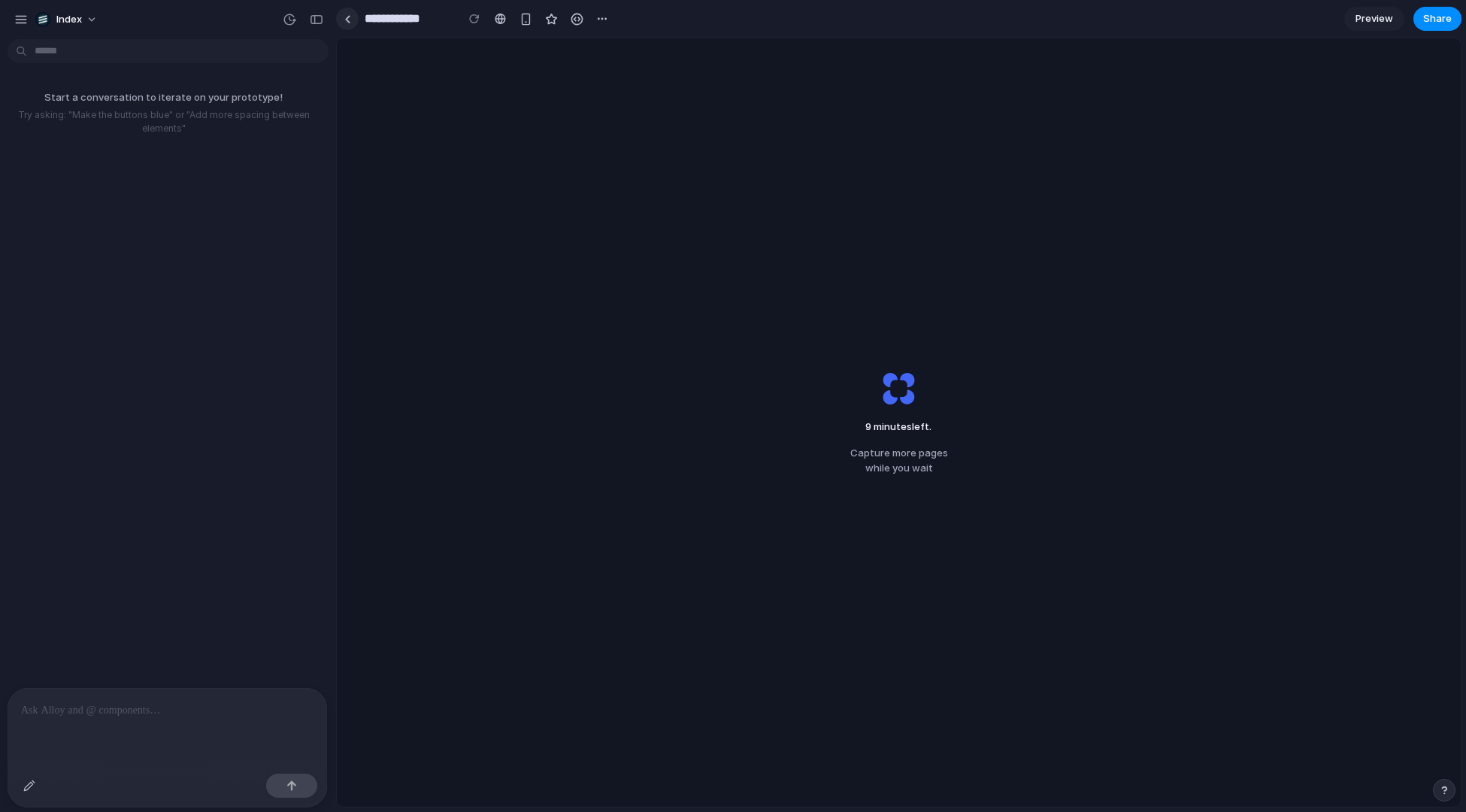
click at [352, 12] on link at bounding box center [347, 19] width 22 height 22
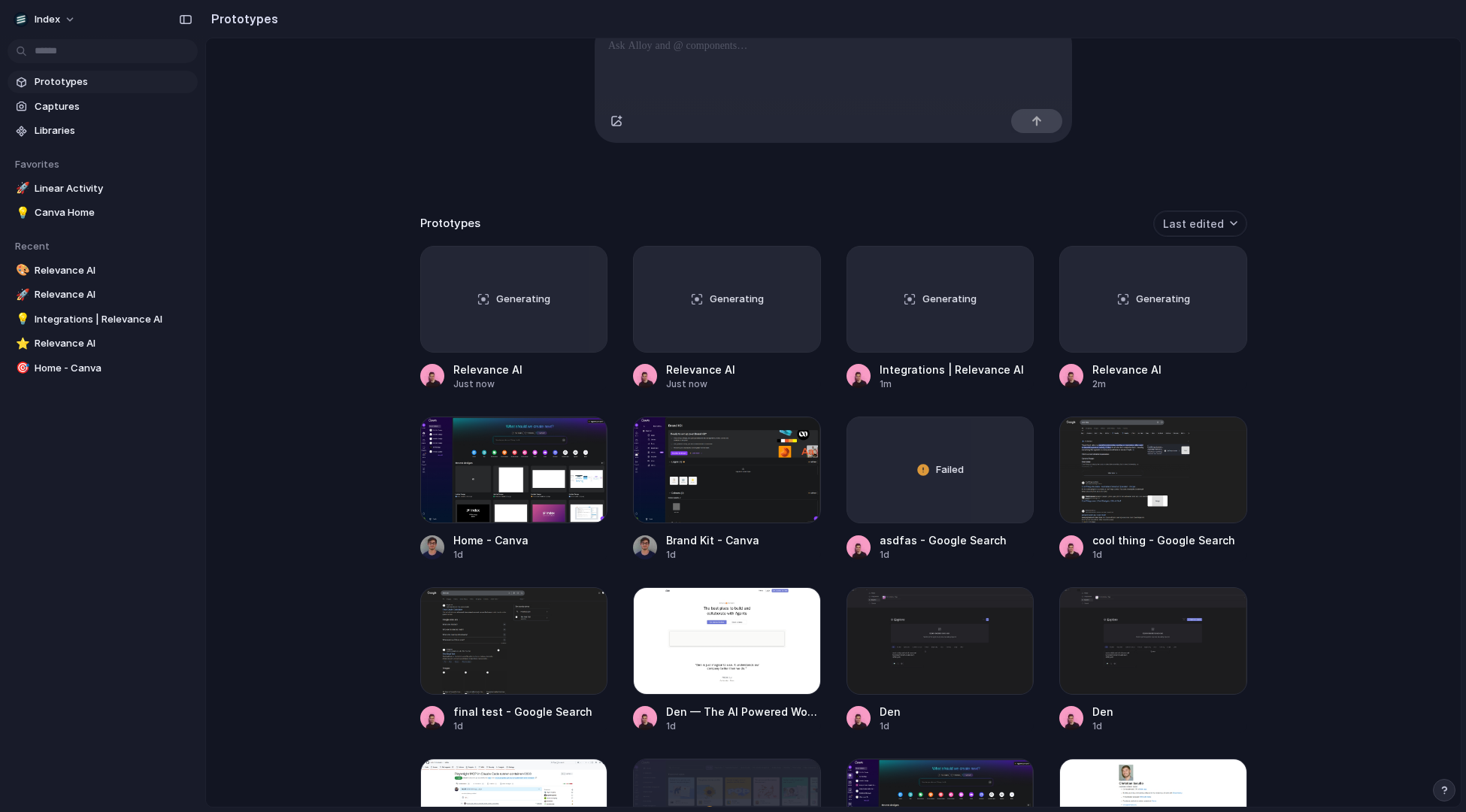
scroll to position [199, 0]
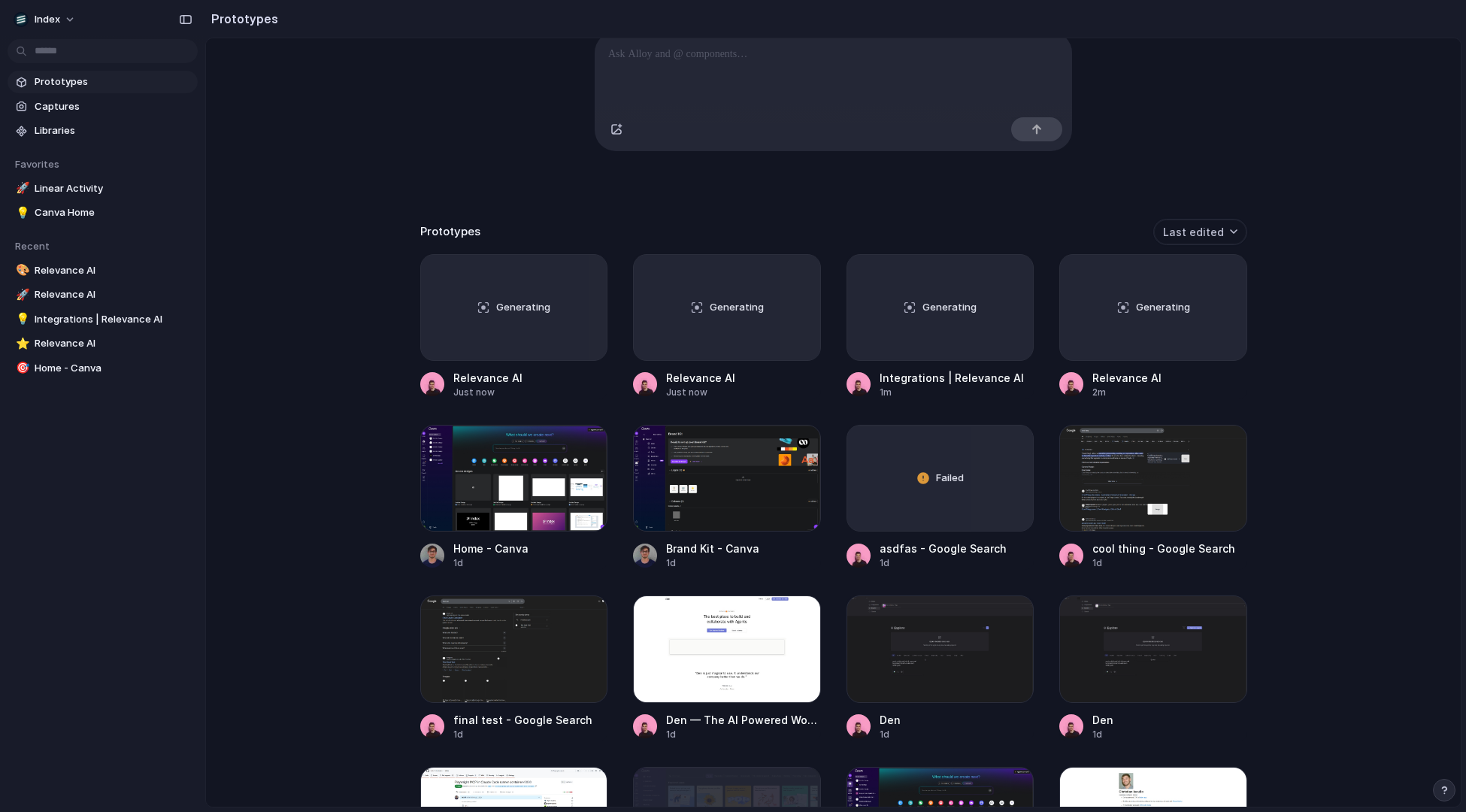
click at [346, 118] on div "Capture today, build tomorrow Clone web app Clone screenshot Start from existin…" at bounding box center [834, 277] width 1255 height 848
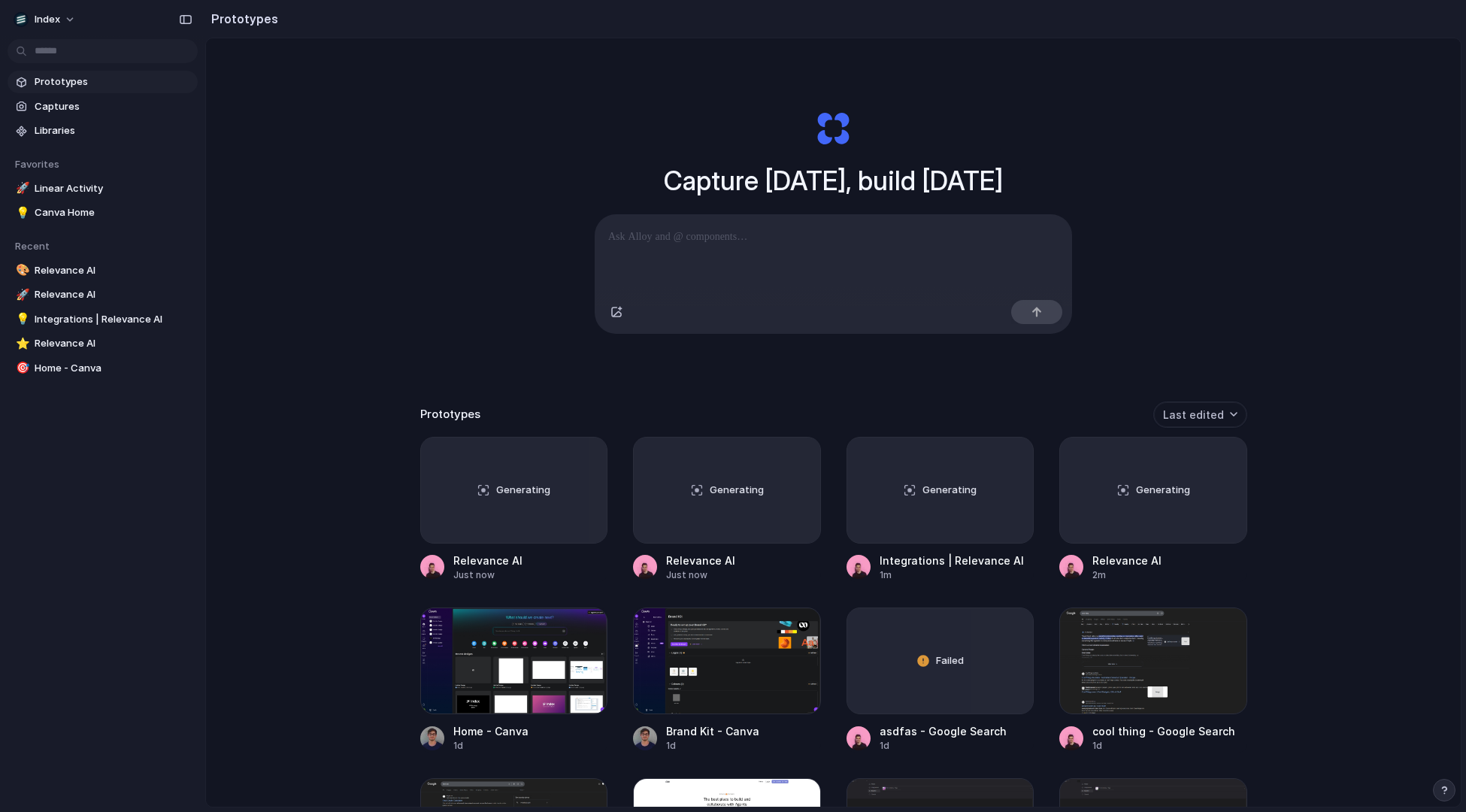
scroll to position [0, 0]
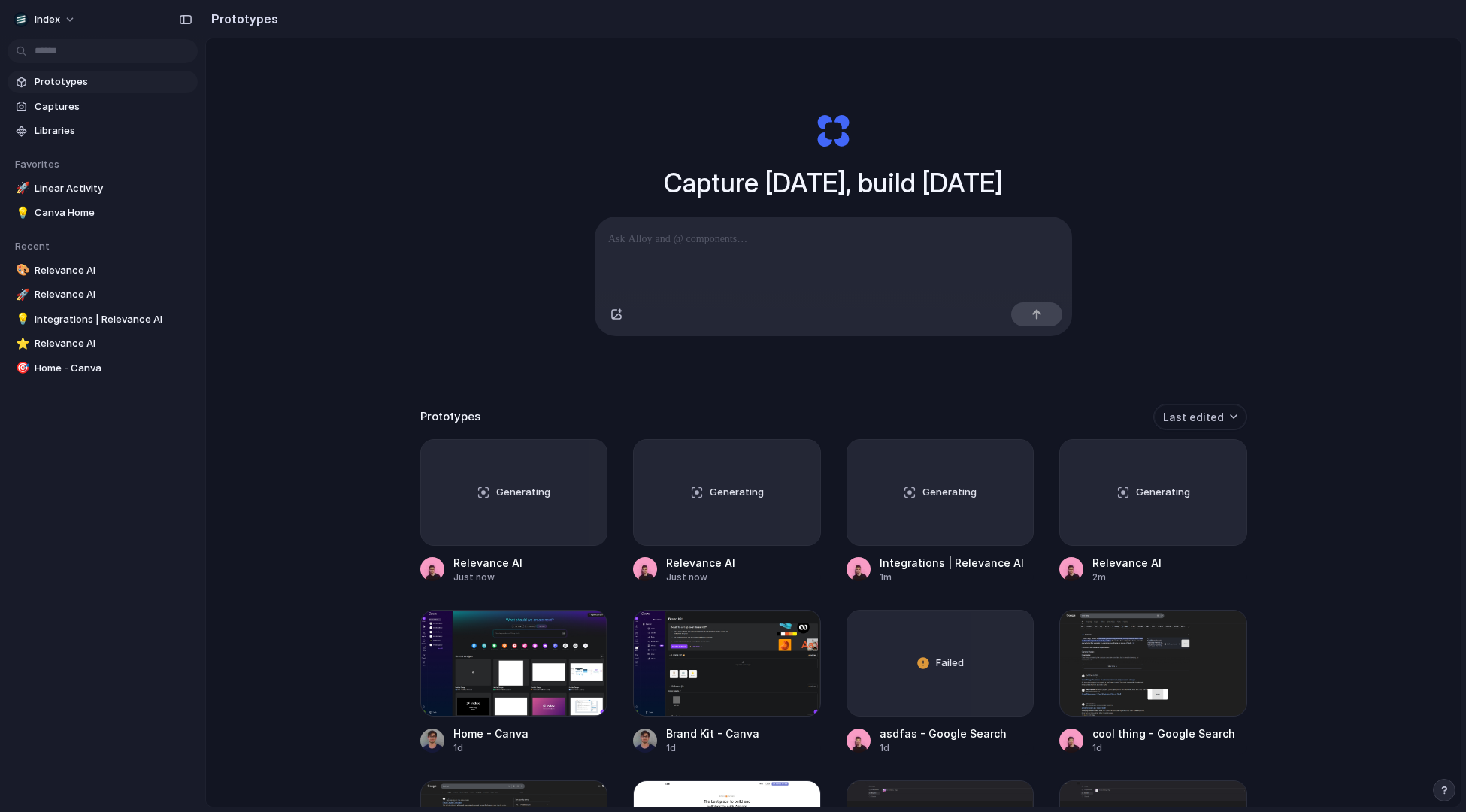
click at [355, 200] on div "Capture today, build tomorrow Clone web app Clone screenshot Start from existin…" at bounding box center [834, 462] width 1255 height 848
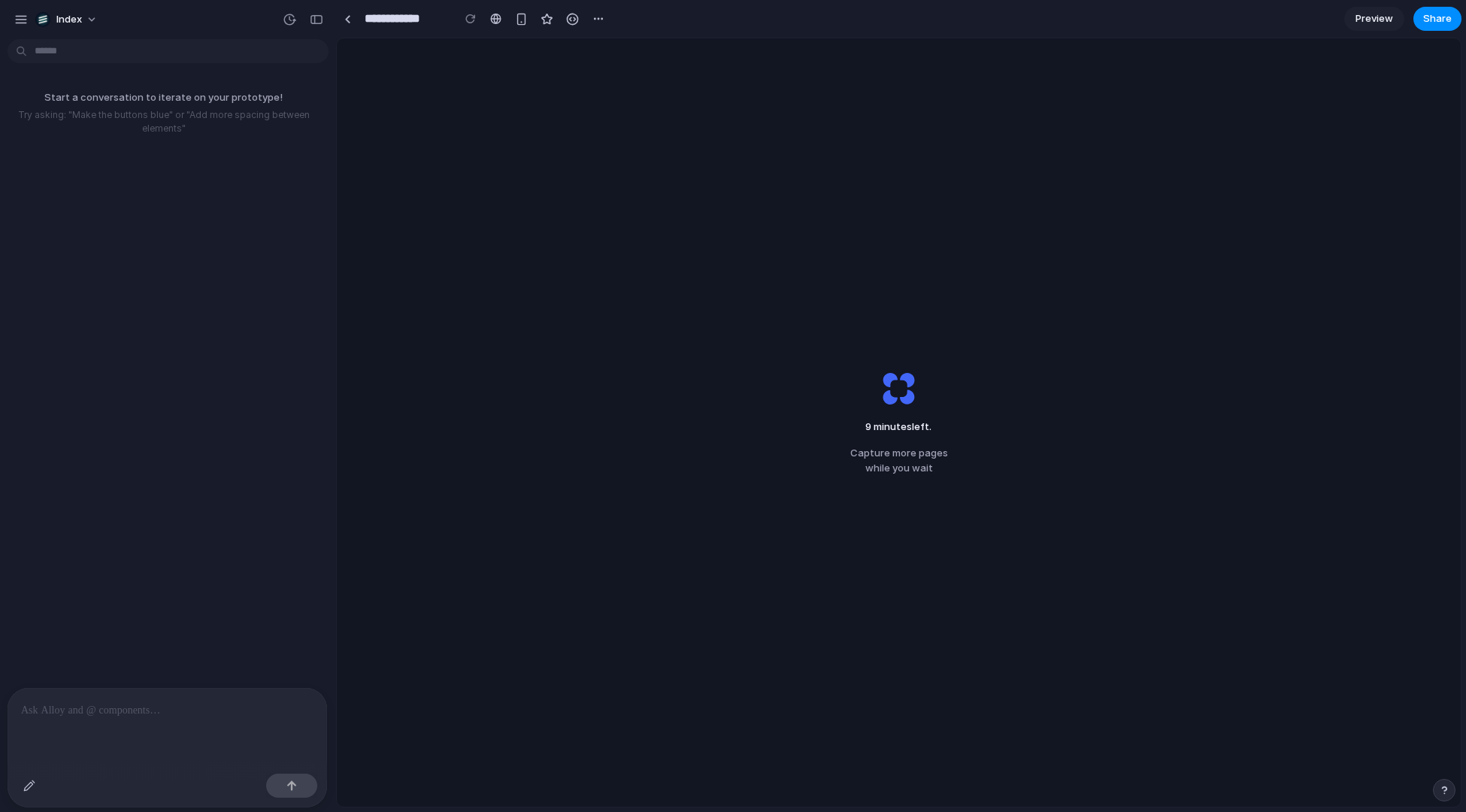
click at [733, 133] on div "9 minutes left . Capture more pages while you wait" at bounding box center [898, 422] width 1124 height 769
click at [354, 26] on link at bounding box center [347, 19] width 22 height 22
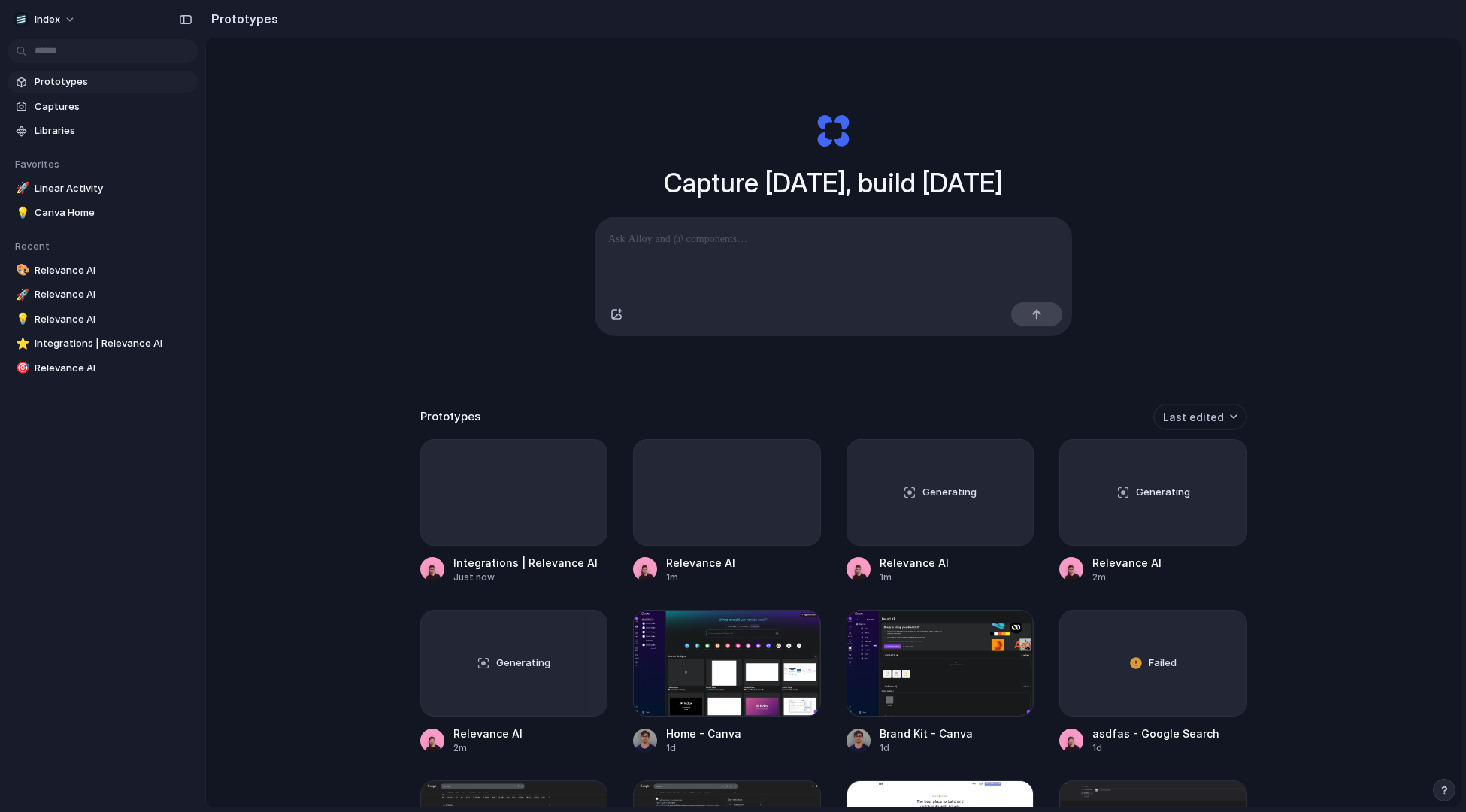
click at [346, 134] on div "Capture today, build tomorrow Clone web app Clone screenshot Start from existin…" at bounding box center [834, 462] width 1255 height 848
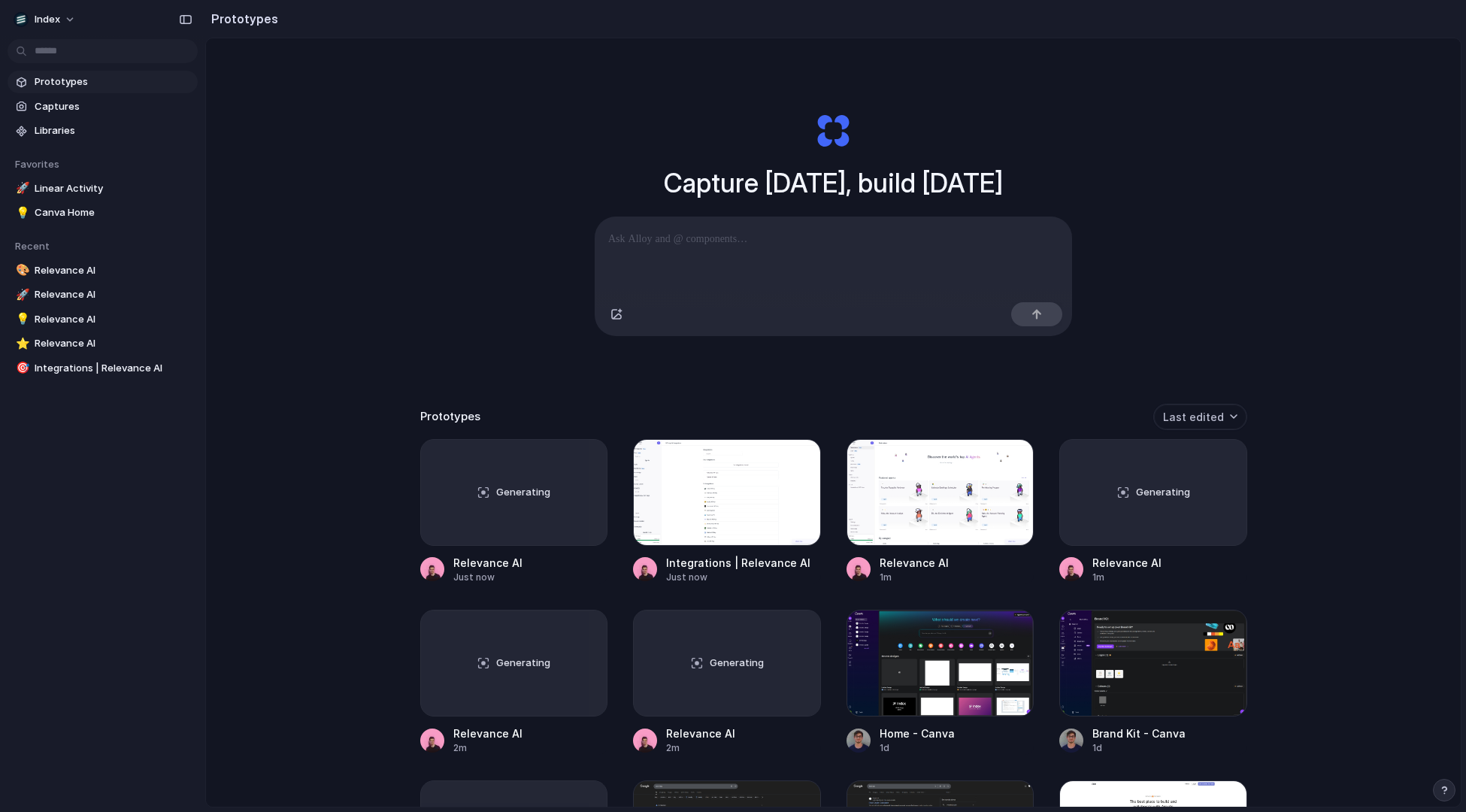
click at [733, 406] on div at bounding box center [733, 406] width 0 height 0
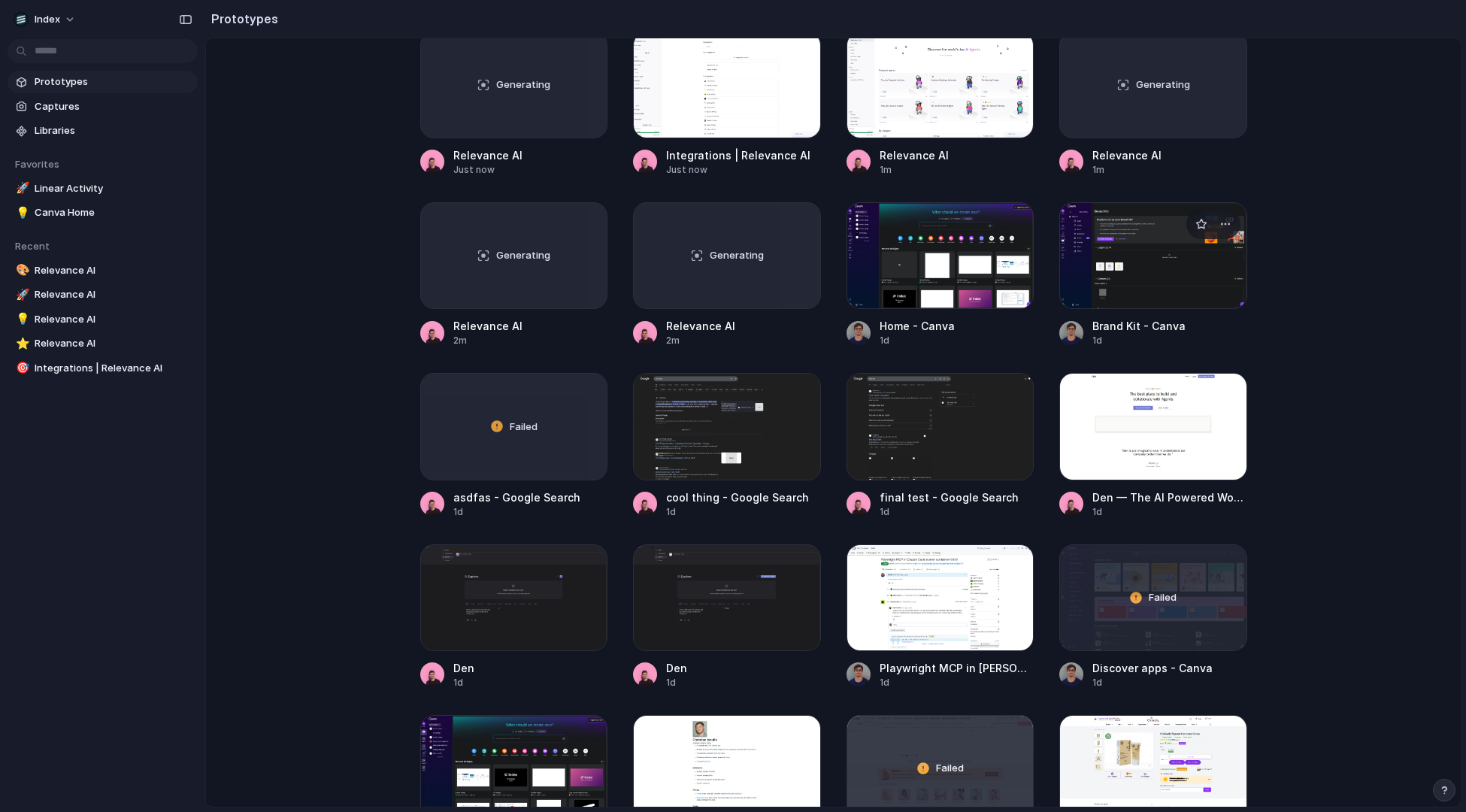
scroll to position [235, 0]
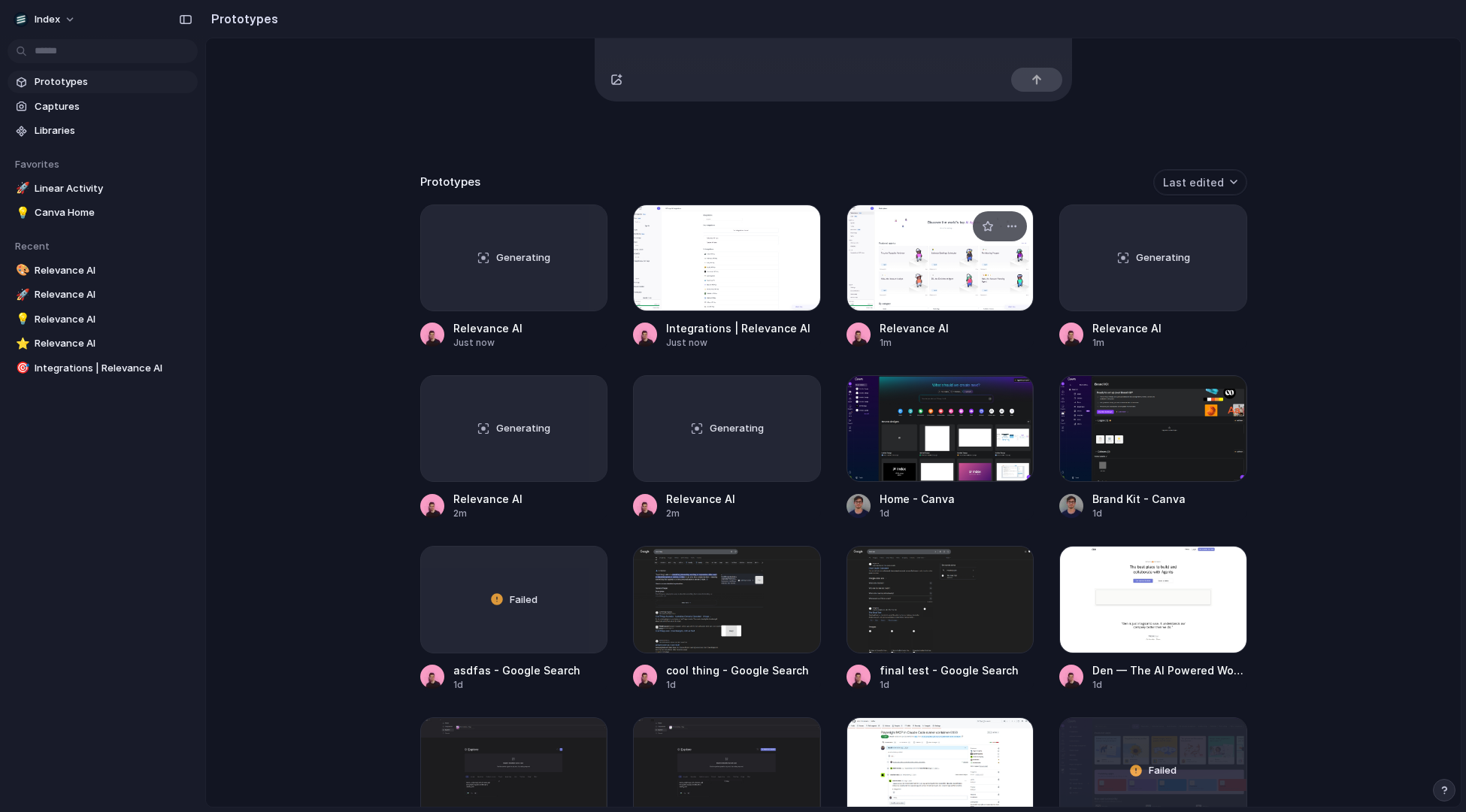
click at [932, 295] on div at bounding box center [941, 258] width 188 height 107
click at [737, 288] on div at bounding box center [727, 258] width 188 height 107
click at [875, 246] on div at bounding box center [941, 258] width 188 height 107
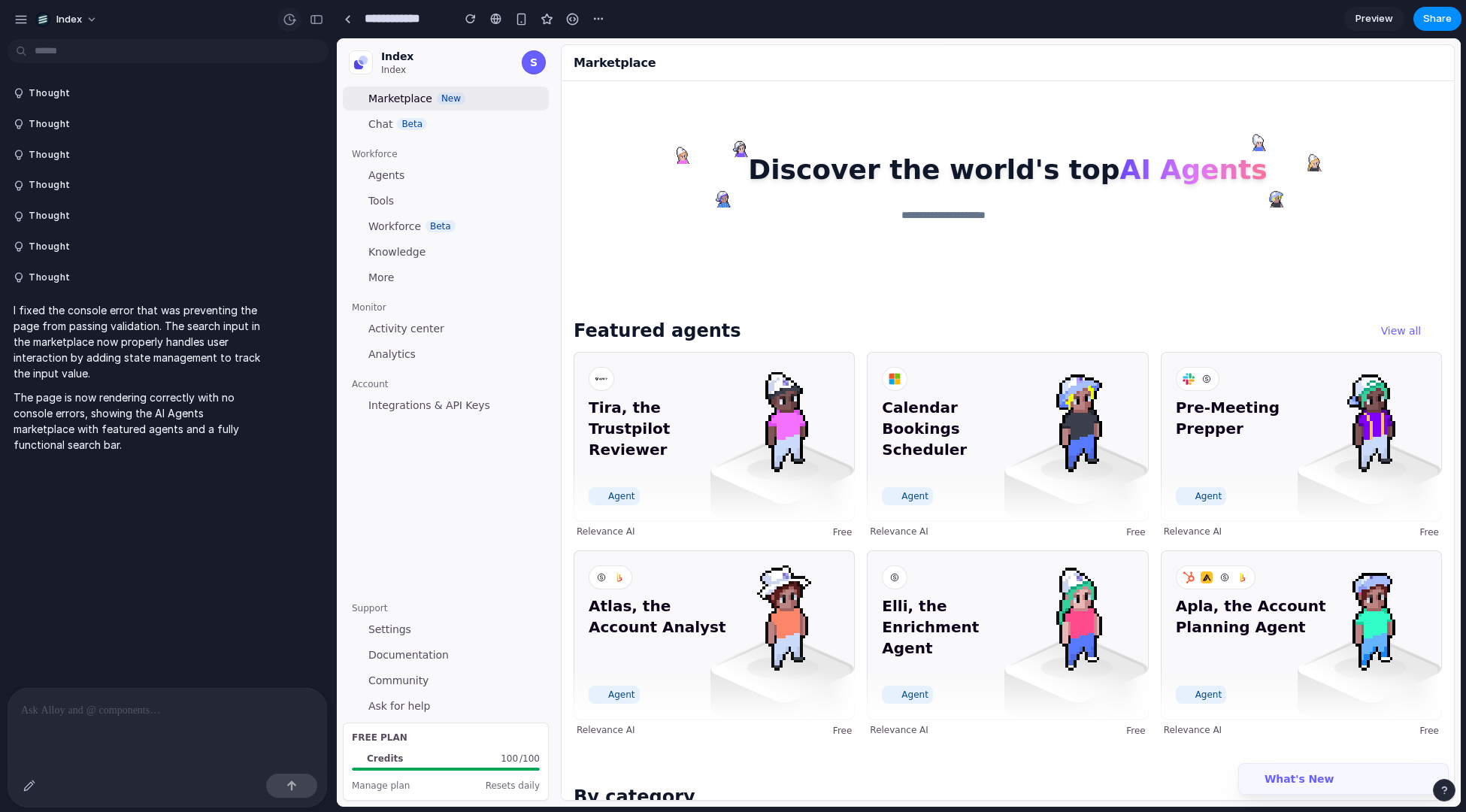
click at [290, 19] on div "button" at bounding box center [289, 20] width 14 height 14
click at [290, 19] on div "No version history yet" at bounding box center [733, 406] width 1466 height 812
click at [355, 20] on link at bounding box center [347, 19] width 22 height 22
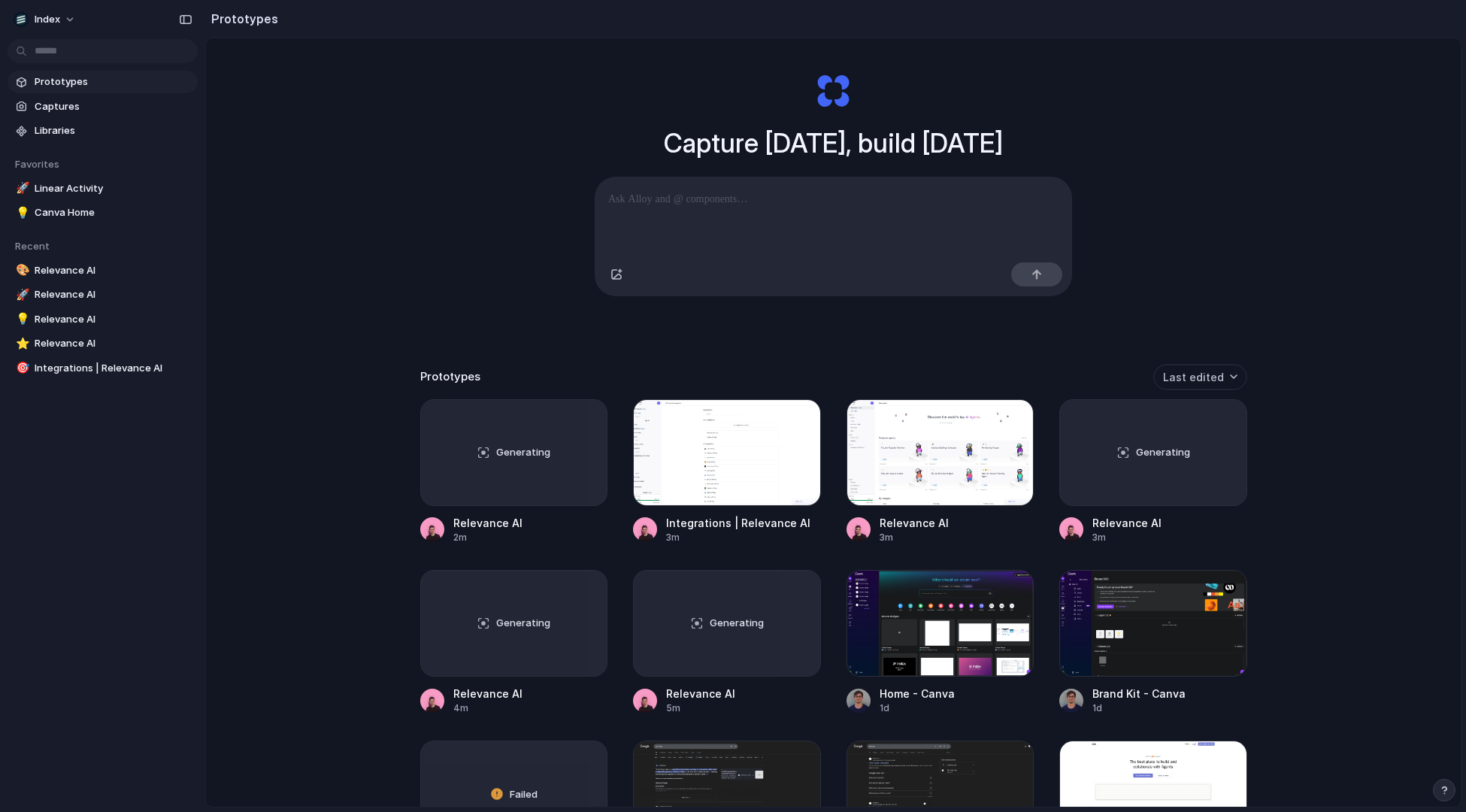
scroll to position [42, 0]
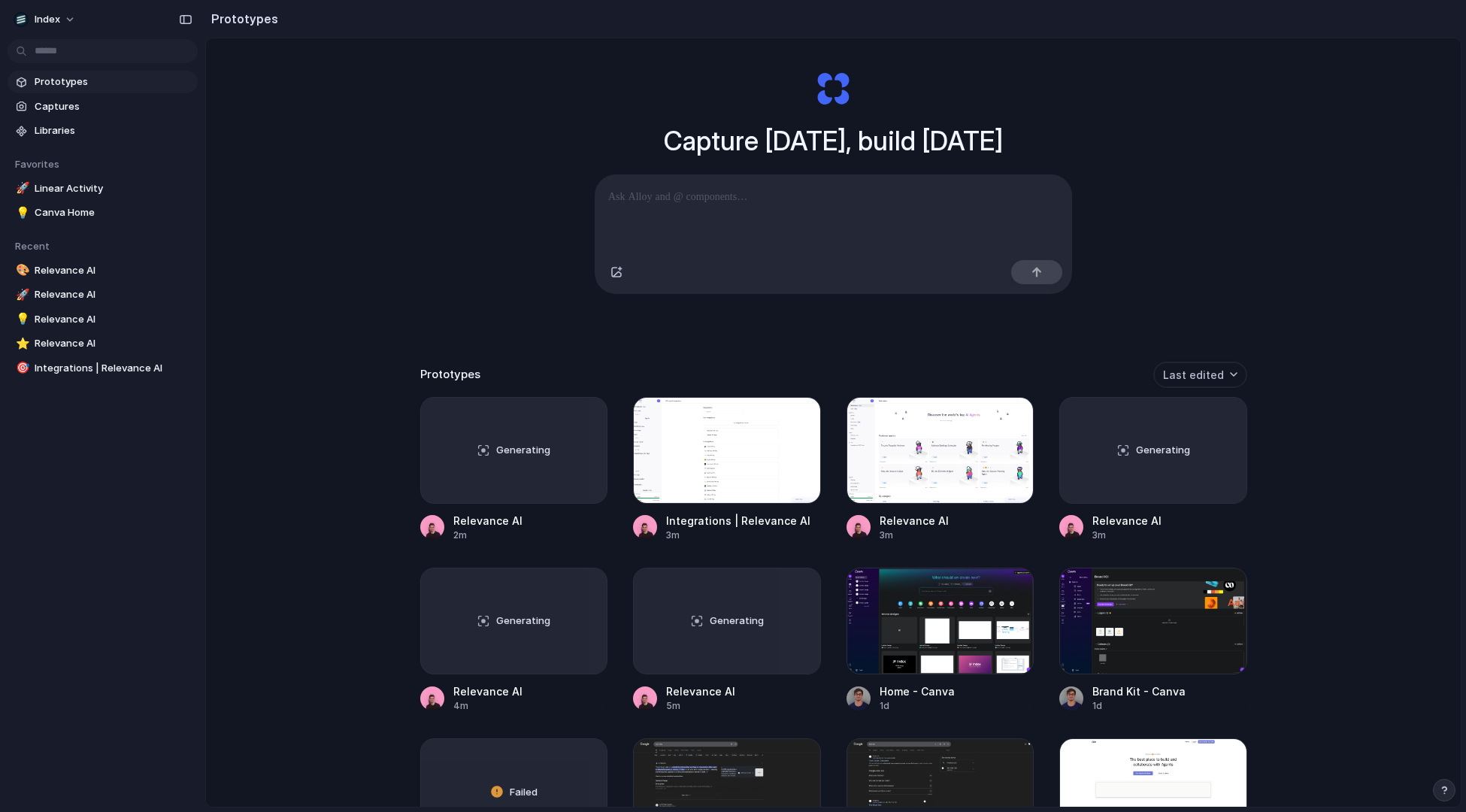
click at [455, 244] on div "Capture today, build tomorrow Clone web app Clone screenshot Start from existin…" at bounding box center [834, 421] width 1255 height 848
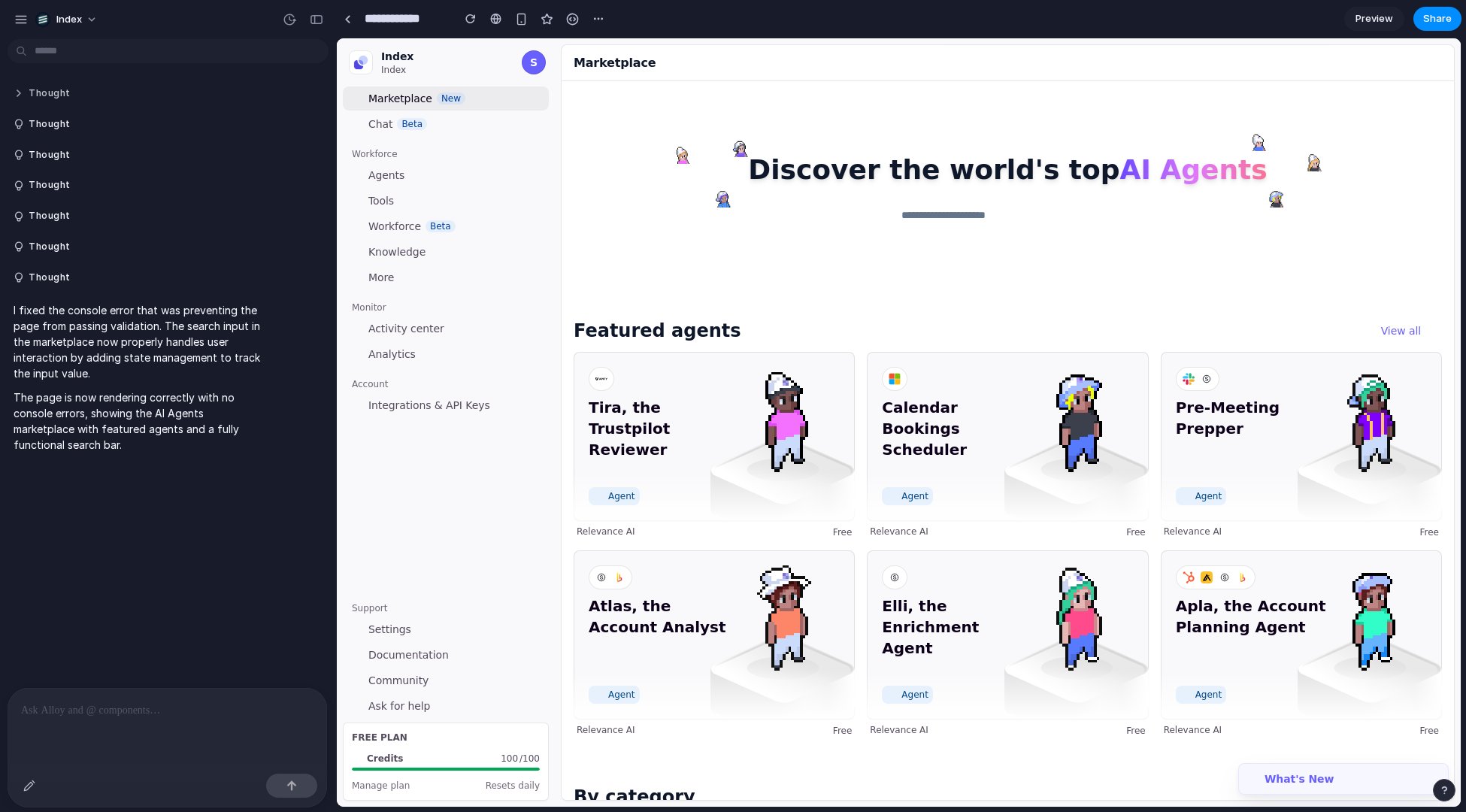
click at [49, 99] on button "Thought" at bounding box center [138, 93] width 250 height 13
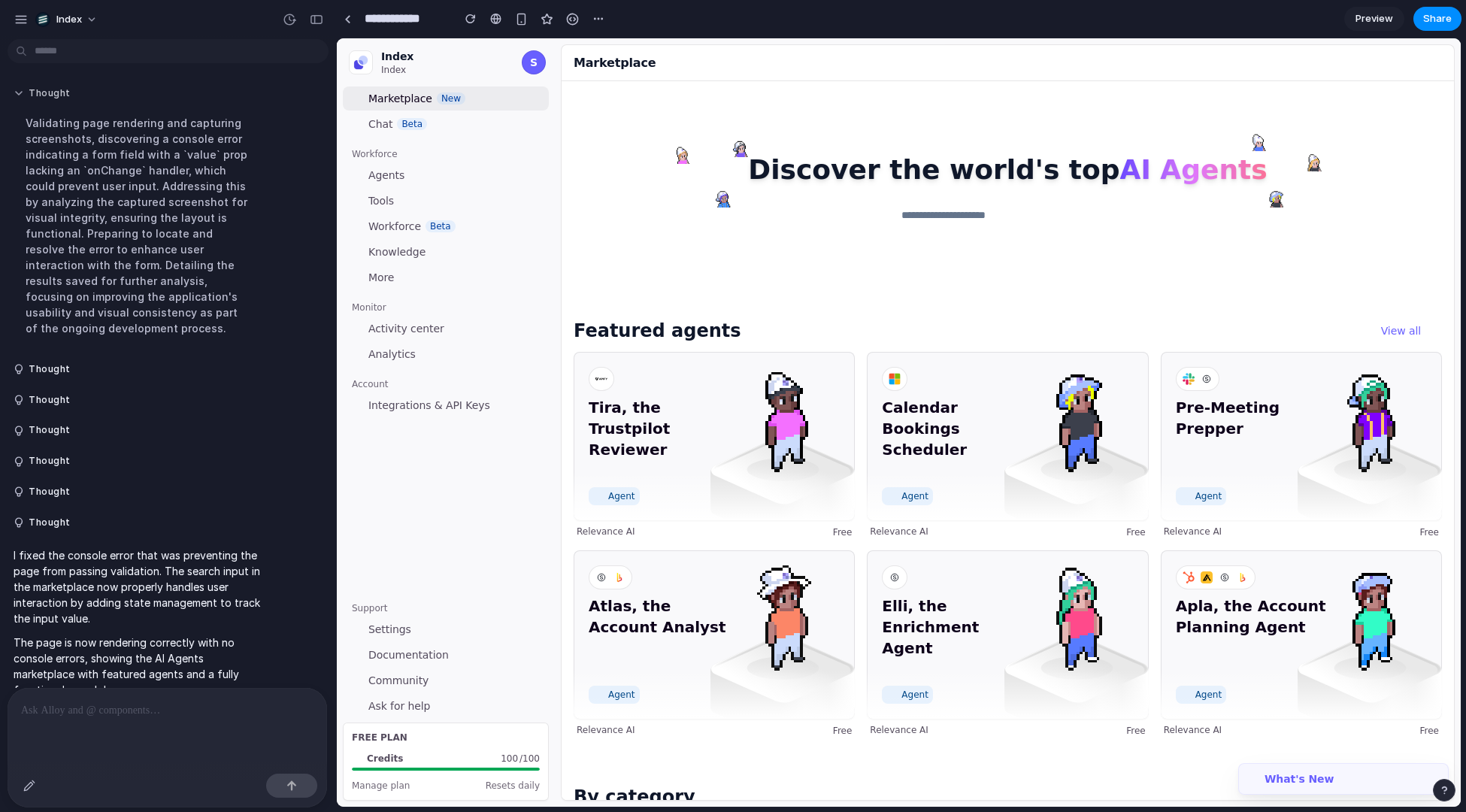
click at [49, 99] on button "Thought" at bounding box center [138, 93] width 250 height 13
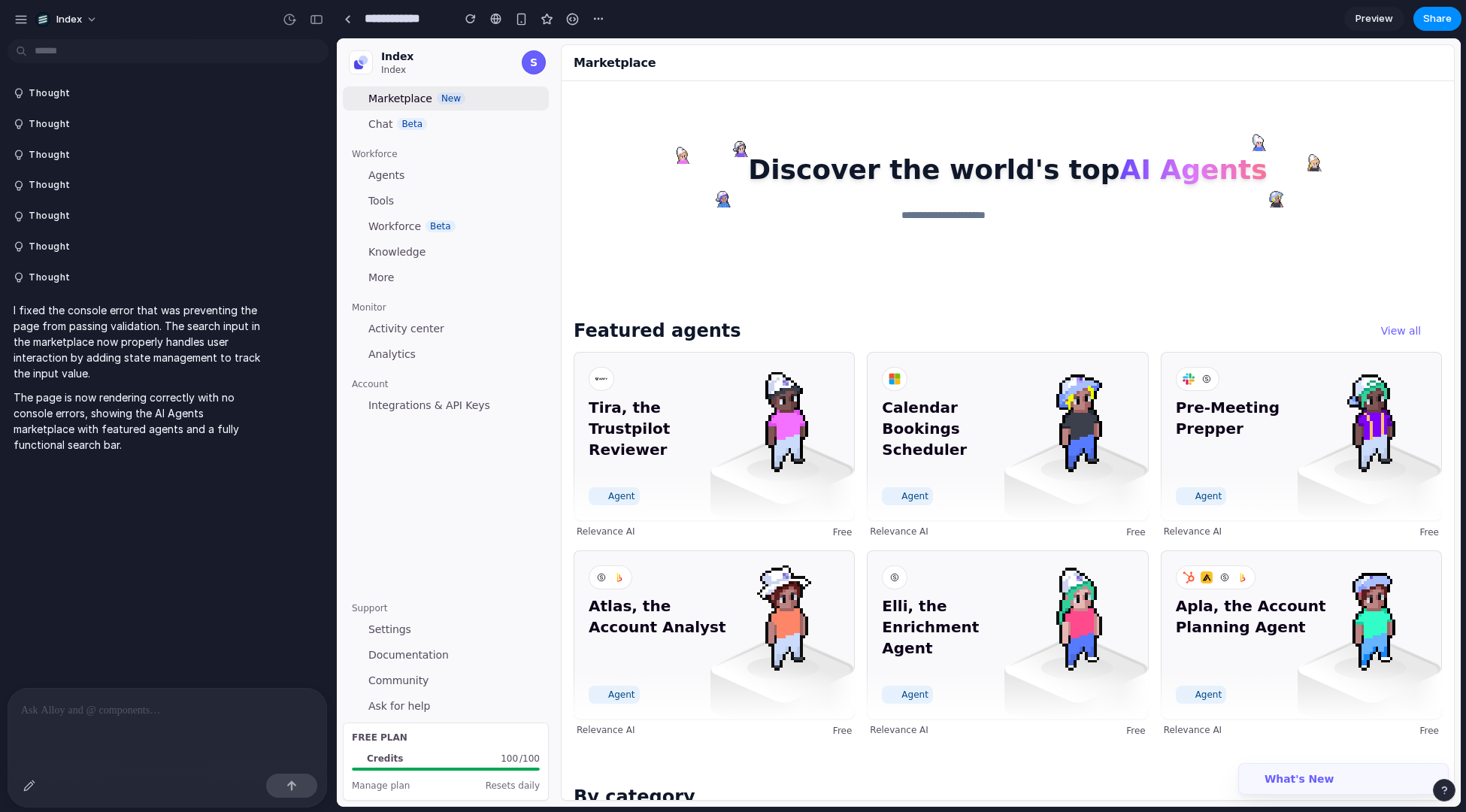
click at [148, 528] on div "Thought Thought Thought Thought Thought Thought Thought I fixed the console err…" at bounding box center [163, 366] width 327 height 643
click at [73, 241] on button "Thought" at bounding box center [138, 247] width 250 height 13
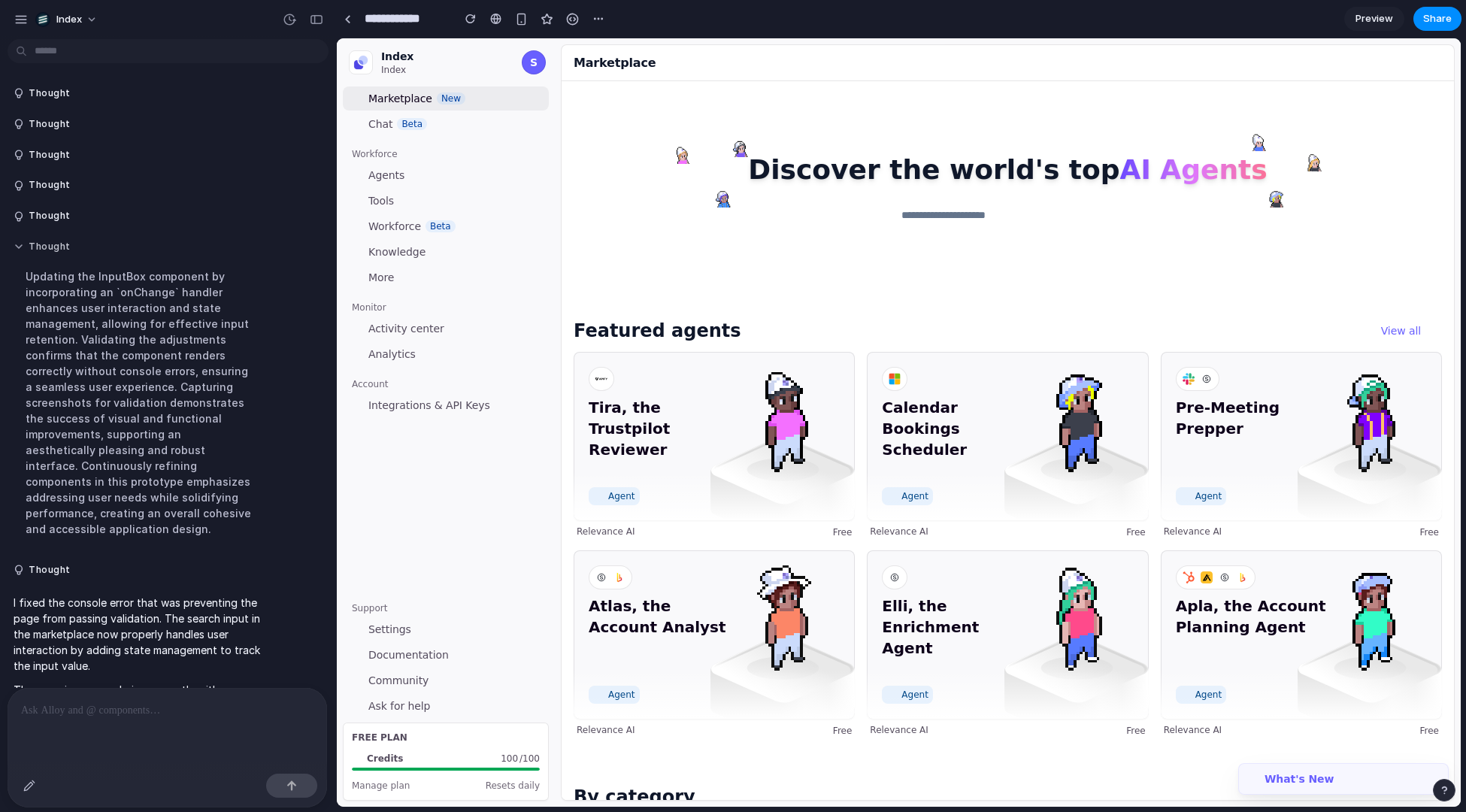
click at [73, 241] on button "Thought" at bounding box center [138, 247] width 250 height 13
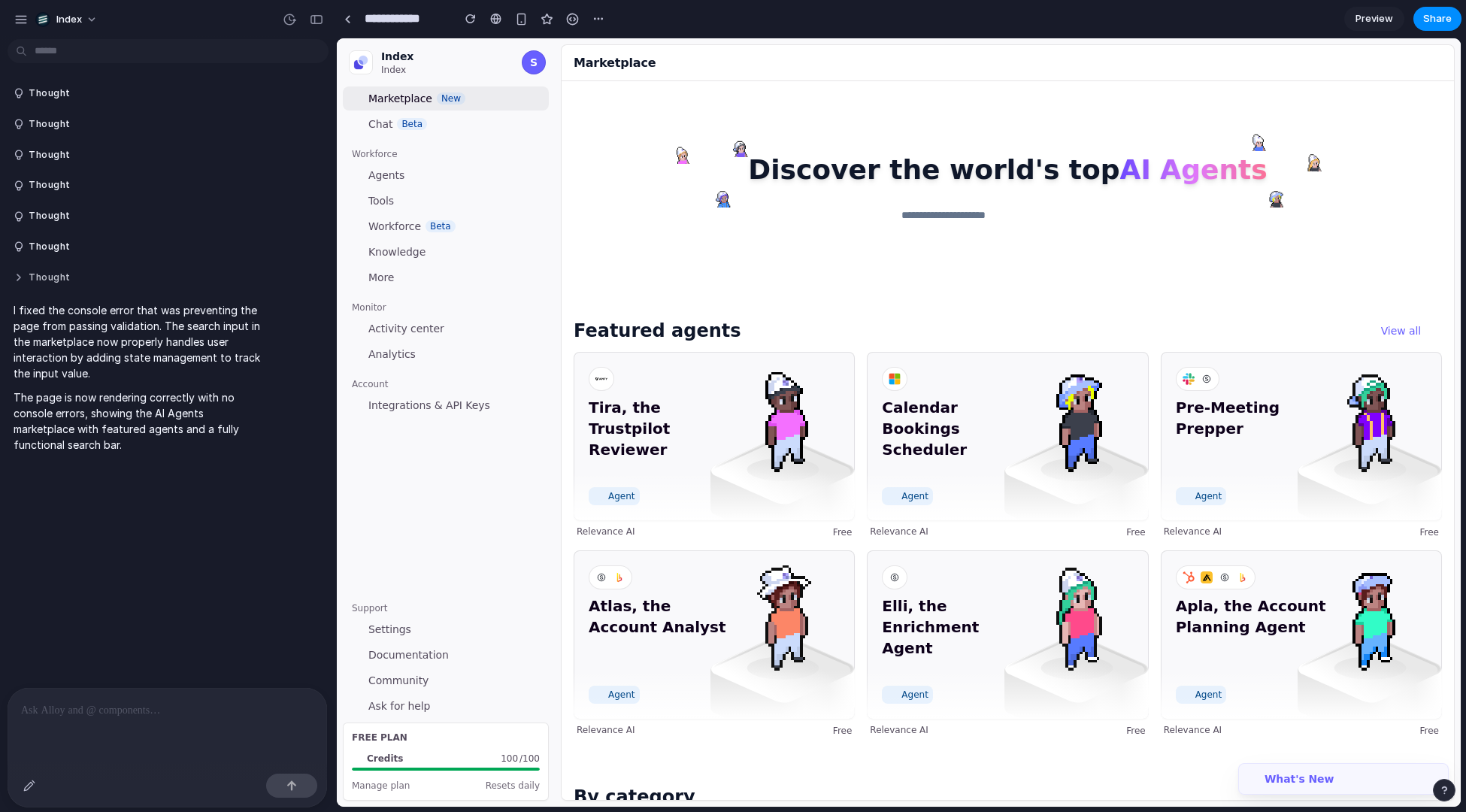
click at [53, 282] on button "Thought" at bounding box center [138, 277] width 250 height 13
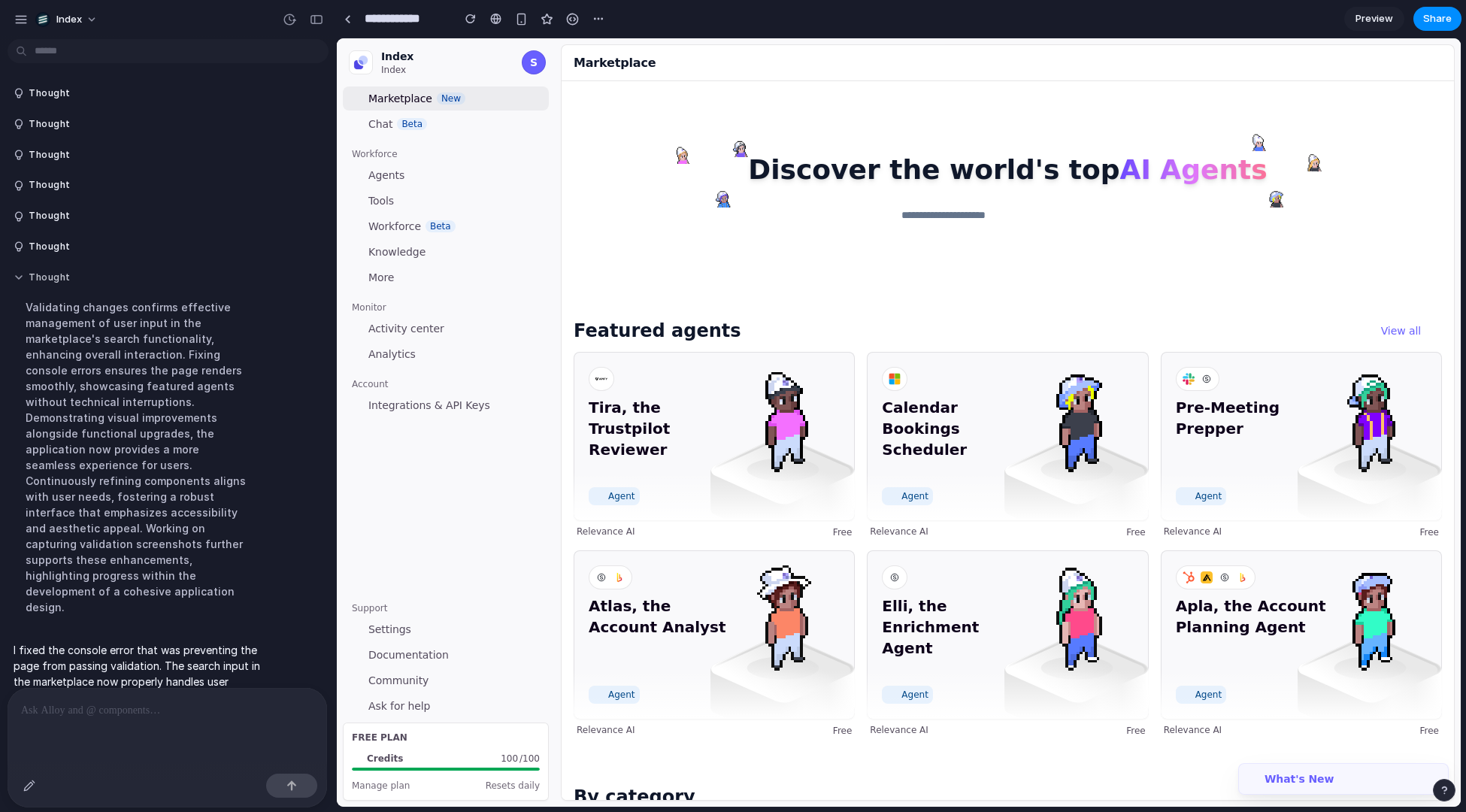
click at [53, 282] on button "Thought" at bounding box center [138, 277] width 250 height 13
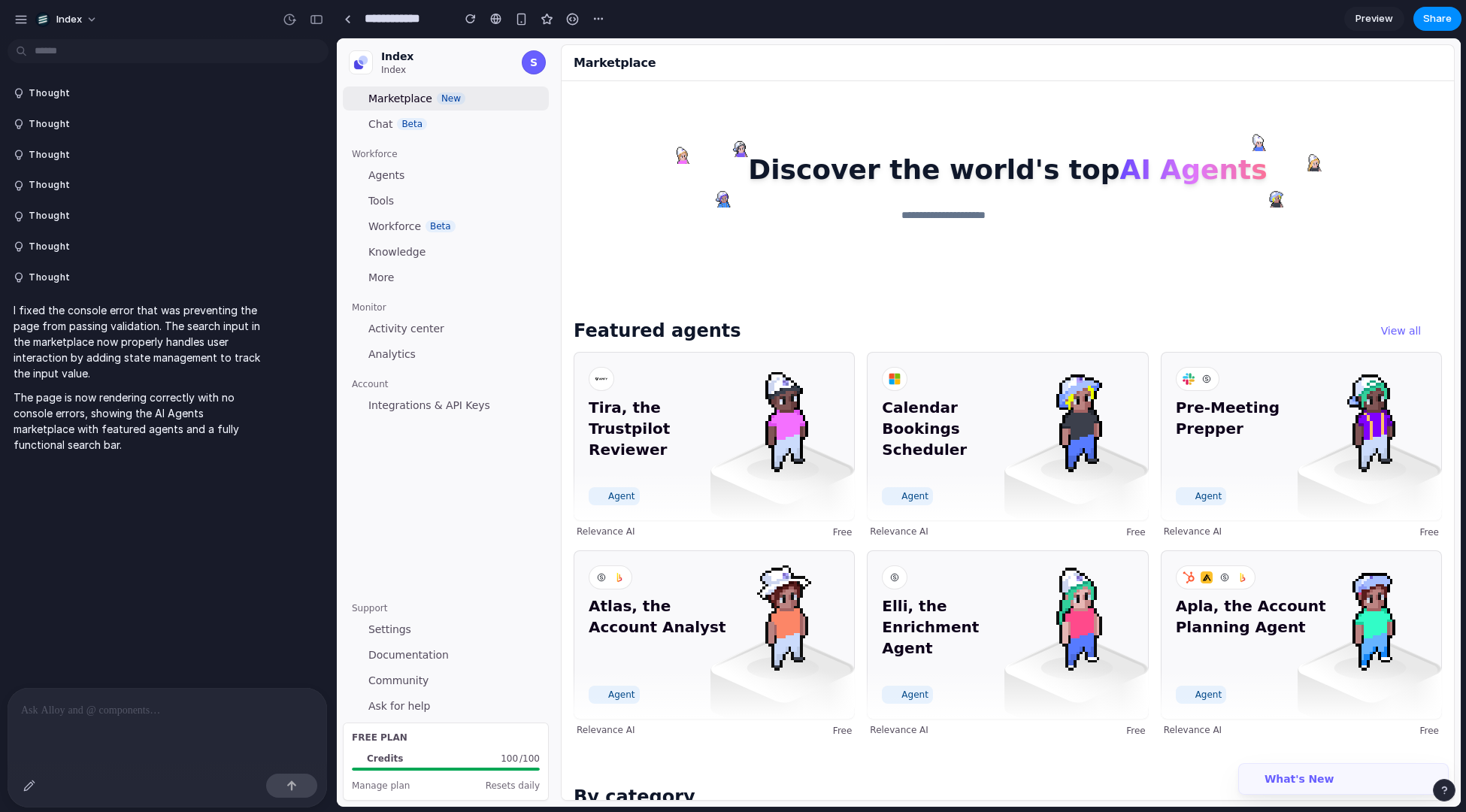
click at [123, 485] on div "Thought Thought Thought Thought Thought Thought Thought I fixed the console err…" at bounding box center [163, 366] width 327 height 643
drag, startPoint x: 374, startPoint y: 94, endPoint x: 426, endPoint y: 398, distance: 308.4
click at [426, 398] on nav "Index Index S Marketplace New Chat Beta Workforce Agents Tools Workforce Beta K…" at bounding box center [446, 422] width 218 height 769
click at [352, 24] on link at bounding box center [347, 19] width 22 height 22
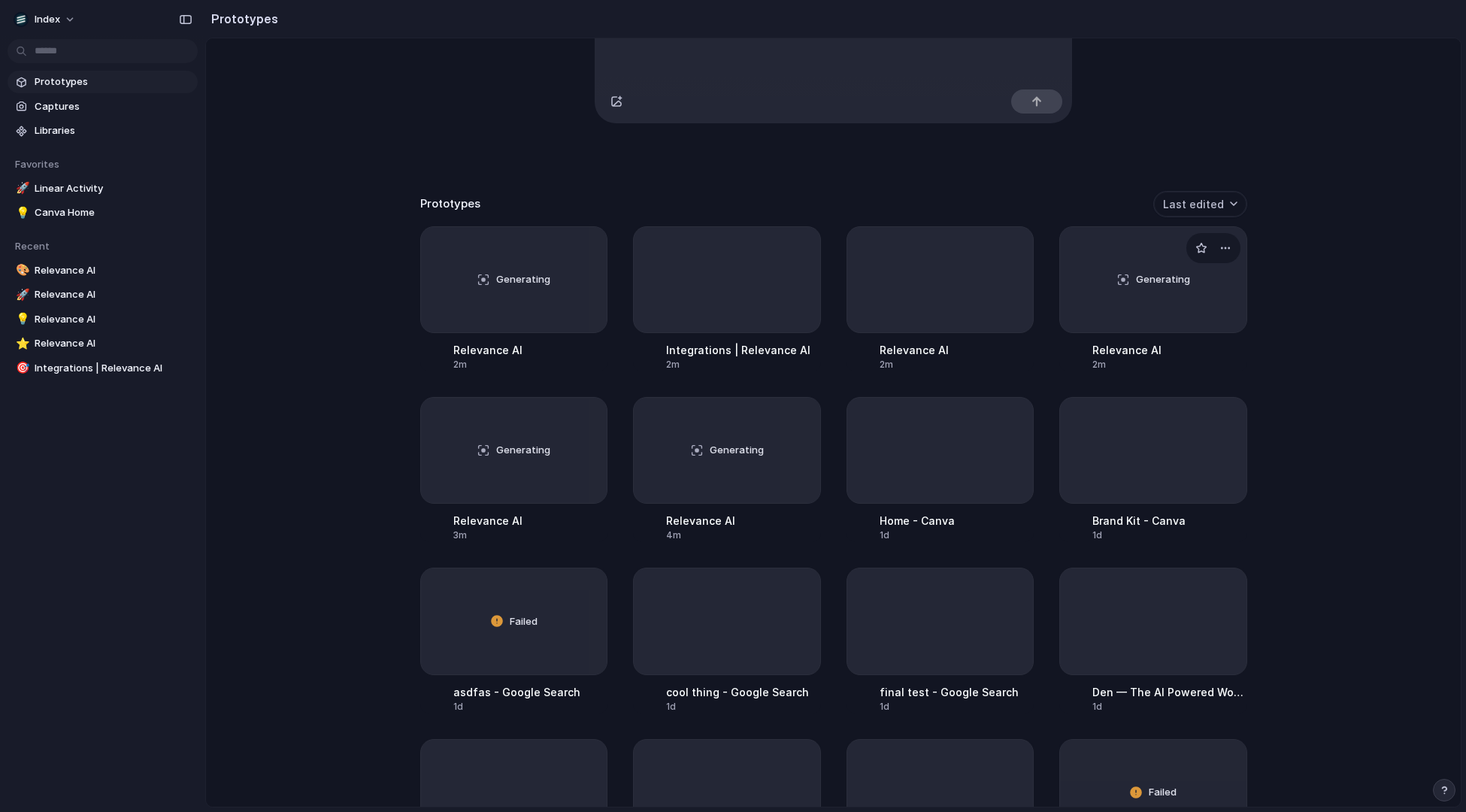
scroll to position [174, 0]
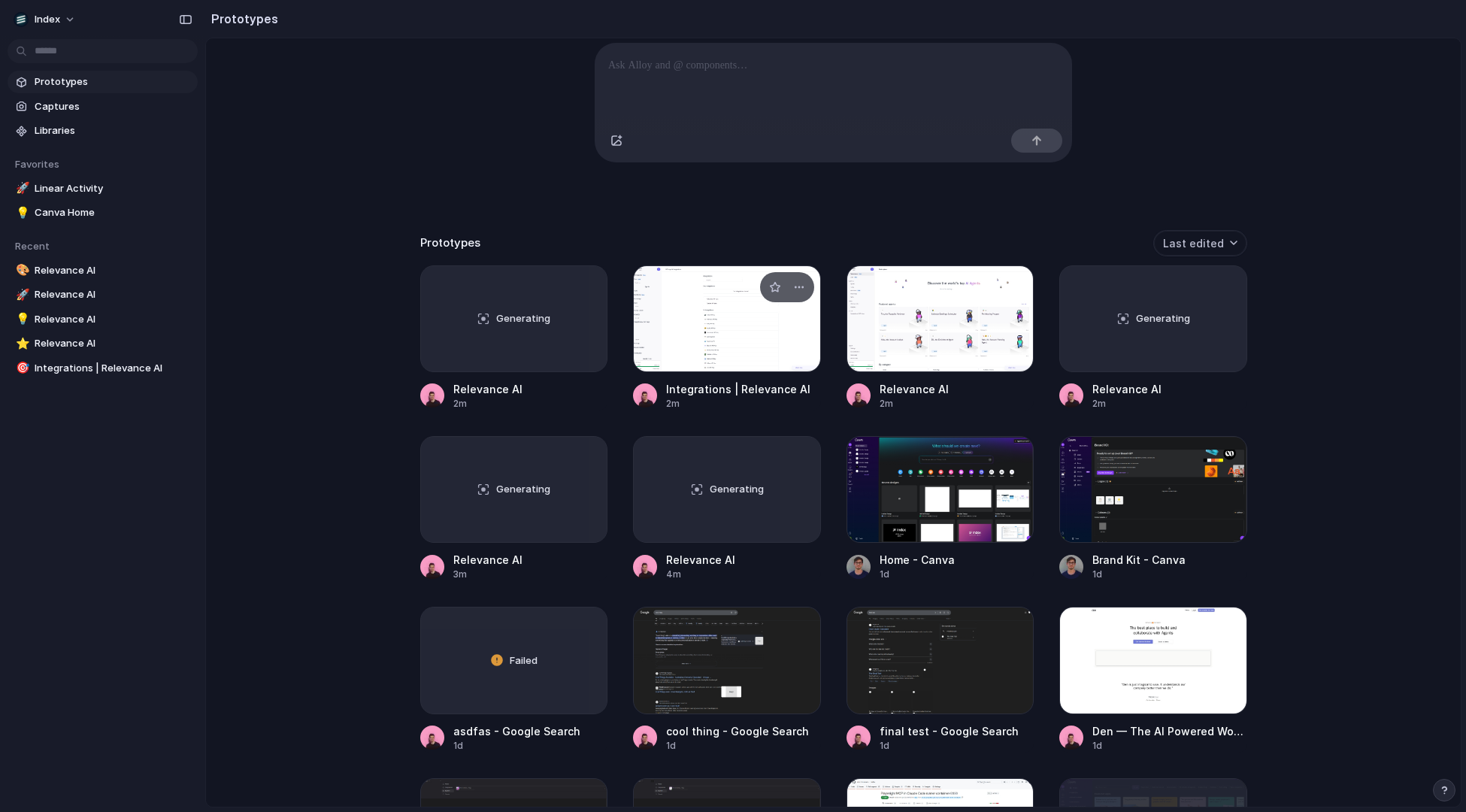
click at [735, 291] on div at bounding box center [727, 319] width 188 height 107
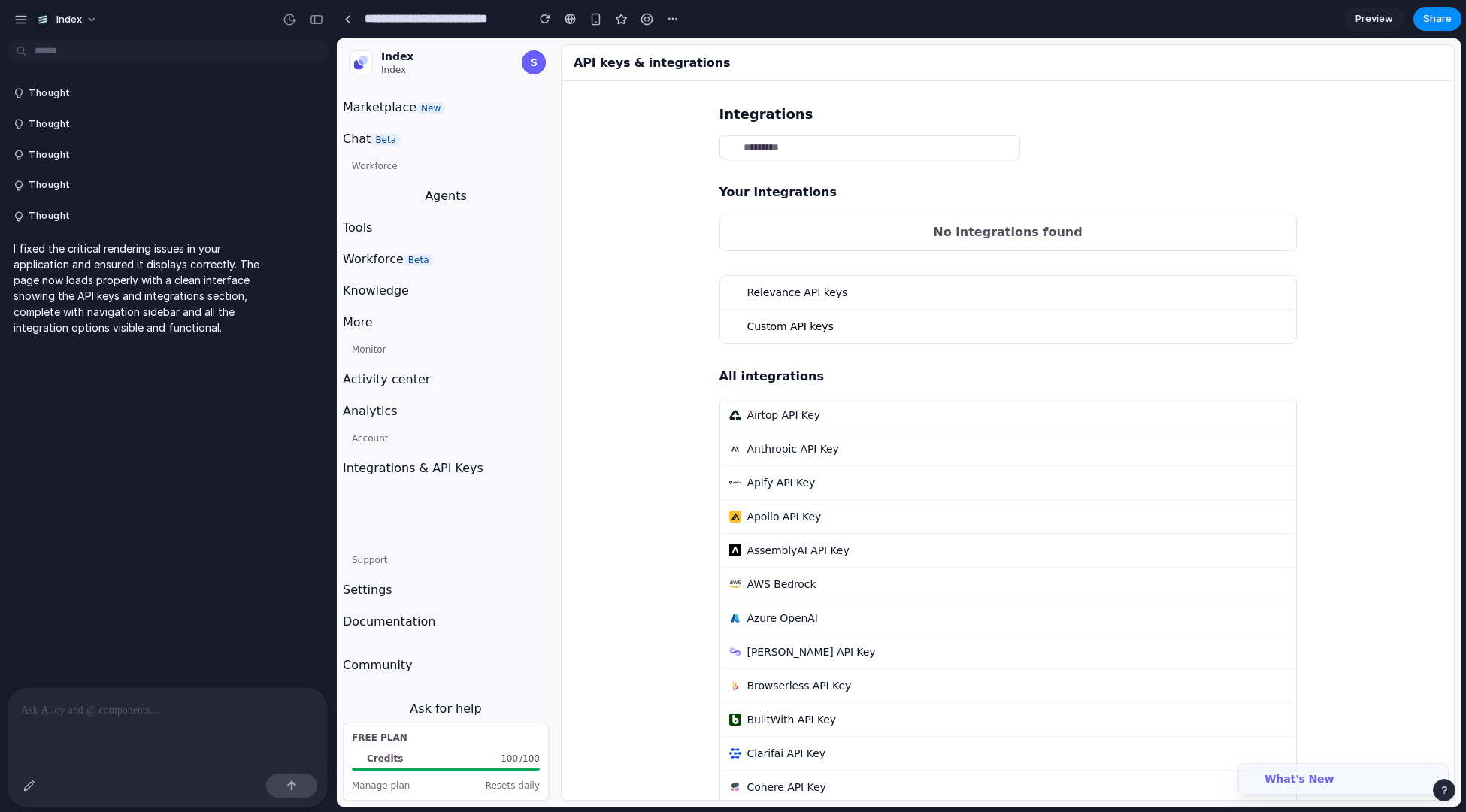
click at [402, 90] on button "Marketplace New" at bounding box center [394, 101] width 102 height 30
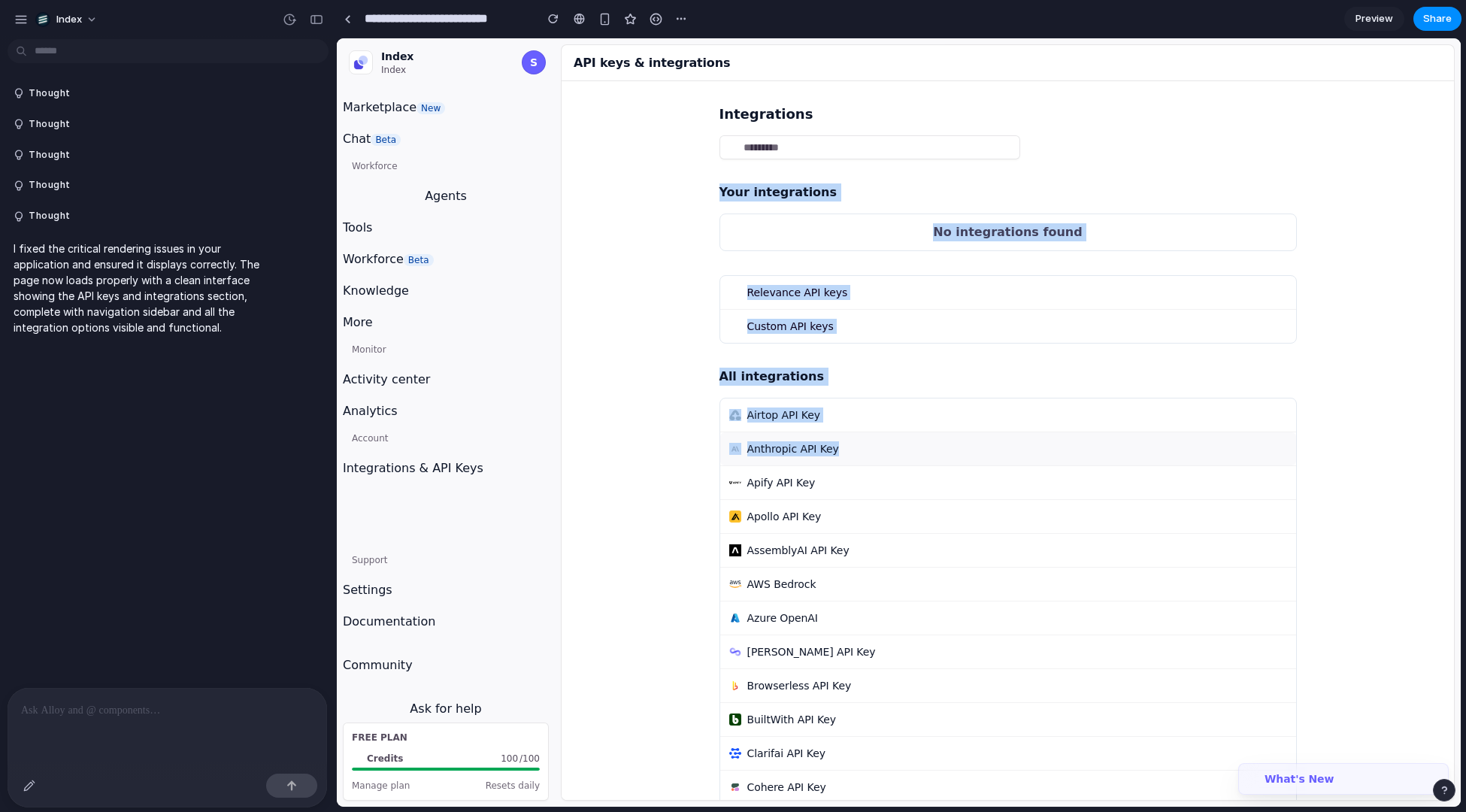
drag, startPoint x: 641, startPoint y: 186, endPoint x: 874, endPoint y: 457, distance: 357.4
click at [874, 457] on button "Anthropic API Key" at bounding box center [1008, 449] width 576 height 33
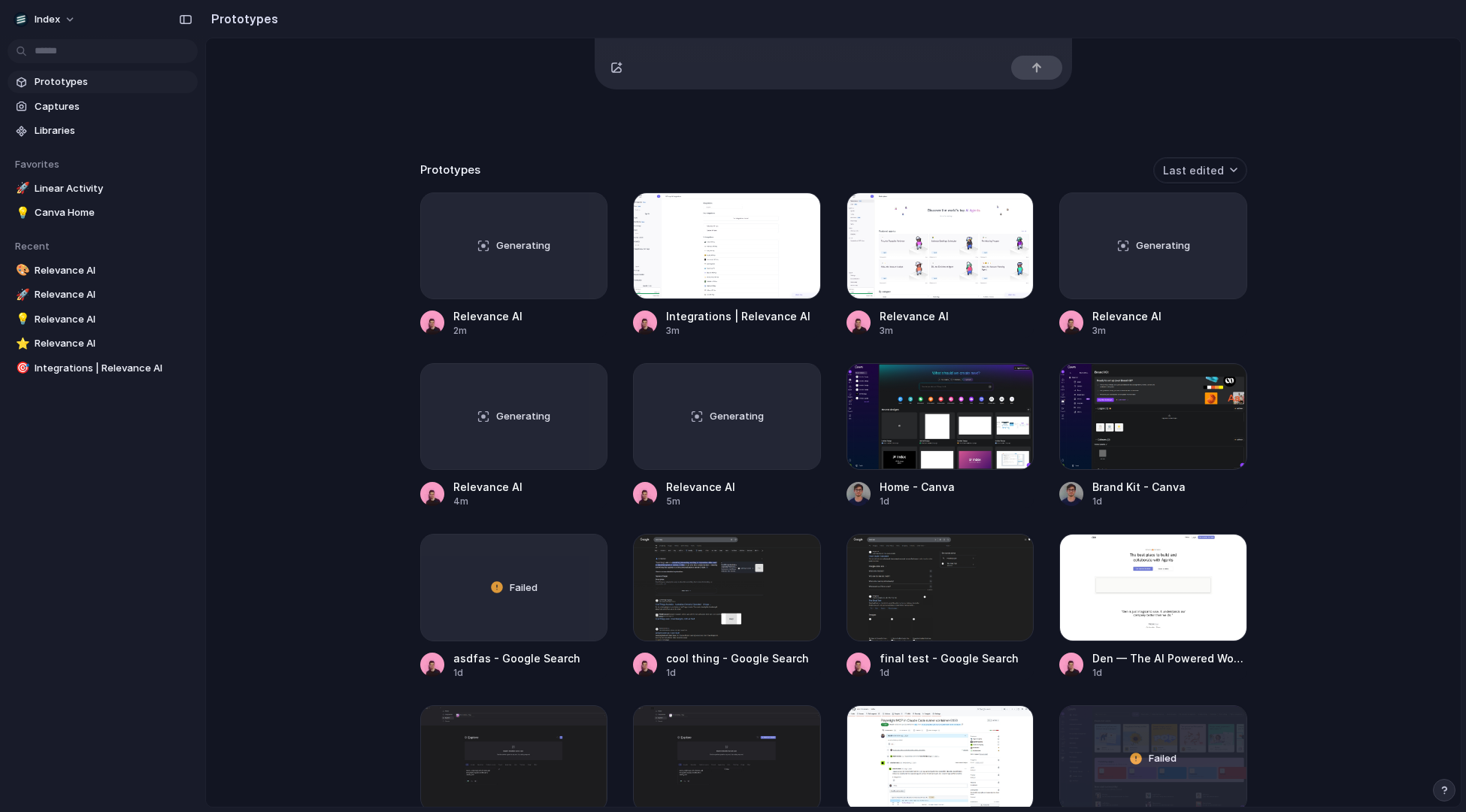
scroll to position [248, 0]
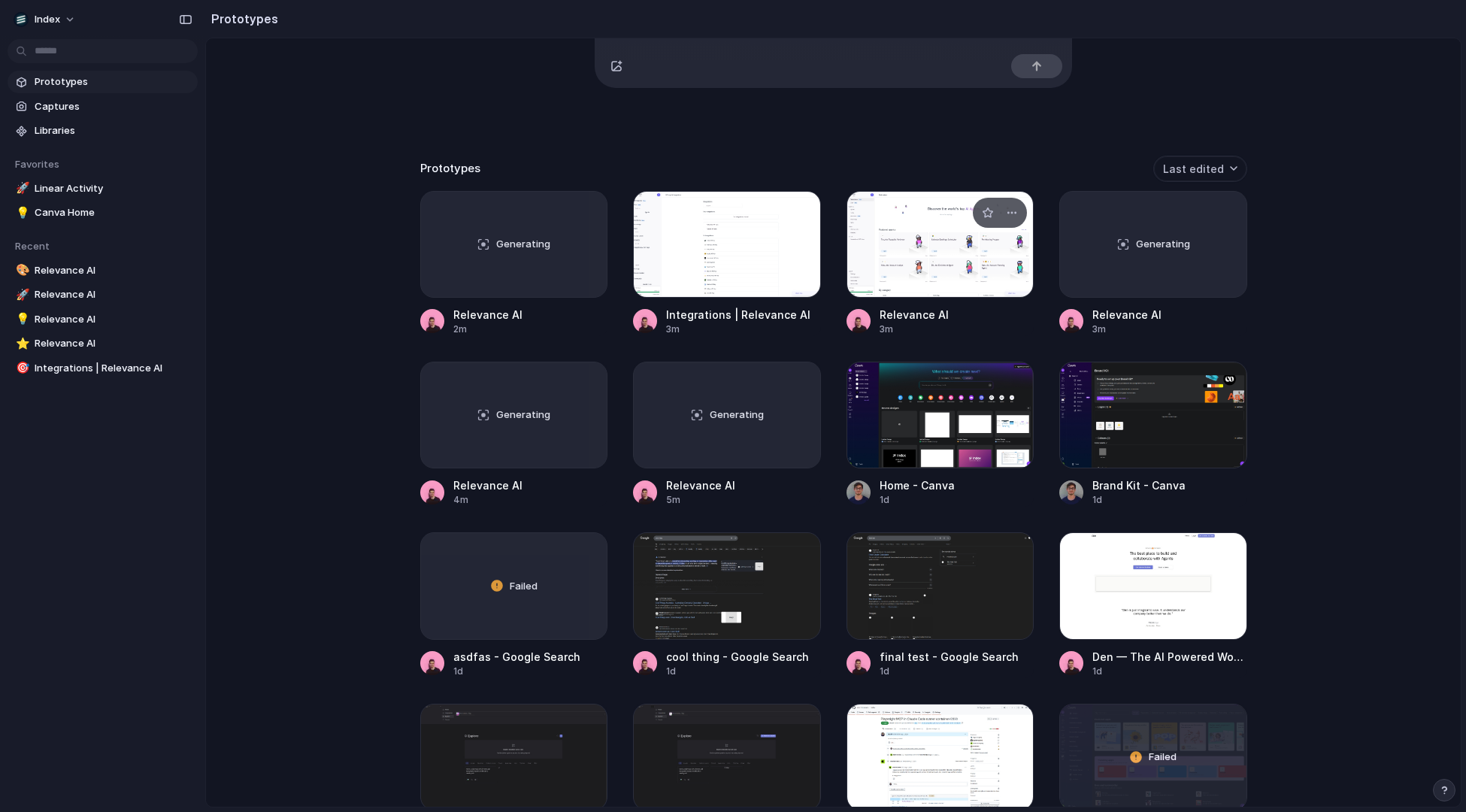
click at [906, 281] on div at bounding box center [941, 244] width 188 height 107
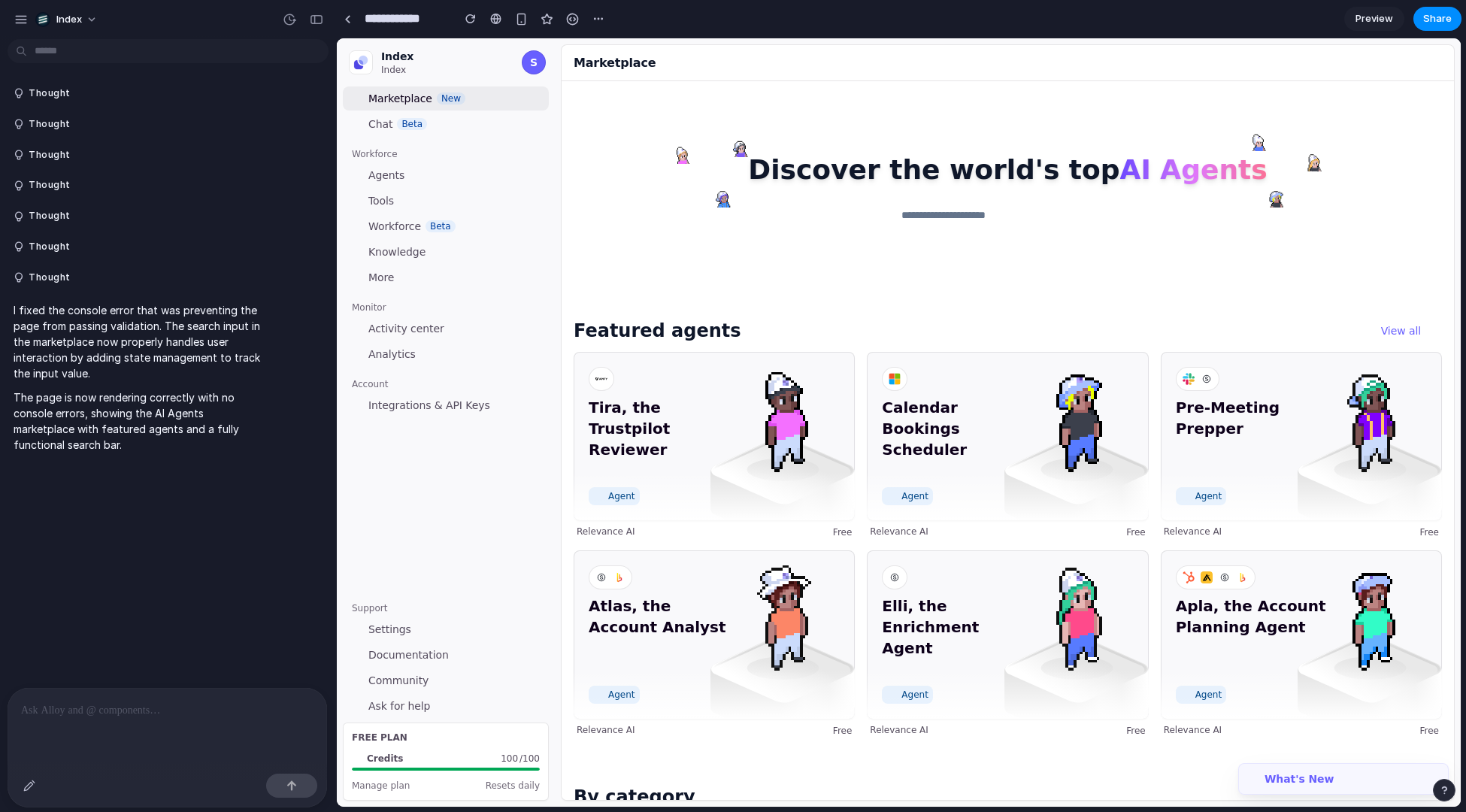
click at [206, 685] on div "Thought Thought Thought Thought Thought Thought Thought I fixed the console err…" at bounding box center [163, 366] width 327 height 643
click at [194, 704] on p at bounding box center [167, 710] width 293 height 18
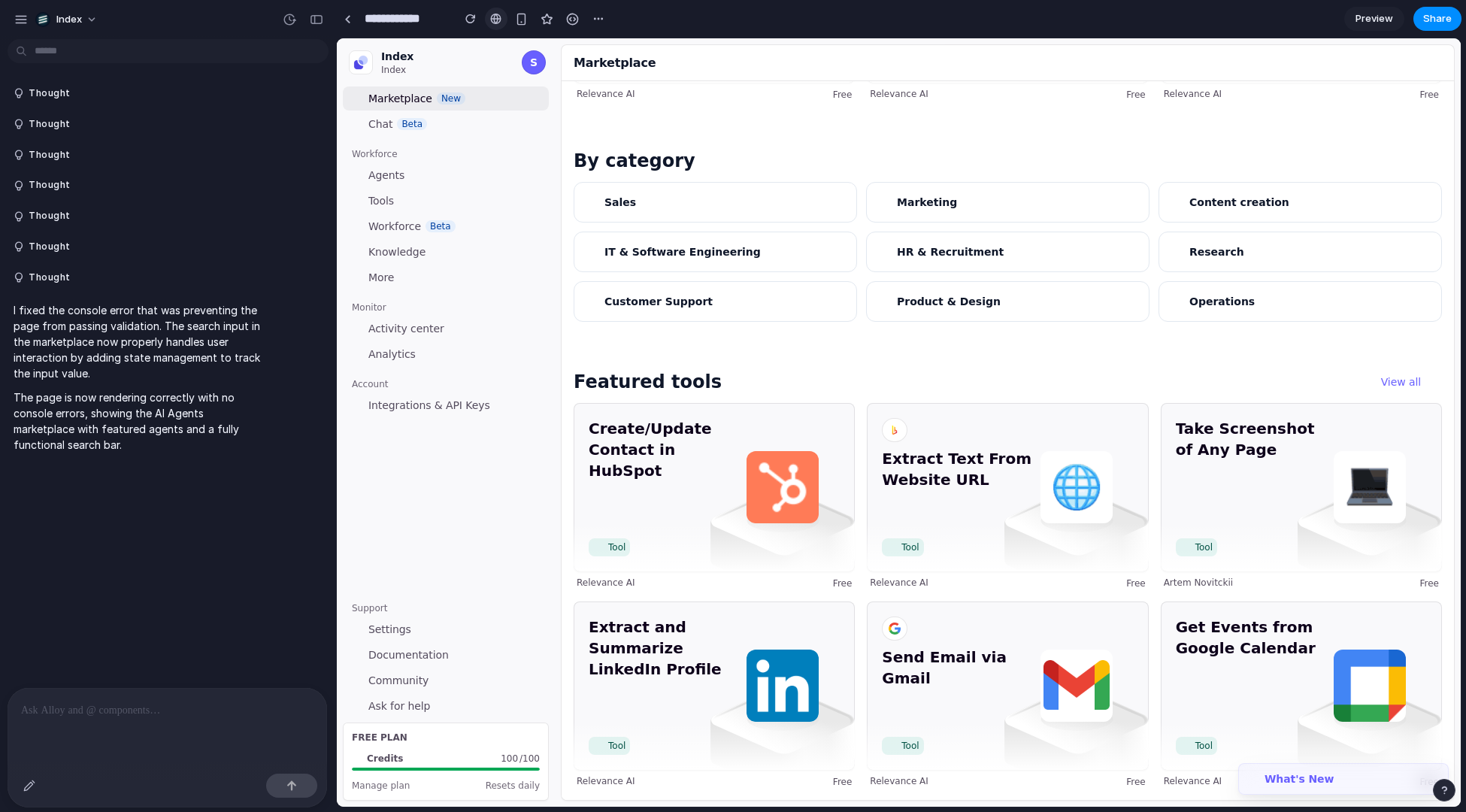
click at [505, 18] on link at bounding box center [496, 19] width 22 height 22
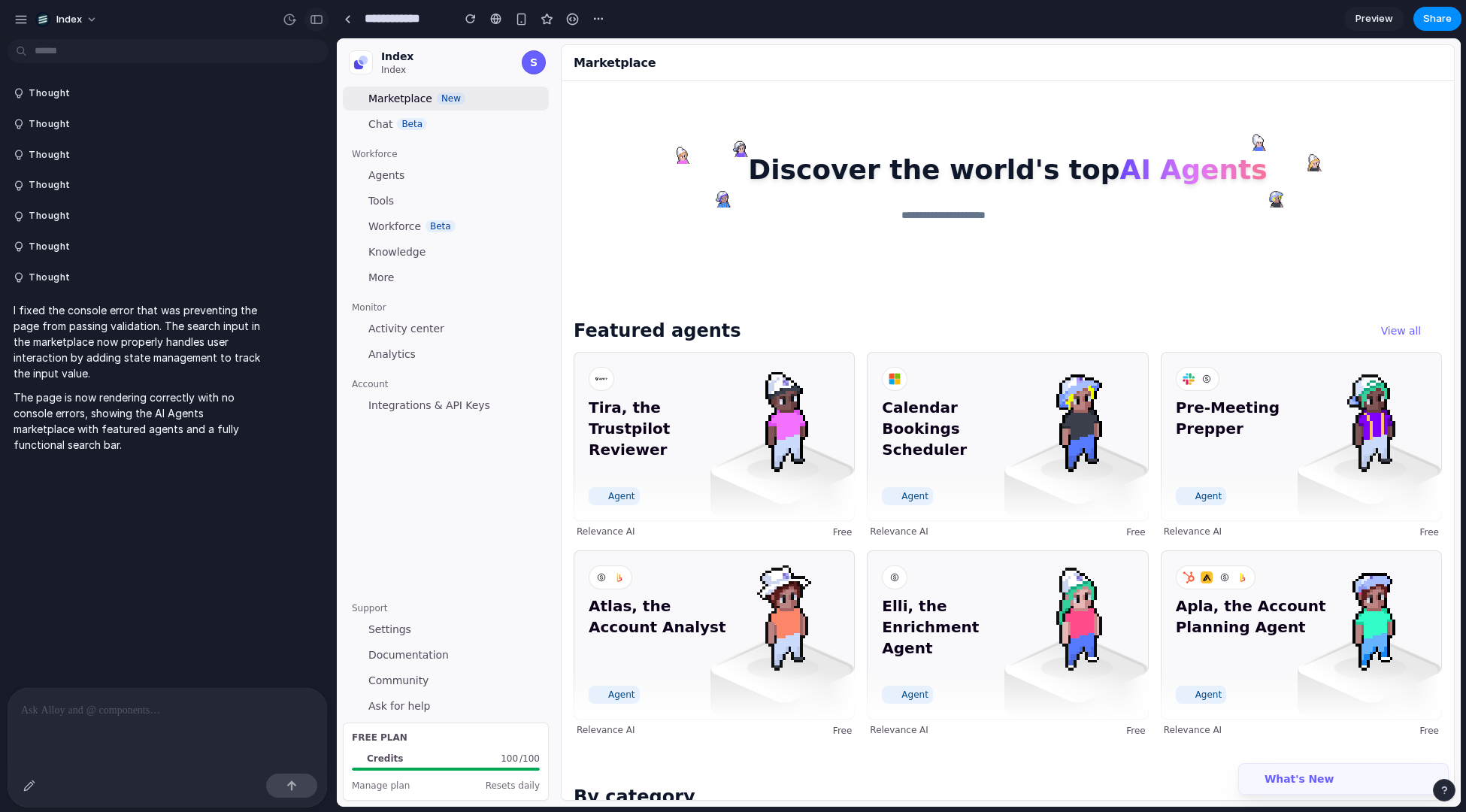
click at [310, 21] on div "button" at bounding box center [317, 20] width 14 height 10
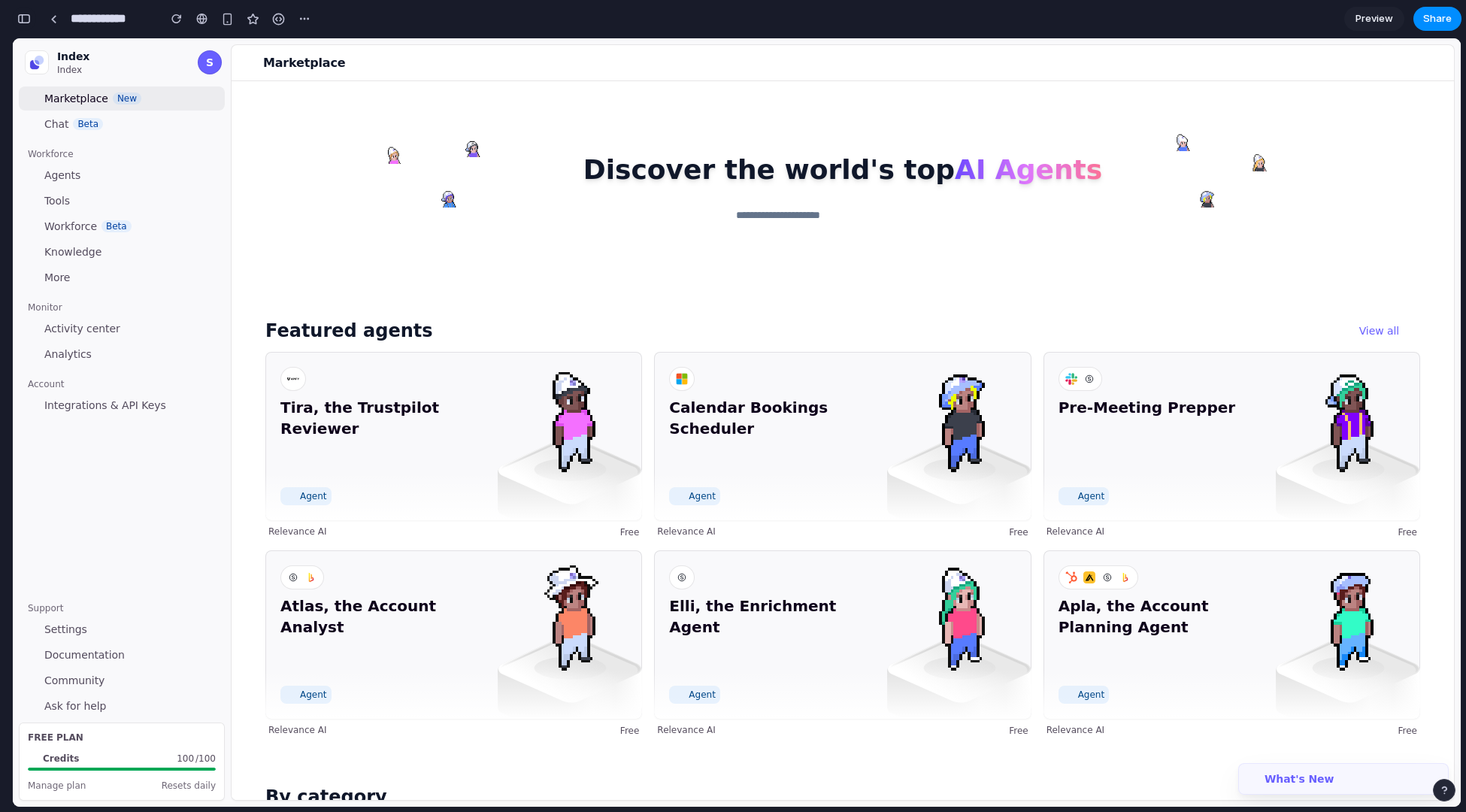
click at [30, 11] on button "button" at bounding box center [24, 19] width 24 height 24
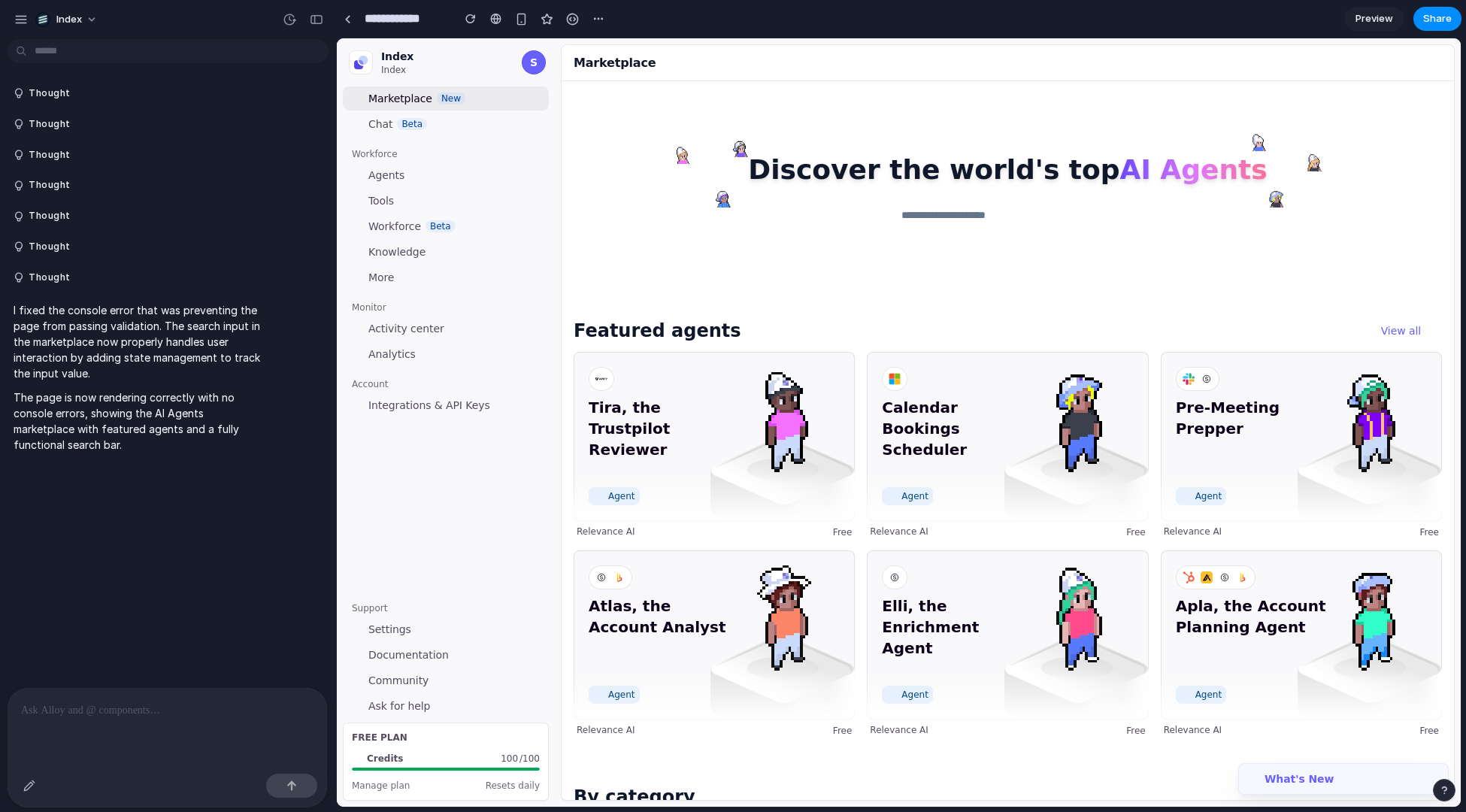
click at [155, 735] on div at bounding box center [168, 727] width 320 height 79
click at [137, 762] on div at bounding box center [168, 727] width 320 height 79
click at [107, 717] on p at bounding box center [167, 710] width 293 height 18
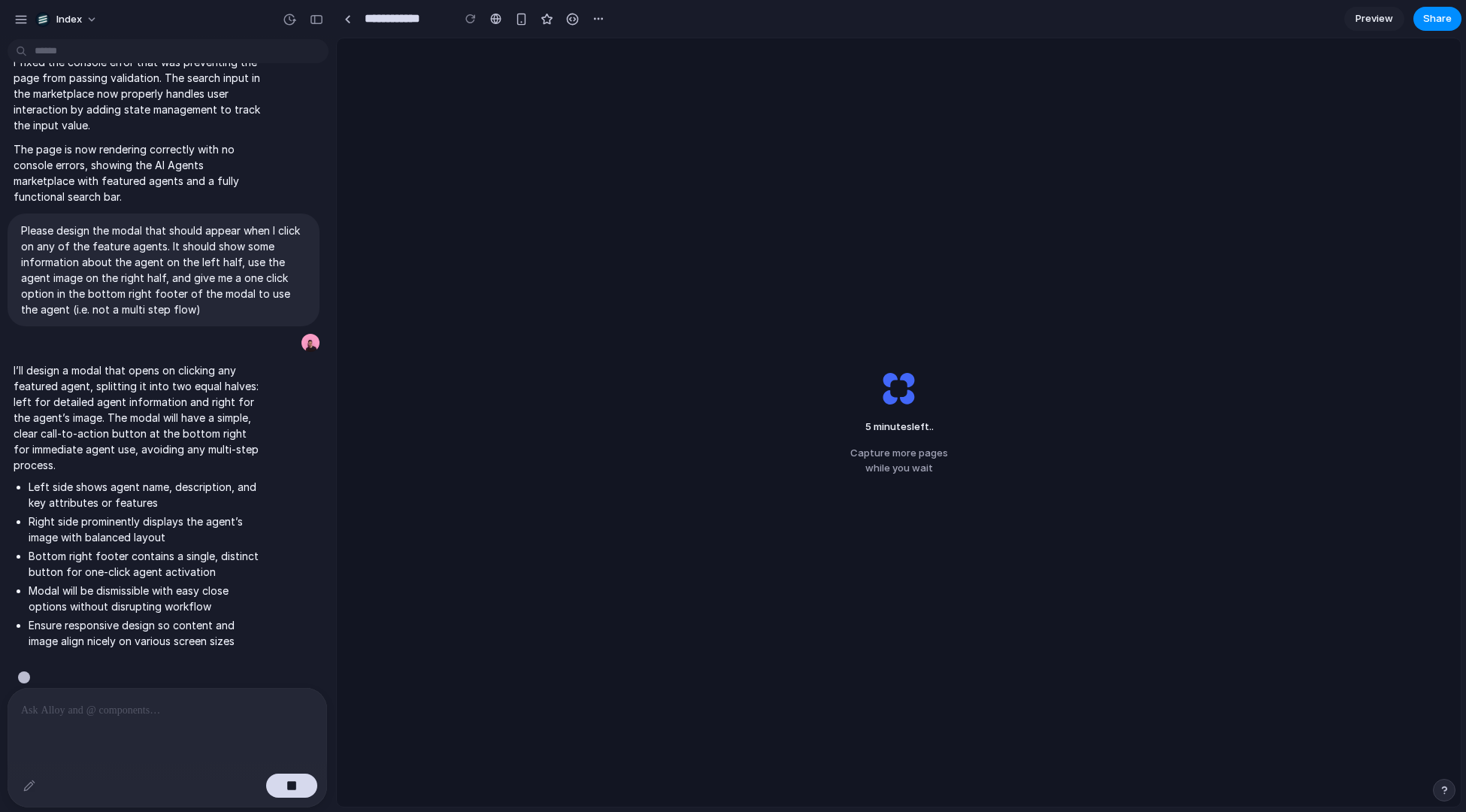
scroll to position [264, 0]
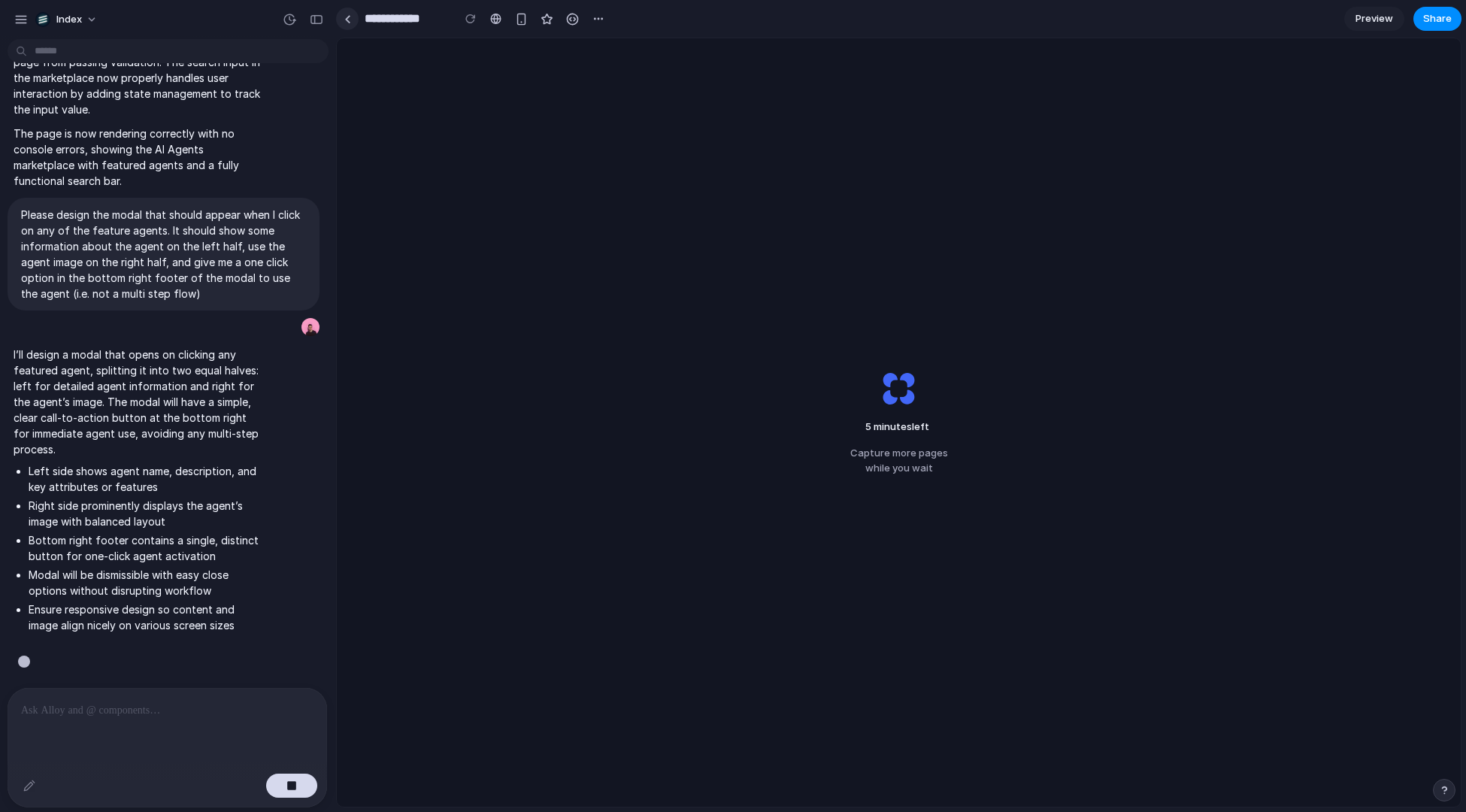
click at [346, 22] on div at bounding box center [348, 19] width 7 height 9
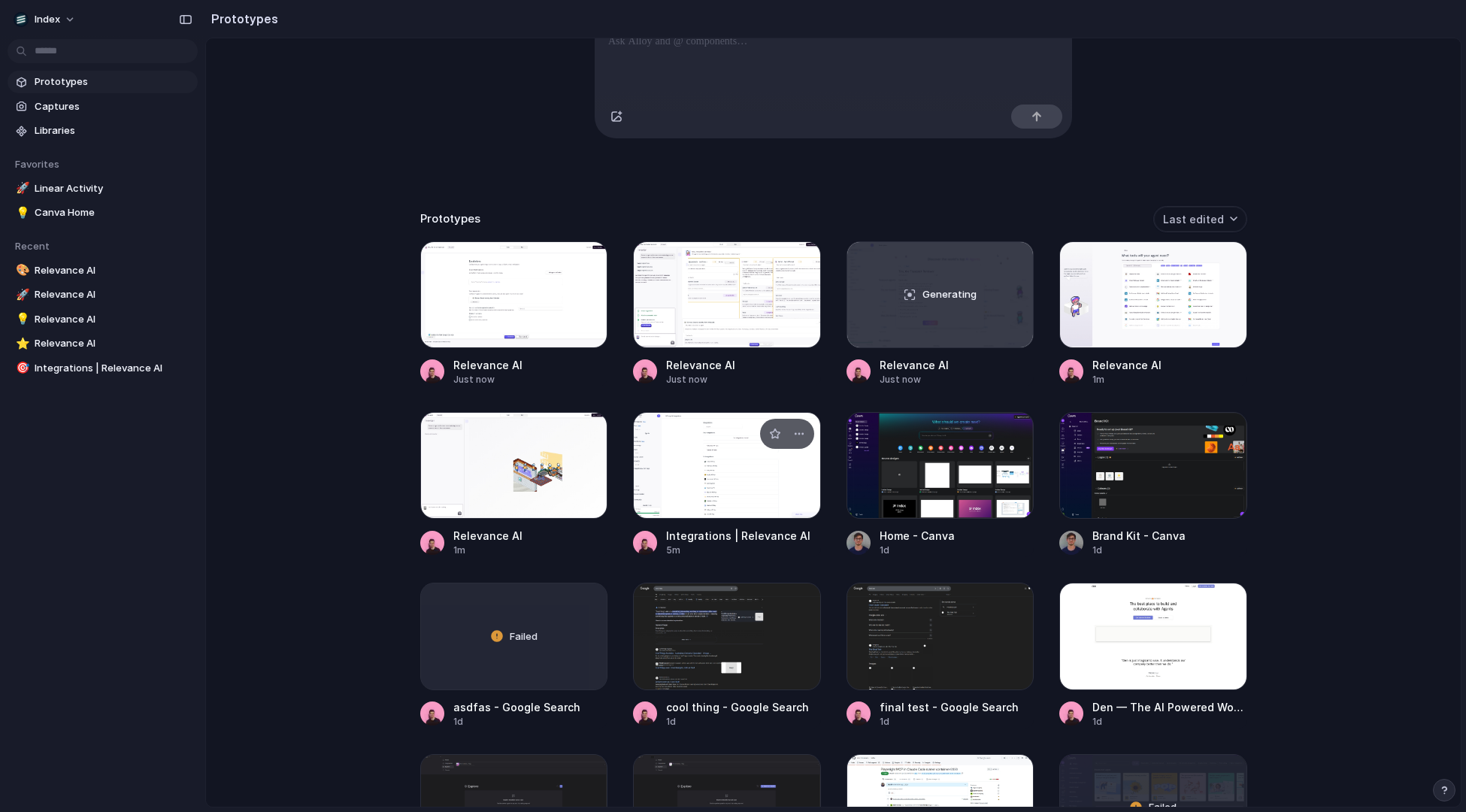
scroll to position [206, 0]
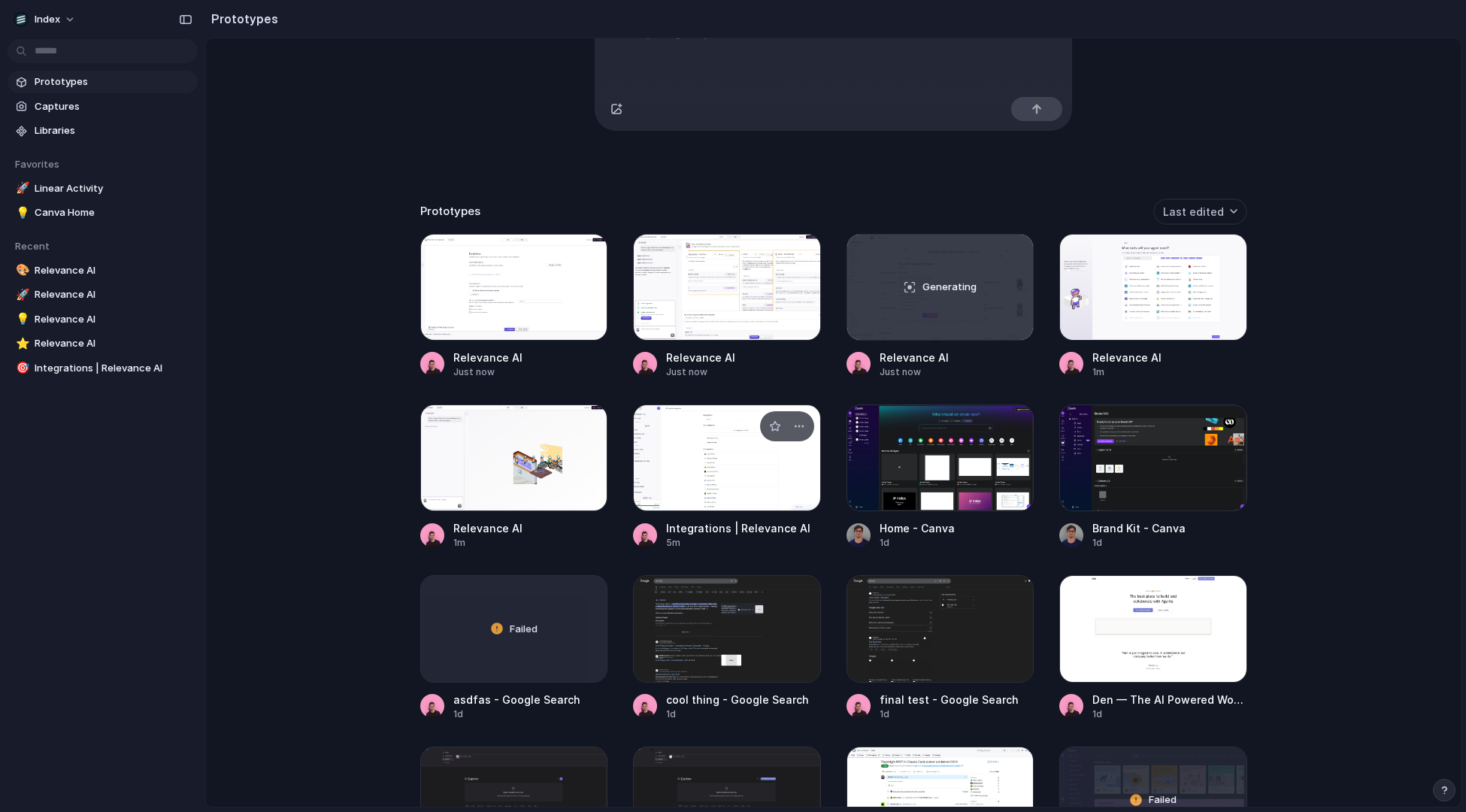
click at [697, 479] on div at bounding box center [727, 458] width 188 height 107
click at [523, 473] on div at bounding box center [515, 458] width 188 height 107
click at [1133, 315] on div at bounding box center [1154, 288] width 188 height 107
click at [804, 307] on div at bounding box center [727, 288] width 188 height 107
click at [538, 301] on div at bounding box center [515, 288] width 188 height 107
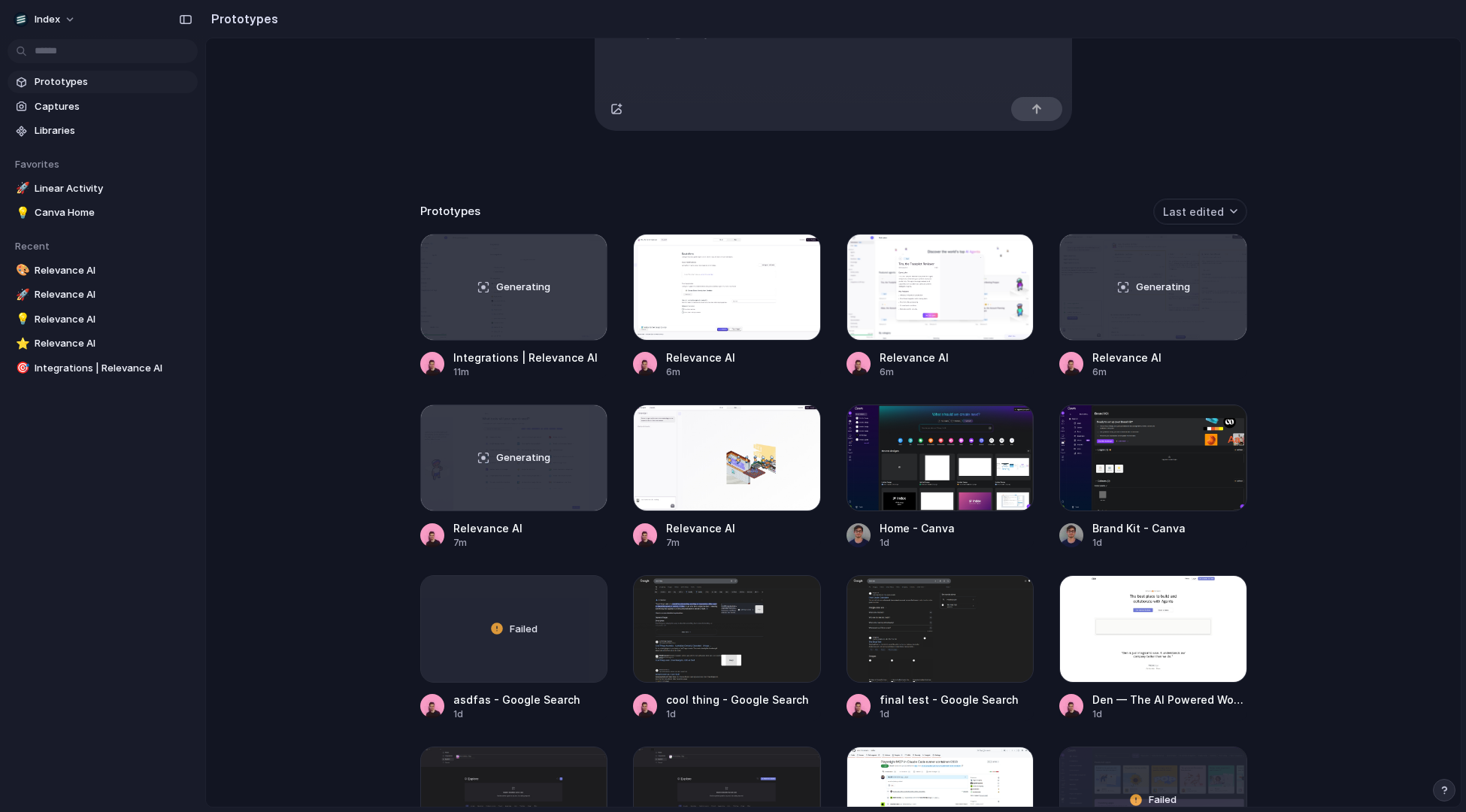
click at [415, 121] on div "Capture today, build tomorrow Clone web app Clone screenshot Start from existin…" at bounding box center [834, 257] width 1255 height 848
click at [505, 171] on div "Capture today, build tomorrow Clone web app Clone screenshot Start from existin…" at bounding box center [834, 257] width 1255 height 848
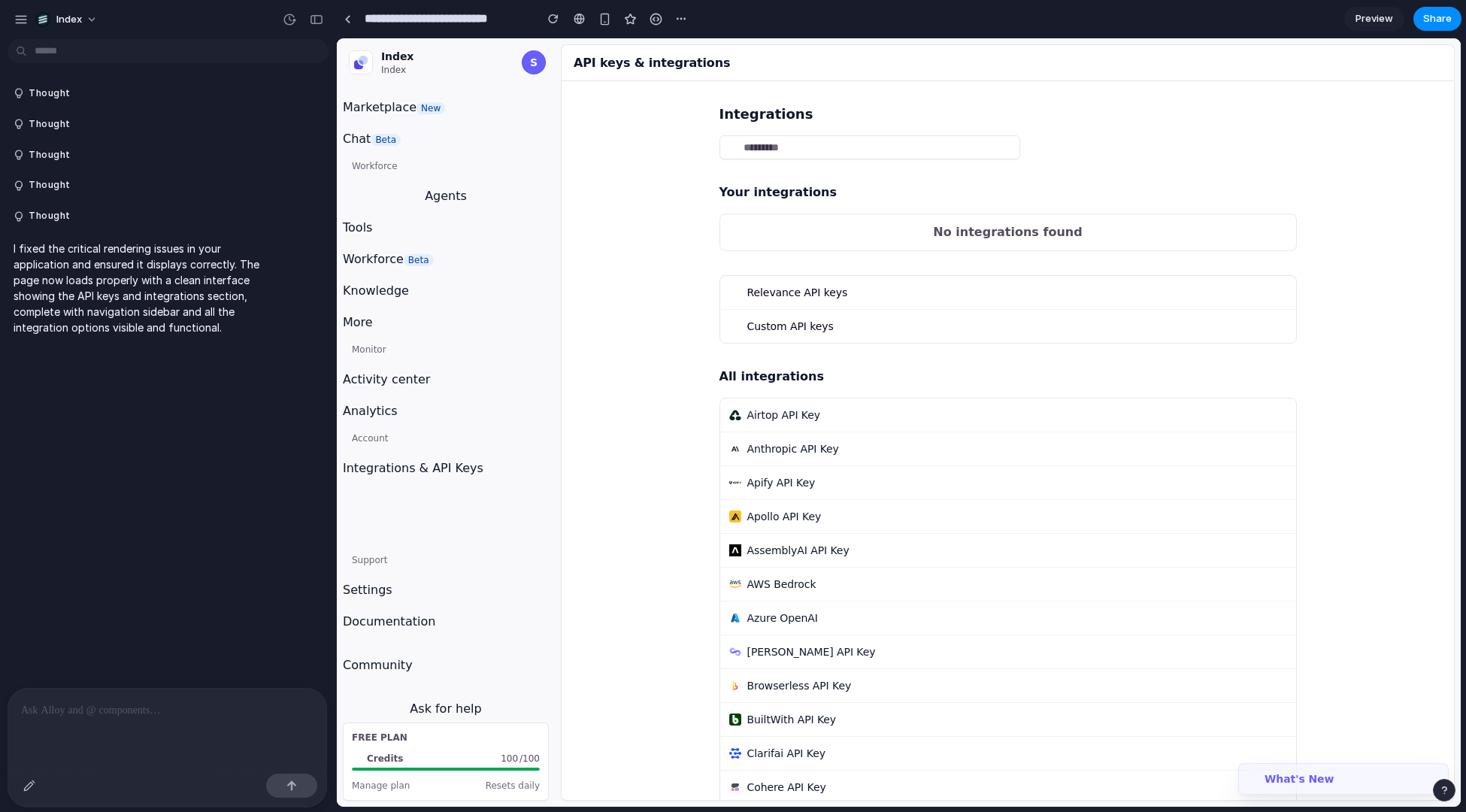
click at [117, 697] on div at bounding box center [168, 708] width 320 height 42
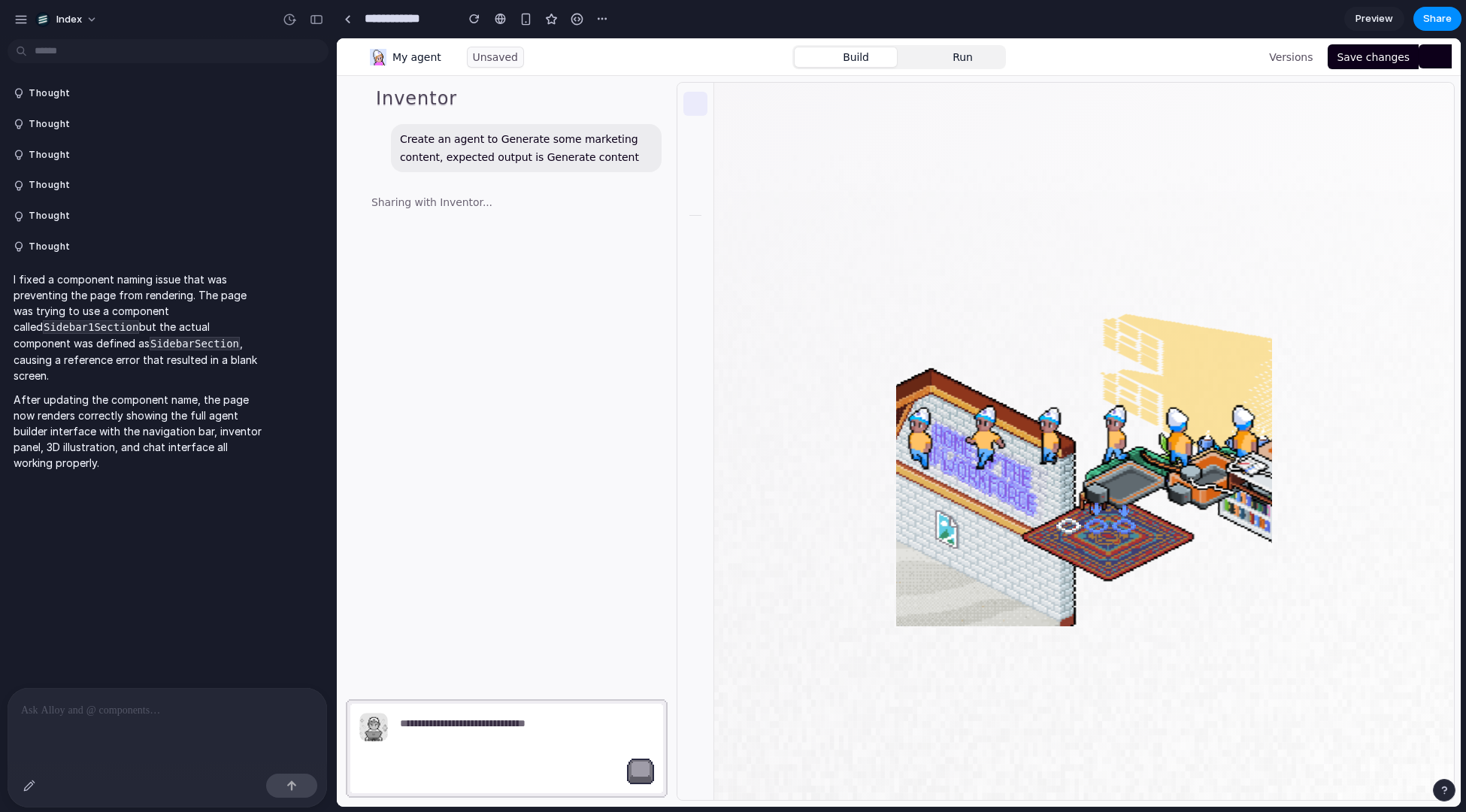
click at [654, 328] on div "Inventor Create an agent to Generate some marketing content, expected output is…" at bounding box center [506, 437] width 340 height 722
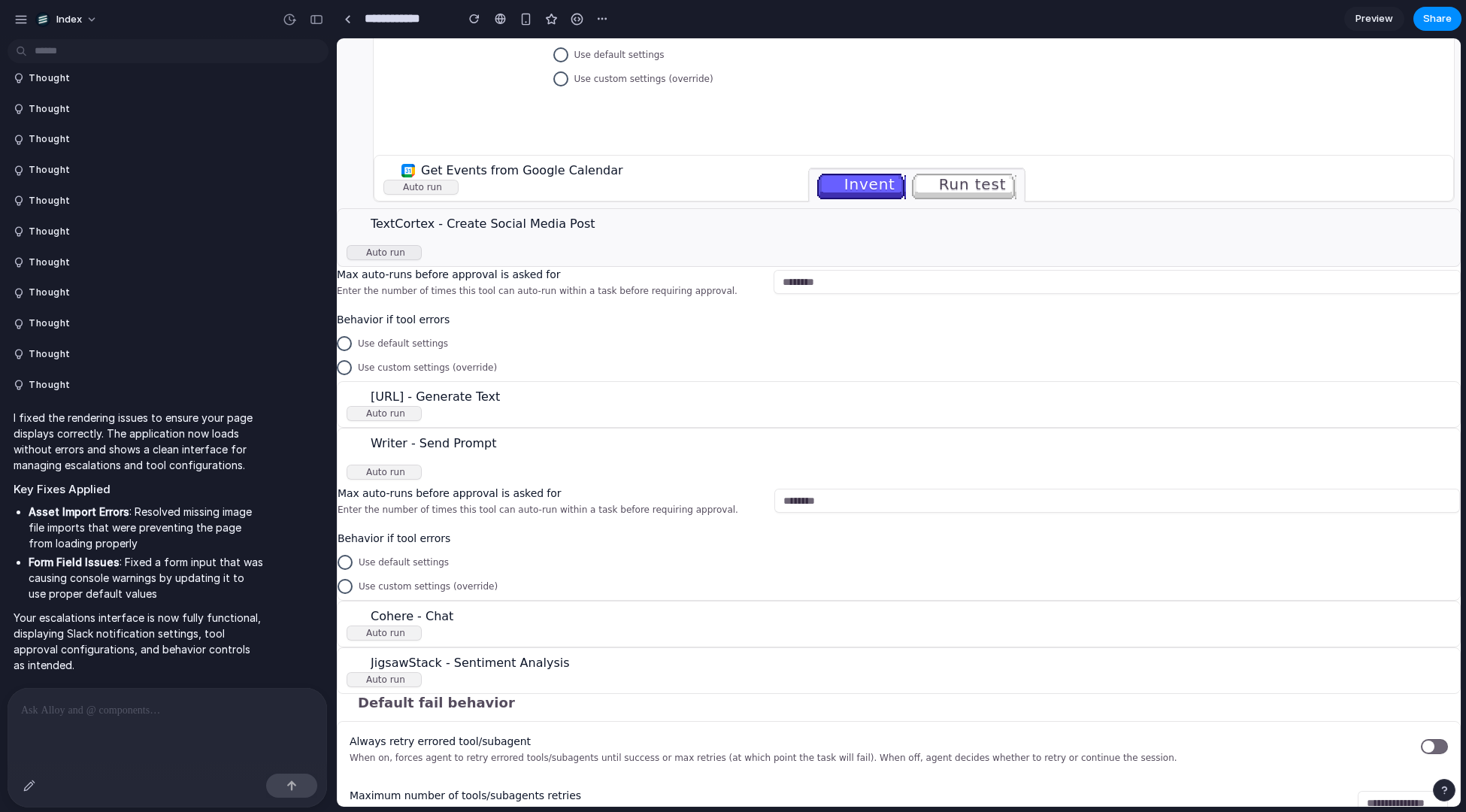
scroll to position [777, 0]
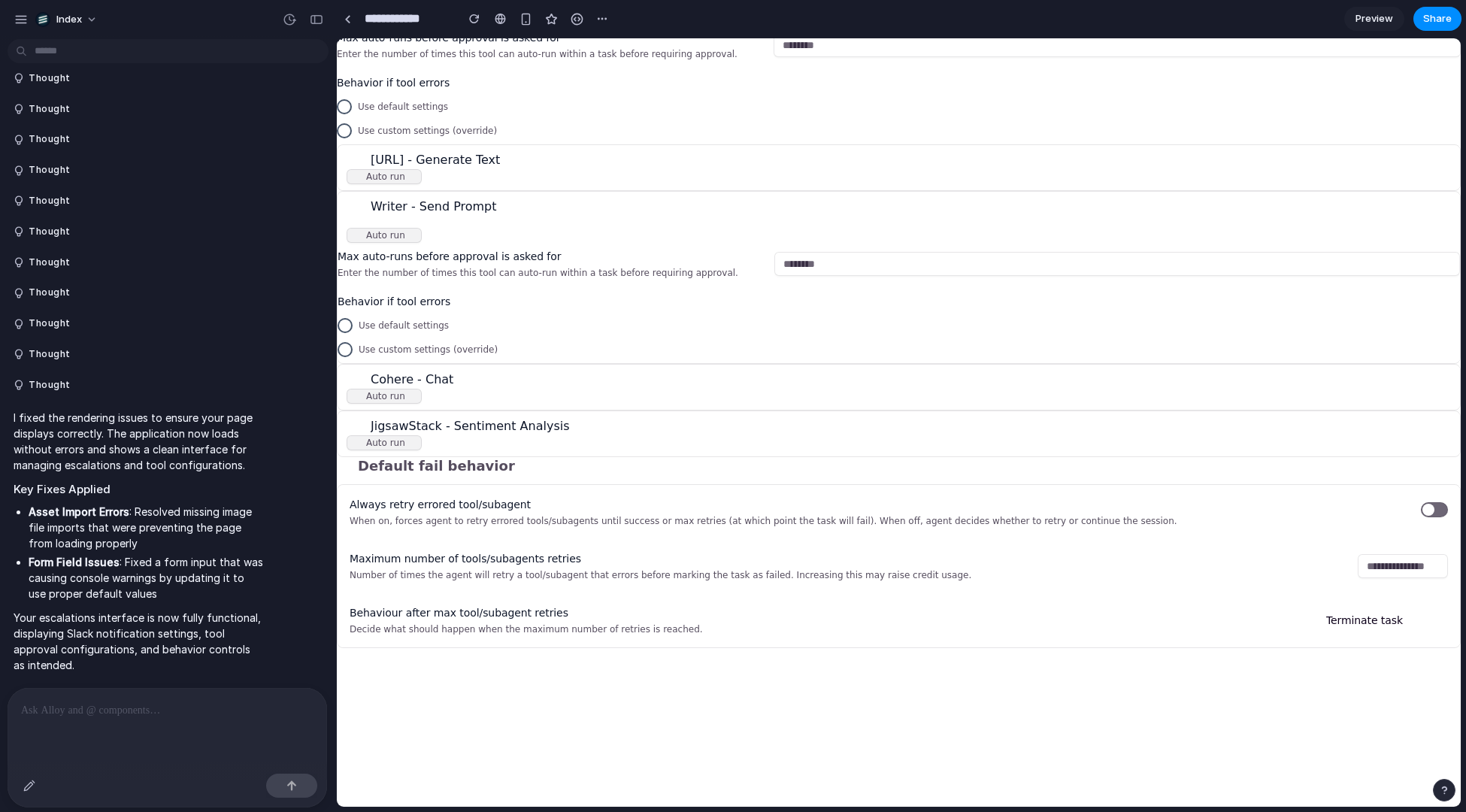
click at [139, 726] on div at bounding box center [168, 708] width 320 height 42
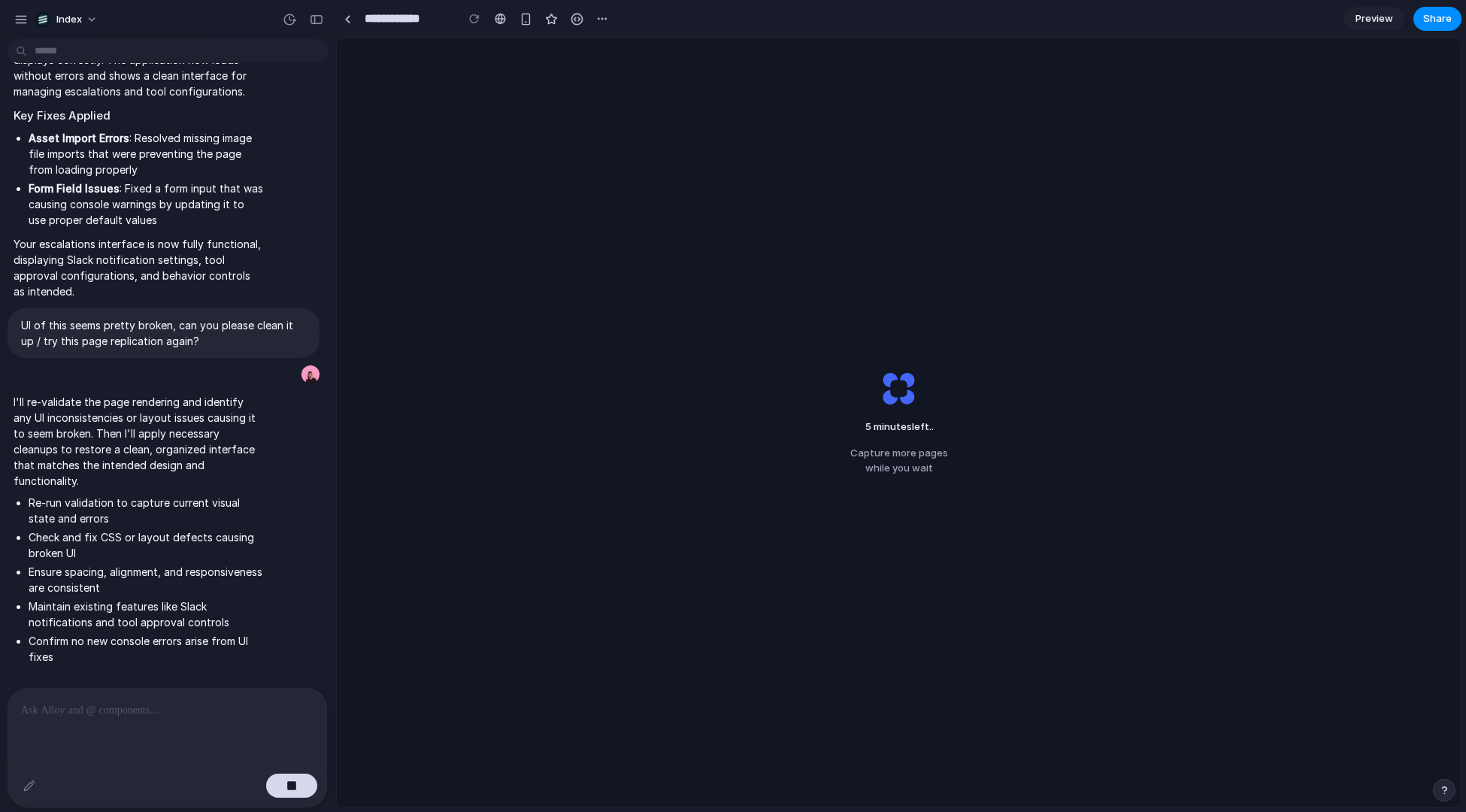
scroll to position [435, 0]
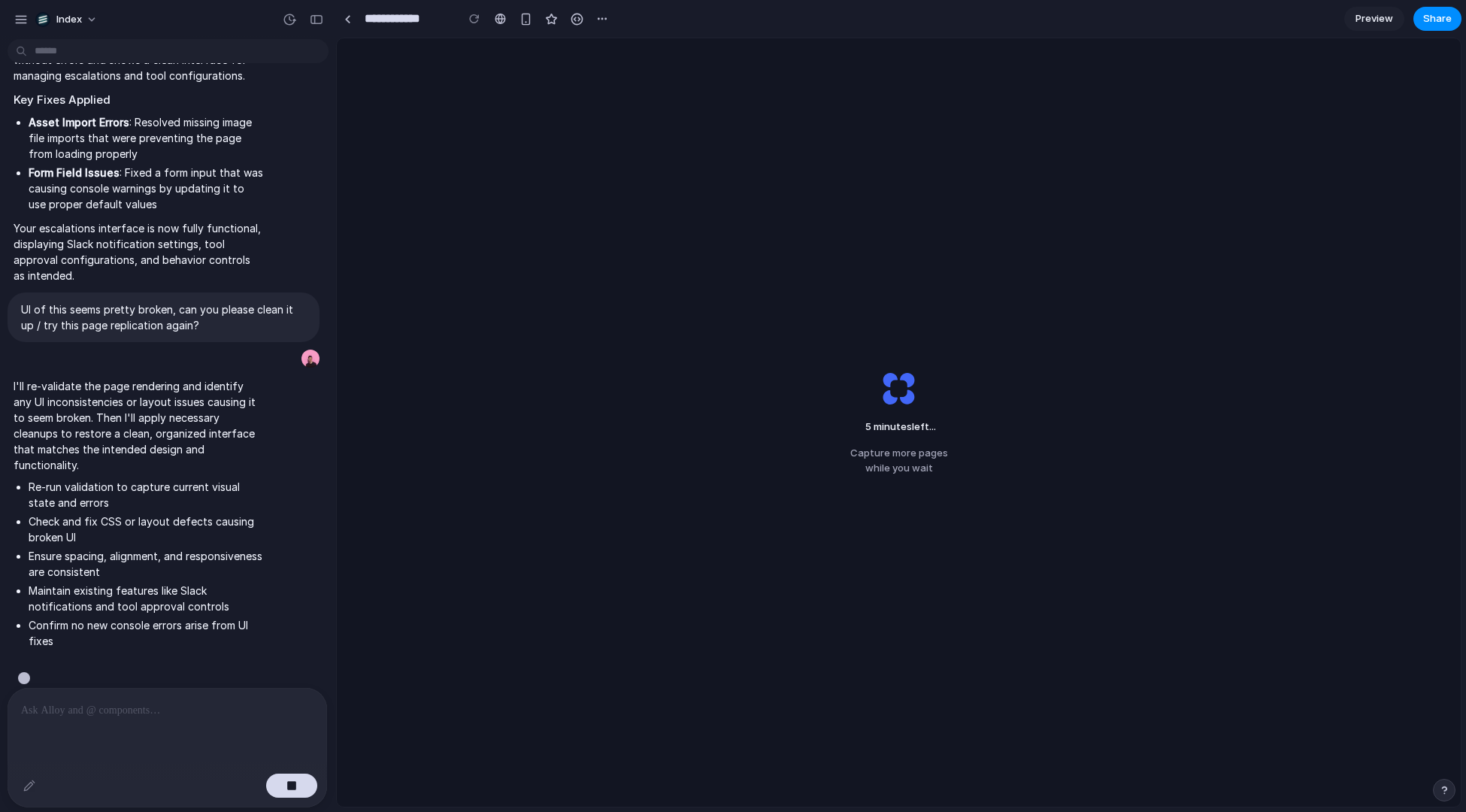
click at [451, 333] on div "5 minutes left ... Capture more pages while you wait" at bounding box center [898, 422] width 1124 height 769
click at [350, 30] on div "**********" at bounding box center [474, 18] width 277 height 27
click at [348, 24] on link at bounding box center [347, 19] width 22 height 22
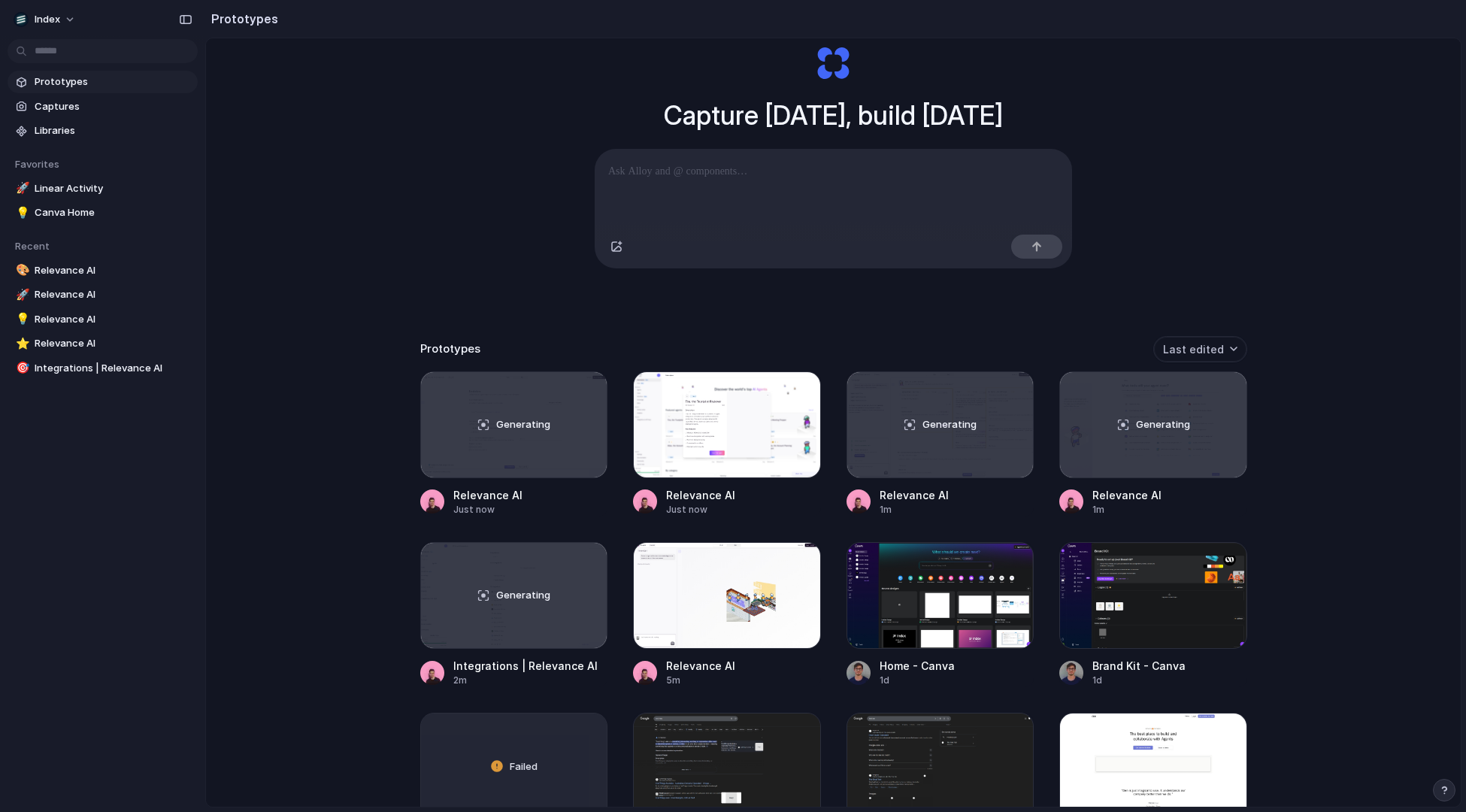
scroll to position [155, 0]
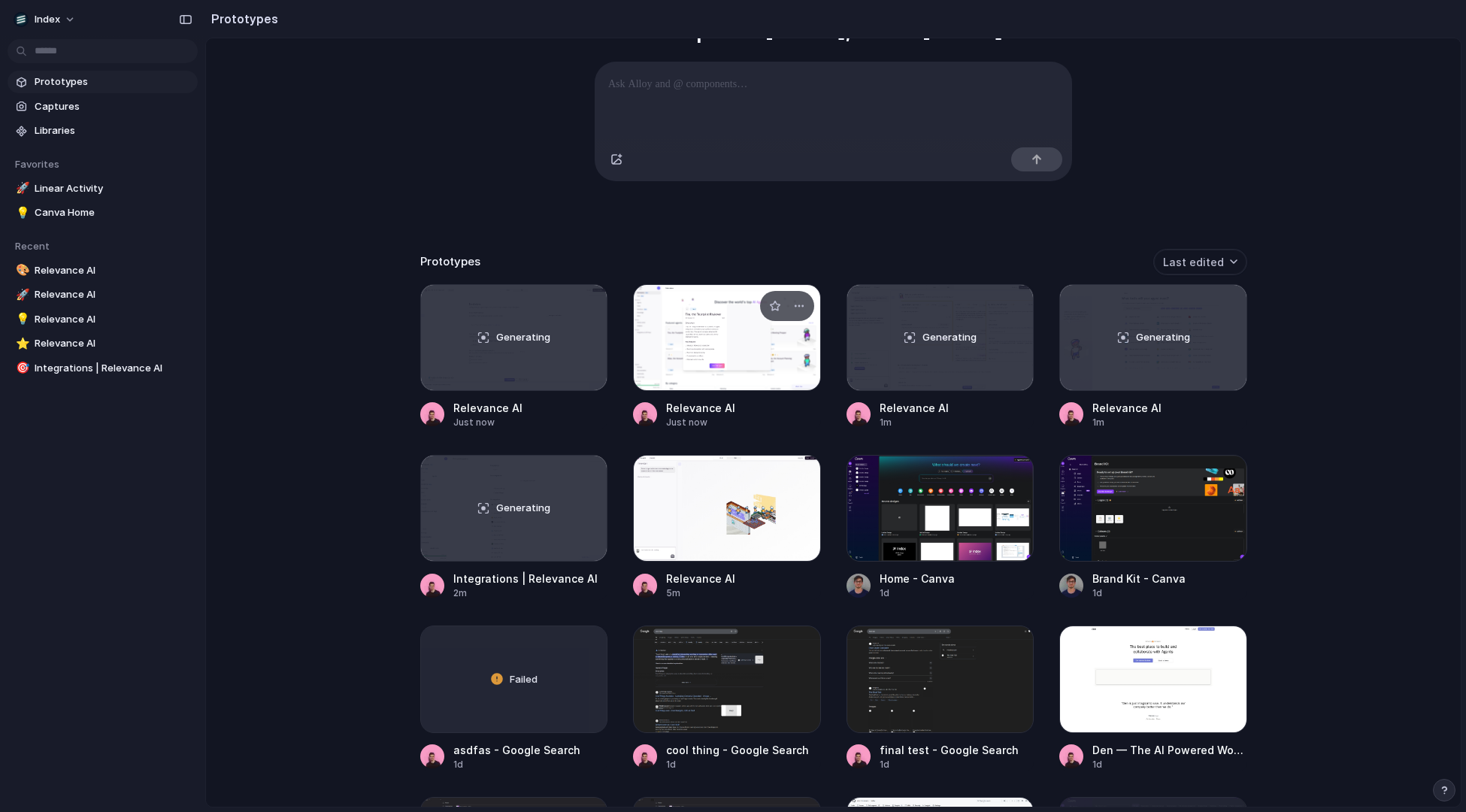
click at [705, 341] on div at bounding box center [727, 338] width 188 height 107
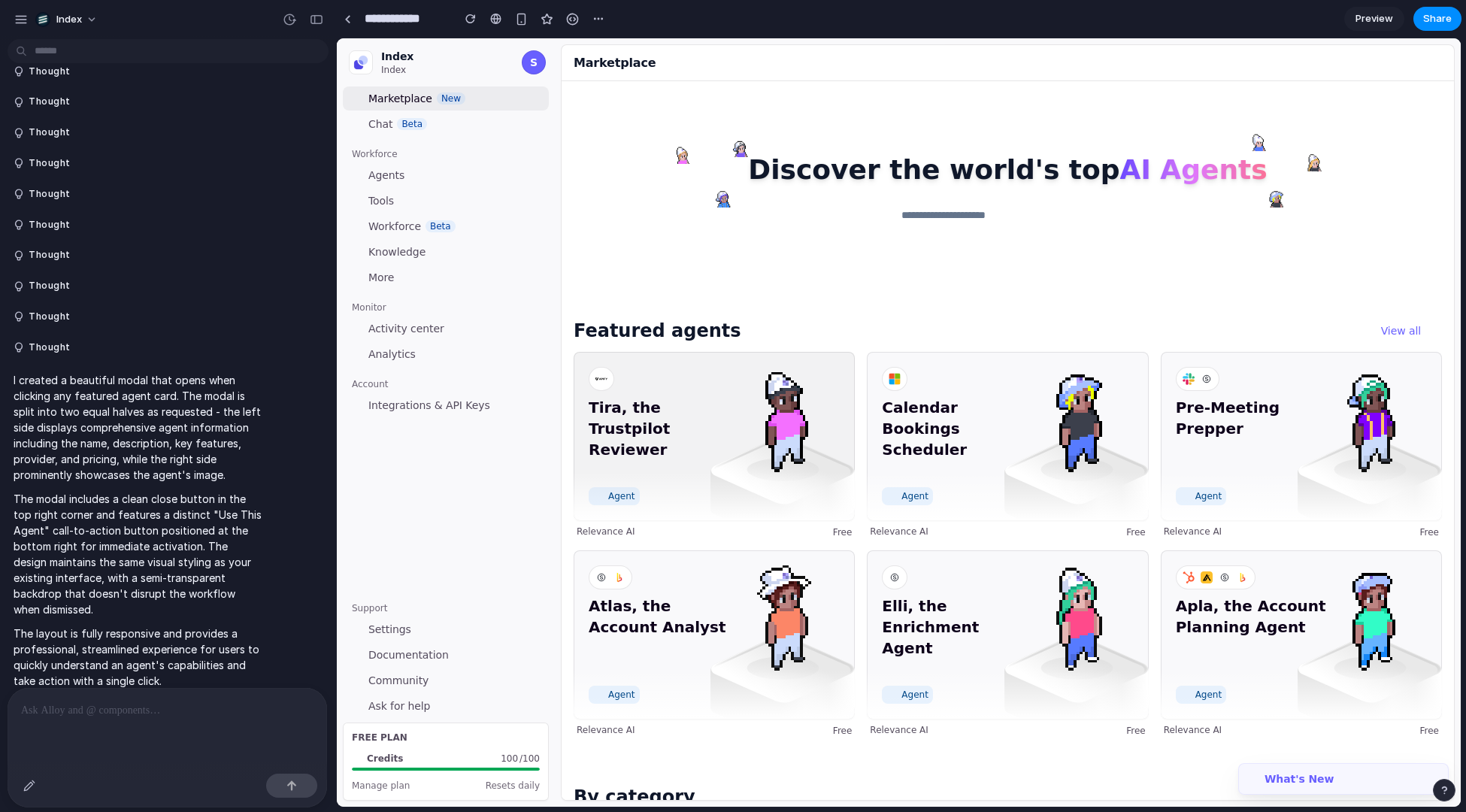
click at [687, 382] on div "Tira, the Trustpilot Reviewer Agent" at bounding box center [714, 435] width 282 height 168
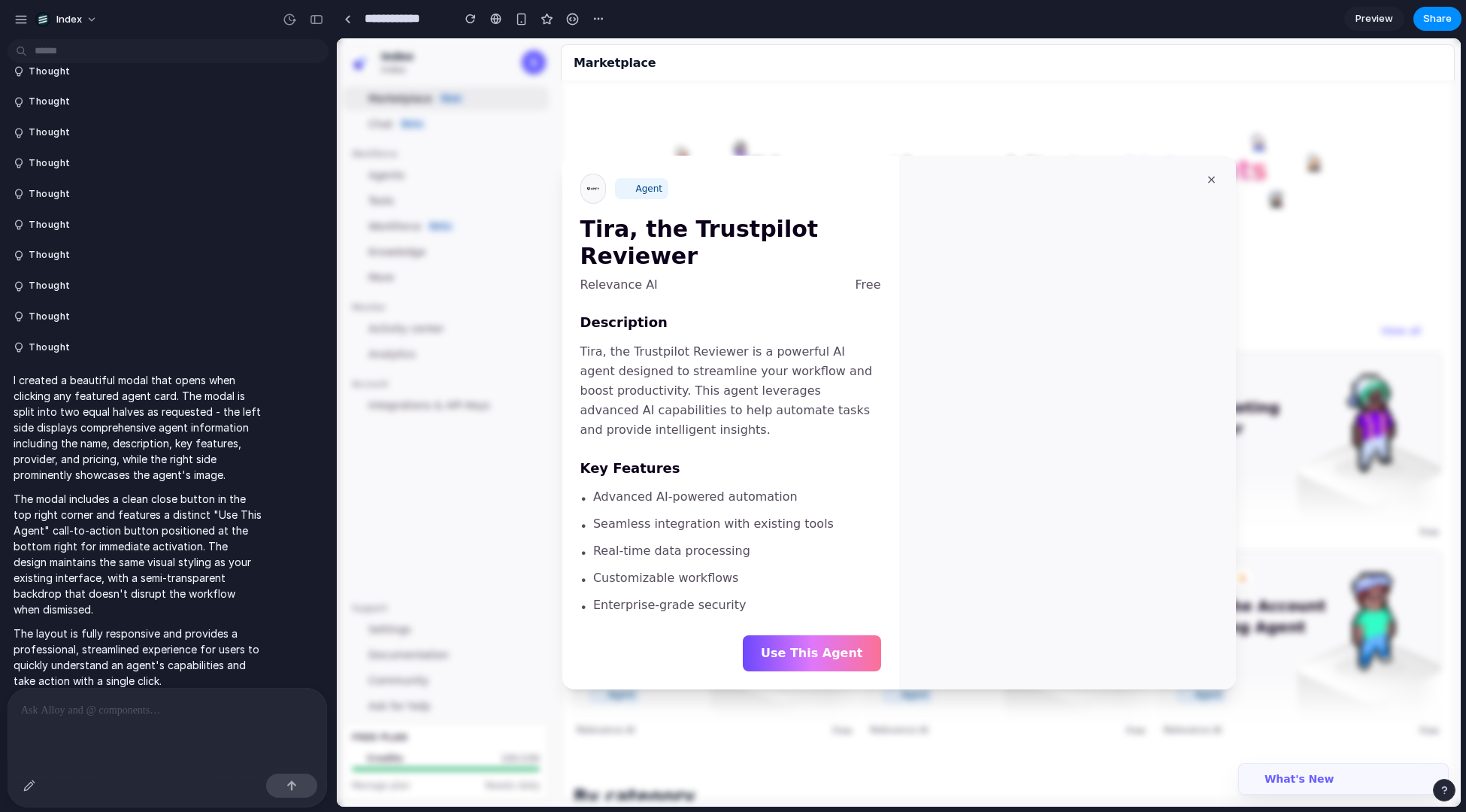
click at [694, 131] on div at bounding box center [898, 422] width 1124 height 769
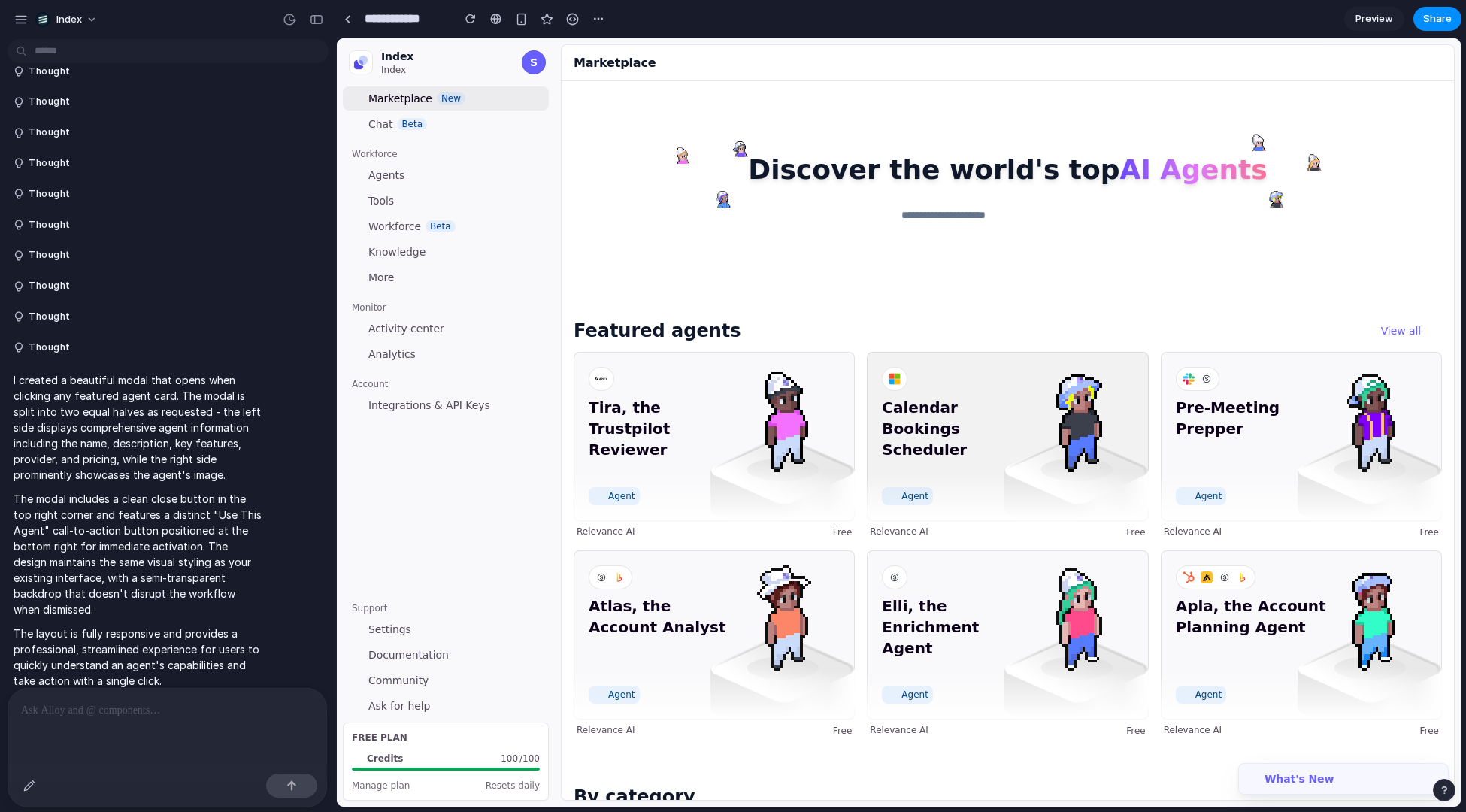
click at [1109, 441] on img at bounding box center [1076, 417] width 108 height 108
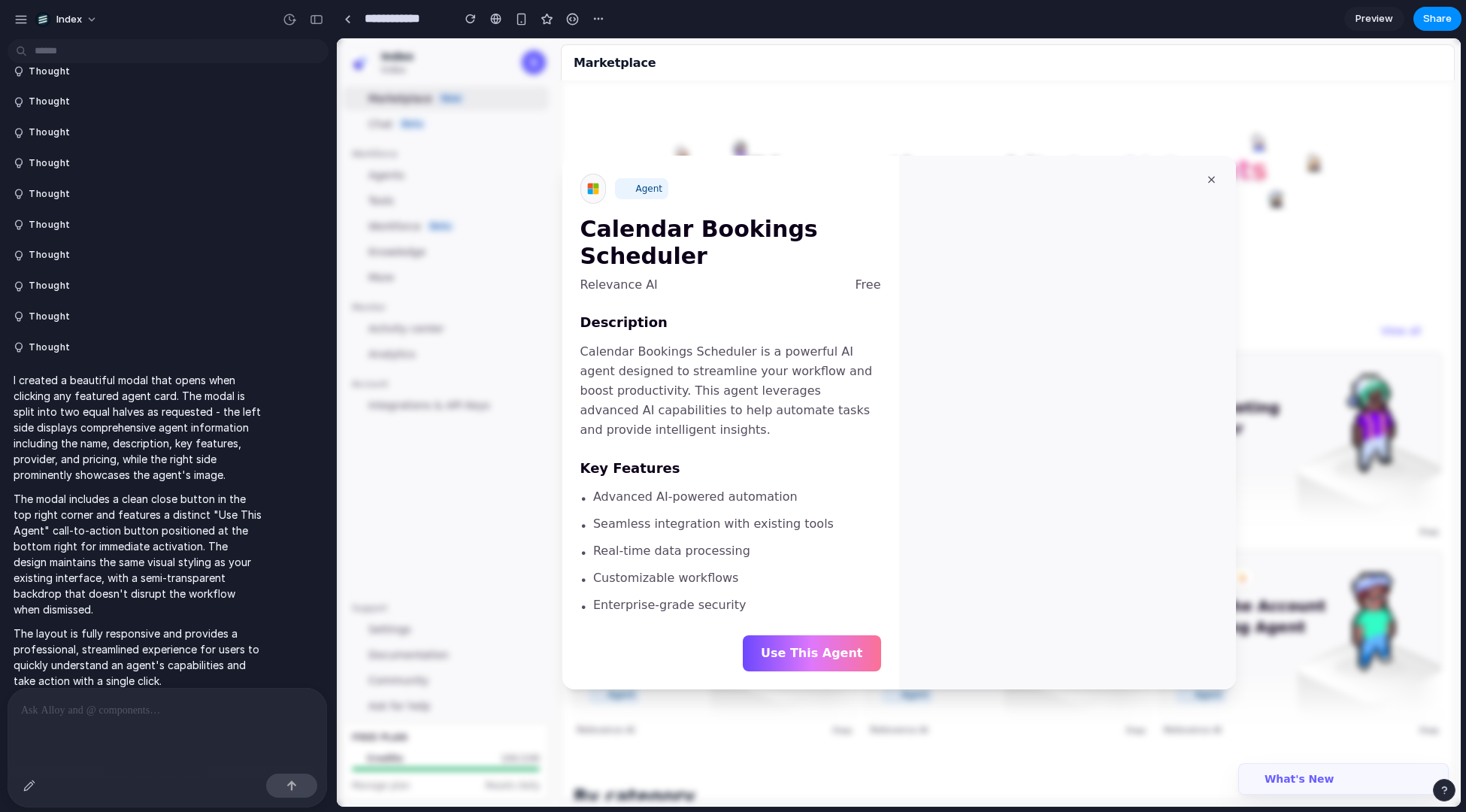
click at [474, 427] on div at bounding box center [898, 422] width 1124 height 769
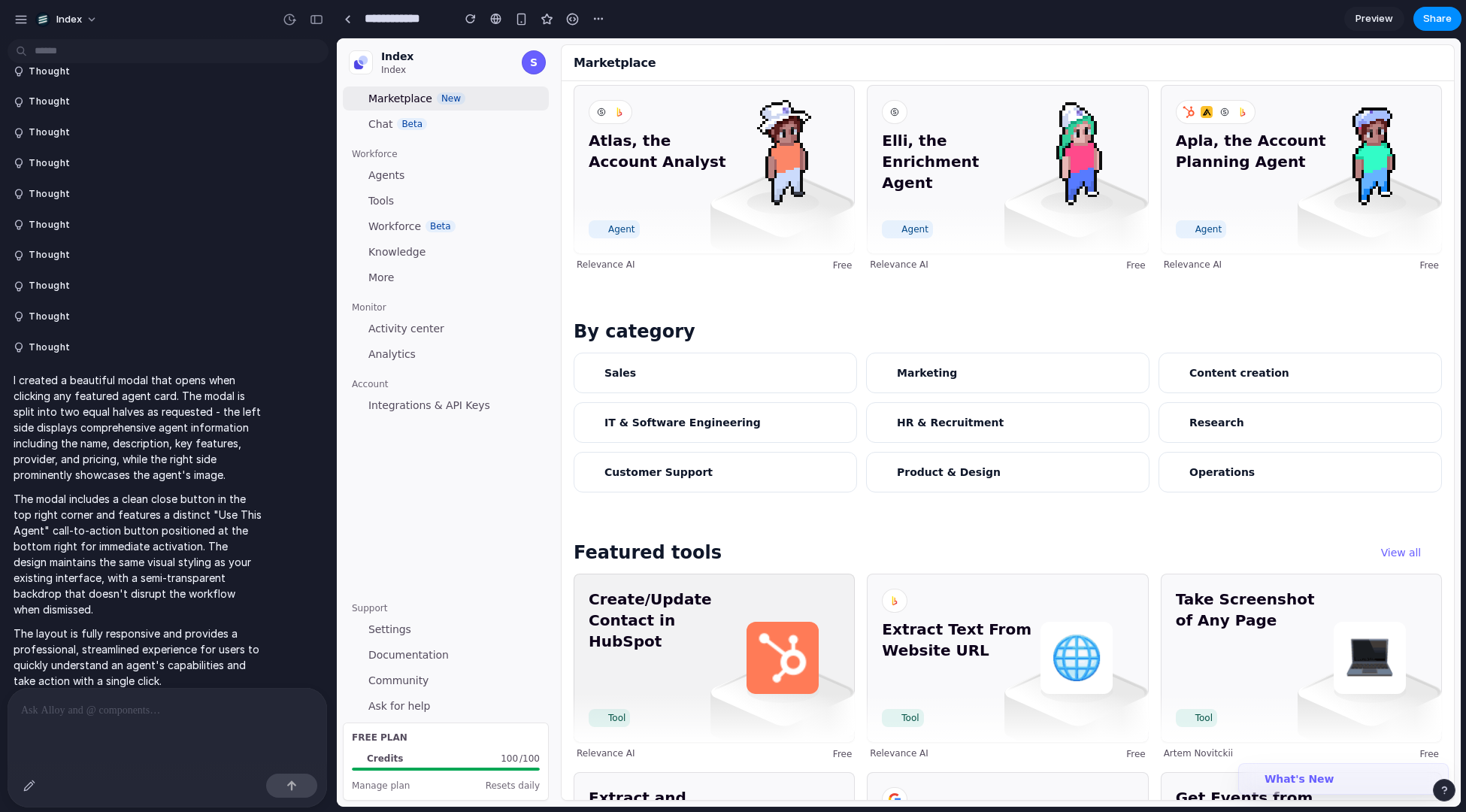
scroll to position [619, 0]
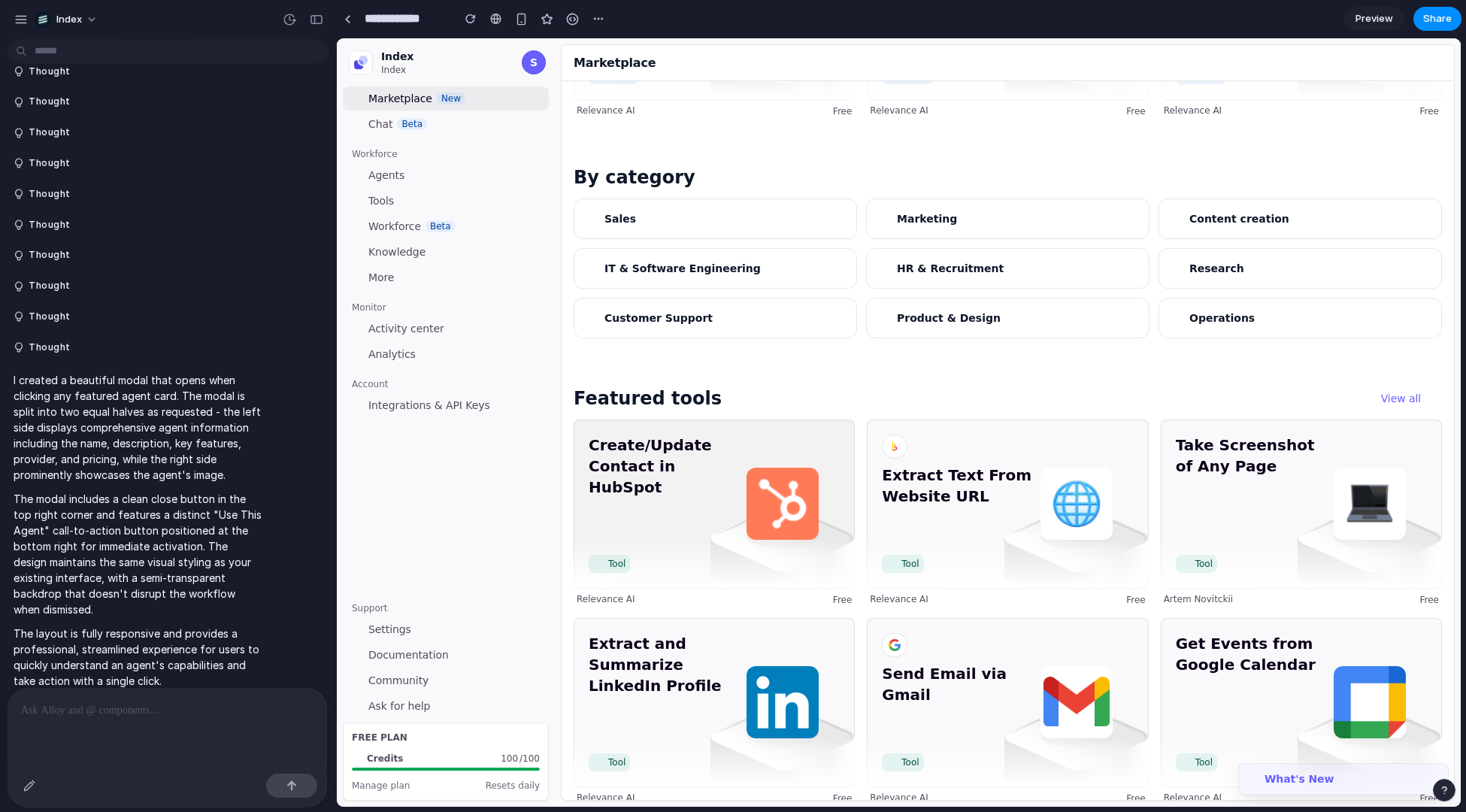
click at [698, 503] on span "Create/Update Contact in HubSpot" at bounding box center [664, 492] width 151 height 114
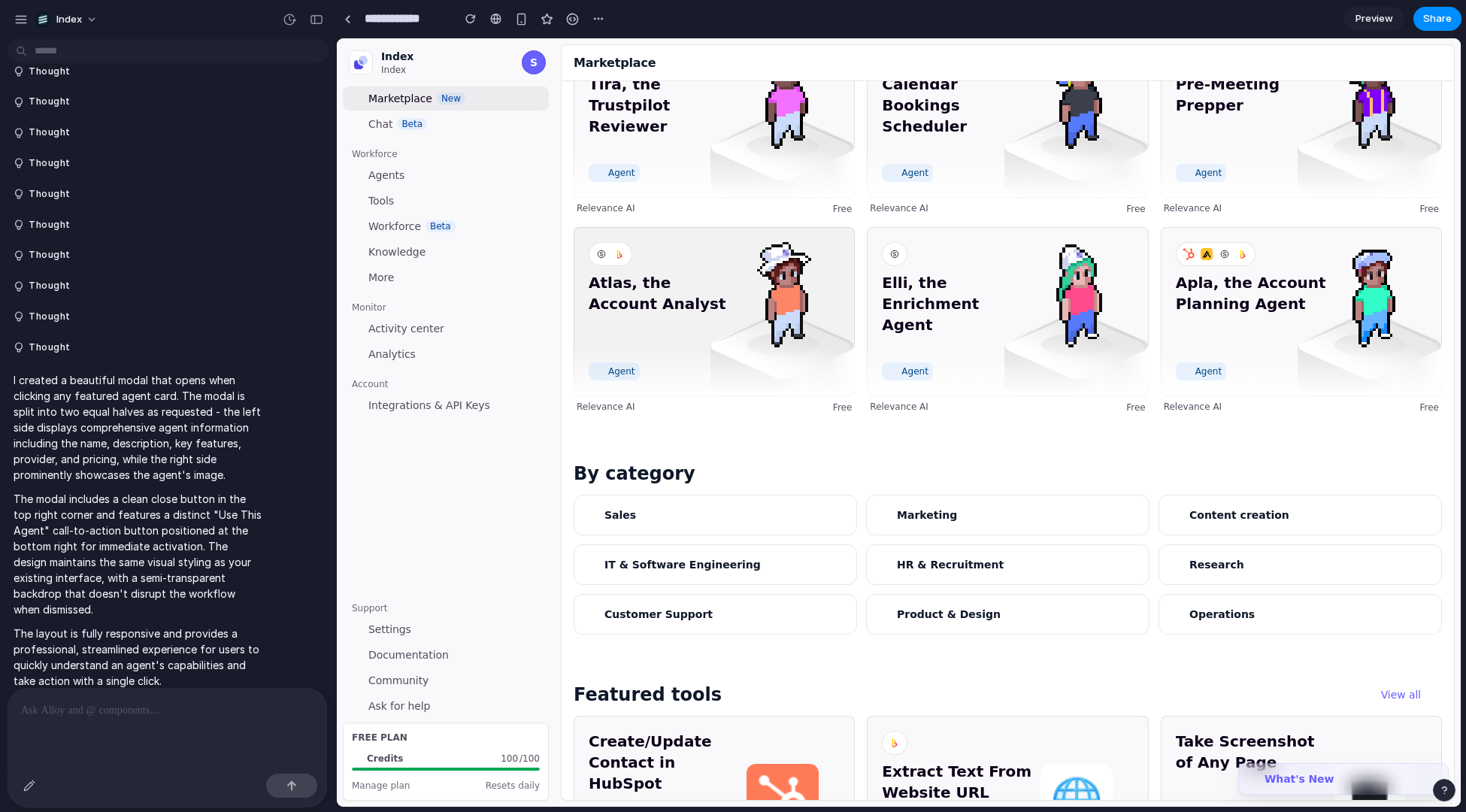
scroll to position [276, 0]
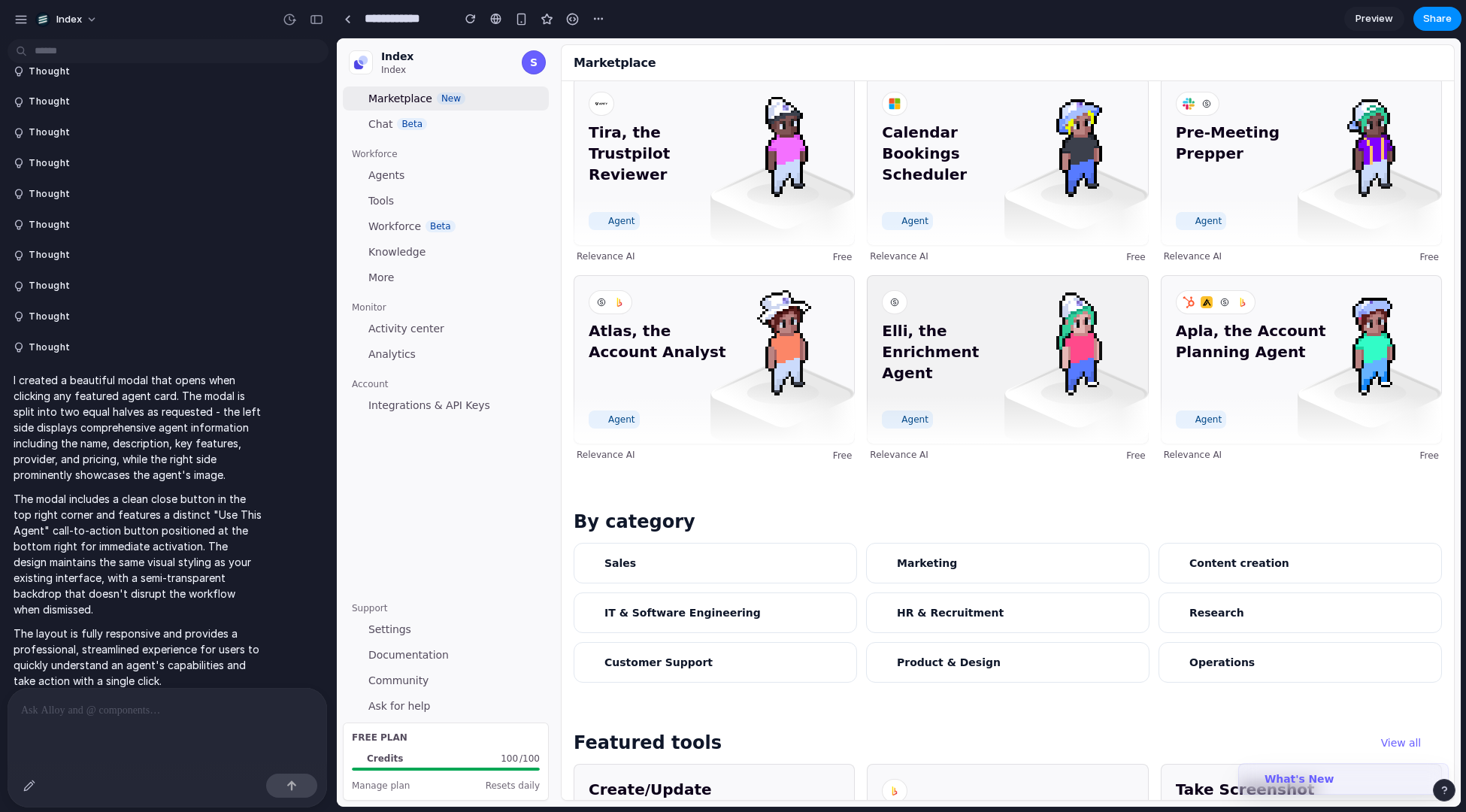
click at [961, 387] on span "Elli, the Enrichment Agent" at bounding box center [957, 362] width 151 height 84
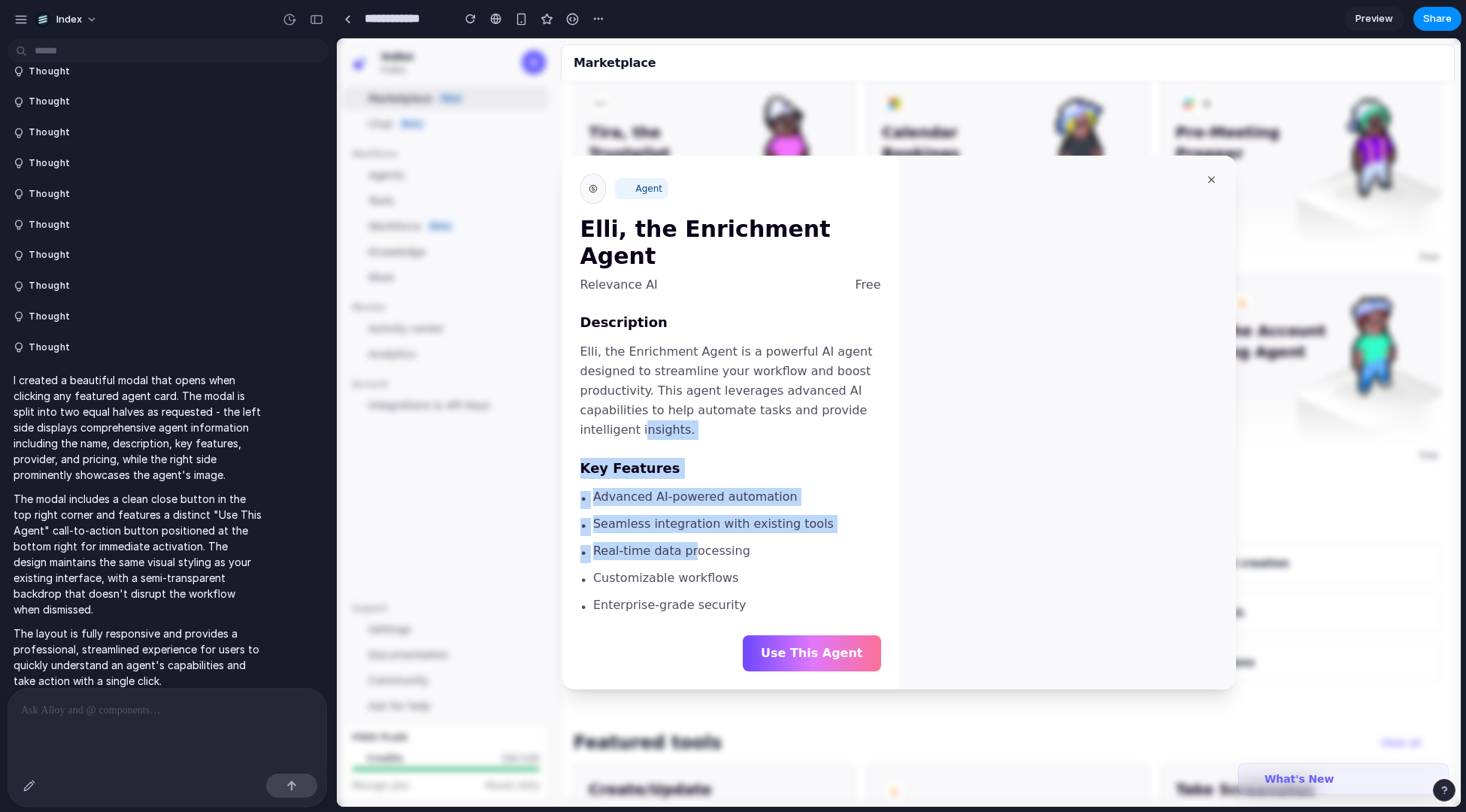
drag, startPoint x: 638, startPoint y: 414, endPoint x: 682, endPoint y: 542, distance: 135.4
click at [682, 541] on div "Description Elli, the Enrichment Agent is a powerful AI agent designed to strea…" at bounding box center [731, 464] width 301 height 305
click at [682, 542] on span "Real-time data processing" at bounding box center [672, 551] width 157 height 18
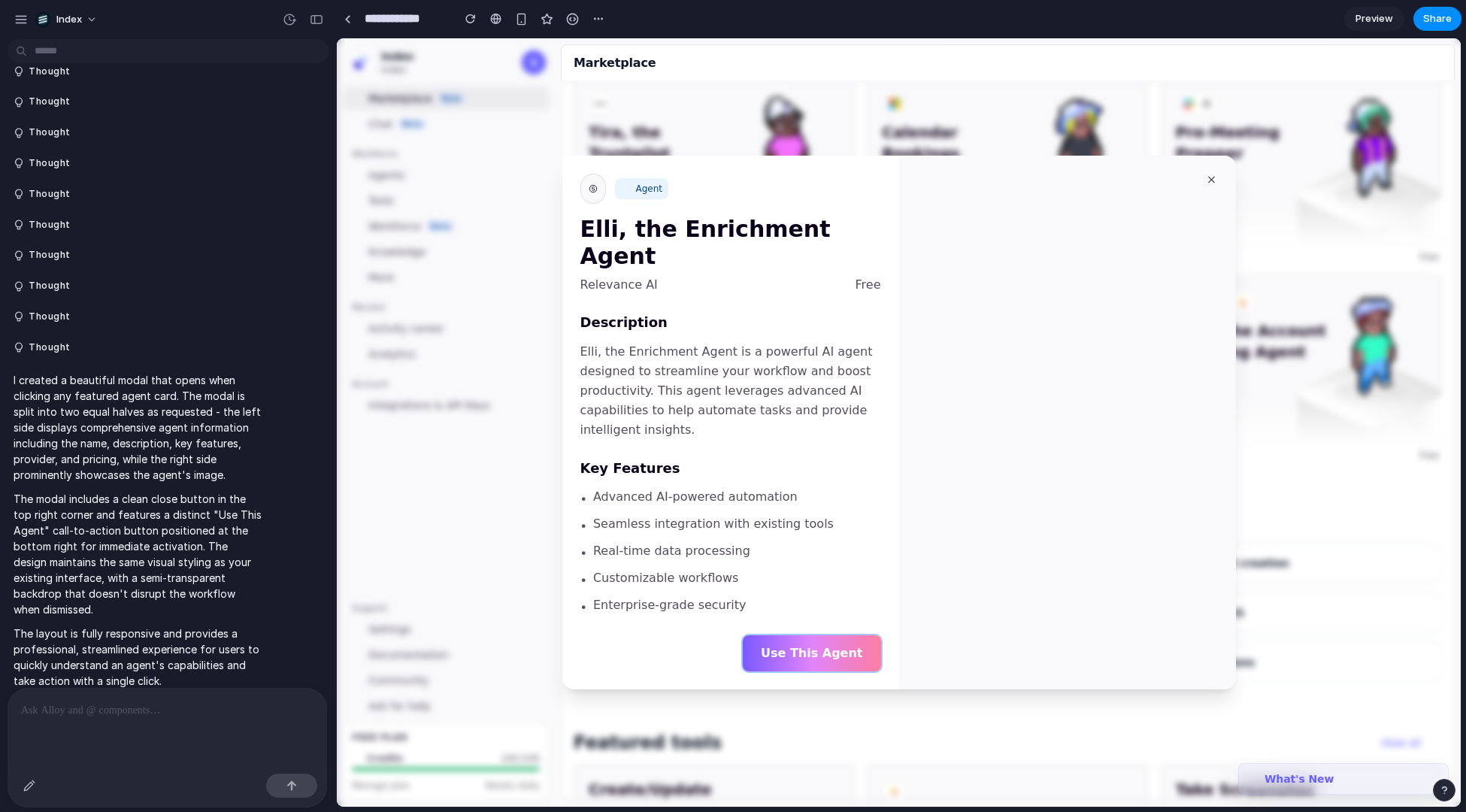
click at [796, 636] on button "Use This Agent" at bounding box center [812, 654] width 138 height 36
click at [671, 384] on p "Elli, the Enrichment Agent is a powerful AI agent designed to streamline your w…" at bounding box center [731, 390] width 301 height 98
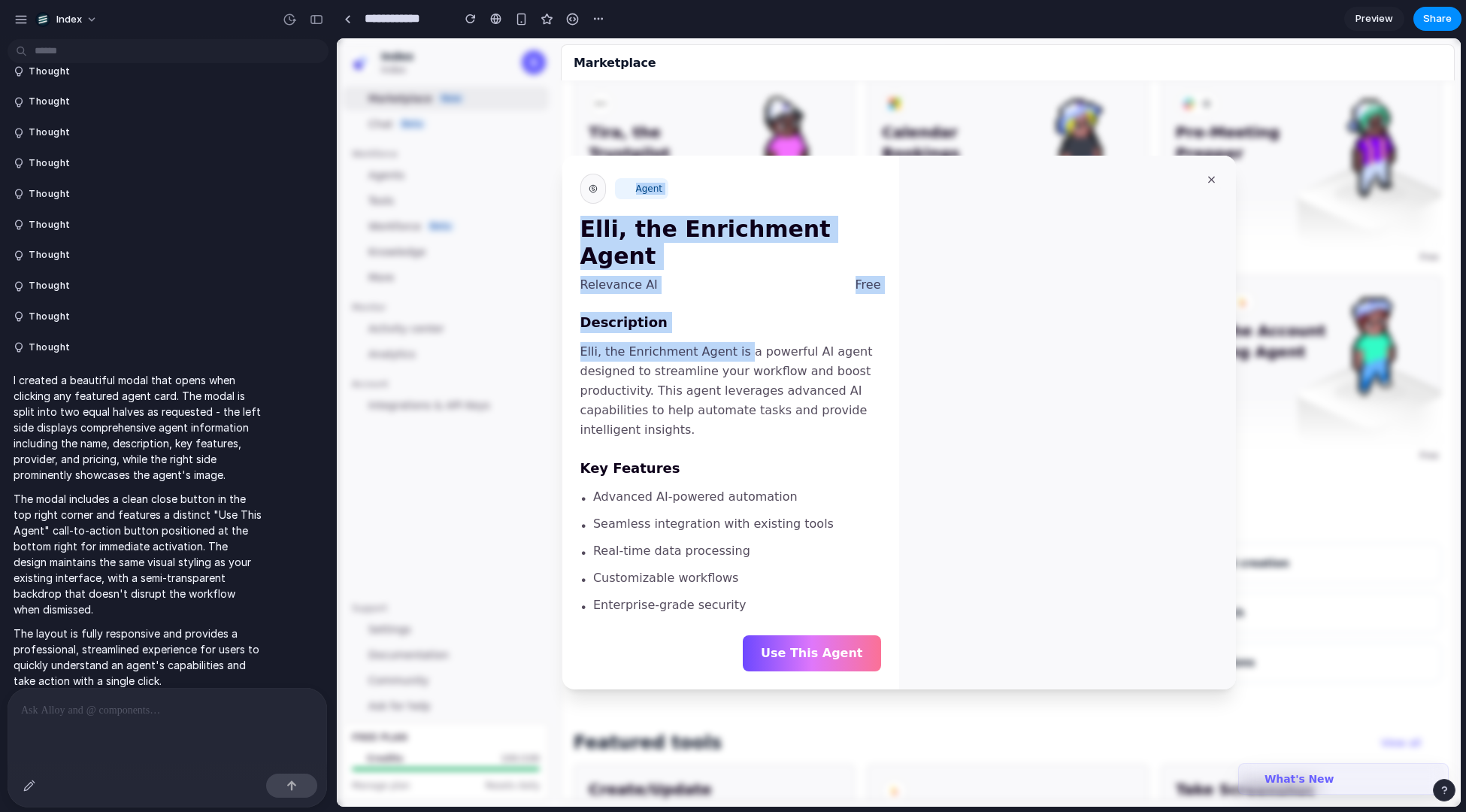
drag, startPoint x: 701, startPoint y: 189, endPoint x: 736, endPoint y: 347, distance: 161.8
click at [736, 347] on div "Agent Elli, the Enrichment Agent Relevance AI Free Description Elli, the Enrich…" at bounding box center [731, 422] width 301 height 498
click at [736, 347] on p "Elli, the Enrichment Agent is a powerful AI agent designed to streamline your w…" at bounding box center [731, 390] width 301 height 98
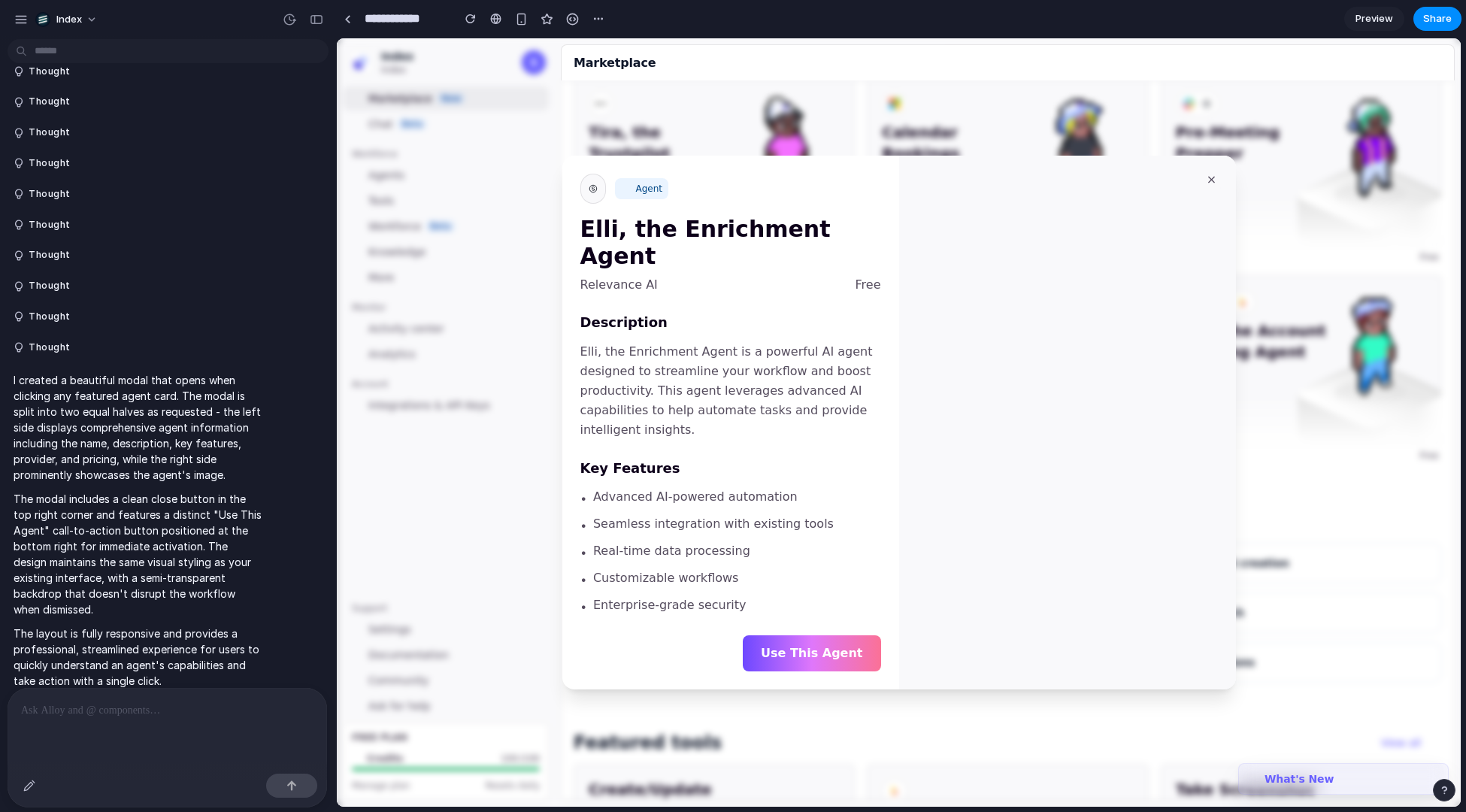
click at [505, 327] on div at bounding box center [898, 422] width 1124 height 769
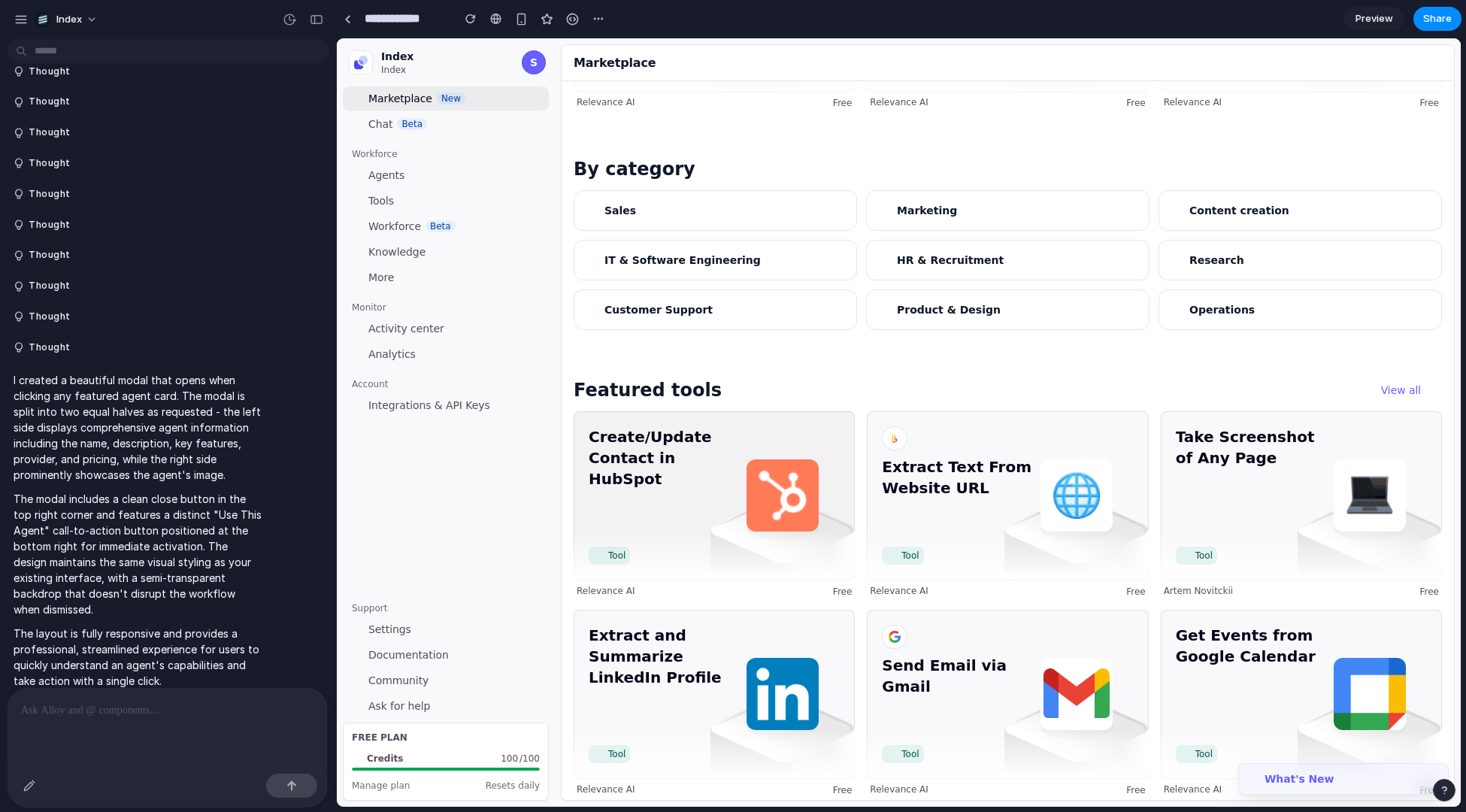
scroll to position [112, 0]
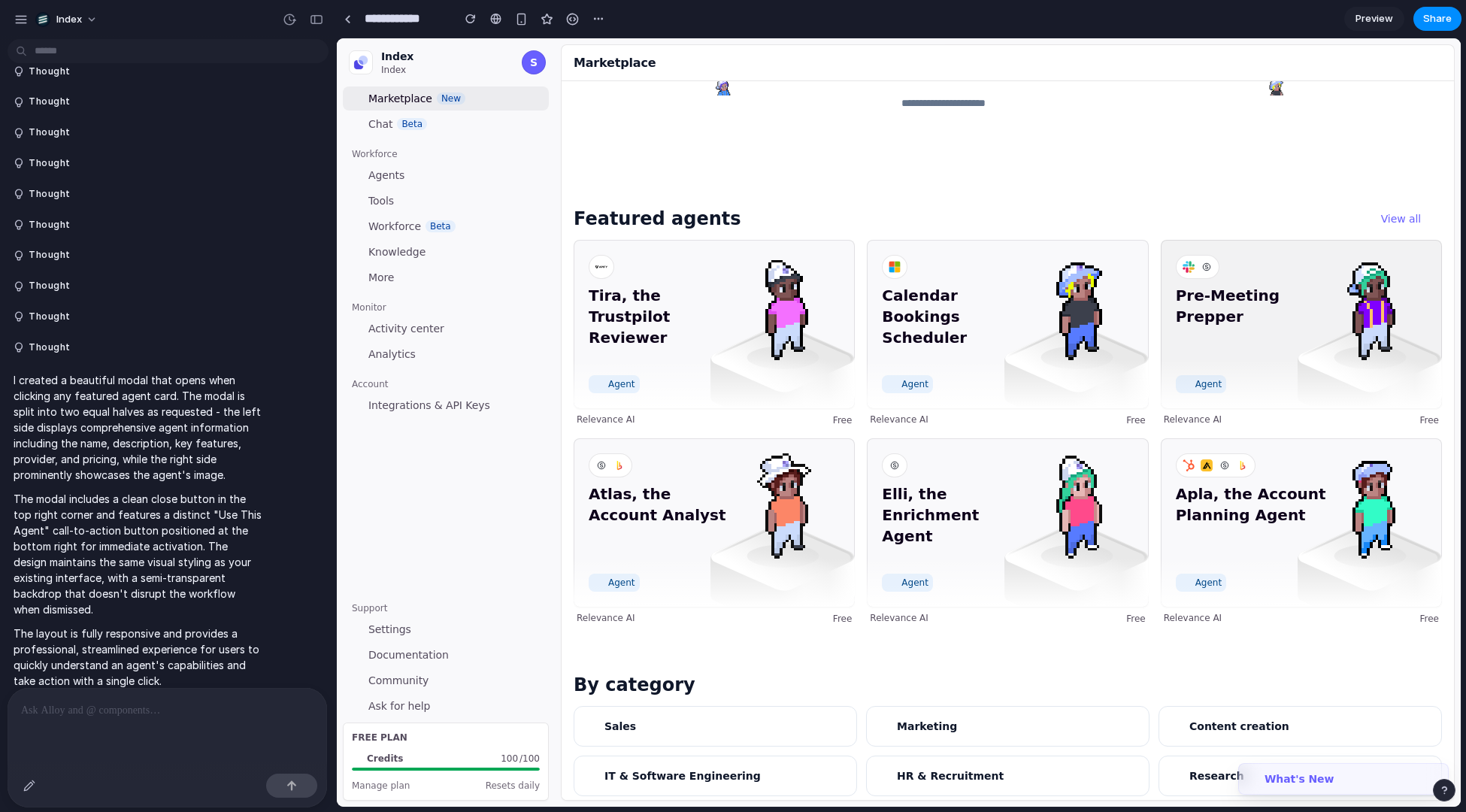
click at [1274, 341] on span "Pre-Meeting Prepper" at bounding box center [1251, 327] width 151 height 84
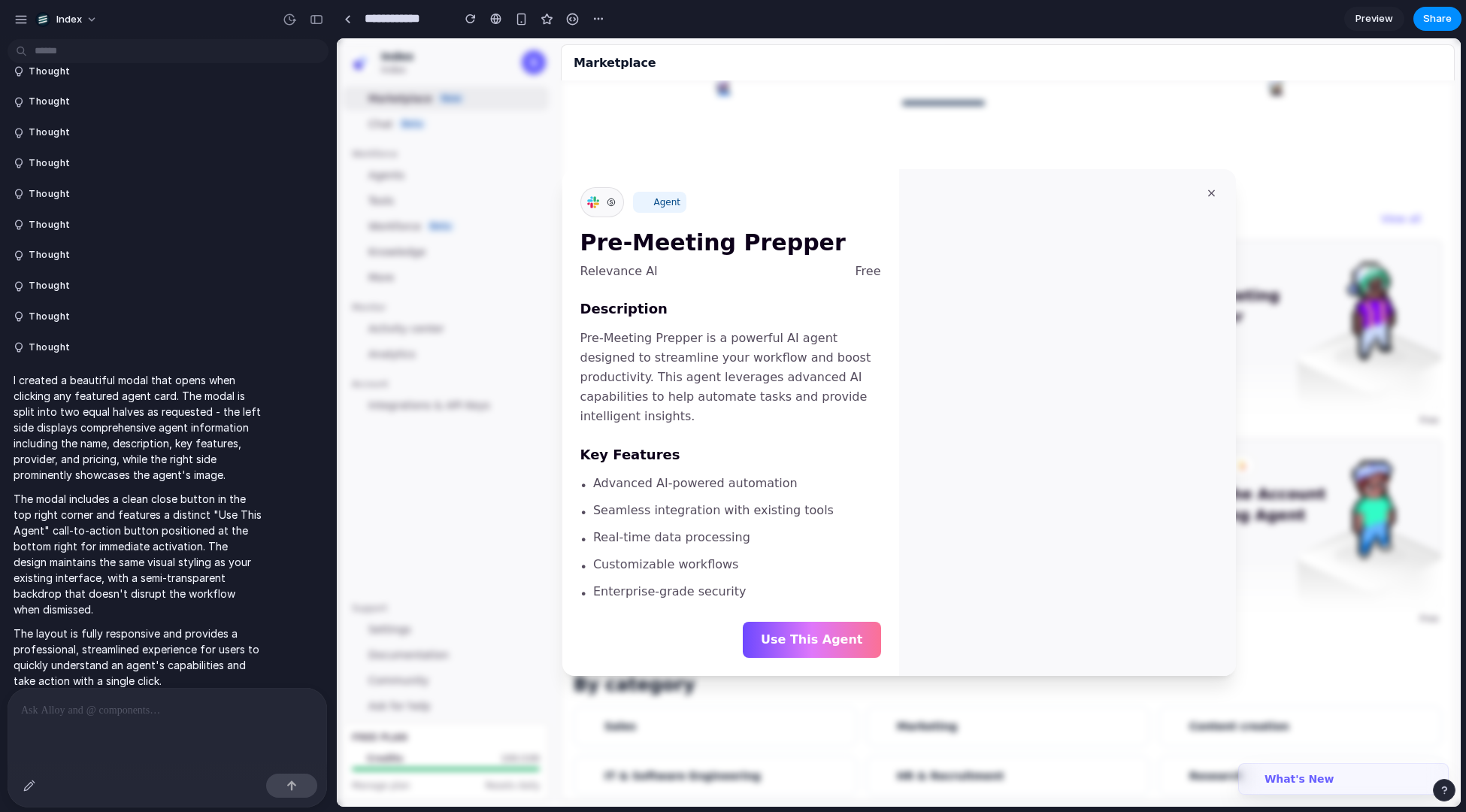
click at [1270, 316] on div at bounding box center [898, 422] width 1124 height 769
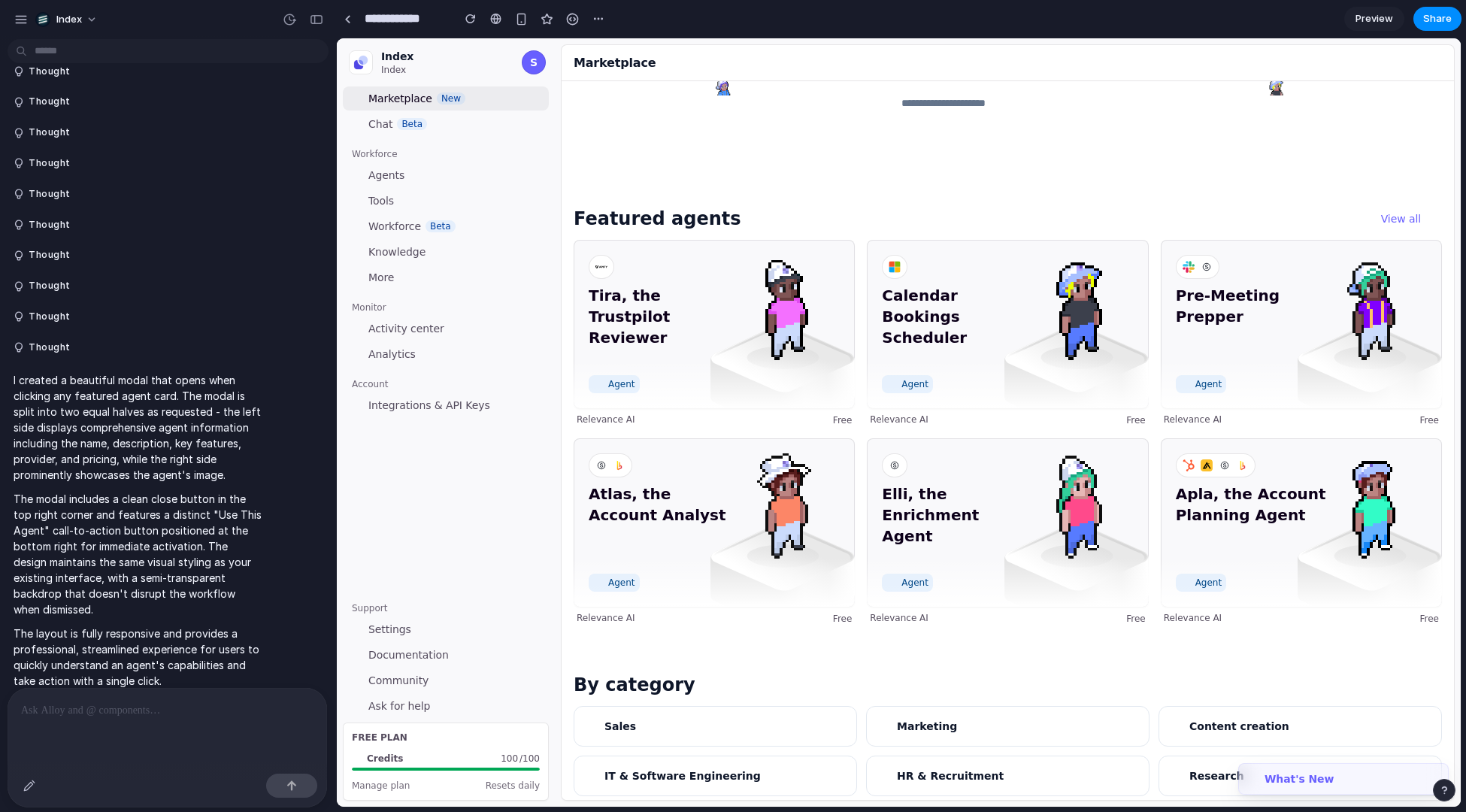
click at [1270, 316] on span "Pre-Meeting Prepper" at bounding box center [1251, 327] width 151 height 84
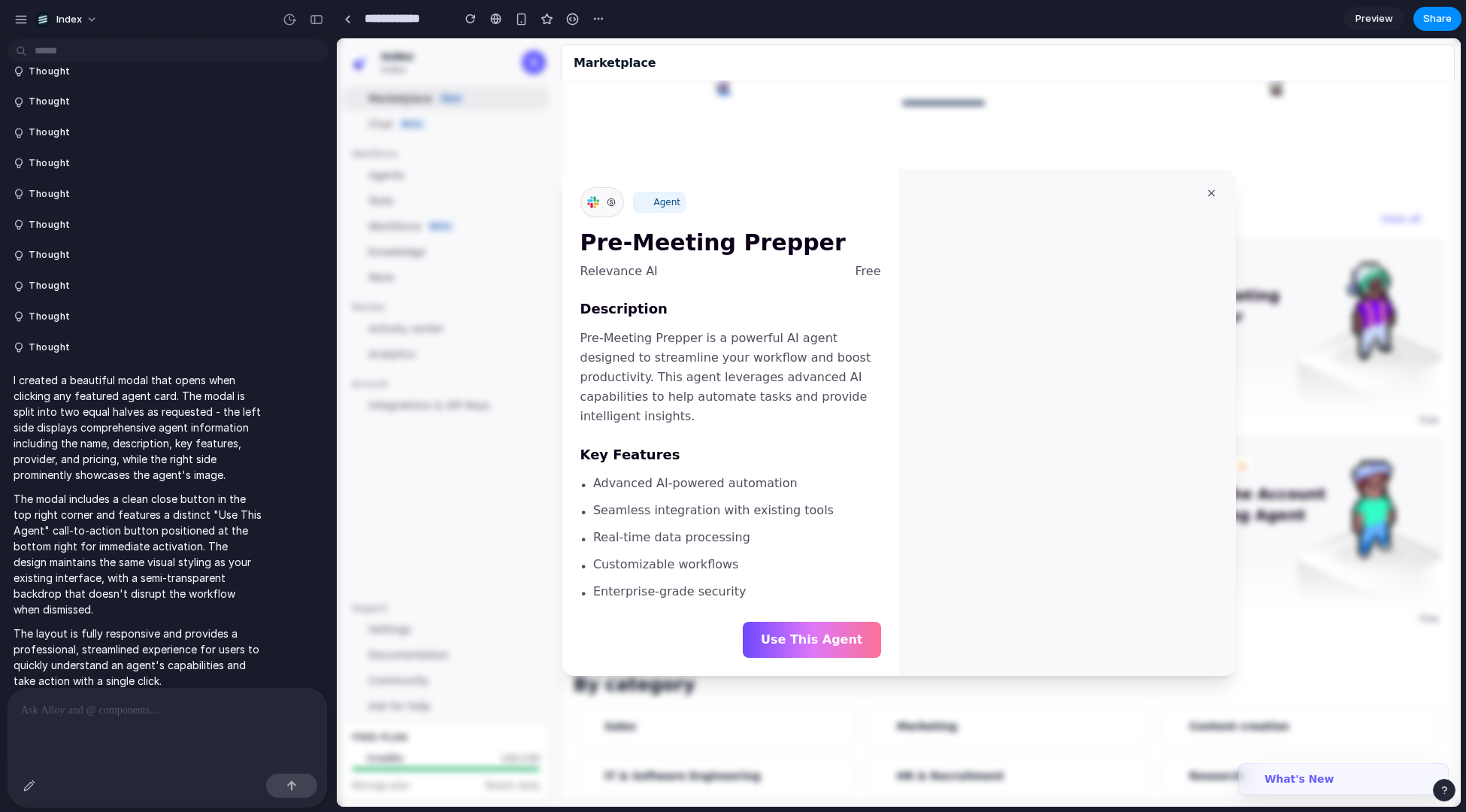
click at [779, 696] on div at bounding box center [898, 422] width 1124 height 769
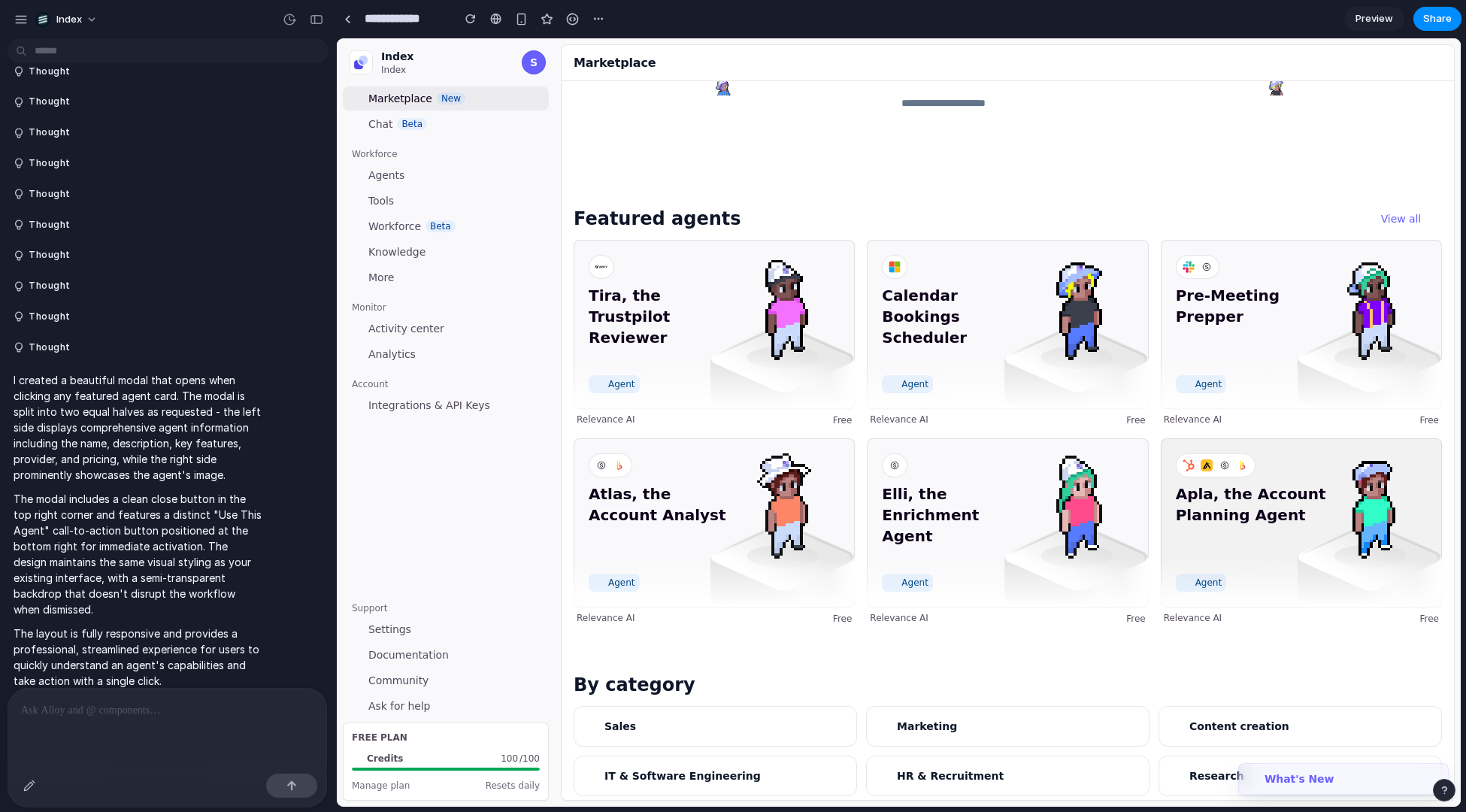
click at [1266, 488] on span "Apla, the Account Planning Agent" at bounding box center [1251, 525] width 151 height 84
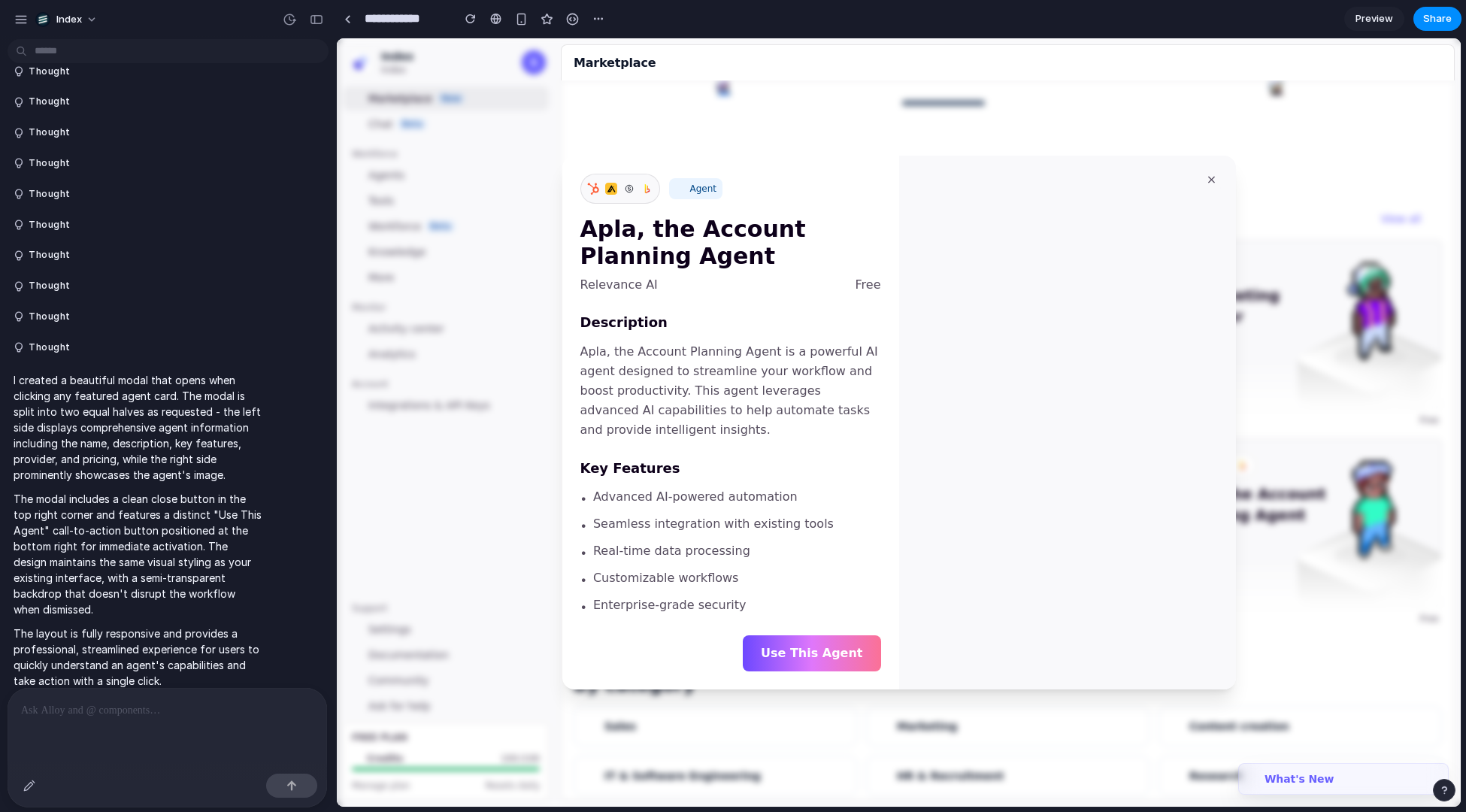
click at [1274, 609] on div at bounding box center [898, 422] width 1124 height 769
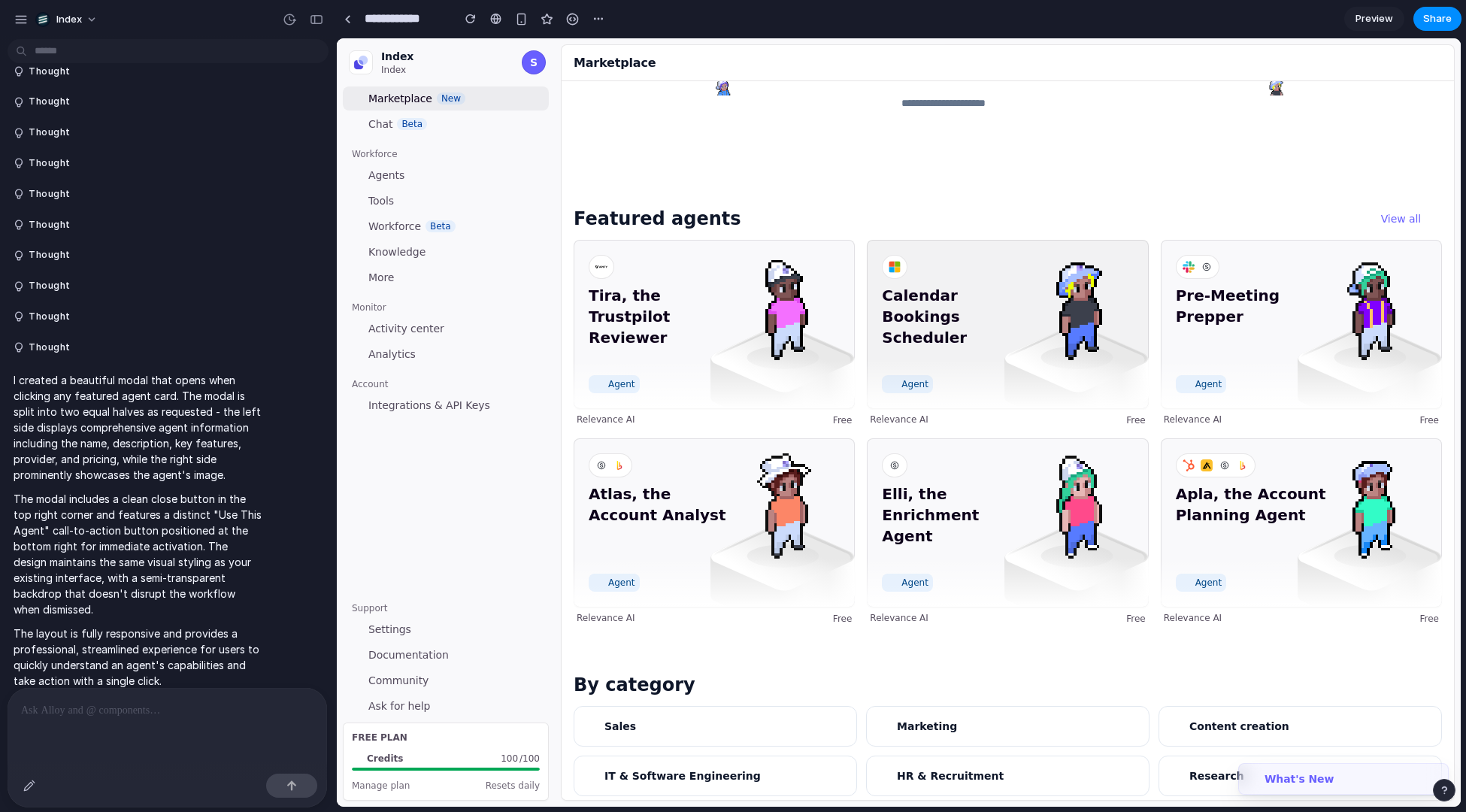
click at [1051, 377] on img at bounding box center [1076, 377] width 144 height 108
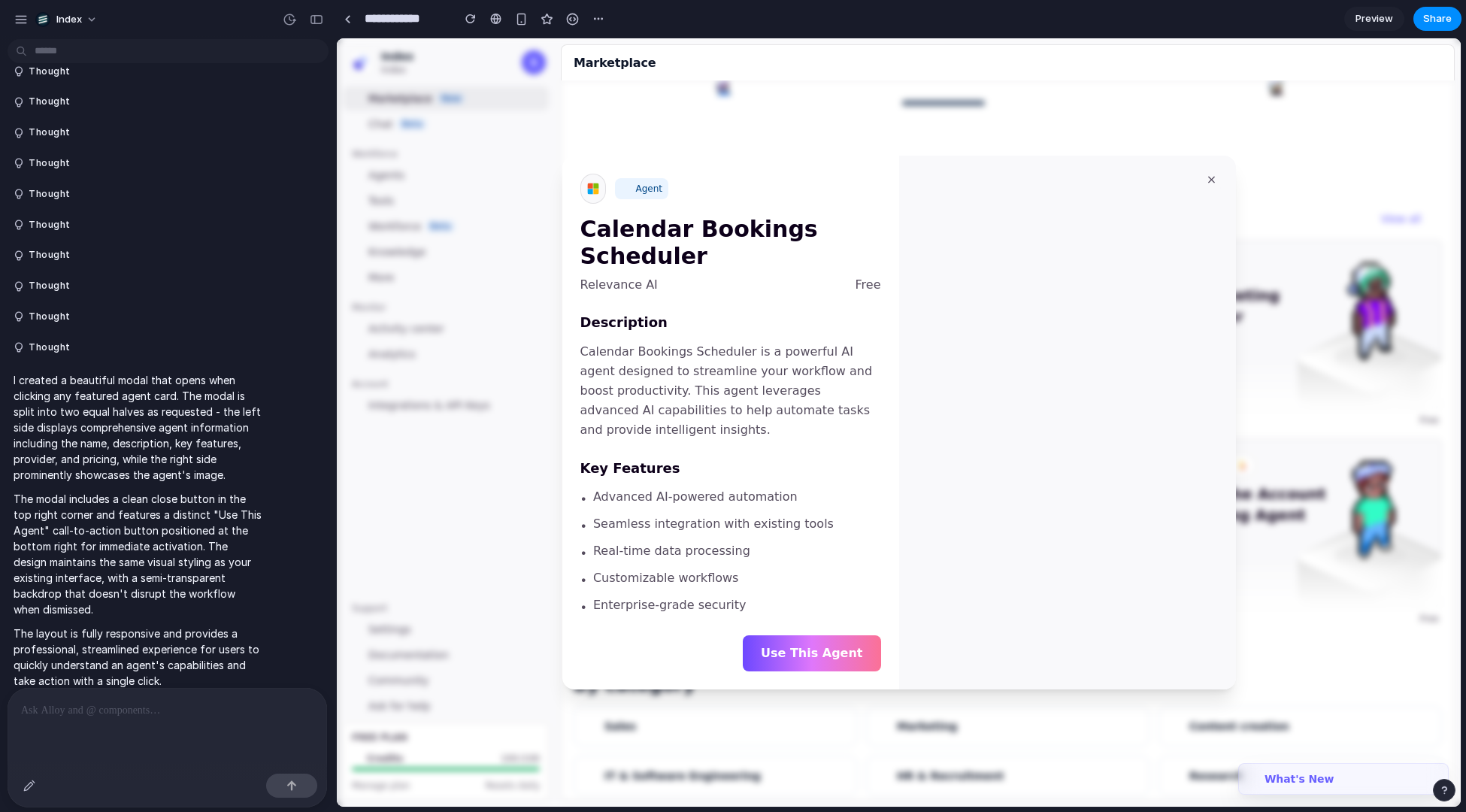
click at [751, 119] on div at bounding box center [898, 422] width 1124 height 769
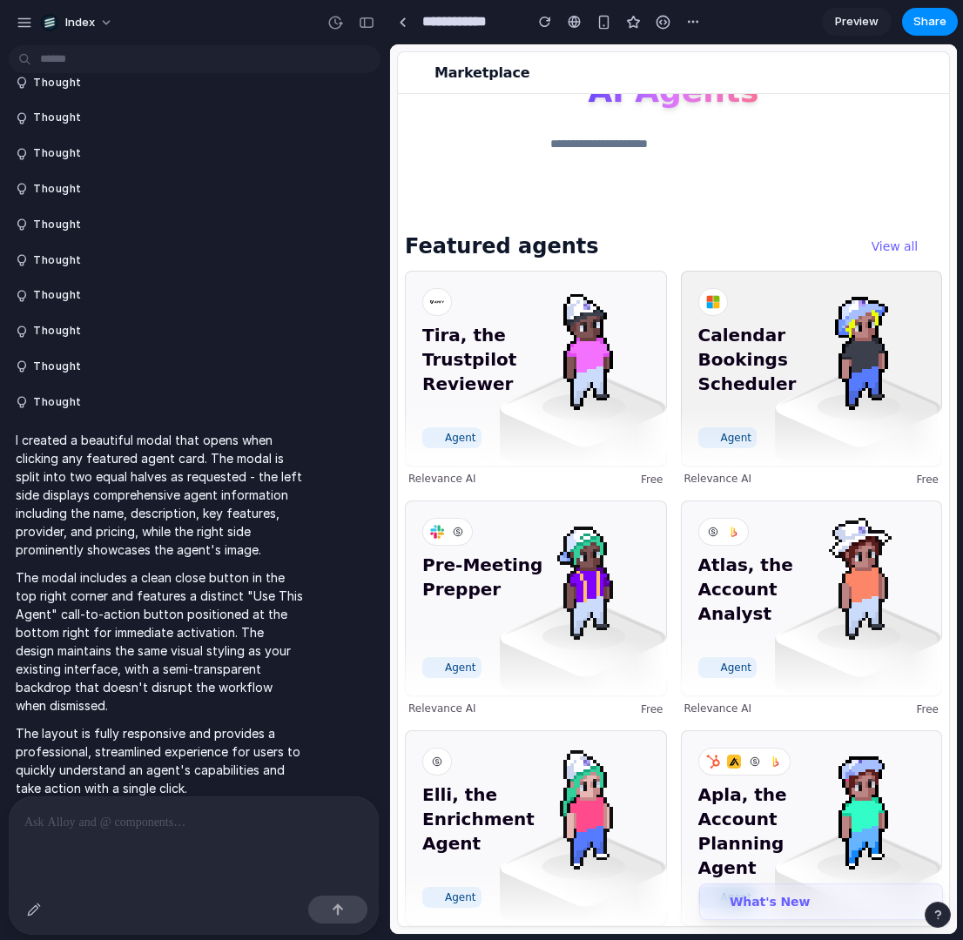
drag, startPoint x: 869, startPoint y: 138, endPoint x: 729, endPoint y: 327, distance: 235.4
click at [729, 327] on span "Calendar Bookings Scheduler" at bounding box center [766, 371] width 136 height 97
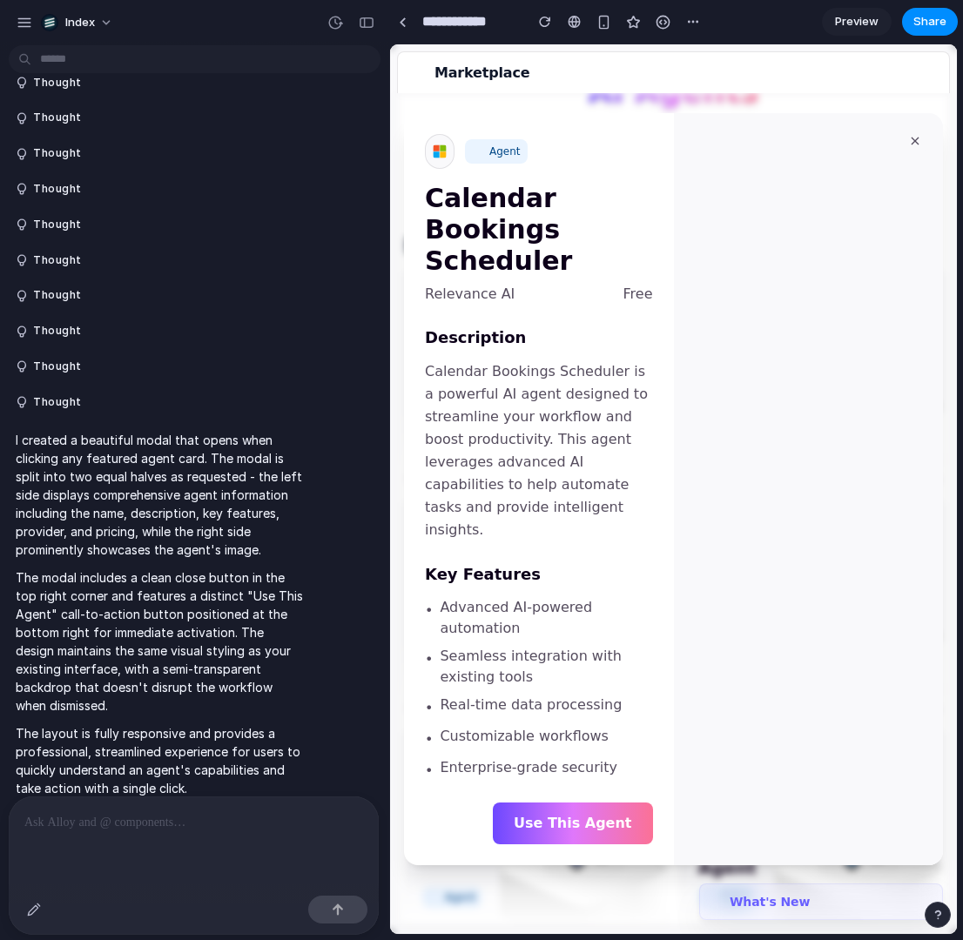
click at [613, 71] on div "Marketplace" at bounding box center [673, 72] width 553 height 42
click at [912, 145] on button "×" at bounding box center [915, 141] width 28 height 28
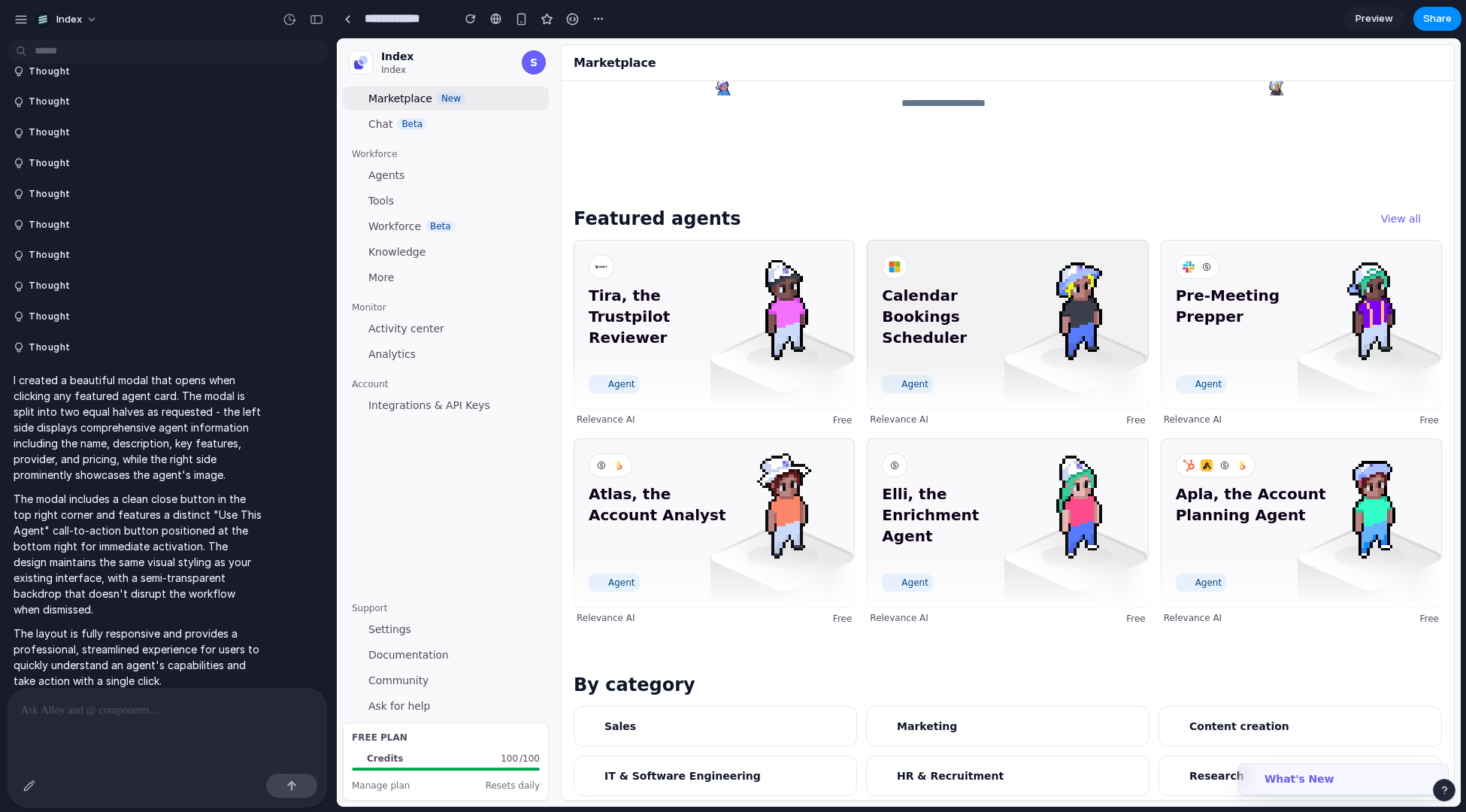
click at [926, 321] on span "Calendar Bookings Scheduler" at bounding box center [957, 327] width 151 height 84
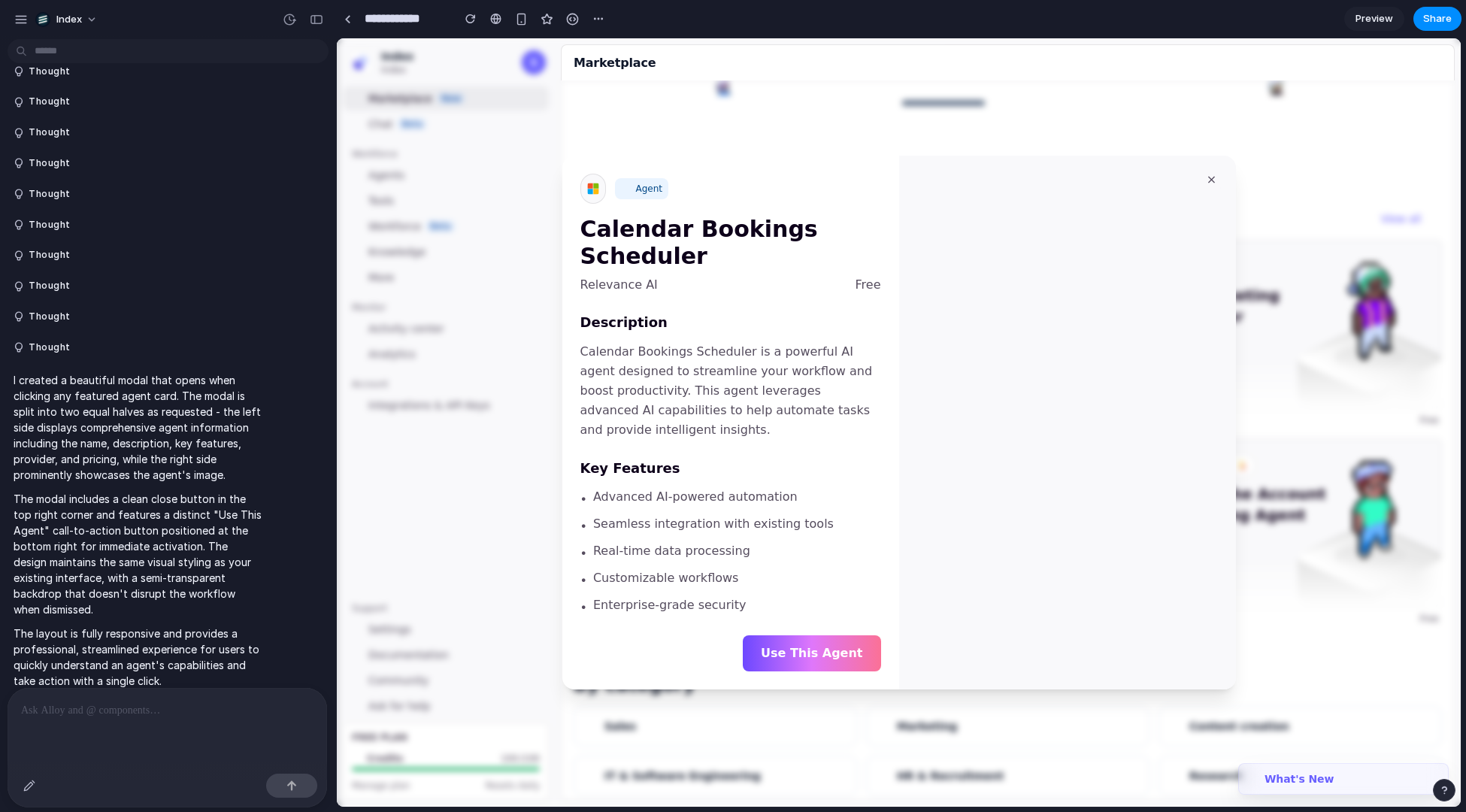
click at [521, 330] on div at bounding box center [898, 422] width 1124 height 769
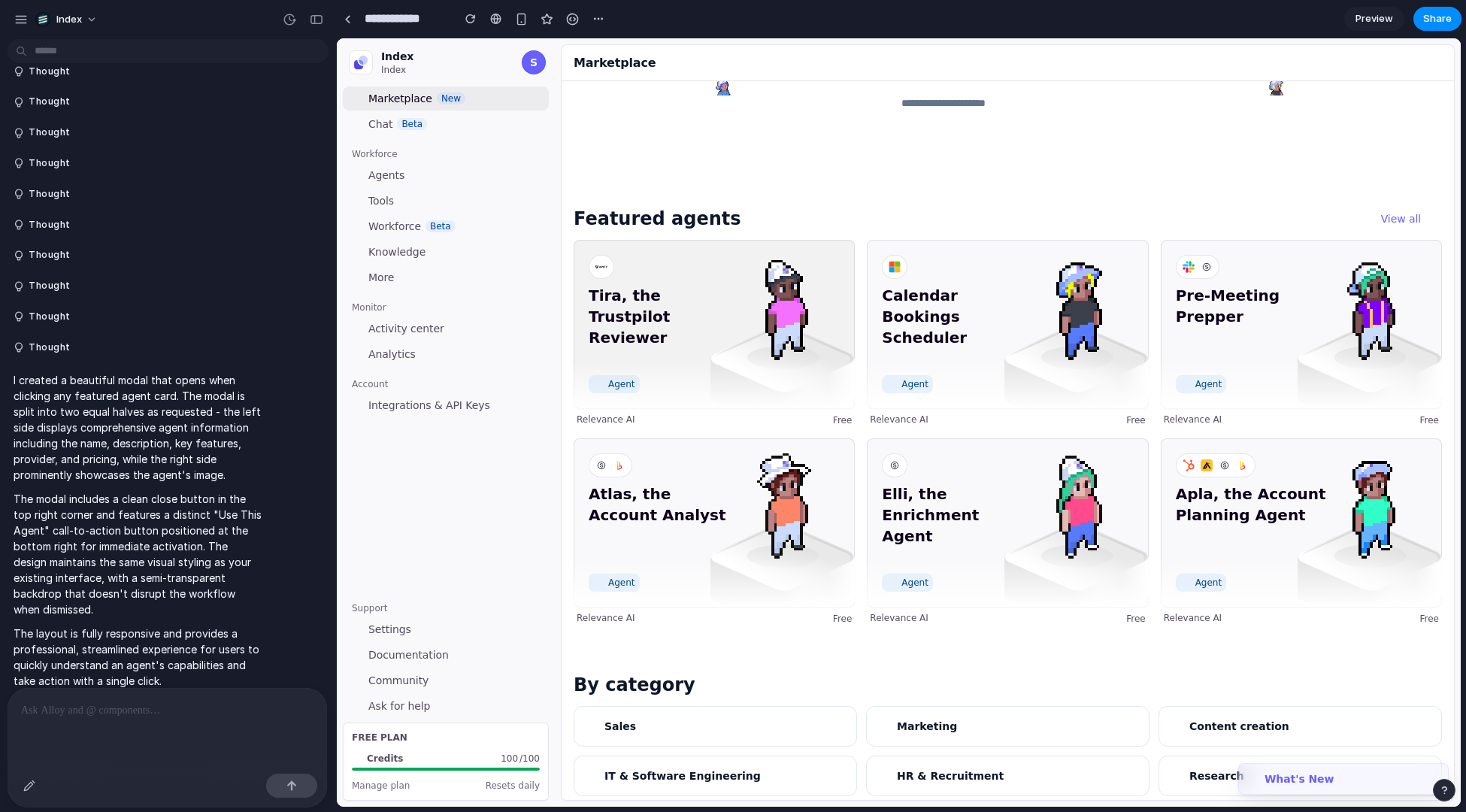
click at [638, 316] on span "Tira, the Trustpilot Reviewer" at bounding box center [664, 327] width 151 height 84
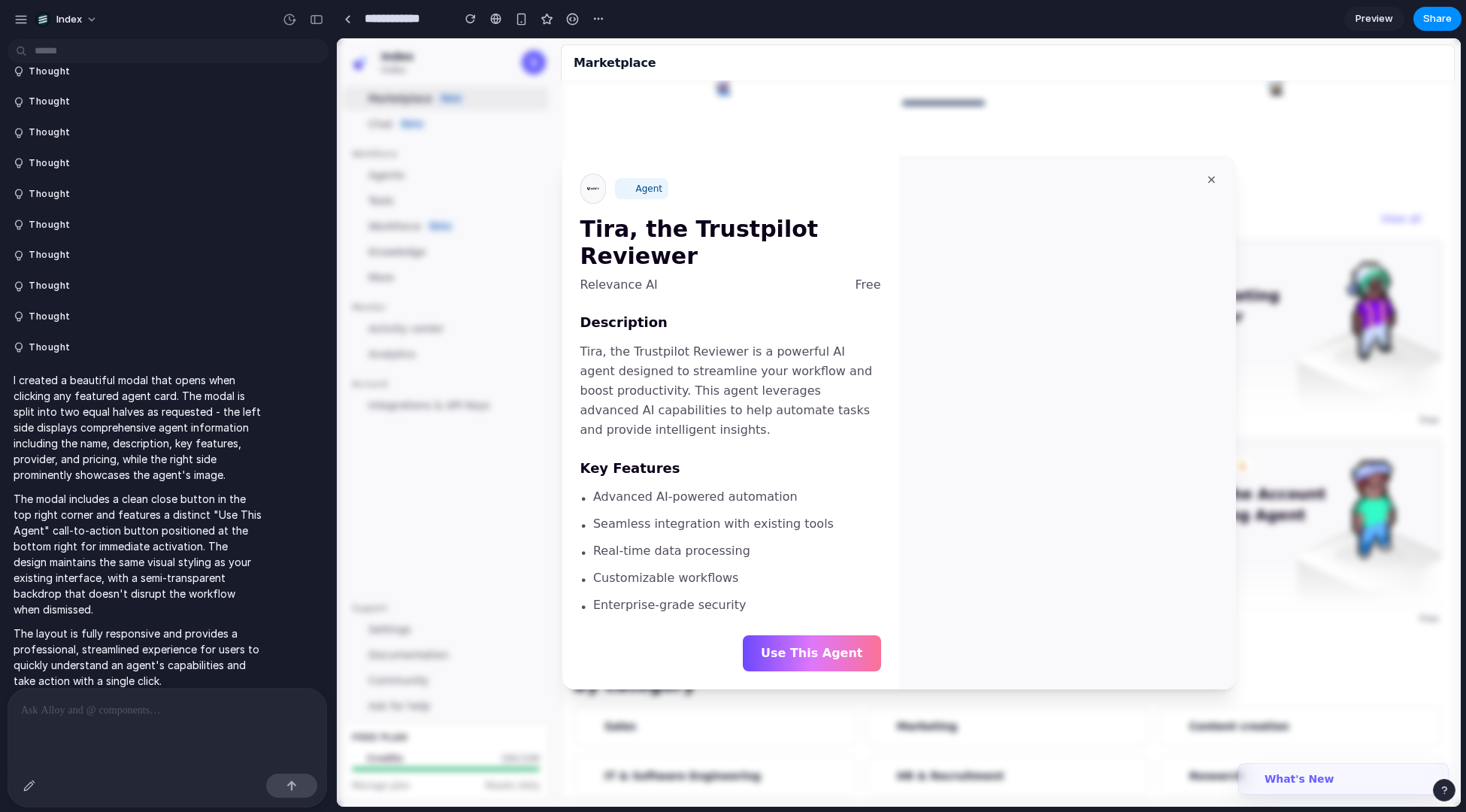
click at [450, 339] on div at bounding box center [898, 422] width 1124 height 769
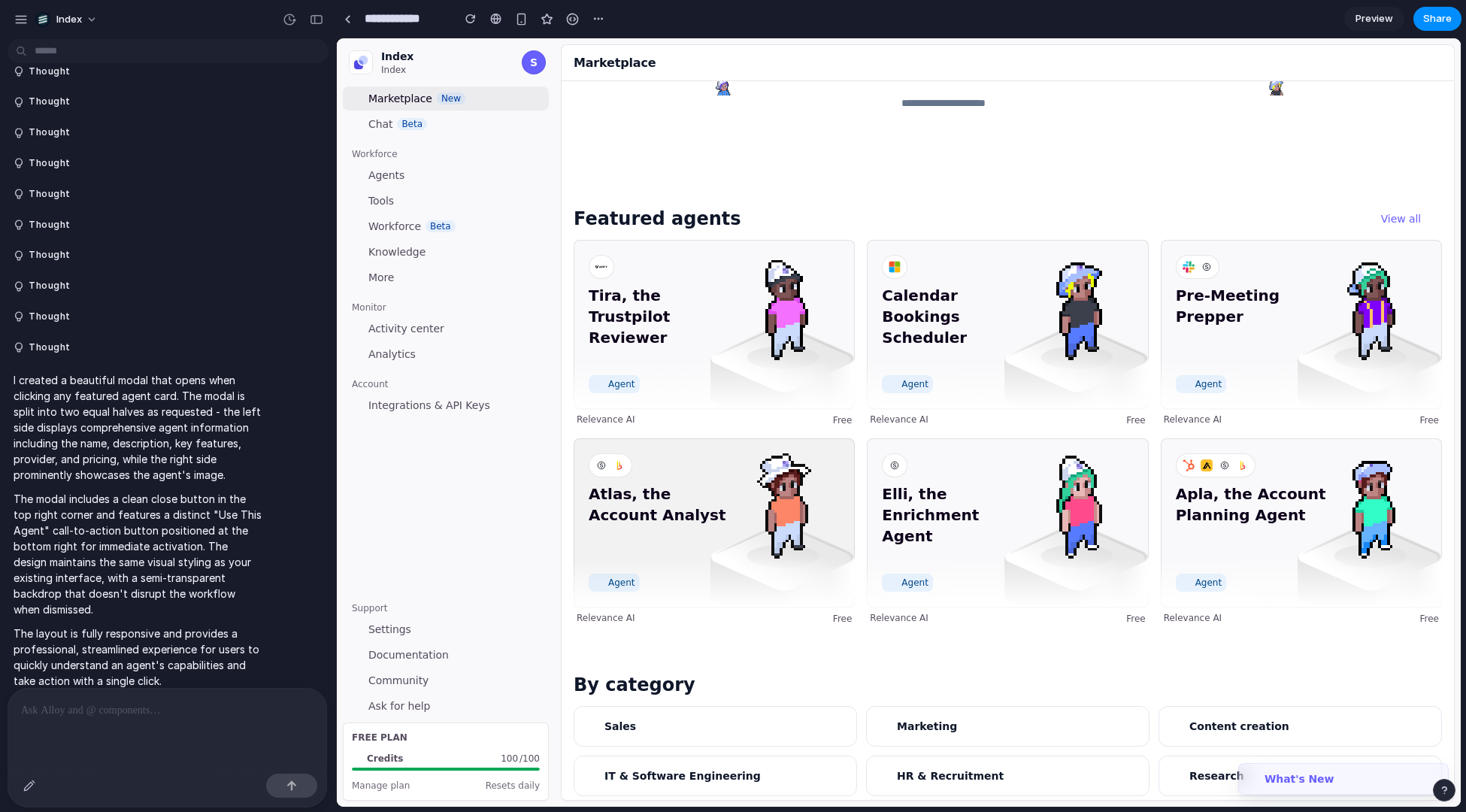
click at [706, 550] on span "Atlas, the Account Analyst" at bounding box center [664, 525] width 151 height 84
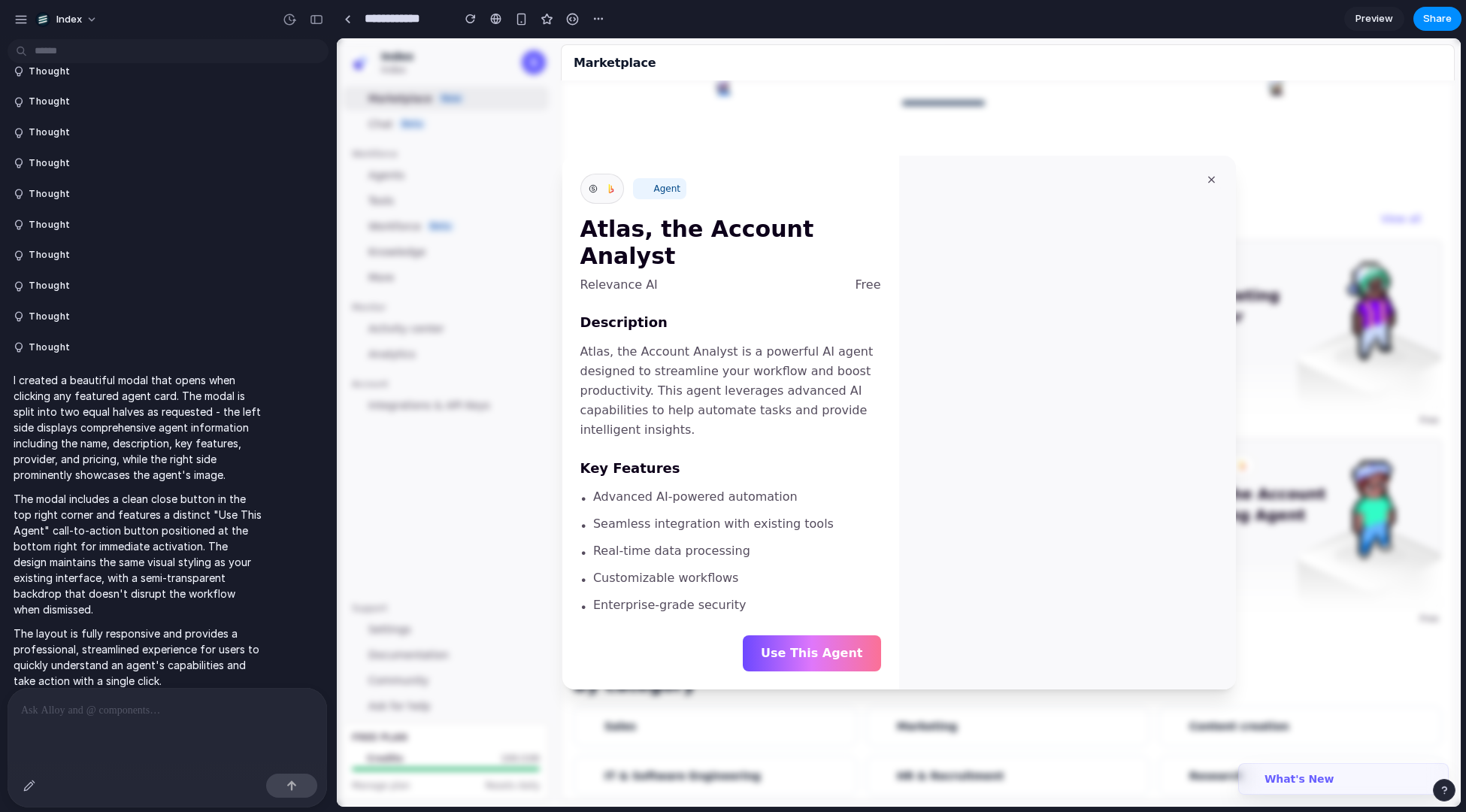
click at [475, 144] on div at bounding box center [898, 422] width 1124 height 769
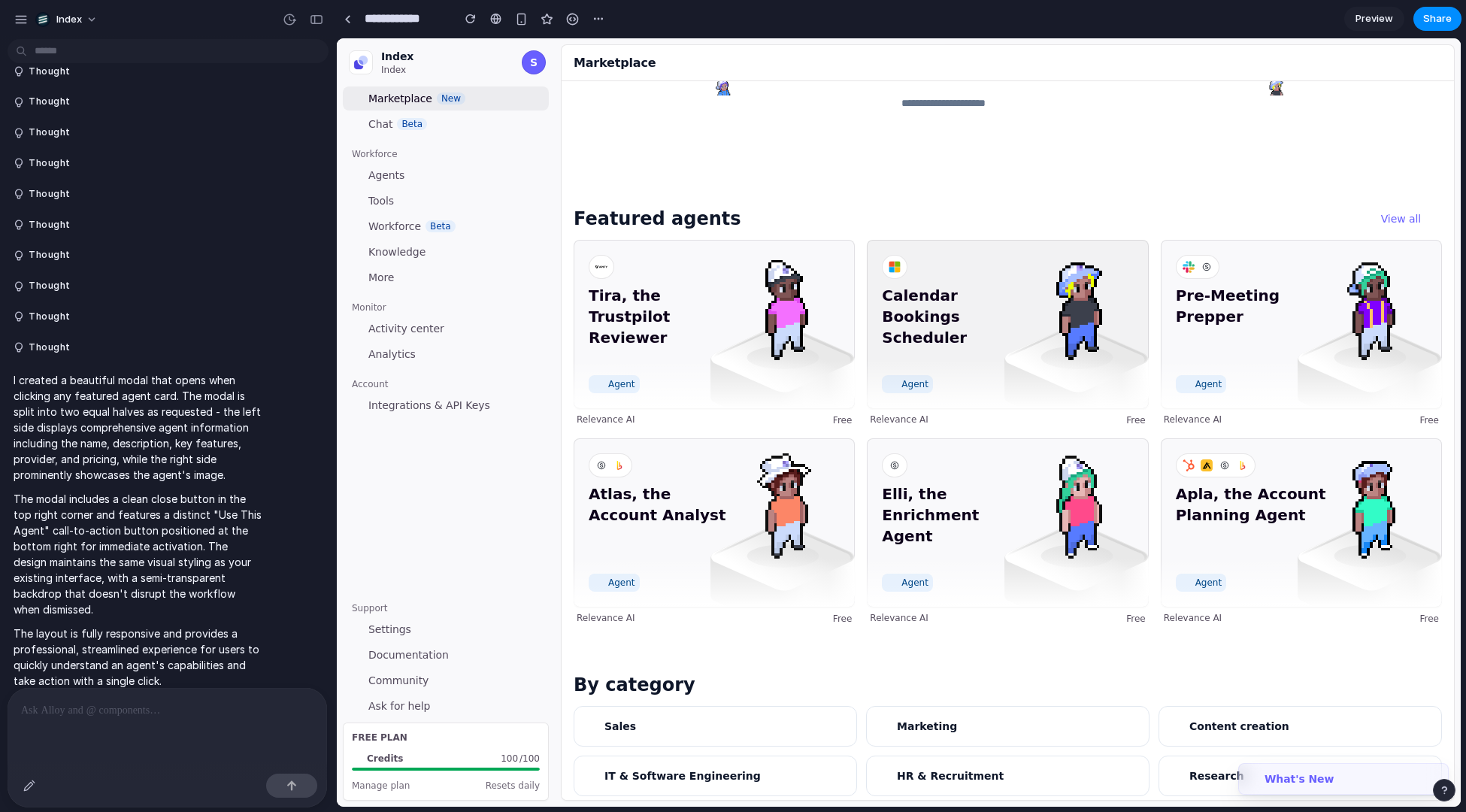
click at [1020, 403] on img at bounding box center [1076, 377] width 144 height 108
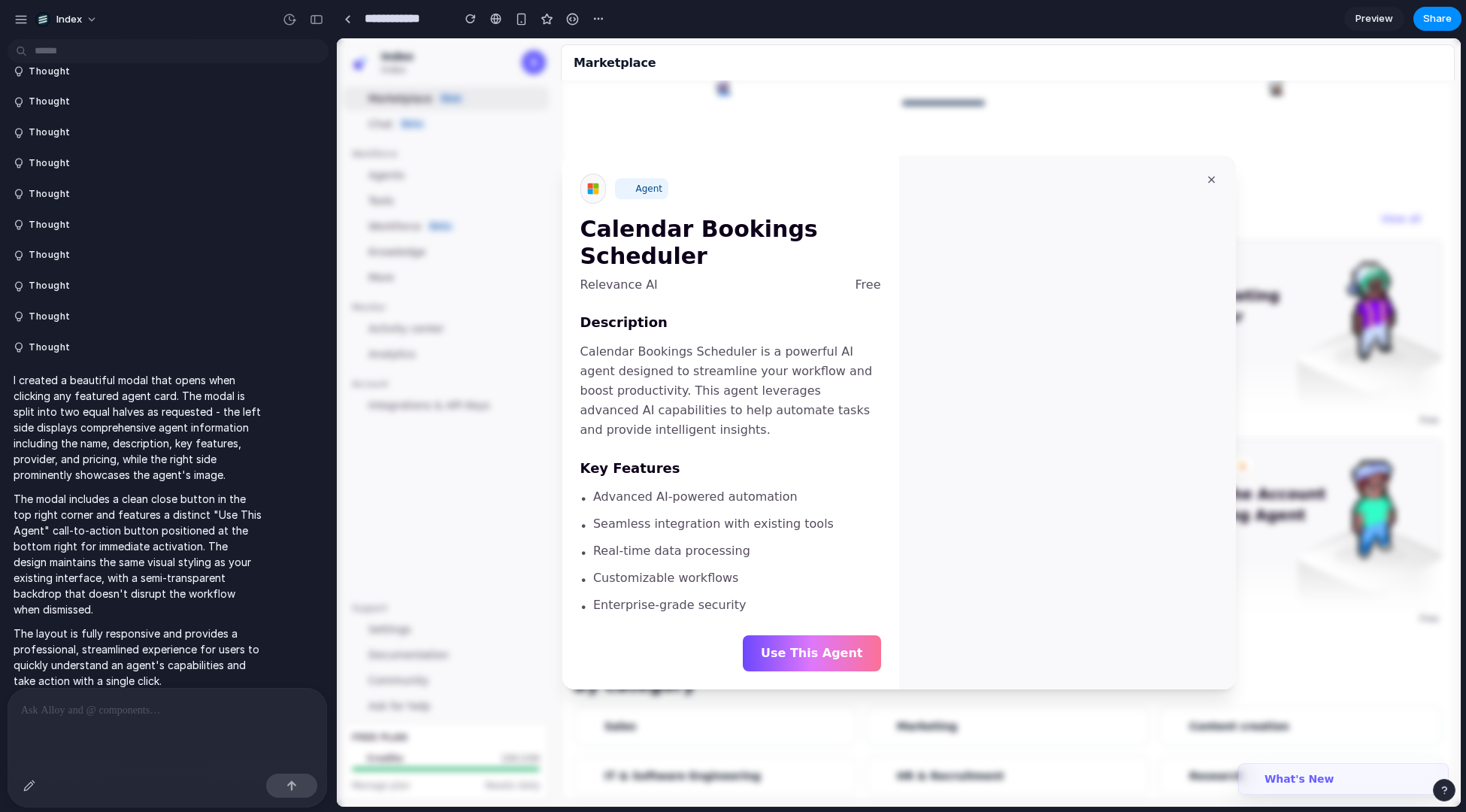
click at [702, 108] on div at bounding box center [898, 422] width 1124 height 769
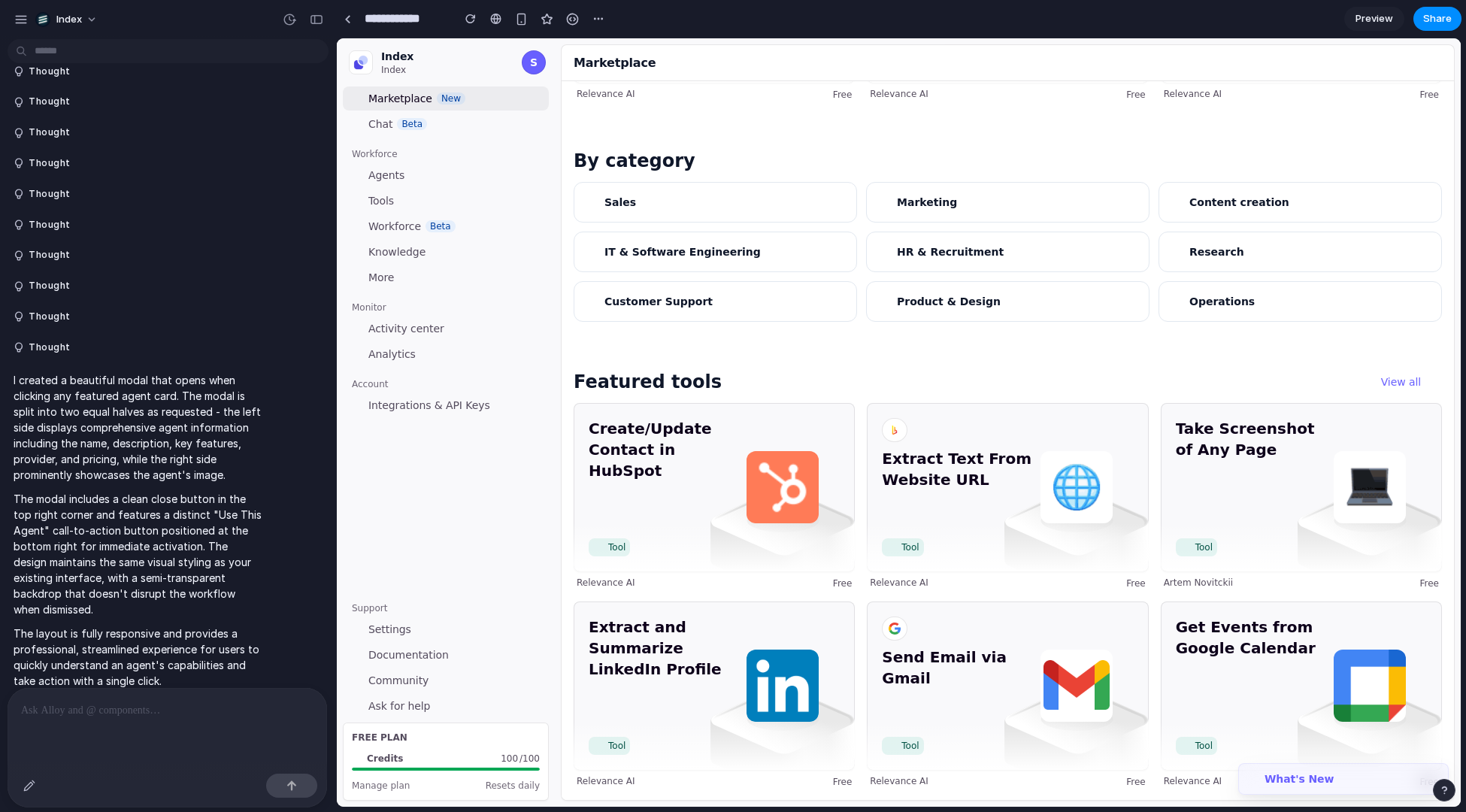
scroll to position [0, 0]
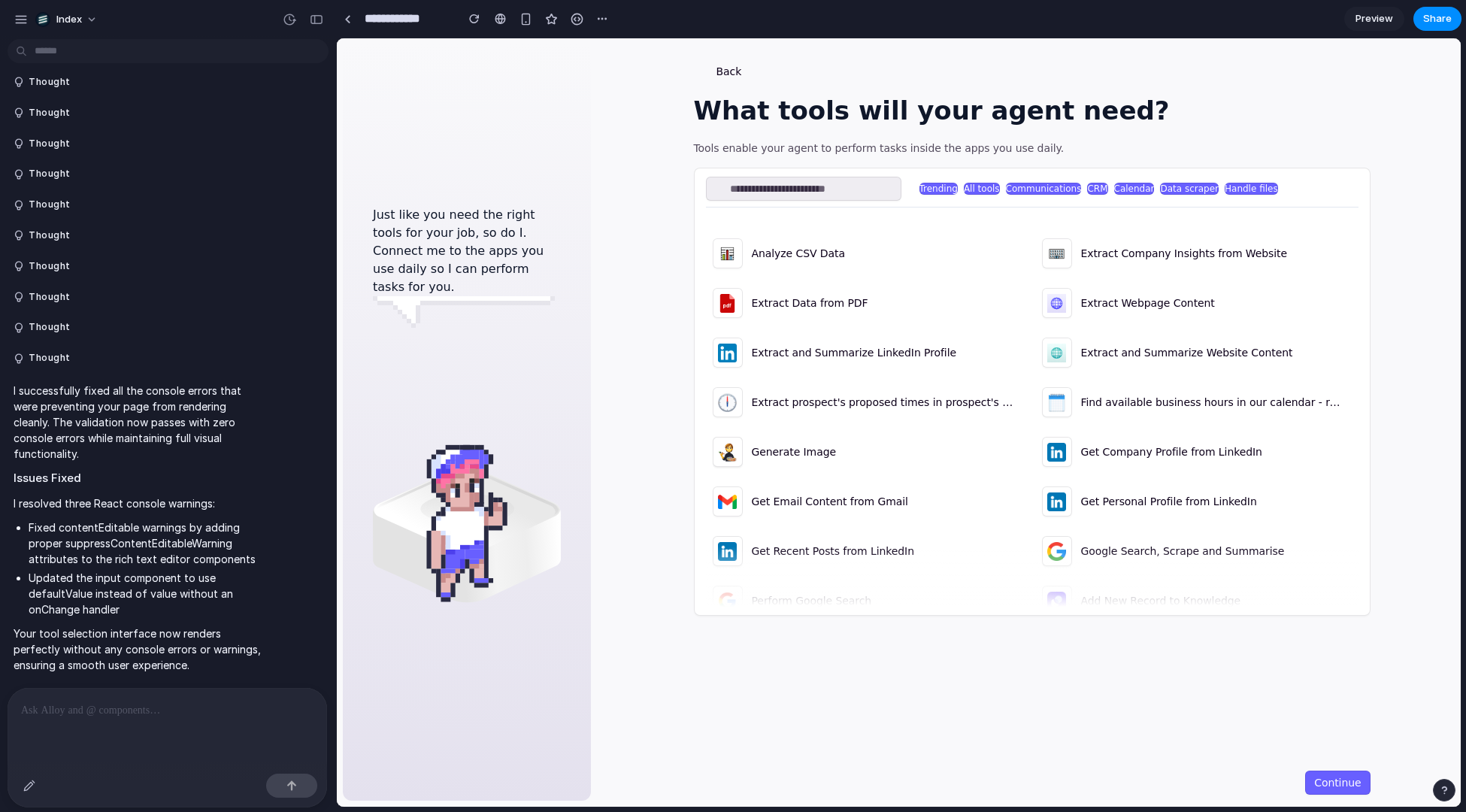
click at [988, 171] on div "Trending All tools Communications CRM Calendar Data scraper Handle files Analyz…" at bounding box center [1031, 391] width 676 height 448
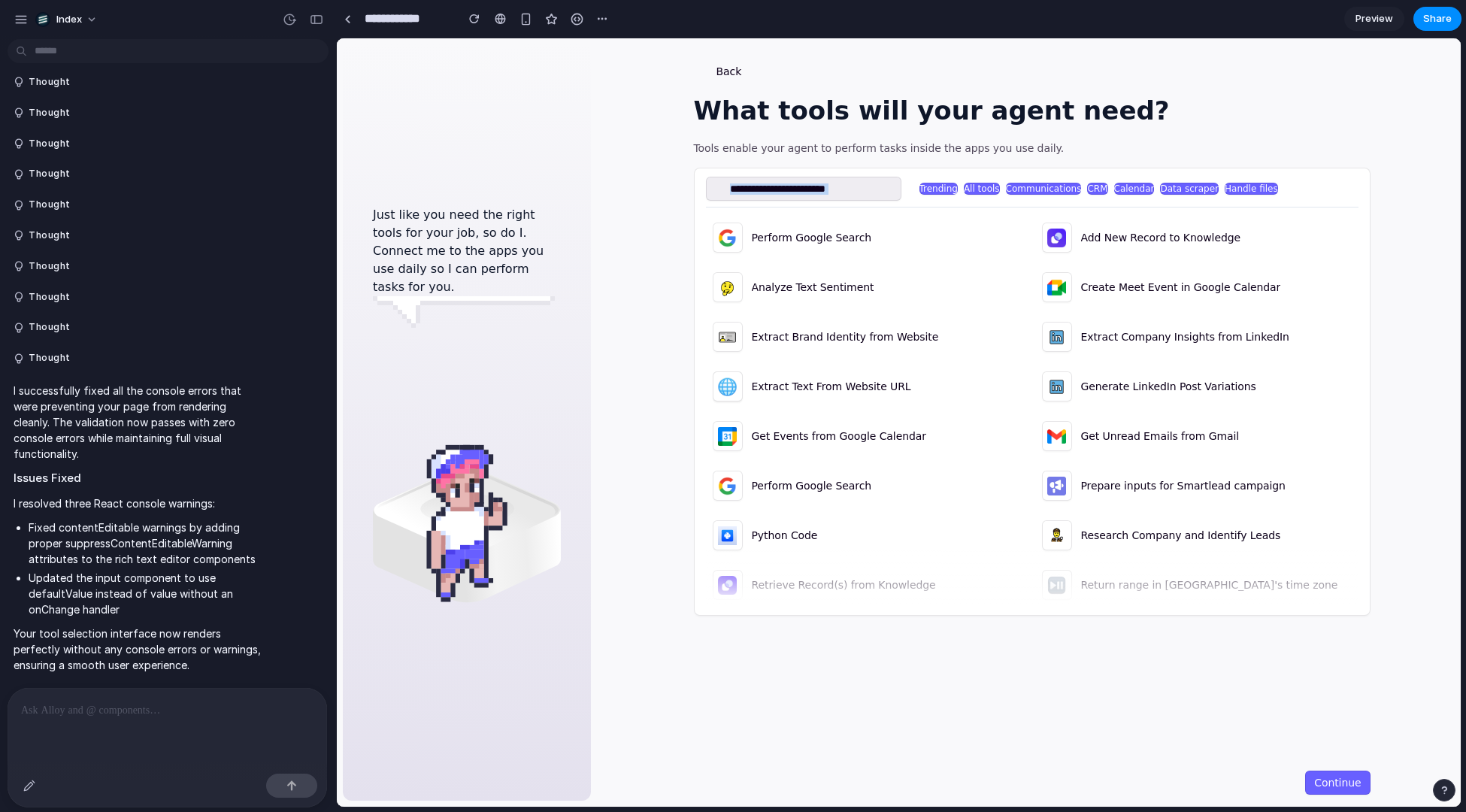
scroll to position [54, 0]
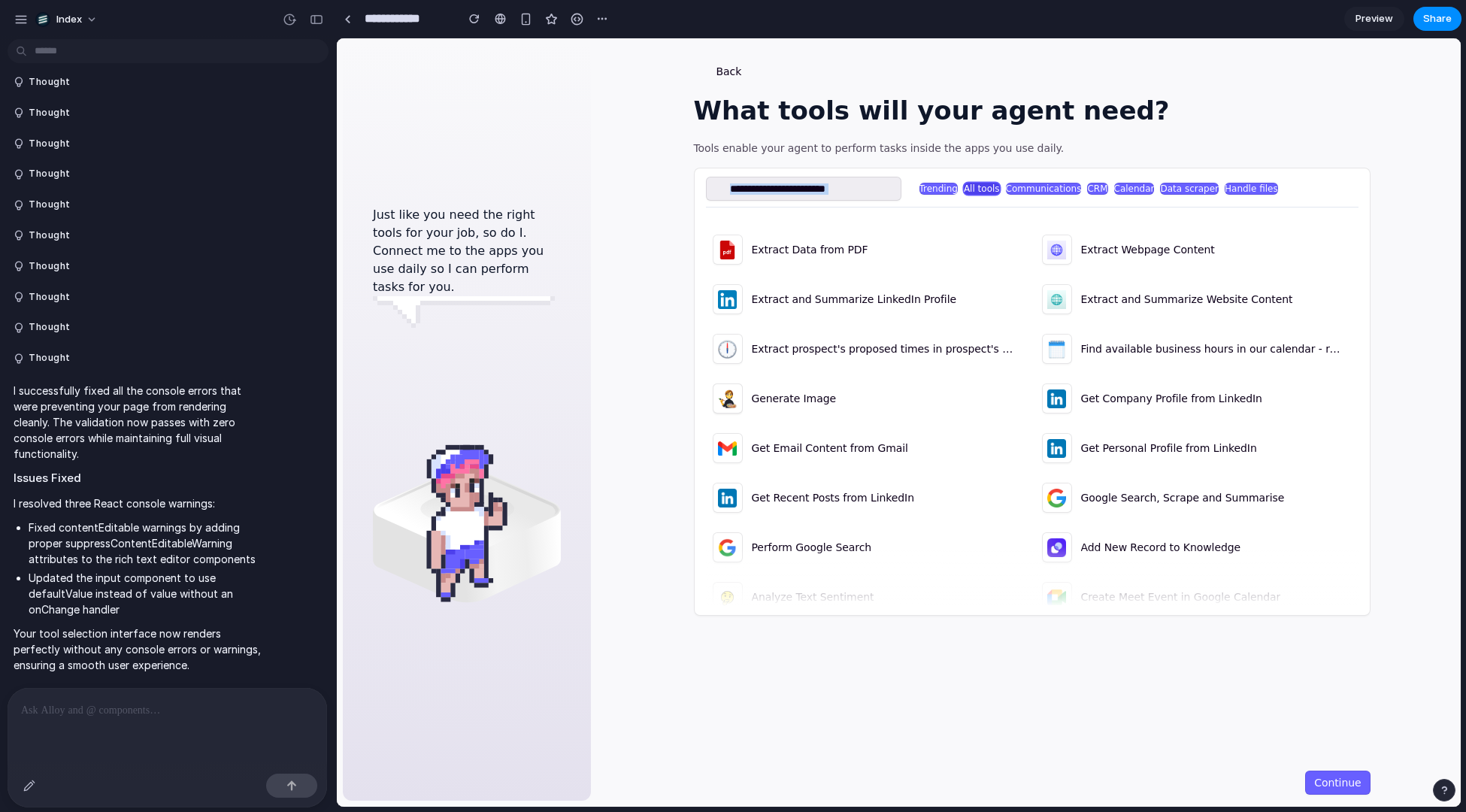
click at [971, 184] on button "All tools" at bounding box center [982, 189] width 36 height 12
click at [1038, 184] on button "Communications" at bounding box center [1044, 189] width 76 height 12
click at [1116, 185] on button "Calendar" at bounding box center [1134, 189] width 41 height 12
click at [1107, 151] on span "Tools enable your agent to perform tasks inside the apps you use daily." at bounding box center [1031, 148] width 676 height 15
click at [825, 197] on input "search" at bounding box center [803, 189] width 195 height 24
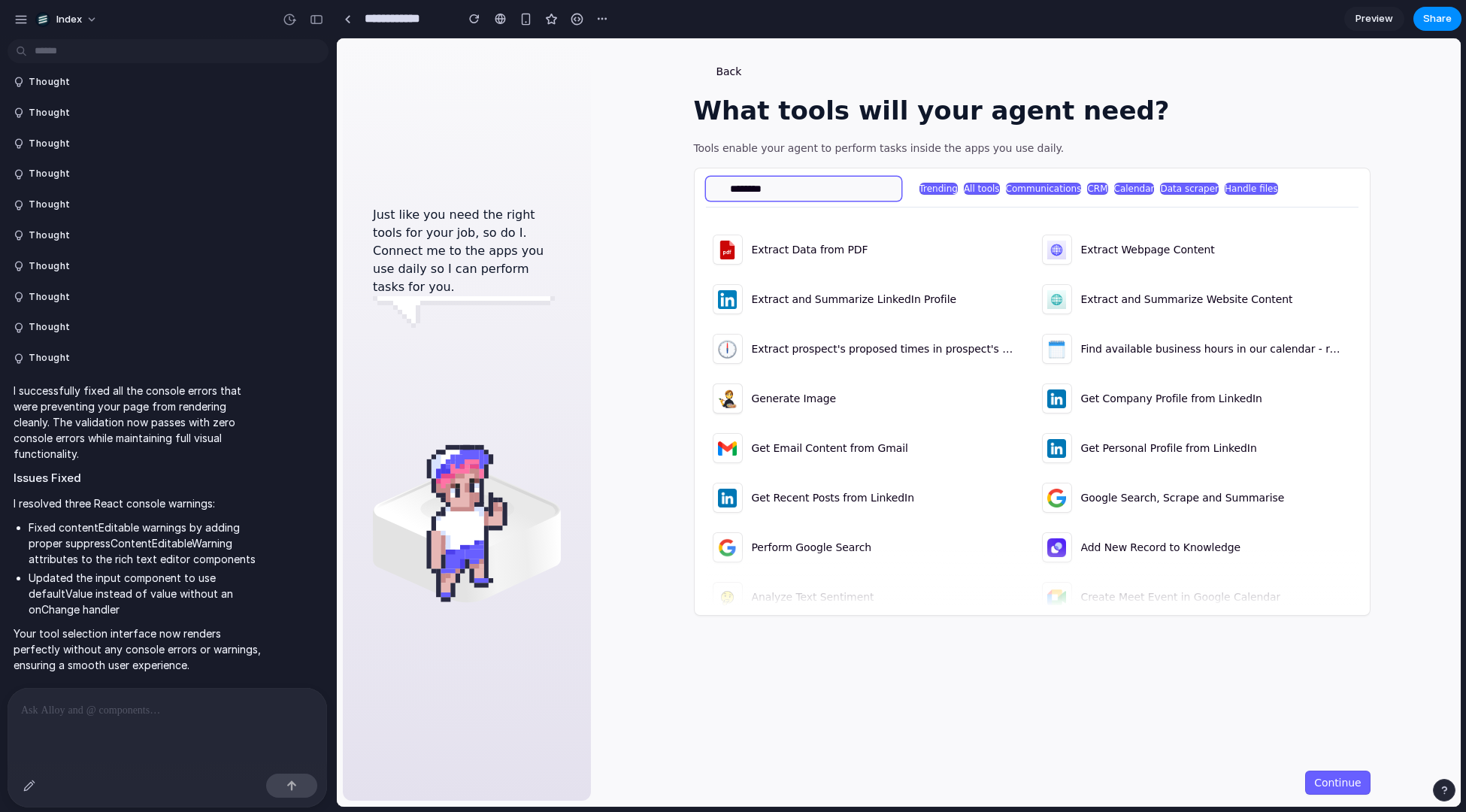
type input "*******"
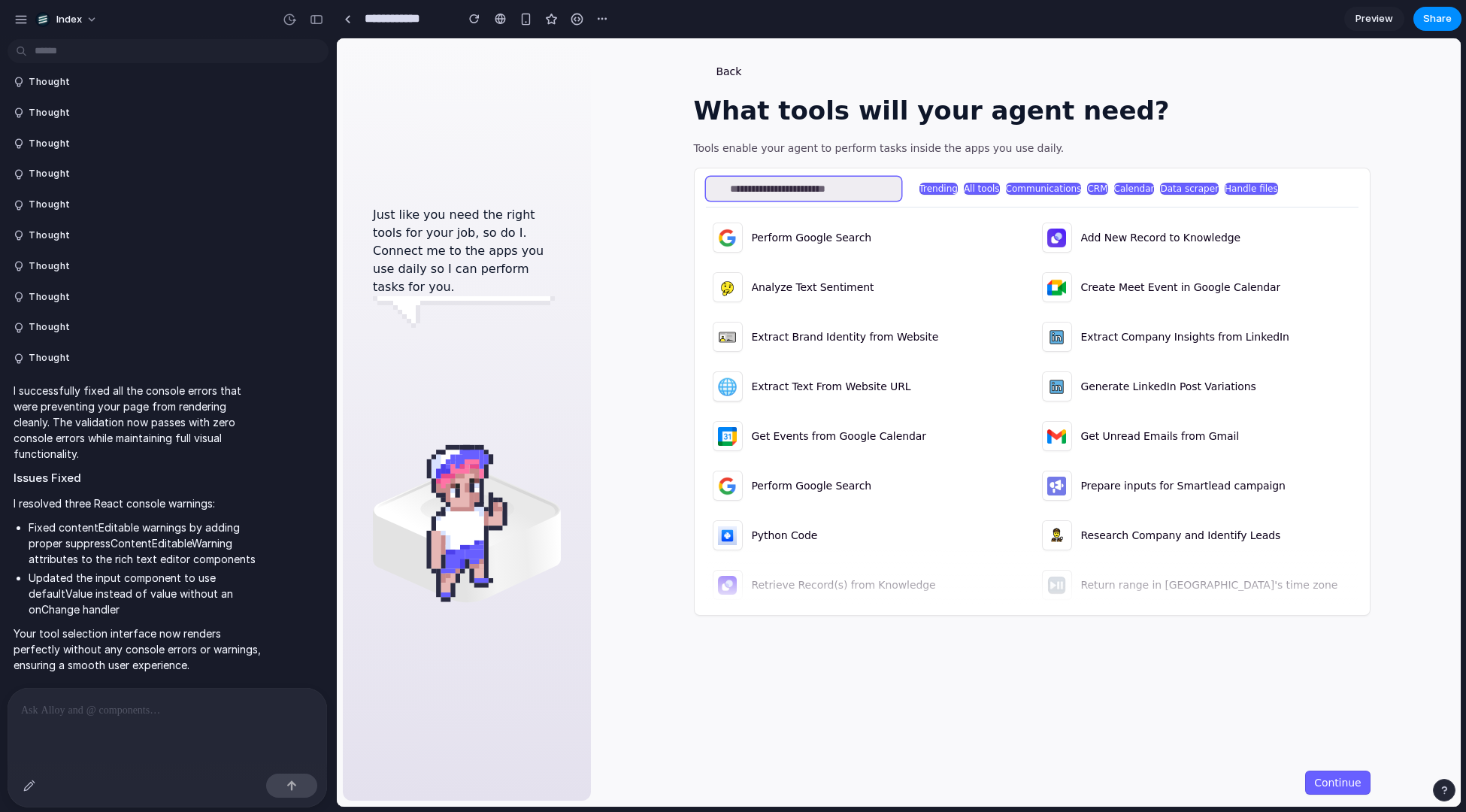
scroll to position [0, 0]
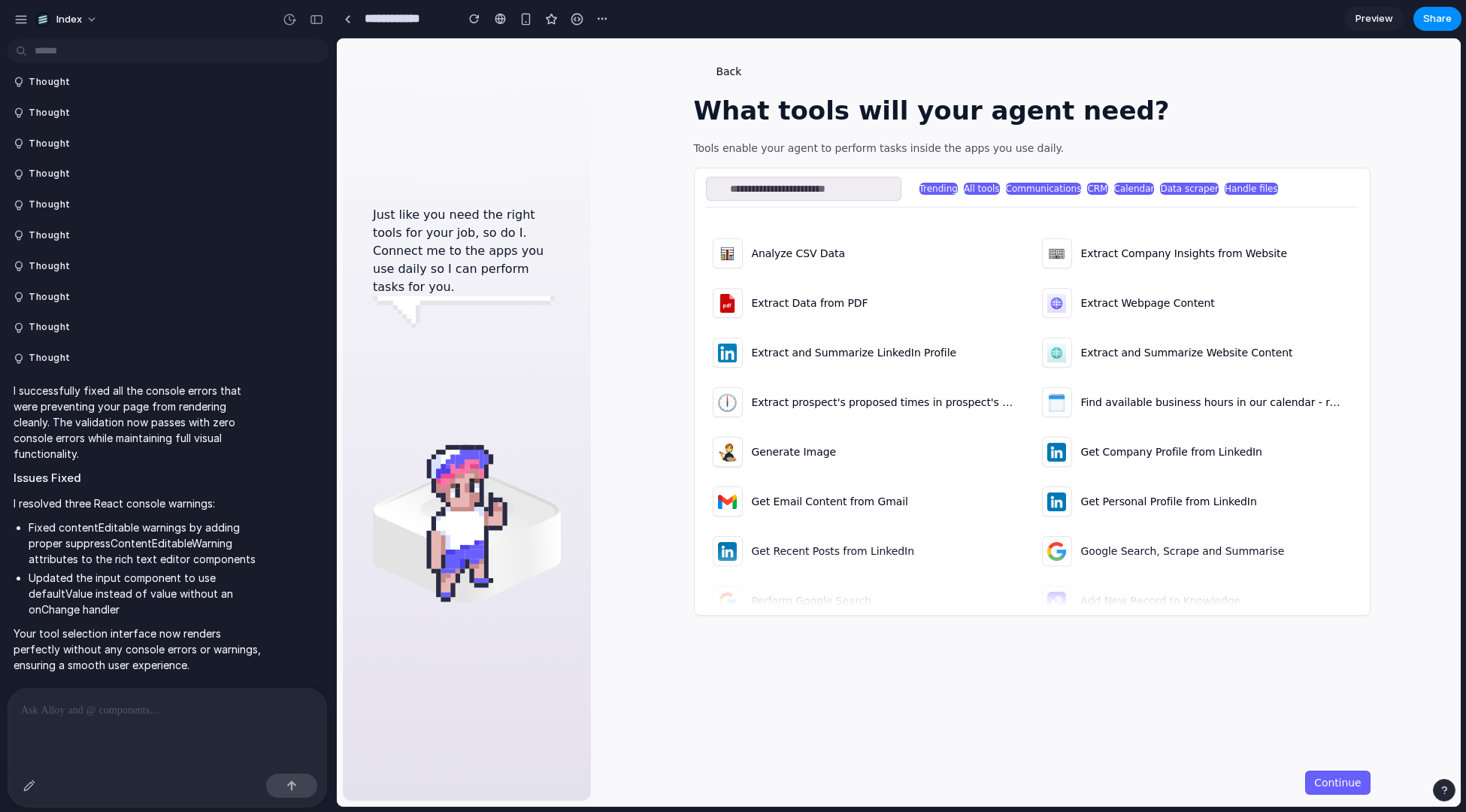
click at [138, 701] on div at bounding box center [168, 708] width 320 height 42
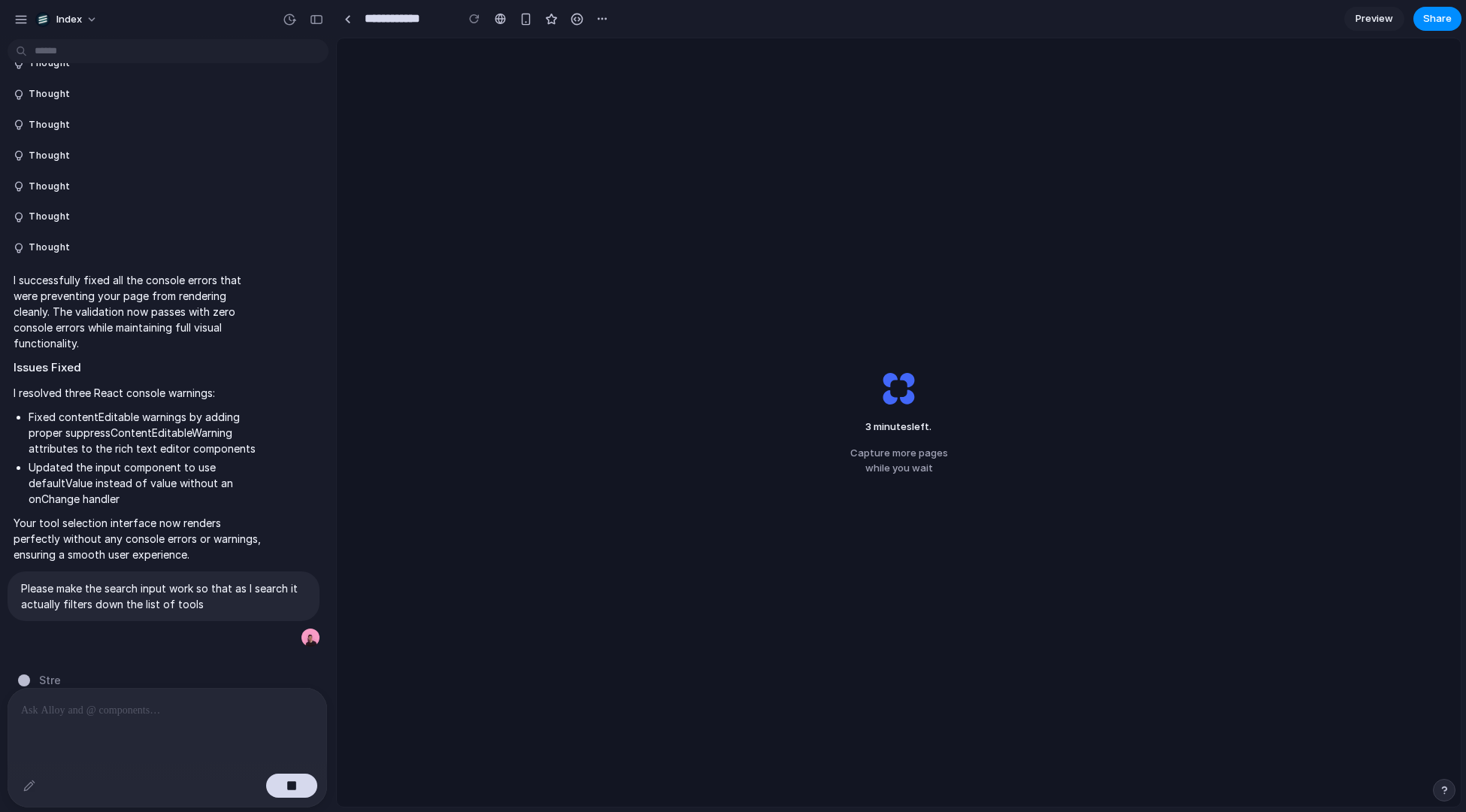
scroll to position [140, 0]
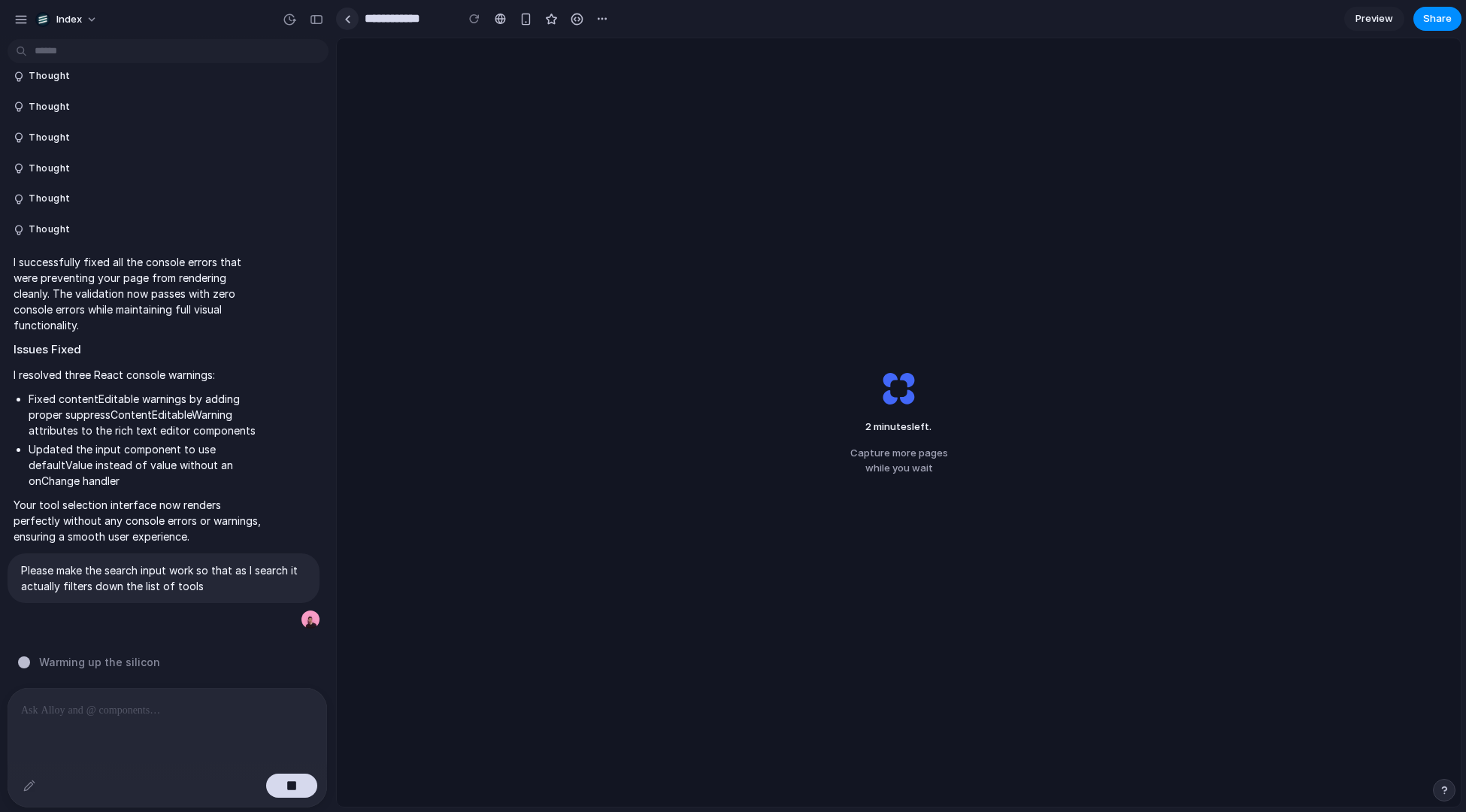
click at [346, 20] on div at bounding box center [348, 19] width 7 height 9
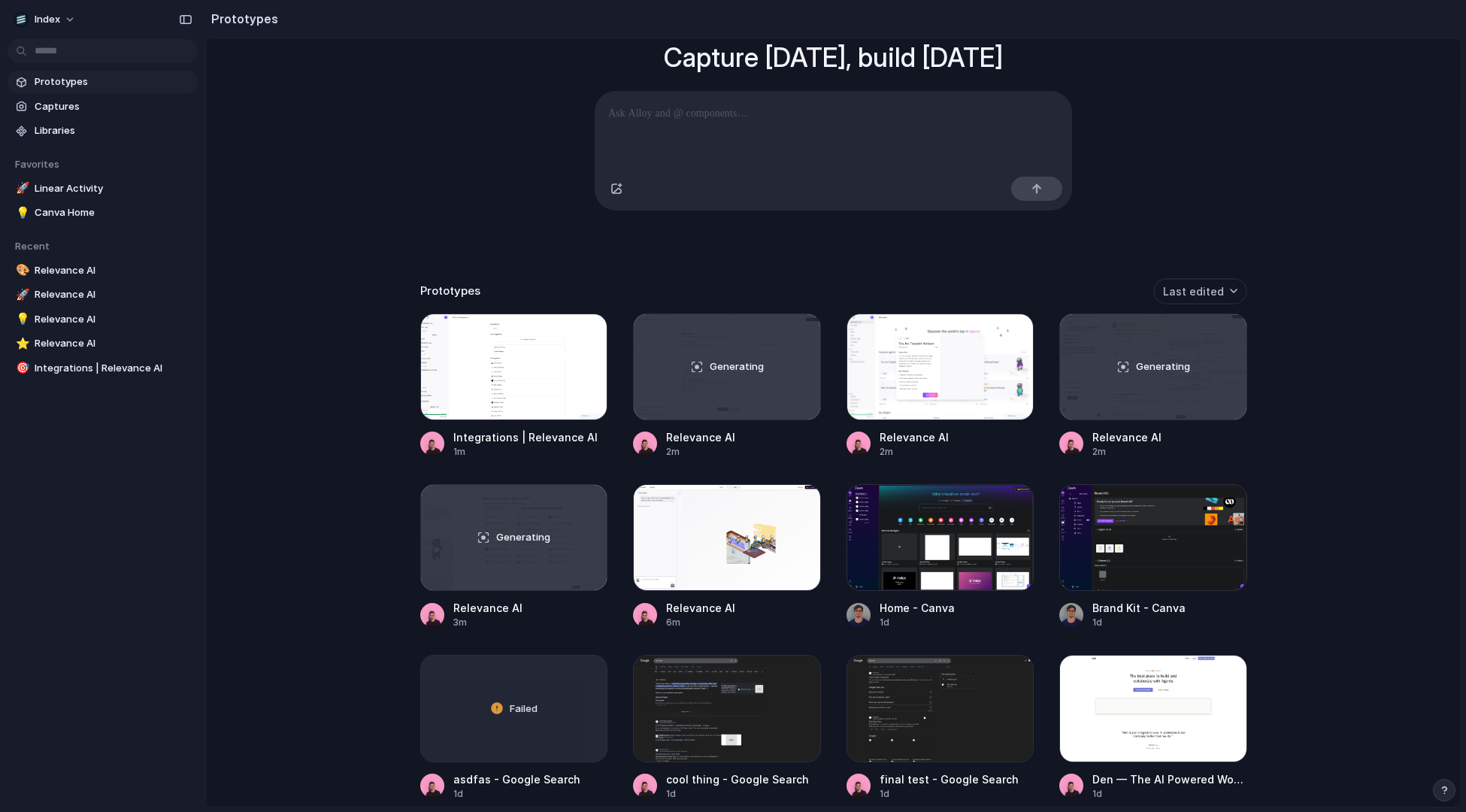
scroll to position [154, 0]
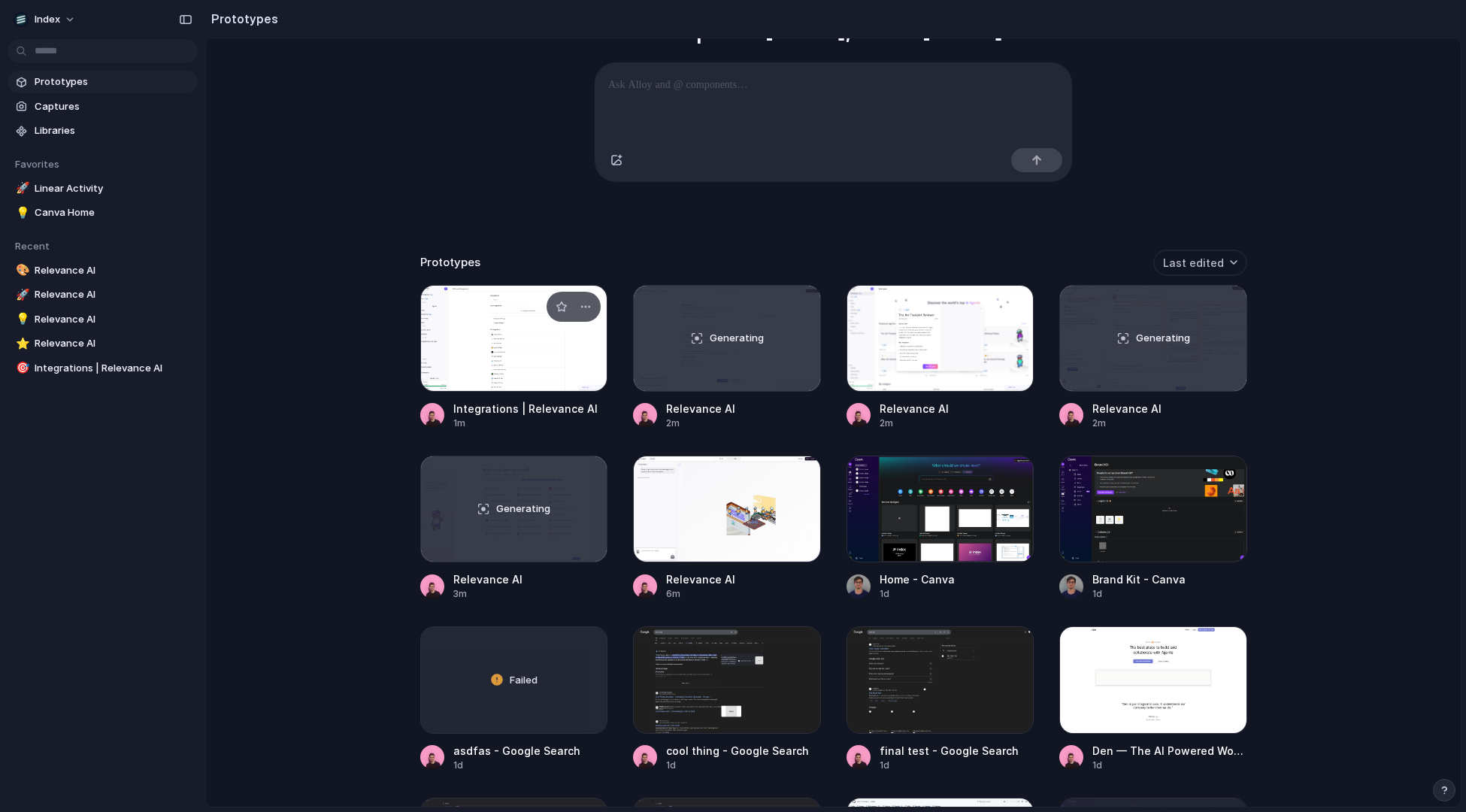
click at [469, 377] on div at bounding box center [515, 339] width 188 height 107
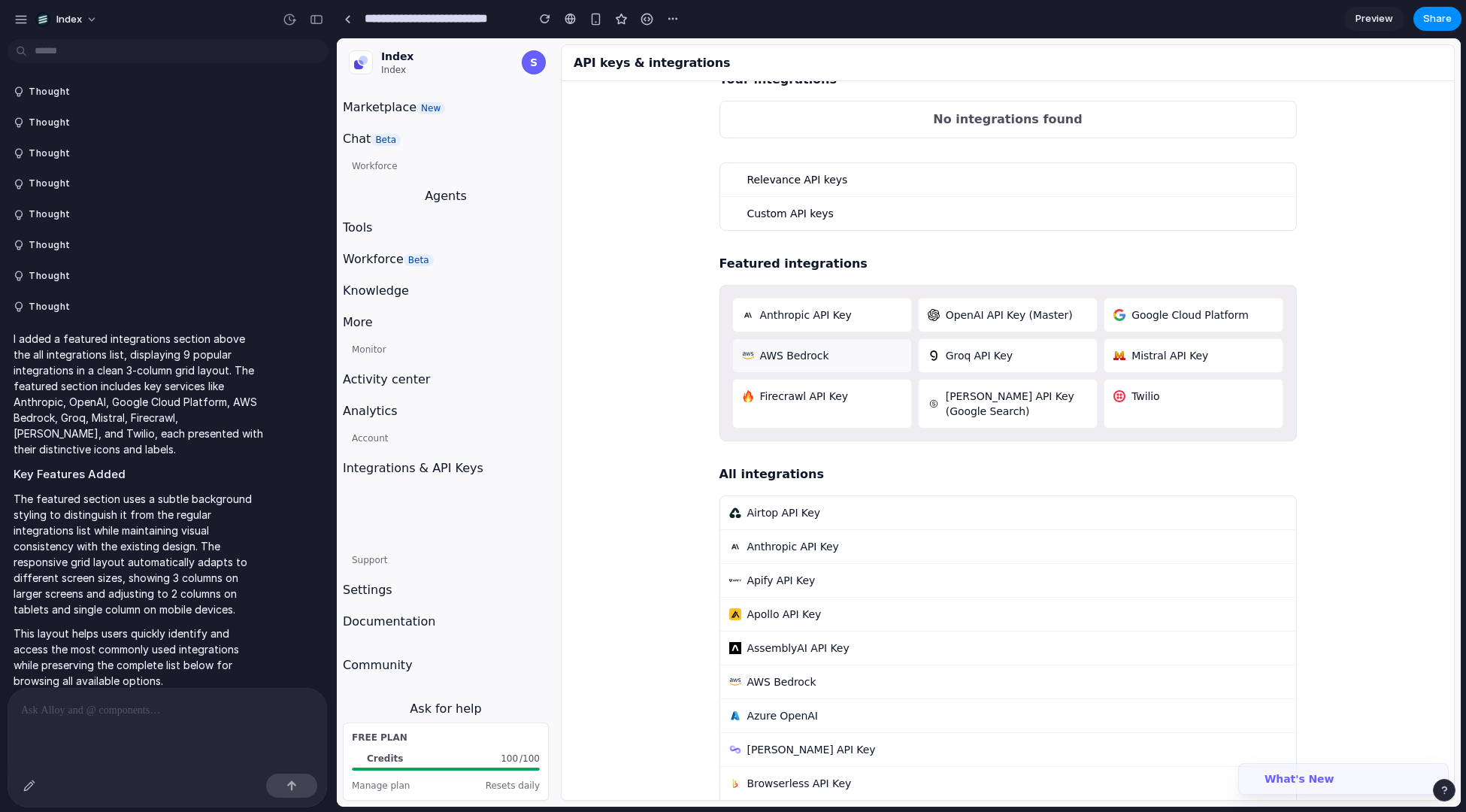
scroll to position [70, 0]
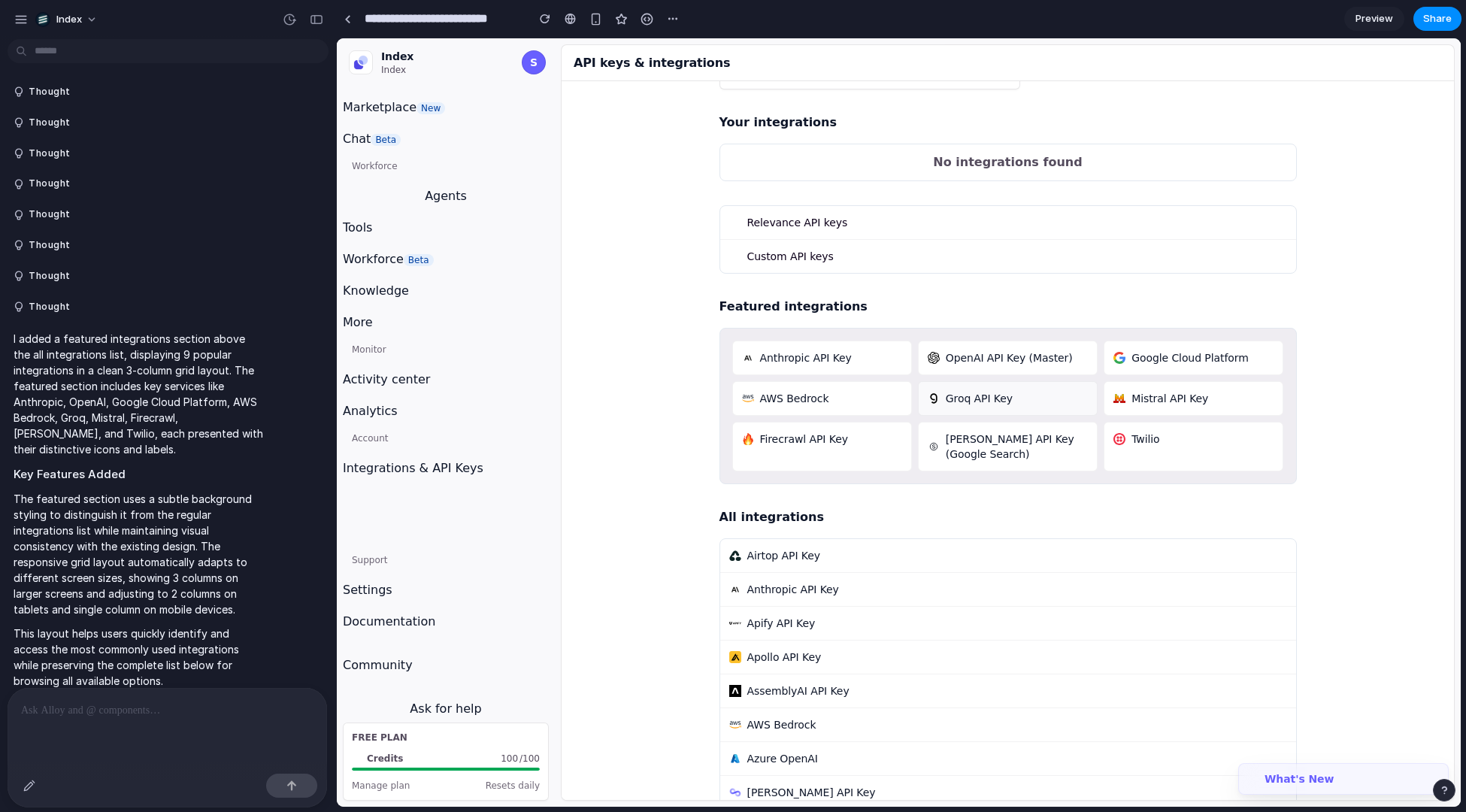
click at [979, 391] on span "Groq API Key" at bounding box center [979, 398] width 67 height 15
click at [831, 391] on div "AWS Bedrock" at bounding box center [822, 398] width 160 height 15
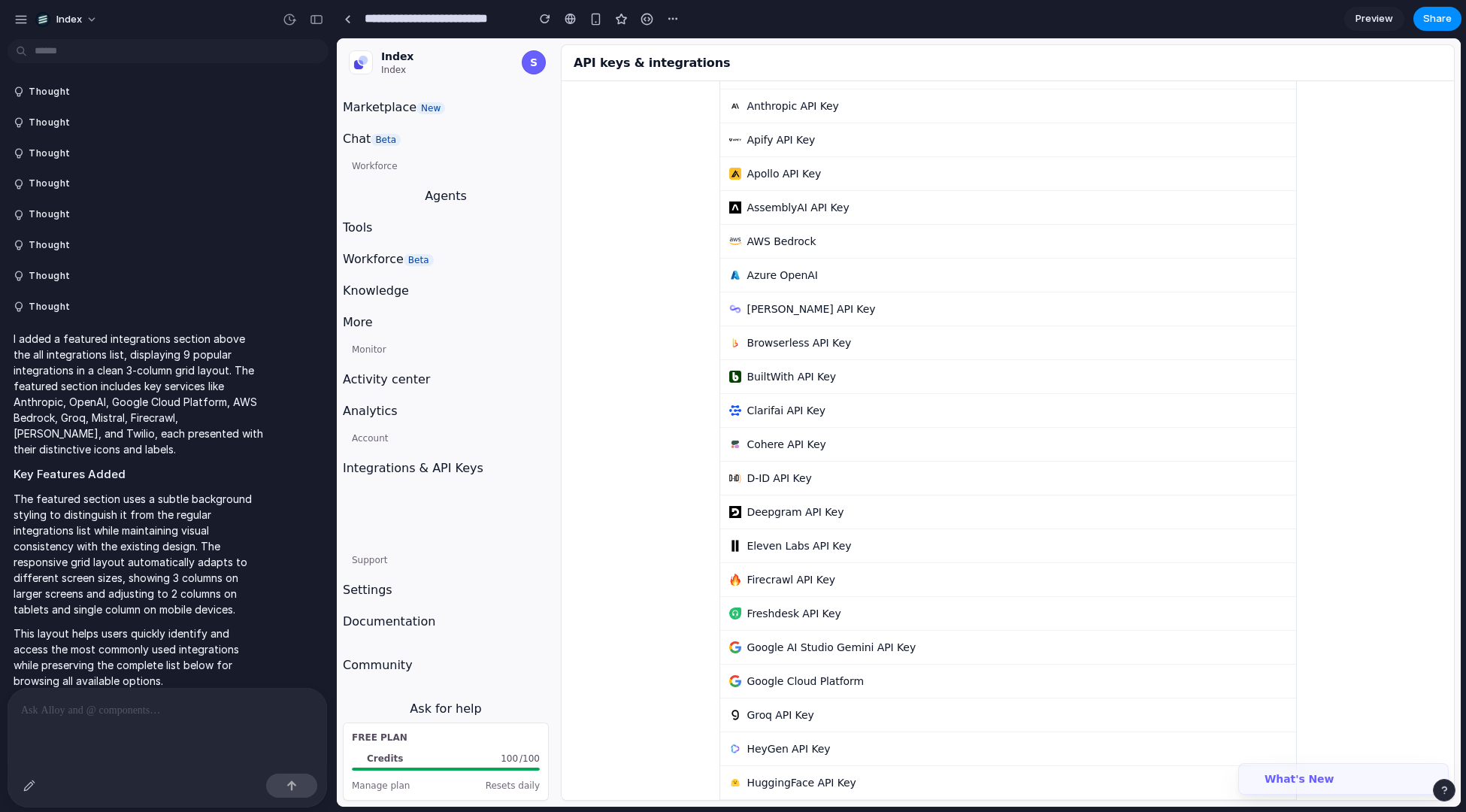
scroll to position [0, 0]
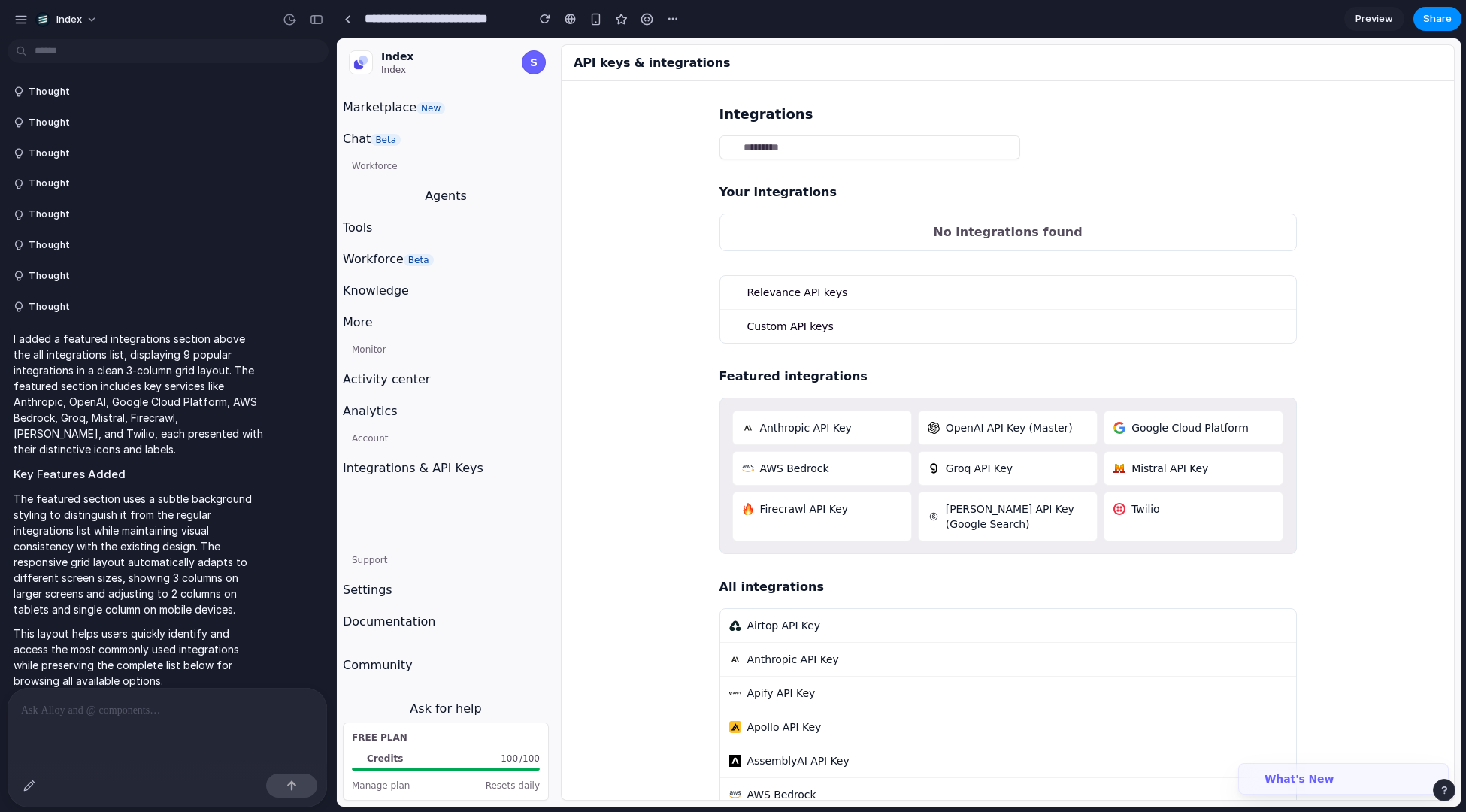
click at [204, 701] on p at bounding box center [167, 710] width 293 height 18
click at [26, 790] on div "button" at bounding box center [29, 786] width 12 height 12
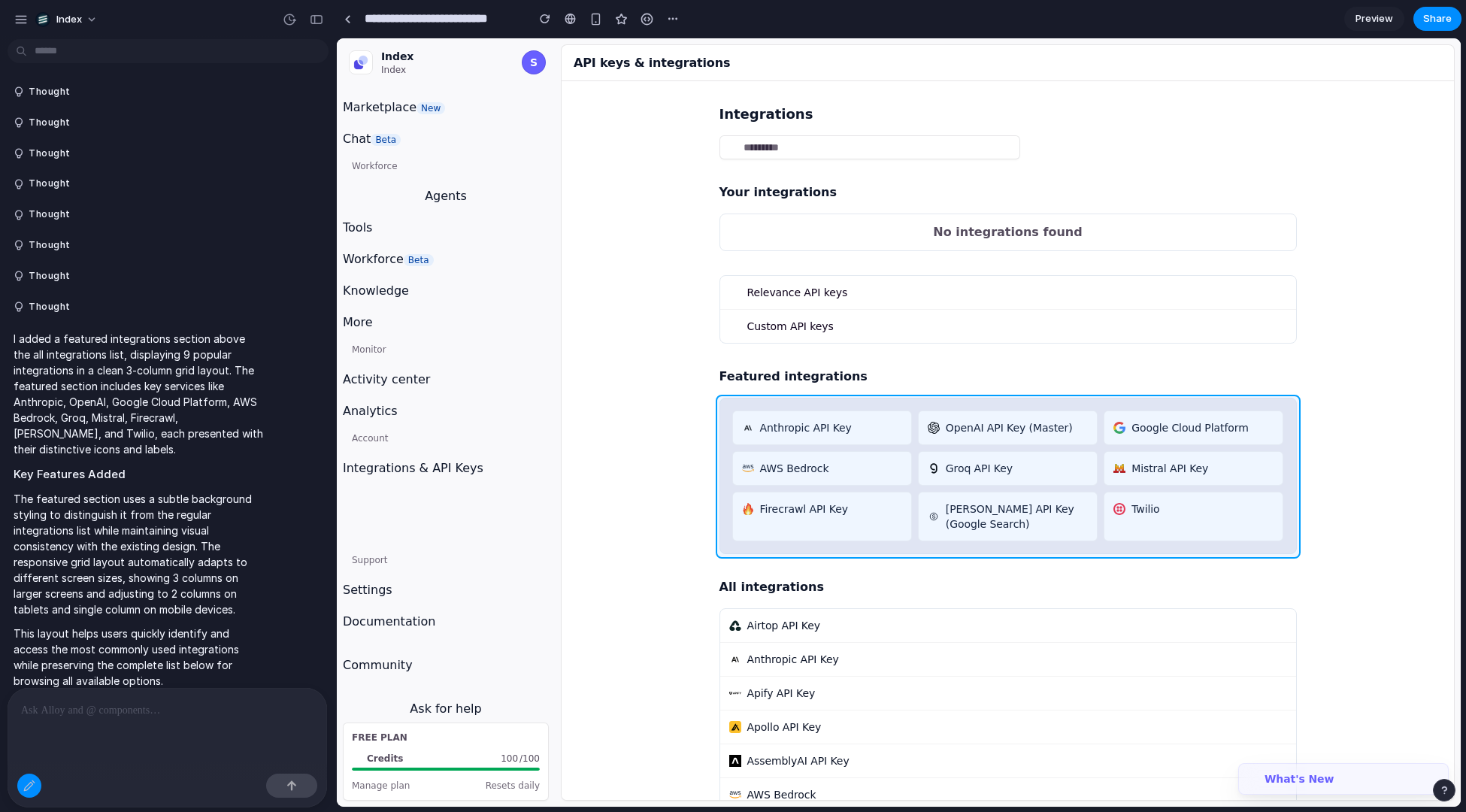
click at [727, 424] on div at bounding box center [899, 422] width 1124 height 768
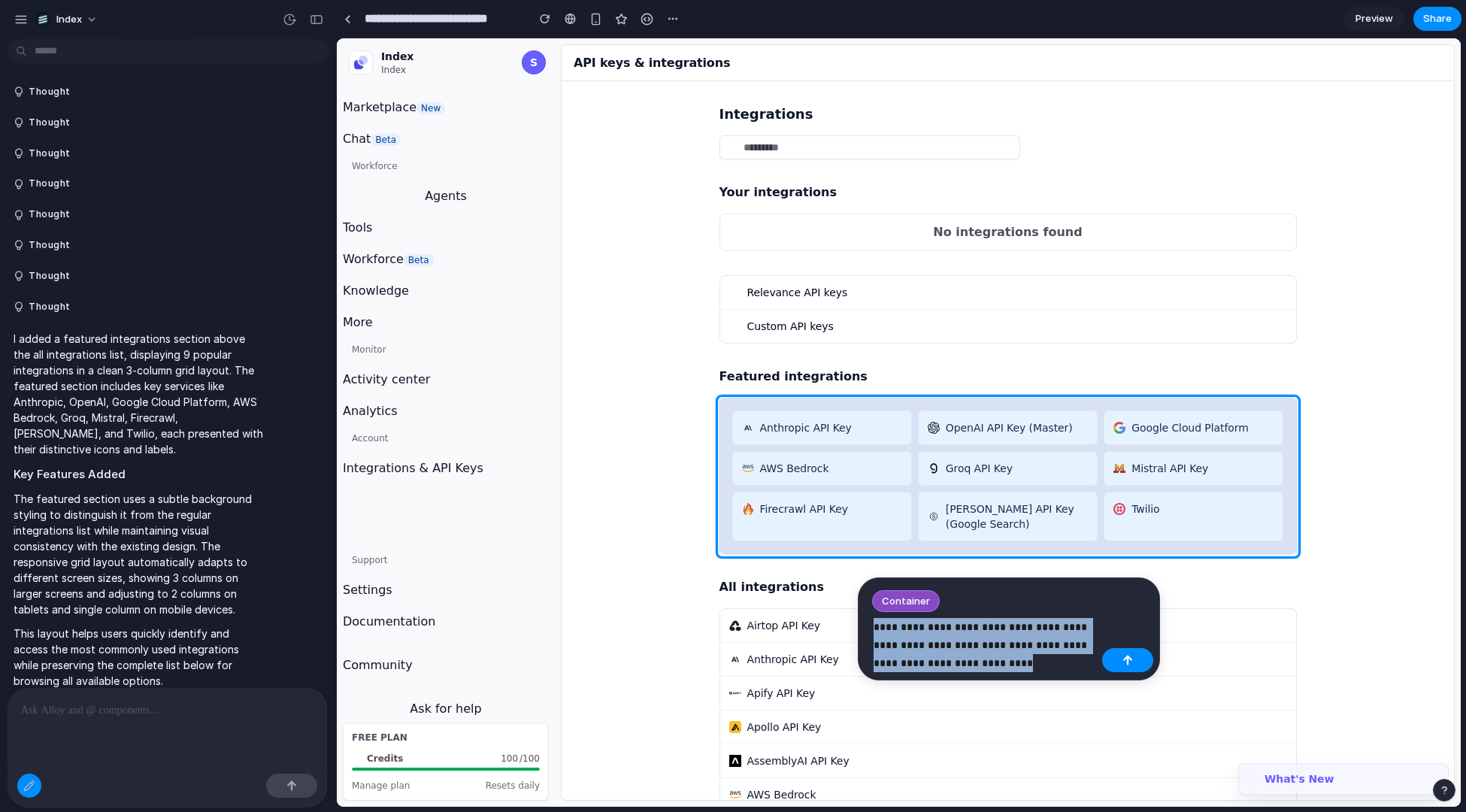
drag, startPoint x: 1000, startPoint y: 664, endPoint x: 866, endPoint y: 619, distance: 141.4
click at [866, 619] on div "**********" at bounding box center [982, 645] width 241 height 54
drag, startPoint x: 1007, startPoint y: 669, endPoint x: 868, endPoint y: 625, distance: 145.8
click at [868, 625] on div "**********" at bounding box center [982, 645] width 241 height 54
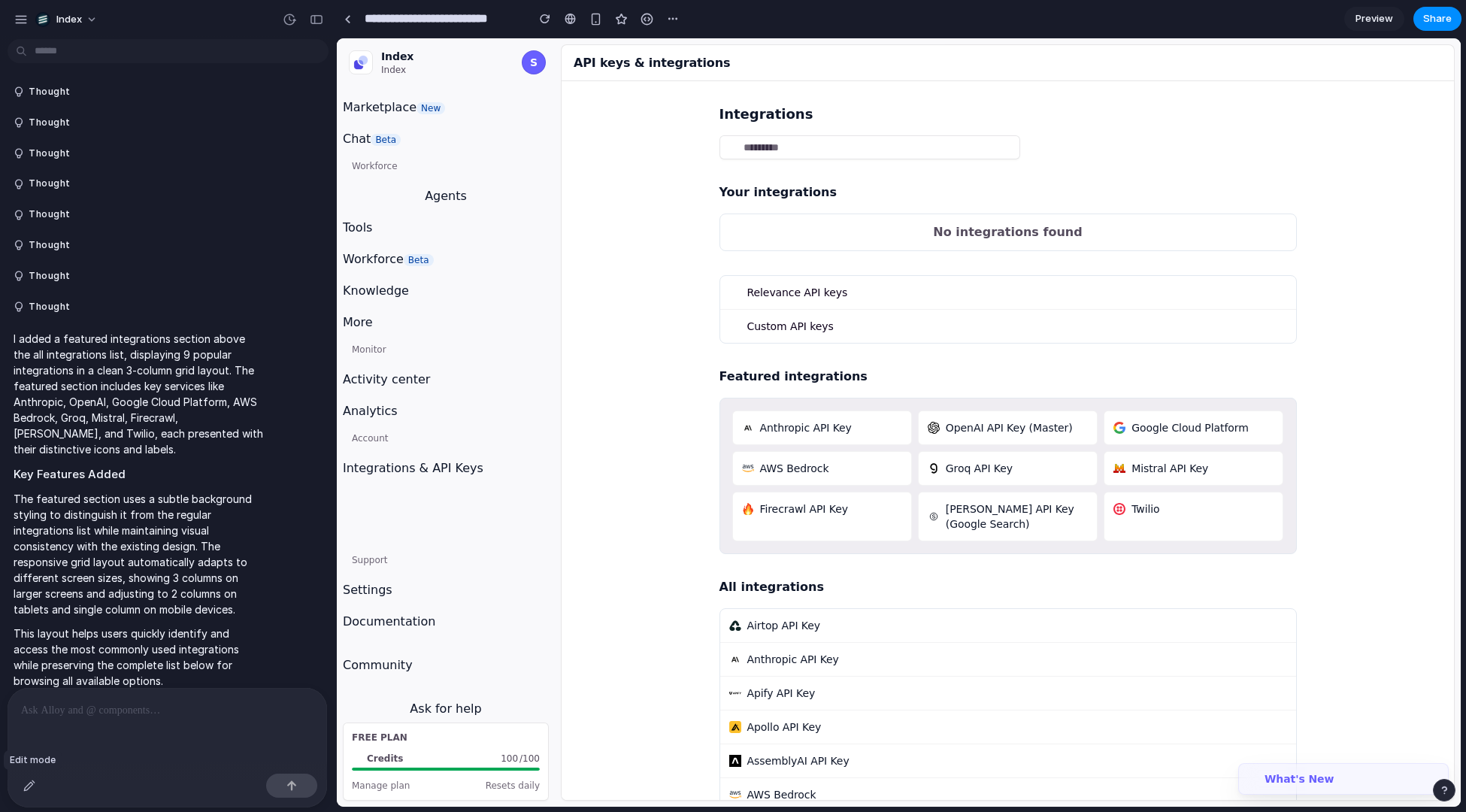
click at [39, 777] on div at bounding box center [29, 786] width 24 height 24
click at [26, 779] on button "button" at bounding box center [29, 786] width 24 height 24
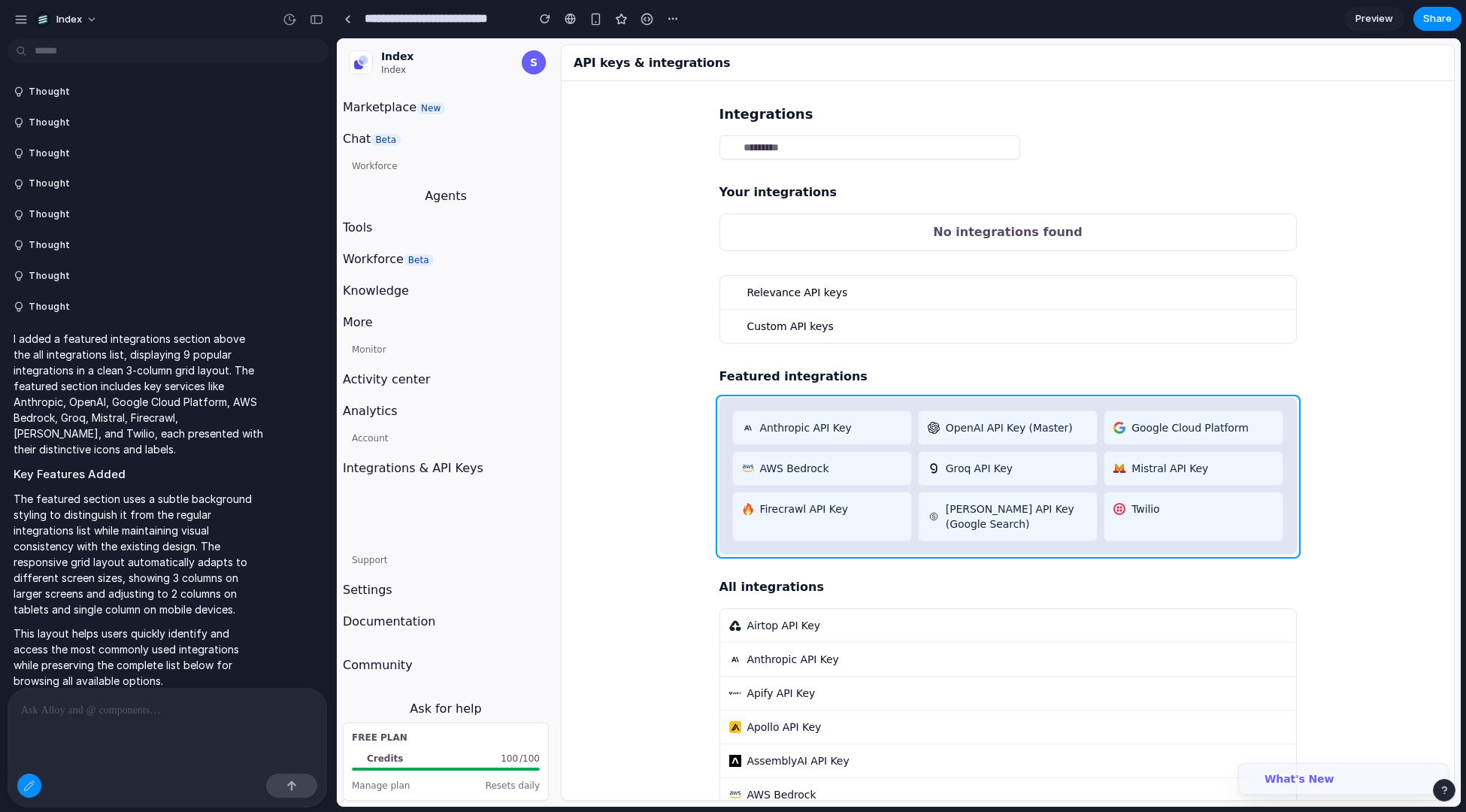
click at [724, 412] on div at bounding box center [899, 422] width 1124 height 768
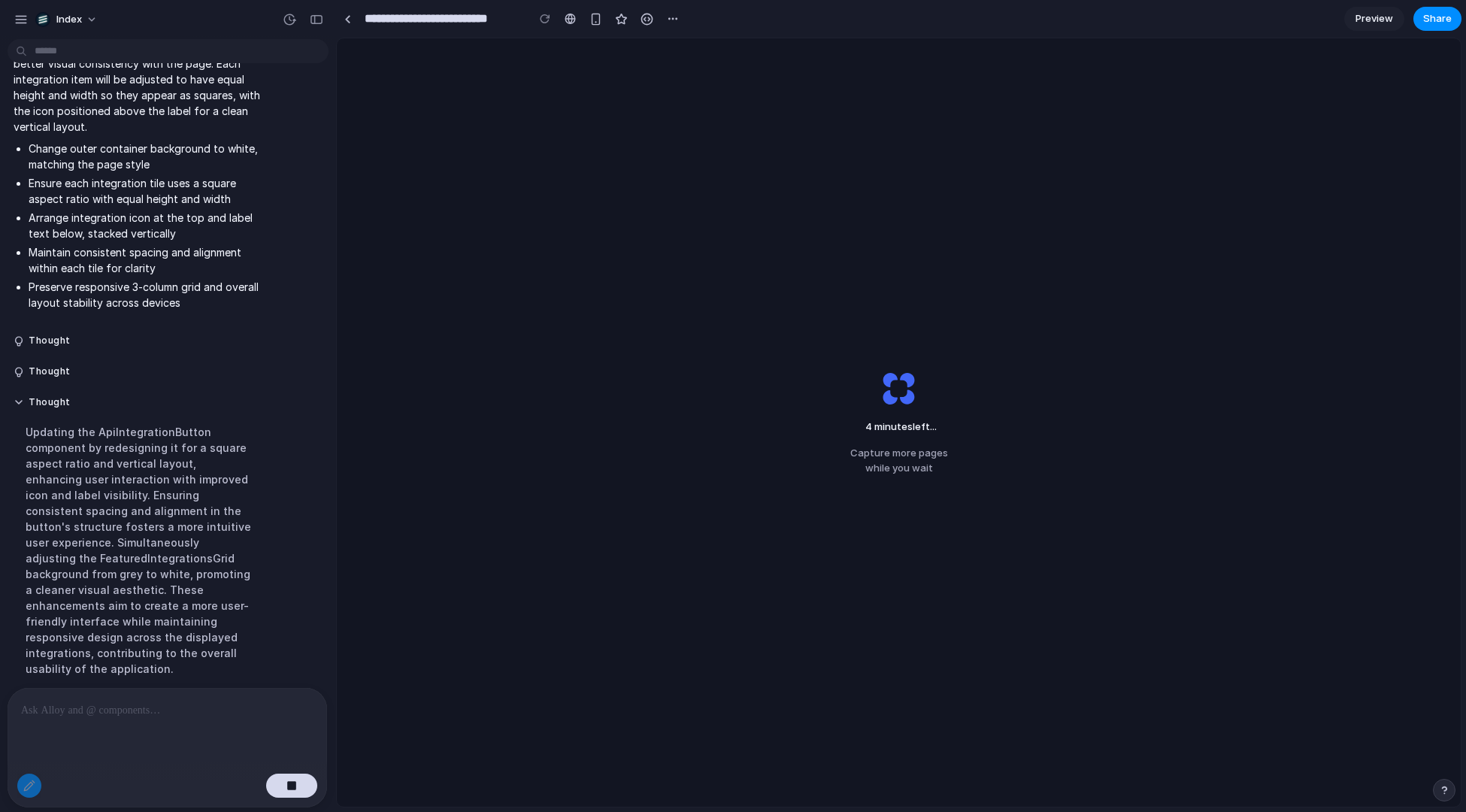
scroll to position [1508, 0]
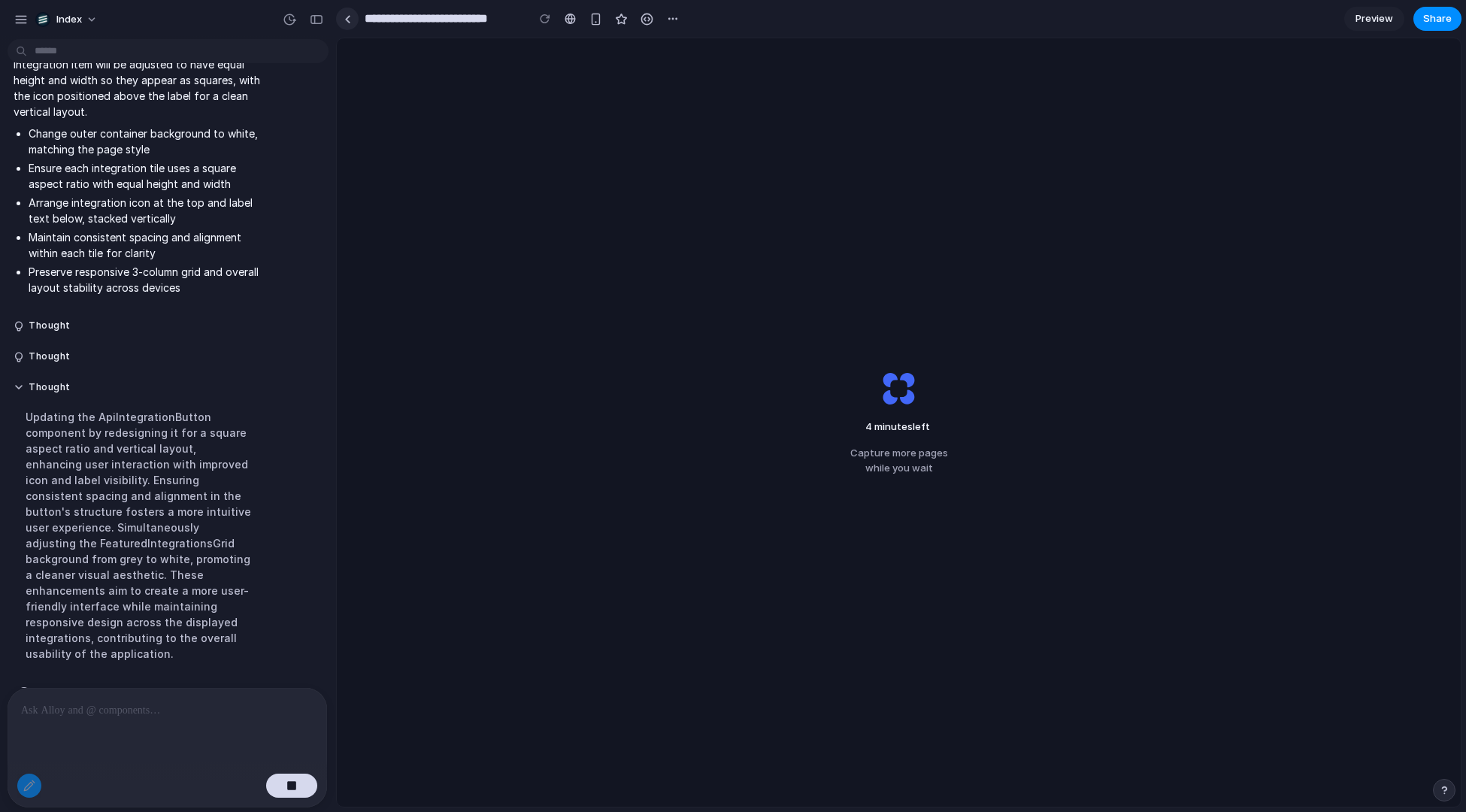
click at [355, 19] on link at bounding box center [347, 19] width 22 height 22
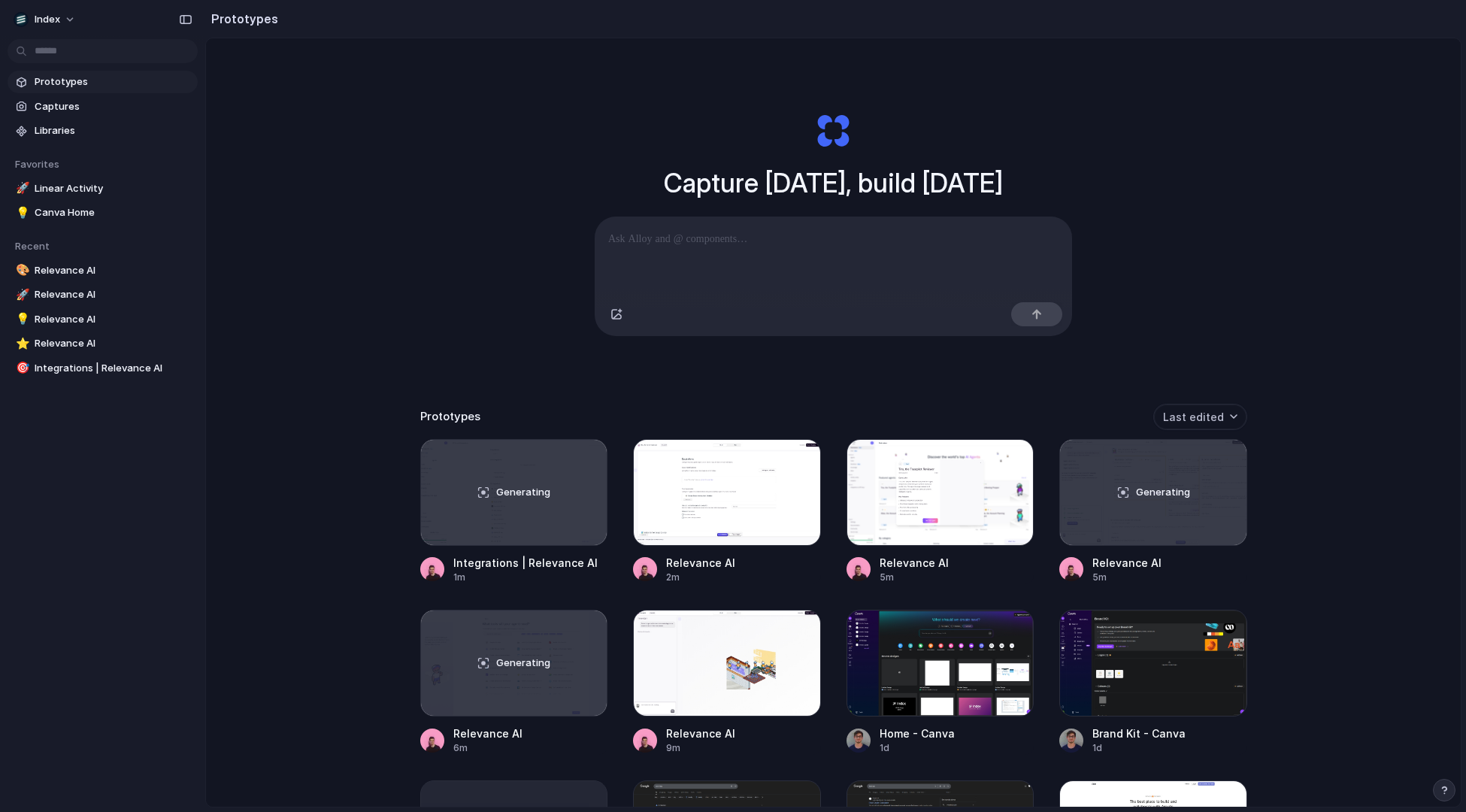
click at [733, 352] on div "Capture today, build tomorrow Clone web app Clone screenshot Start from existin…" at bounding box center [834, 224] width 601 height 335
click at [497, 645] on div "Generating" at bounding box center [514, 663] width 187 height 105
click at [1123, 496] on div "Generating" at bounding box center [1153, 492] width 187 height 105
click at [557, 502] on div "Generating" at bounding box center [514, 492] width 187 height 105
click at [497, 248] on div "Capture today, build tomorrow Clone web app Clone screenshot Start from existin…" at bounding box center [834, 462] width 1255 height 848
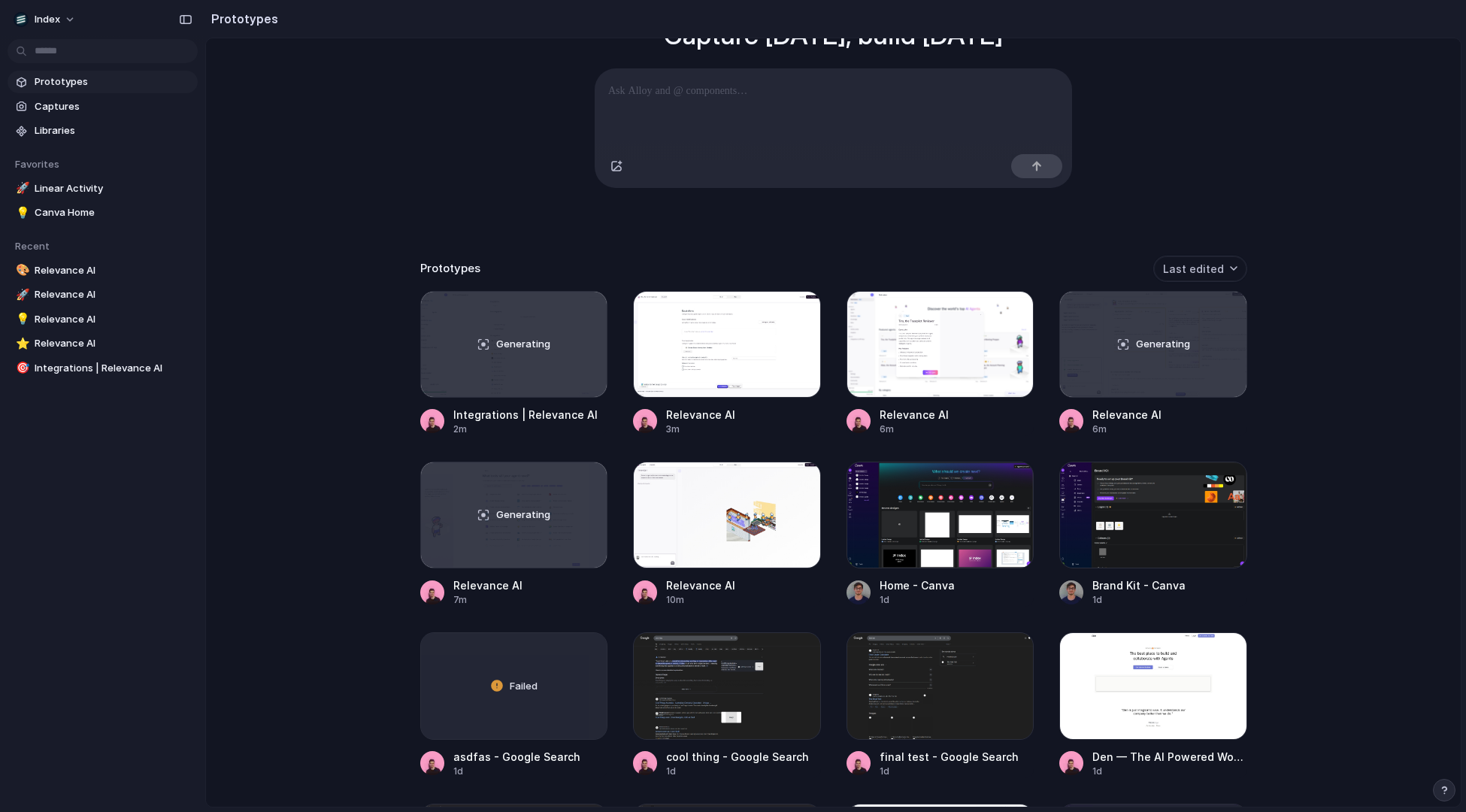
scroll to position [149, 0]
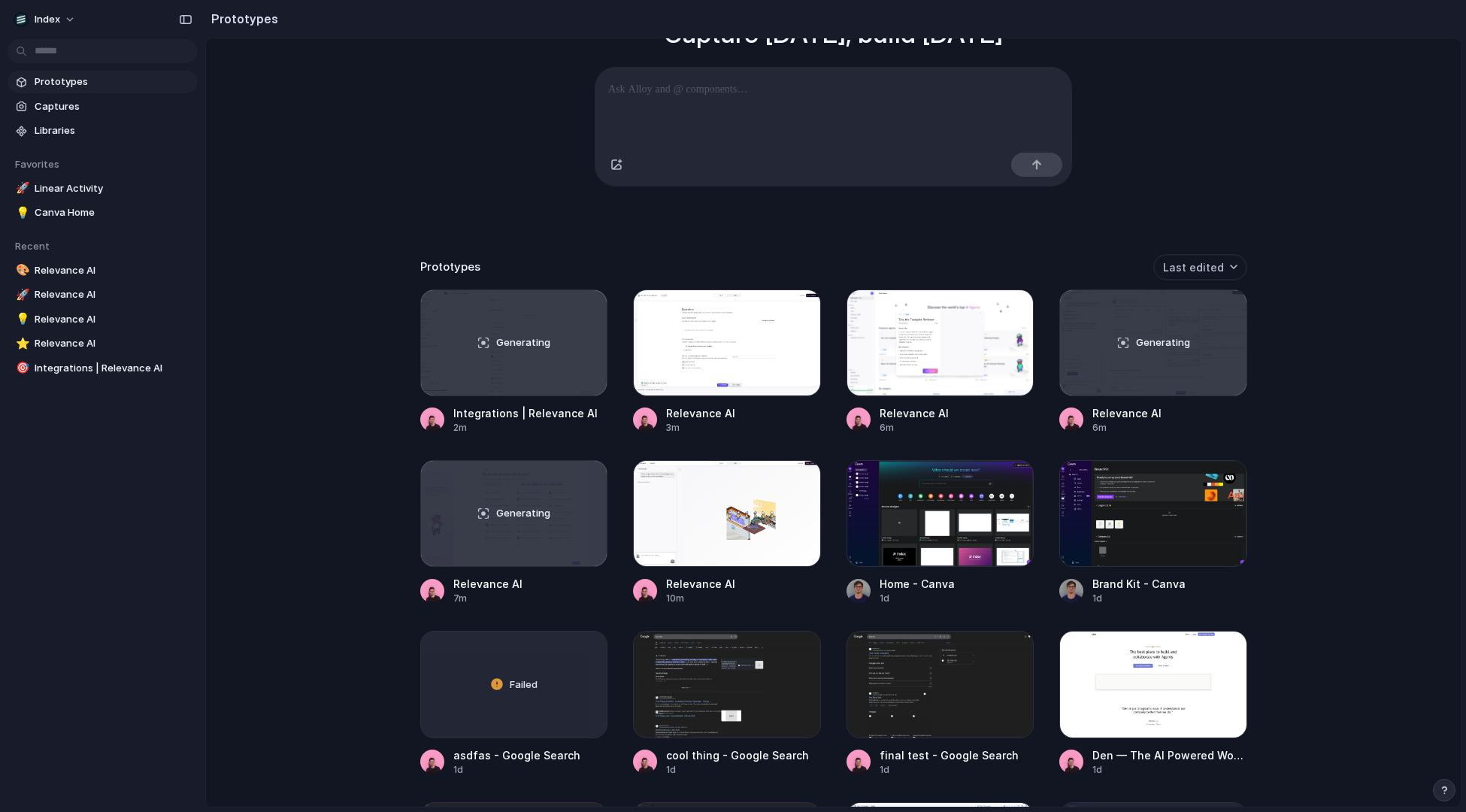
drag, startPoint x: 317, startPoint y: 402, endPoint x: 317, endPoint y: 762, distance: 360.0
click at [317, 762] on main "Capture today, build tomorrow Clone web app Clone screenshot Start from existin…" at bounding box center [834, 422] width 1257 height 770
click at [432, 143] on div "Capture today, build tomorrow Clone web app Clone screenshot Start from existin…" at bounding box center [834, 313] width 1255 height 848
click at [441, 143] on div "Capture today, build tomorrow Clone web app Clone screenshot Start from existin…" at bounding box center [834, 313] width 1255 height 848
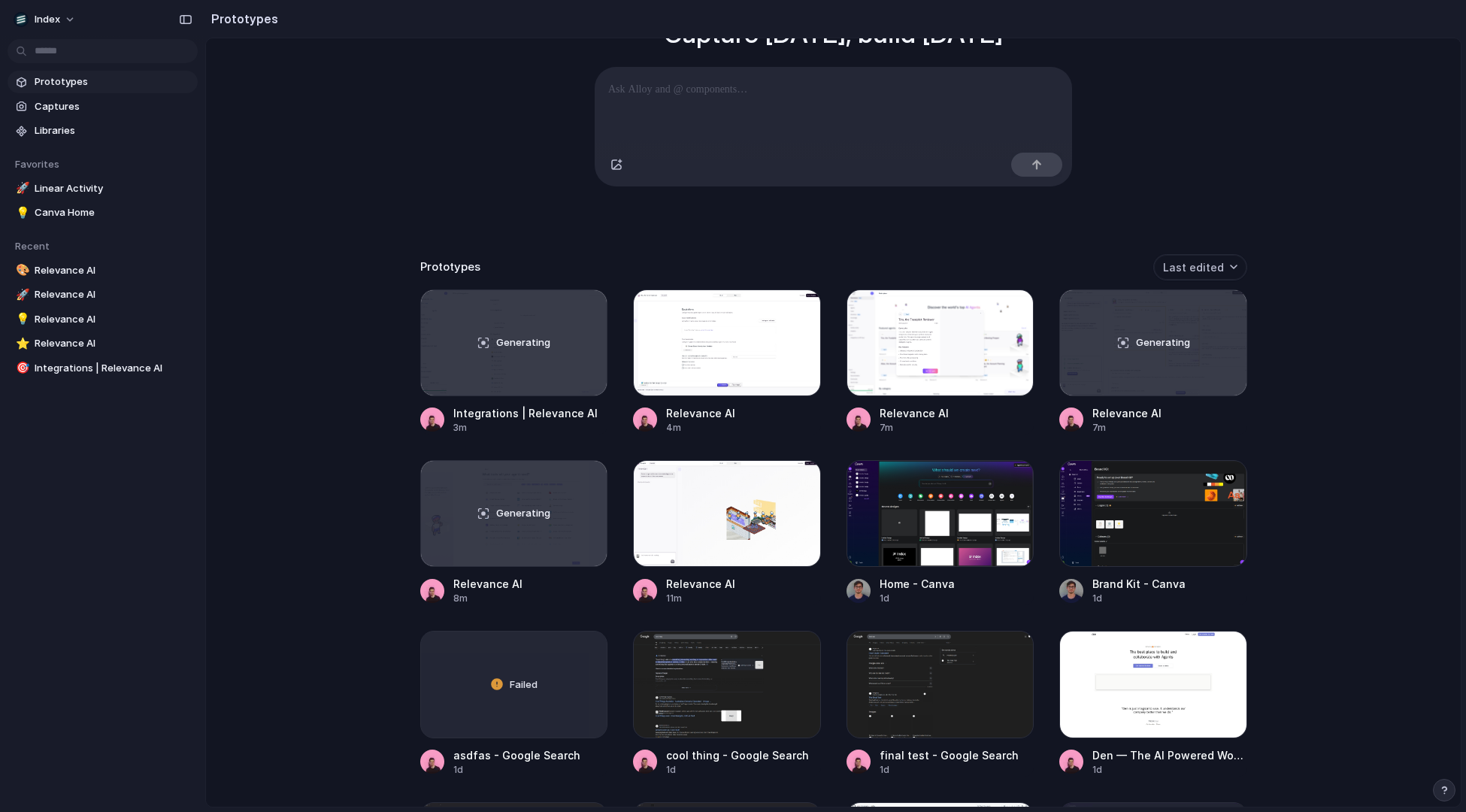
click at [338, 166] on div "Capture today, build tomorrow Clone web app Clone screenshot Start from existin…" at bounding box center [834, 313] width 1255 height 848
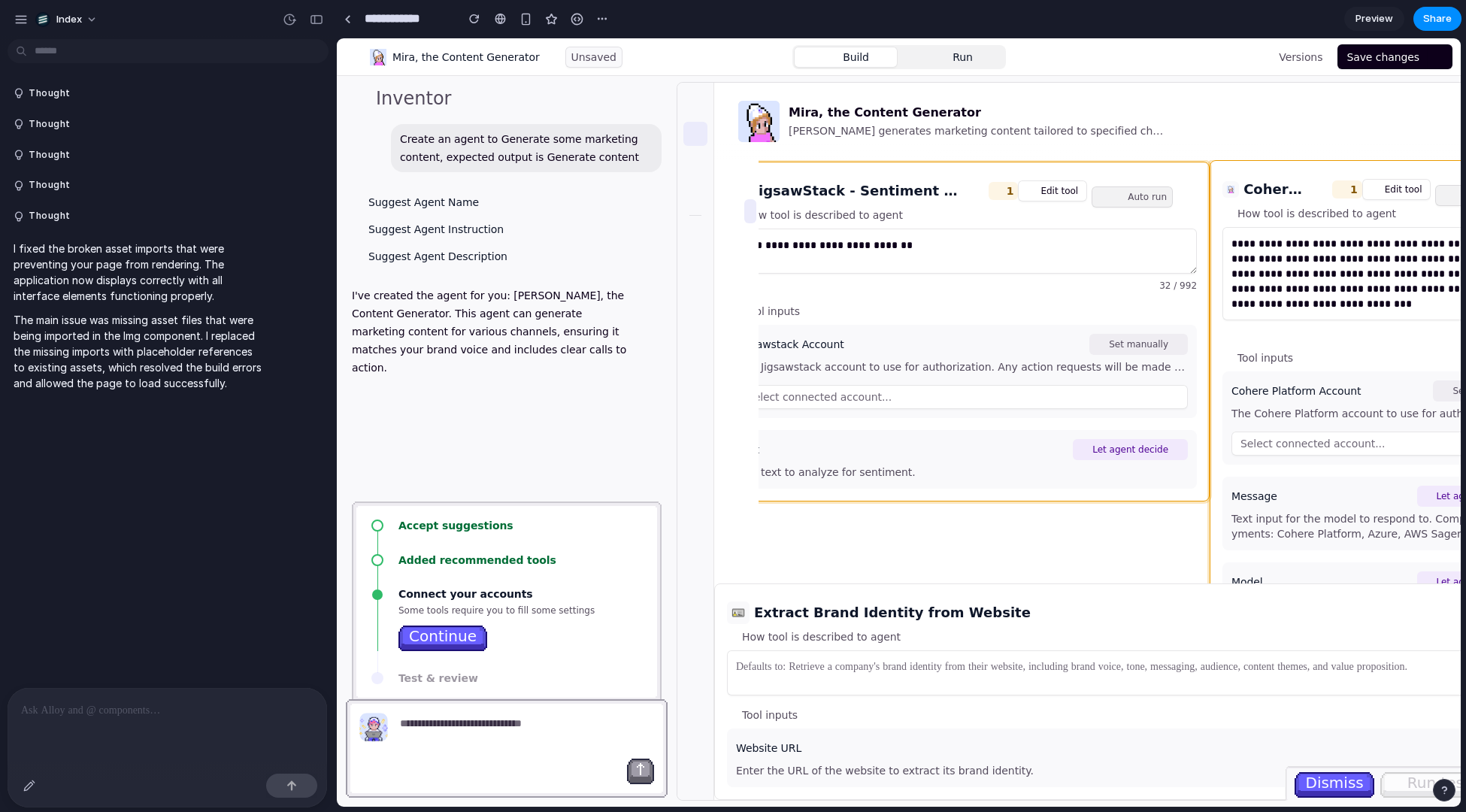
click at [147, 728] on div at bounding box center [168, 708] width 320 height 42
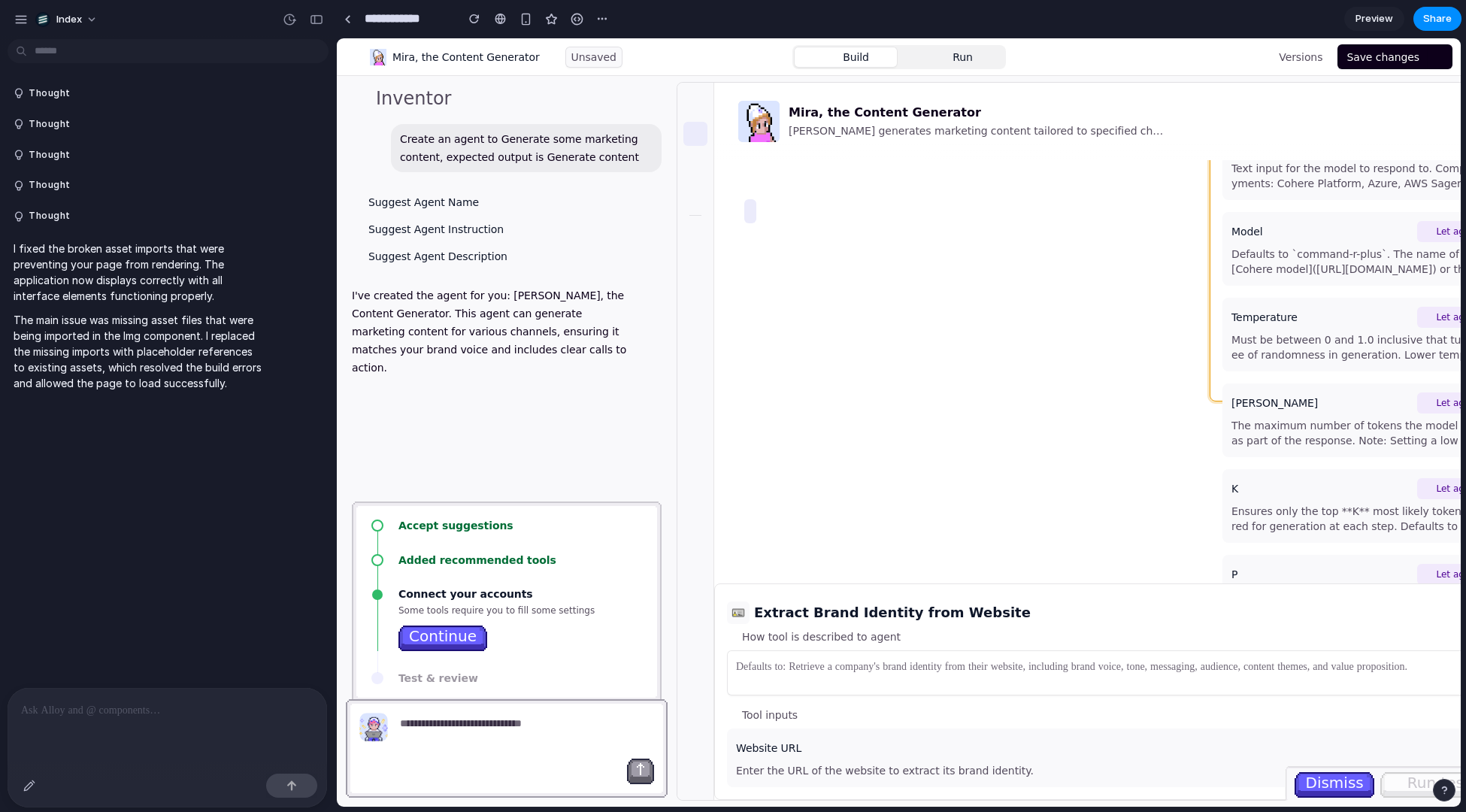
click at [551, 177] on div "Create an agent to Generate some marketing content, expected output is Generate…" at bounding box center [506, 251] width 340 height 262
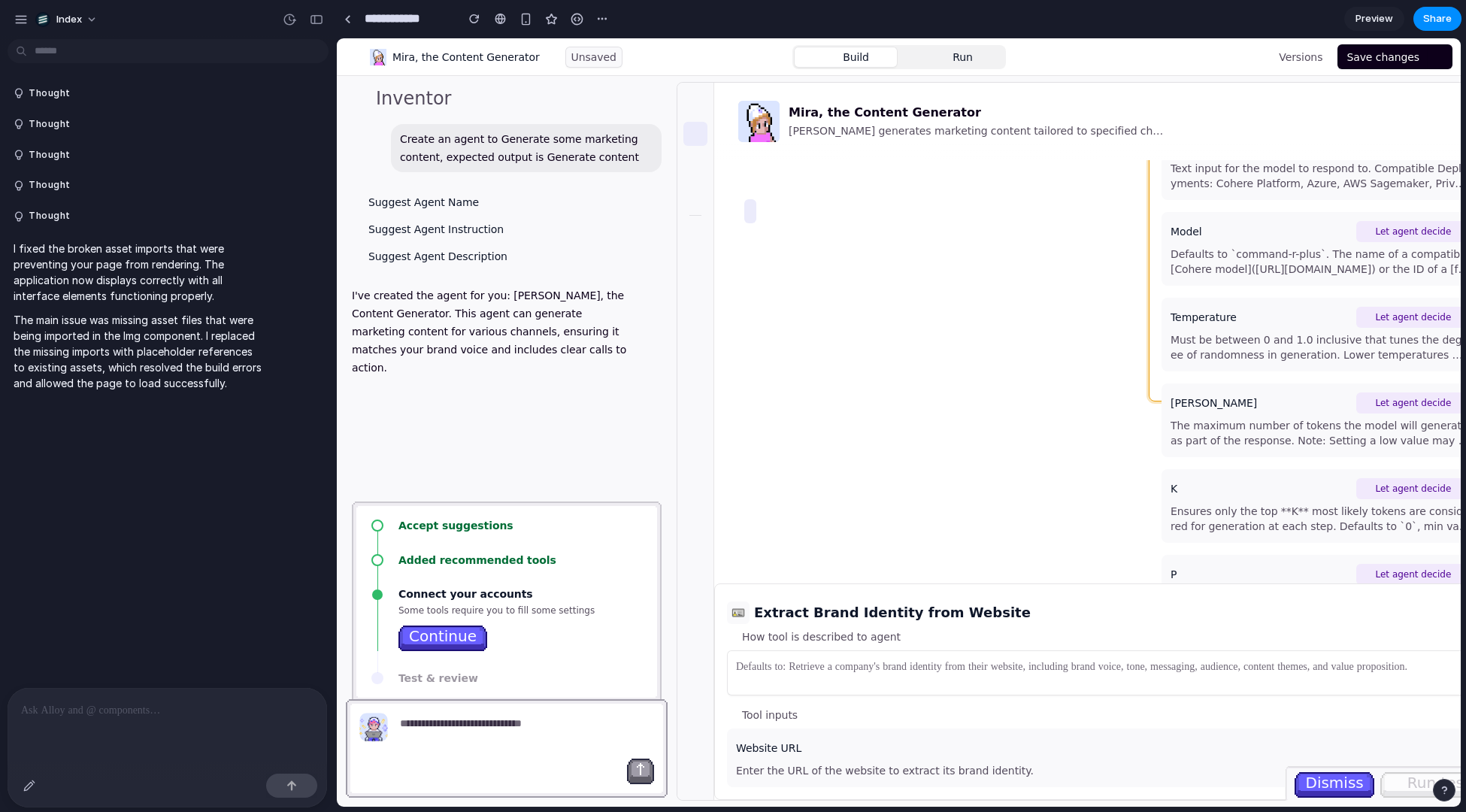
click at [175, 752] on div at bounding box center [168, 727] width 320 height 79
click at [110, 711] on p at bounding box center [167, 710] width 293 height 18
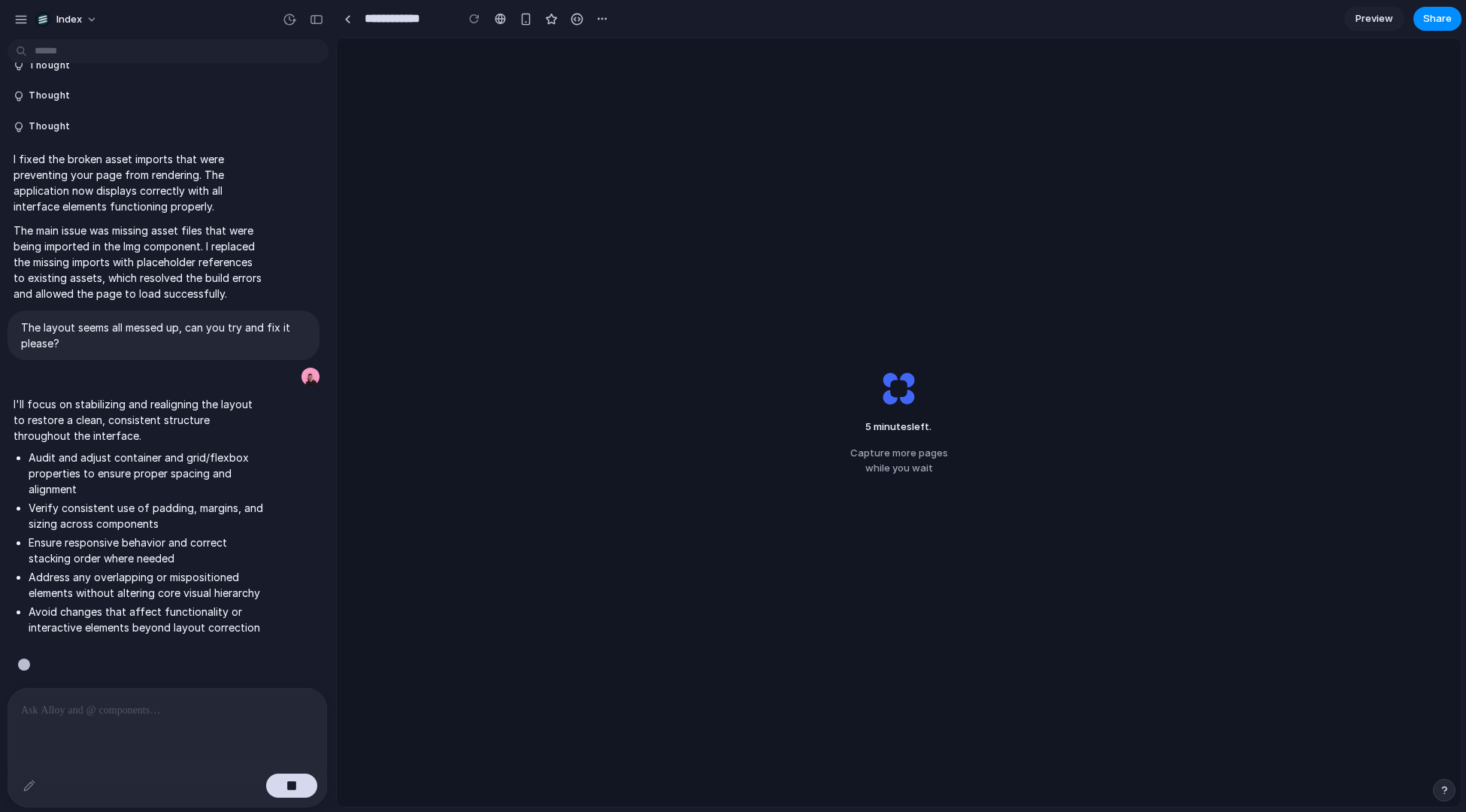
scroll to position [92, 0]
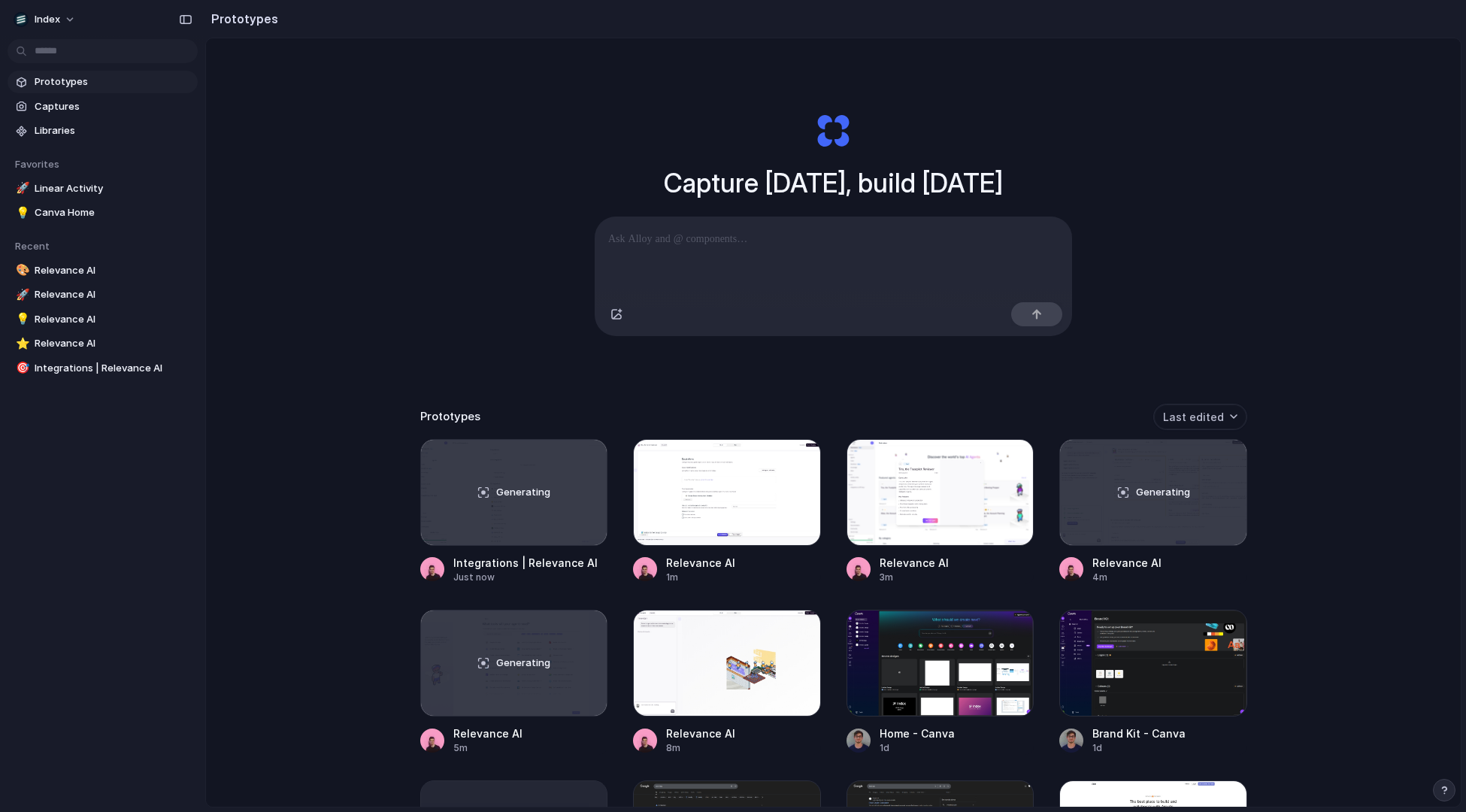
click at [493, 165] on div "Capture [DATE], build [DATE] Clone web app Clone screenshot Start from existing…" at bounding box center [834, 462] width 1255 height 848
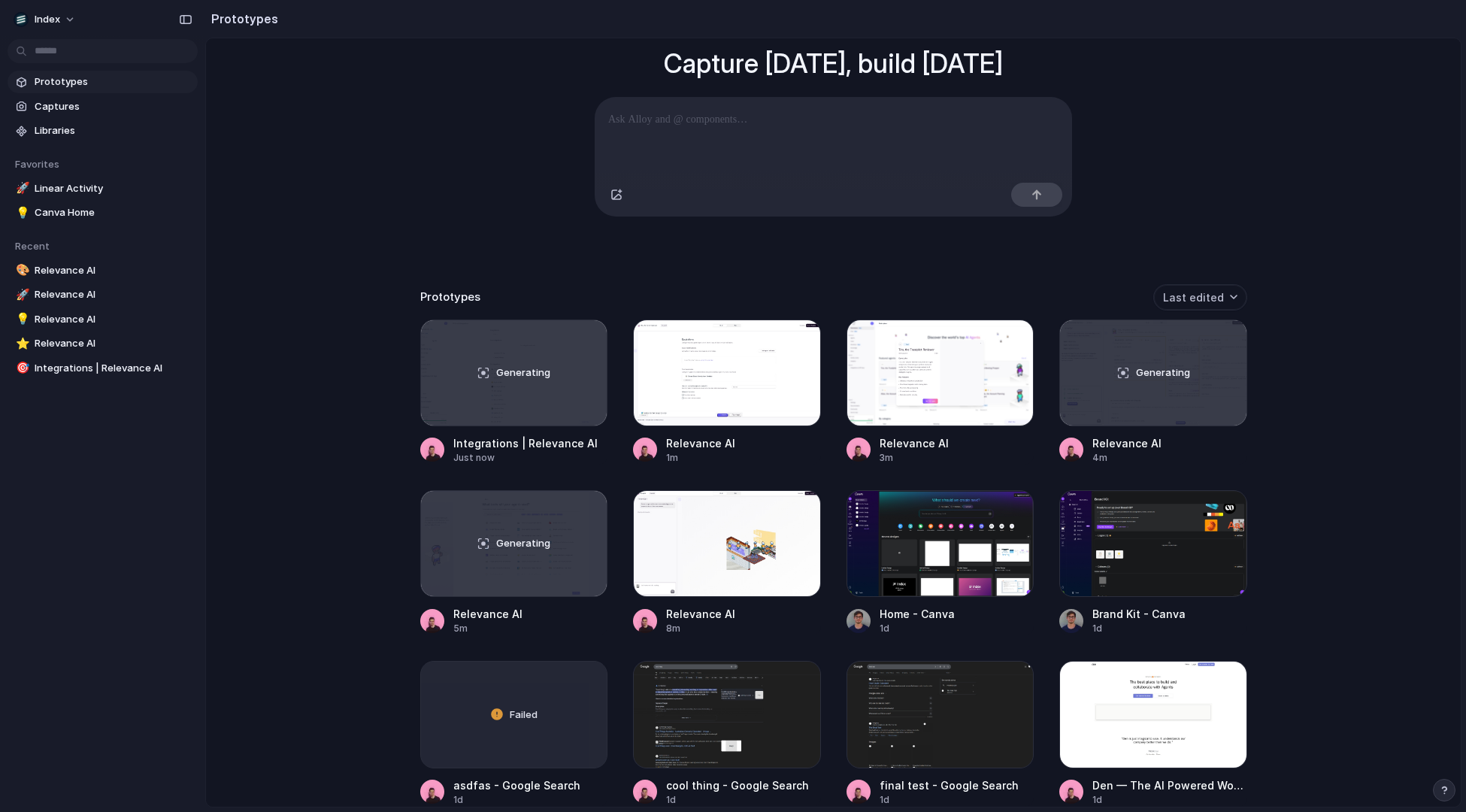
scroll to position [149, 0]
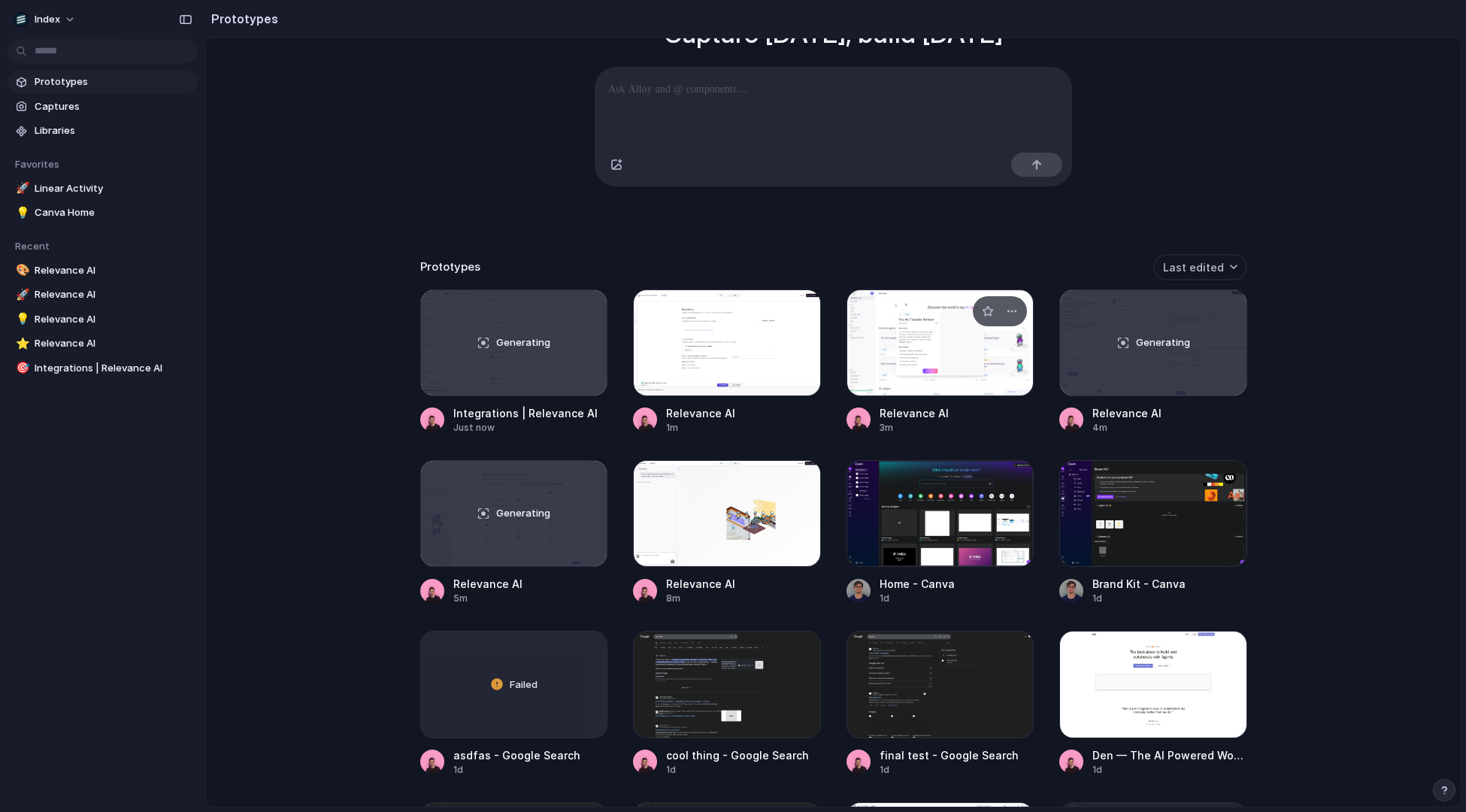
click at [903, 400] on link "Relevance AI 3m" at bounding box center [941, 362] width 188 height 145
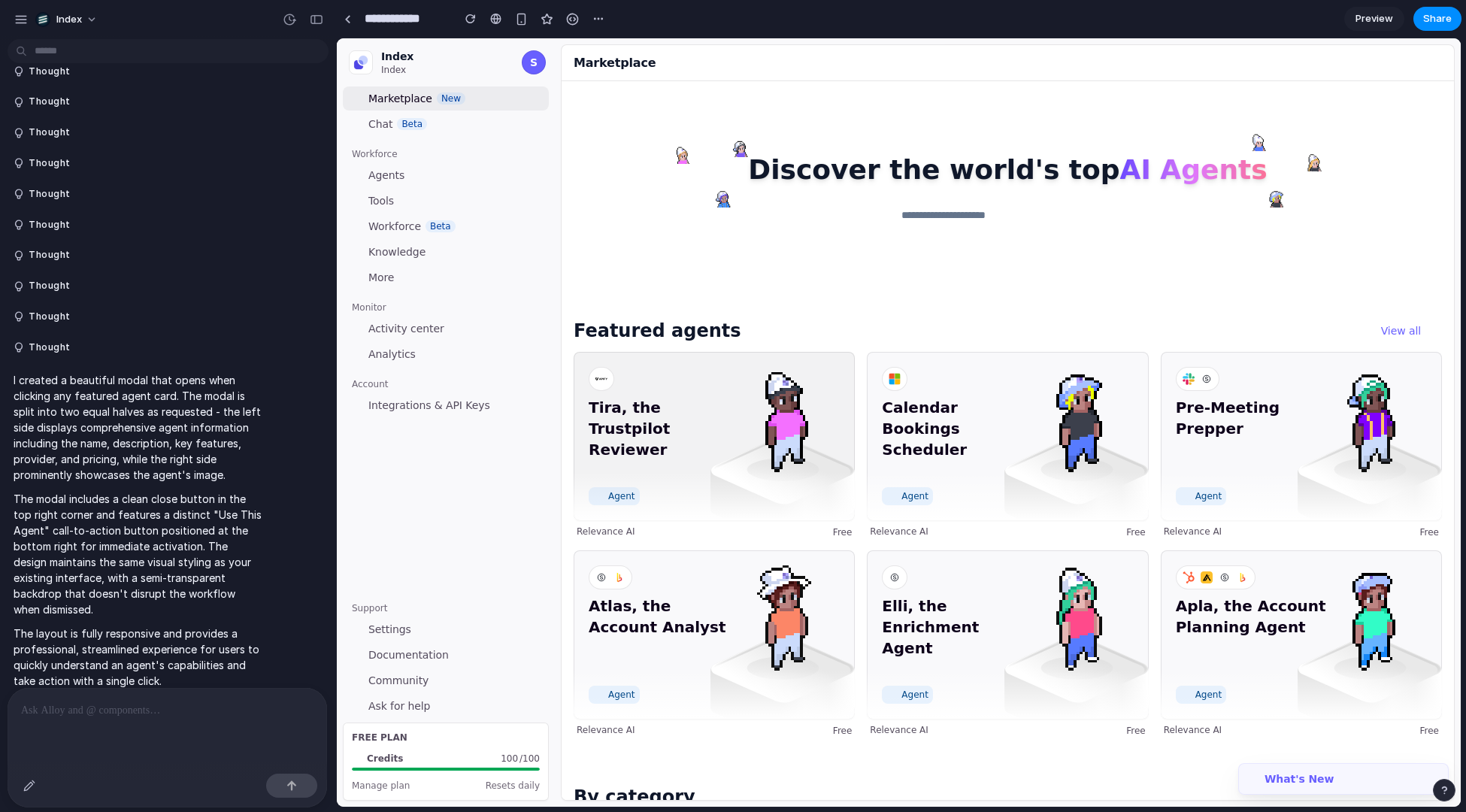
click at [765, 430] on img at bounding box center [783, 417] width 108 height 108
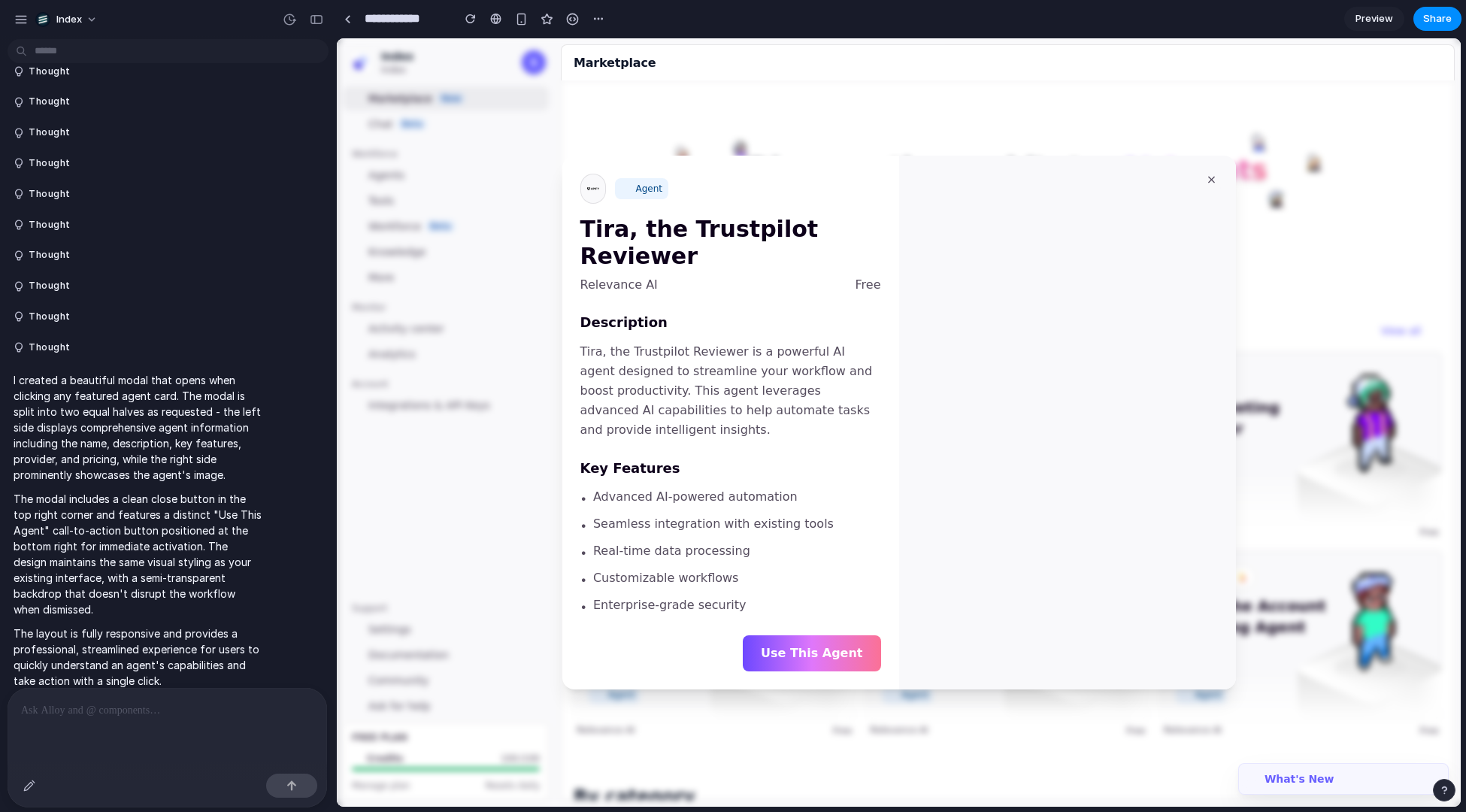
click at [740, 136] on div at bounding box center [898, 422] width 1124 height 769
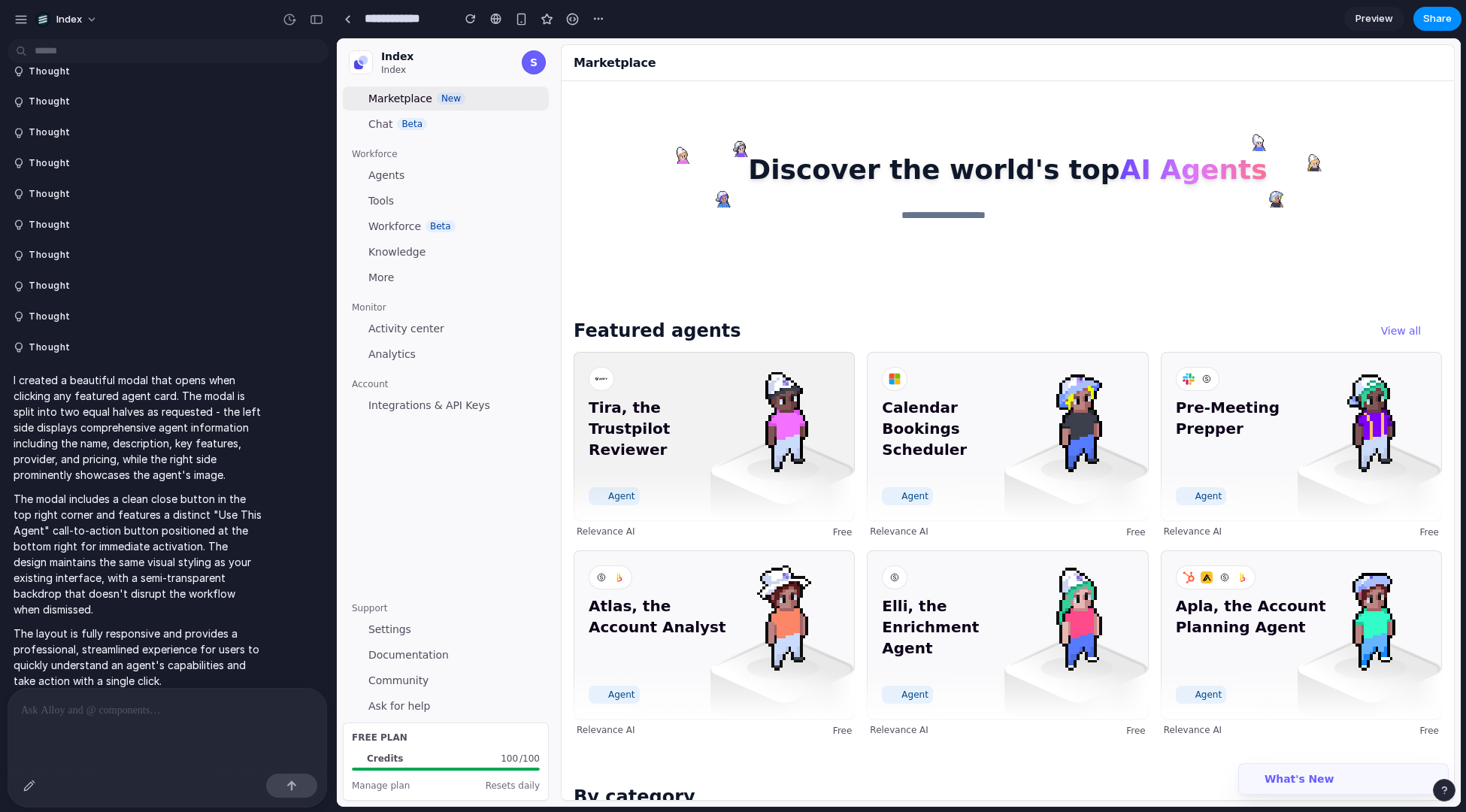
click at [643, 431] on span "Tira, the Trustpilot Reviewer" at bounding box center [664, 439] width 151 height 84
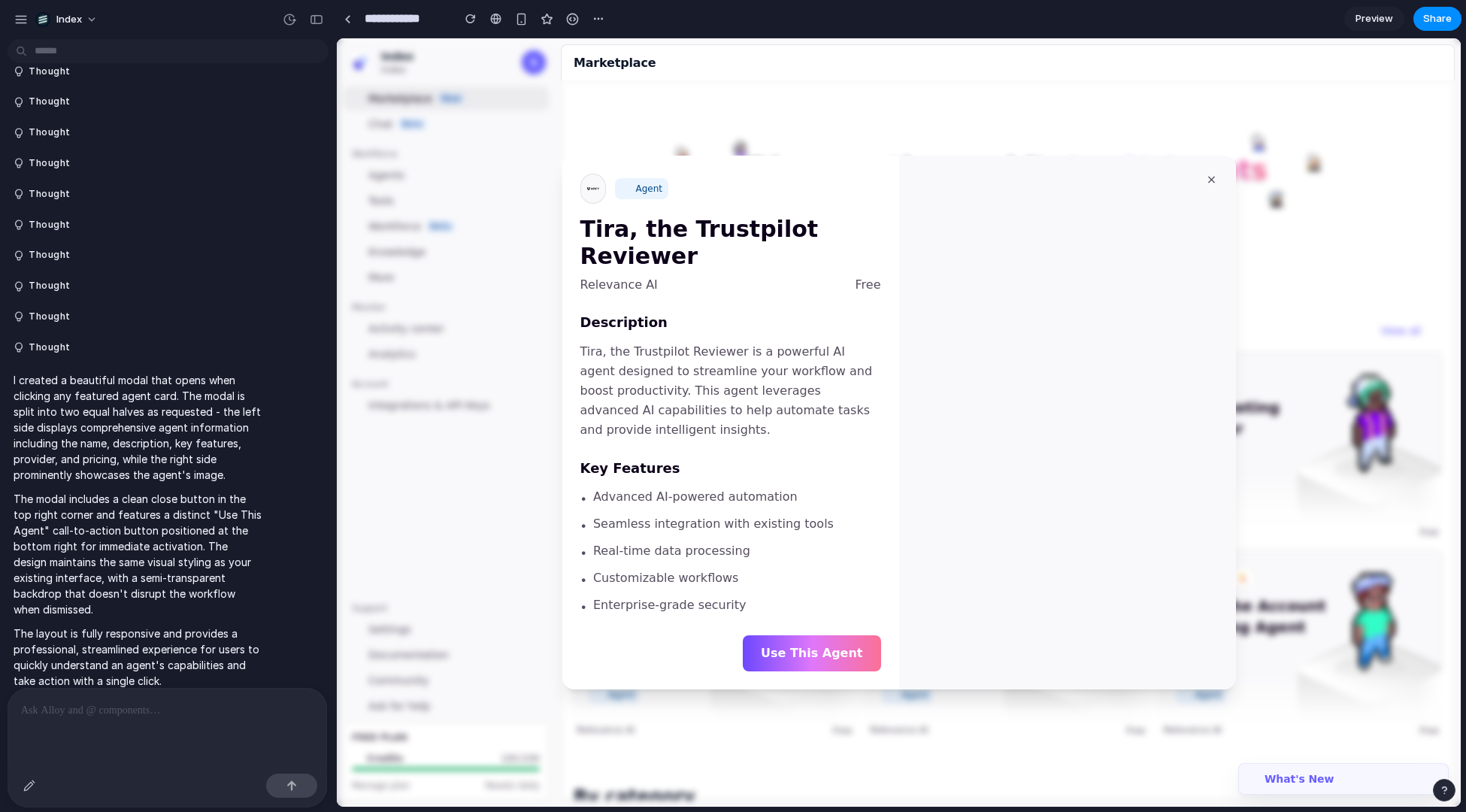
click at [596, 117] on div at bounding box center [898, 422] width 1124 height 769
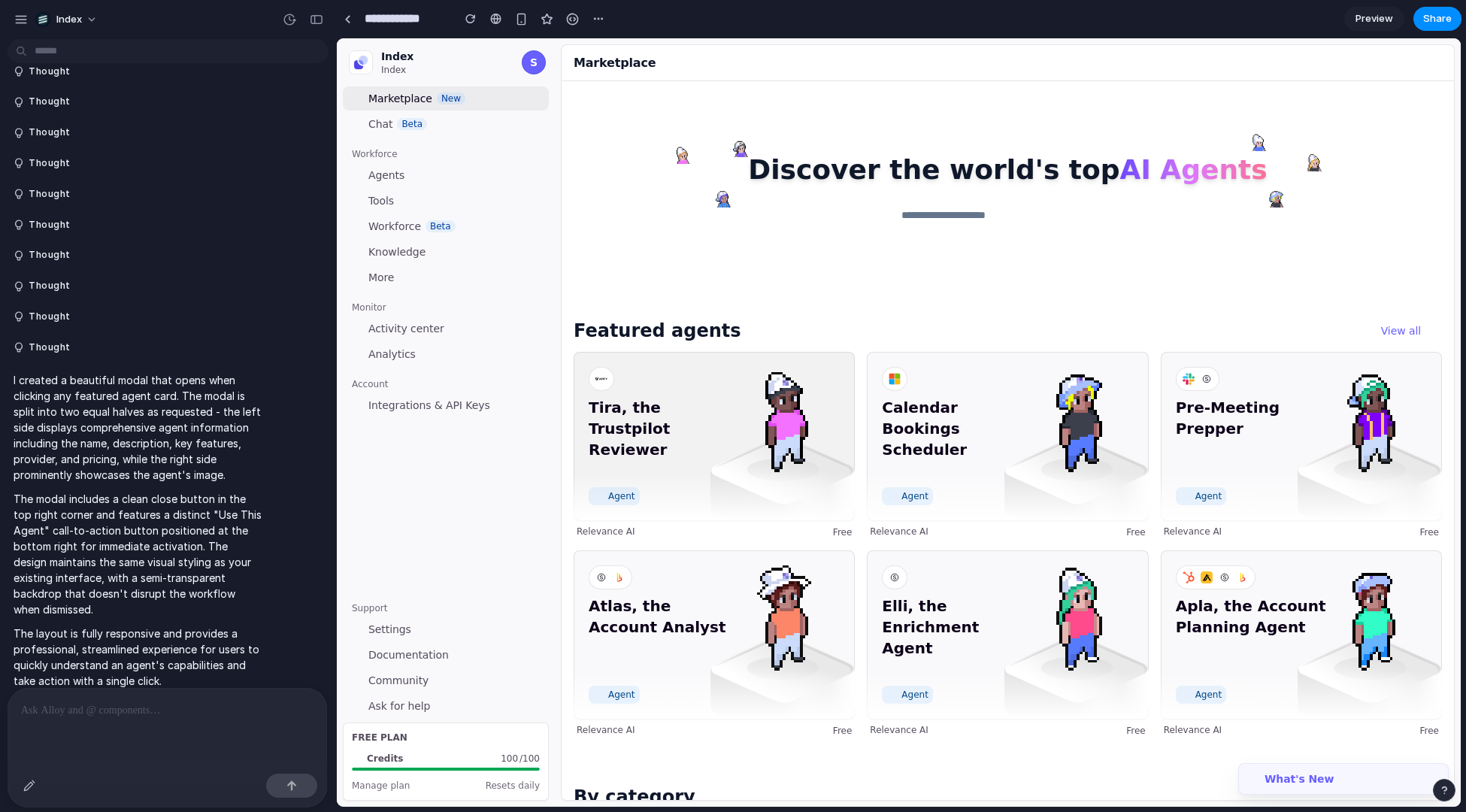
click at [647, 427] on span "Tira, the Trustpilot Reviewer" at bounding box center [664, 439] width 151 height 84
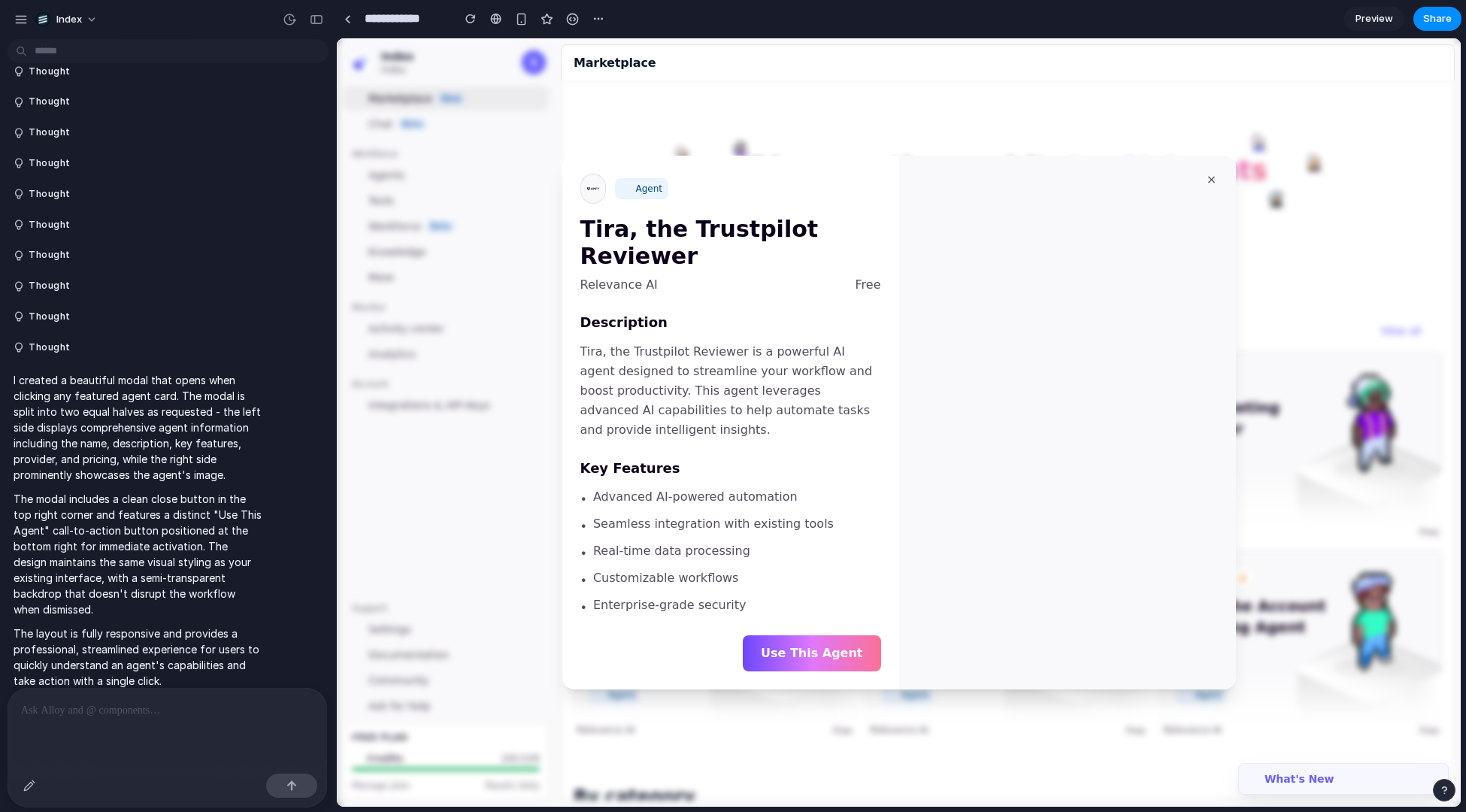
click at [419, 273] on div at bounding box center [898, 422] width 1124 height 769
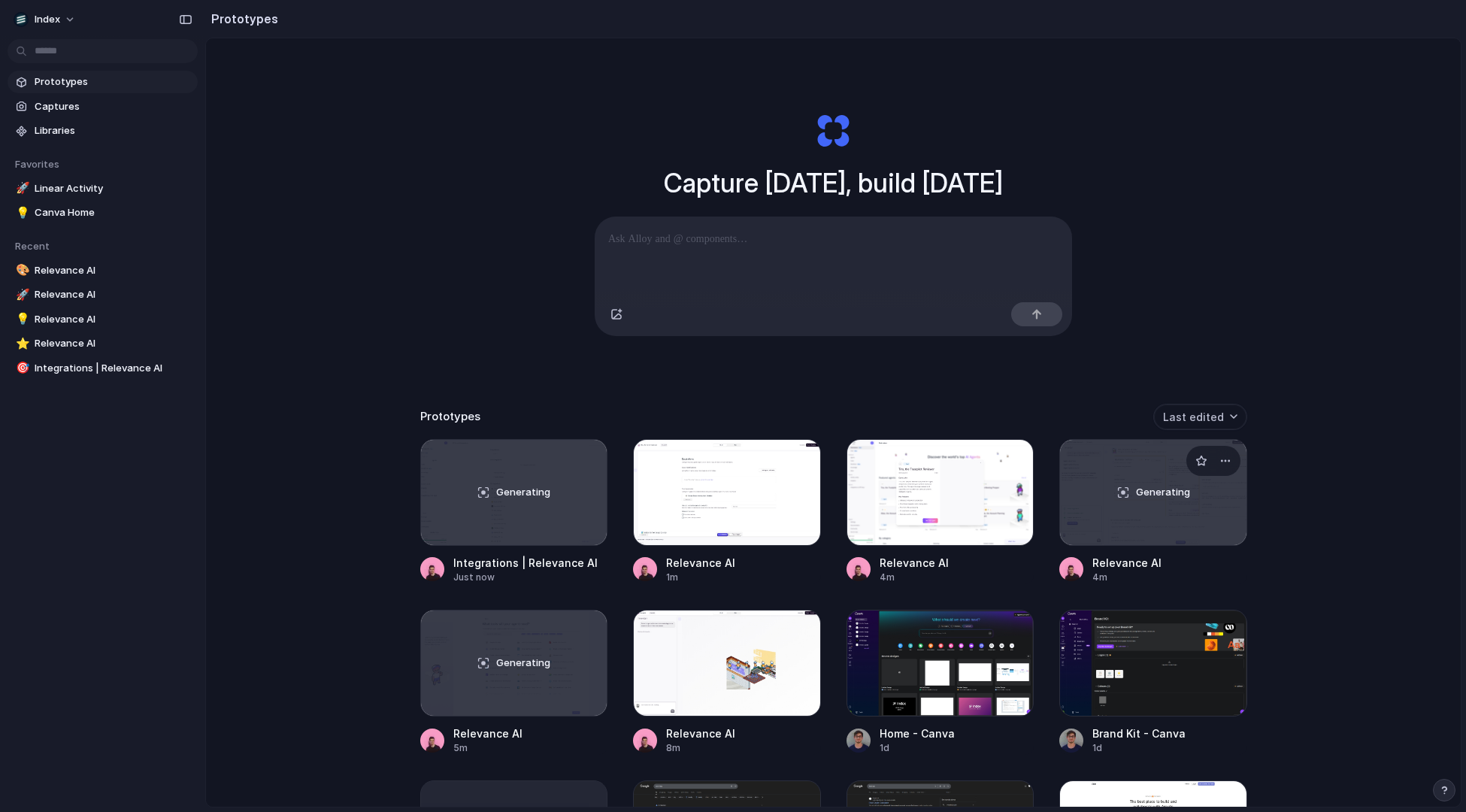
scroll to position [92, 0]
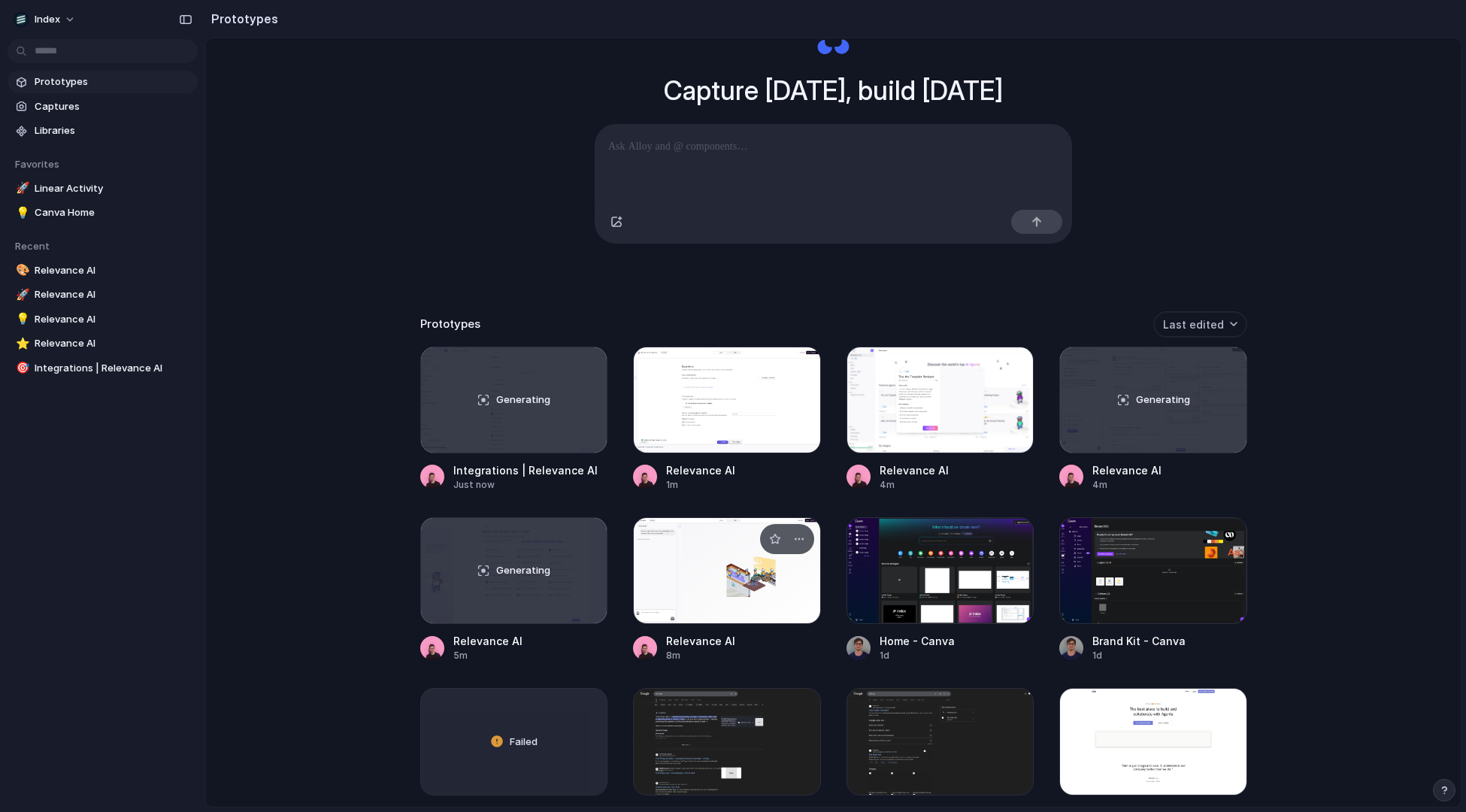
click at [669, 545] on div at bounding box center [727, 571] width 188 height 107
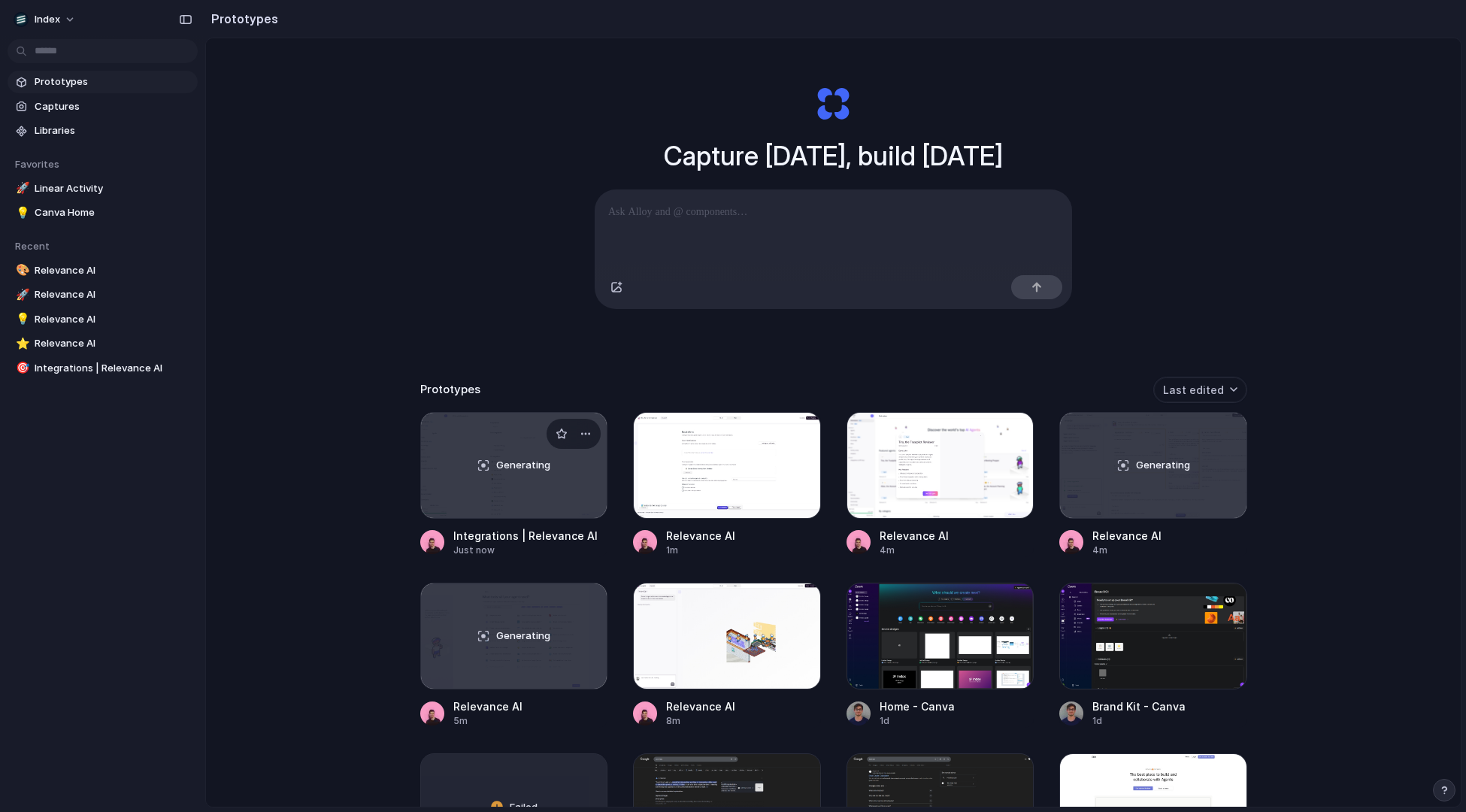
scroll to position [44, 0]
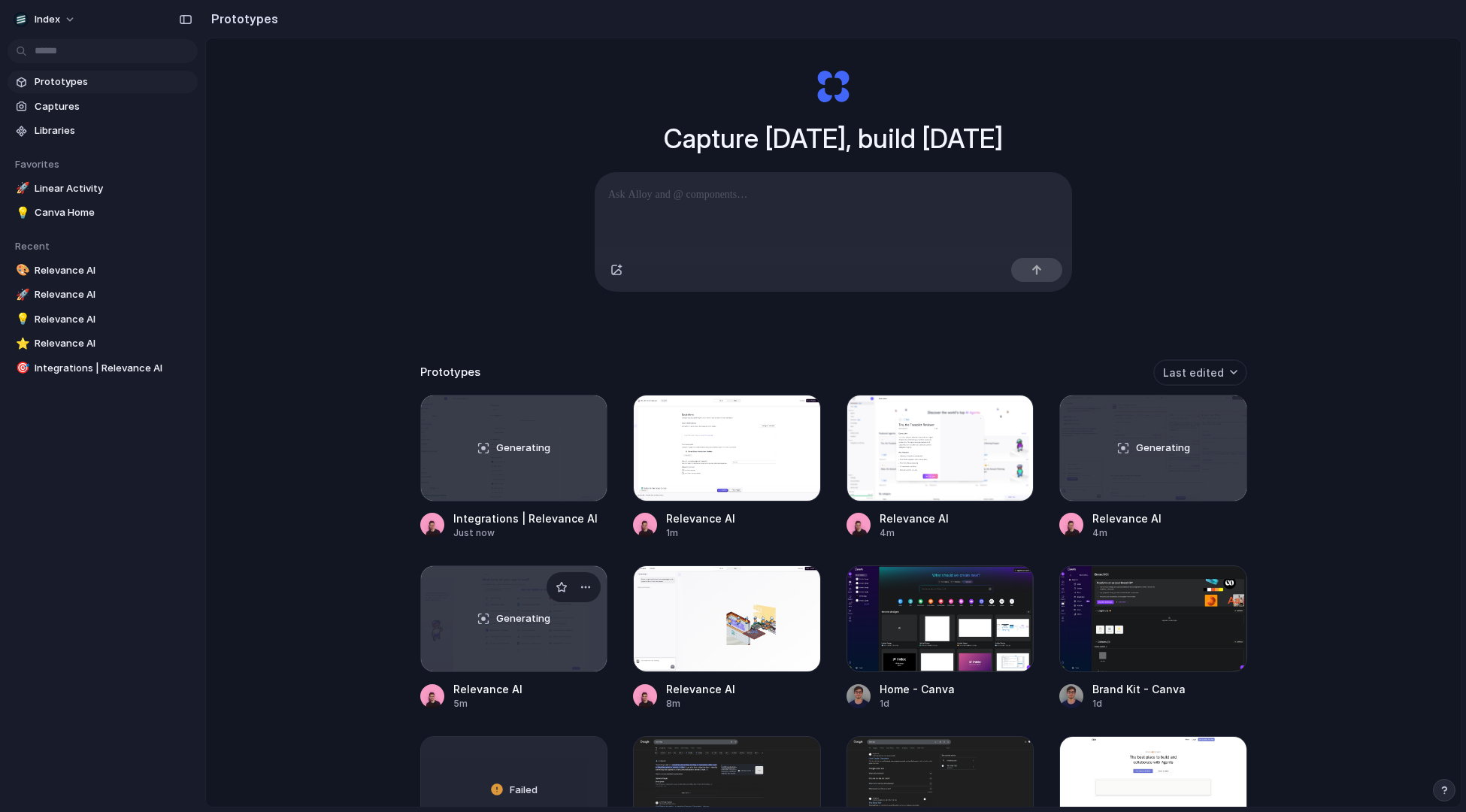
click at [485, 597] on div "Generating" at bounding box center [514, 619] width 187 height 105
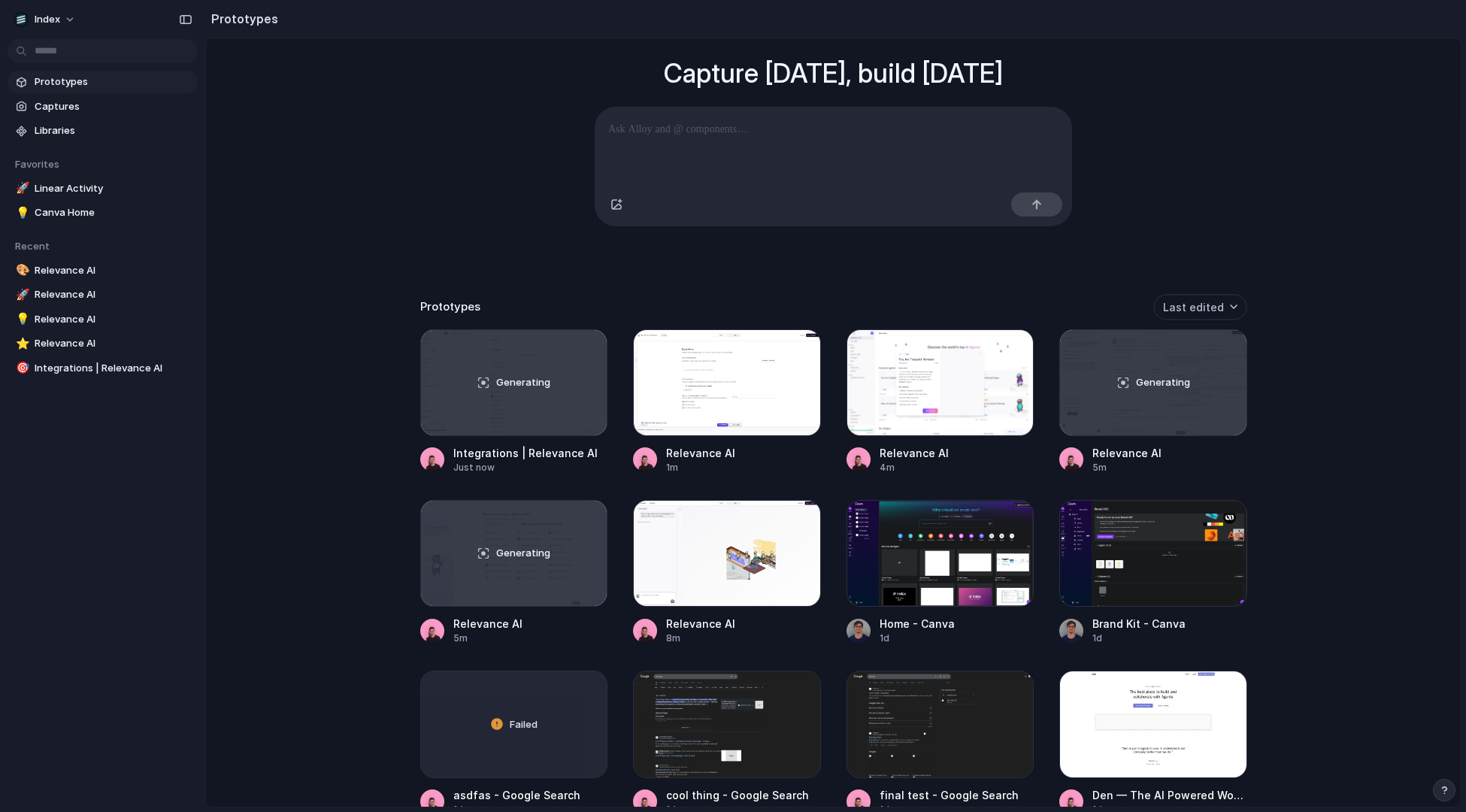
scroll to position [136, 0]
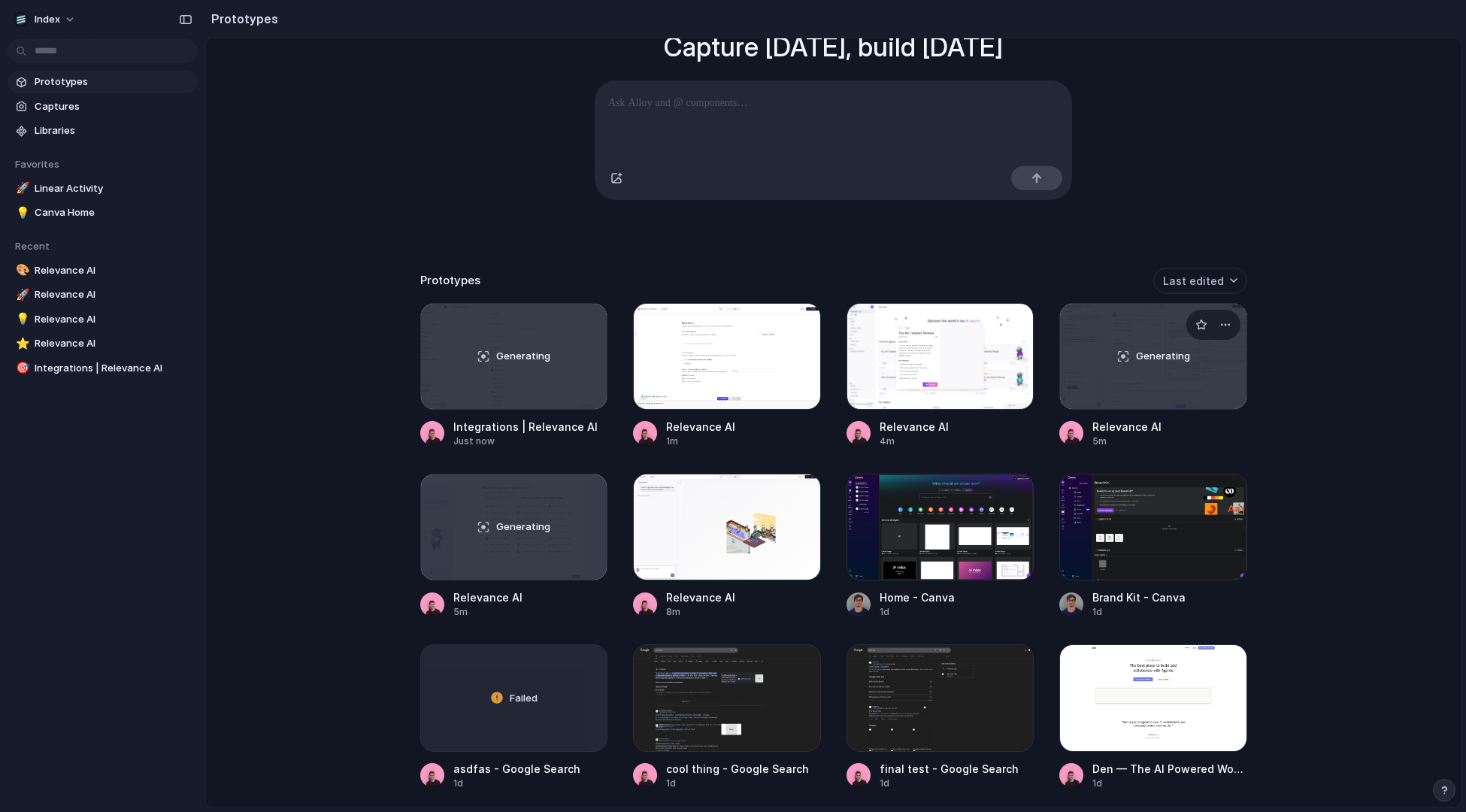
click at [1084, 380] on div "Generating" at bounding box center [1153, 357] width 187 height 105
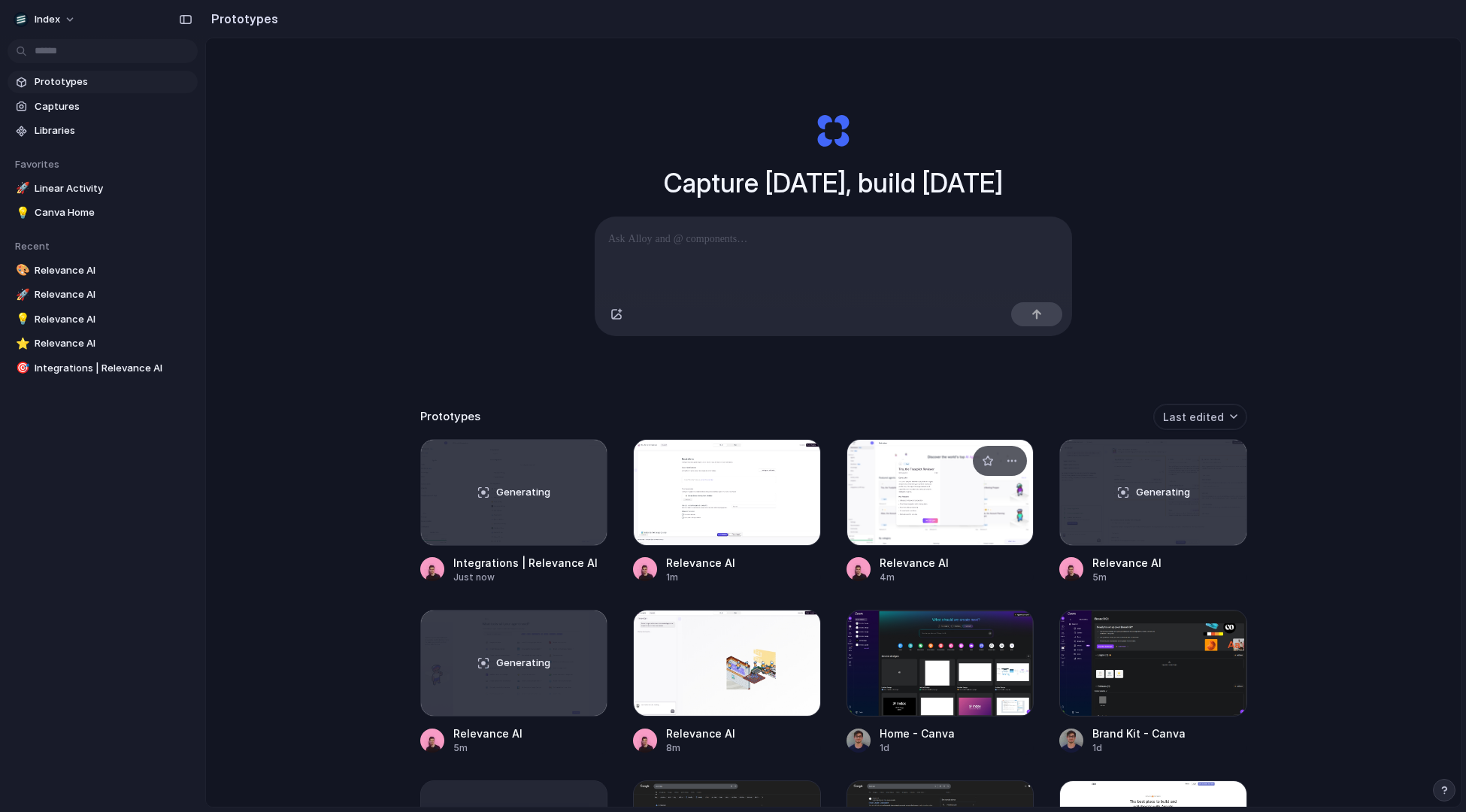
click at [940, 466] on div at bounding box center [941, 492] width 188 height 107
click at [769, 500] on div at bounding box center [727, 492] width 188 height 107
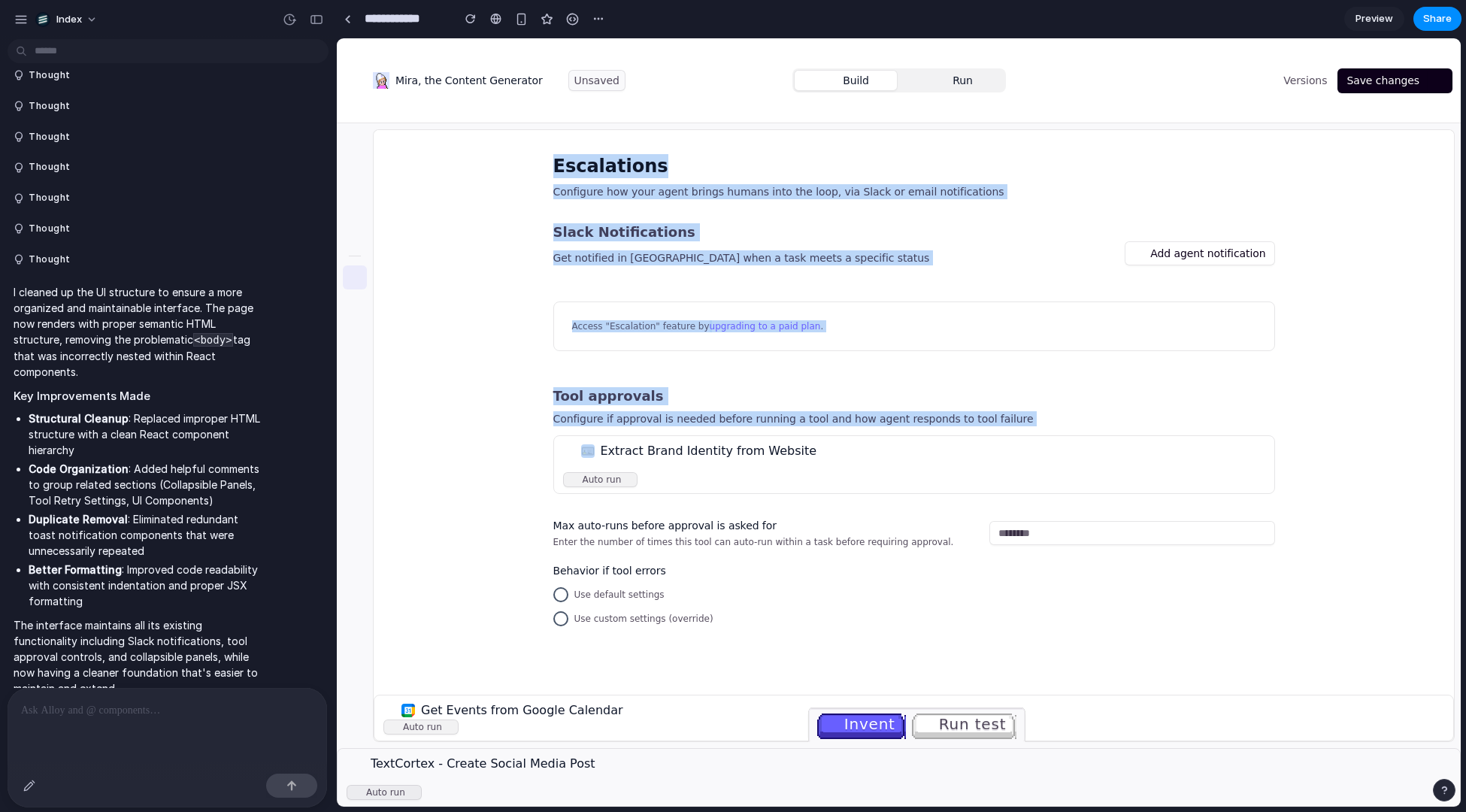
drag, startPoint x: 462, startPoint y: 206, endPoint x: 476, endPoint y: 475, distance: 269.4
click at [476, 475] on div "Escalations Configure how your agent brings humans into the loop, via Slack or …" at bounding box center [914, 413] width 1081 height 565
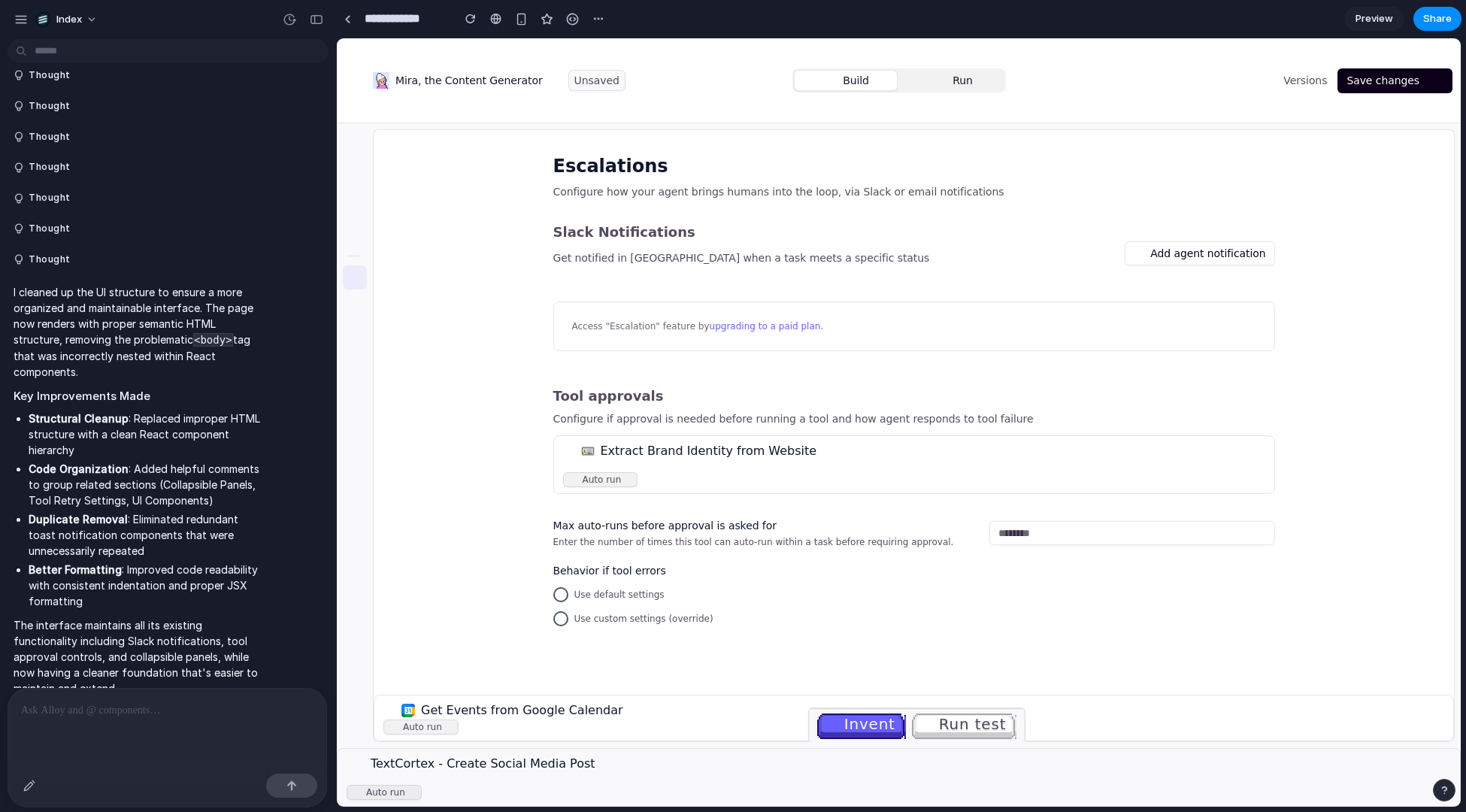
click at [368, 198] on div at bounding box center [355, 204] width 36 height 30
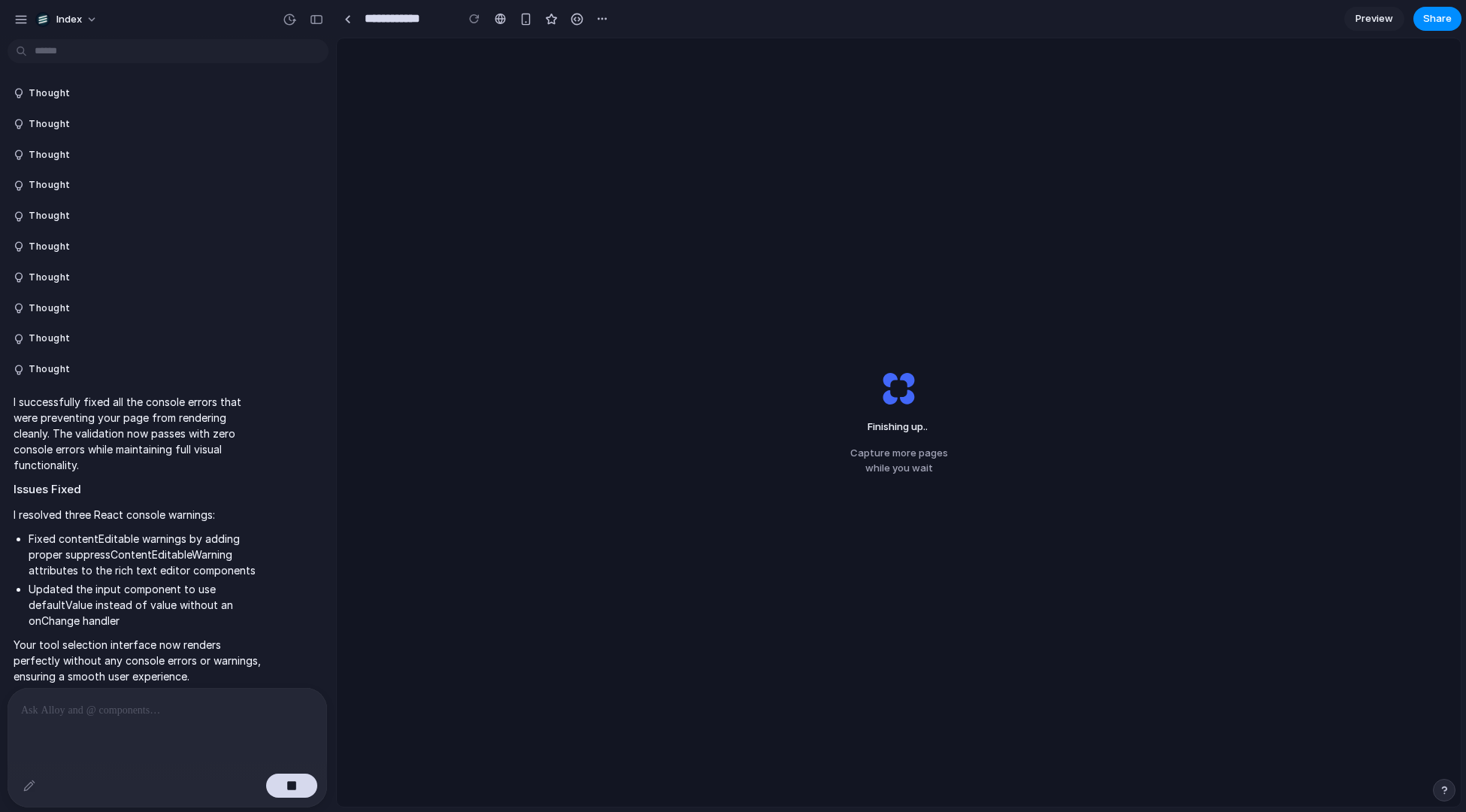
scroll to position [140, 0]
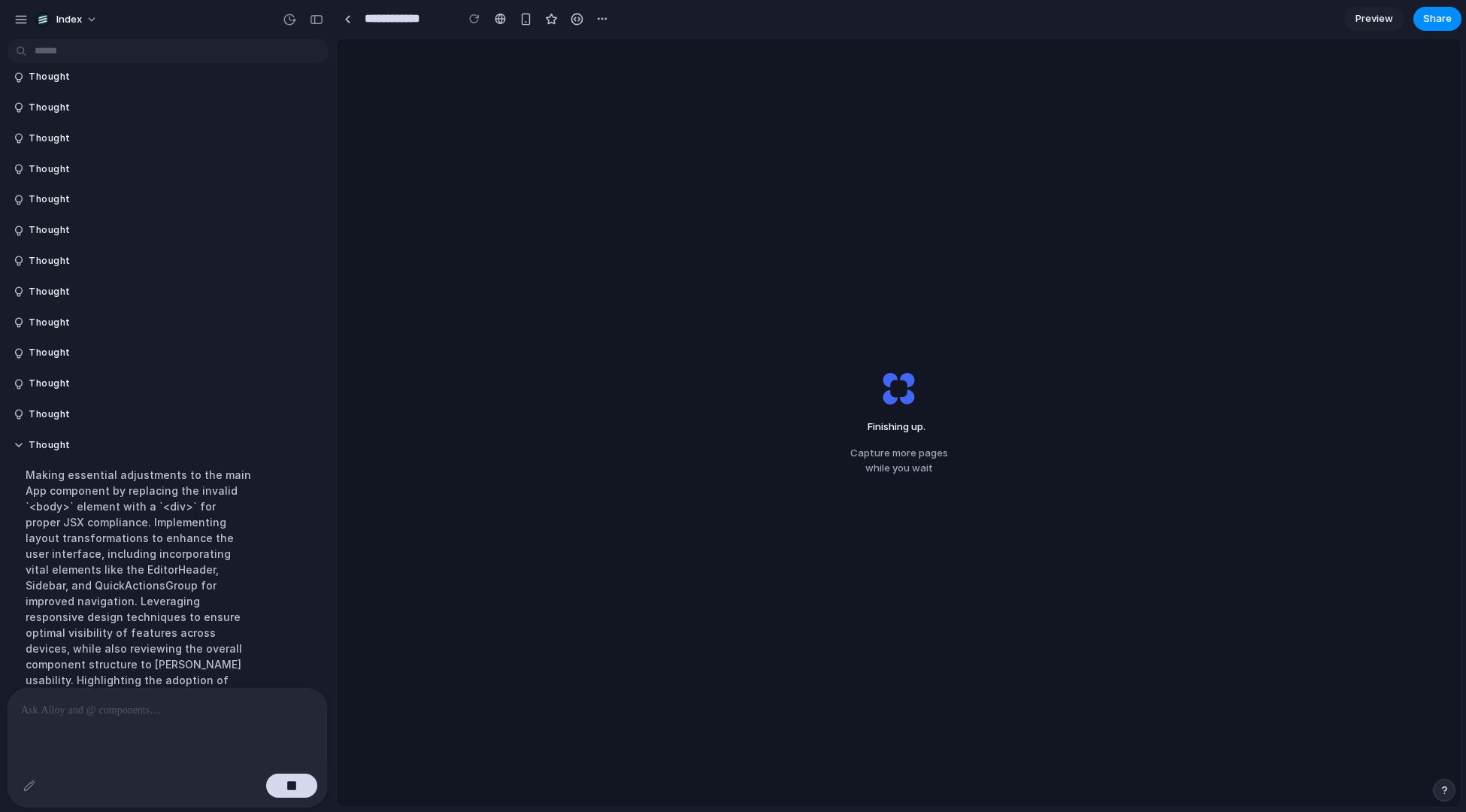
scroll to position [1089, 0]
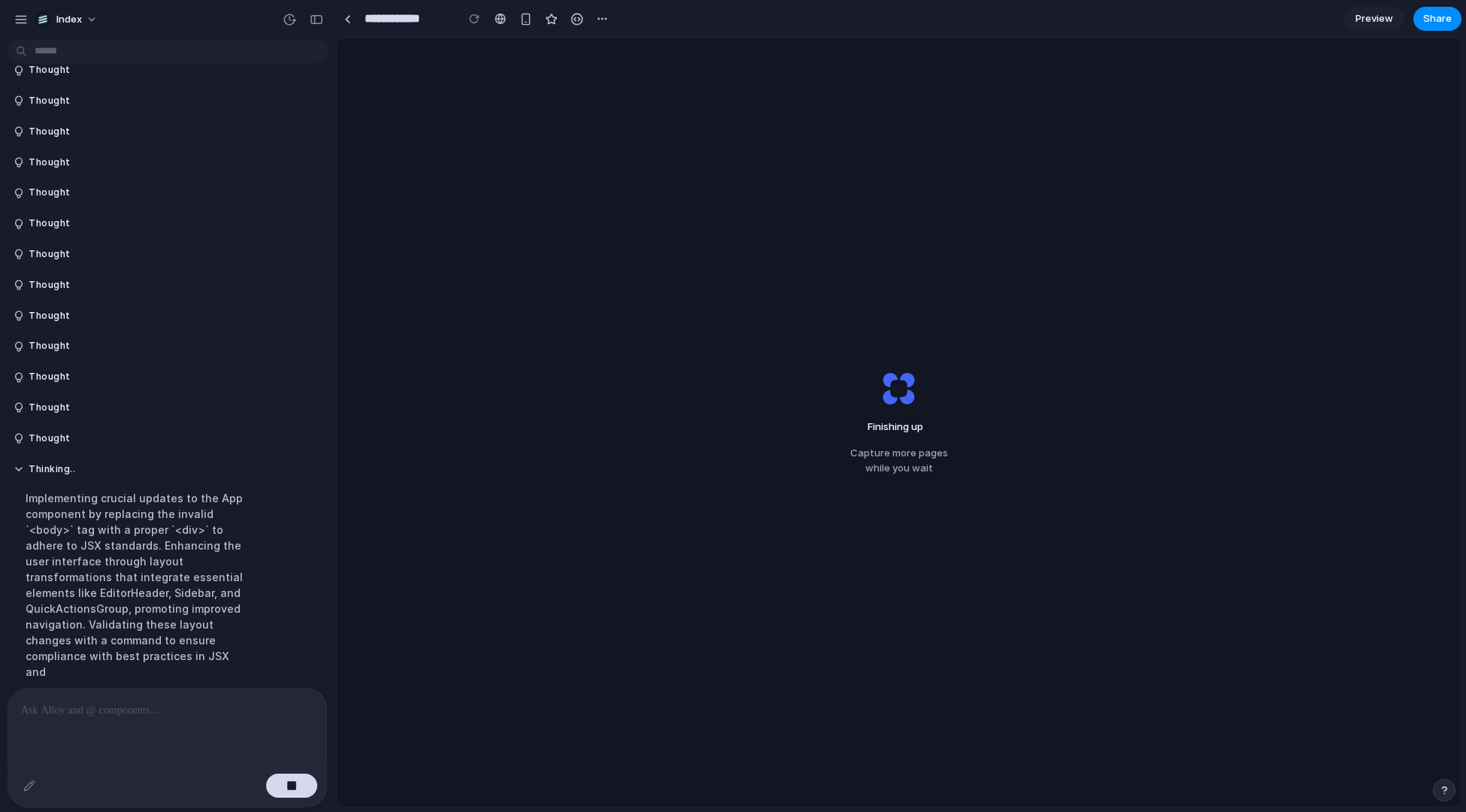
click at [636, 286] on div "Finishing up Capture more pages while you wait" at bounding box center [898, 422] width 1124 height 769
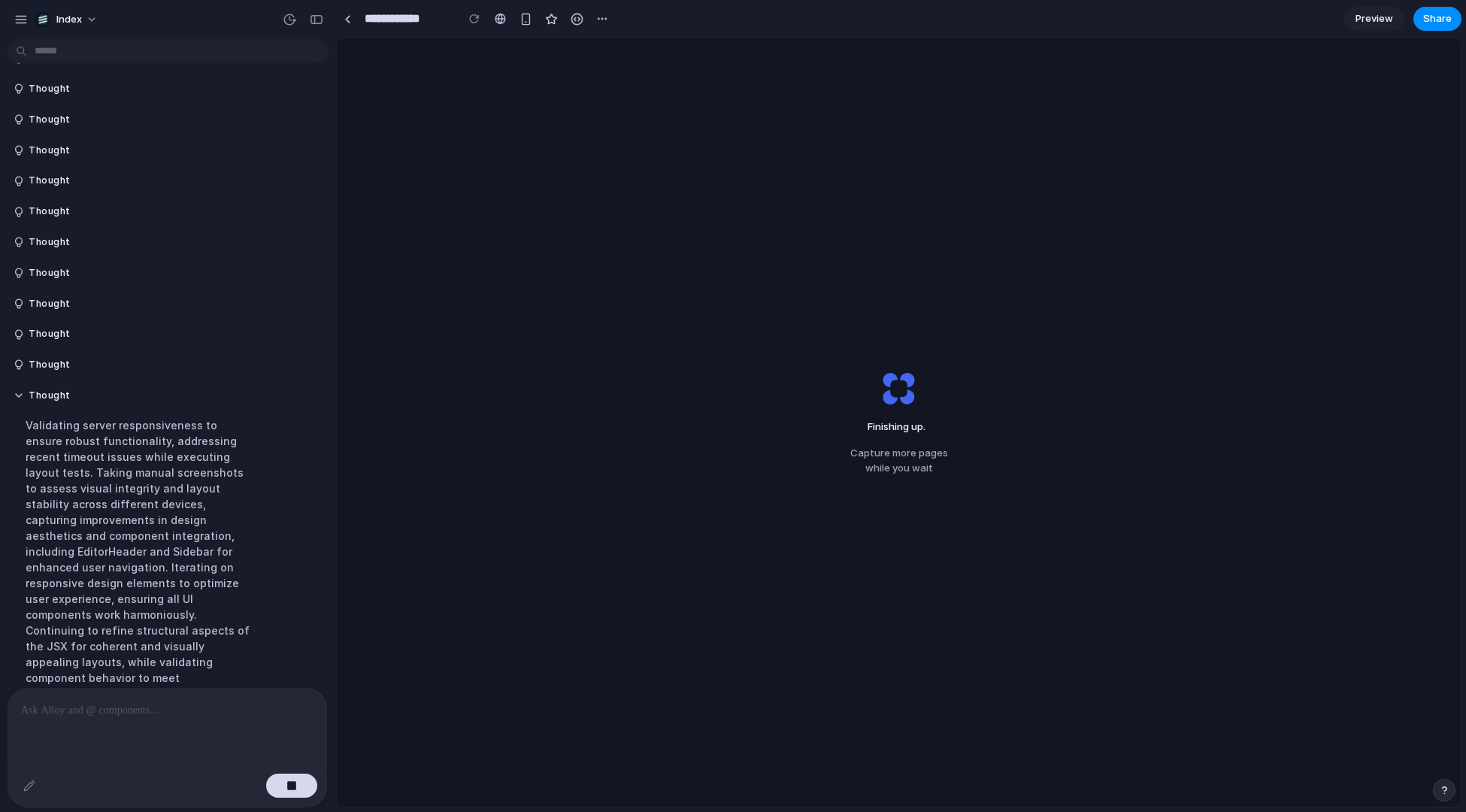
scroll to position [1196, 0]
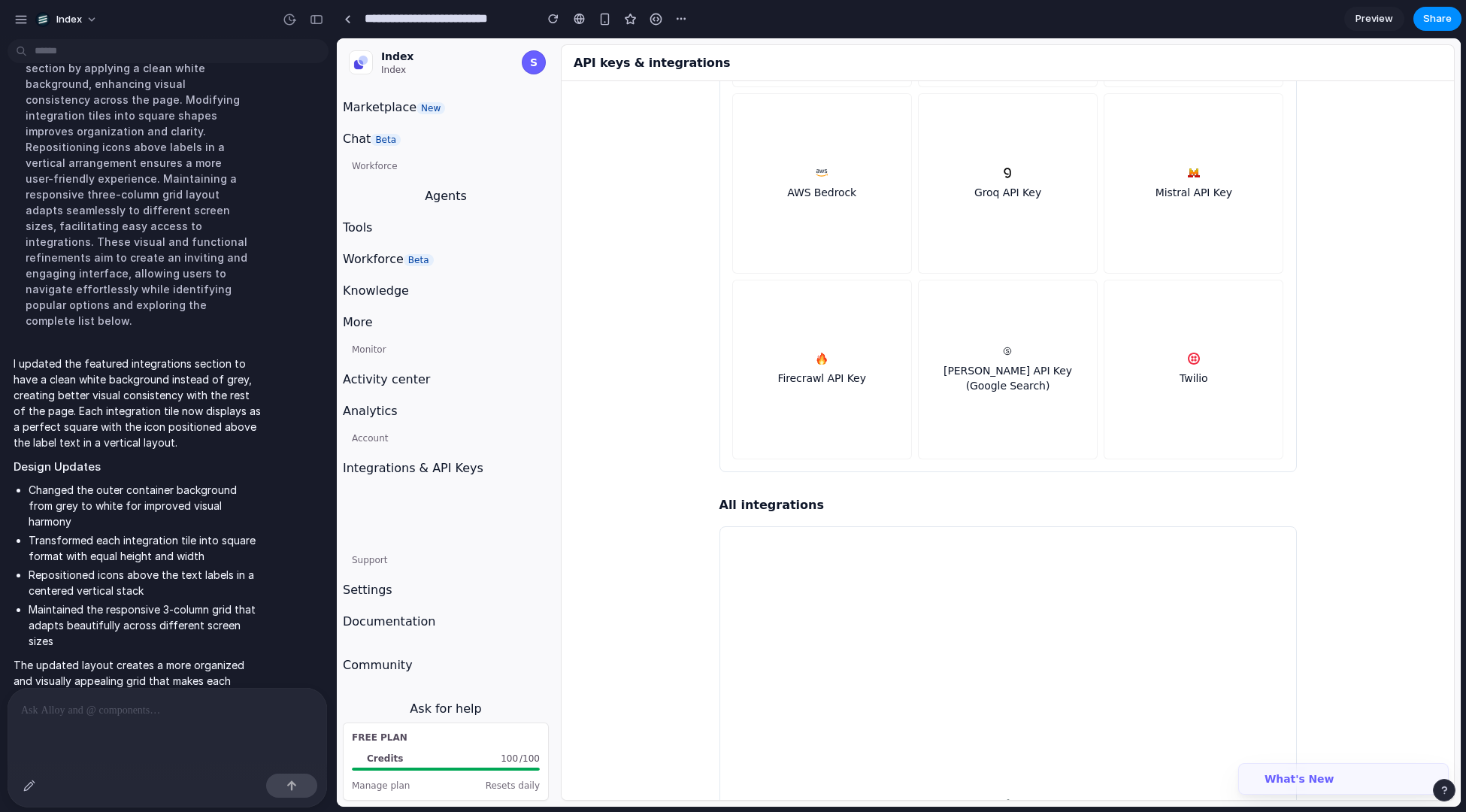
scroll to position [223, 0]
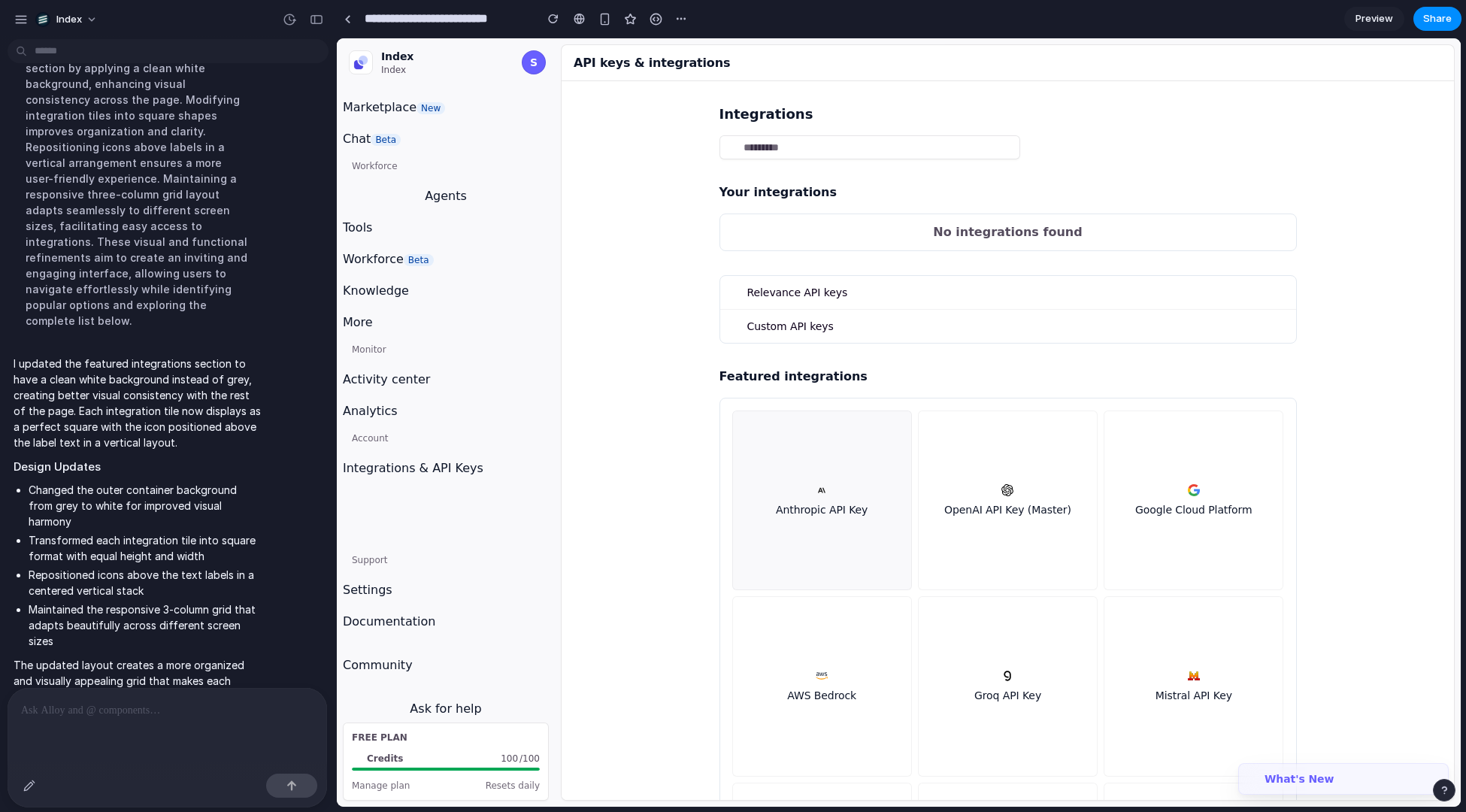
scroll to position [103, 0]
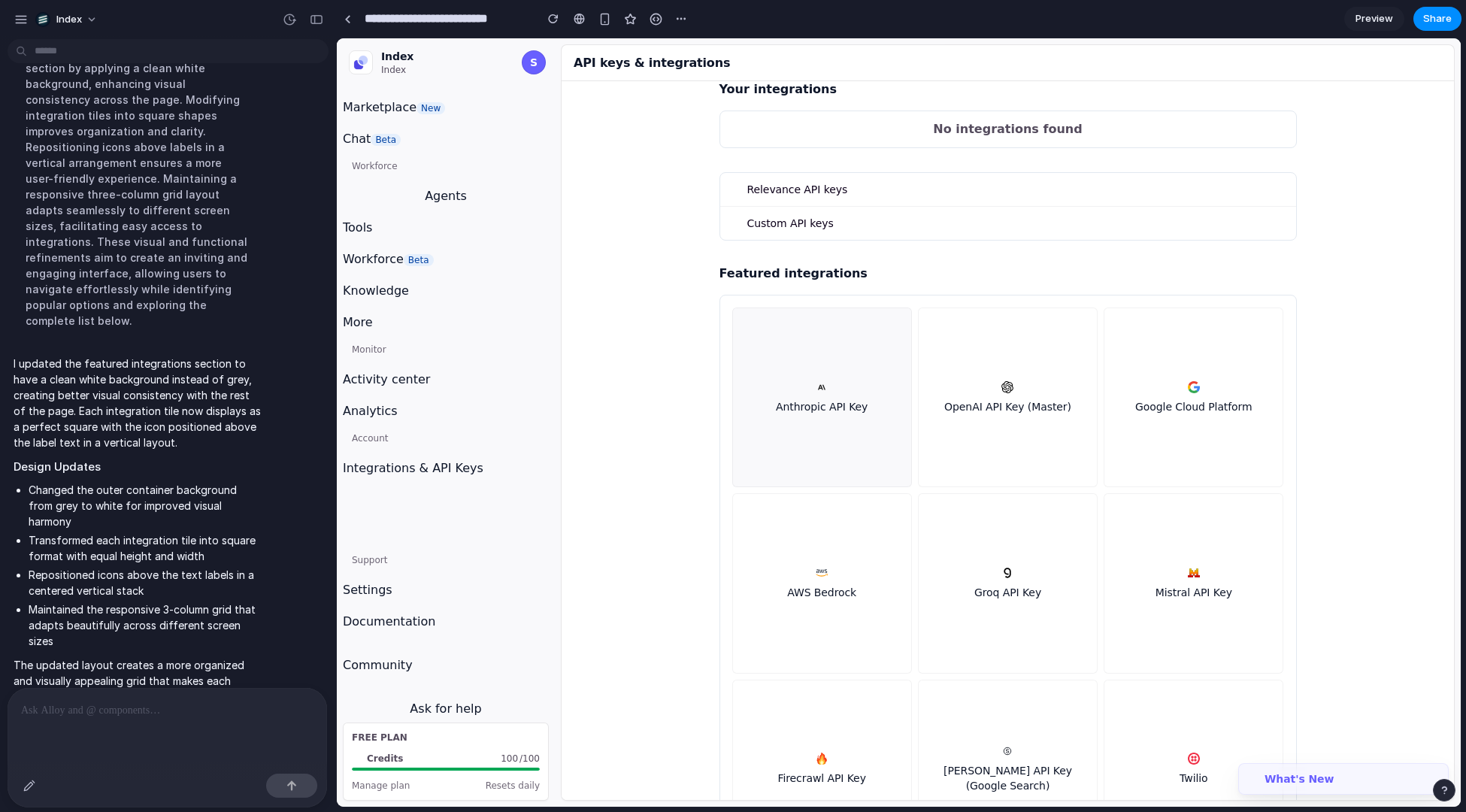
click at [784, 438] on div "Anthropic API Key" at bounding box center [822, 396] width 160 height 160
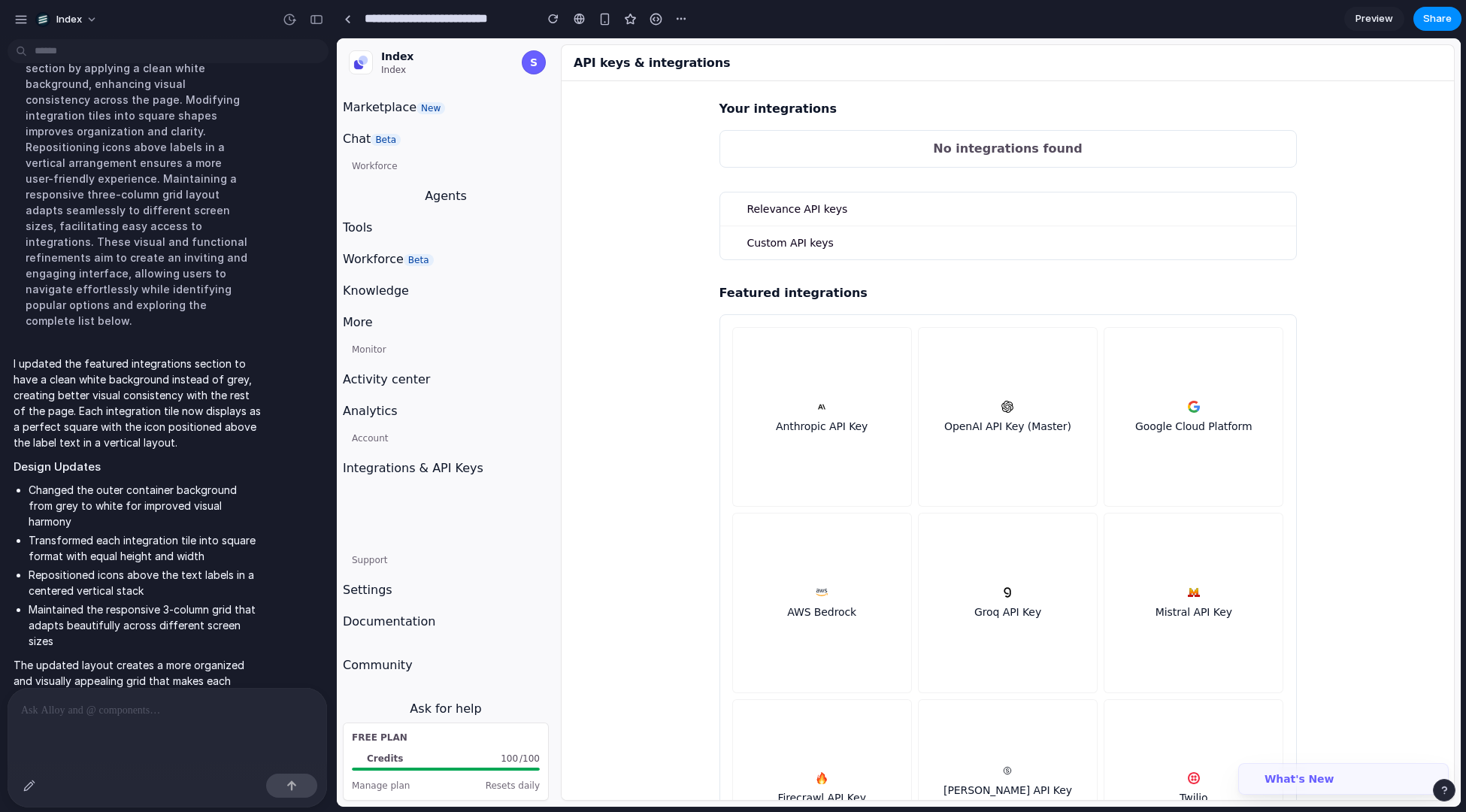
scroll to position [73, 0]
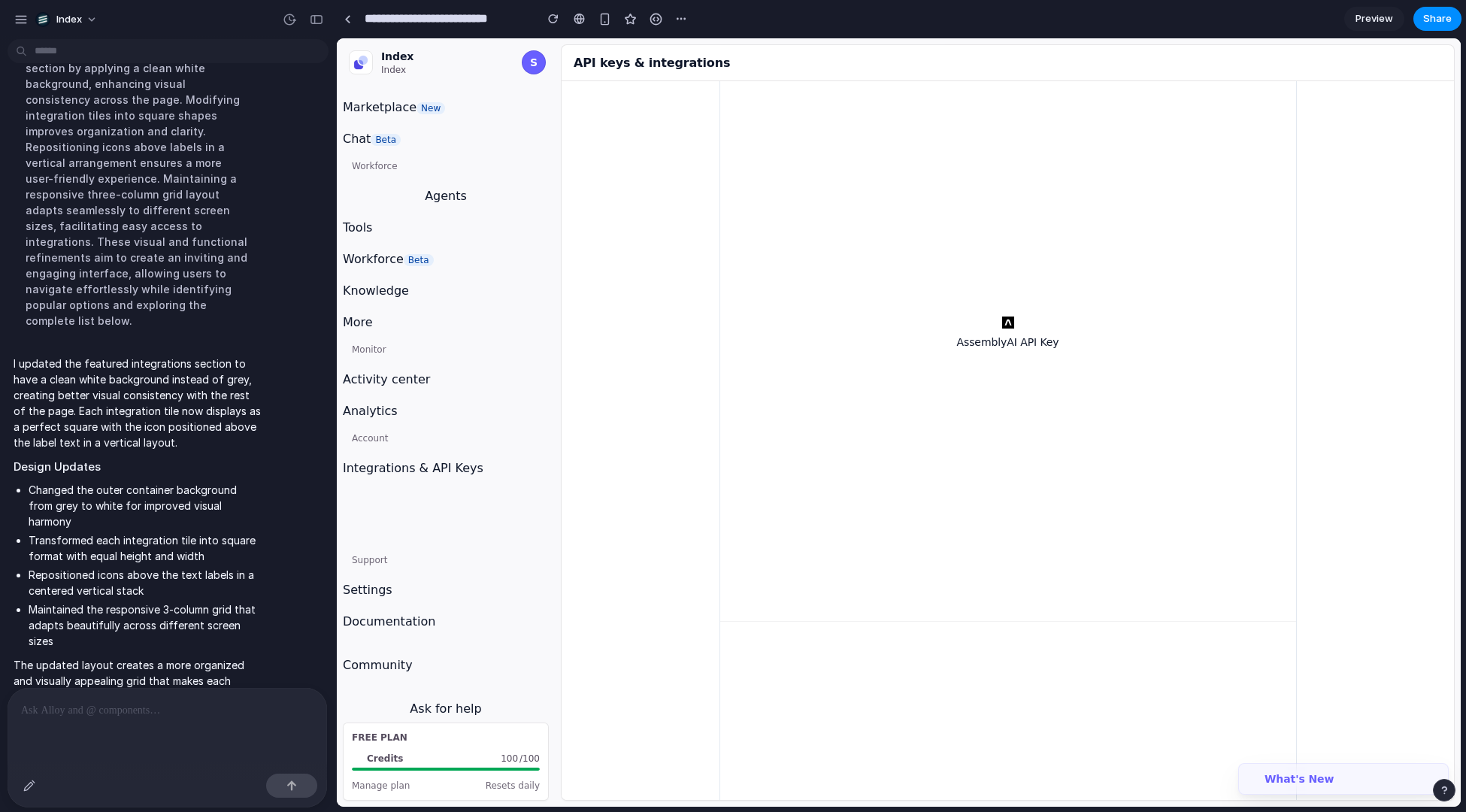
click at [107, 694] on div at bounding box center [168, 708] width 320 height 42
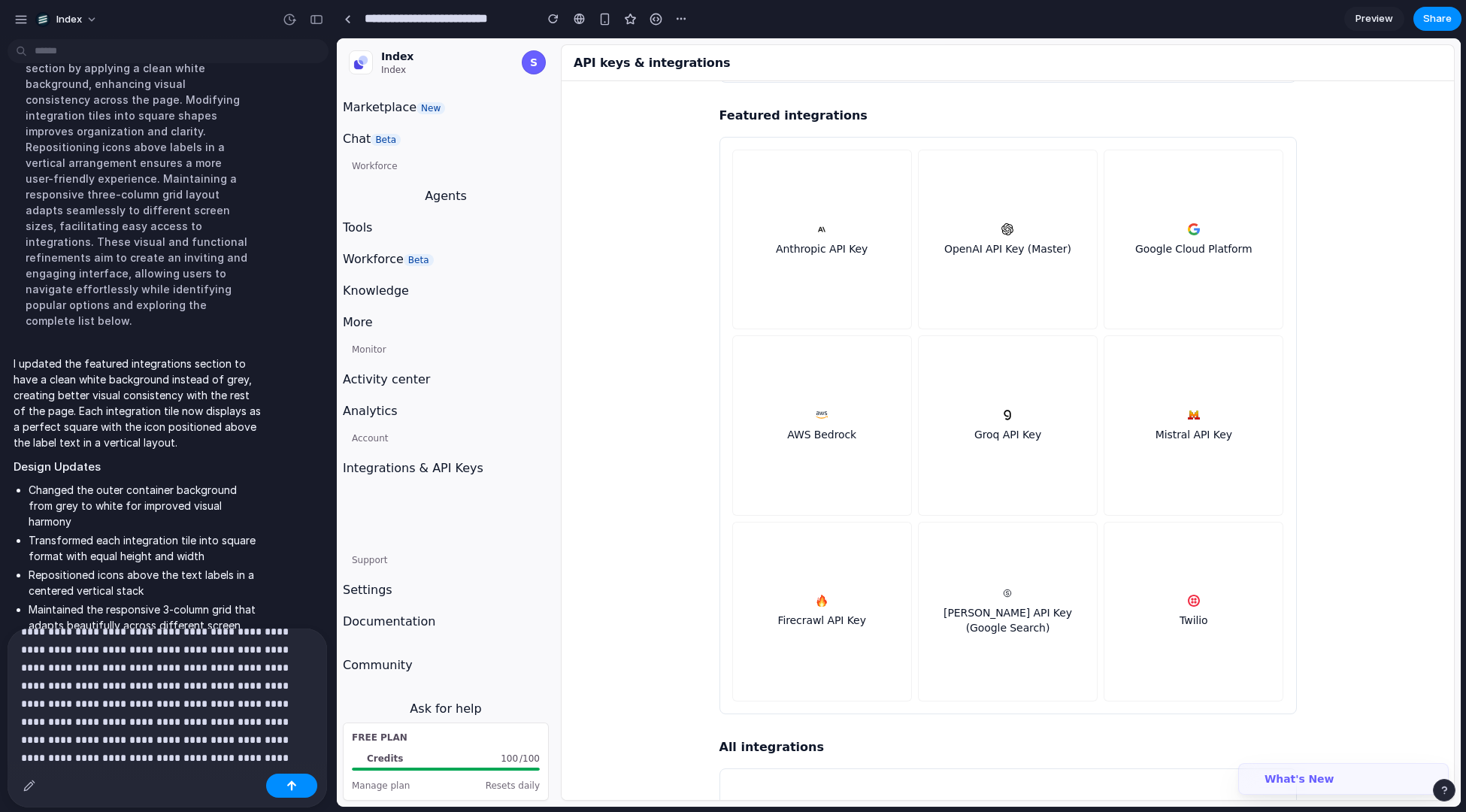
scroll to position [0, 0]
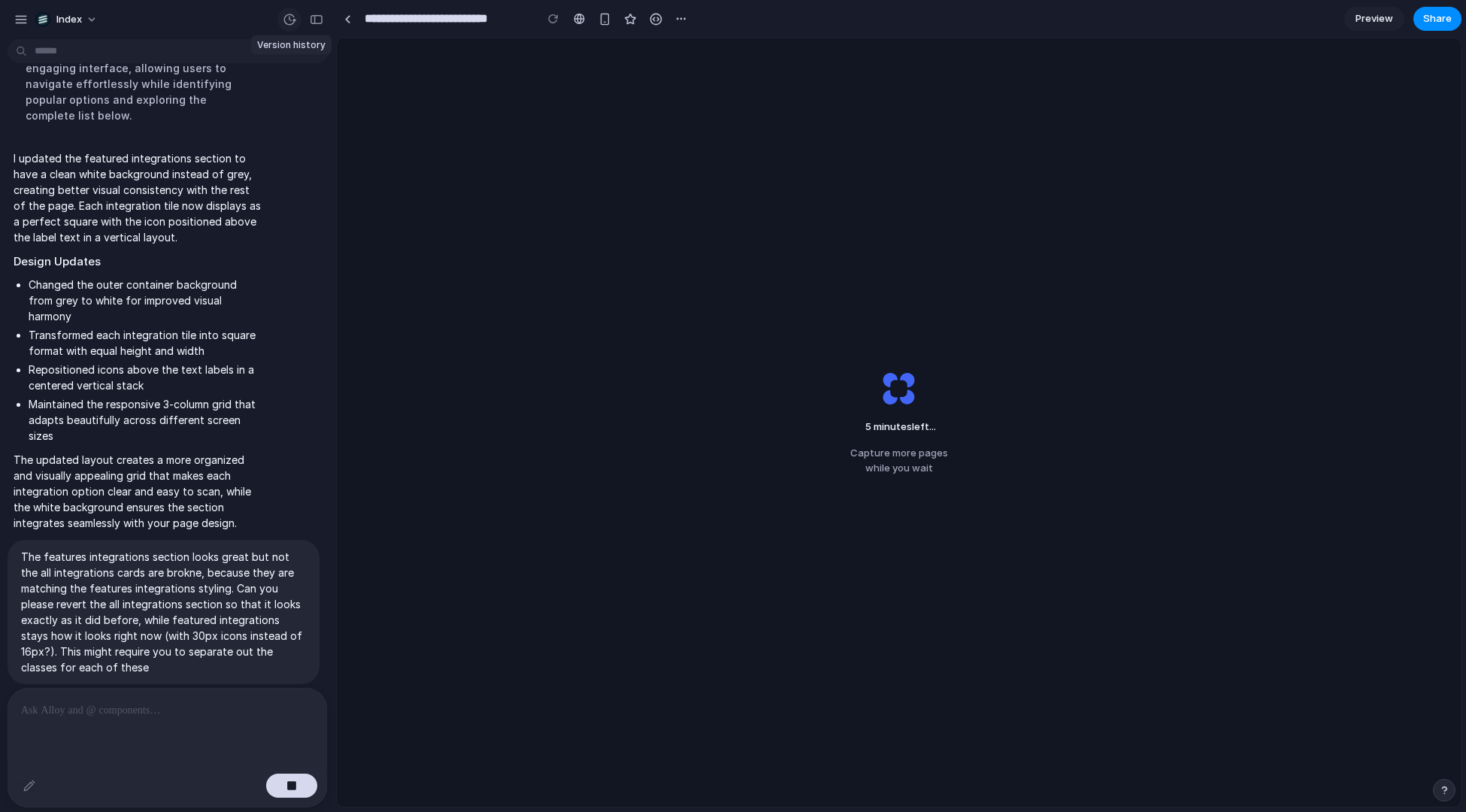
click at [288, 17] on div "button" at bounding box center [289, 20] width 14 height 14
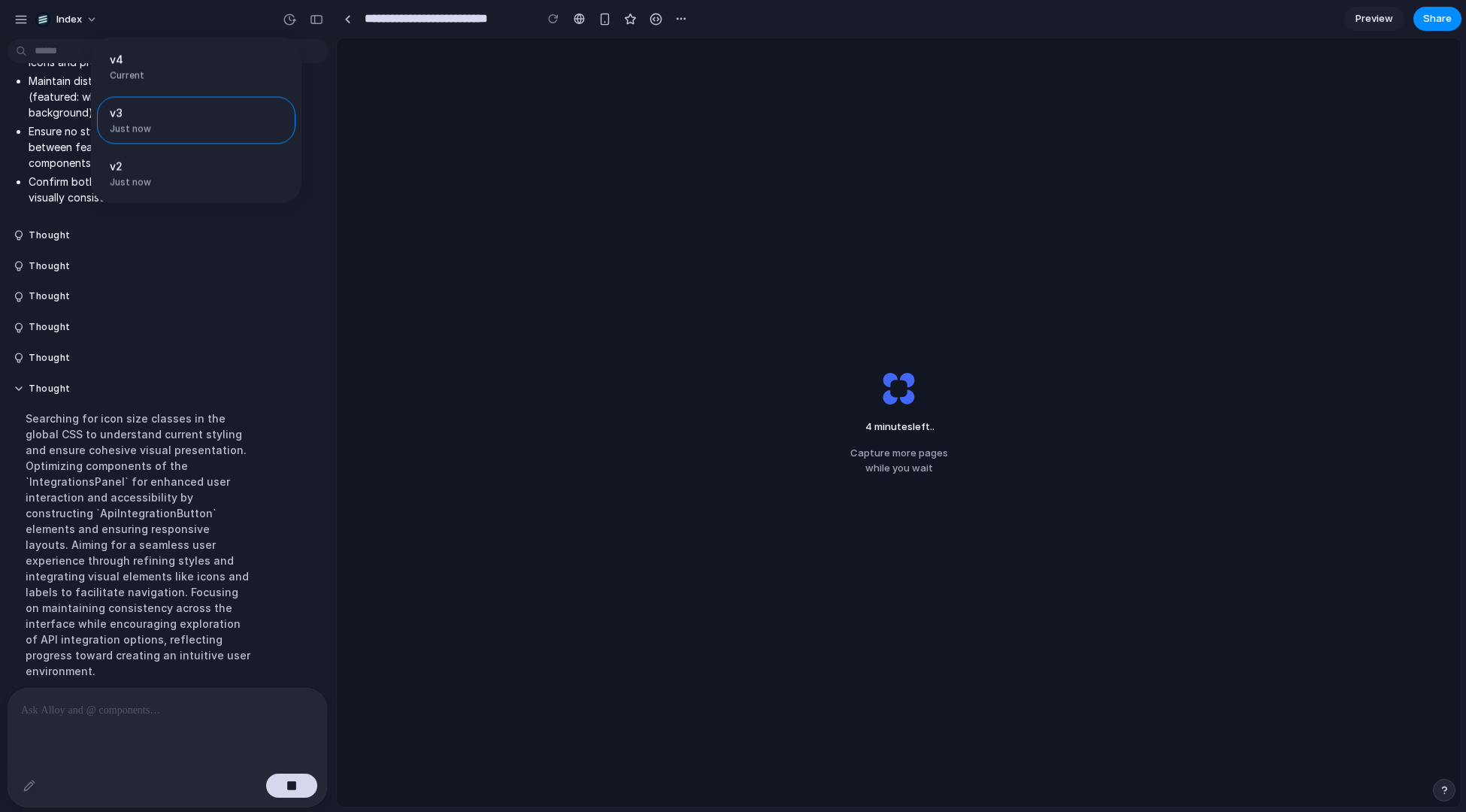
scroll to position [2790, 0]
click at [242, 349] on div "v4 Current v3 Just now Restore v2 Just now Restore" at bounding box center [733, 406] width 1466 height 812
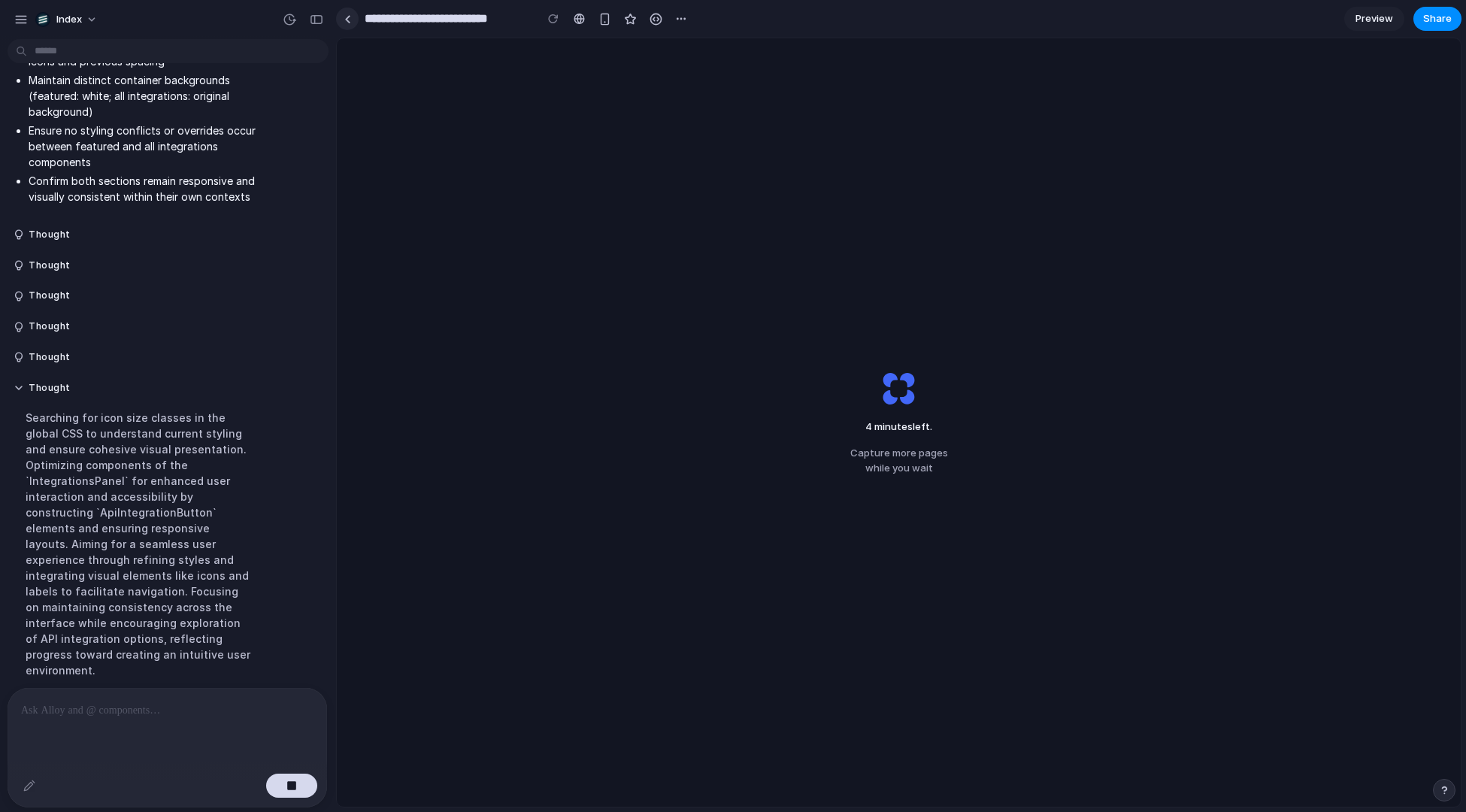
click at [343, 12] on link at bounding box center [347, 19] width 22 height 22
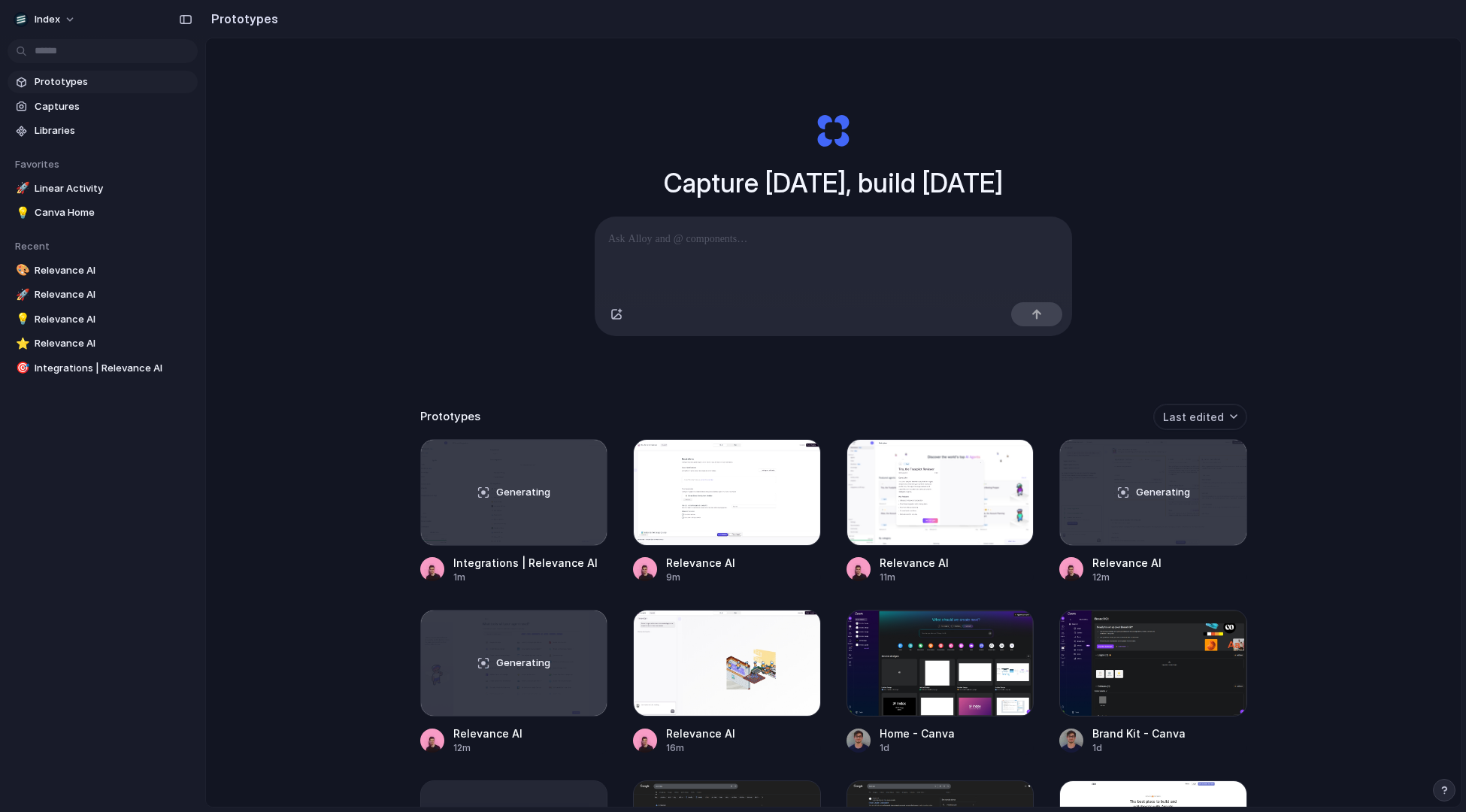
click at [289, 152] on div "Capture today, build tomorrow Clone web app Clone screenshot Start from existin…" at bounding box center [834, 462] width 1255 height 848
click at [470, 511] on div "Generating" at bounding box center [514, 492] width 187 height 105
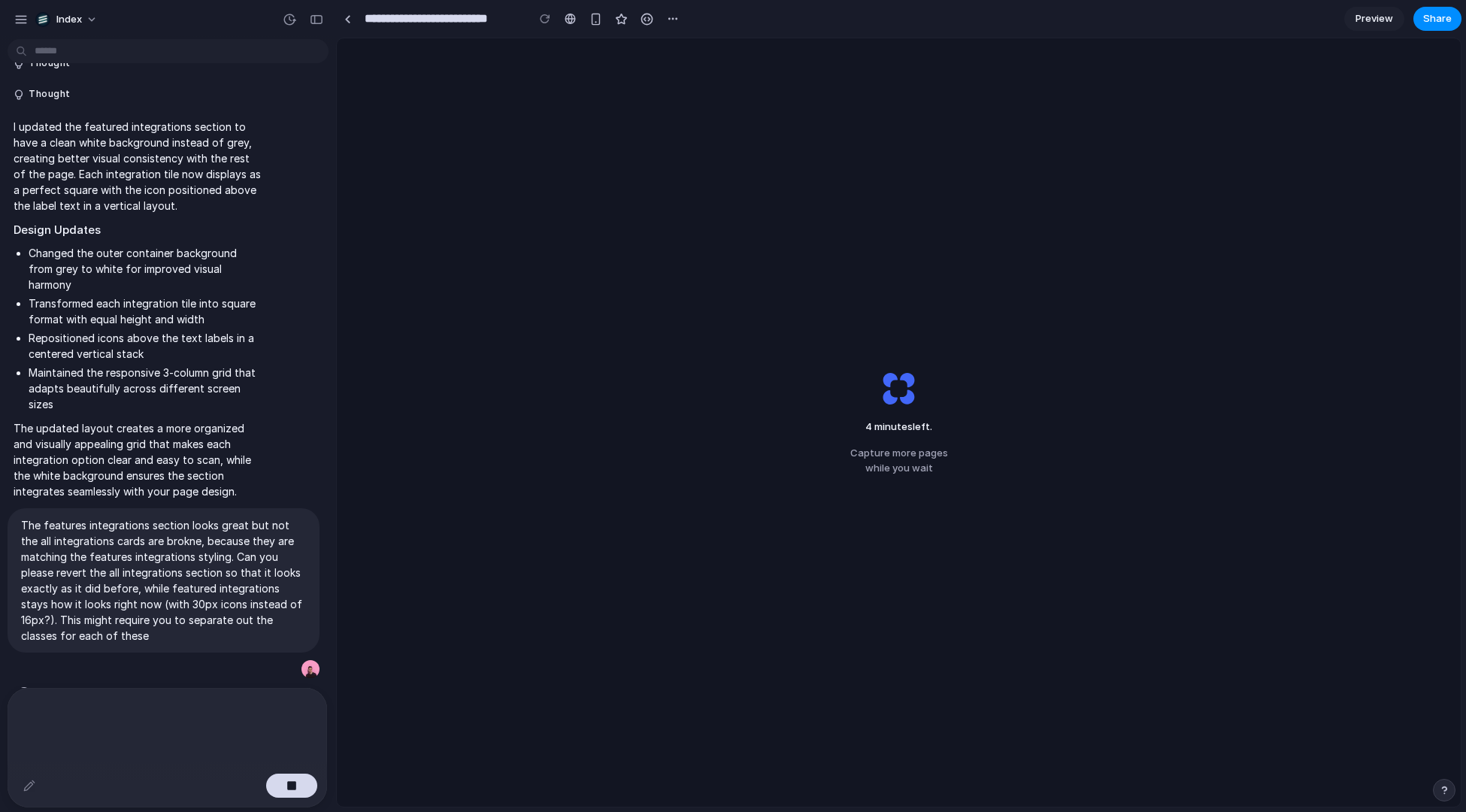
scroll to position [2513, 0]
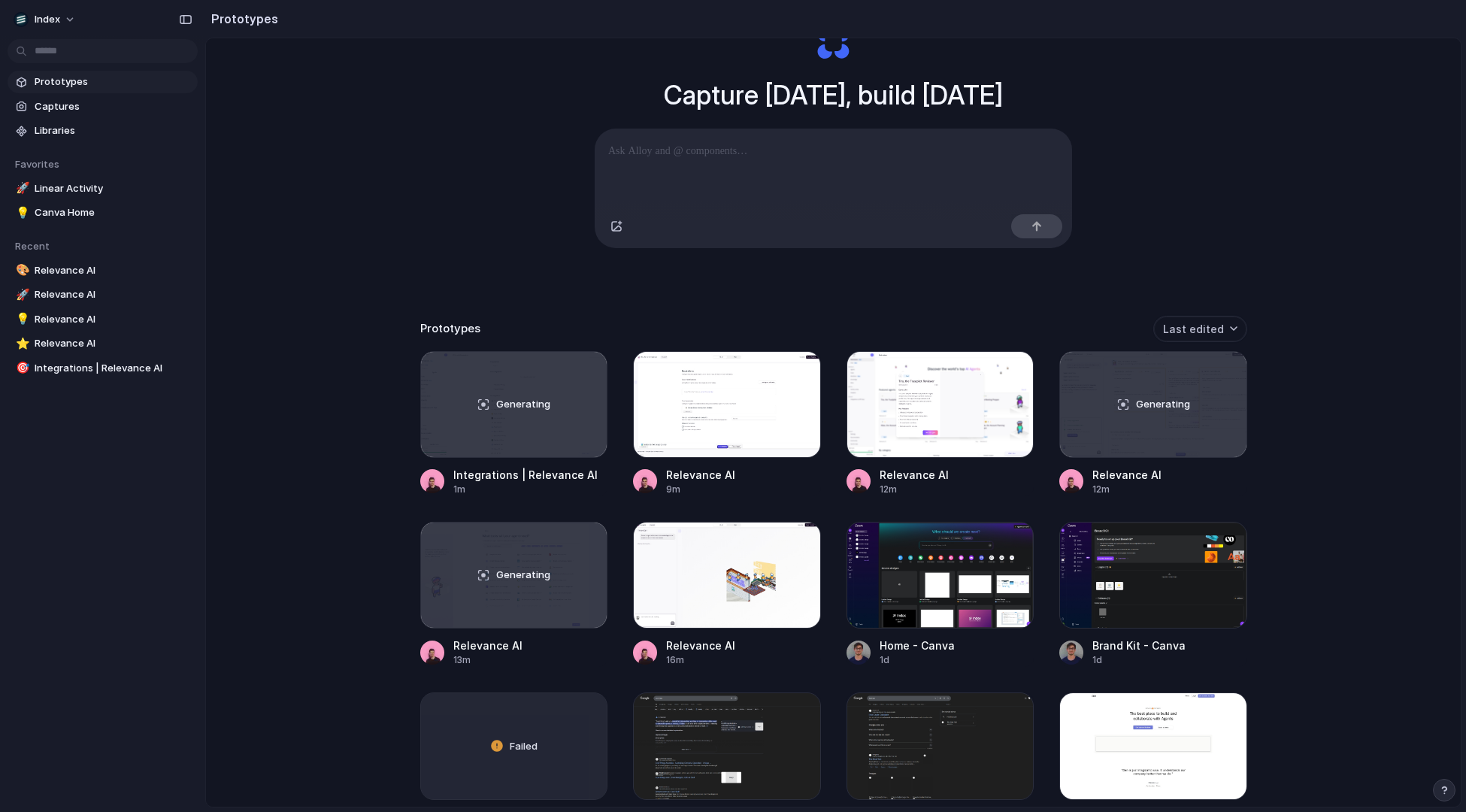
scroll to position [185, 0]
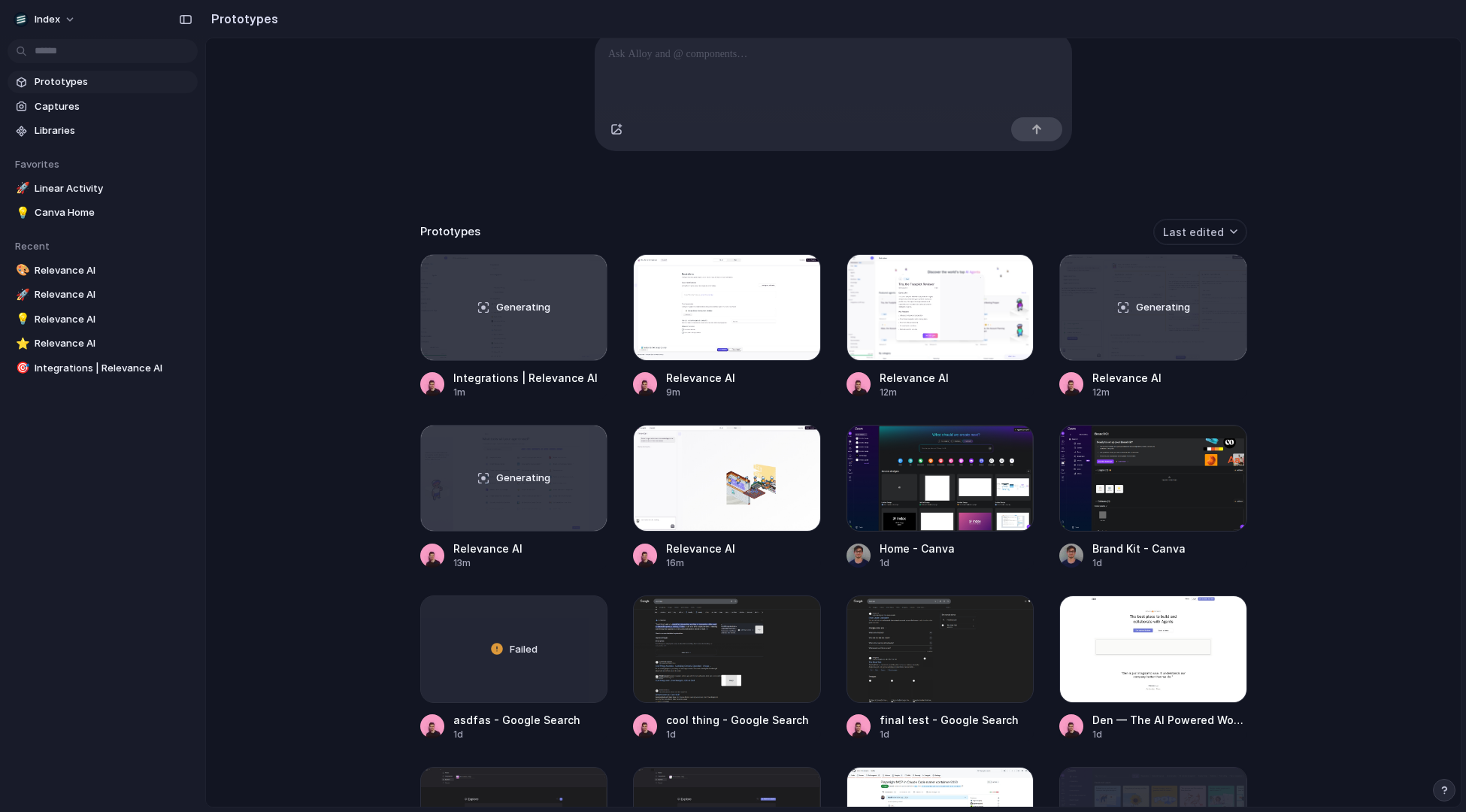
click at [972, 327] on div at bounding box center [941, 308] width 188 height 107
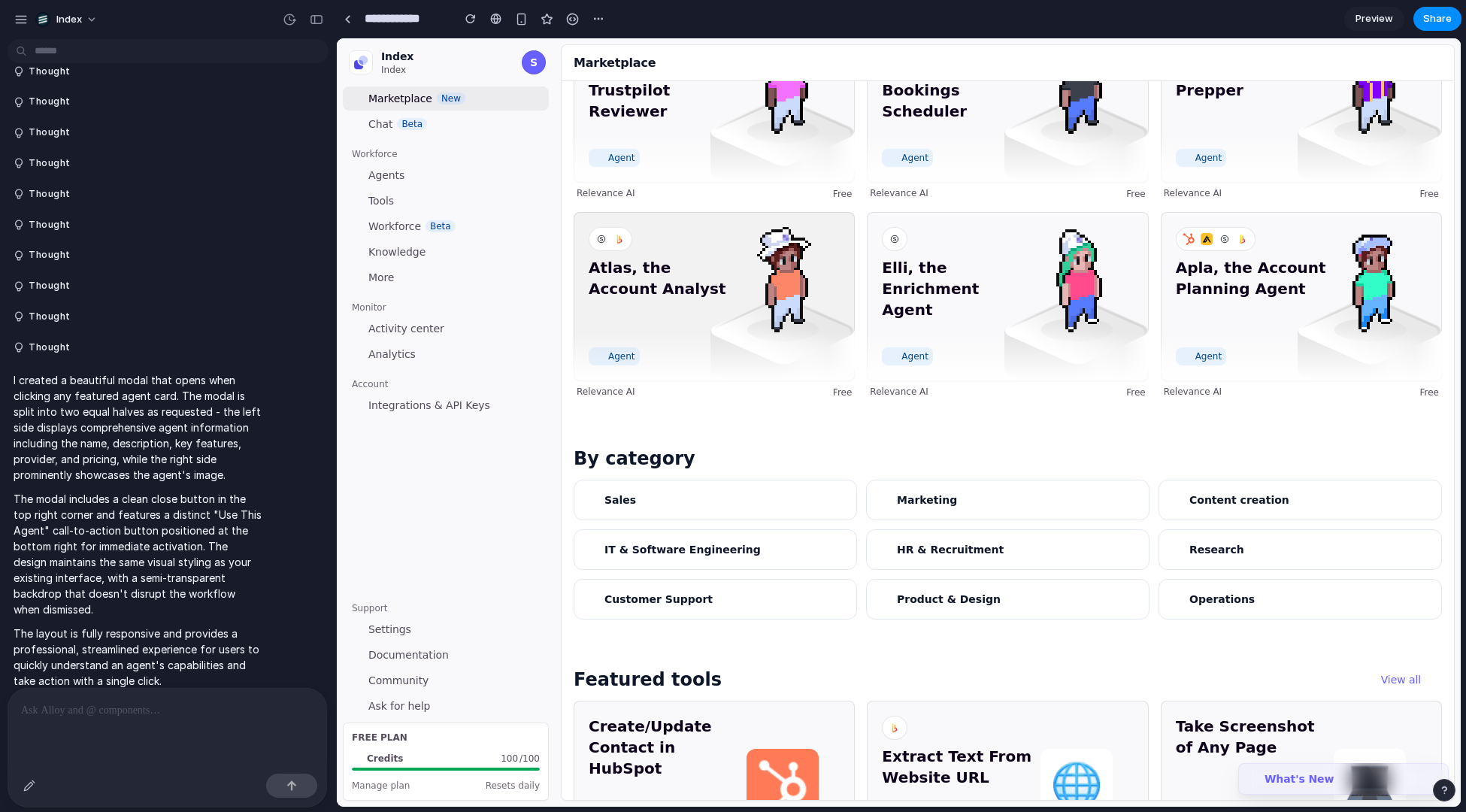
scroll to position [190, 0]
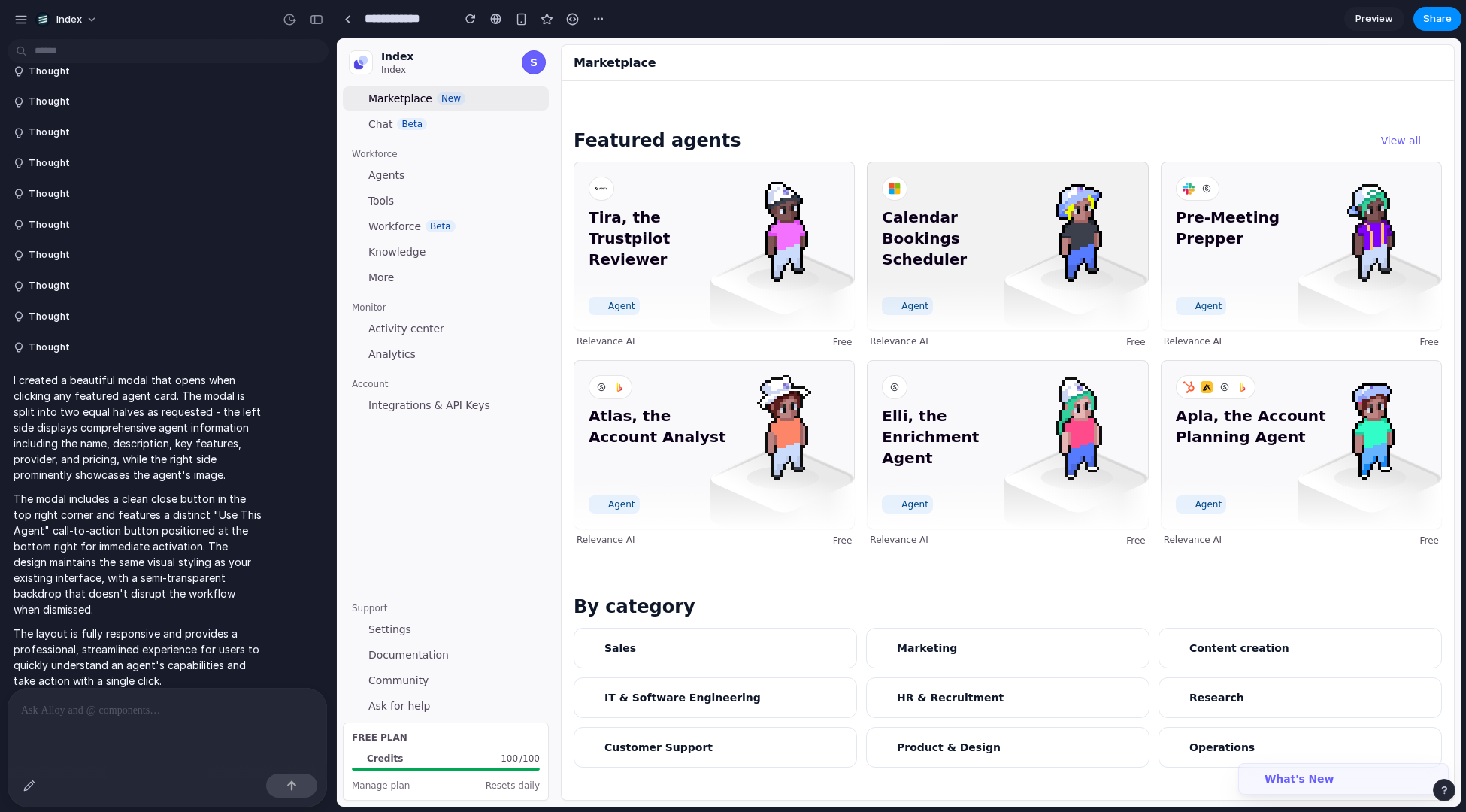
click at [993, 254] on span "Calendar Bookings Scheduler" at bounding box center [957, 248] width 151 height 84
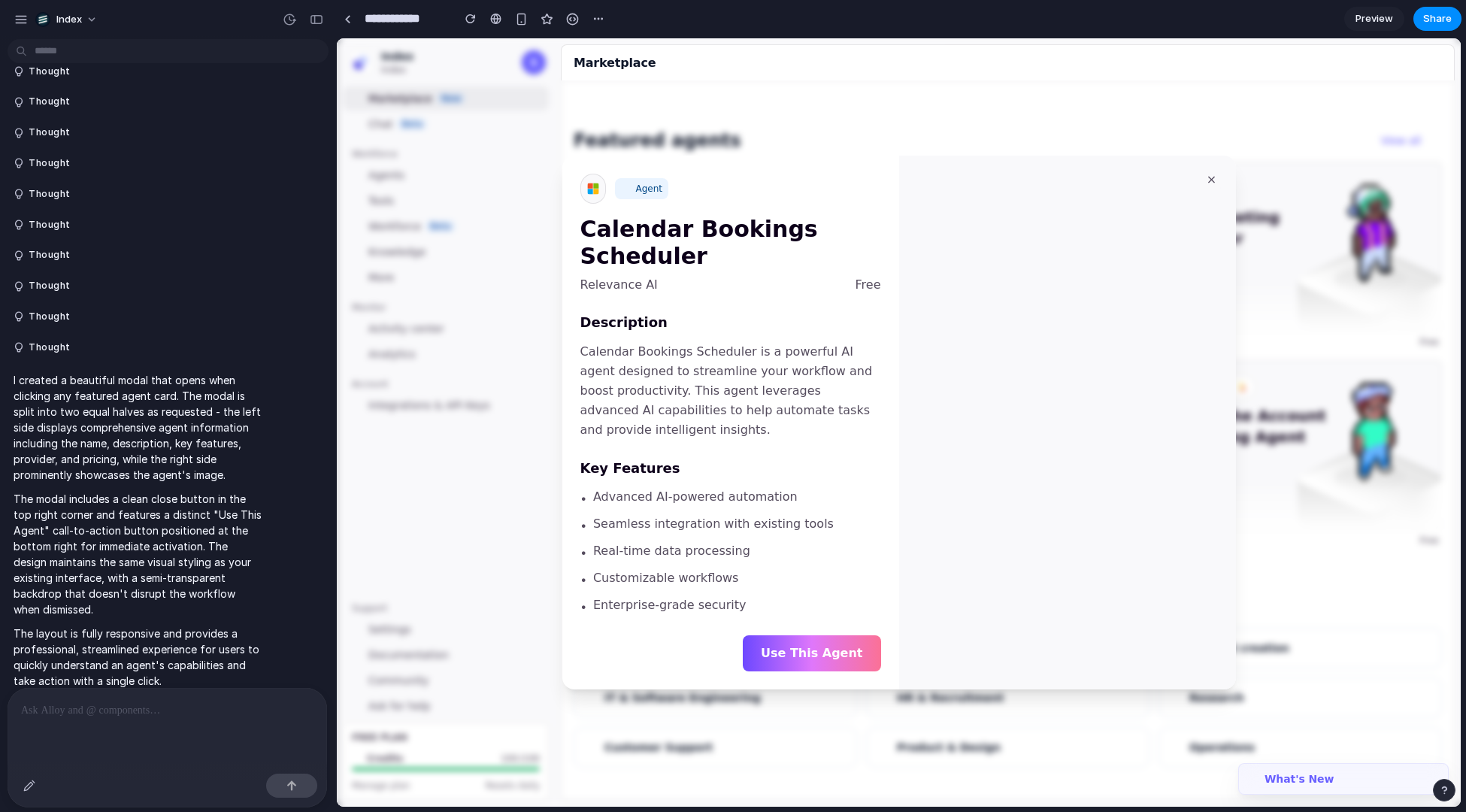
click at [471, 236] on div at bounding box center [898, 422] width 1124 height 769
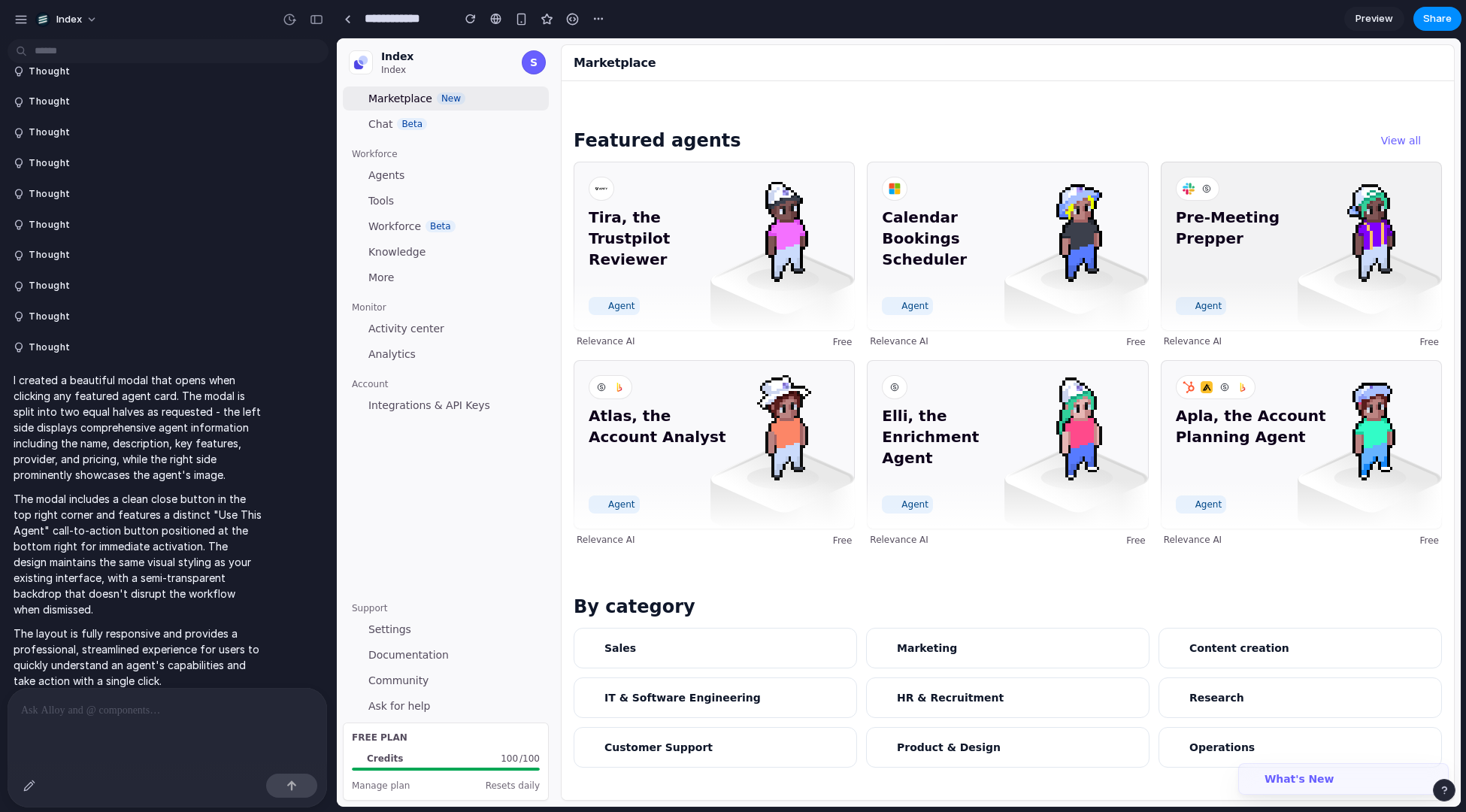
click at [1329, 231] on img at bounding box center [1369, 227] width 108 height 108
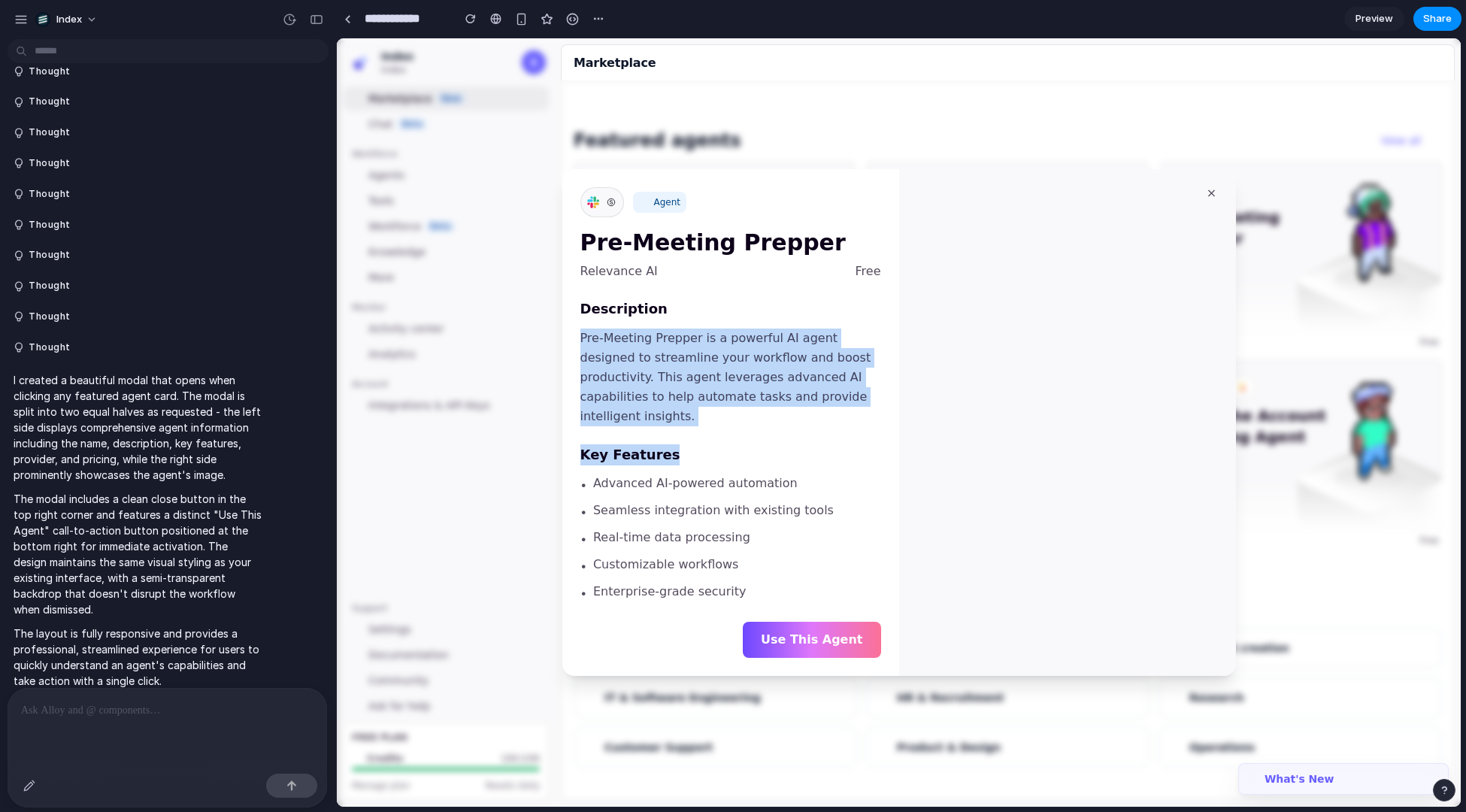
drag, startPoint x: 717, startPoint y: 316, endPoint x: 727, endPoint y: 480, distance: 164.3
click at [727, 480] on div "Description Pre-Meeting Prepper is a powerful AI agent designed to streamline y…" at bounding box center [731, 451] width 301 height 305
click at [727, 480] on span "Advanced AI-powered automation" at bounding box center [695, 483] width 205 height 18
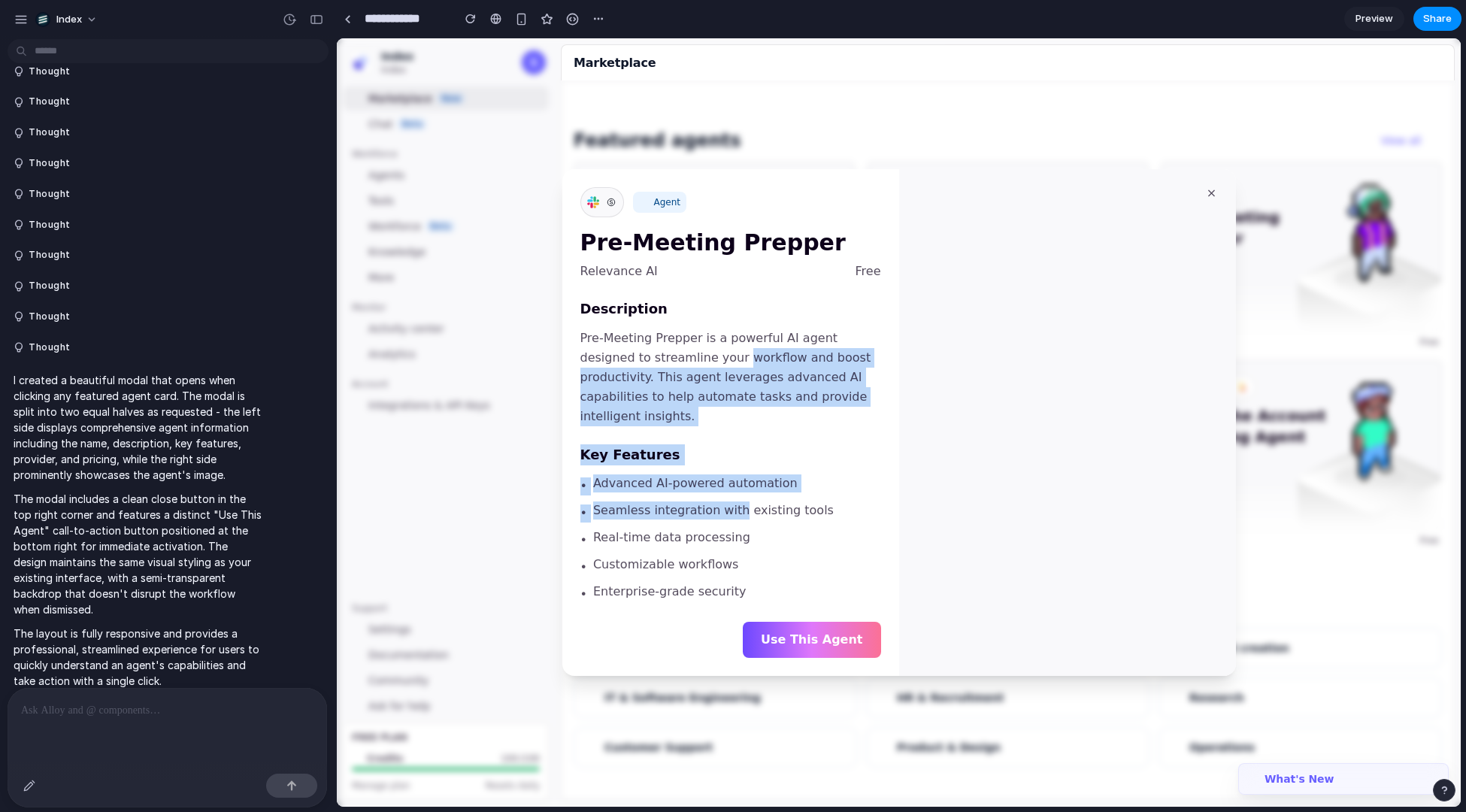
drag, startPoint x: 732, startPoint y: 504, endPoint x: 683, endPoint y: 376, distance: 137.1
click at [683, 376] on div "Description Pre-Meeting Prepper is a powerful AI agent designed to streamline y…" at bounding box center [731, 451] width 301 height 305
click at [683, 376] on p "Pre-Meeting Prepper is a powerful AI agent designed to streamline your workflow…" at bounding box center [731, 377] width 301 height 98
drag, startPoint x: 706, startPoint y: 376, endPoint x: 698, endPoint y: 460, distance: 84.4
click at [700, 454] on div "Description Pre-Meeting Prepper is a powerful AI agent designed to streamline y…" at bounding box center [731, 451] width 301 height 305
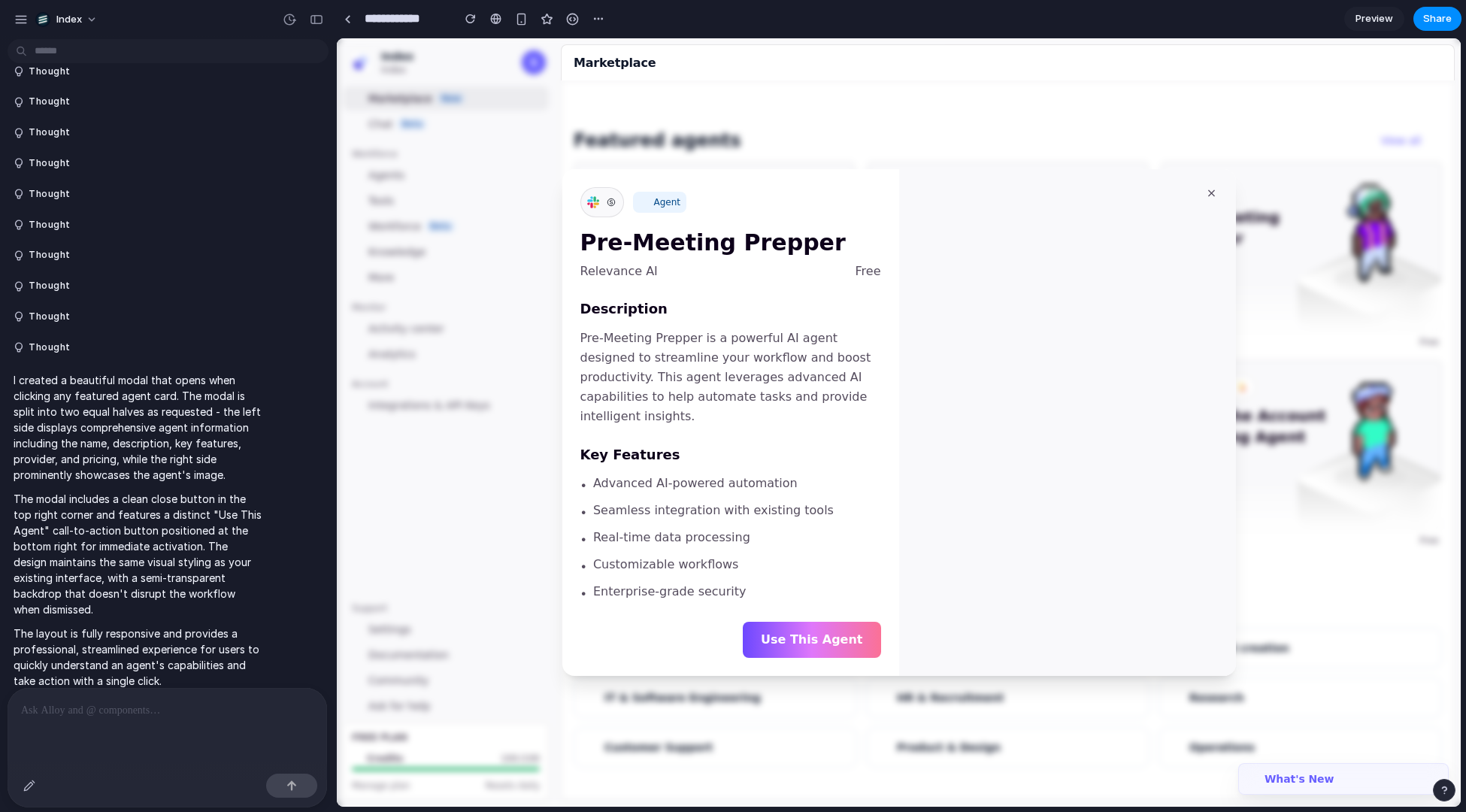
click at [728, 406] on p "Pre-Meeting Prepper is a powerful AI agent designed to streamline your workflow…" at bounding box center [731, 377] width 301 height 98
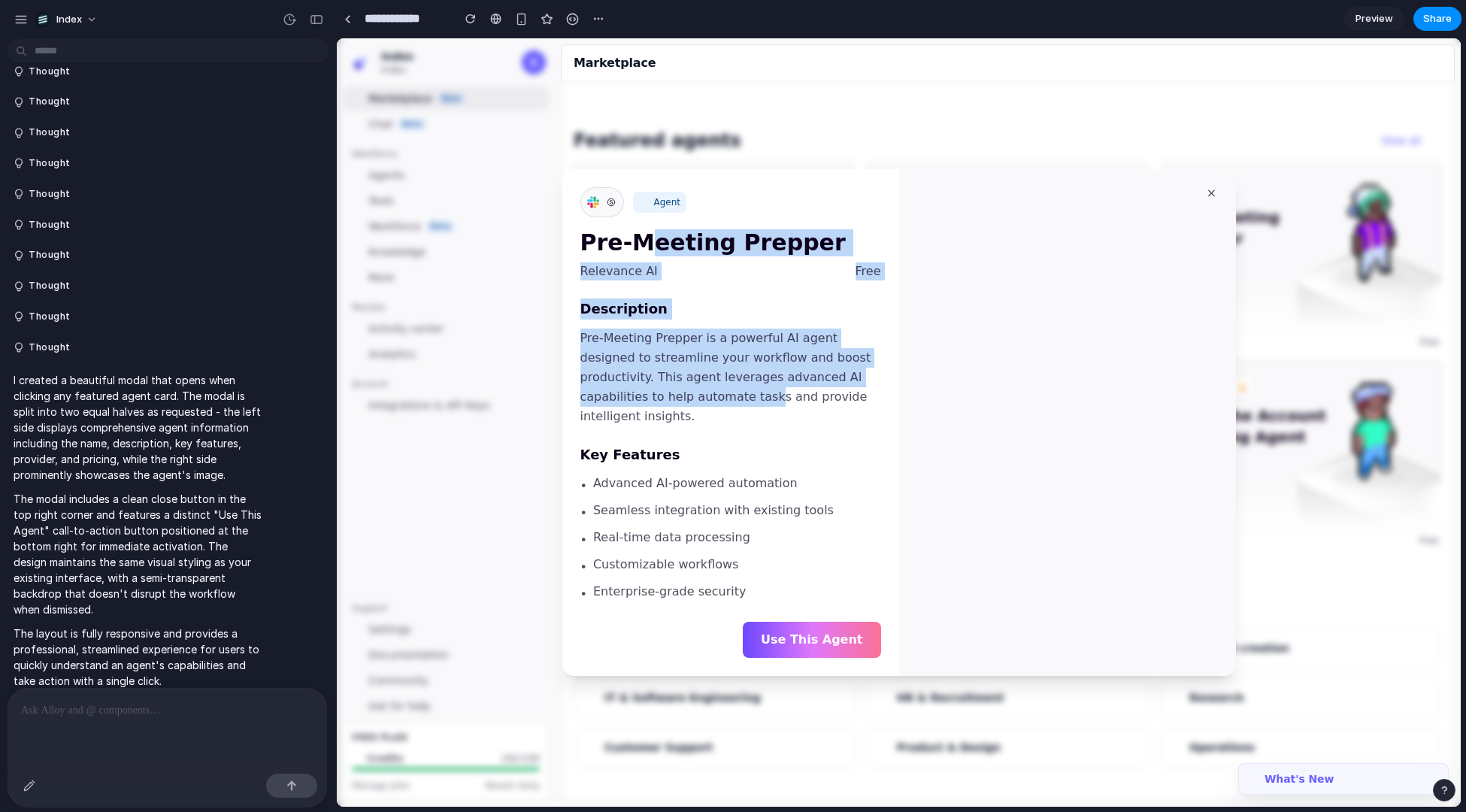
drag, startPoint x: 636, startPoint y: 258, endPoint x: 659, endPoint y: 395, distance: 138.9
click at [659, 396] on div "Agent Pre-Meeting Prepper Relevance AI Free Description Pre-Meeting Prepper is …" at bounding box center [731, 422] width 301 height 471
click at [659, 395] on p "Pre-Meeting Prepper is a powerful AI agent designed to streamline your workflow…" at bounding box center [731, 377] width 301 height 98
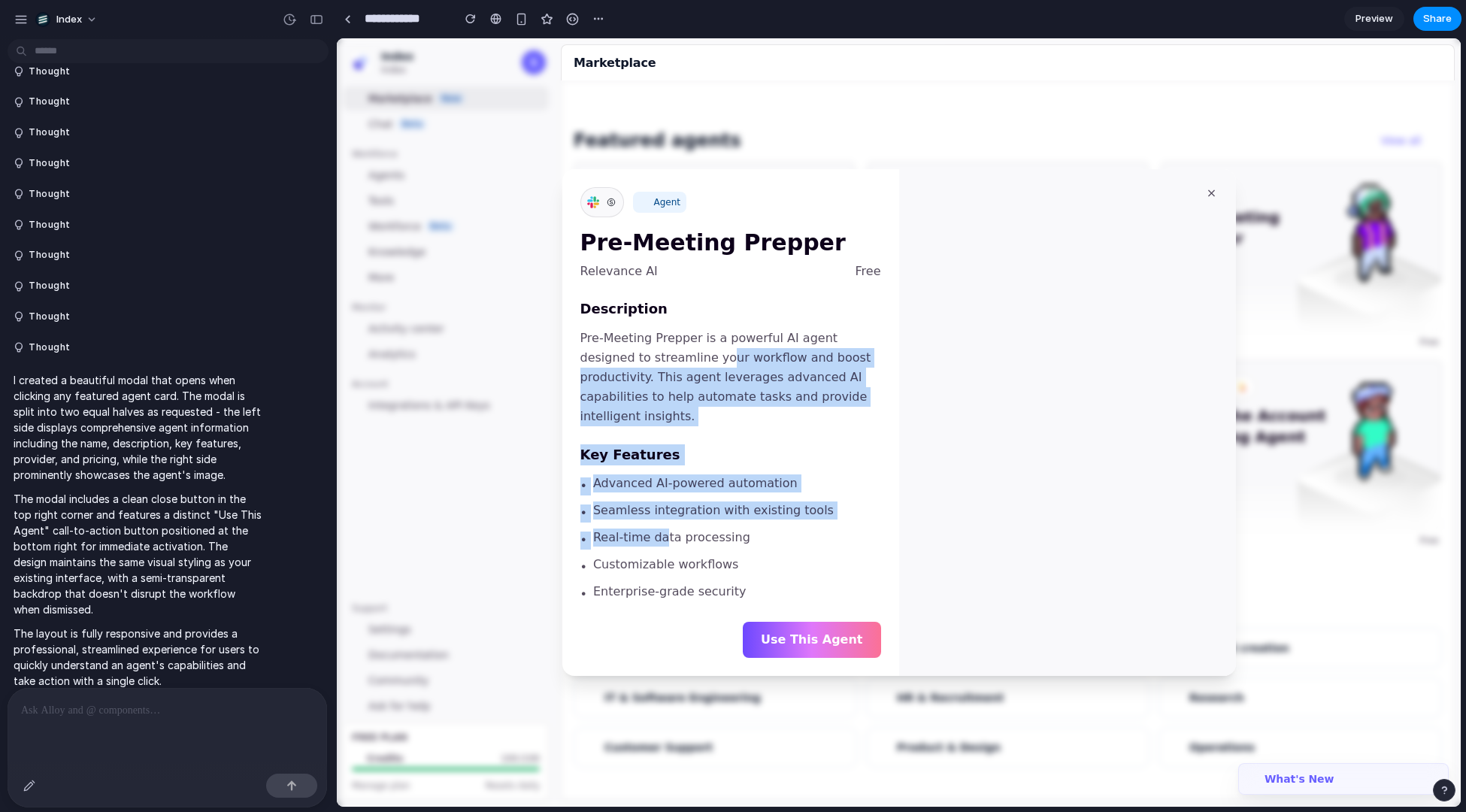
drag, startPoint x: 659, startPoint y: 456, endPoint x: 665, endPoint y: 314, distance: 142.1
click at [665, 329] on div "Description Pre-Meeting Prepper is a powerful AI agent designed to streamline y…" at bounding box center [731, 451] width 301 height 305
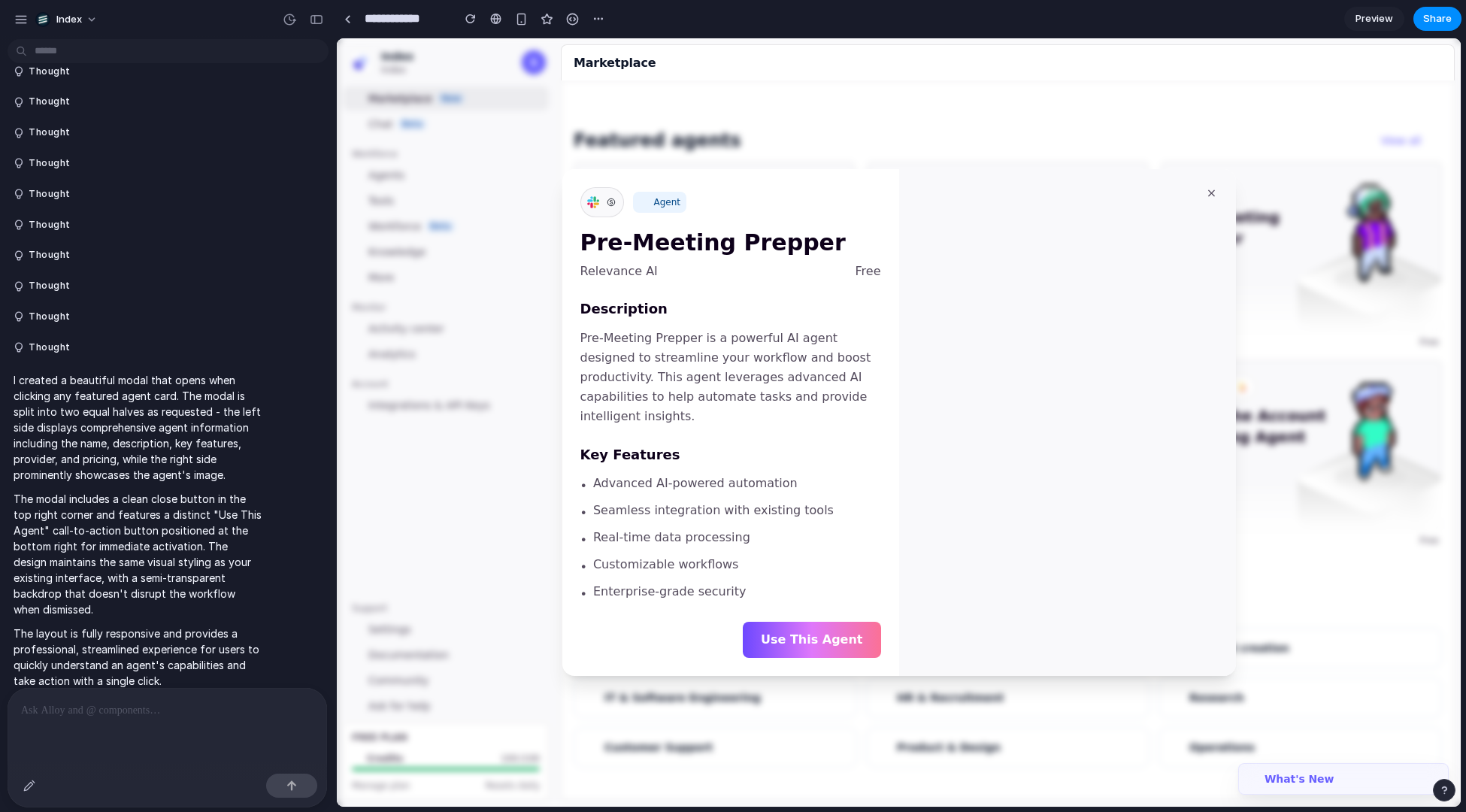
click at [665, 314] on h3 "Description" at bounding box center [731, 309] width 301 height 21
click at [1209, 206] on button "×" at bounding box center [1212, 193] width 24 height 24
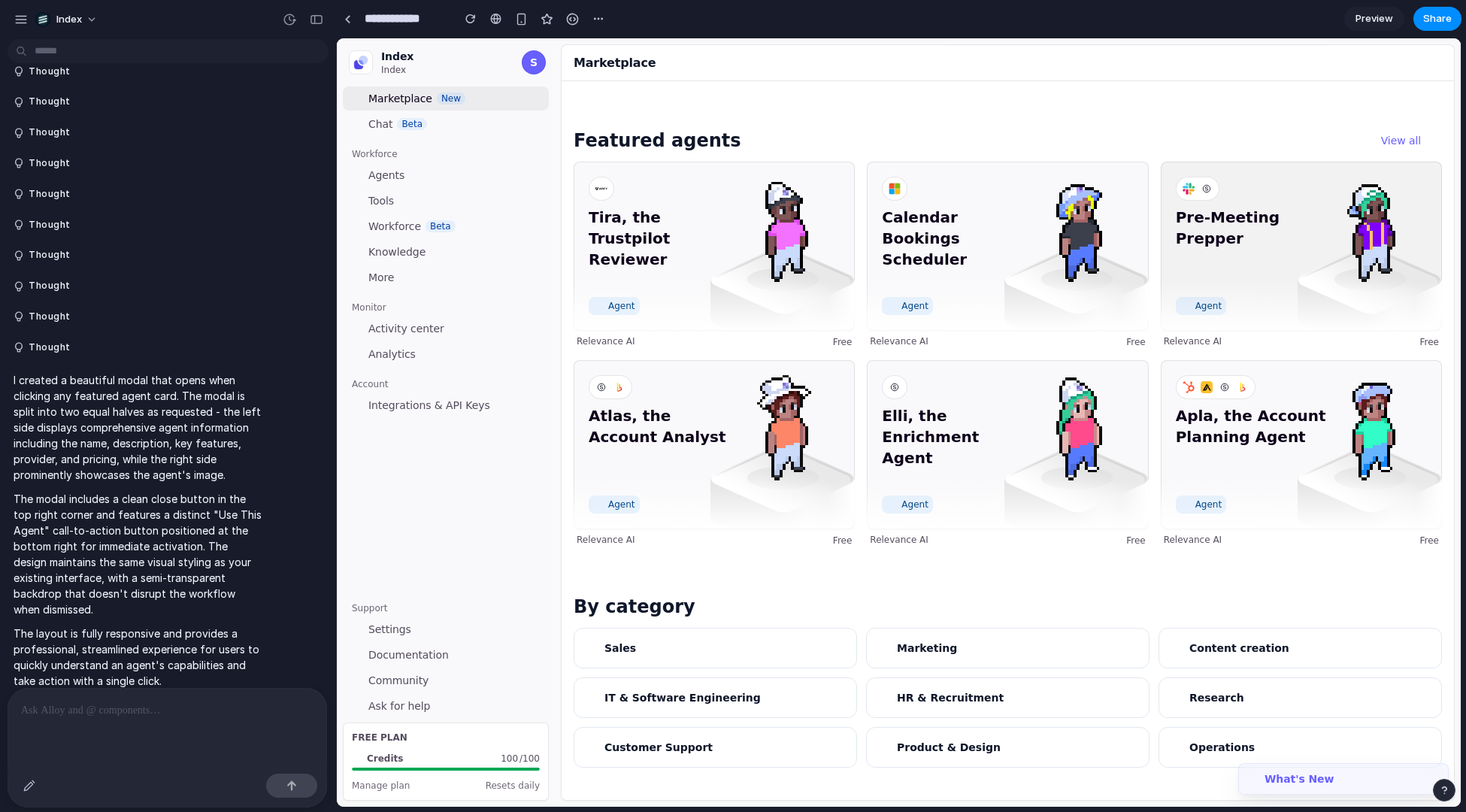
click at [1271, 251] on span "Pre-Meeting Prepper" at bounding box center [1251, 248] width 151 height 84
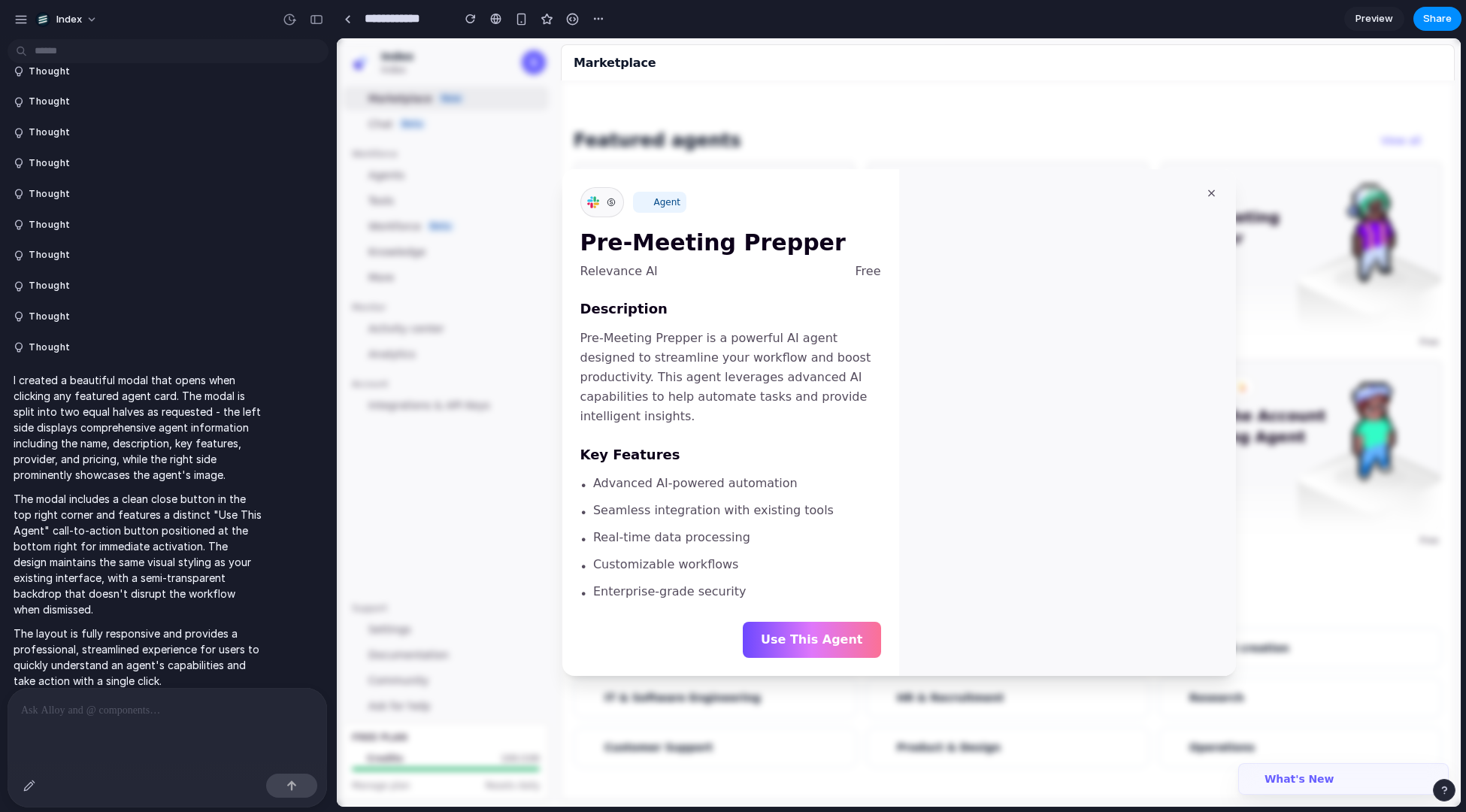
click at [1000, 126] on div at bounding box center [898, 422] width 1124 height 769
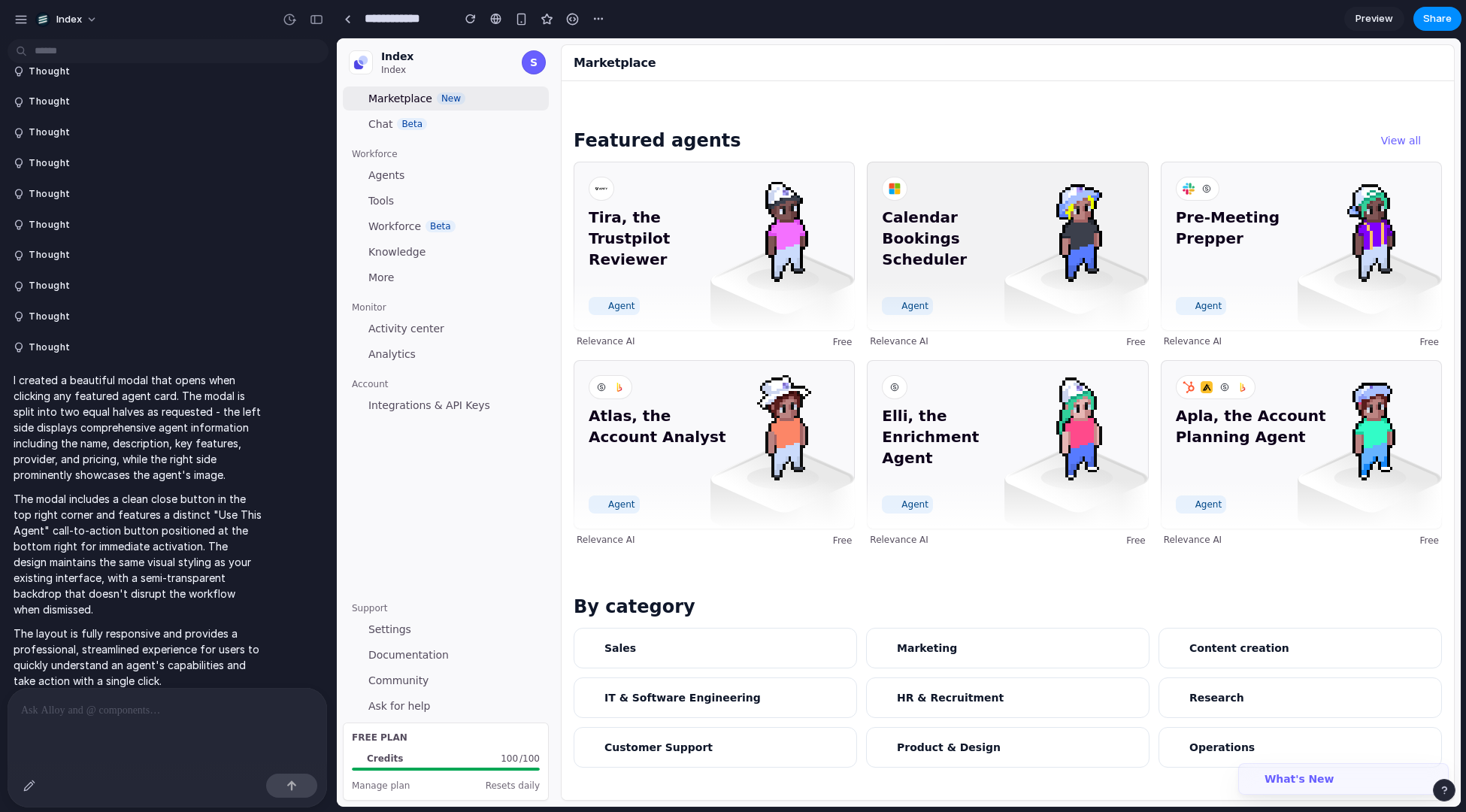
click at [984, 227] on span "Calendar Bookings Scheduler" at bounding box center [957, 248] width 151 height 84
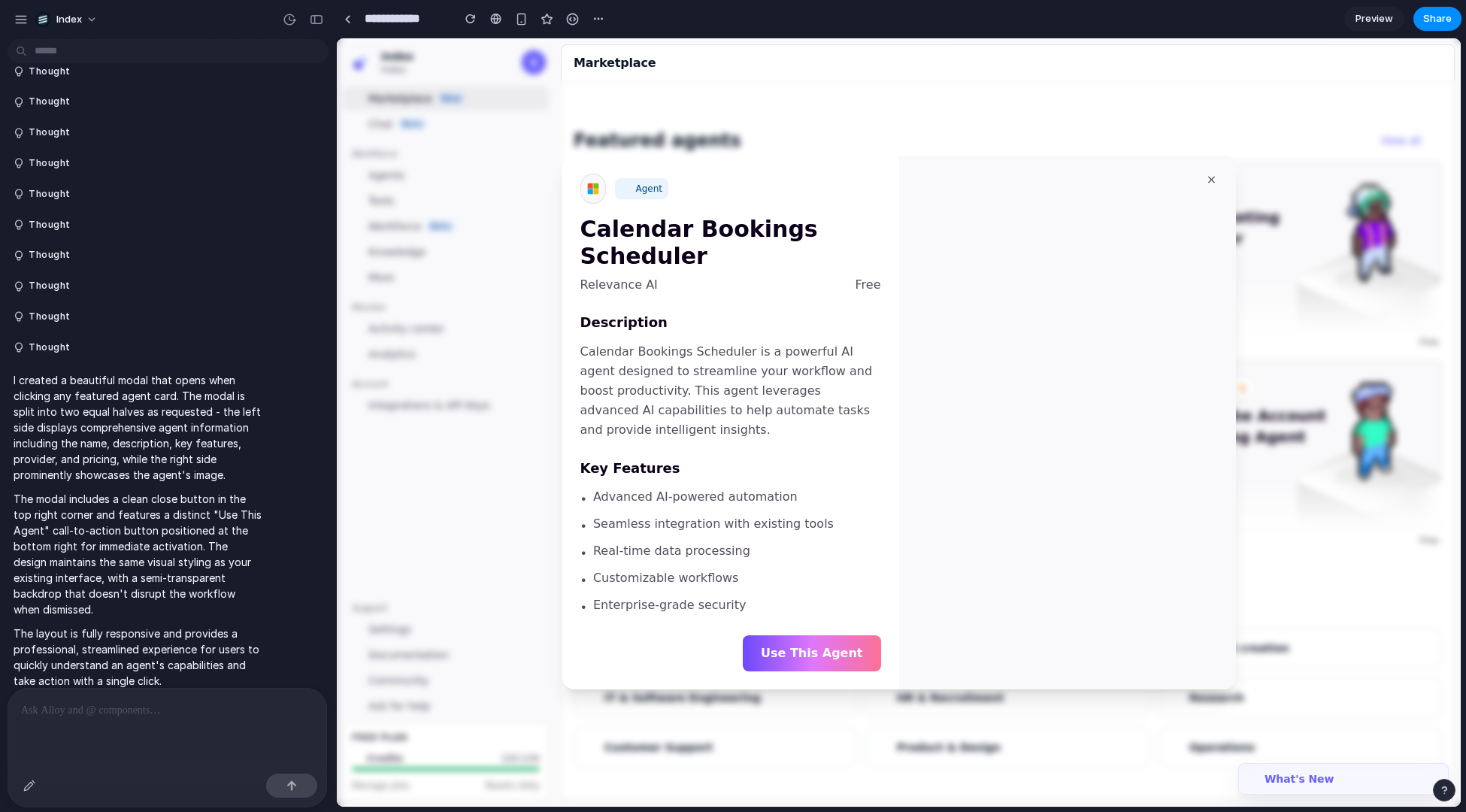
click at [981, 67] on div "Marketplace" at bounding box center [1007, 62] width 894 height 36
click at [818, 62] on div "Marketplace" at bounding box center [716, 63] width 286 height 18
click at [764, 80] on div at bounding box center [898, 422] width 1124 height 769
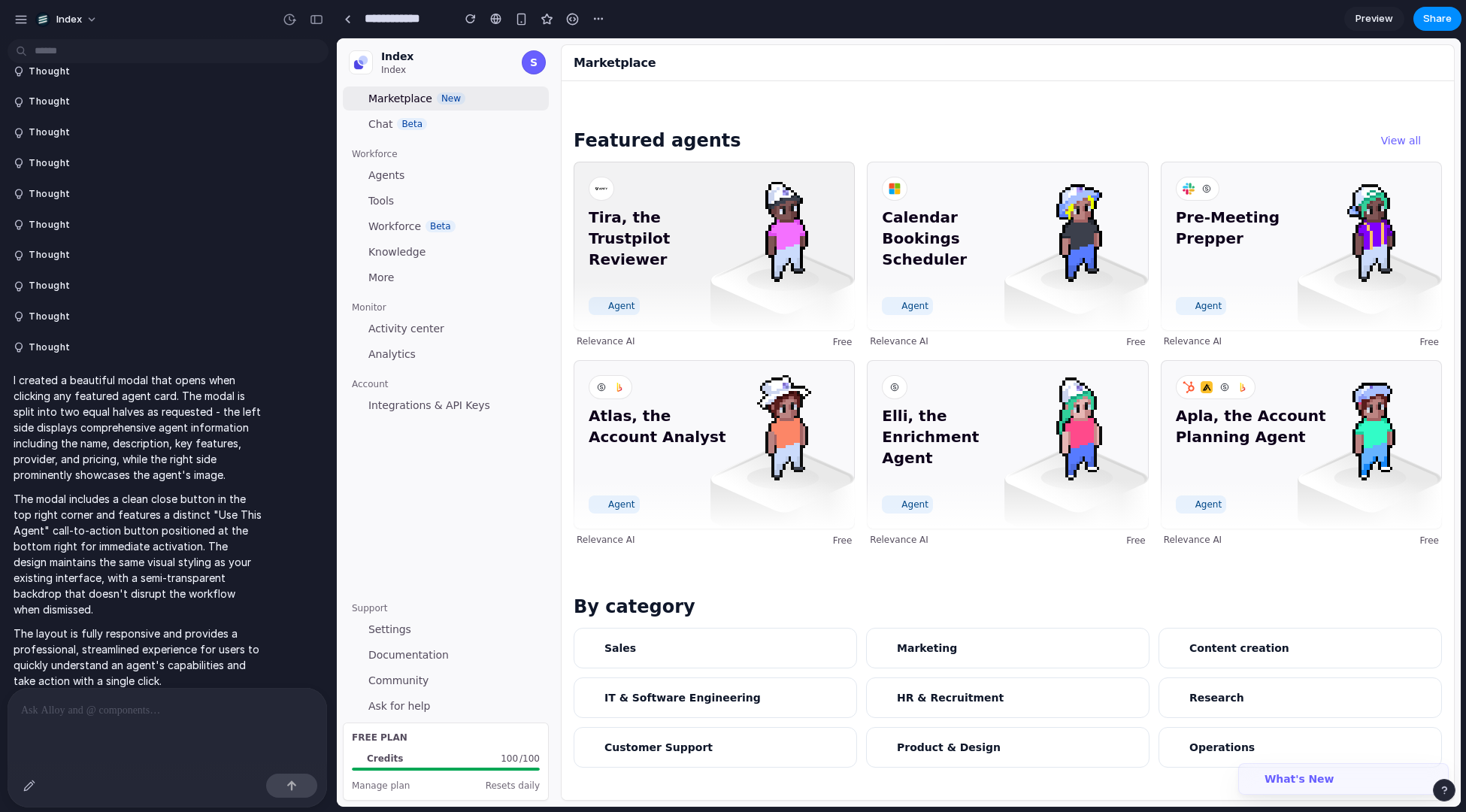
click at [735, 219] on span "Tira, the Trustpilot Reviewer" at bounding box center [664, 248] width 151 height 84
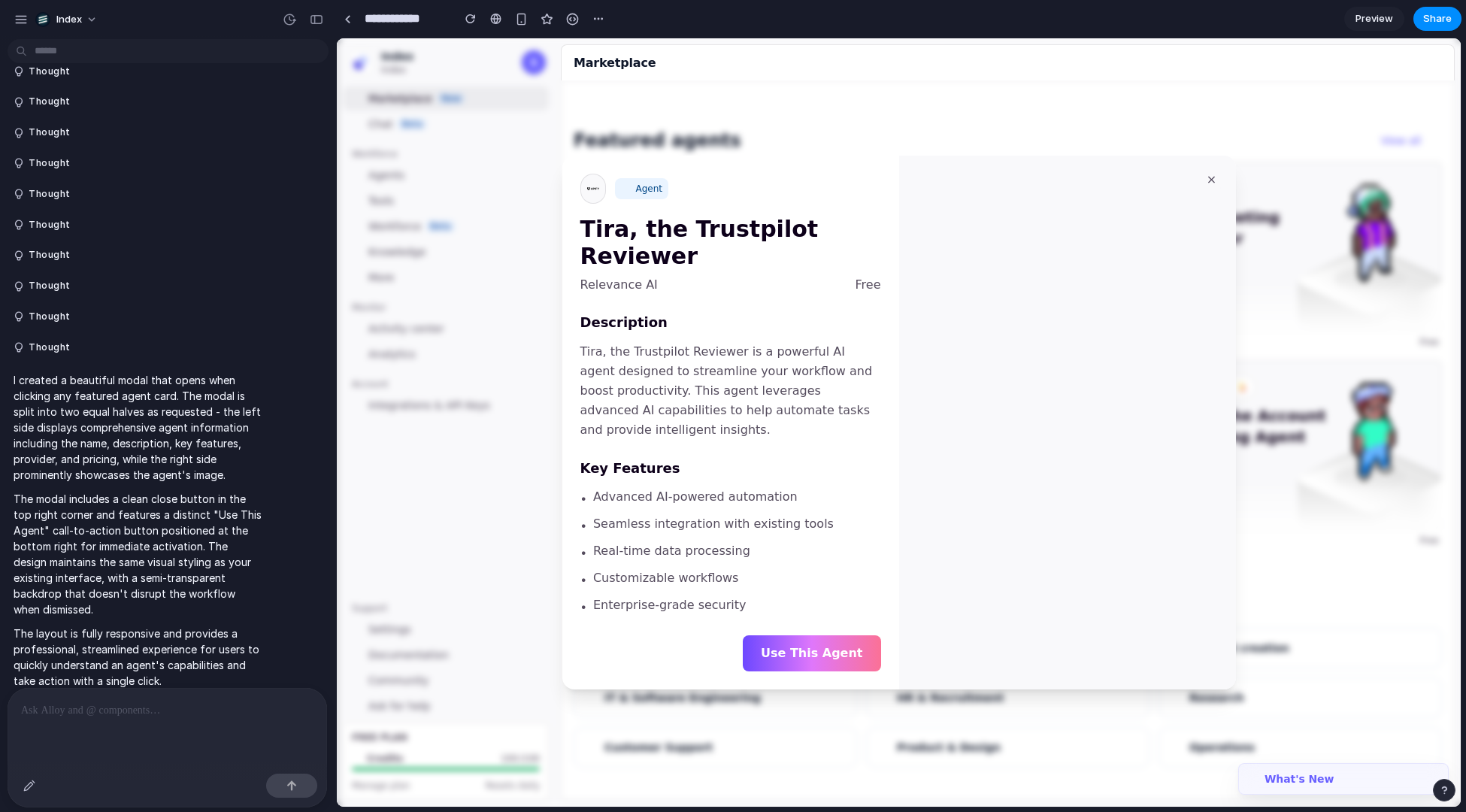
click at [511, 194] on div at bounding box center [898, 422] width 1124 height 769
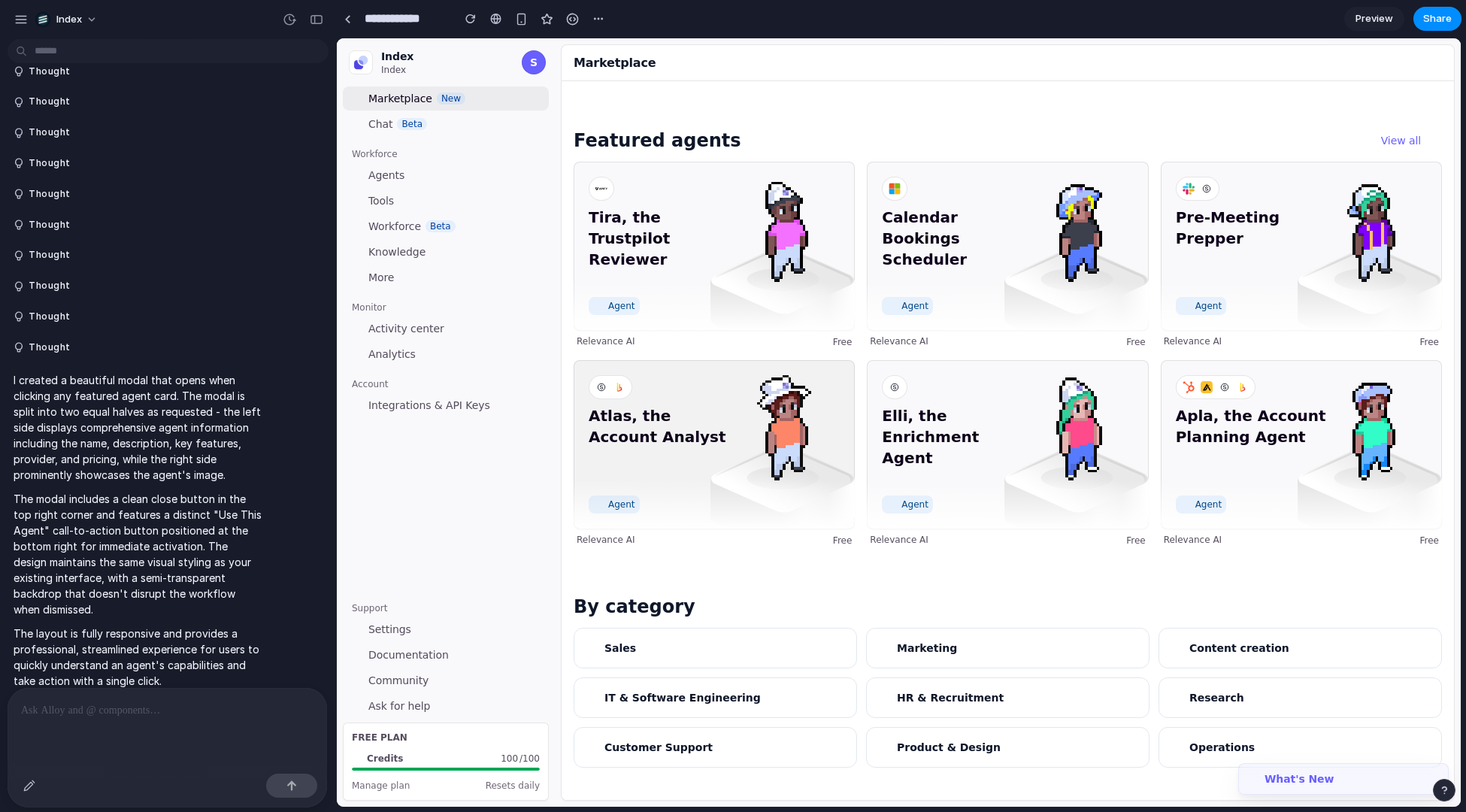
click at [653, 374] on div "Atlas, the Account Analyst Agent" at bounding box center [714, 444] width 282 height 168
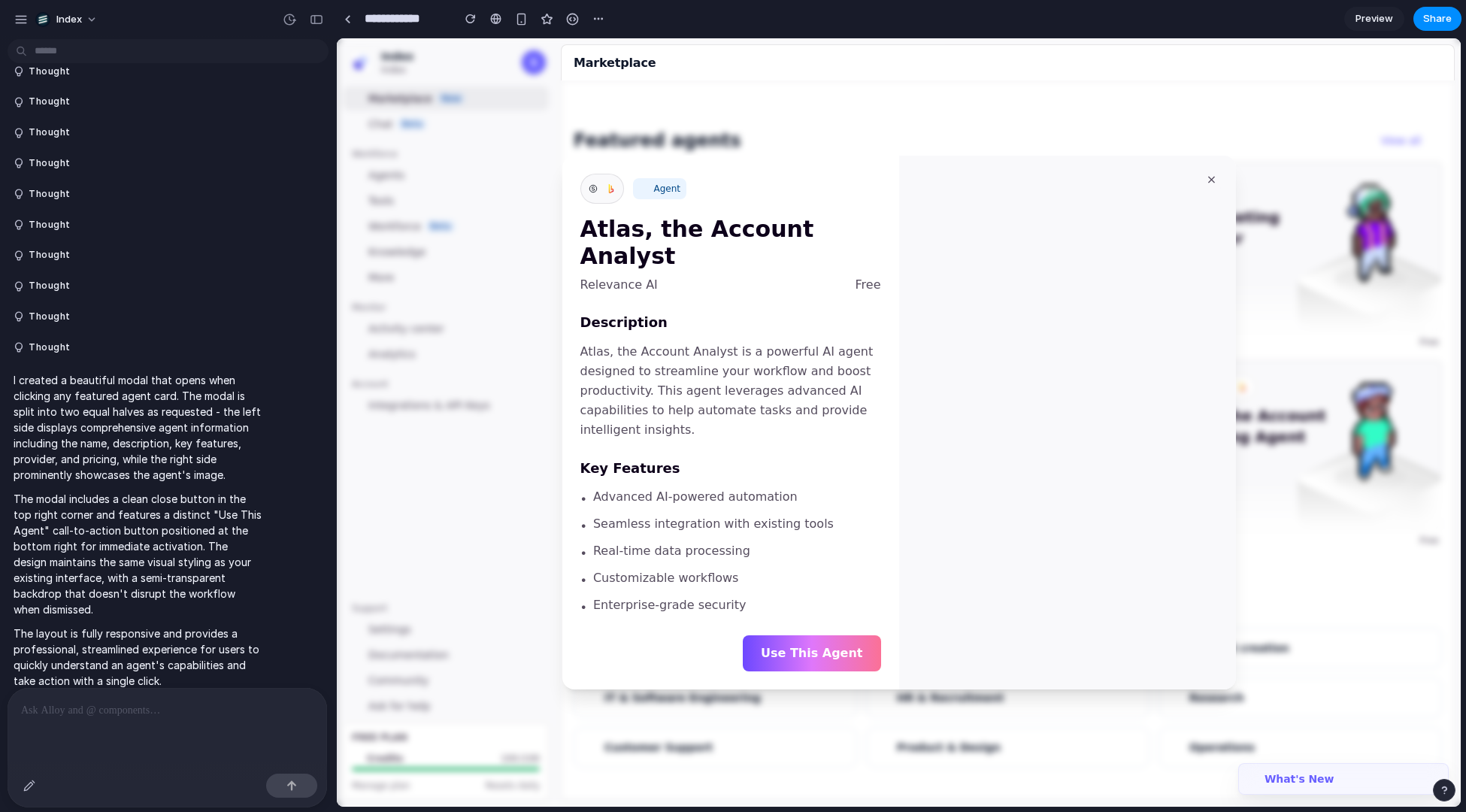
click at [822, 608] on div "Agent Atlas, the Account Analyst Relevance AI Free Description Atlas, the Accou…" at bounding box center [731, 422] width 301 height 498
click at [817, 636] on button "Use This Agent" at bounding box center [812, 654] width 138 height 36
click at [487, 539] on div at bounding box center [898, 422] width 1124 height 769
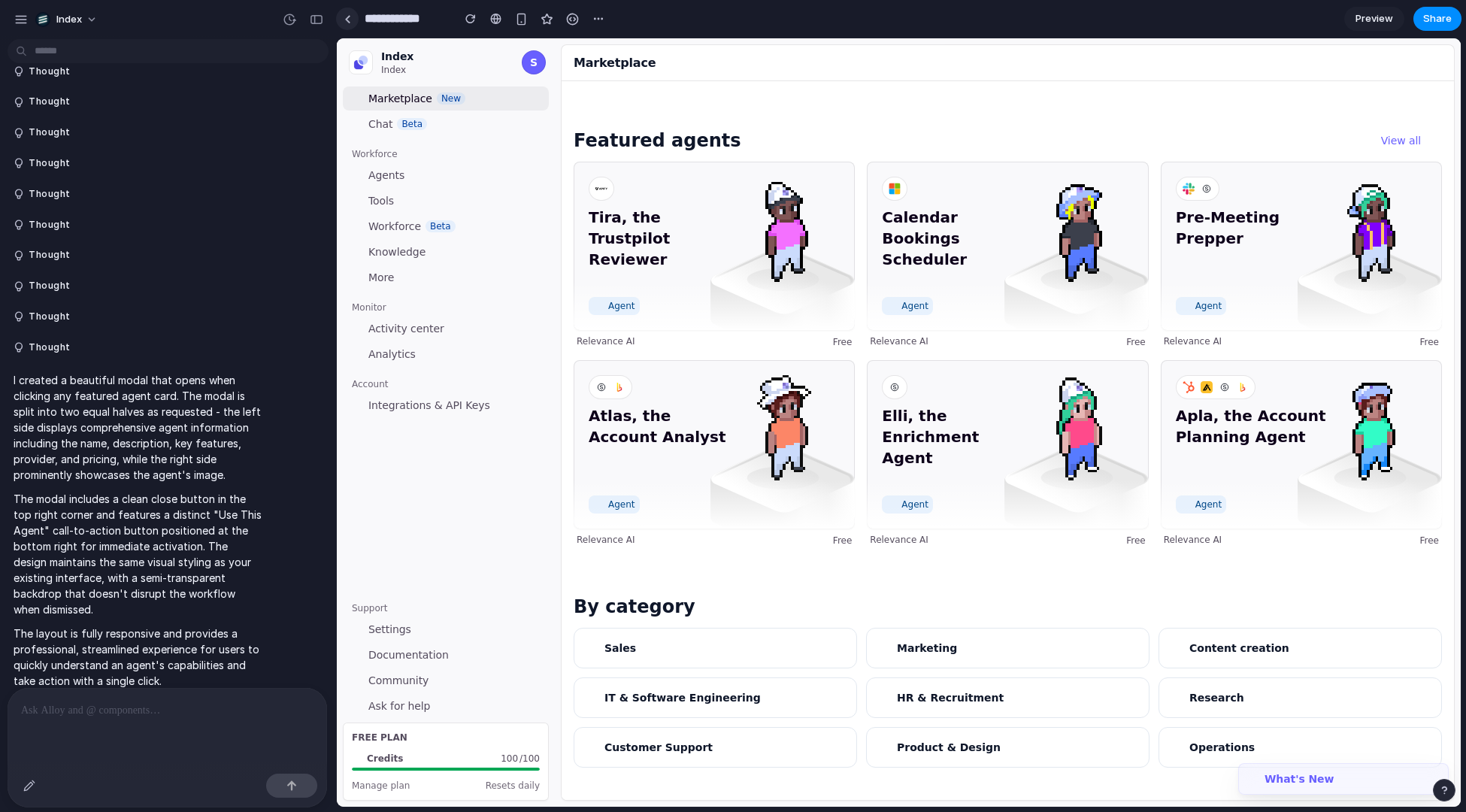
click at [355, 13] on link at bounding box center [347, 19] width 22 height 22
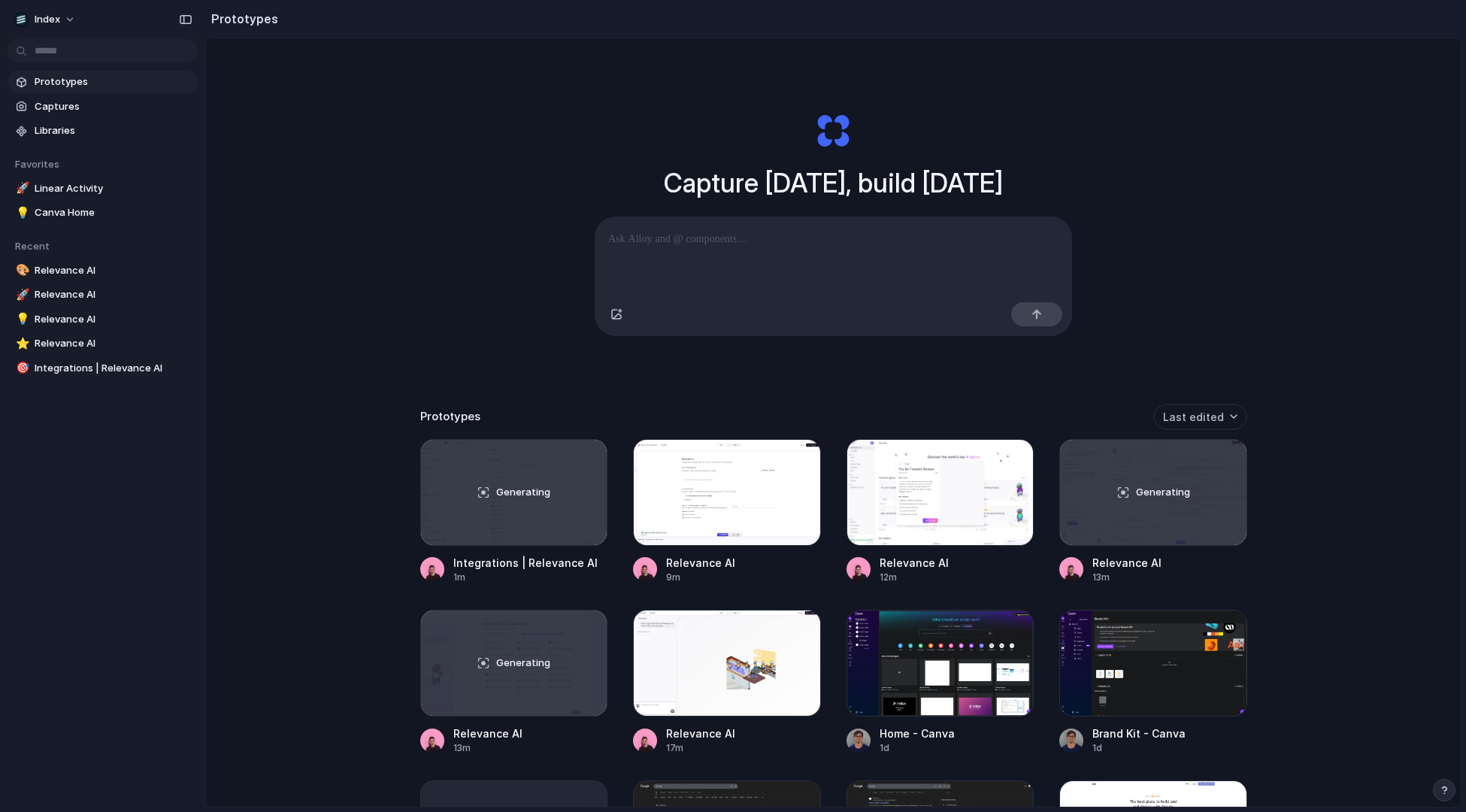
click at [485, 223] on div "Capture today, build tomorrow Clone web app Clone screenshot Start from existin…" at bounding box center [834, 462] width 1255 height 848
click at [345, 204] on div "Capture today, build tomorrow Clone web app Clone screenshot Start from existin…" at bounding box center [834, 462] width 1255 height 848
click at [537, 197] on div "Capture today, build tomorrow Clone web app Clone screenshot Start from existin…" at bounding box center [834, 224] width 601 height 335
drag, startPoint x: 466, startPoint y: 147, endPoint x: 466, endPoint y: 240, distance: 93.0
click at [466, 229] on div "Capture today, build tomorrow Clone web app Clone screenshot Start from existin…" at bounding box center [834, 462] width 1255 height 848
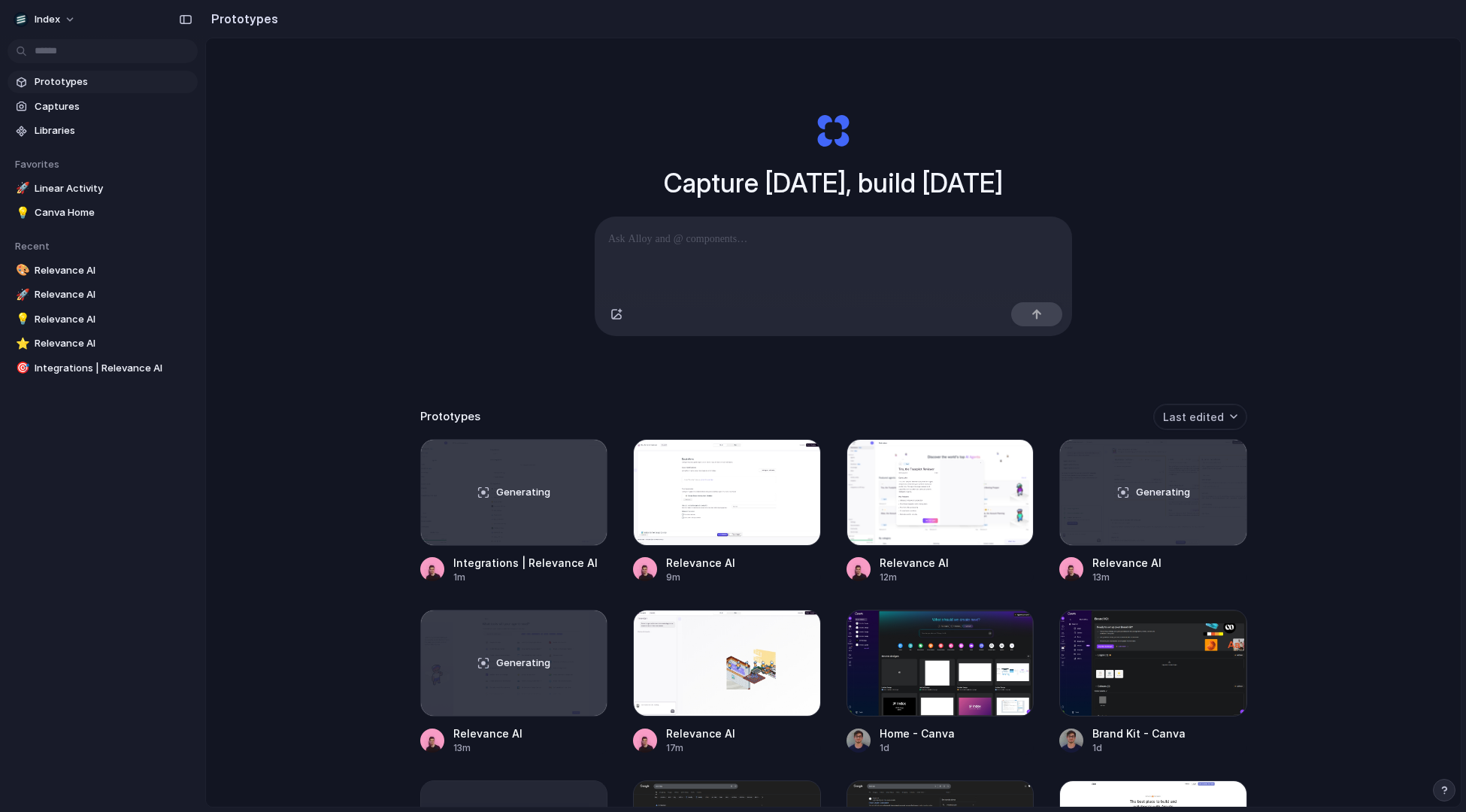
click at [466, 240] on div "Capture today, build tomorrow Clone web app Clone screenshot Start from existin…" at bounding box center [834, 462] width 1255 height 848
click at [944, 498] on div at bounding box center [941, 492] width 188 height 107
click at [549, 396] on div "Capture today, build tomorrow Clone web app Clone screenshot Start from existin…" at bounding box center [834, 462] width 1255 height 848
click at [498, 327] on div "Capture today, build tomorrow Clone web app Clone screenshot Start from existin…" at bounding box center [834, 462] width 1255 height 848
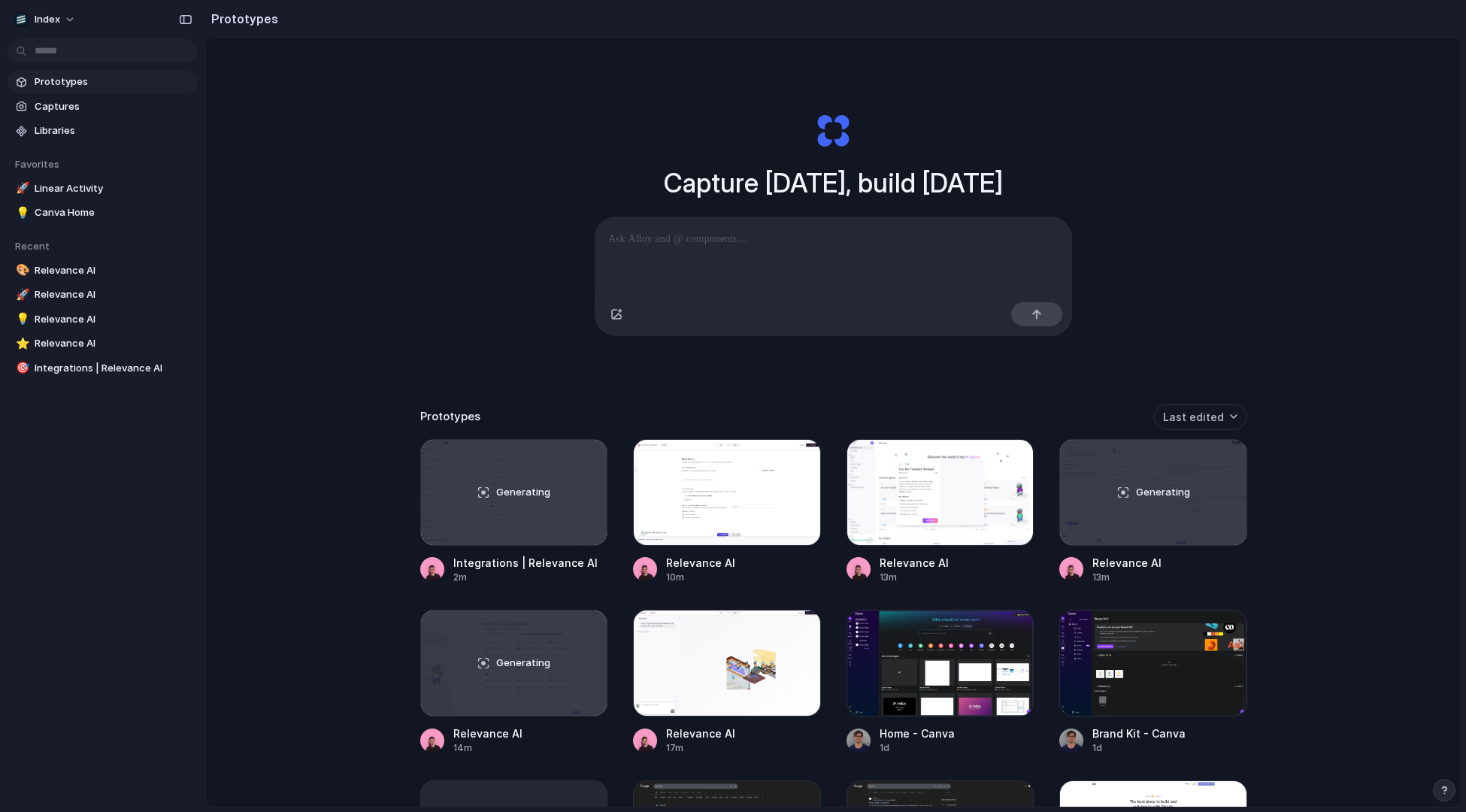
drag, startPoint x: 829, startPoint y: 461, endPoint x: 829, endPoint y: 517, distance: 56.0
drag, startPoint x: 826, startPoint y: 513, endPoint x: 826, endPoint y: 462, distance: 51.0
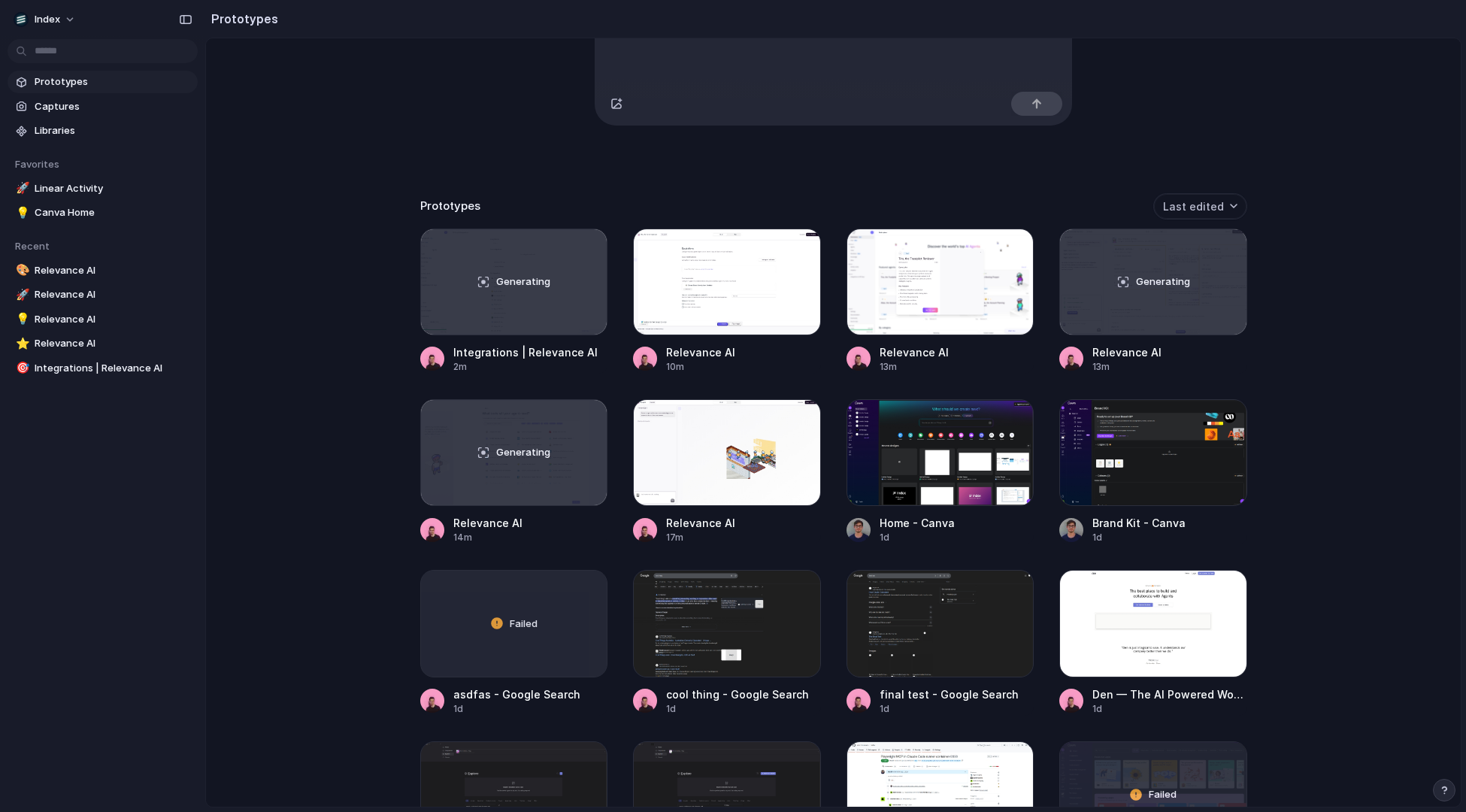
scroll to position [216, 0]
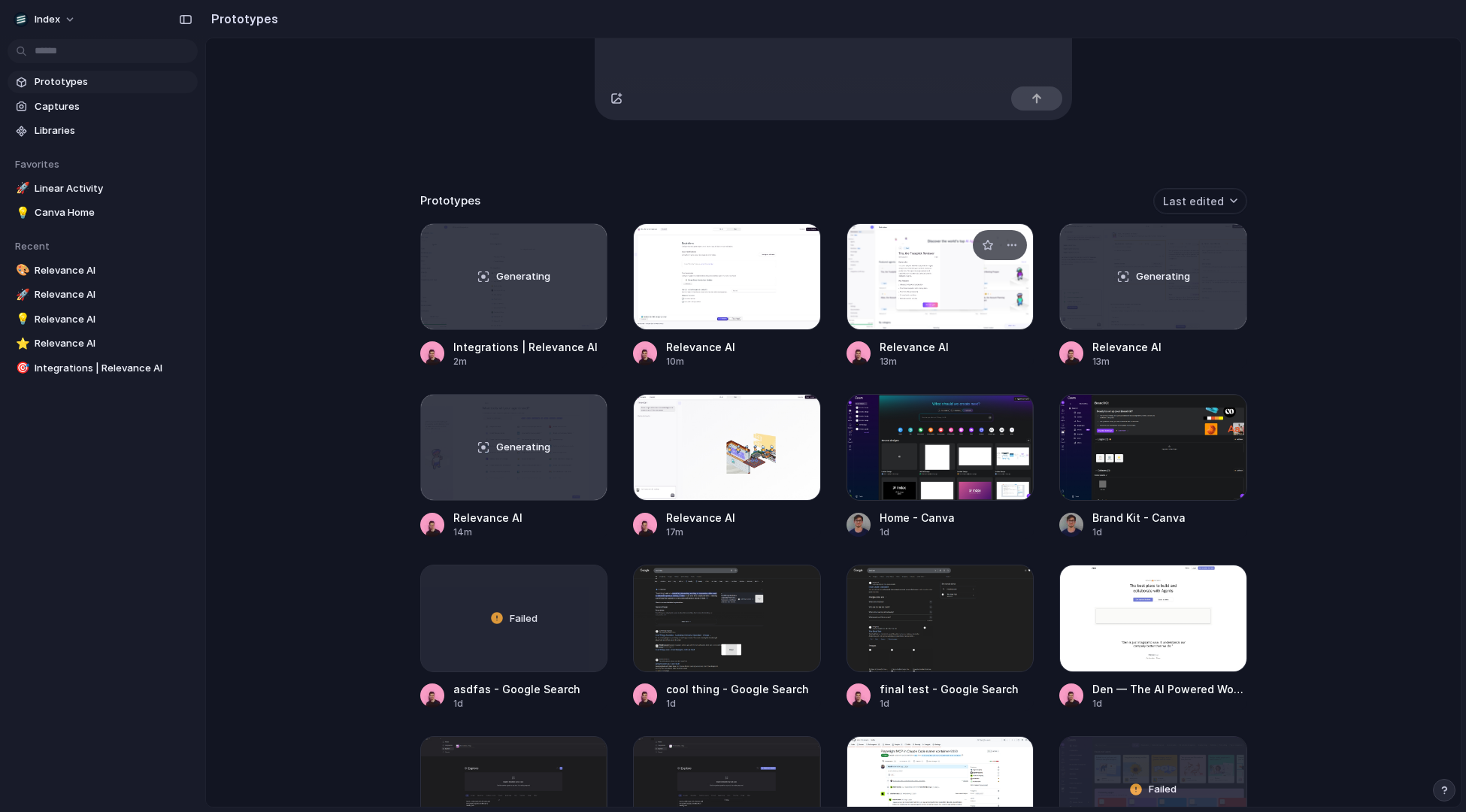
click at [911, 282] on div at bounding box center [941, 277] width 188 height 107
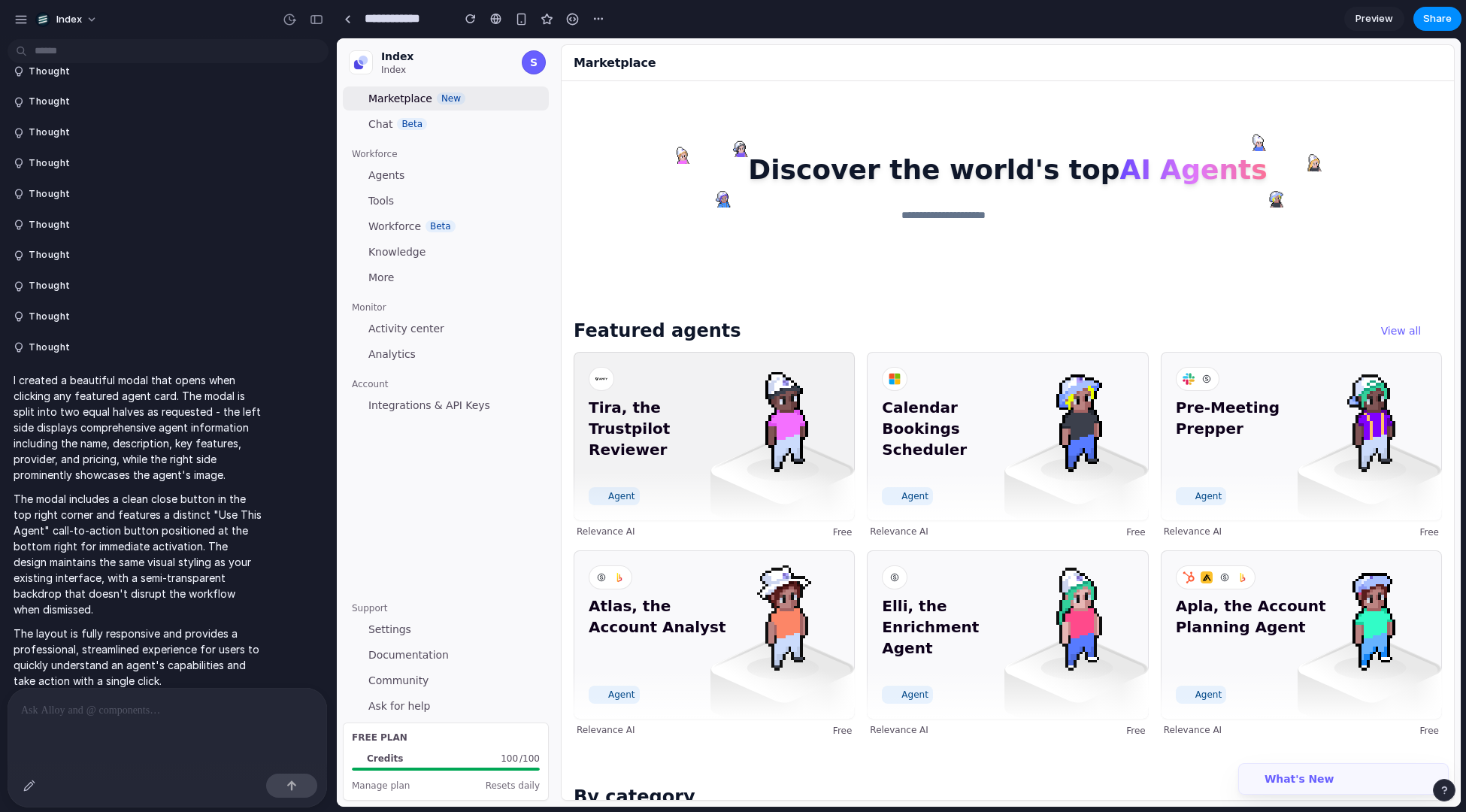
click at [640, 447] on span "Tira, the Trustpilot Reviewer" at bounding box center [664, 439] width 151 height 84
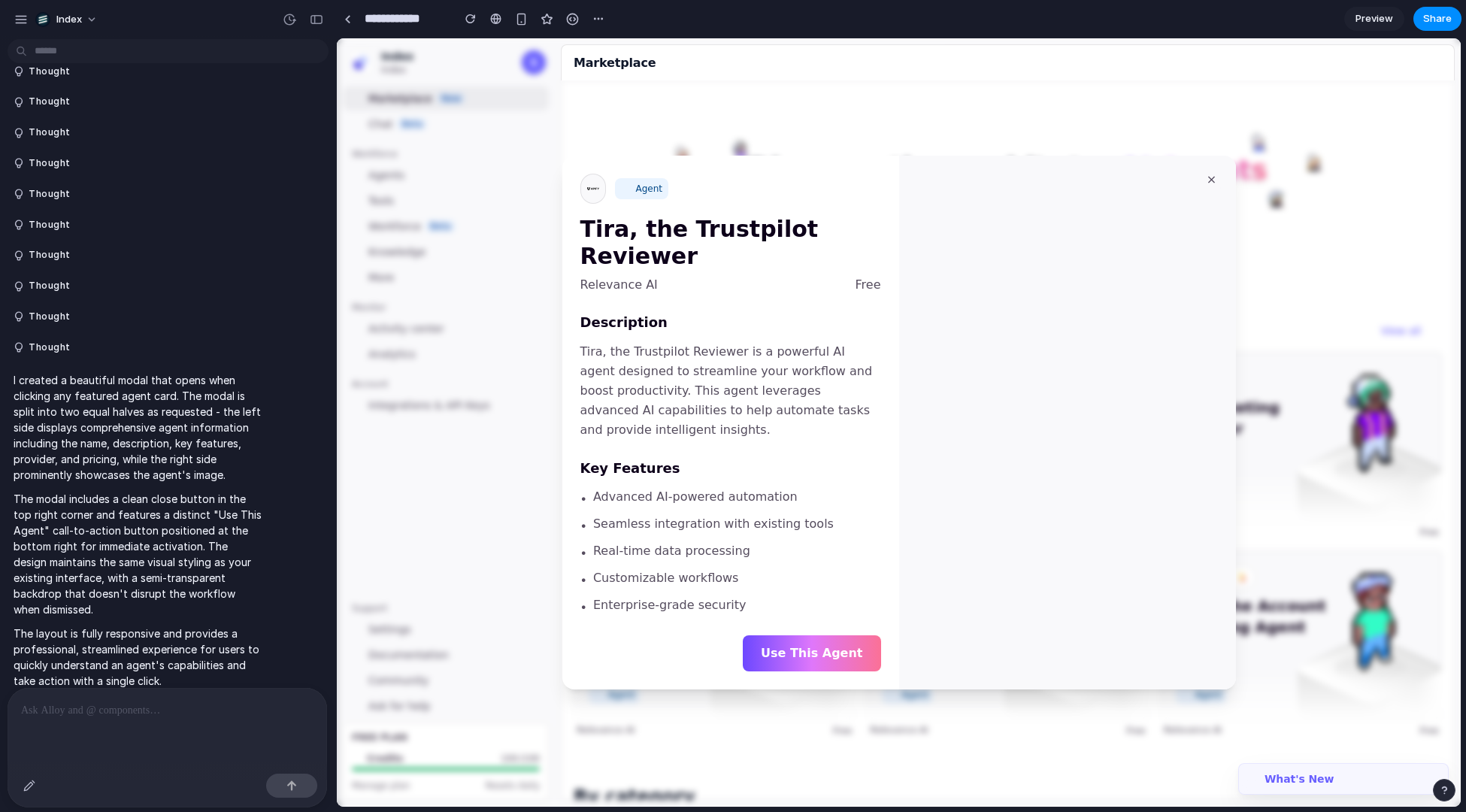
click at [672, 150] on div at bounding box center [898, 422] width 1124 height 769
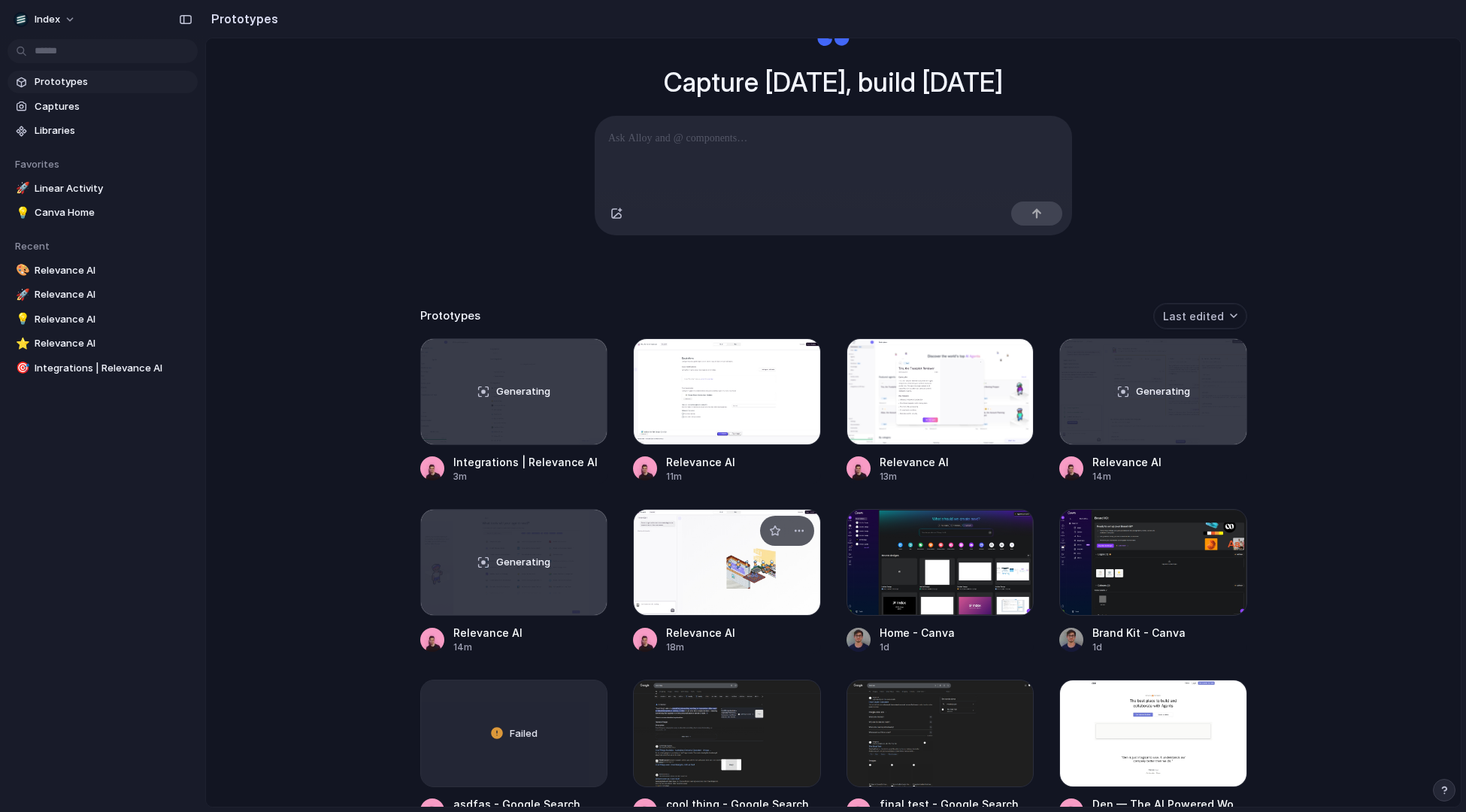
scroll to position [171, 0]
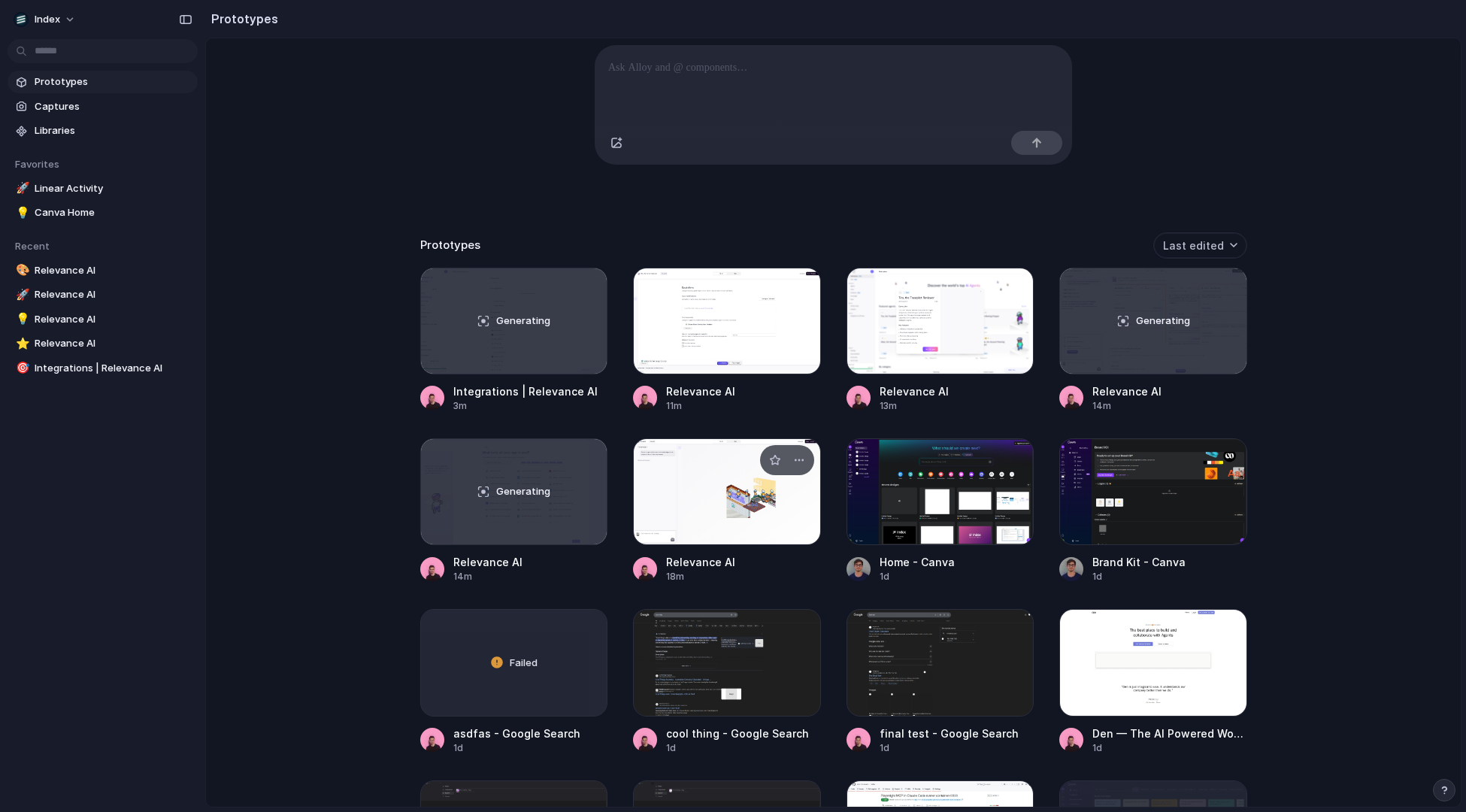
click at [708, 496] on div at bounding box center [727, 492] width 188 height 107
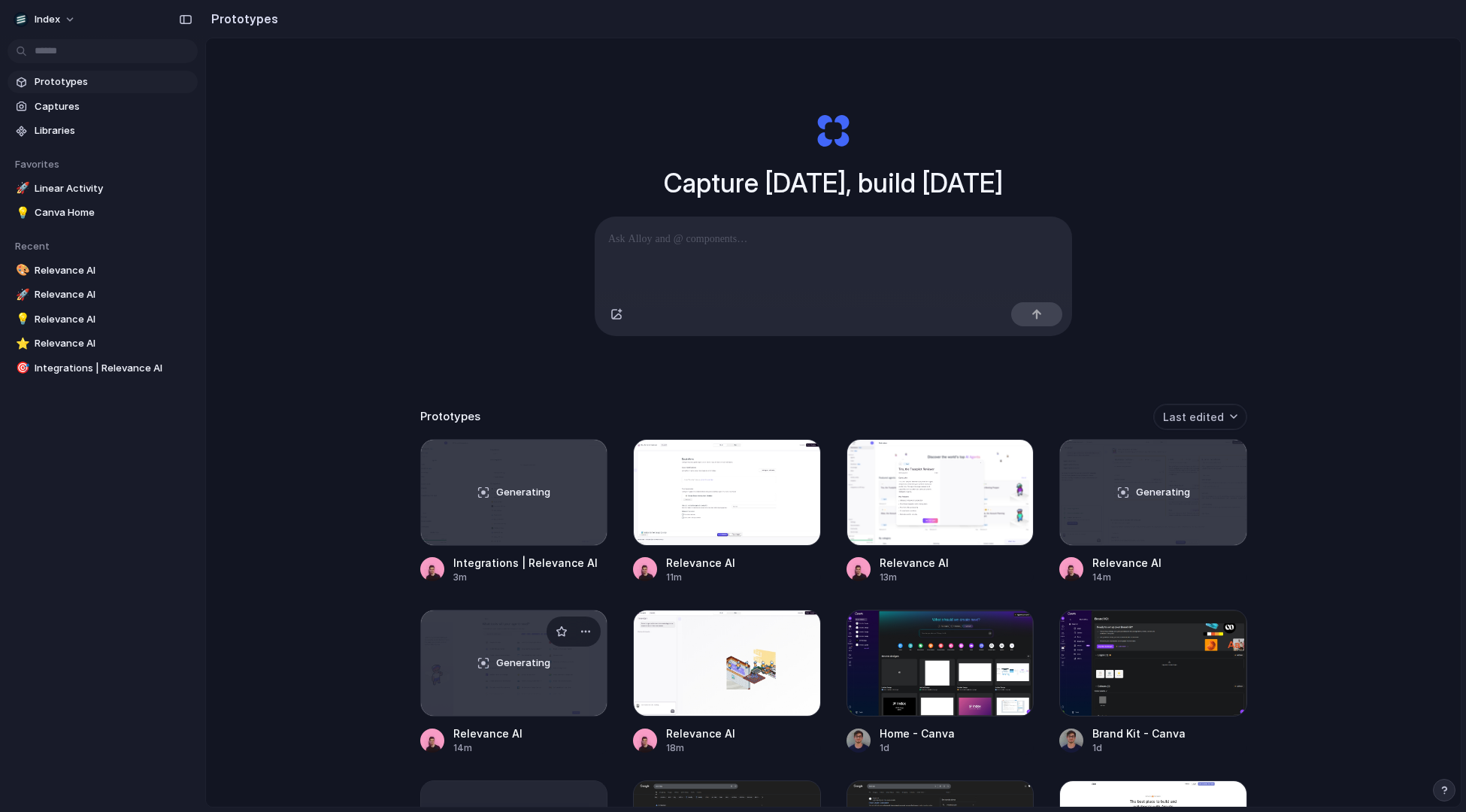
click at [466, 647] on div "Generating" at bounding box center [514, 663] width 187 height 105
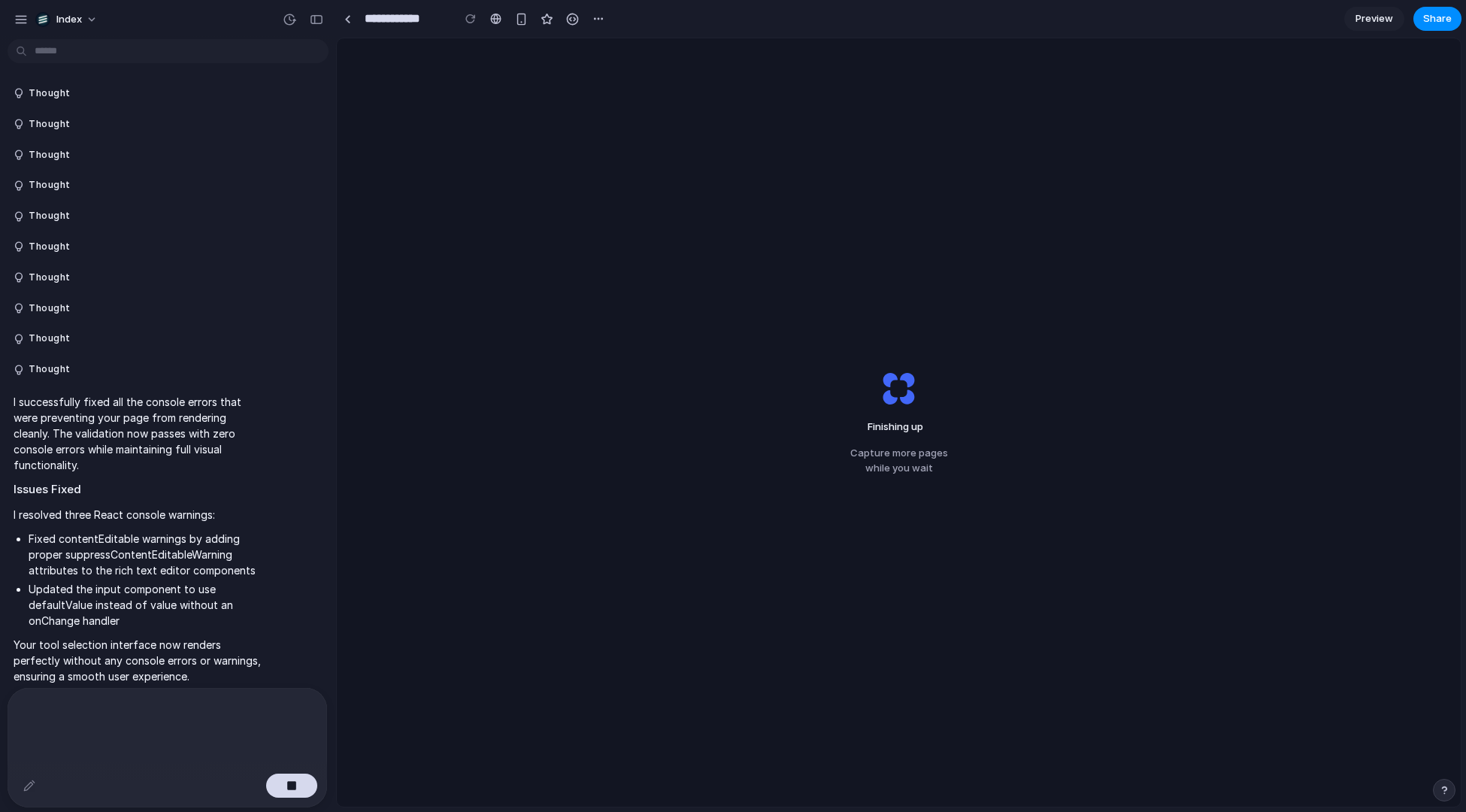
scroll to position [140, 0]
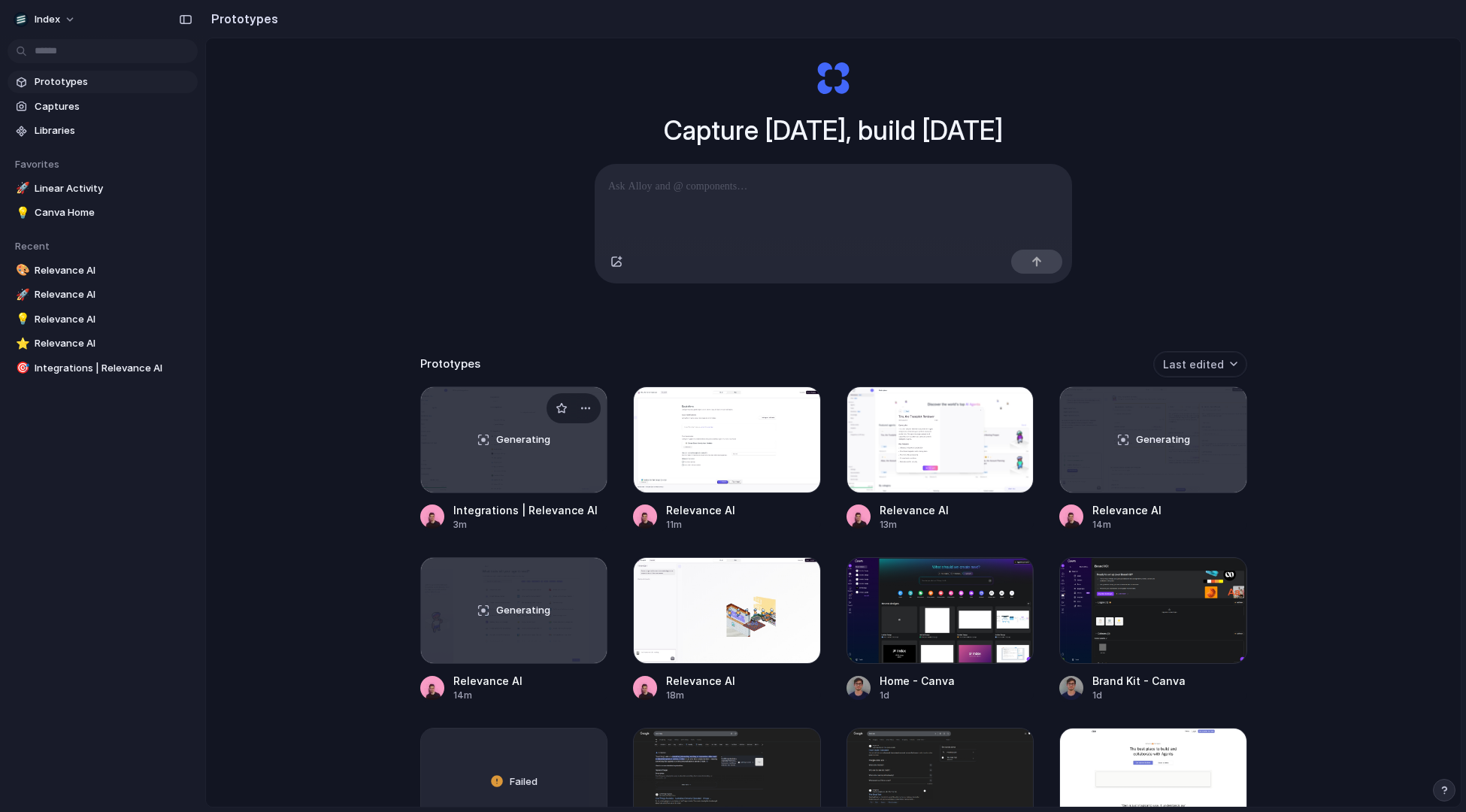
scroll to position [155, 0]
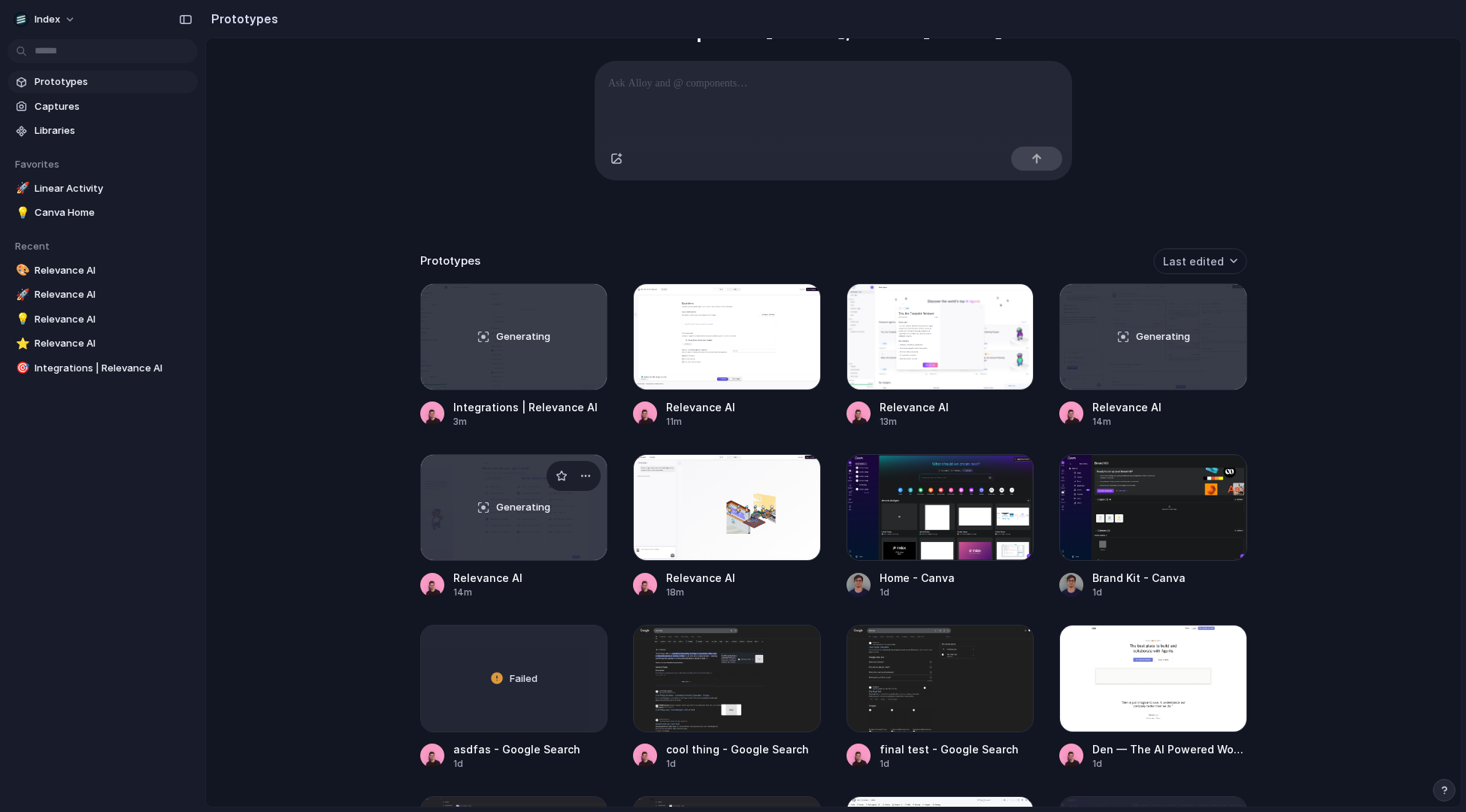
click at [485, 513] on div "Generating" at bounding box center [514, 508] width 187 height 105
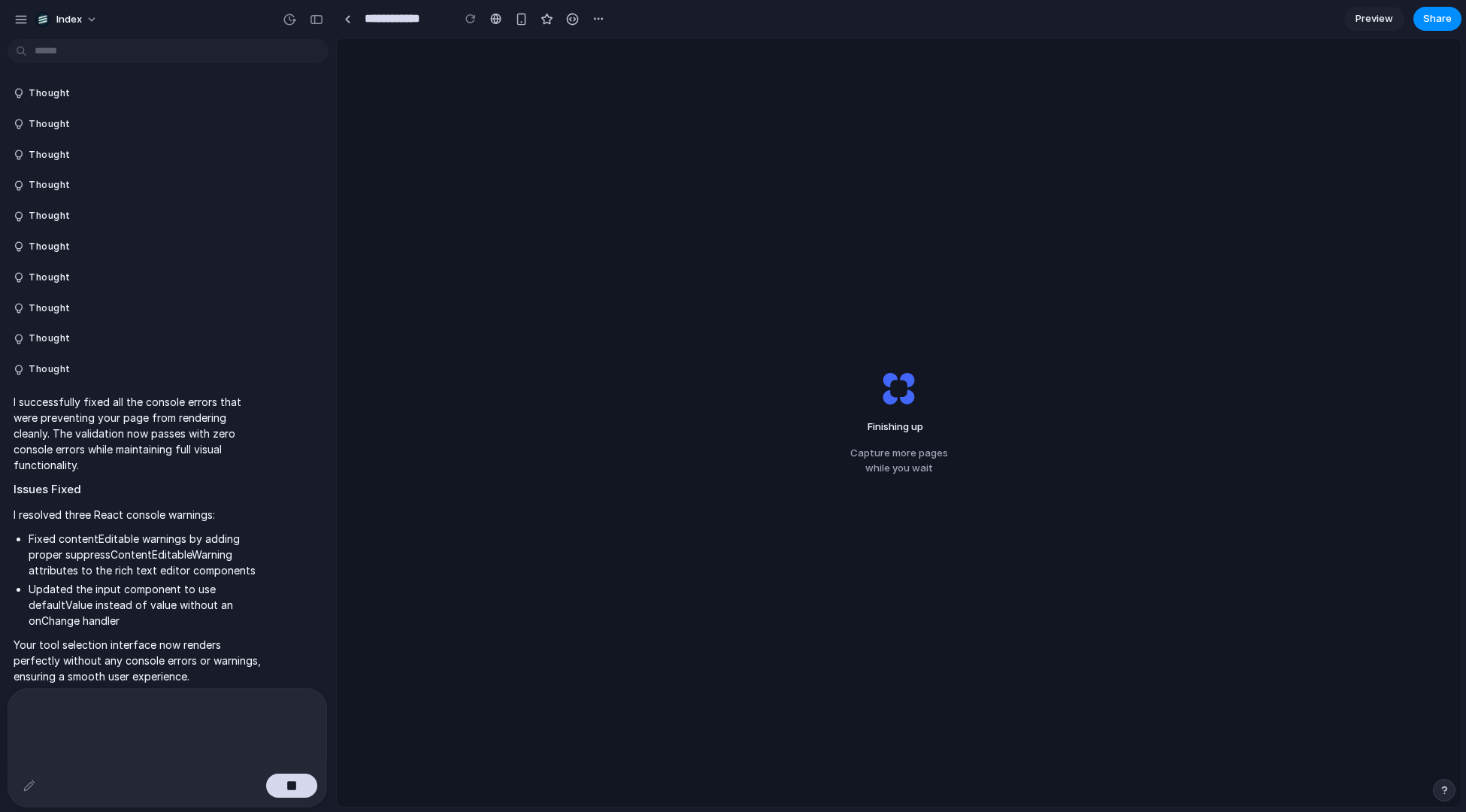
scroll to position [140, 0]
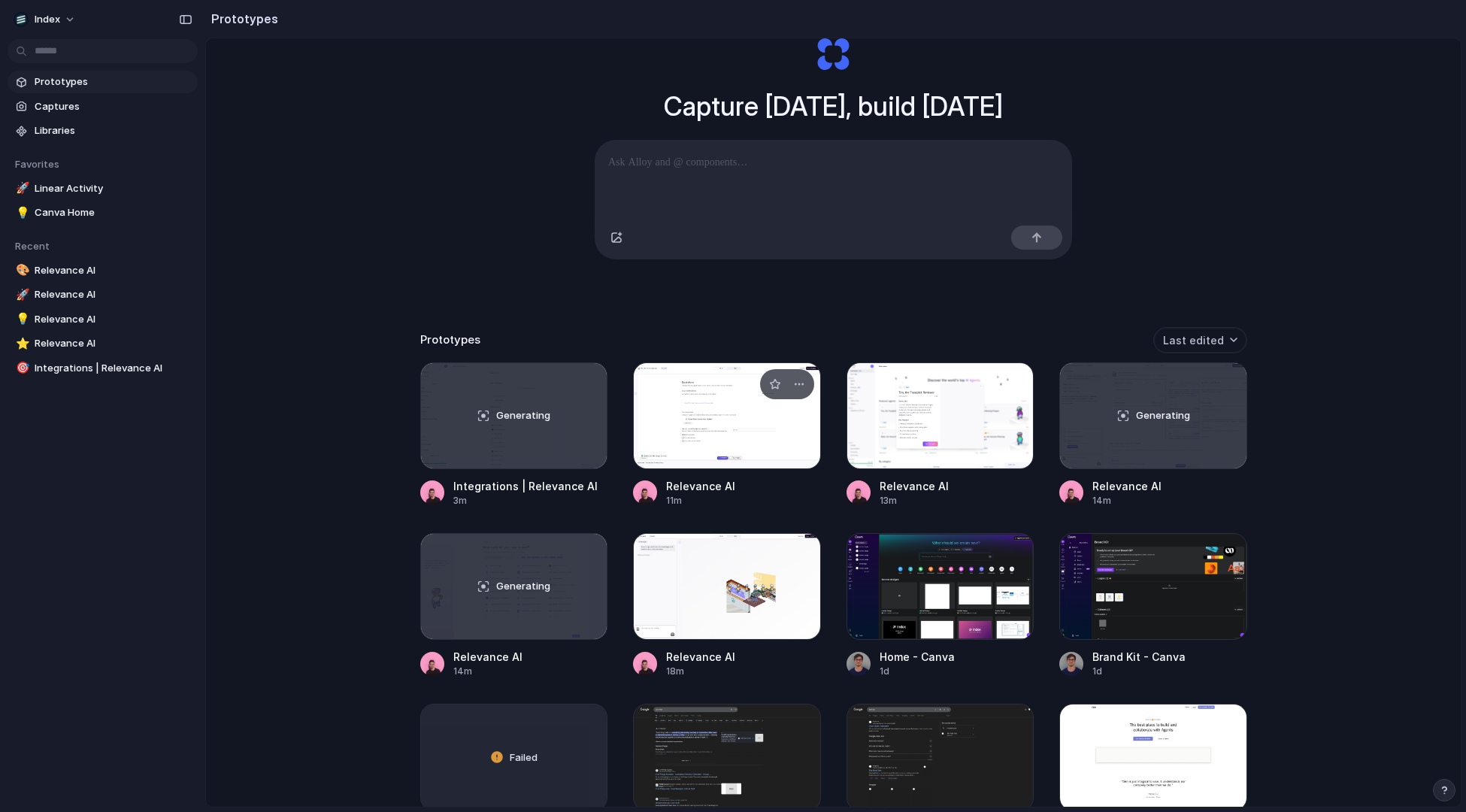
scroll to position [113, 0]
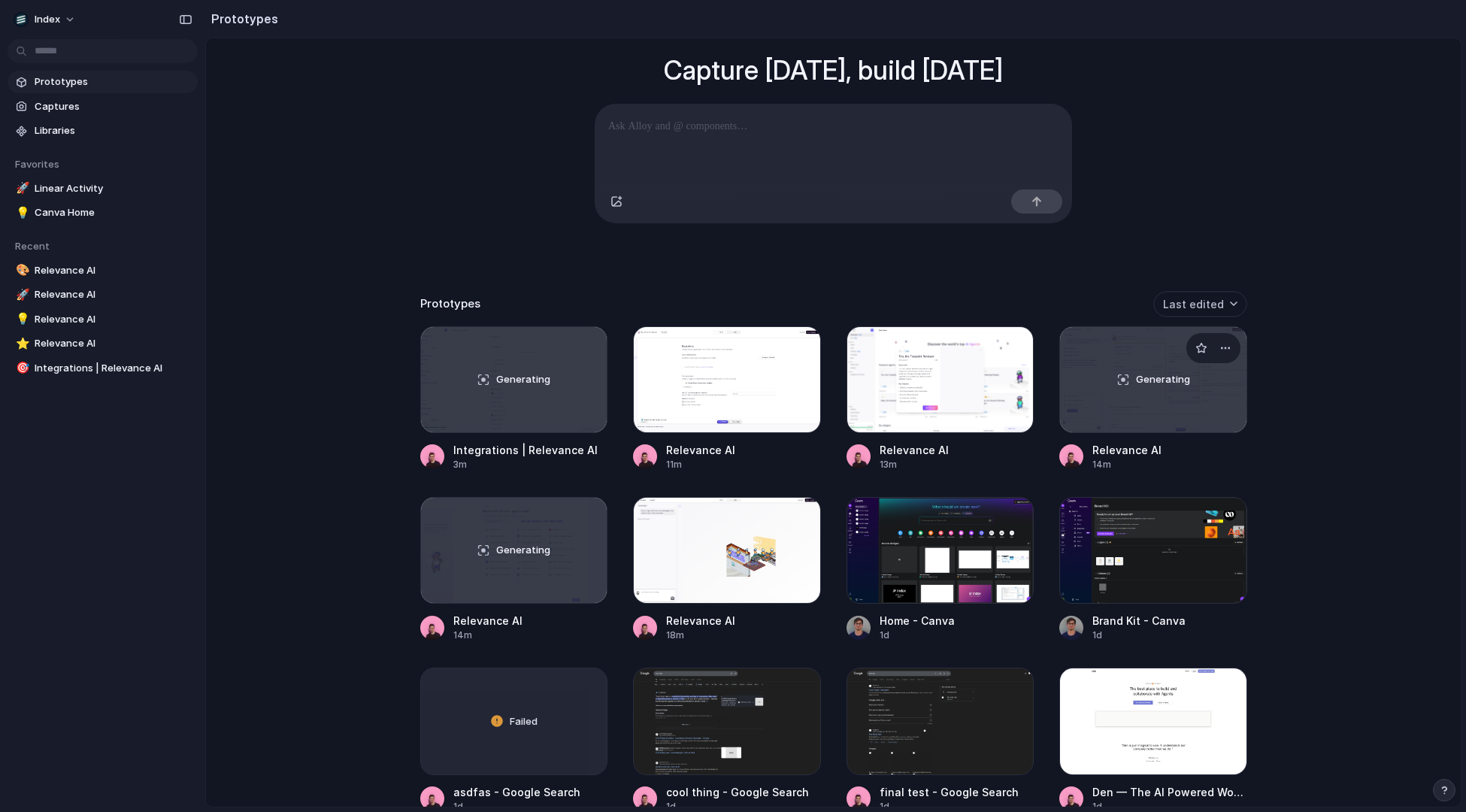
click at [1160, 380] on span "Generating" at bounding box center [1163, 379] width 54 height 15
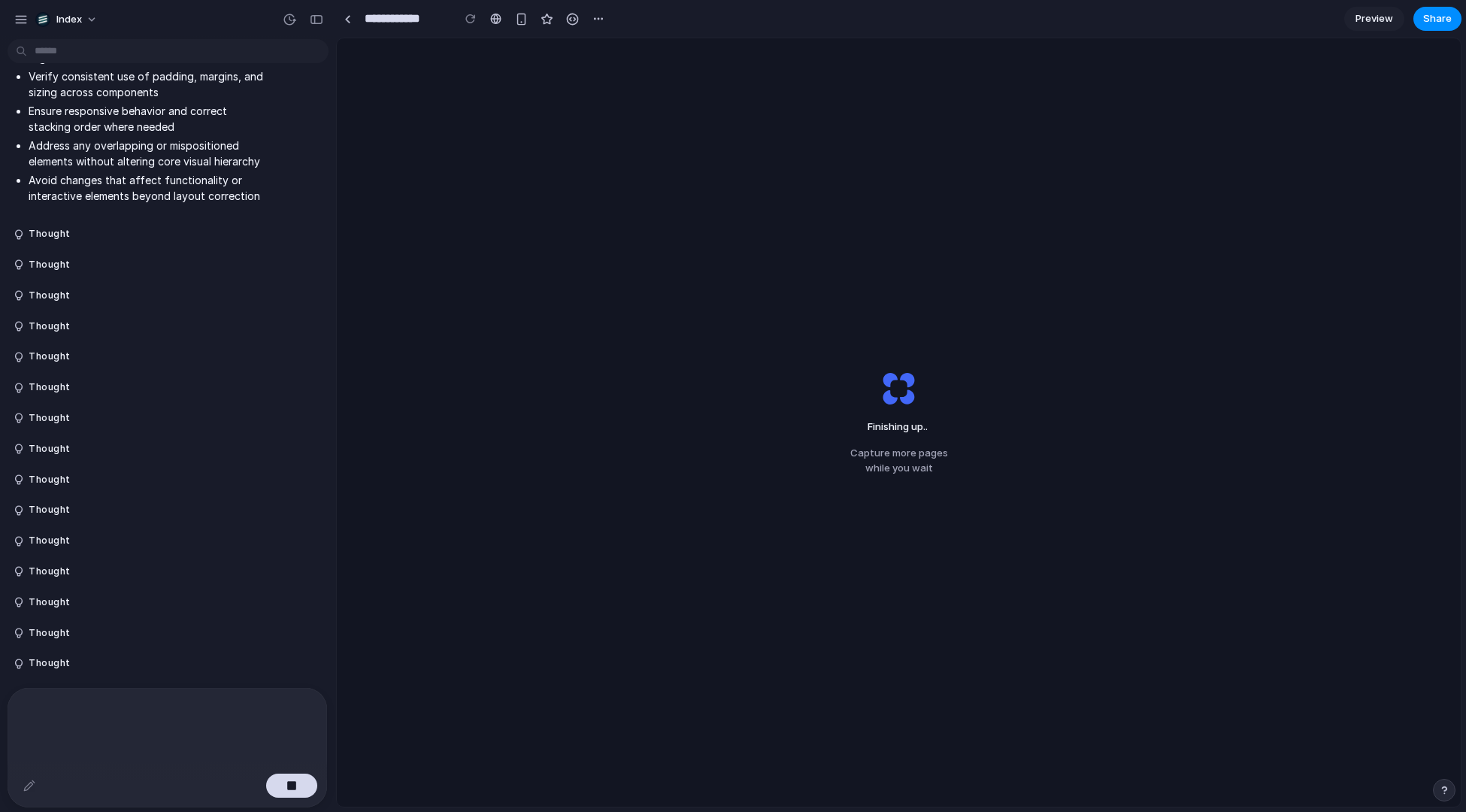
scroll to position [920, 0]
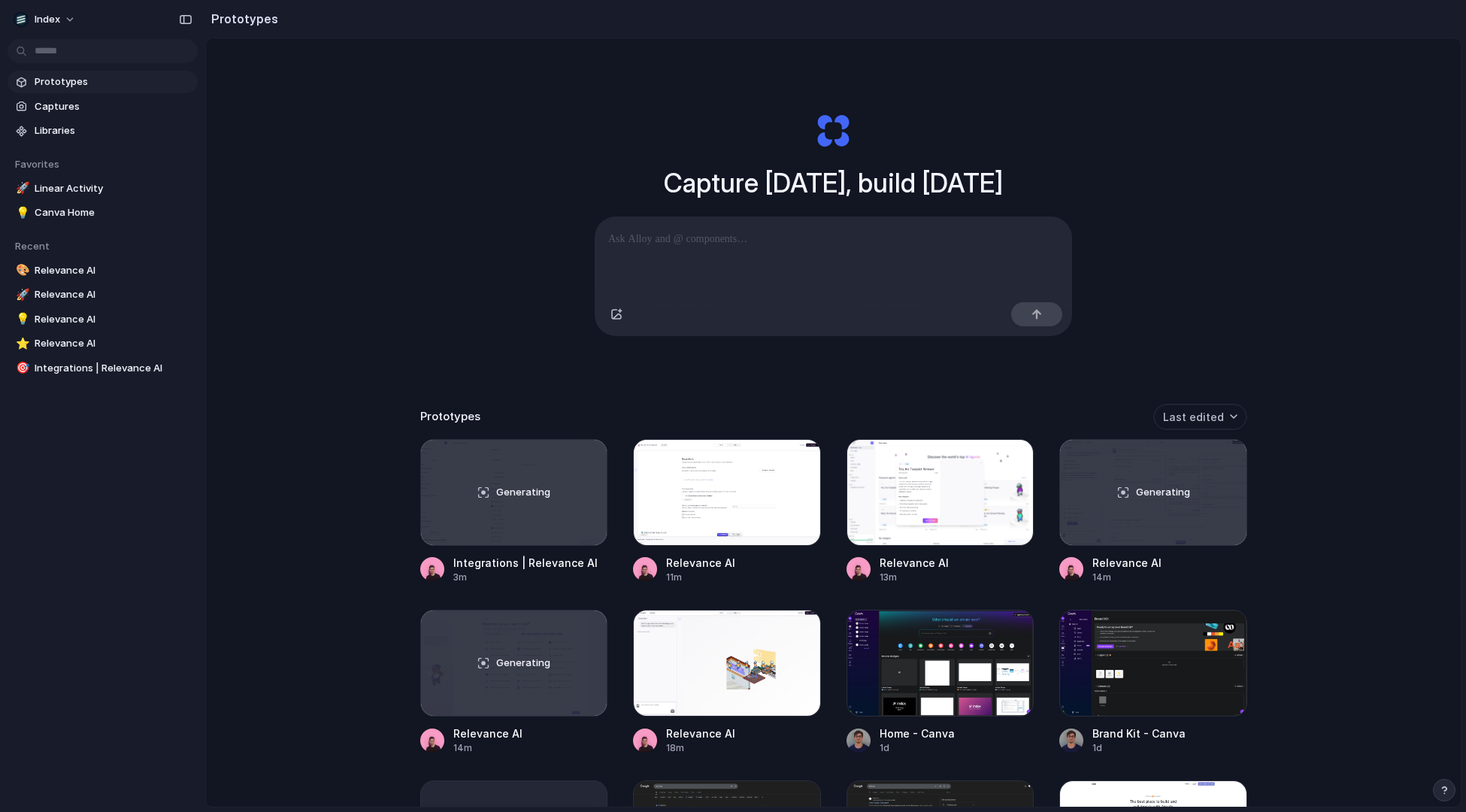
click at [530, 388] on div "Capture today, build tomorrow Clone web app Clone screenshot Start from existin…" at bounding box center [834, 462] width 1255 height 848
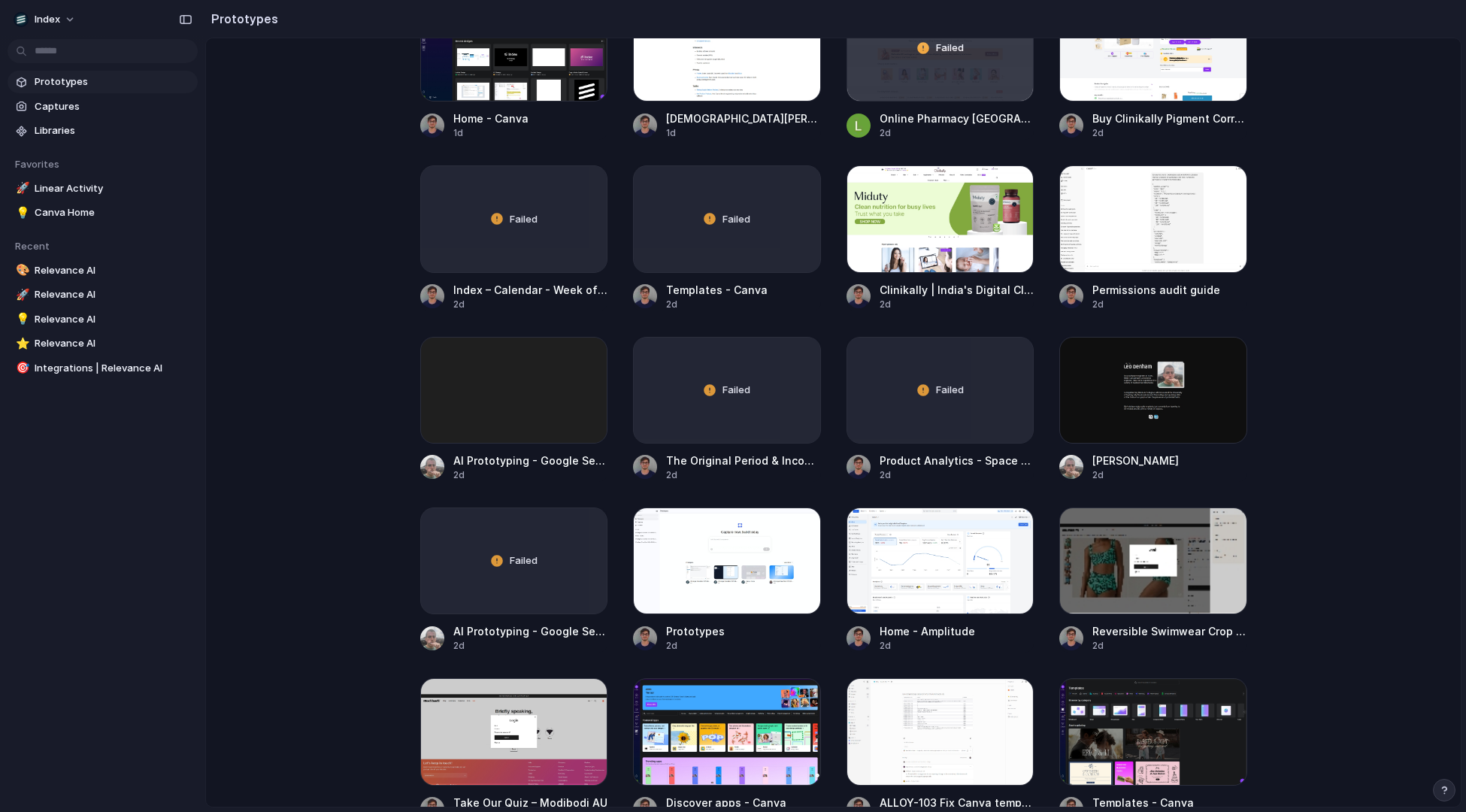
scroll to position [1266, 0]
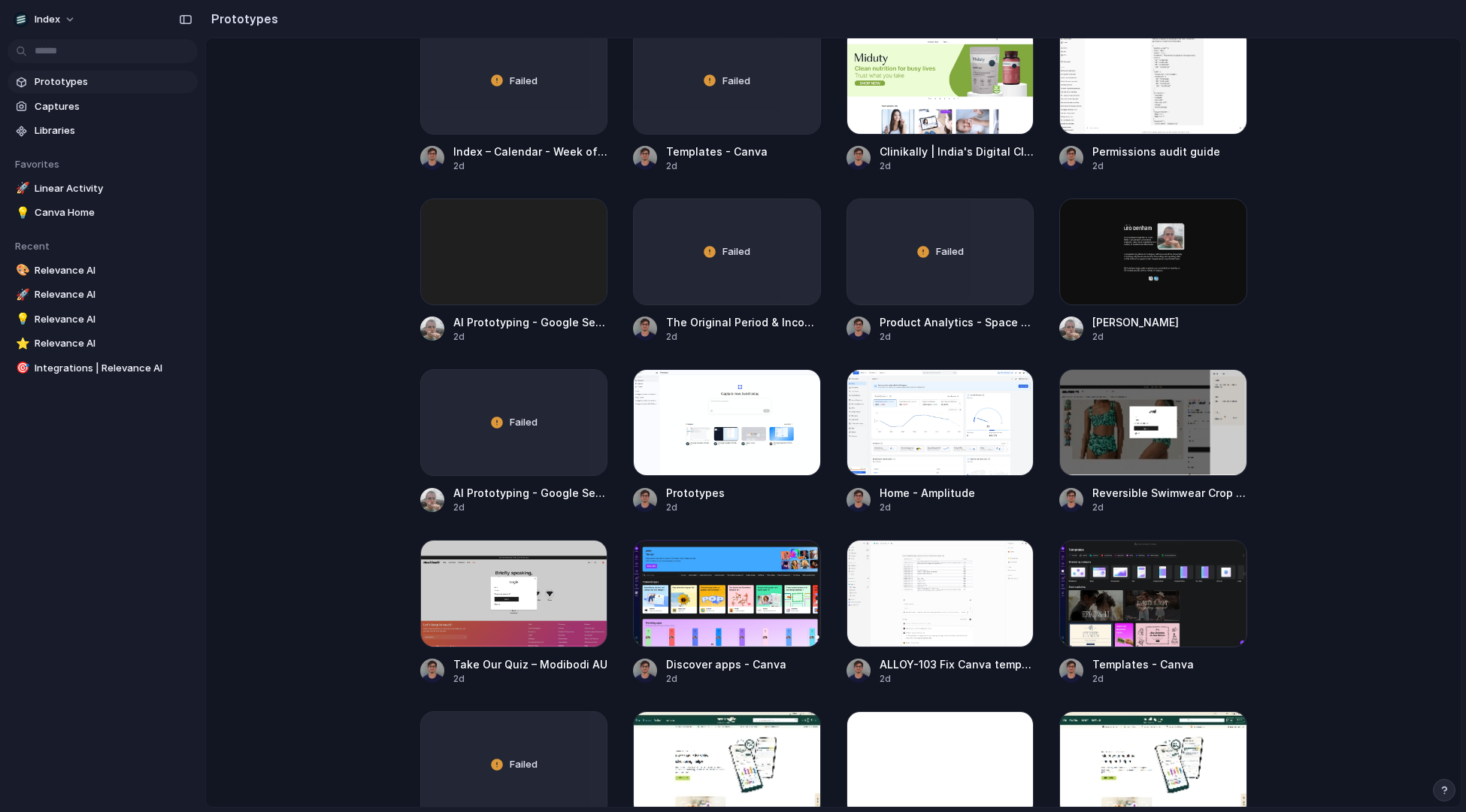
click at [333, 441] on main "Capture today, build tomorrow Clone web app Clone screenshot Start from existin…" at bounding box center [834, 422] width 1257 height 770
drag, startPoint x: 332, startPoint y: 265, endPoint x: 332, endPoint y: 549, distance: 284.0
click at [332, 549] on main "Capture today, build tomorrow Clone web app Clone screenshot Start from existin…" at bounding box center [834, 422] width 1257 height 770
drag, startPoint x: 333, startPoint y: 692, endPoint x: 323, endPoint y: 166, distance: 526.1
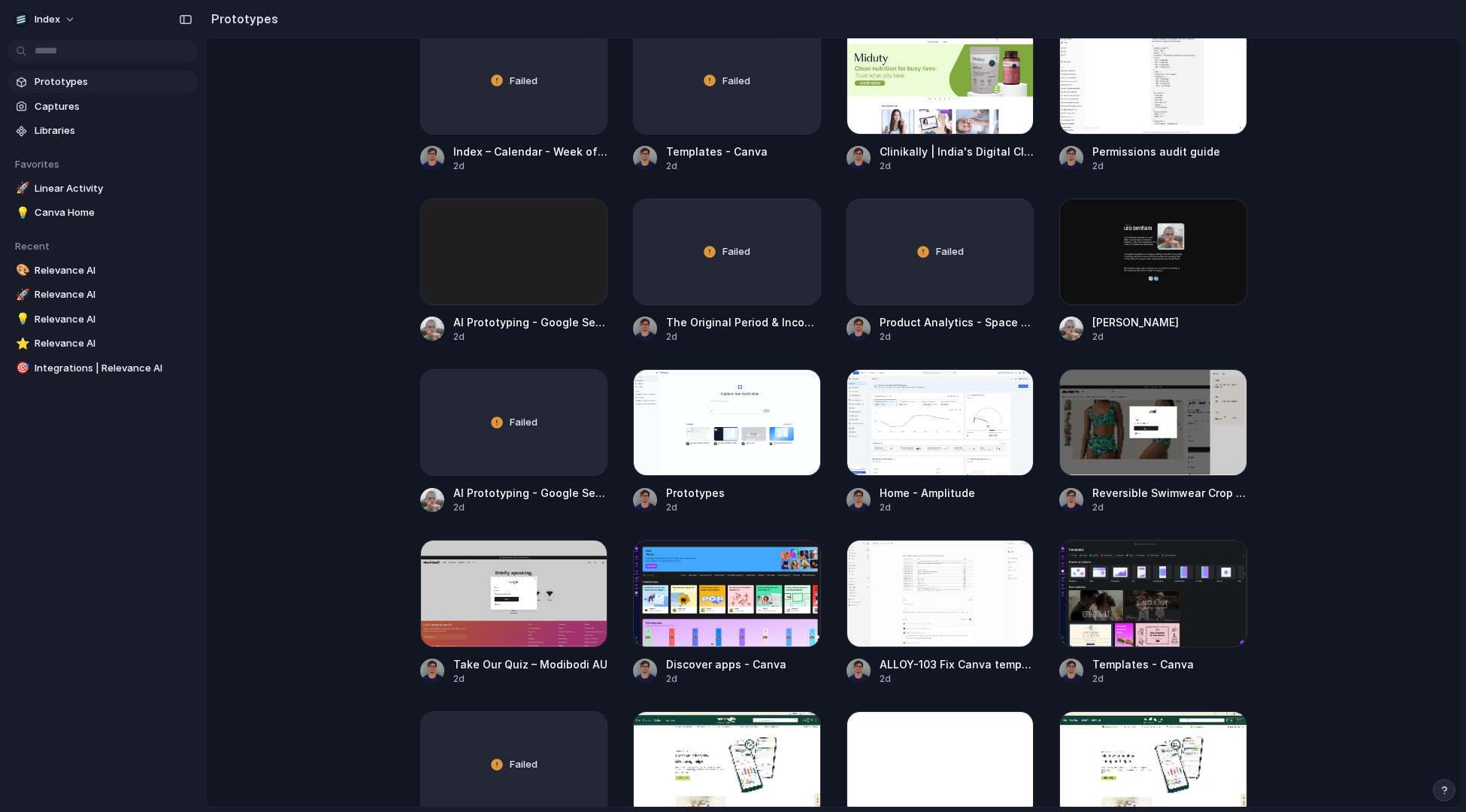
click at [326, 215] on main "Capture today, build tomorrow Clone web app Clone screenshot Start from existin…" at bounding box center [834, 422] width 1257 height 770
click at [323, 166] on main "Capture today, build tomorrow Clone web app Clone screenshot Start from existin…" at bounding box center [834, 422] width 1257 height 770
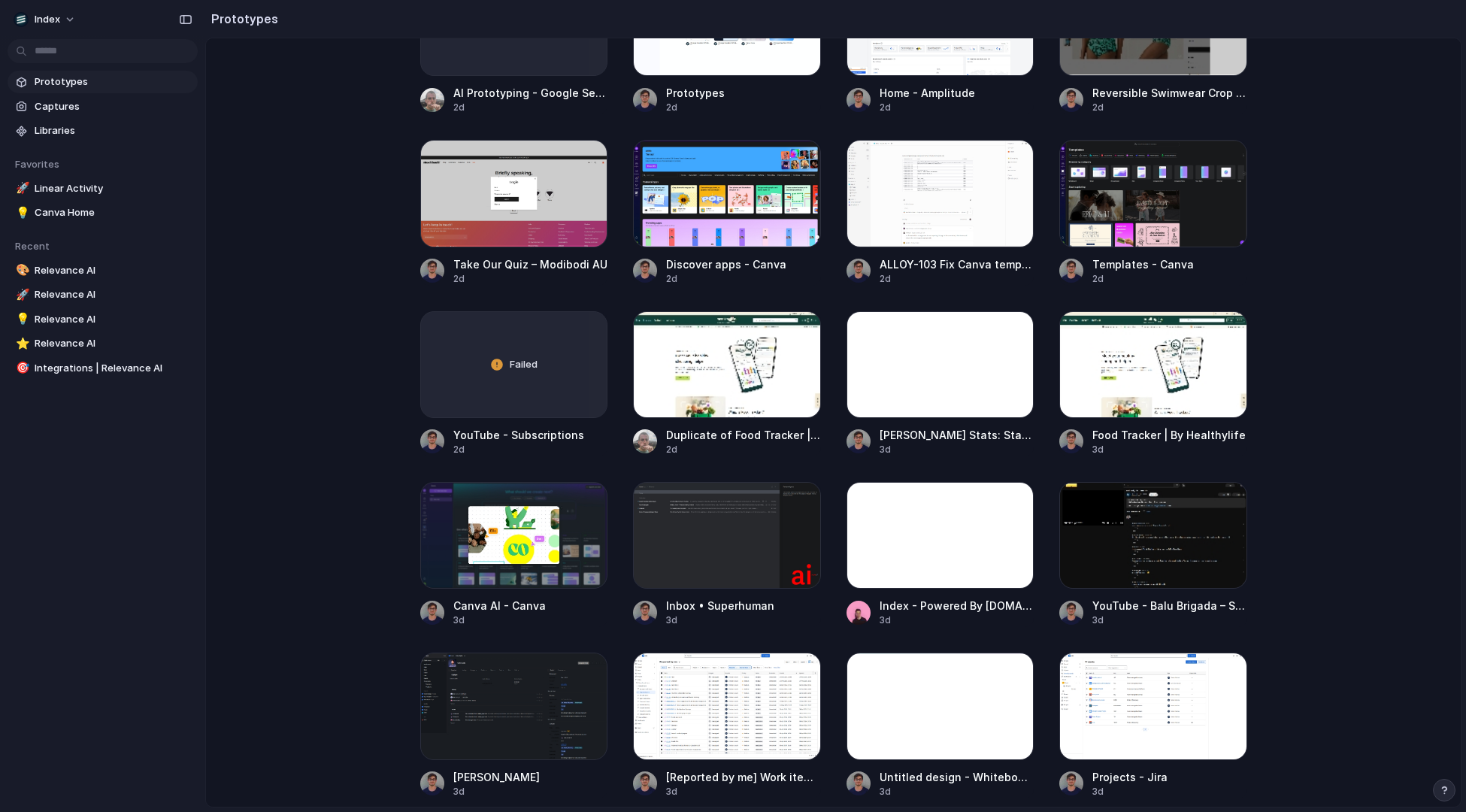
scroll to position [2128, 0]
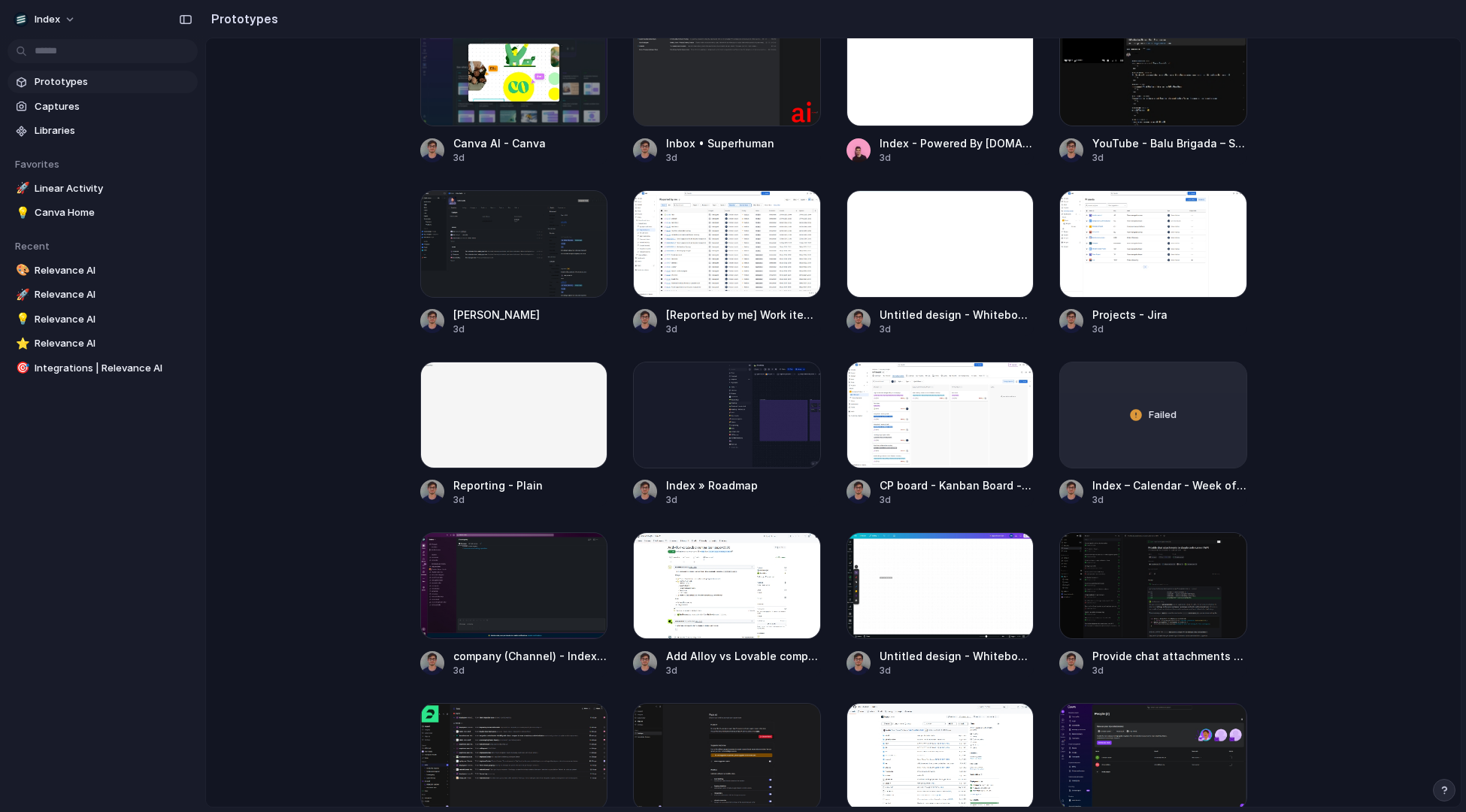
drag, startPoint x: 972, startPoint y: 514, endPoint x: 375, endPoint y: 148, distance: 700.3
click at [375, 148] on main "Capture today, build tomorrow Clone web app Clone screenshot Start from existin…" at bounding box center [834, 422] width 1257 height 770
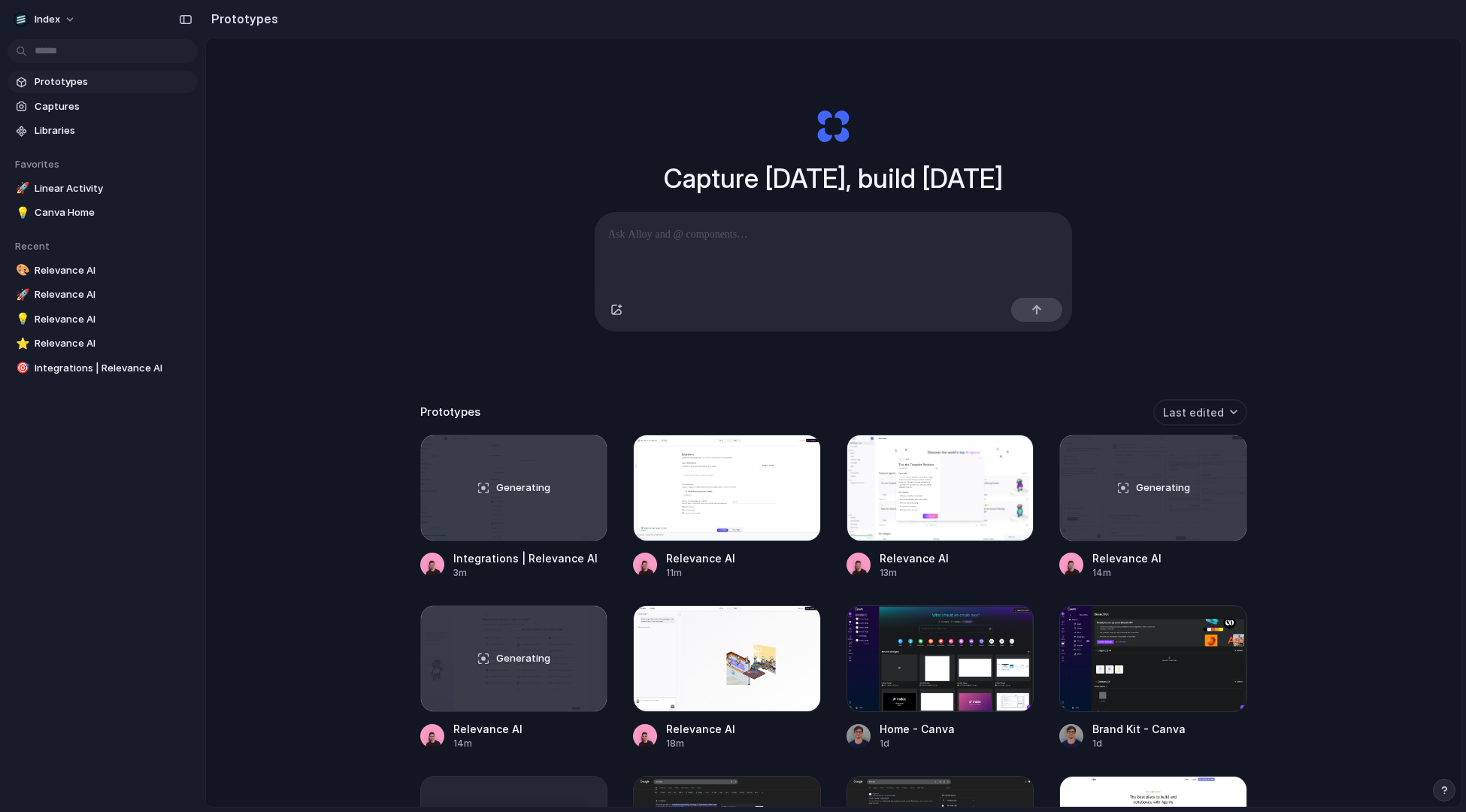
scroll to position [0, 0]
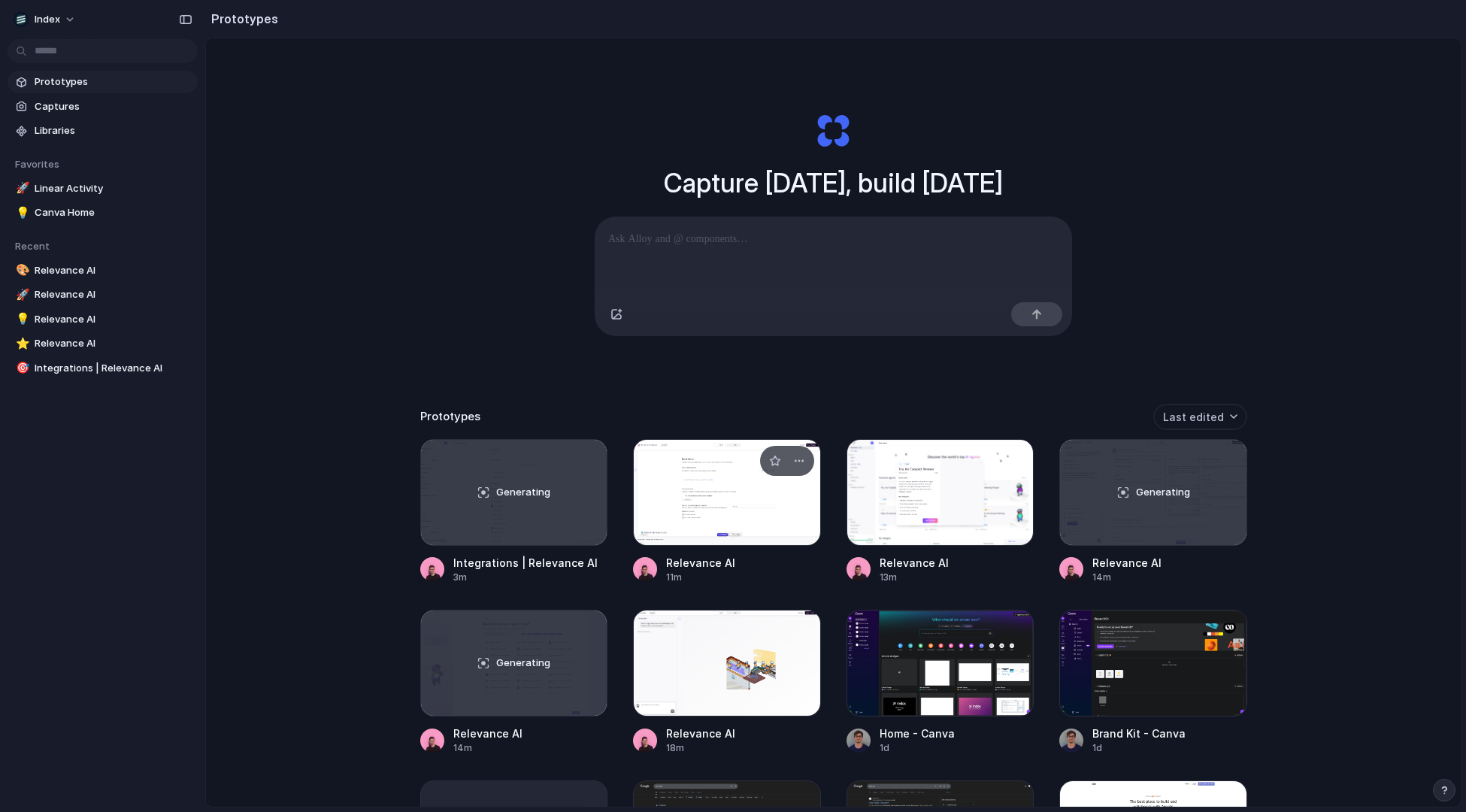
click at [678, 509] on div at bounding box center [727, 492] width 188 height 107
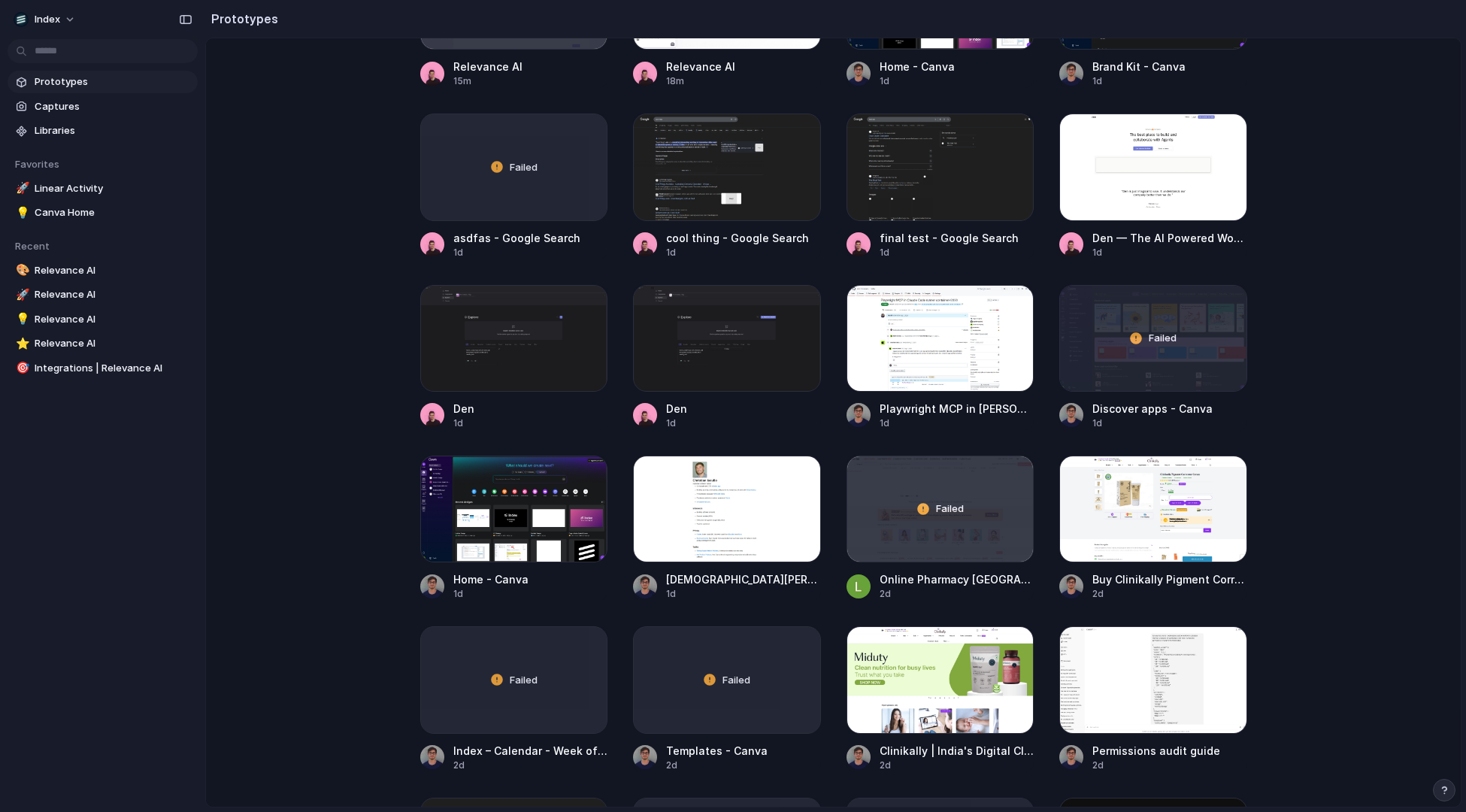
scroll to position [923, 0]
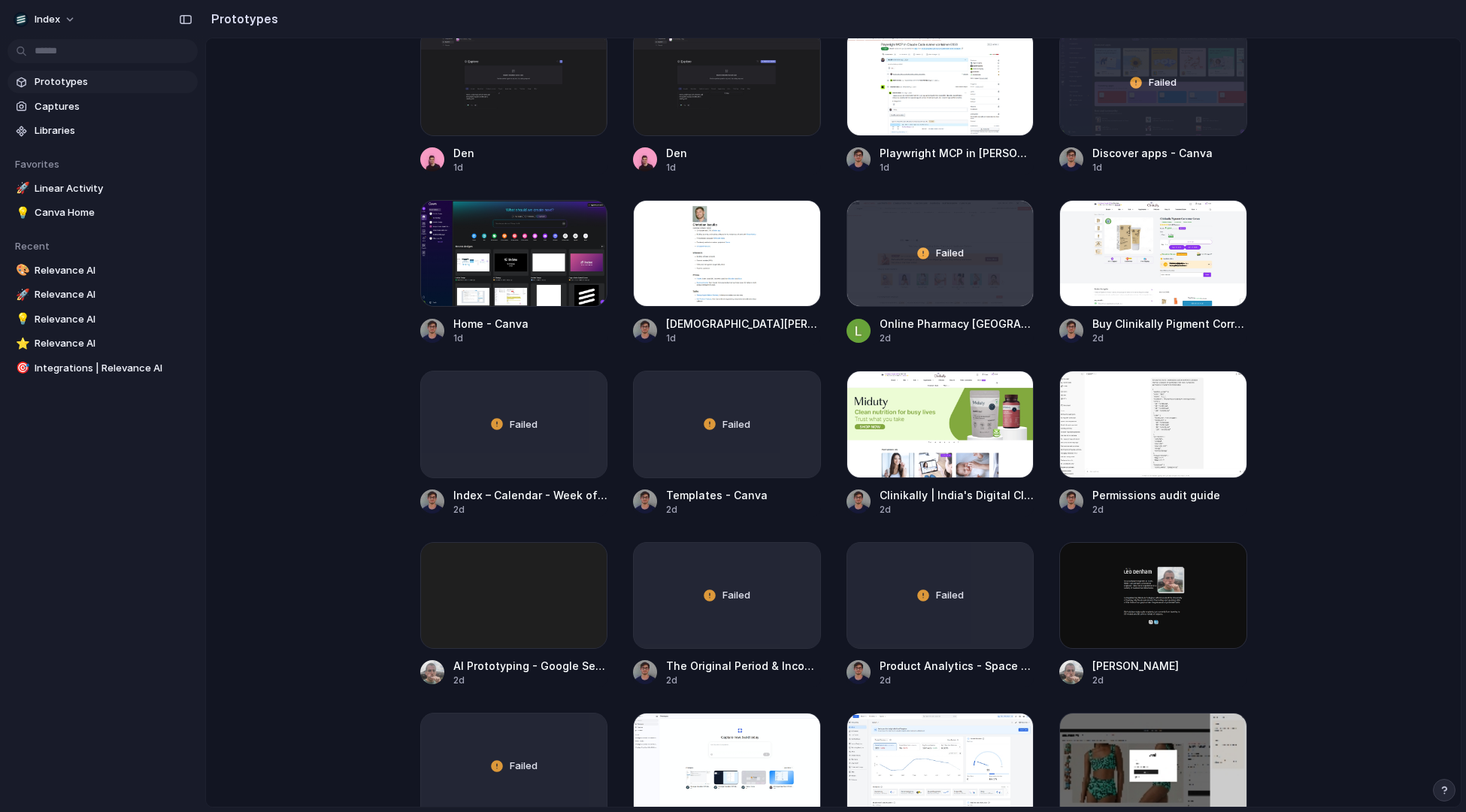
click at [343, 229] on main "Capture today, build tomorrow Clone web app Clone screenshot Start from existin…" at bounding box center [834, 422] width 1257 height 770
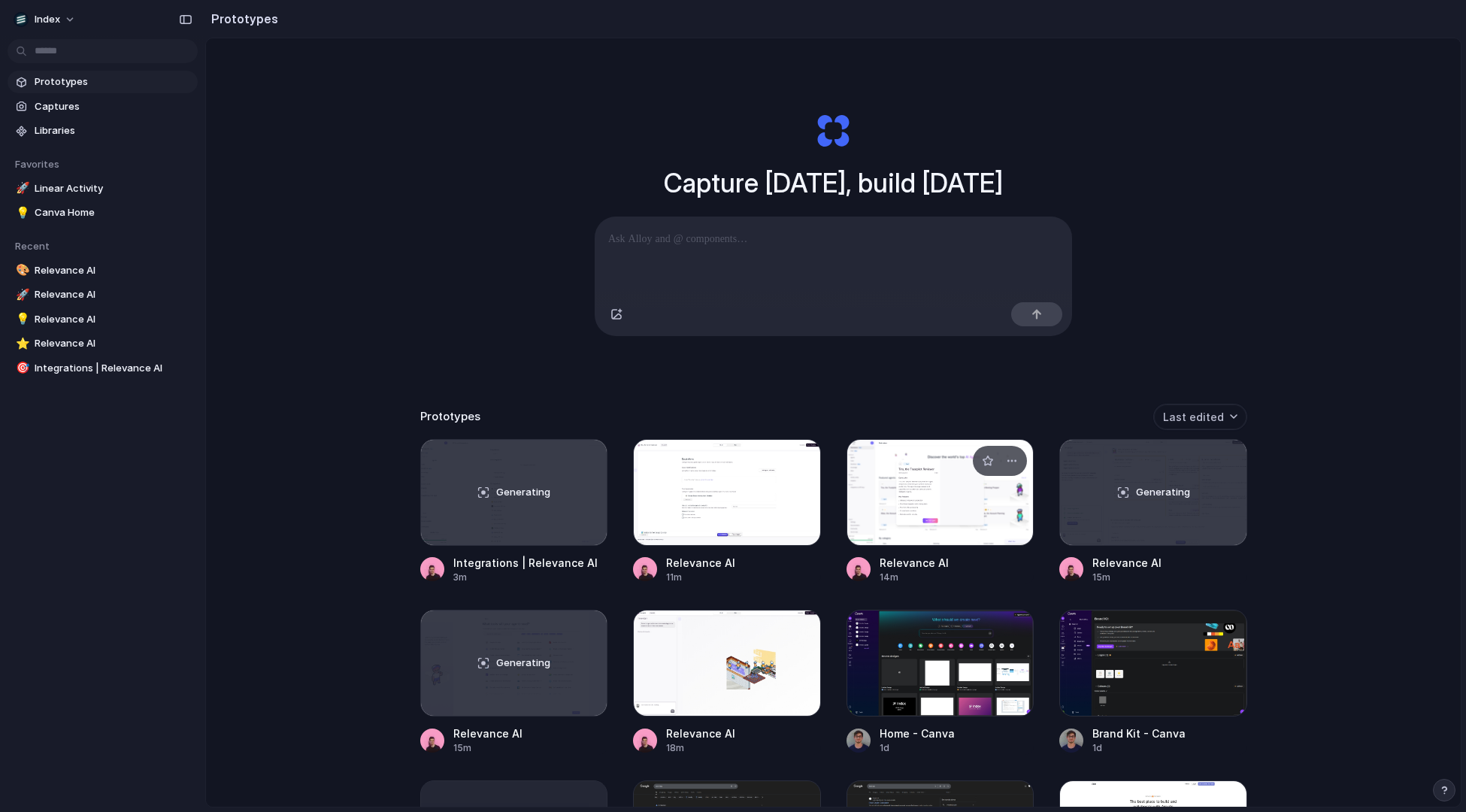
click at [909, 492] on div at bounding box center [941, 492] width 188 height 107
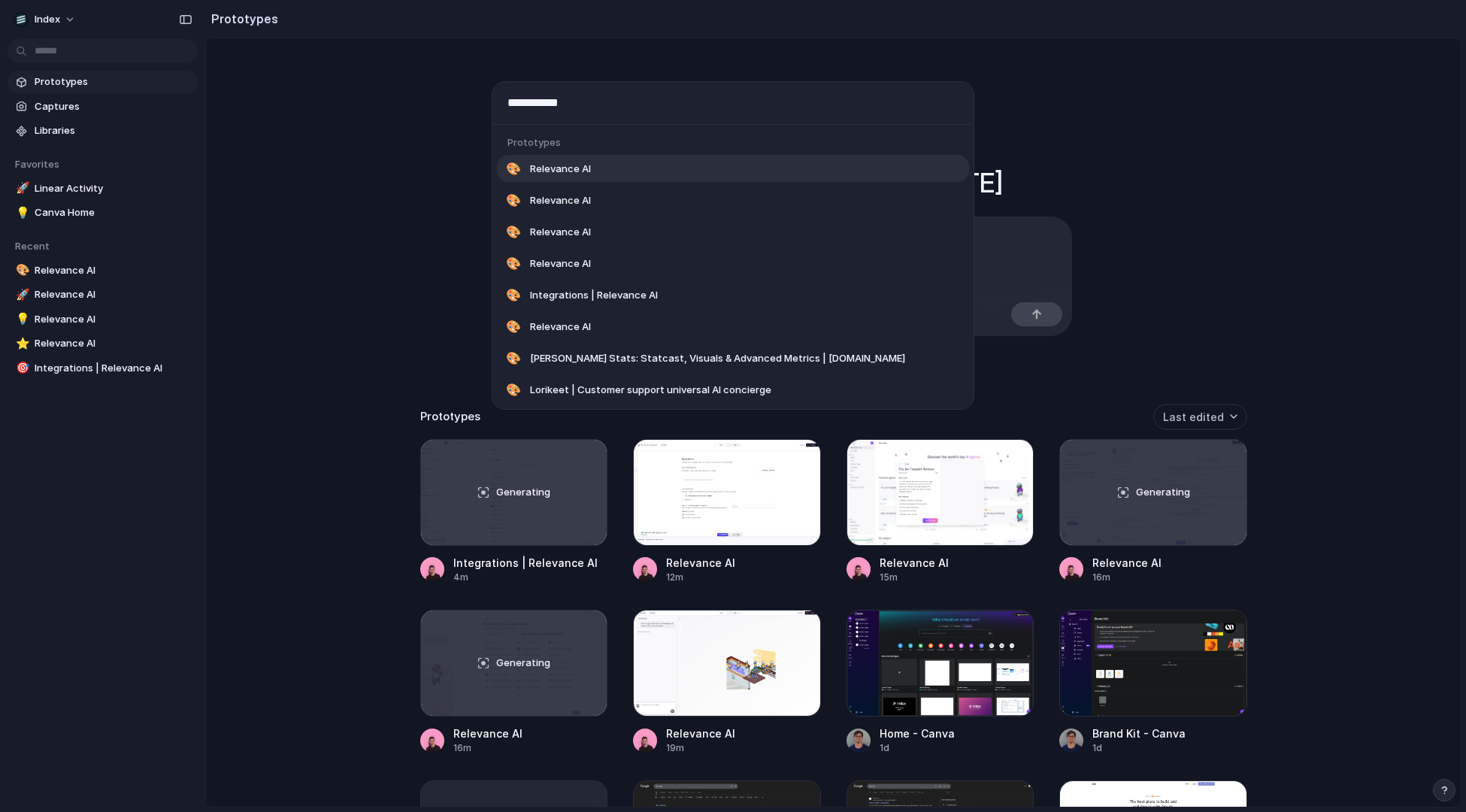
type input "**********"
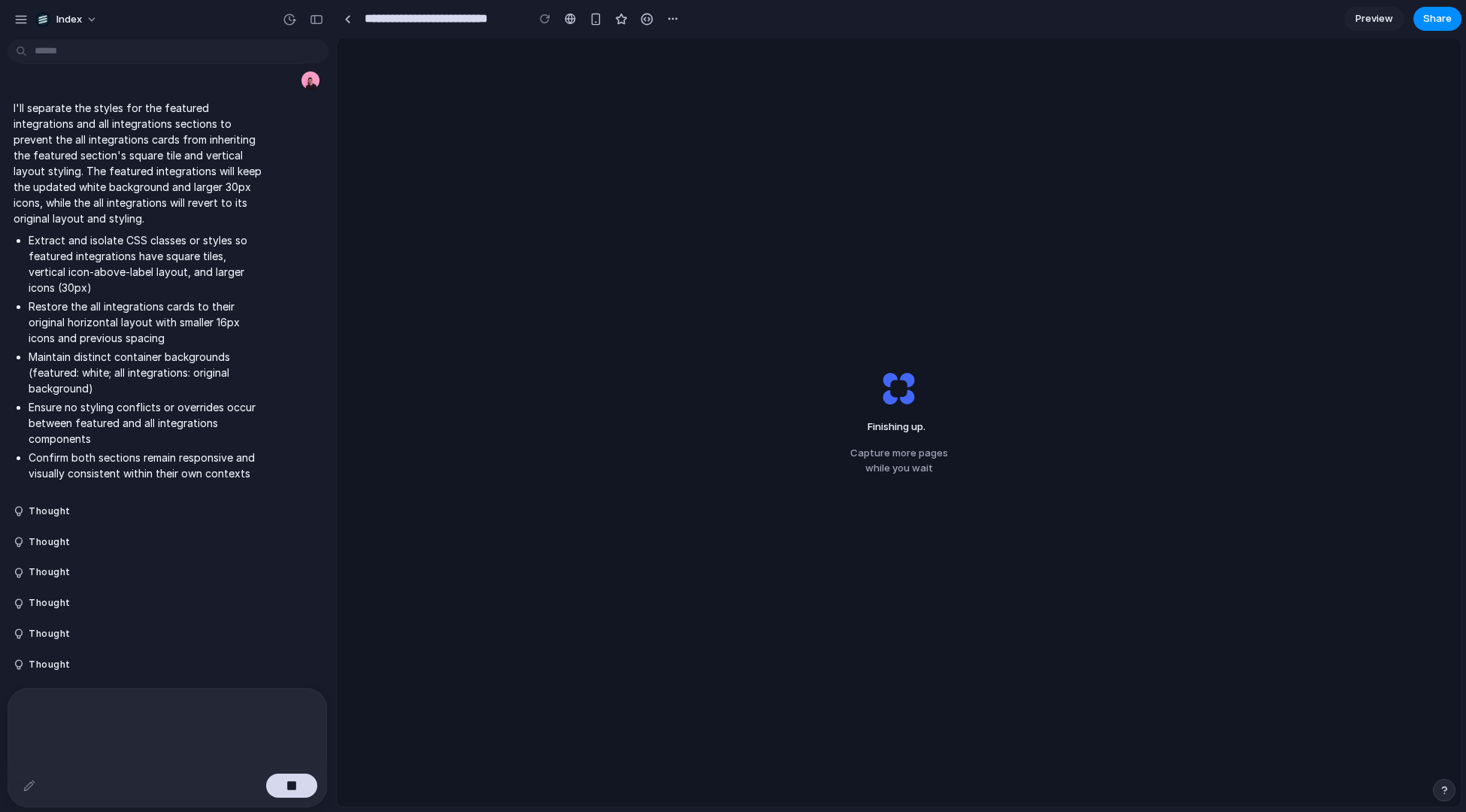
scroll to position [2544, 0]
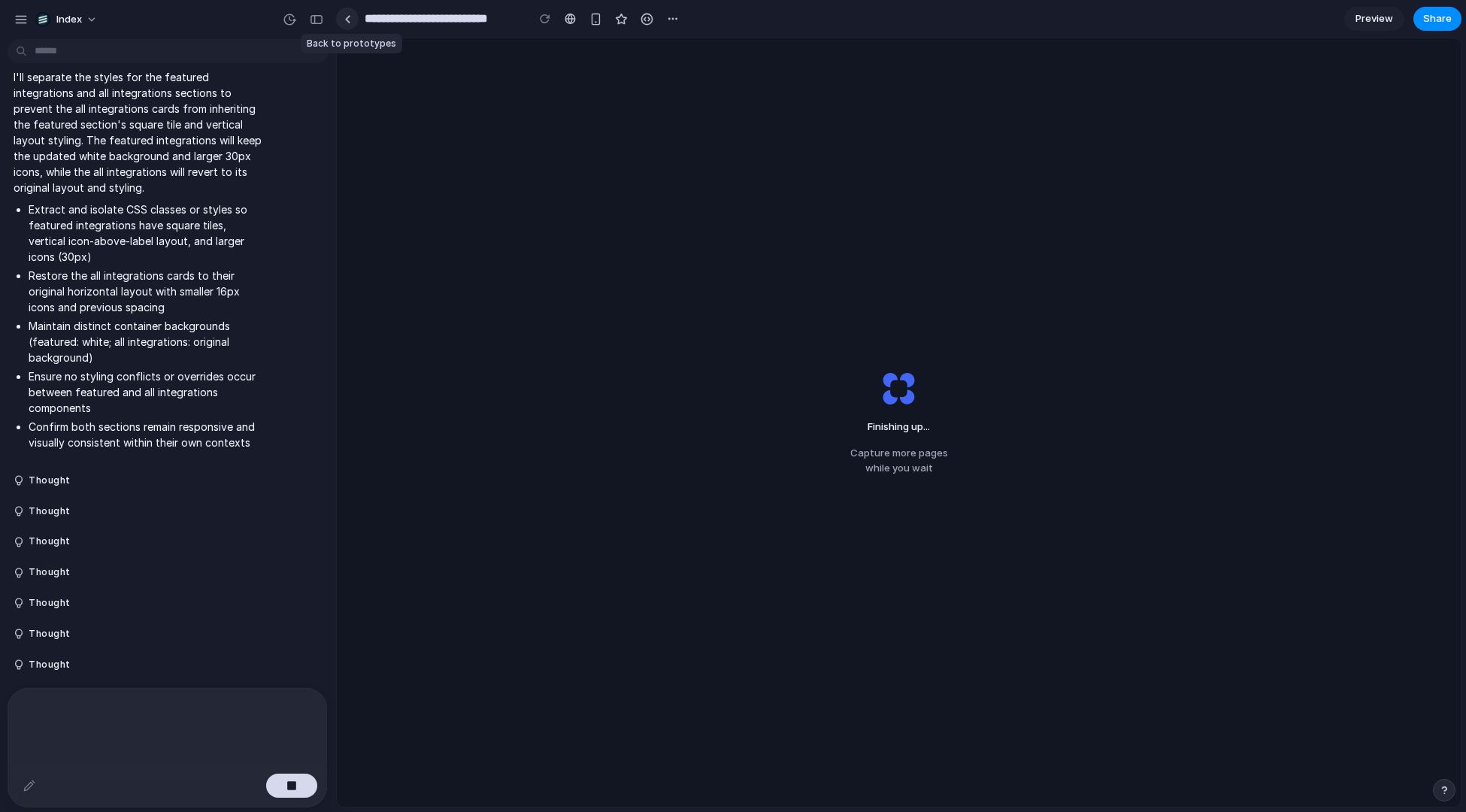
click at [353, 26] on link at bounding box center [347, 19] width 22 height 22
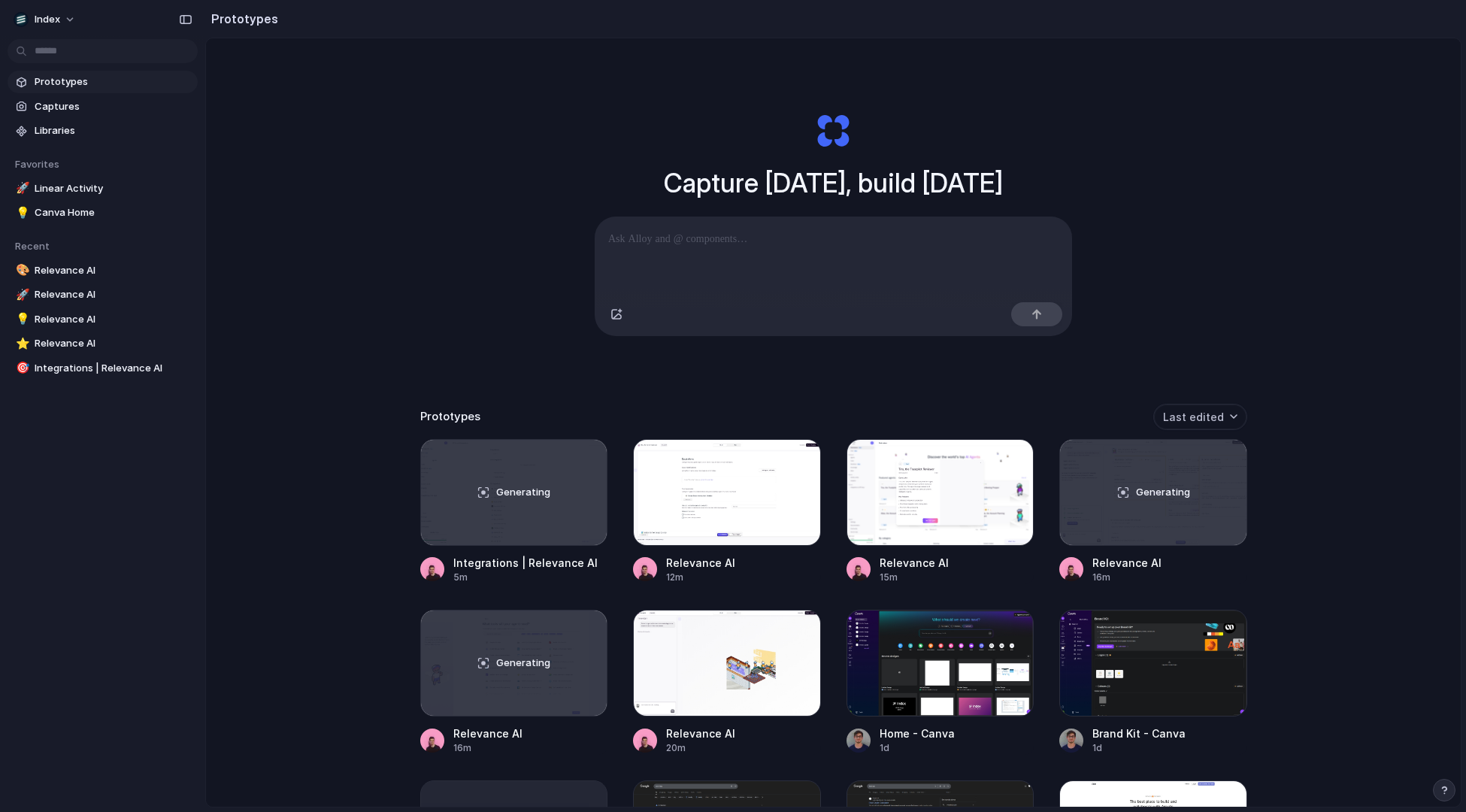
click at [282, 501] on div "Capture today, build tomorrow Clone web app Clone screenshot Start from existin…" at bounding box center [834, 462] width 1255 height 848
drag, startPoint x: 306, startPoint y: 520, endPoint x: 308, endPoint y: 555, distance: 35.1
click at [308, 555] on div "Capture today, build tomorrow Clone web app Clone screenshot Start from existin…" at bounding box center [834, 462] width 1255 height 848
click at [312, 371] on div "Capture today, build tomorrow Clone web app Clone screenshot Start from existin…" at bounding box center [834, 462] width 1255 height 848
click at [340, 265] on div "Capture today, build tomorrow Clone web app Clone screenshot Start from existin…" at bounding box center [834, 462] width 1255 height 848
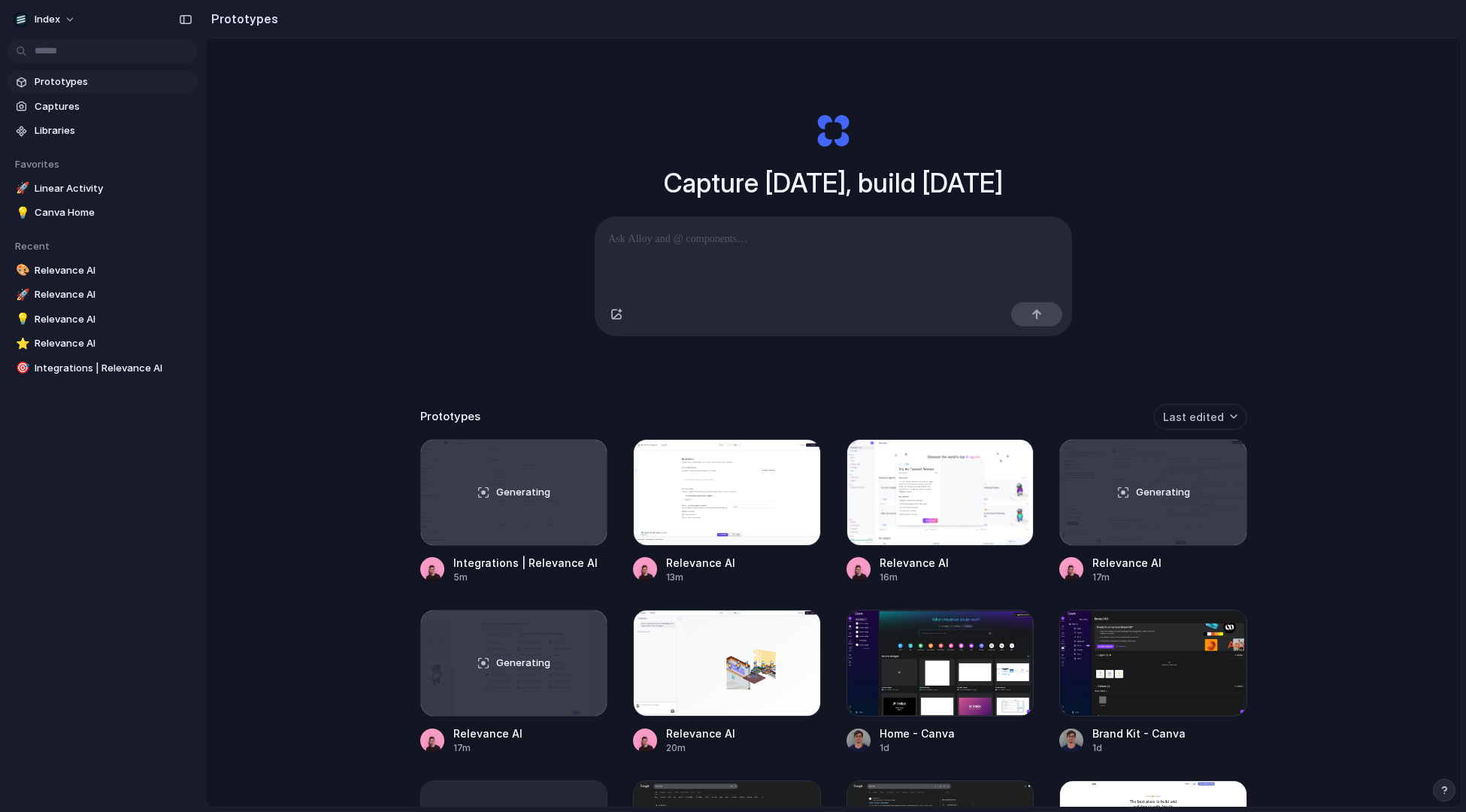
click at [333, 618] on div "Capture today, build tomorrow Clone web app Clone screenshot Start from existin…" at bounding box center [834, 462] width 1255 height 848
click at [286, 141] on div "Capture today, build tomorrow Clone web app Clone screenshot Start from existin…" at bounding box center [834, 462] width 1255 height 848
drag, startPoint x: 286, startPoint y: 141, endPoint x: 335, endPoint y: 611, distance: 472.5
click at [335, 611] on div "Capture today, build tomorrow Clone web app Clone screenshot Start from existin…" at bounding box center [834, 462] width 1255 height 848
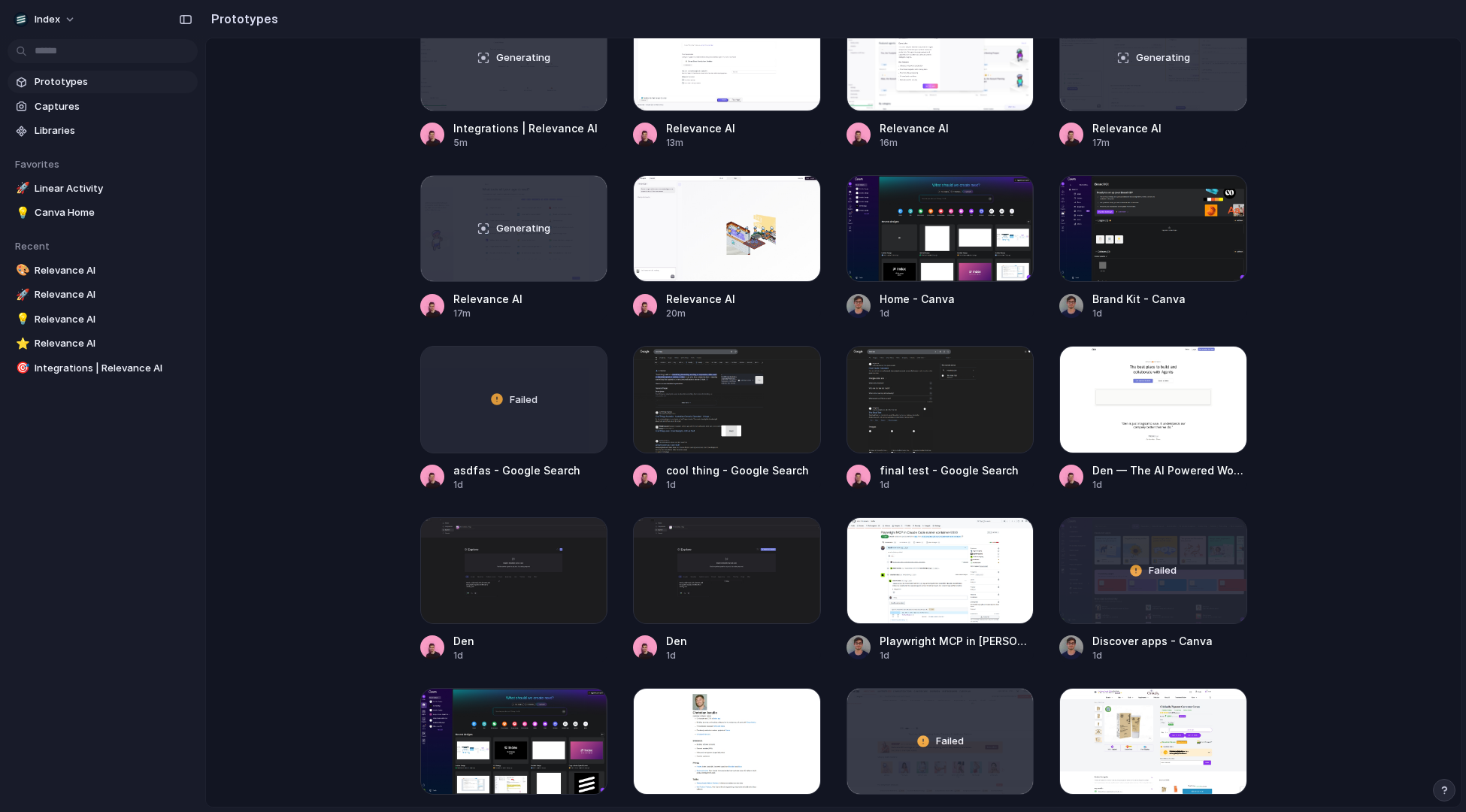
click at [335, 611] on main "Capture today, build tomorrow Clone web app Clone screenshot Start from existin…" at bounding box center [834, 422] width 1257 height 770
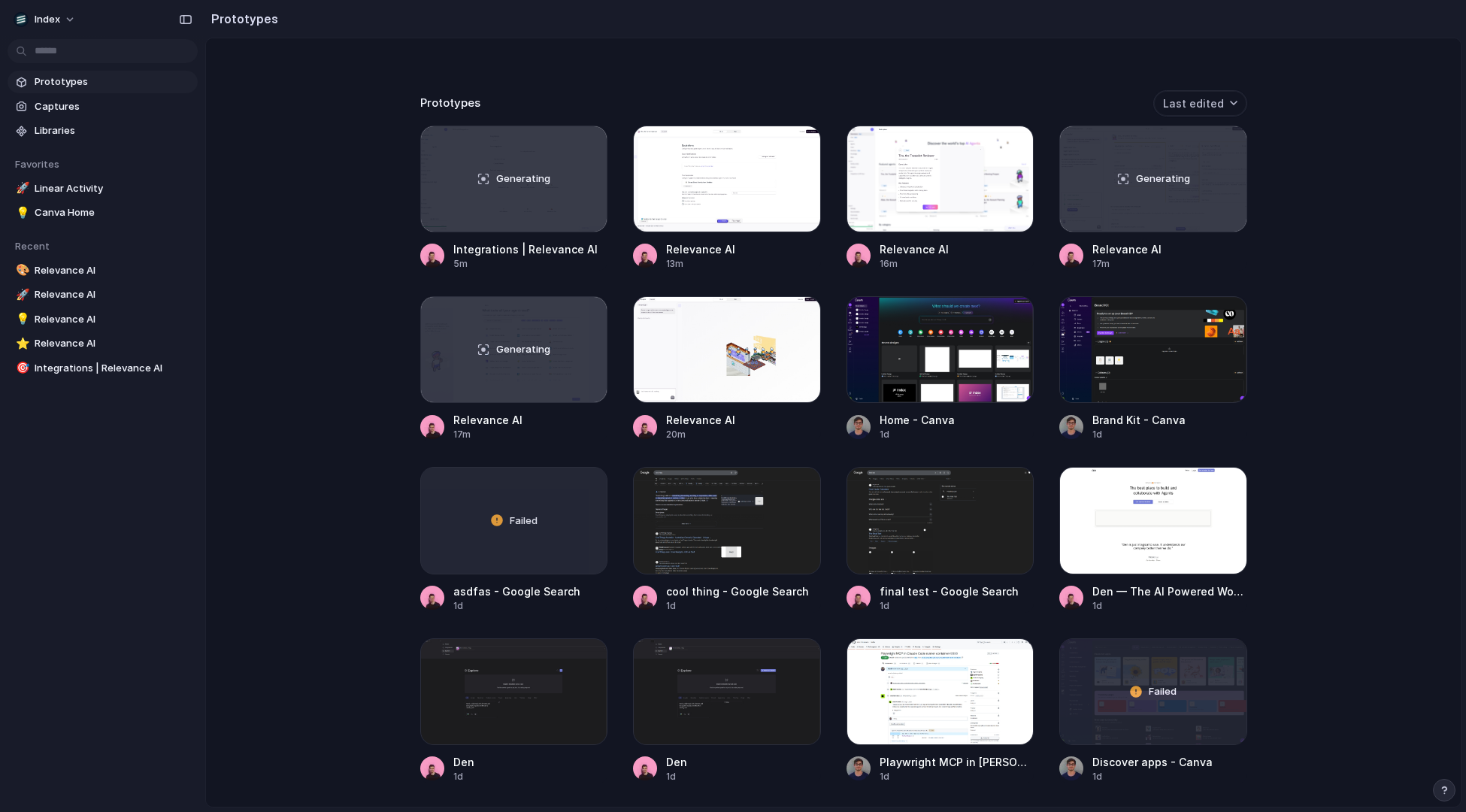
scroll to position [284, 0]
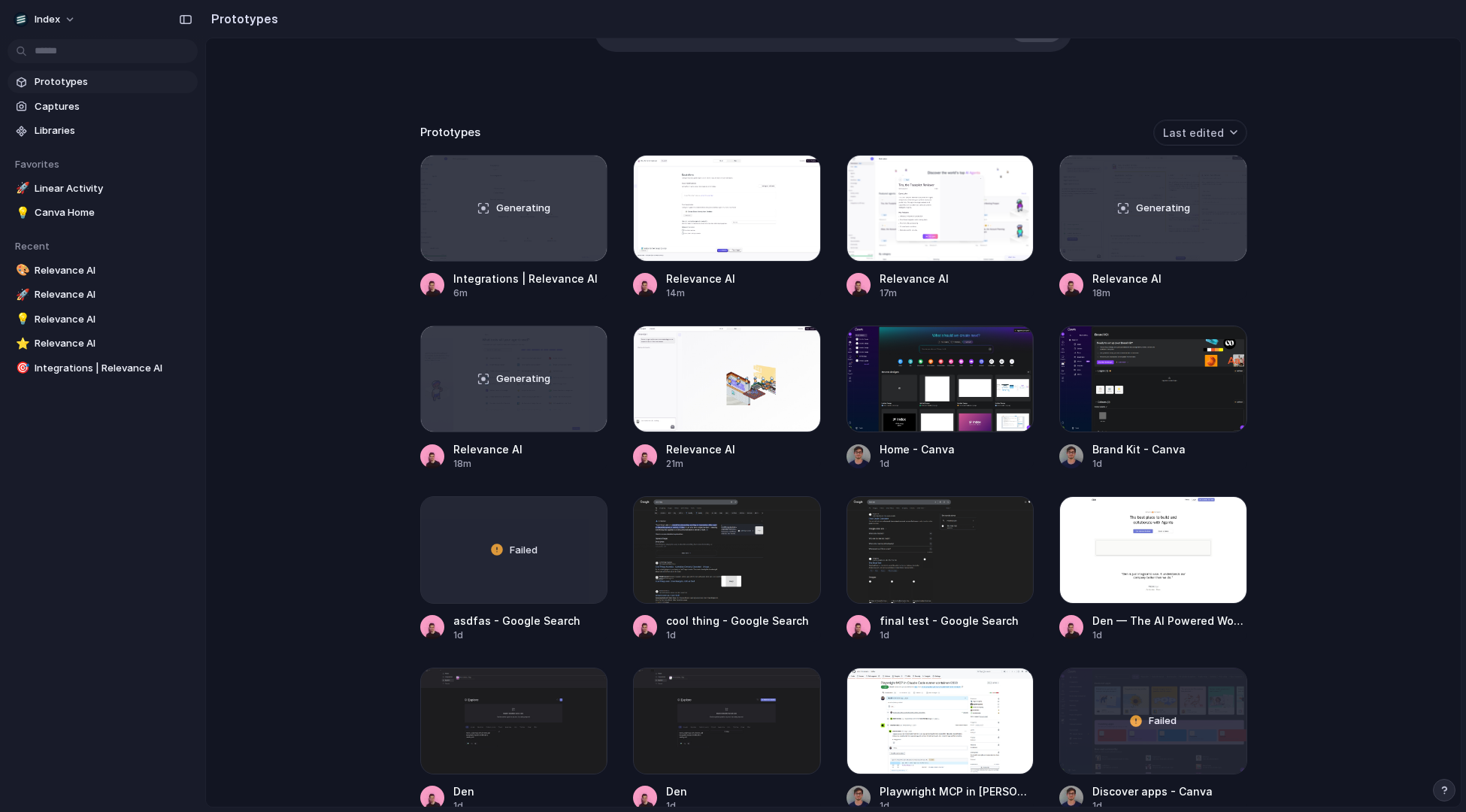
click at [358, 323] on div "Capture today, build tomorrow Clone web app Clone screenshot Start from existin…" at bounding box center [834, 178] width 1255 height 848
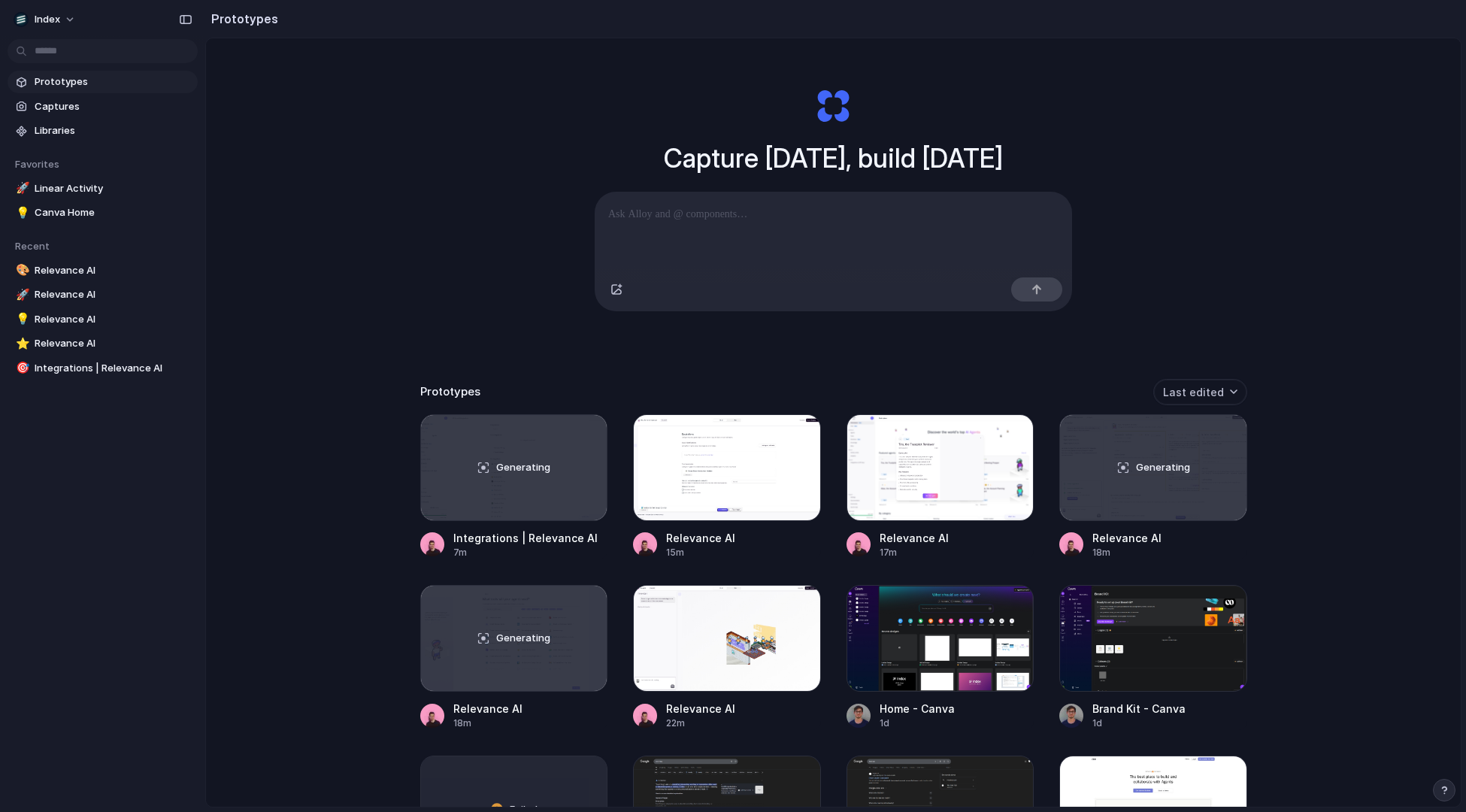
scroll to position [102, 0]
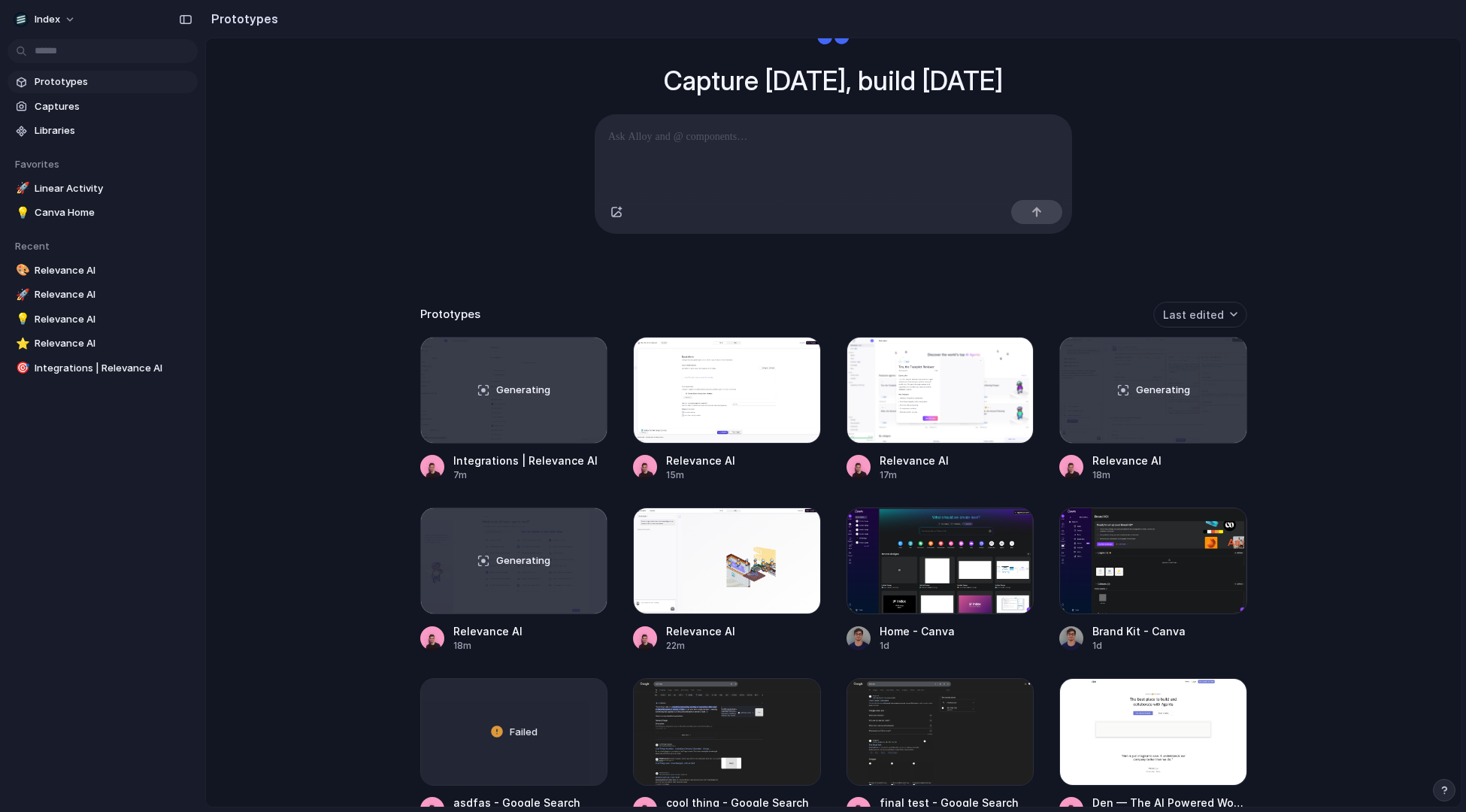
drag, startPoint x: 339, startPoint y: 258, endPoint x: 339, endPoint y: 588, distance: 330.0
click at [339, 588] on div "Capture [DATE], build [DATE] Clone web app Clone screenshot Start from existing…" at bounding box center [834, 360] width 1255 height 848
drag, startPoint x: 944, startPoint y: 384, endPoint x: 746, endPoint y: 384, distance: 198.0
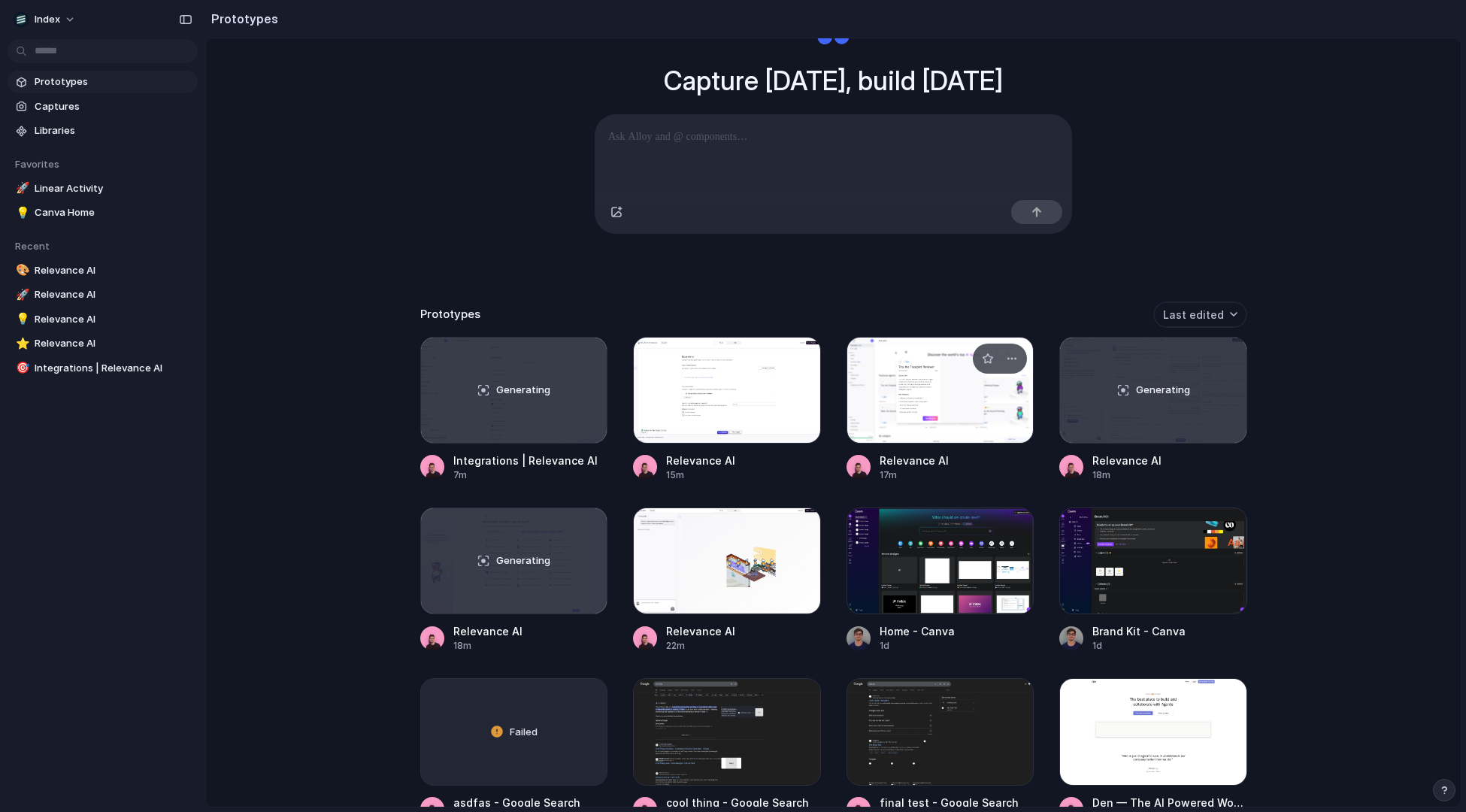
click at [938, 397] on div at bounding box center [941, 390] width 188 height 107
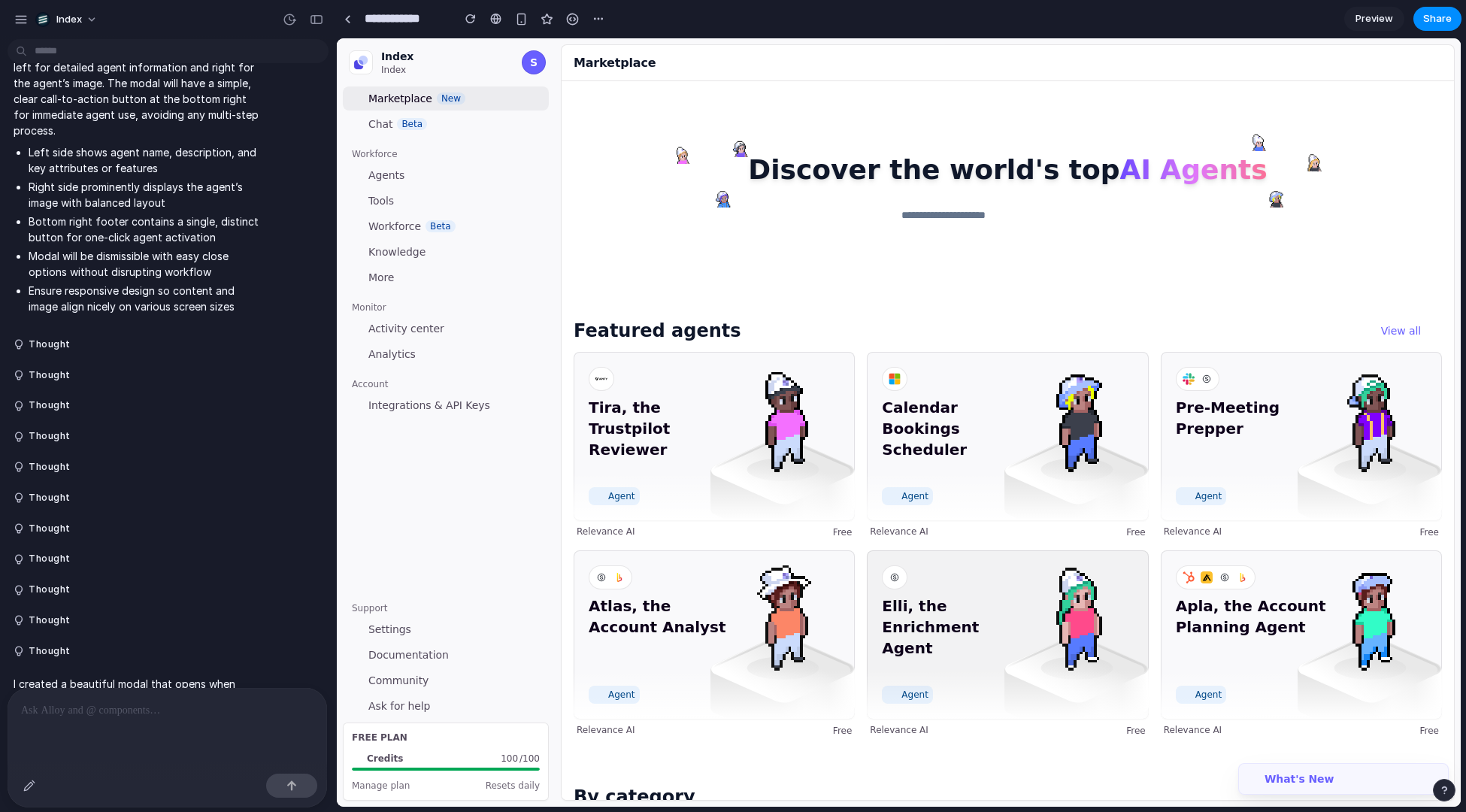
scroll to position [637, 0]
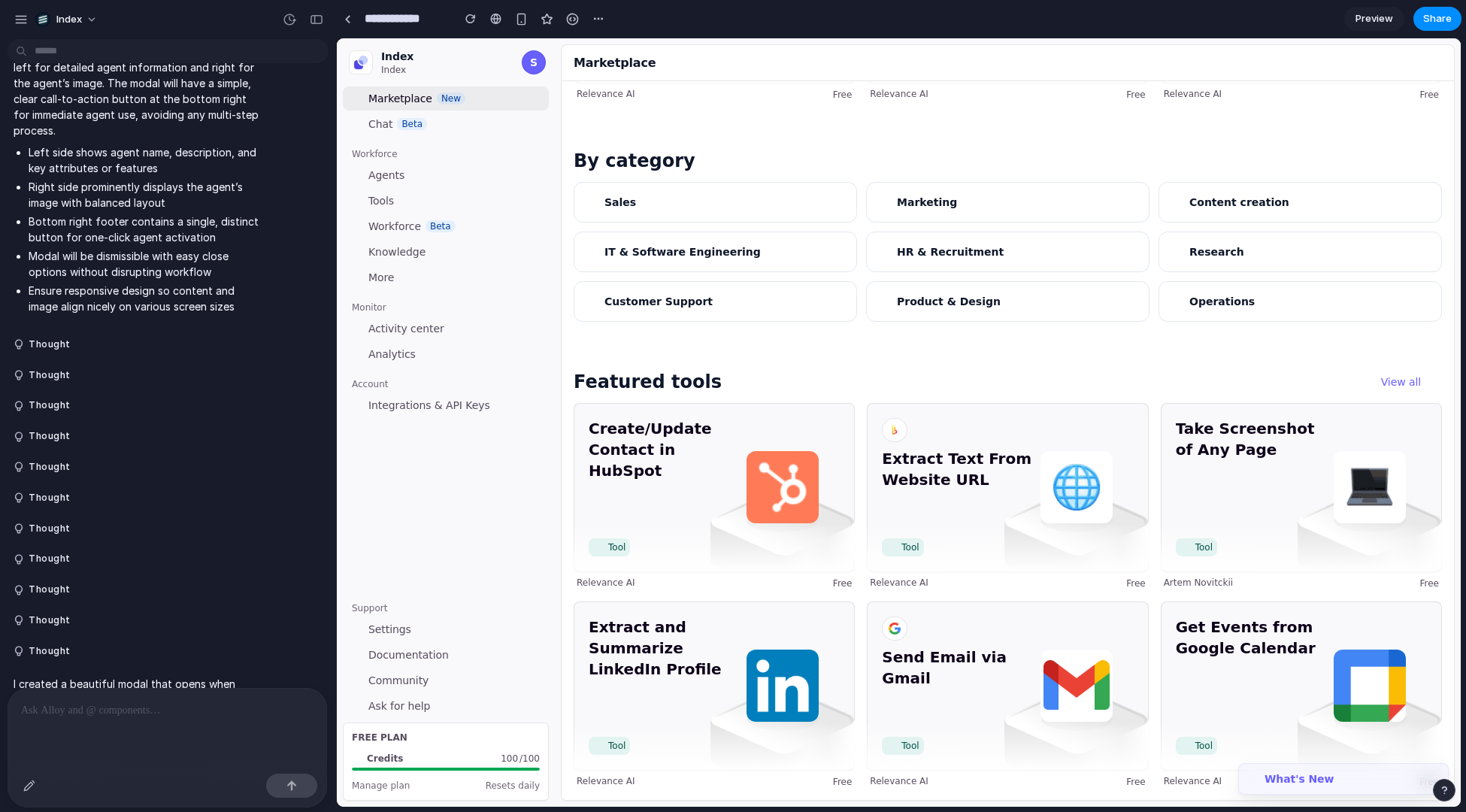
click at [861, 555] on div "Create/Update Contact in HubSpot Tool Relevance AI Free Extract Text From Websi…" at bounding box center [1007, 596] width 868 height 385
drag, startPoint x: 861, startPoint y: 555, endPoint x: 861, endPoint y: 444, distance: 111.0
click at [861, 444] on div "Create/Update Contact in HubSpot Tool Relevance AI Free Extract Text From Websi…" at bounding box center [1007, 596] width 868 height 385
click at [859, 425] on div "Create/Update Contact in HubSpot Tool Relevance AI Free Extract Text From Websi…" at bounding box center [1007, 596] width 868 height 385
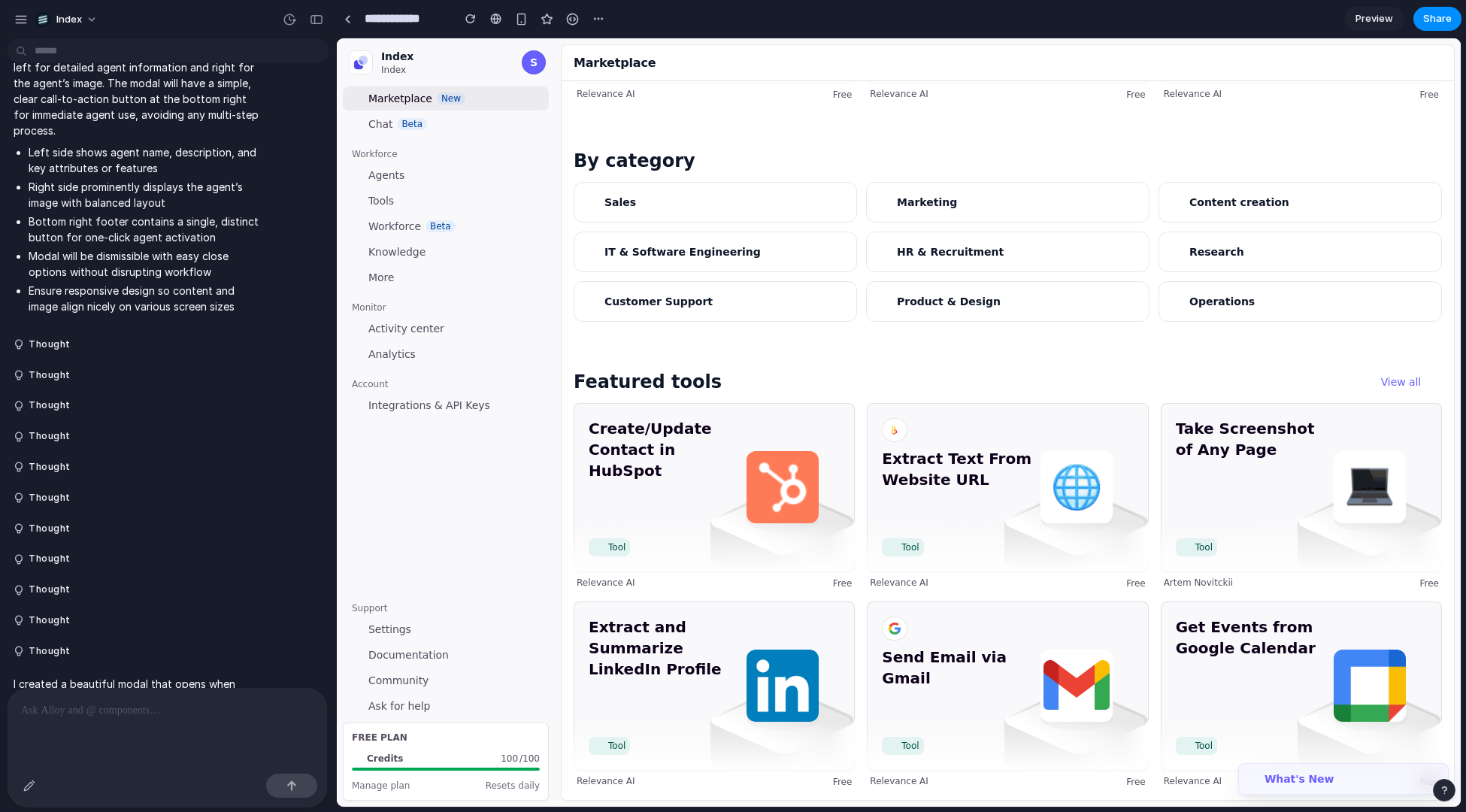
click at [859, 425] on div "Create/Update Contact in HubSpot Tool Relevance AI Free Extract Text From Websi…" at bounding box center [1007, 596] width 868 height 385
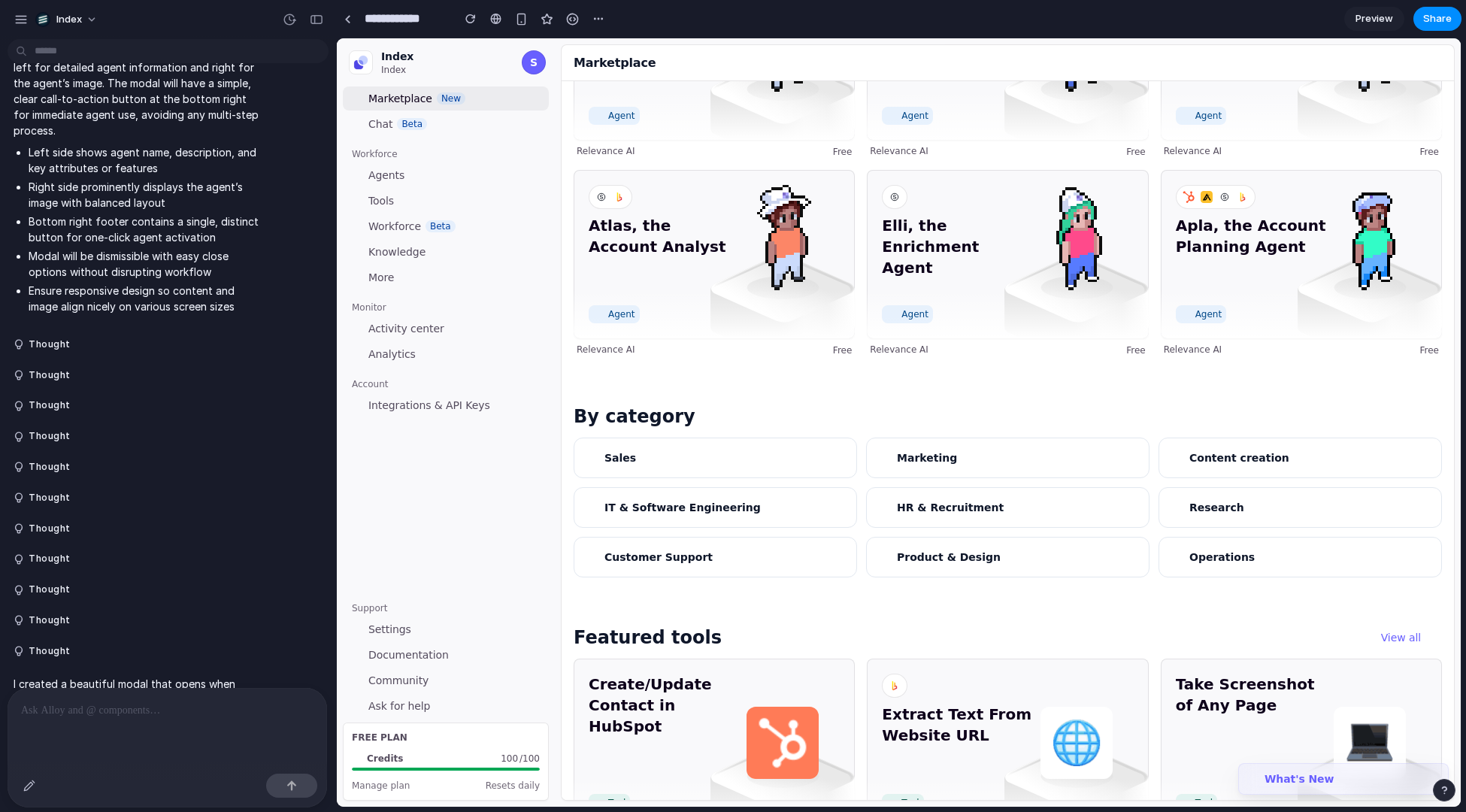
click at [859, 425] on span "By category" at bounding box center [1007, 416] width 868 height 24
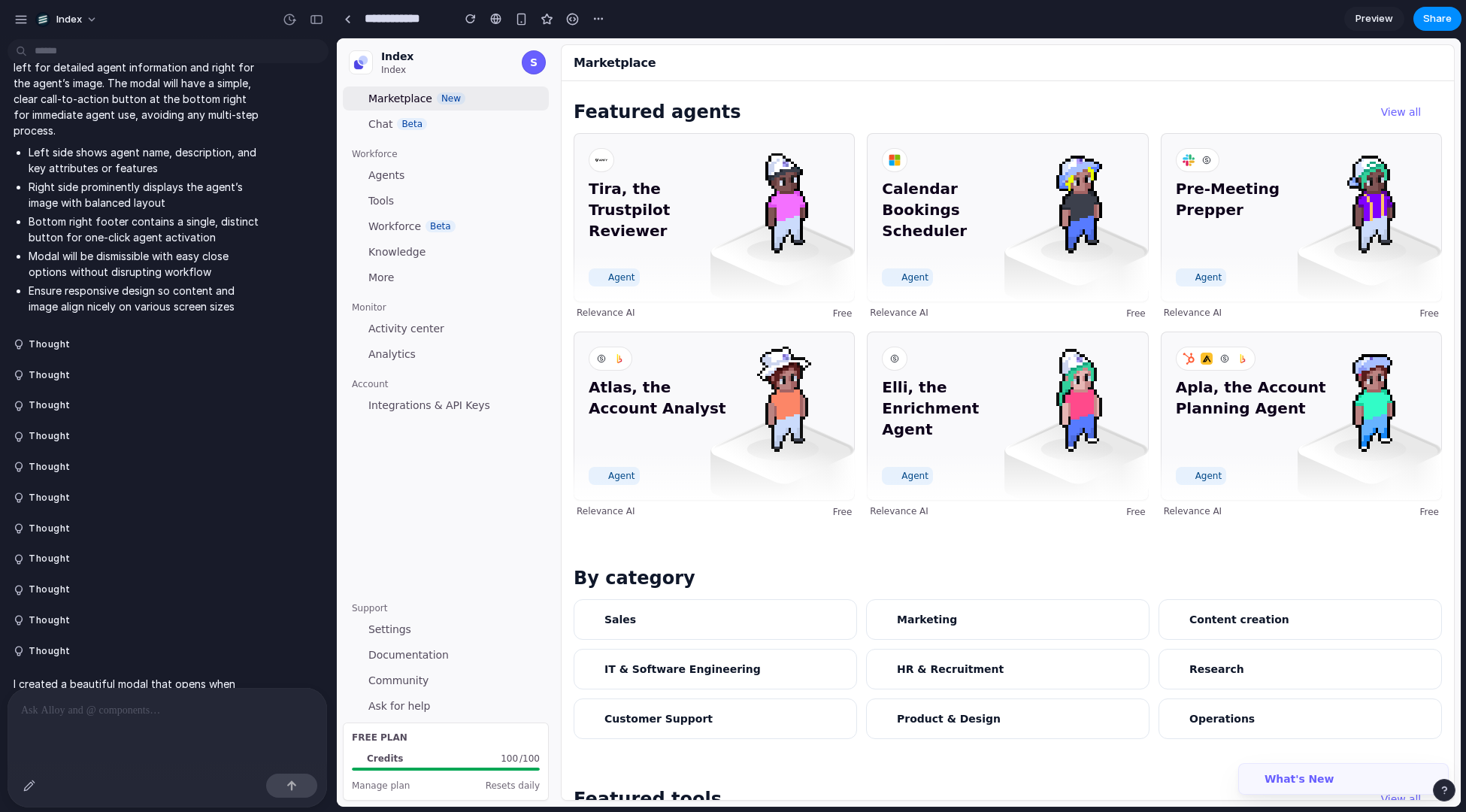
scroll to position [219, 0]
click at [859, 425] on div "Tira, the Trustpilot Reviewer Agent Relevance AI Free Calendar Bookings Schedul…" at bounding box center [1007, 325] width 868 height 385
drag, startPoint x: 859, startPoint y: 425, endPoint x: 859, endPoint y: 364, distance: 61.0
click at [859, 364] on div "Tira, the Trustpilot Reviewer Agent Relevance AI Free Calendar Bookings Schedul…" at bounding box center [1007, 325] width 868 height 385
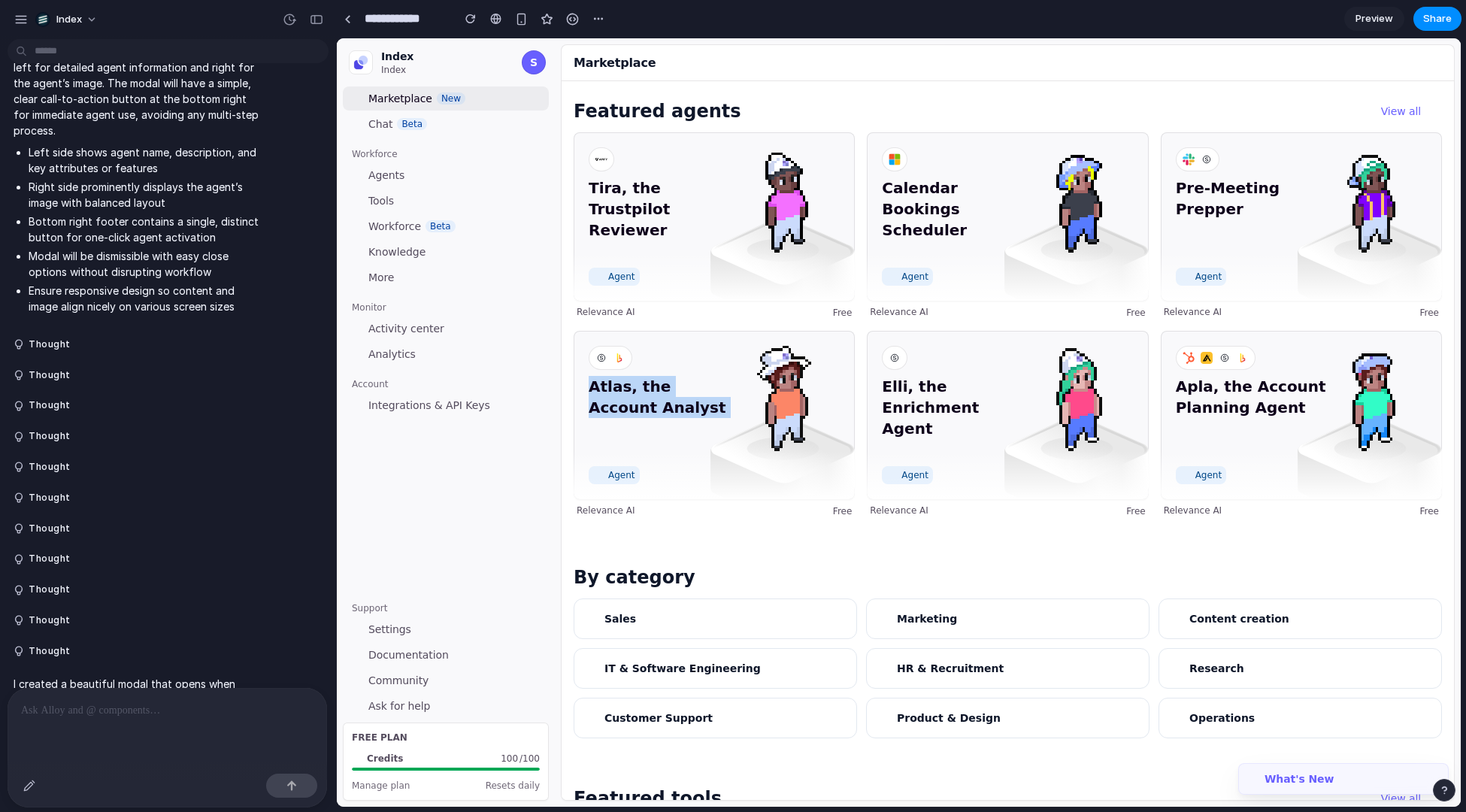
drag, startPoint x: 859, startPoint y: 364, endPoint x: 859, endPoint y: 473, distance: 109.0
click at [859, 473] on div "Tira, the Trustpilot Reviewer Agent Relevance AI Free Calendar Bookings Schedul…" at bounding box center [1007, 325] width 868 height 385
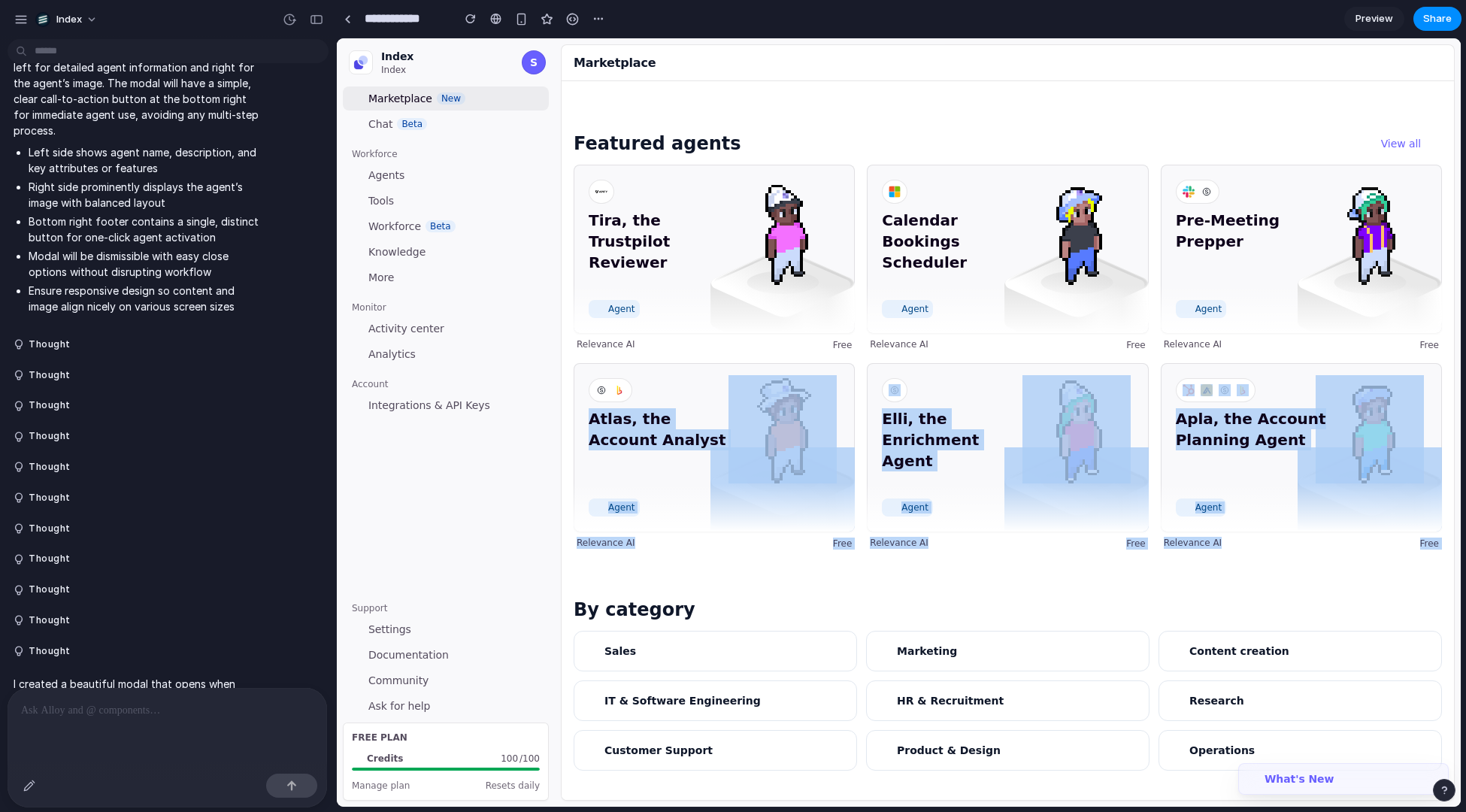
drag, startPoint x: 859, startPoint y: 399, endPoint x: 860, endPoint y: 583, distance: 184.0
click at [859, 584] on div "Discover the world's top AI Agents Featured agents View all Tira, the Trustpilo…" at bounding box center [1007, 571] width 868 height 1331
click at [860, 583] on div "Discover the world's top AI Agents Featured agents View all Tira, the Trustpilo…" at bounding box center [1007, 571] width 868 height 1331
drag, startPoint x: 860, startPoint y: 583, endPoint x: 860, endPoint y: 450, distance: 133.0
click at [860, 450] on div "Discover the world's top AI Agents Featured agents View all Tira, the Trustpilo…" at bounding box center [1007, 571] width 868 height 1331
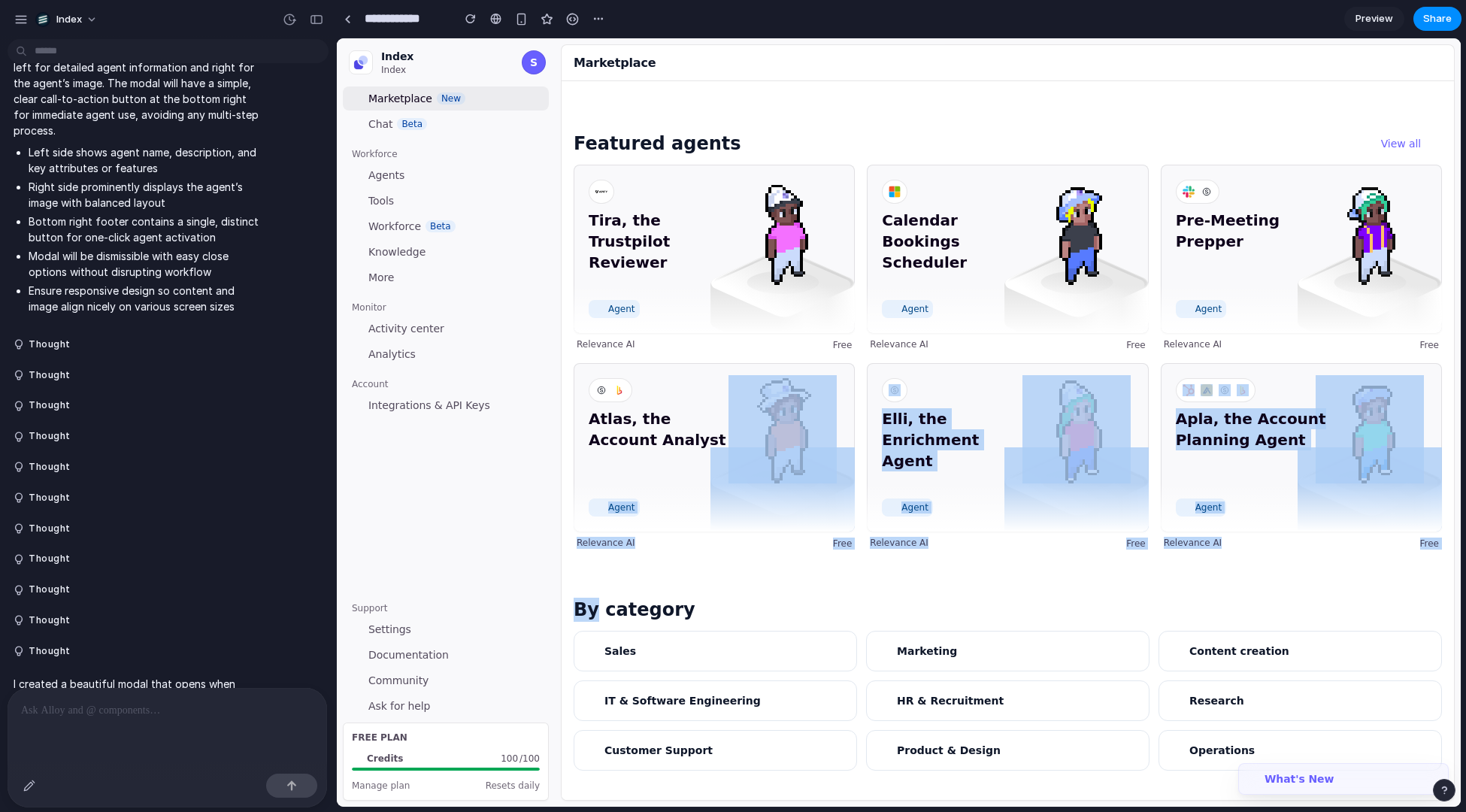
click at [860, 450] on div "Tira, the Trustpilot Reviewer Agent Relevance AI Free Calendar Bookings Schedul…" at bounding box center [1007, 358] width 868 height 385
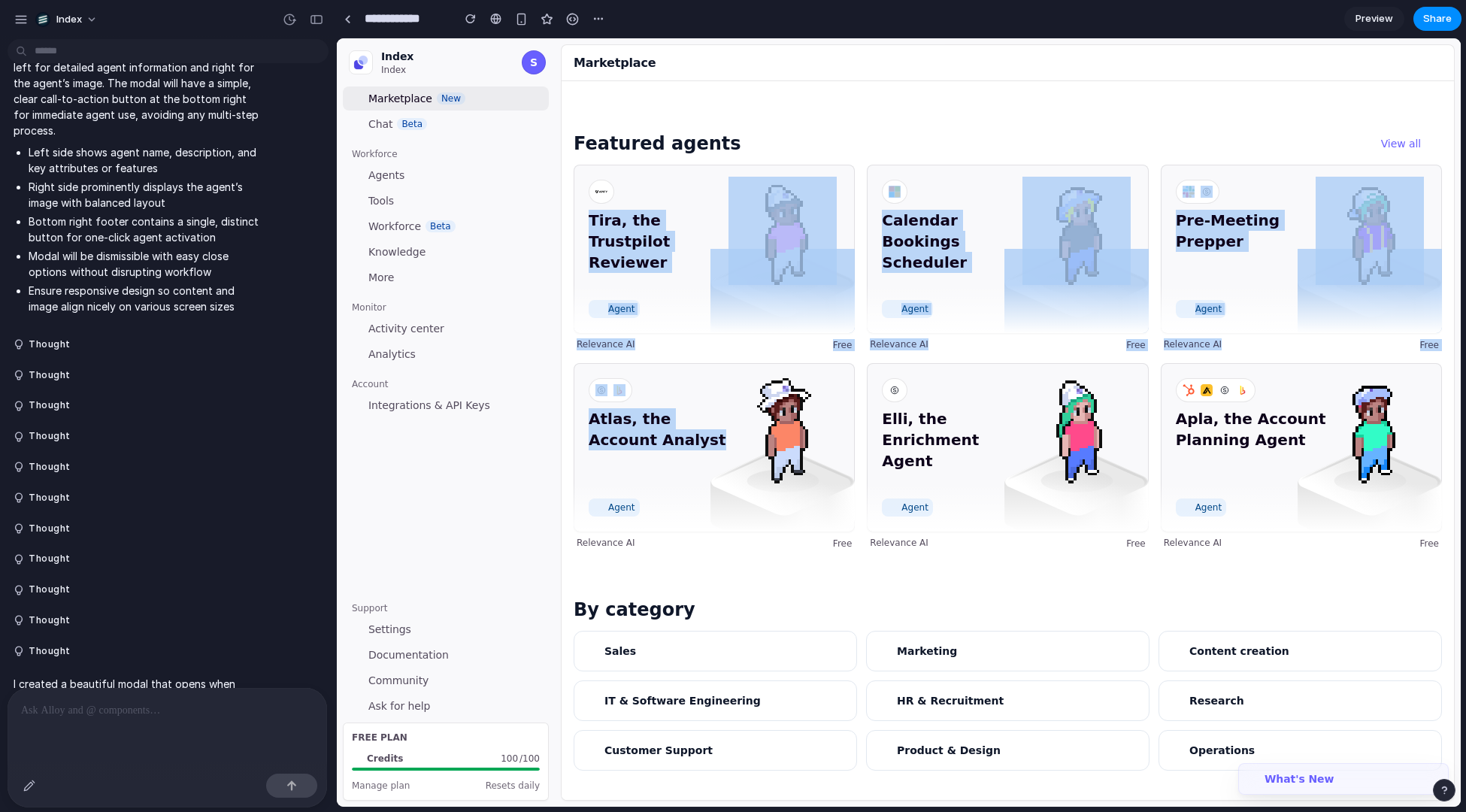
drag, startPoint x: 860, startPoint y: 453, endPoint x: 860, endPoint y: 188, distance: 265.0
click at [860, 188] on div "Tira, the Trustpilot Reviewer Agent Relevance AI Free Calendar Bookings Schedul…" at bounding box center [1007, 358] width 868 height 385
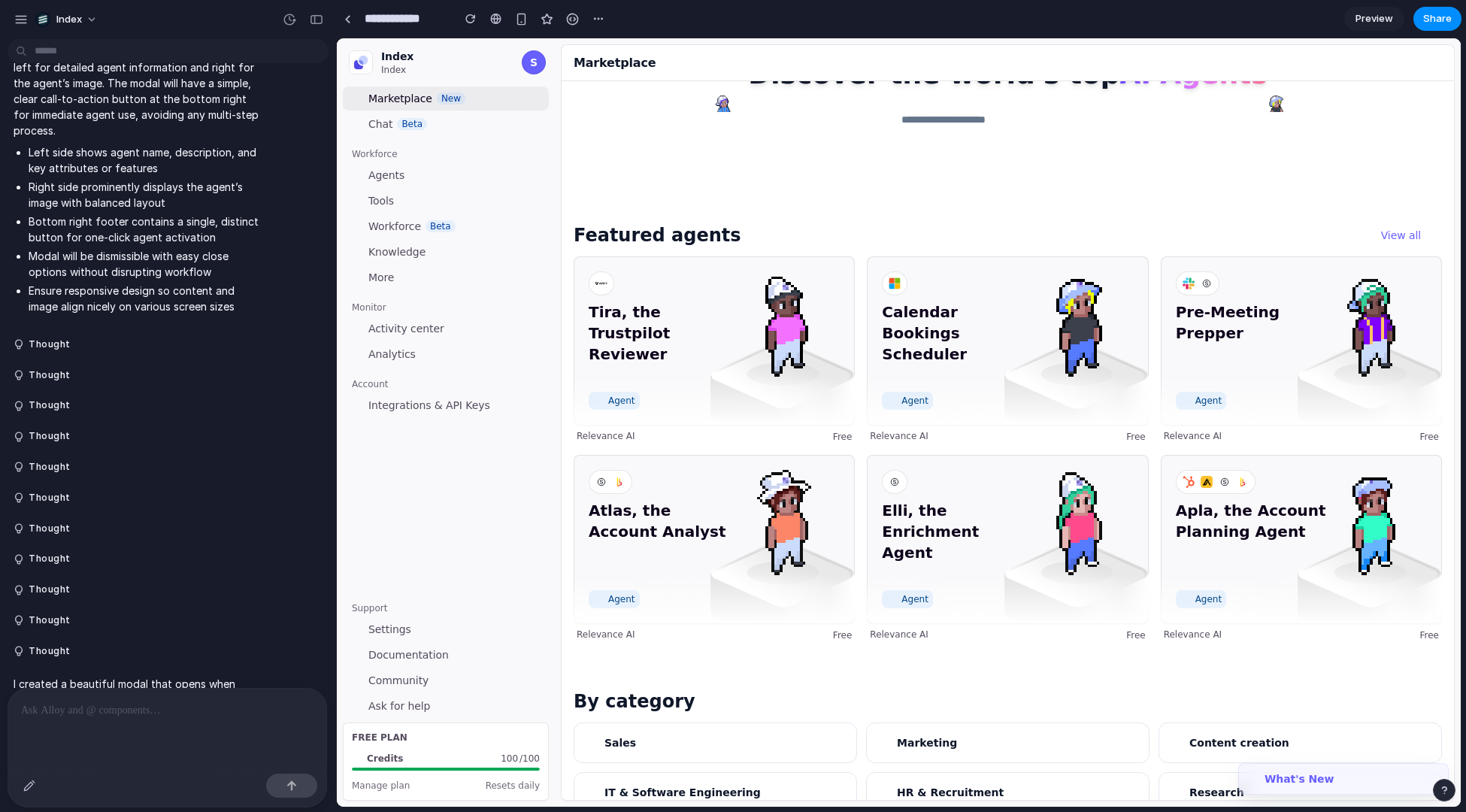
scroll to position [0, 0]
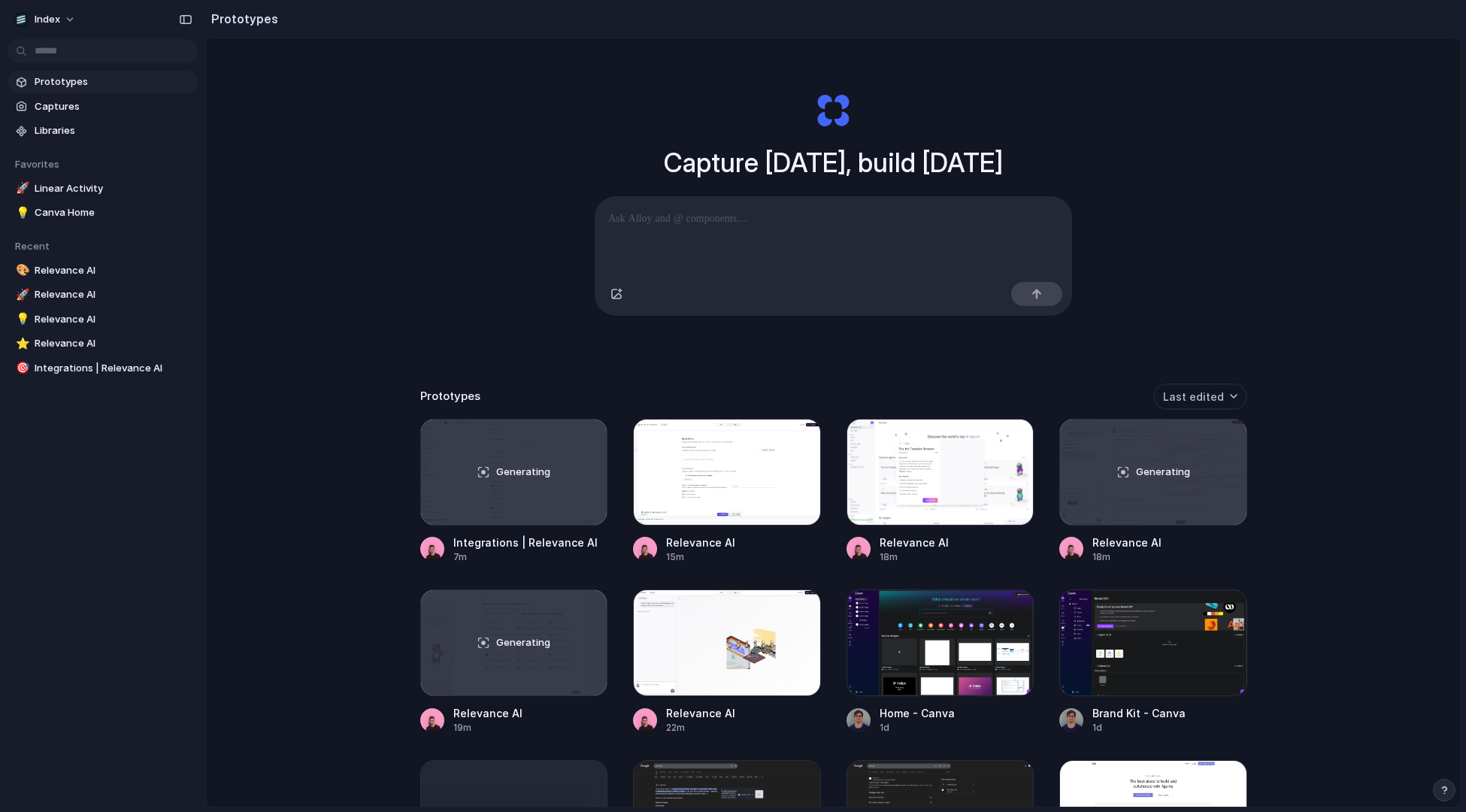
scroll to position [22, 0]
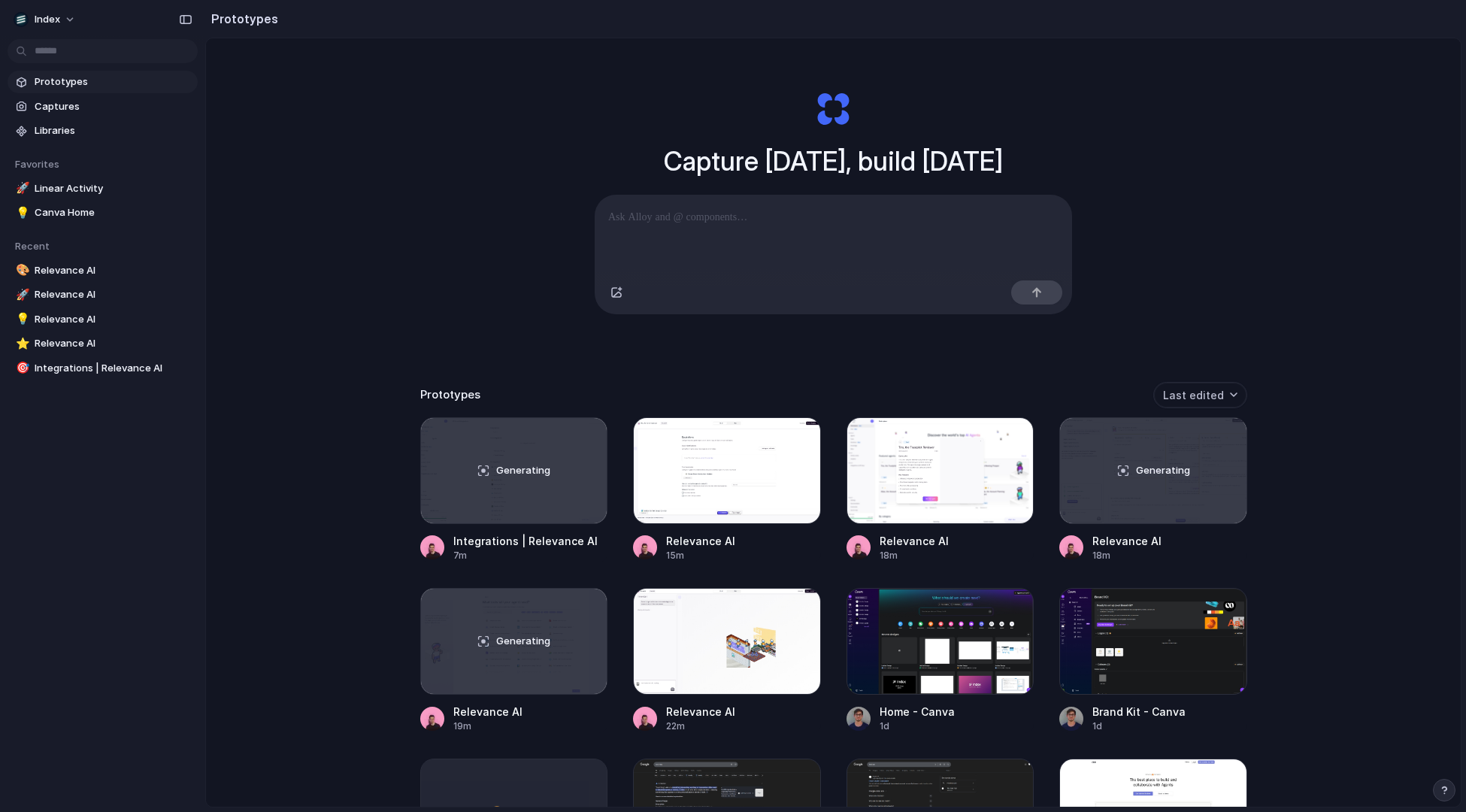
click at [400, 305] on div "Capture today, build tomorrow Clone web app Clone screenshot Start from existin…" at bounding box center [834, 441] width 1255 height 848
click at [272, 245] on div "Capture today, build tomorrow Clone web app Clone screenshot Start from existin…" at bounding box center [834, 441] width 1255 height 848
click at [332, 431] on div "Capture today, build tomorrow Clone web app Clone screenshot Start from existin…" at bounding box center [834, 441] width 1255 height 848
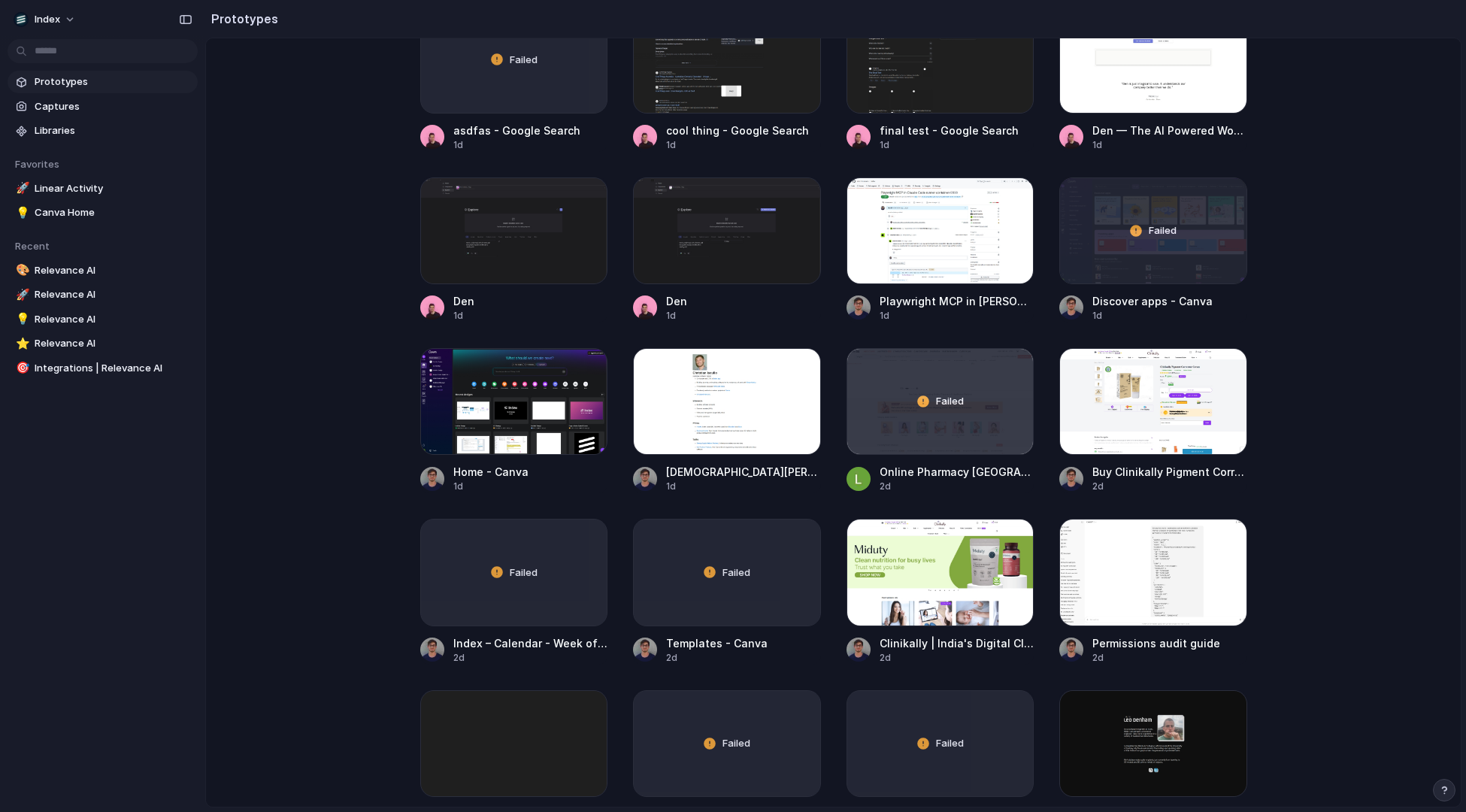
click at [323, 431] on main "Capture today, build tomorrow Clone web app Clone screenshot Start from existin…" at bounding box center [834, 422] width 1257 height 770
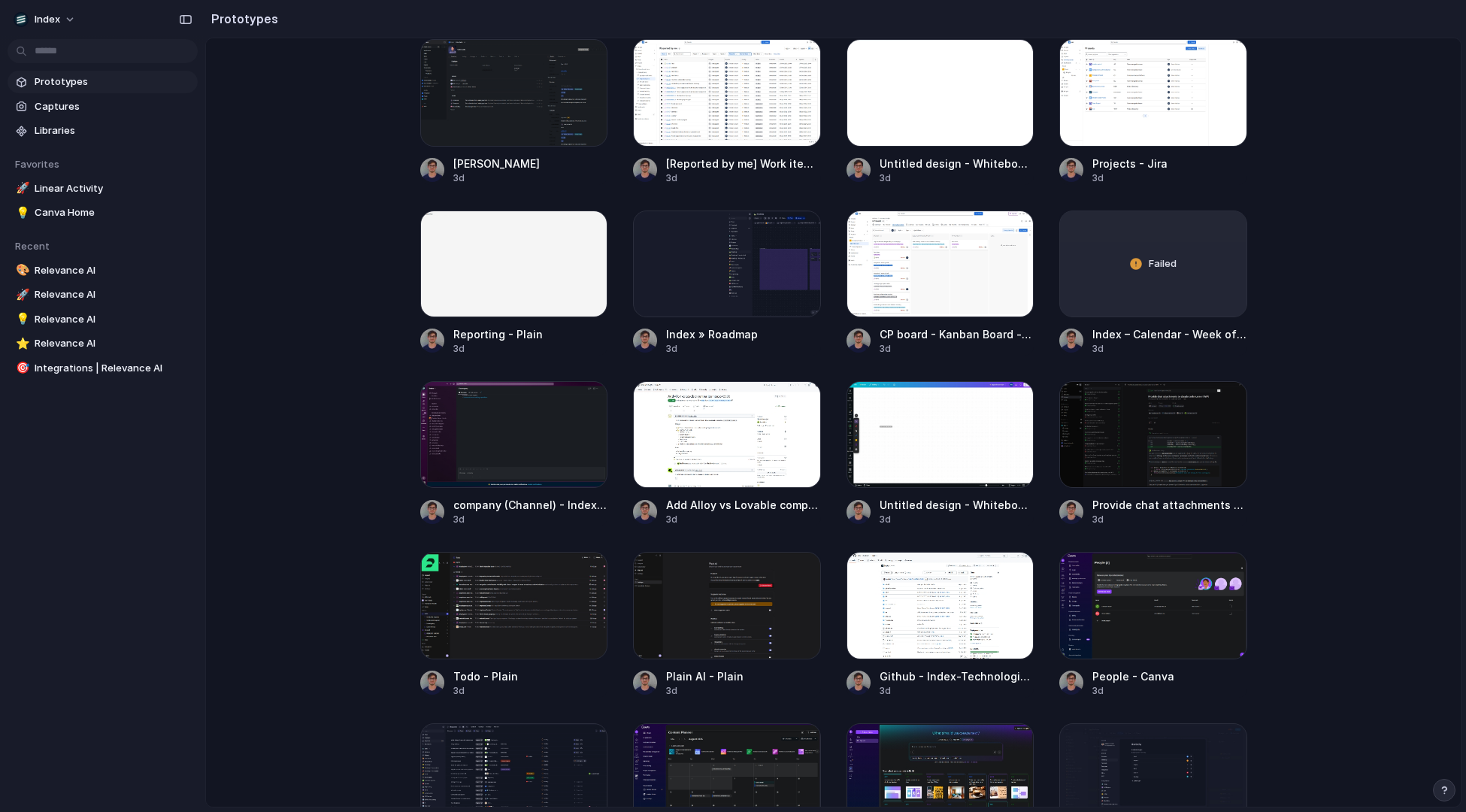
scroll to position [1890, 0]
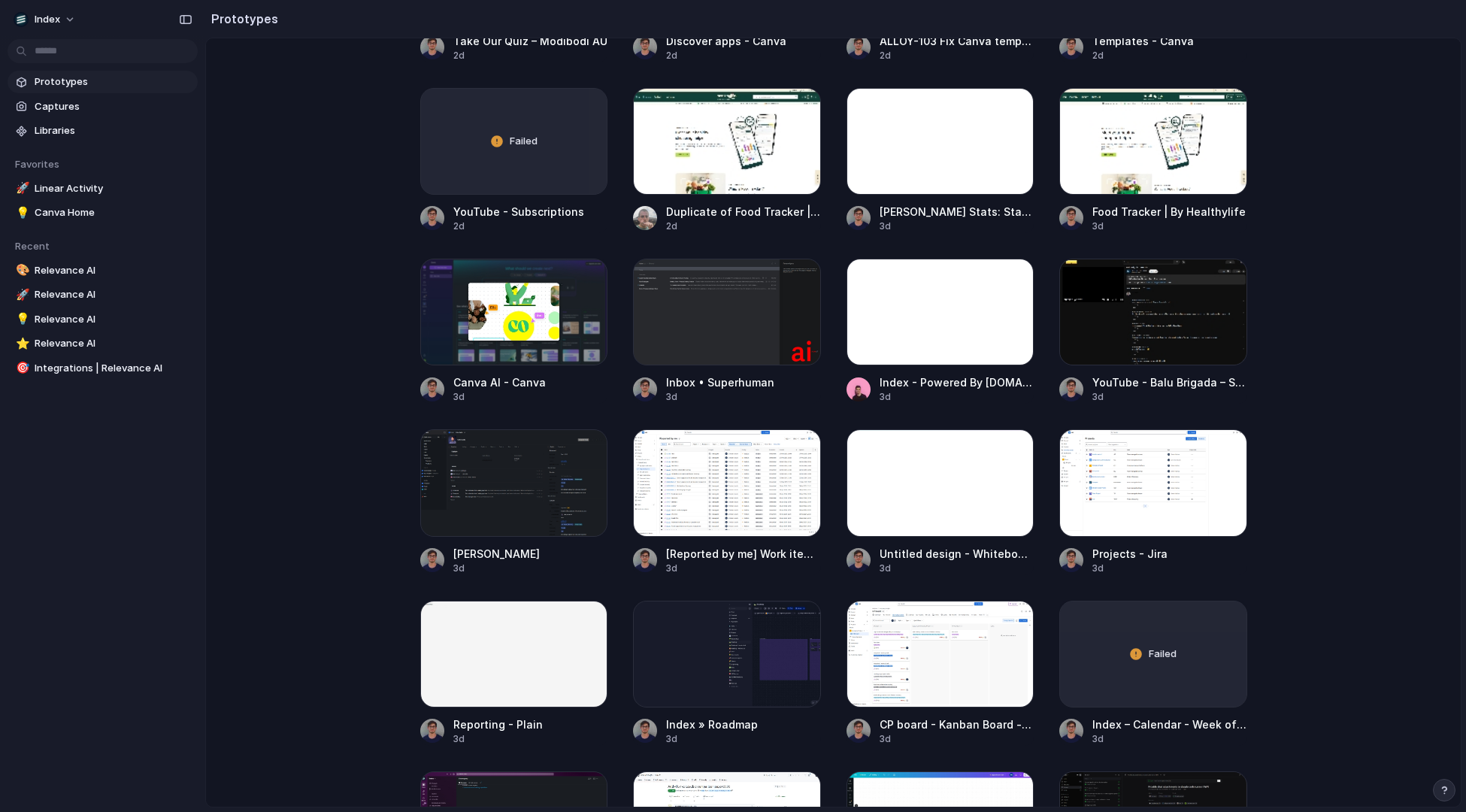
click at [317, 308] on main "Capture today, build tomorrow Clone web app Clone screenshot Start from existin…" at bounding box center [834, 422] width 1257 height 770
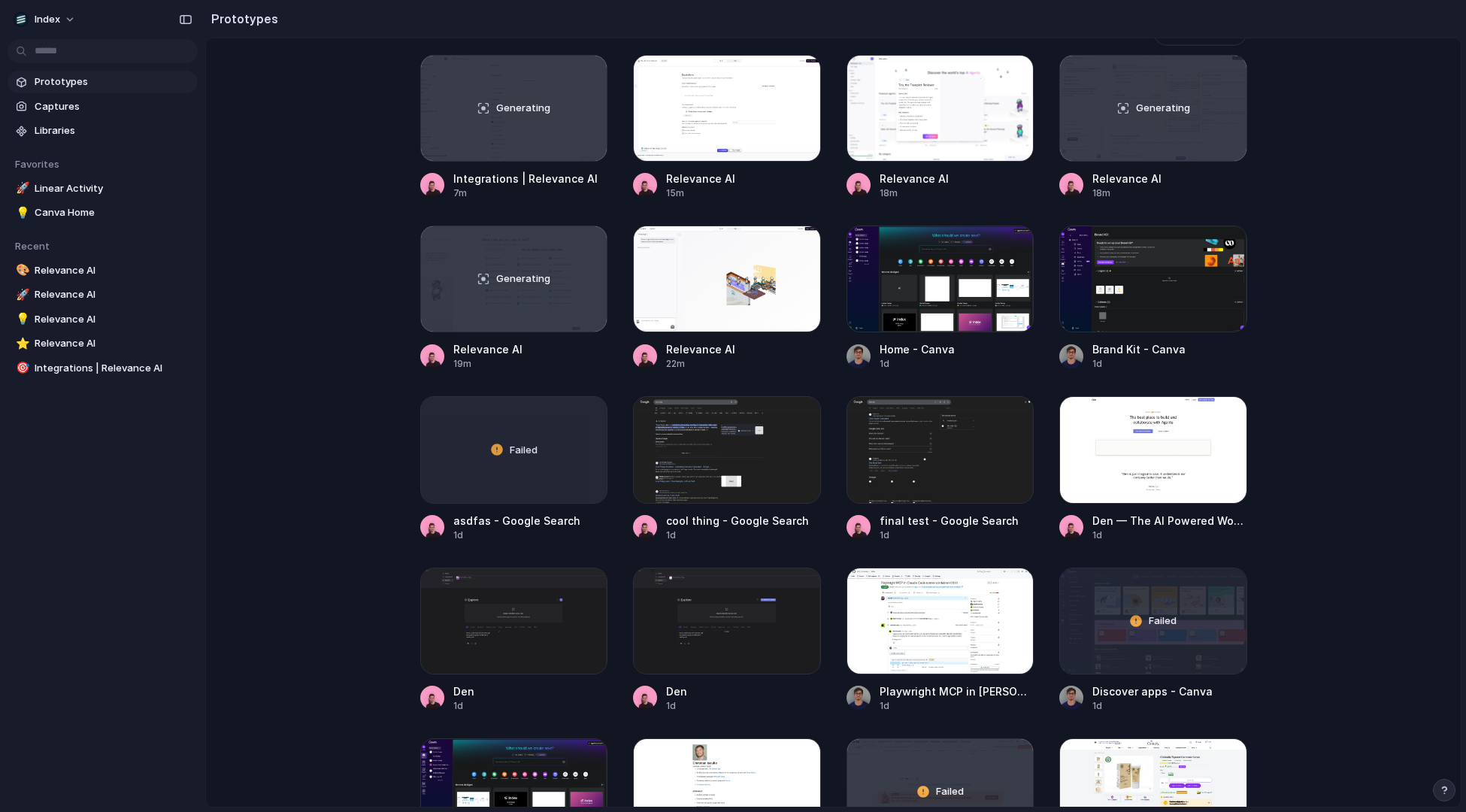
scroll to position [0, 0]
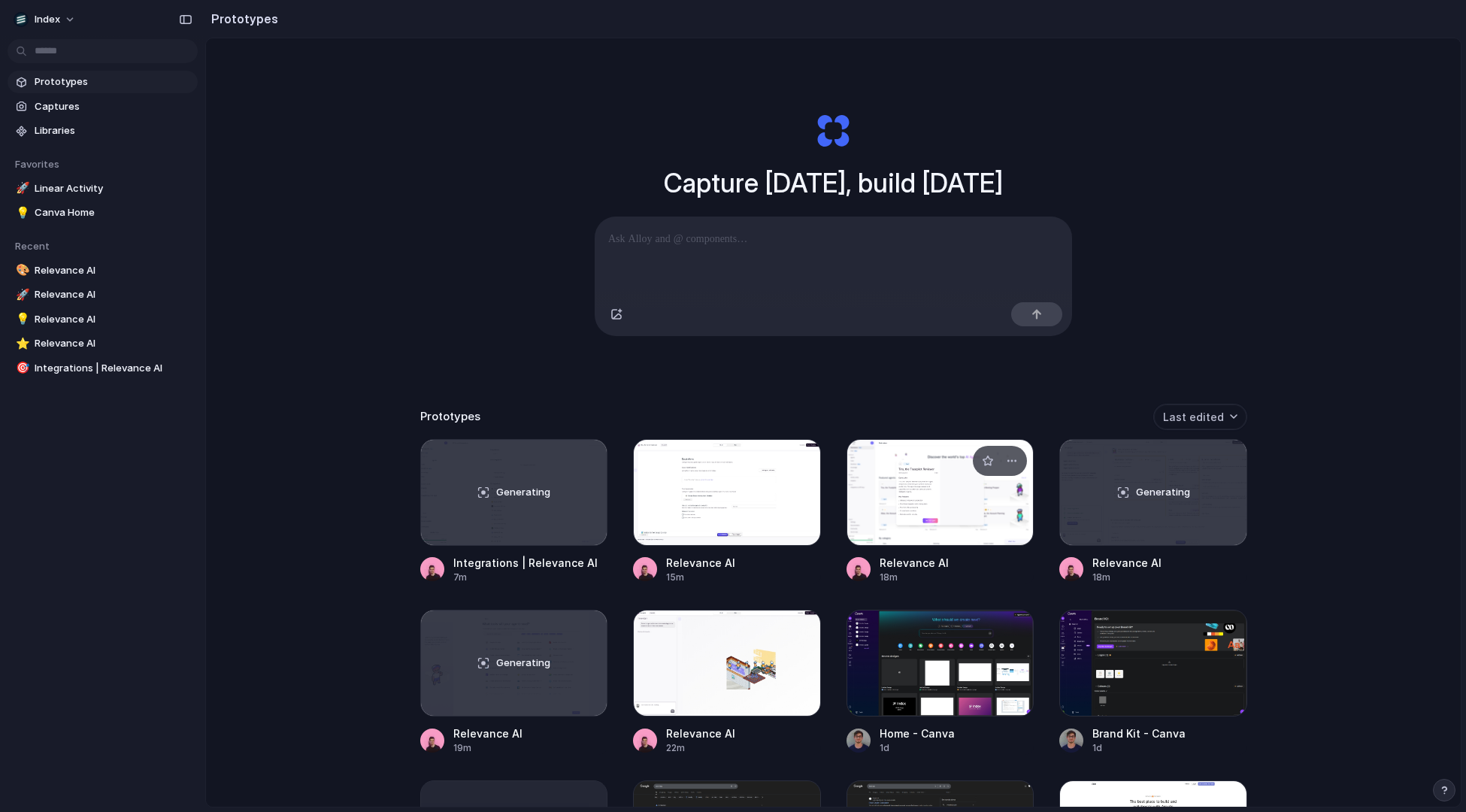
click at [911, 502] on div at bounding box center [941, 492] width 188 height 107
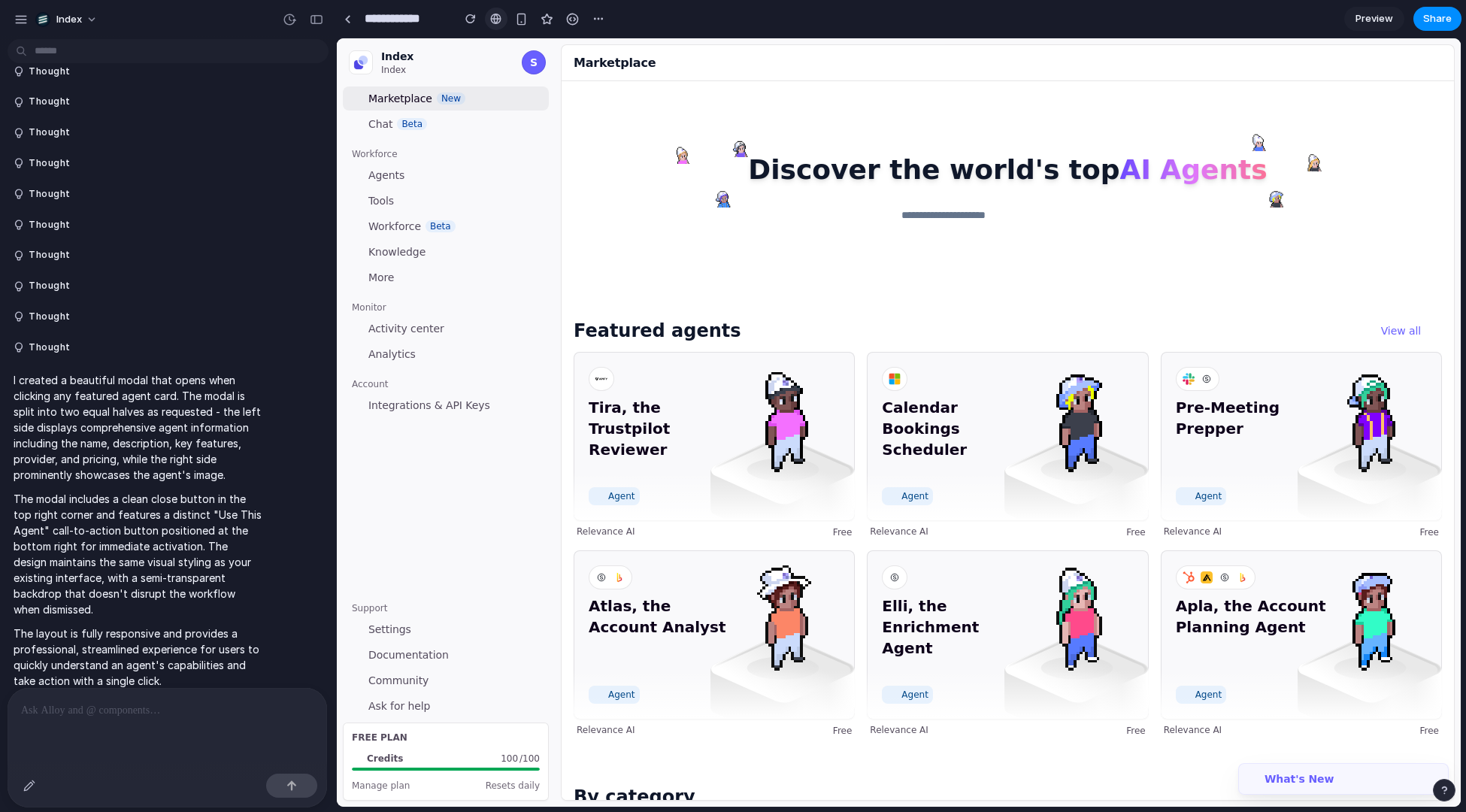
click at [496, 22] on div at bounding box center [496, 19] width 11 height 12
click at [346, 18] on div at bounding box center [348, 19] width 7 height 9
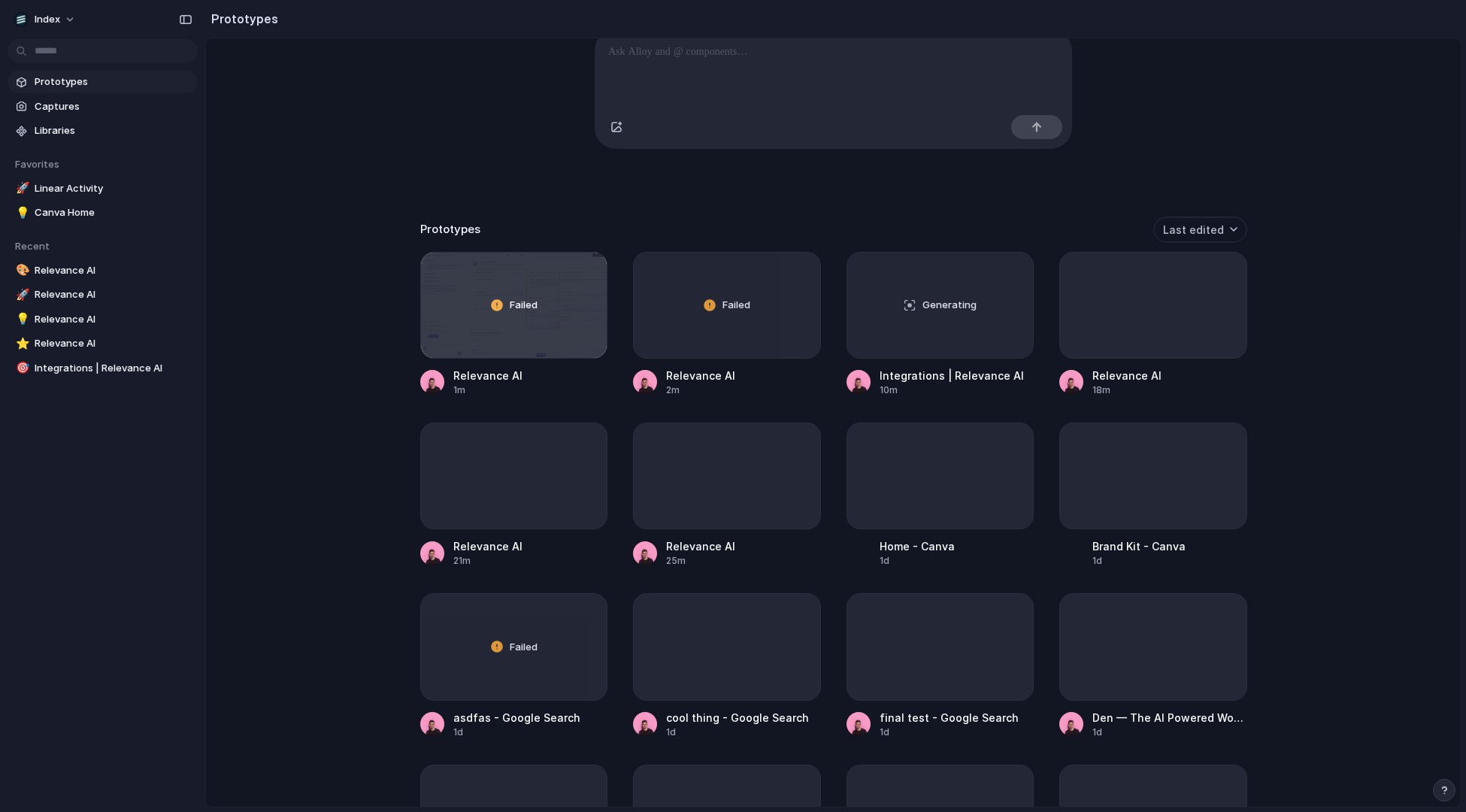
scroll to position [185, 0]
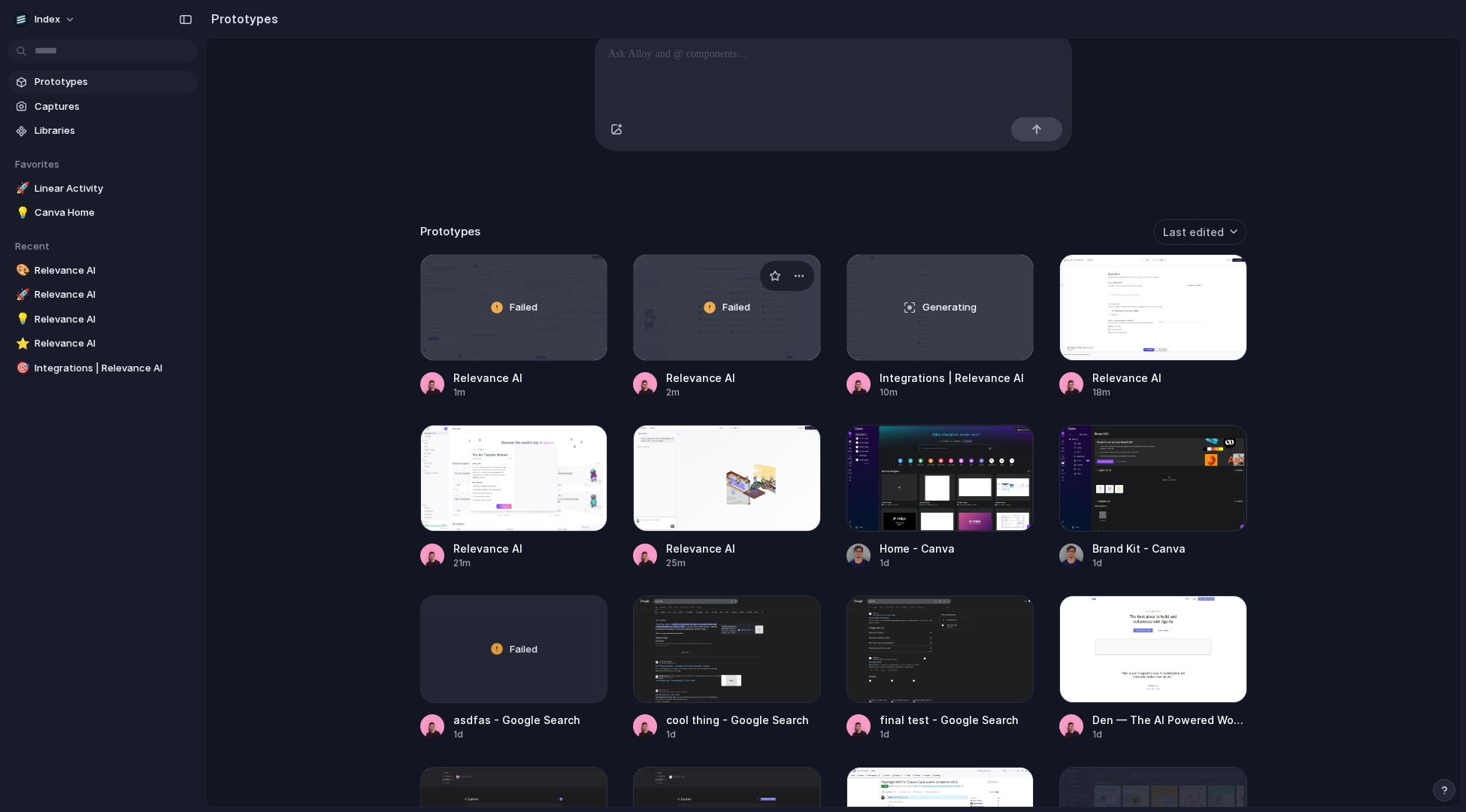
click at [703, 333] on div "Failed" at bounding box center [727, 308] width 187 height 105
click at [513, 318] on div "Failed" at bounding box center [514, 308] width 187 height 105
click at [299, 498] on div "Capture today, build tomorrow Clone web app Clone screenshot Start from existin…" at bounding box center [834, 277] width 1255 height 848
click at [911, 195] on div "Capture today, build tomorrow Clone web app Clone screenshot Start from existin…" at bounding box center [834, 39] width 601 height 335
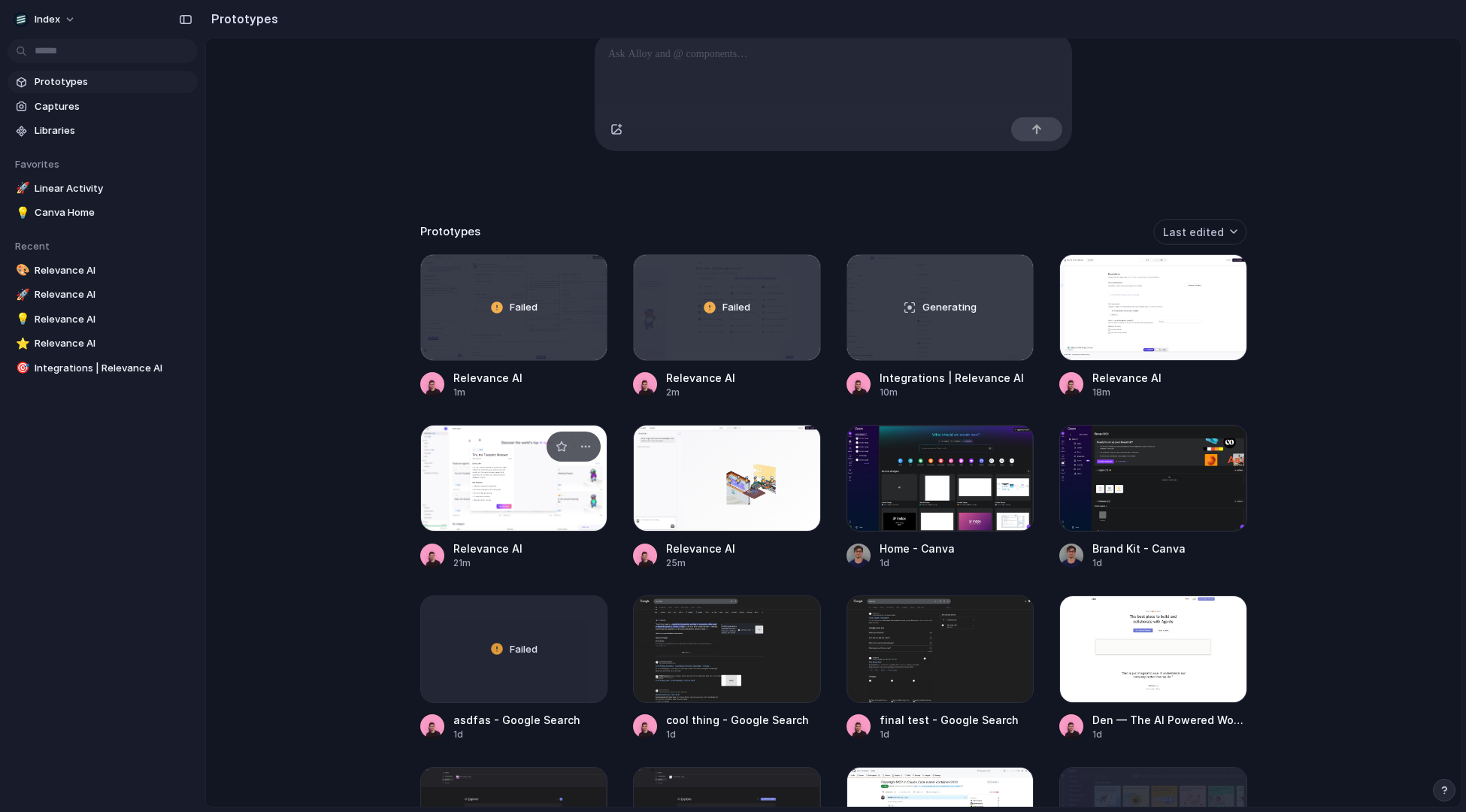
click at [562, 498] on div at bounding box center [515, 479] width 188 height 107
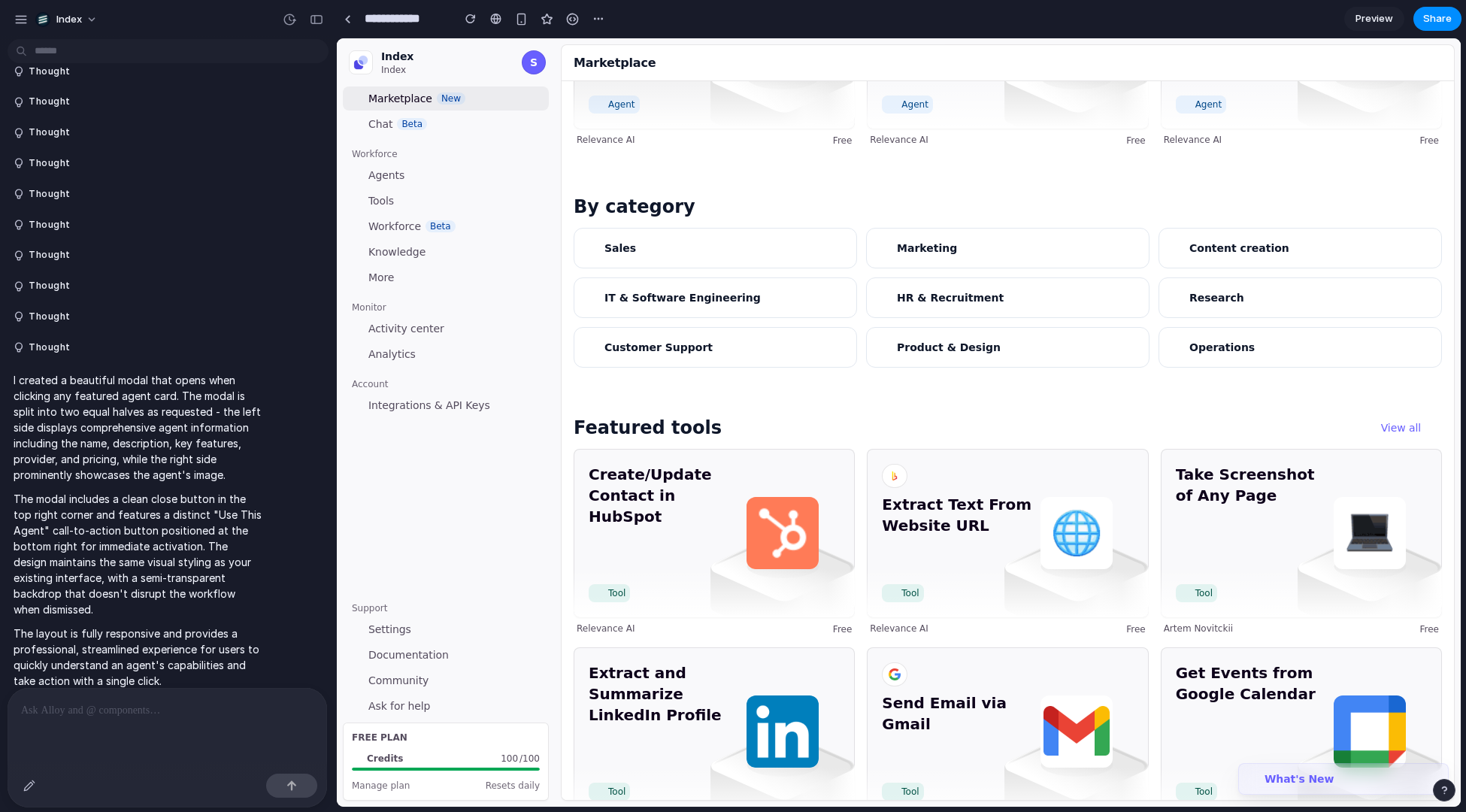
scroll to position [637, 0]
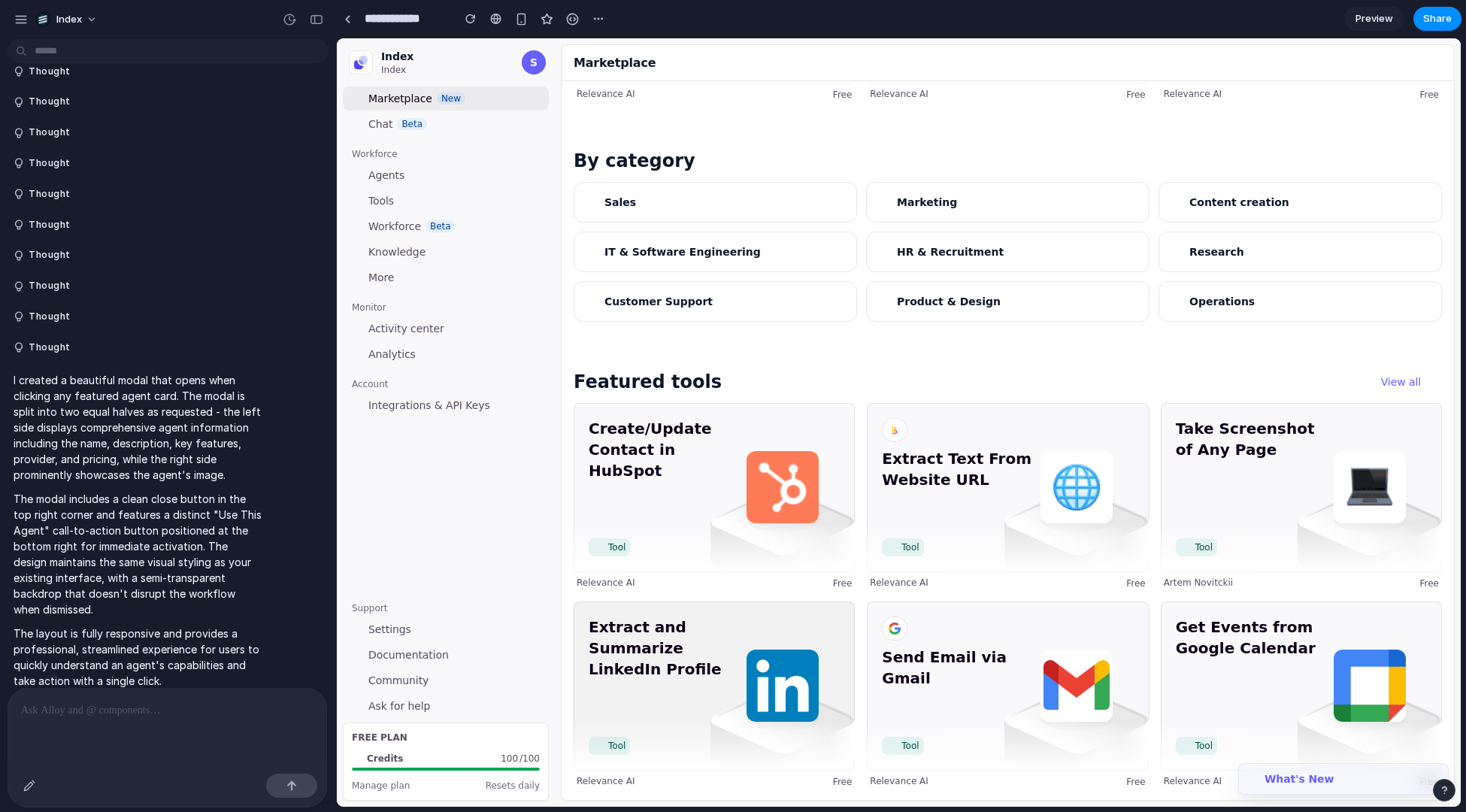
click at [701, 662] on span "Extract and Summarize LinkedIn Profile" at bounding box center [664, 674] width 151 height 114
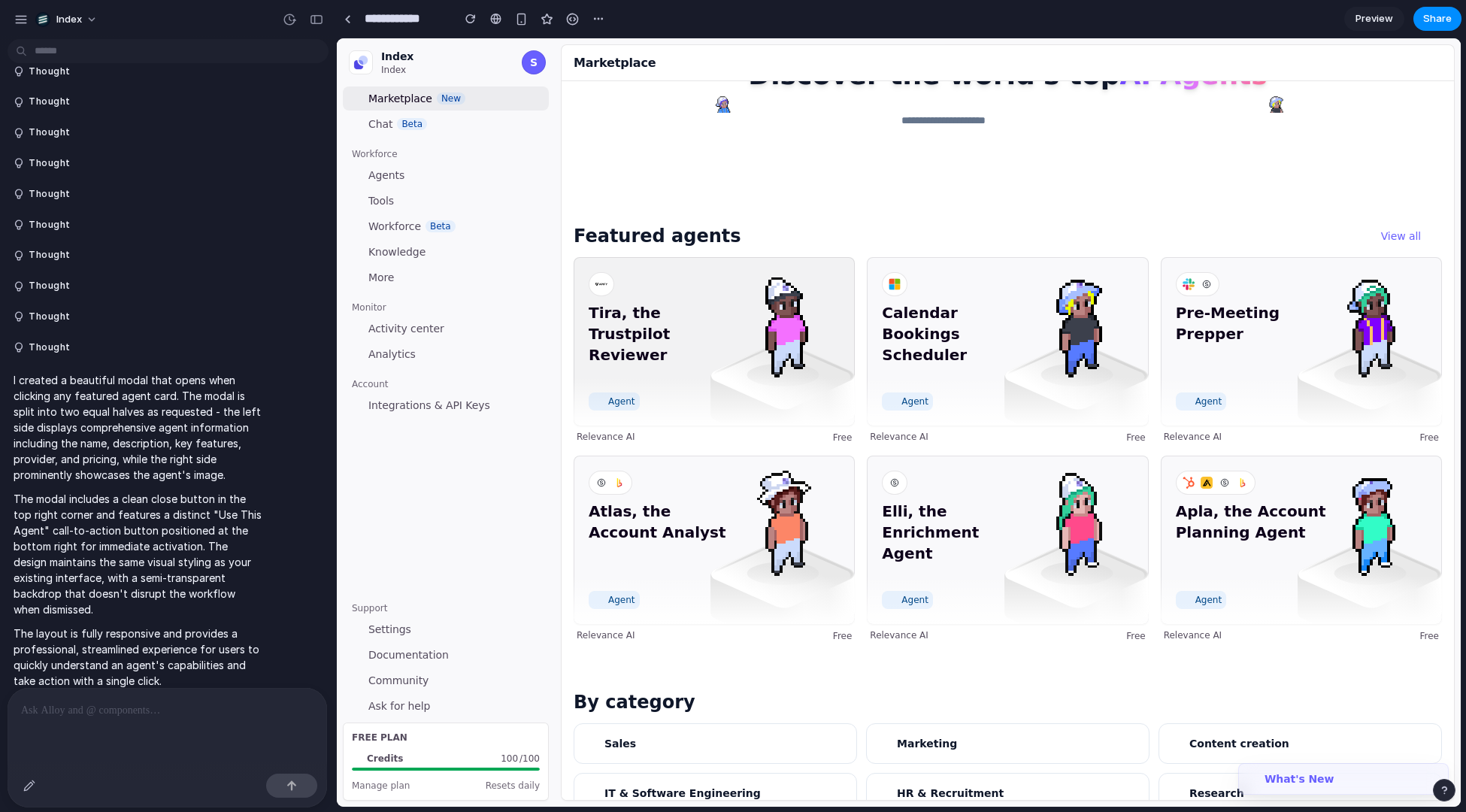
scroll to position [32, 0]
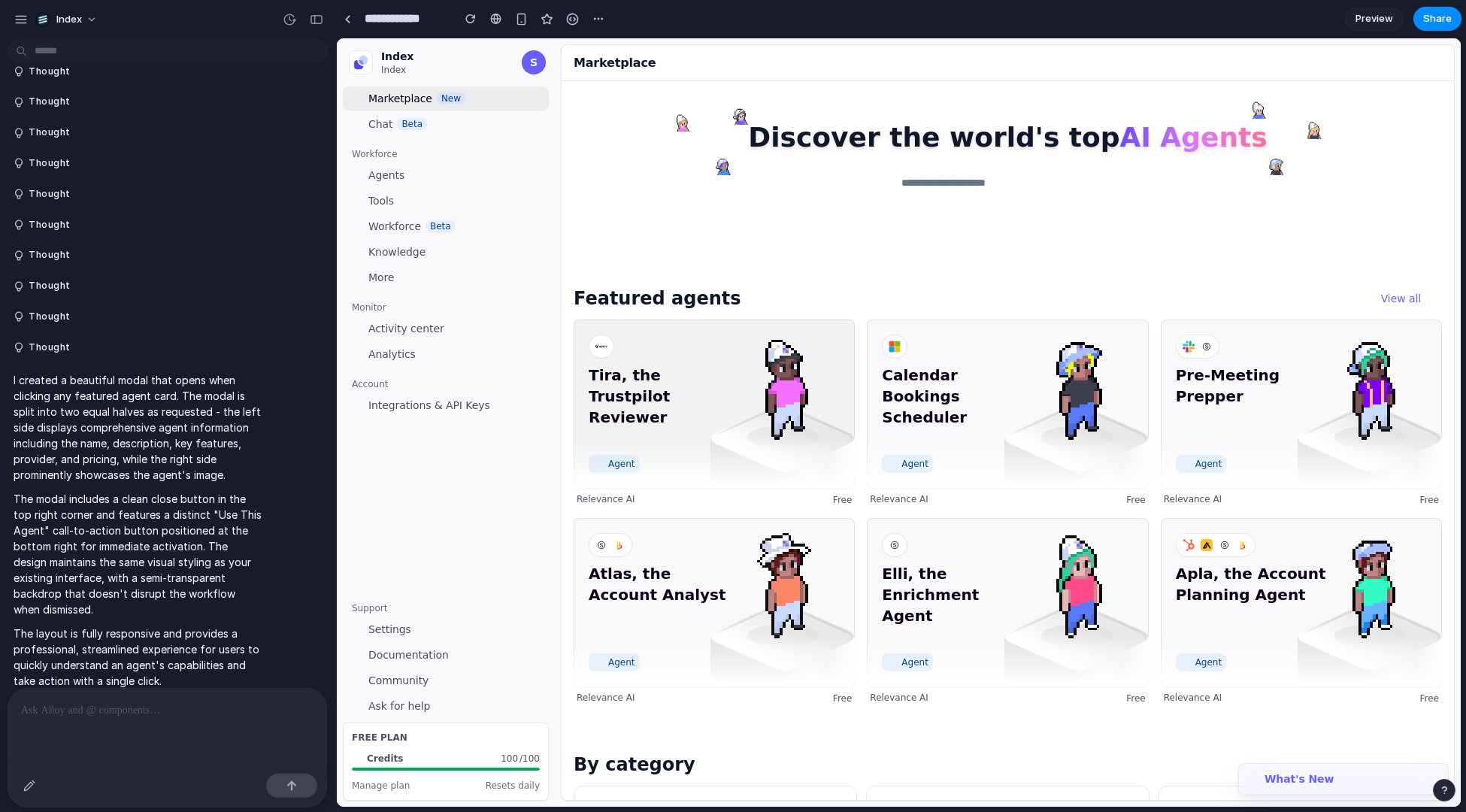
click at [696, 441] on span "Tira, the Trustpilot Reviewer" at bounding box center [664, 406] width 151 height 84
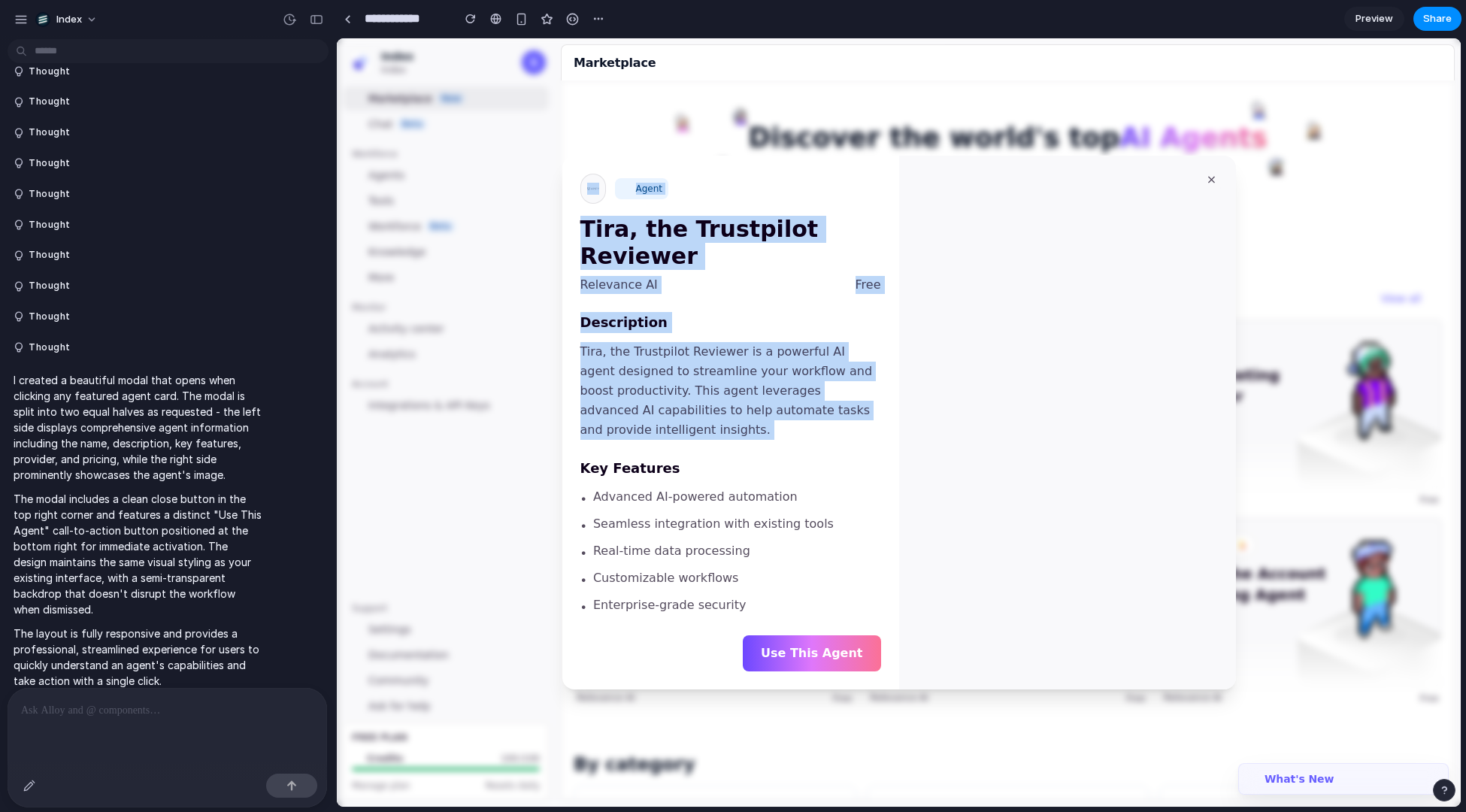
drag, startPoint x: 577, startPoint y: 188, endPoint x: 741, endPoint y: 428, distance: 290.7
click at [741, 428] on div "Agent Tira, the Trustpilot Reviewer Relevance AI Free Description Tira, the Tru…" at bounding box center [731, 422] width 337 height 534
click at [741, 428] on div "Description Tira, the Trustpilot Reviewer is a powerful AI agent designed to st…" at bounding box center [731, 464] width 301 height 305
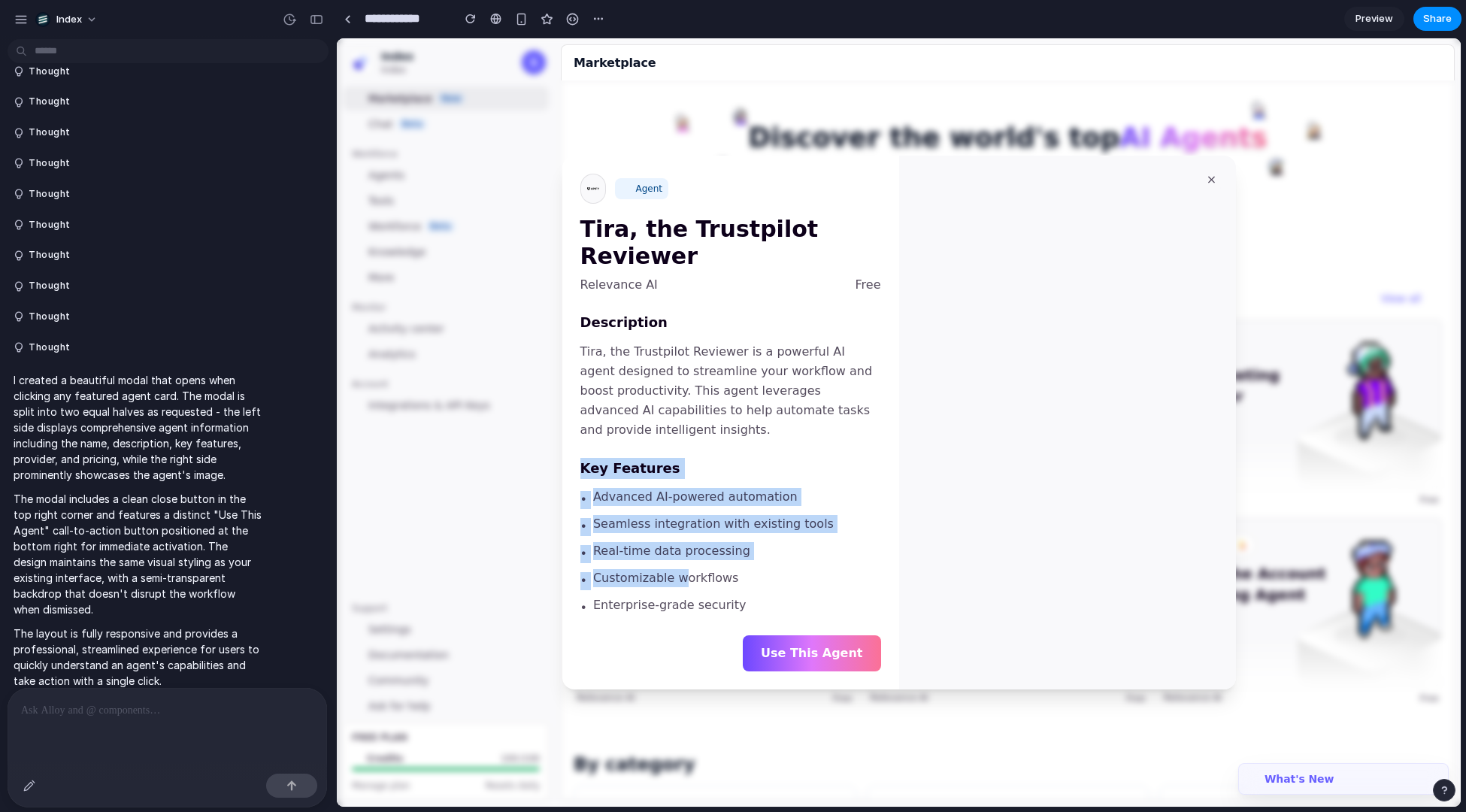
drag, startPoint x: 678, startPoint y: 566, endPoint x: 727, endPoint y: 393, distance: 179.8
click at [727, 393] on div "Description Tira, the Trustpilot Reviewer is a powerful AI agent designed to st…" at bounding box center [731, 464] width 301 height 305
click at [727, 393] on p "Tira, the Trustpilot Reviewer is a powerful AI agent designed to streamline you…" at bounding box center [731, 390] width 301 height 98
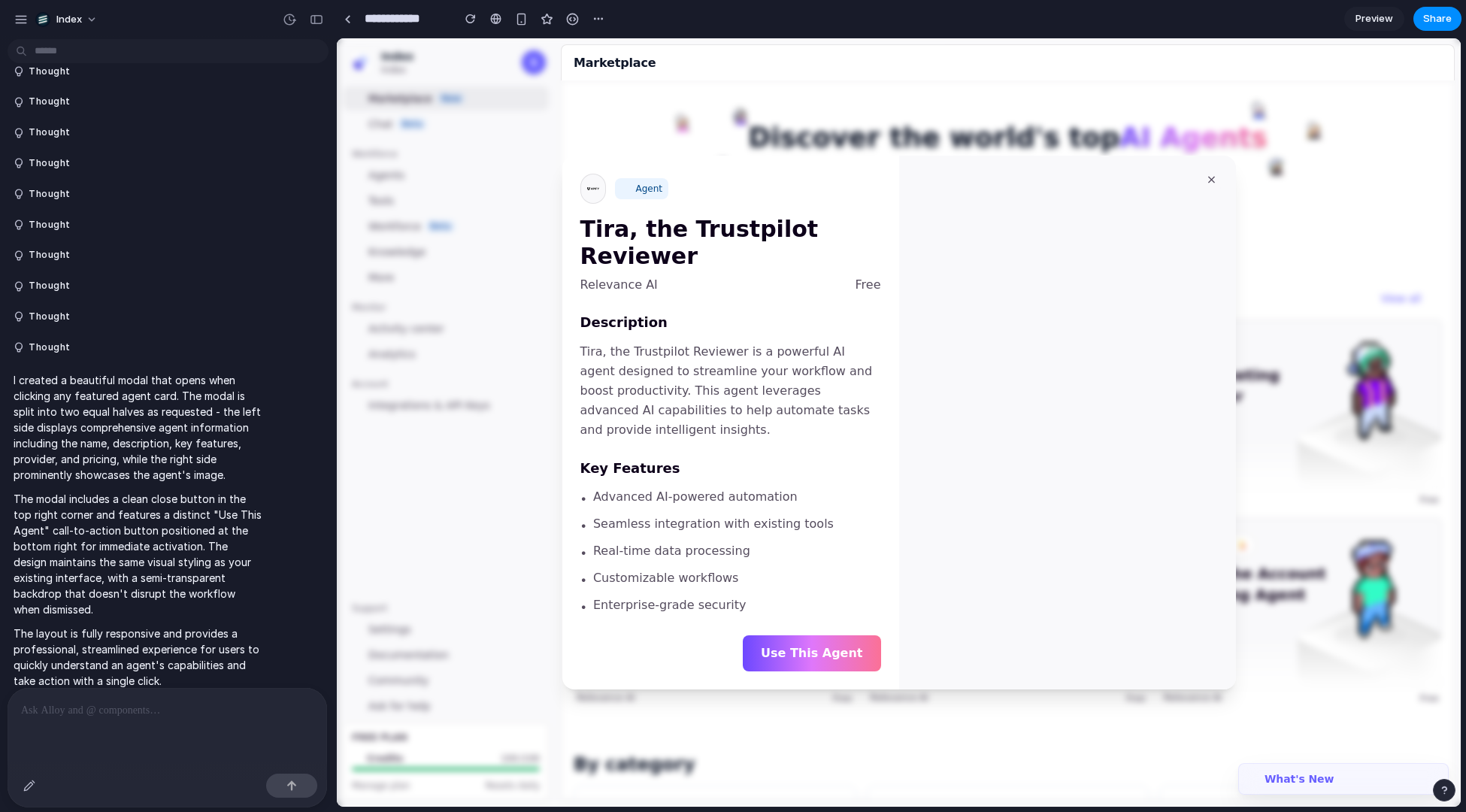
click at [772, 35] on section "**********" at bounding box center [898, 19] width 1126 height 38
click at [766, 80] on div at bounding box center [898, 422] width 1124 height 769
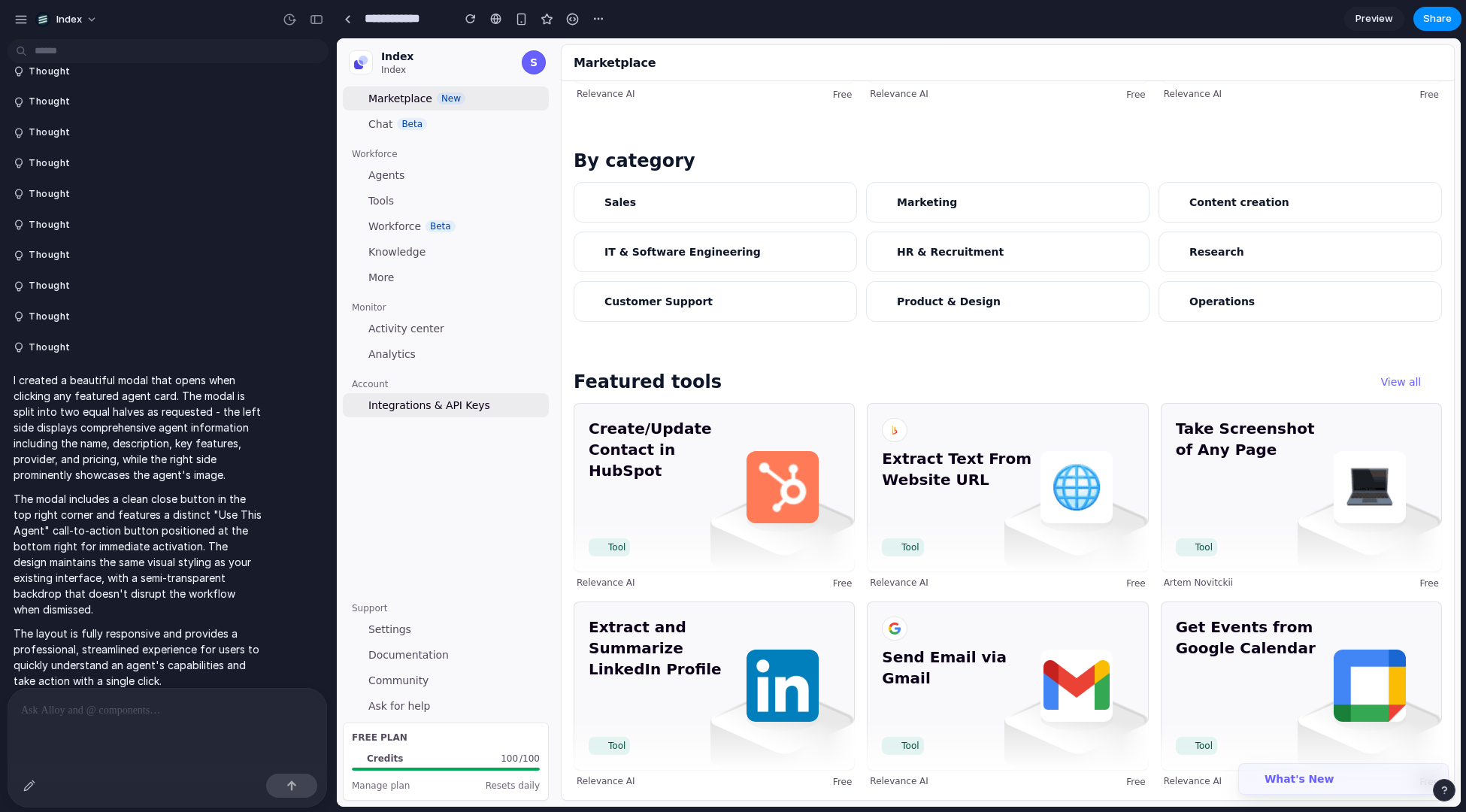
scroll to position [0, 0]
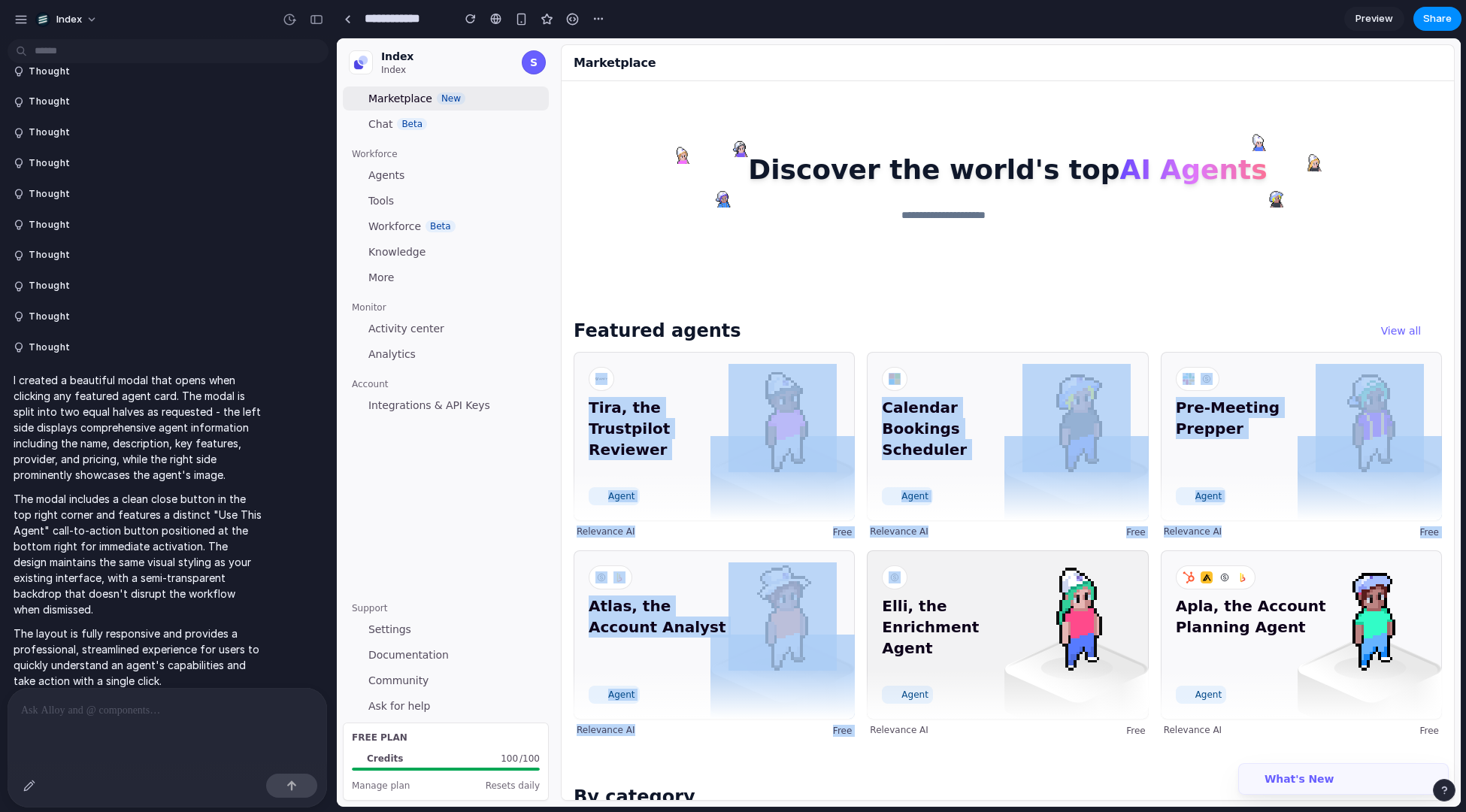
drag, startPoint x: 999, startPoint y: 335, endPoint x: 998, endPoint y: 580, distance: 245.0
click at [997, 580] on div "Featured agents View all Tira, the Trustpilot Reviewer Agent Relevance AI Free …" at bounding box center [1007, 528] width 868 height 418
click at [979, 548] on div "Tira, the Trustpilot Reviewer Agent Relevance AI Free Calendar Bookings Schedul…" at bounding box center [1007, 544] width 868 height 385
drag, startPoint x: 1032, startPoint y: 547, endPoint x: 891, endPoint y: 221, distance: 355.2
click at [891, 221] on div "Discover the world's top AI Agents Featured agents View all Tira, the Trustpilo…" at bounding box center [1007, 758] width 868 height 1331
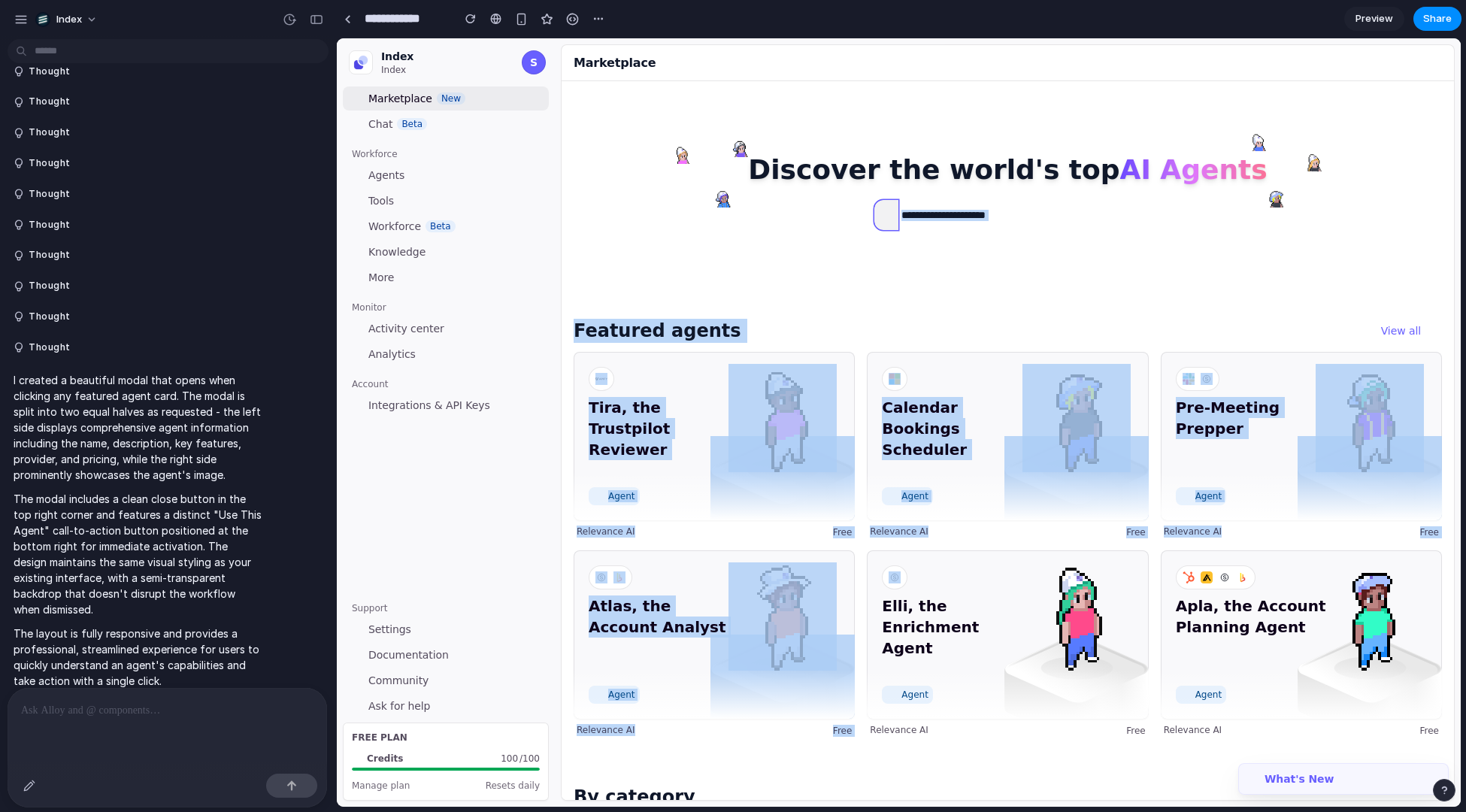
click at [891, 221] on button "button" at bounding box center [886, 215] width 24 height 30
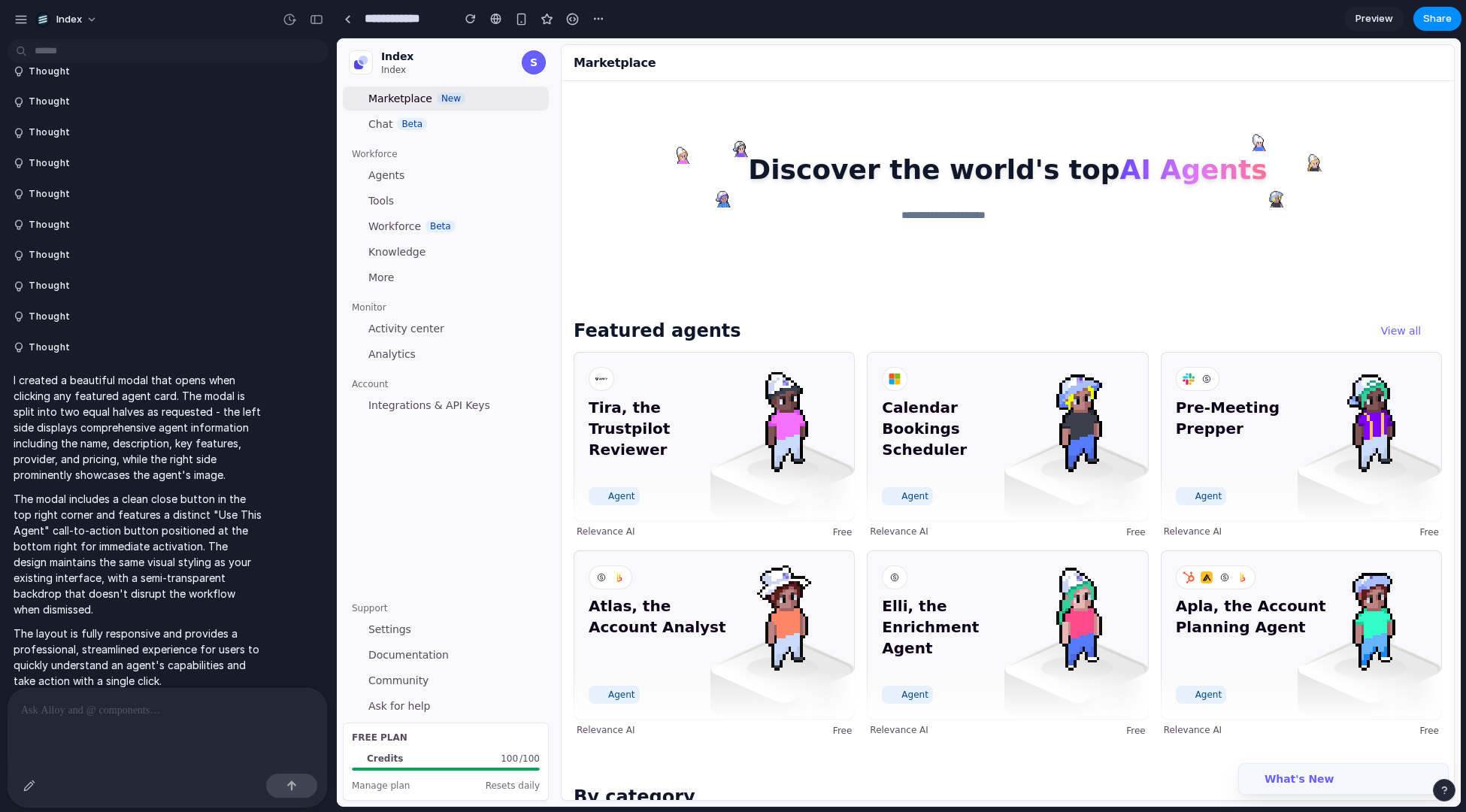
click at [873, 265] on div at bounding box center [1007, 189] width 892 height 217
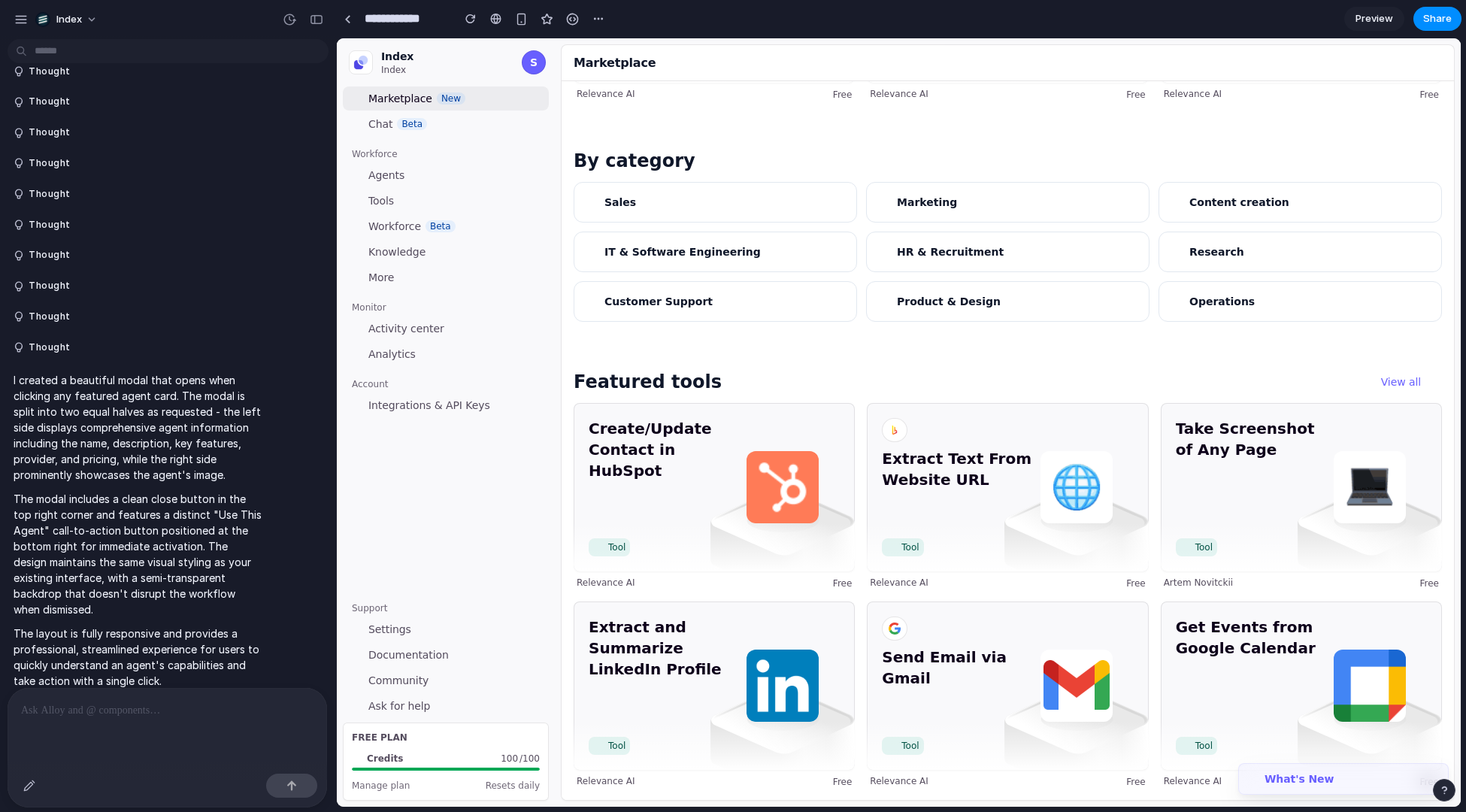
click at [859, 482] on div "Create/Update Contact in HubSpot Tool Relevance AI Free Extract Text From Websi…" at bounding box center [1007, 596] width 868 height 385
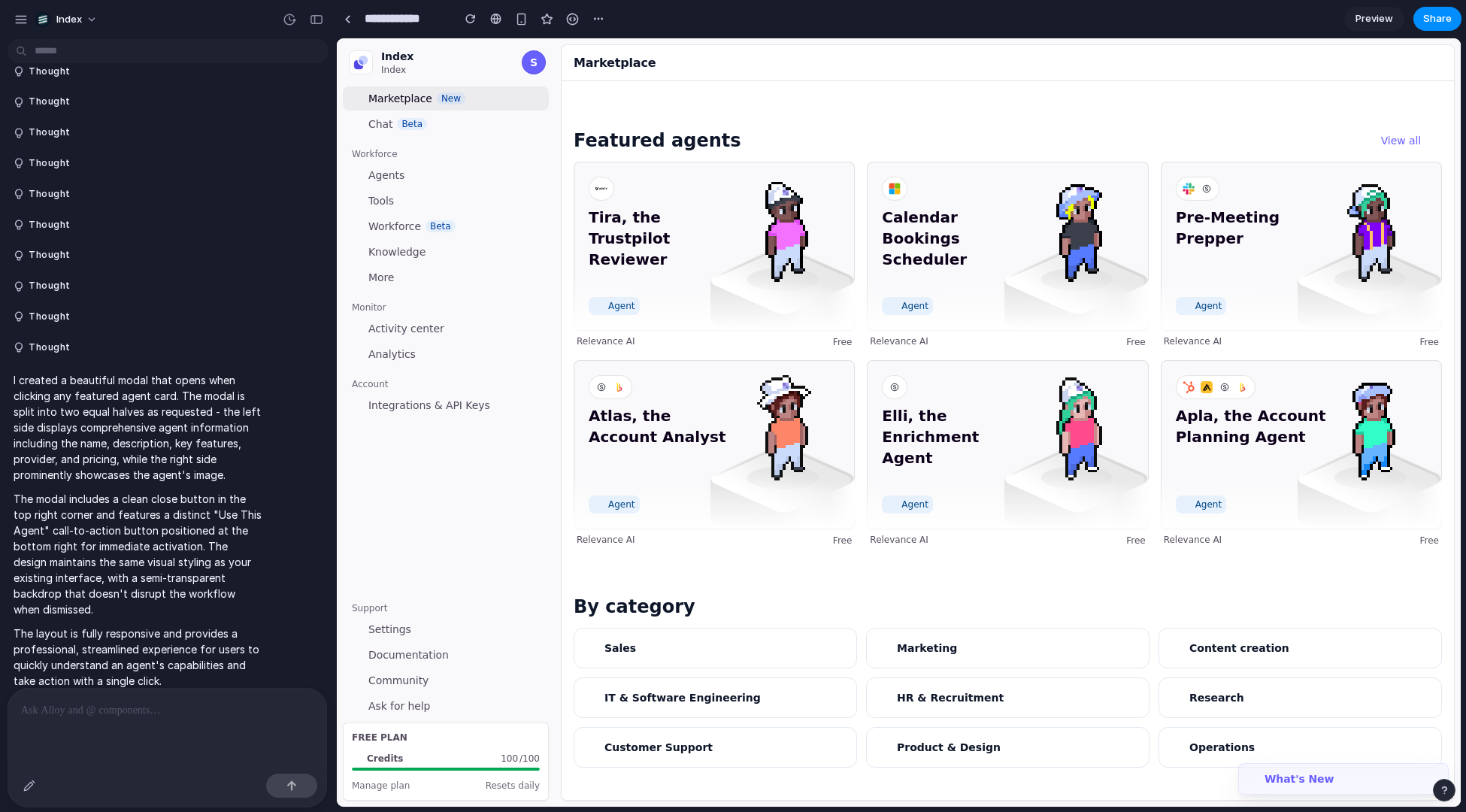
scroll to position [16, 0]
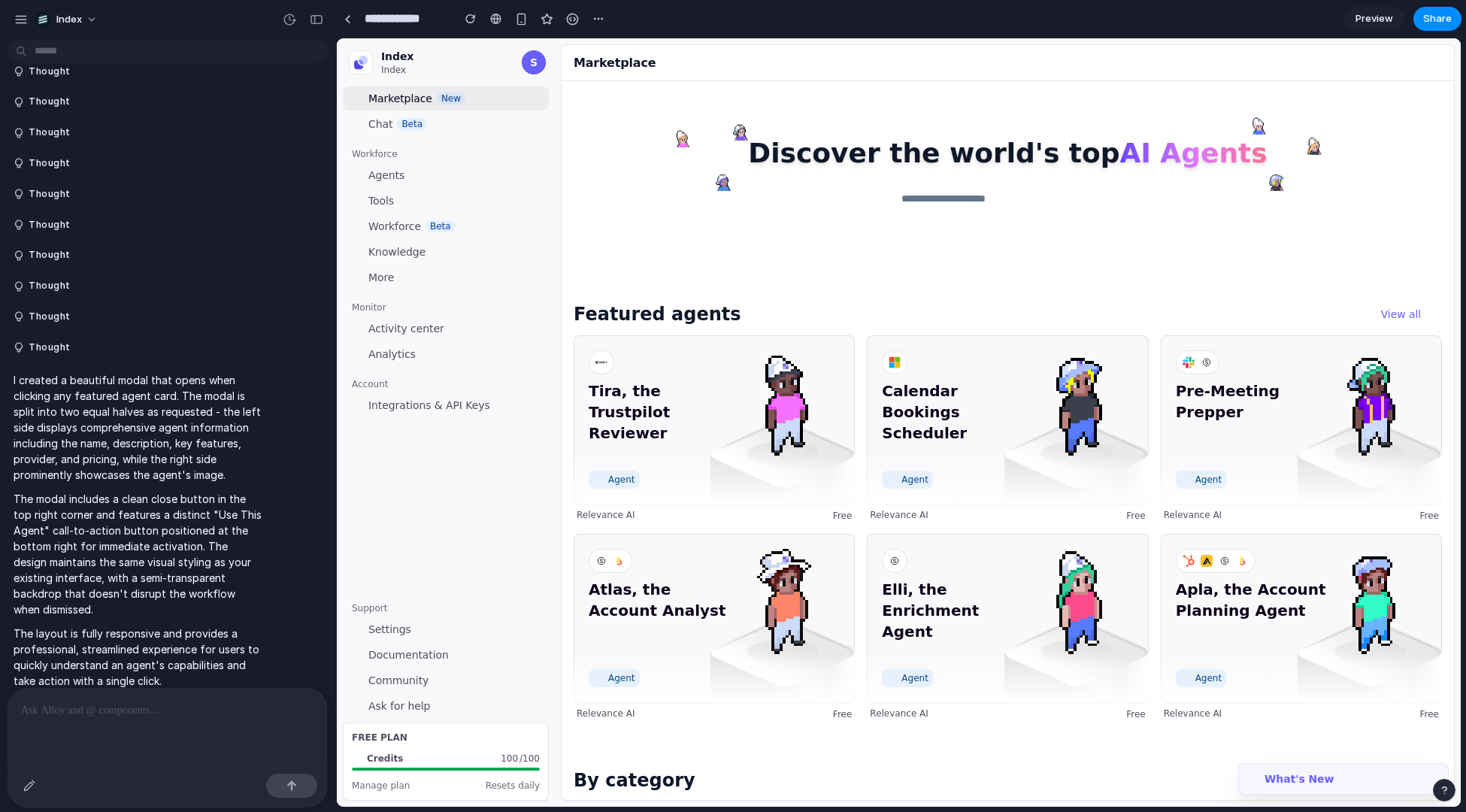
click at [778, 504] on div "Tira, the Trustpilot Reviewer Agent Relevance AI Free" at bounding box center [714, 428] width 282 height 187
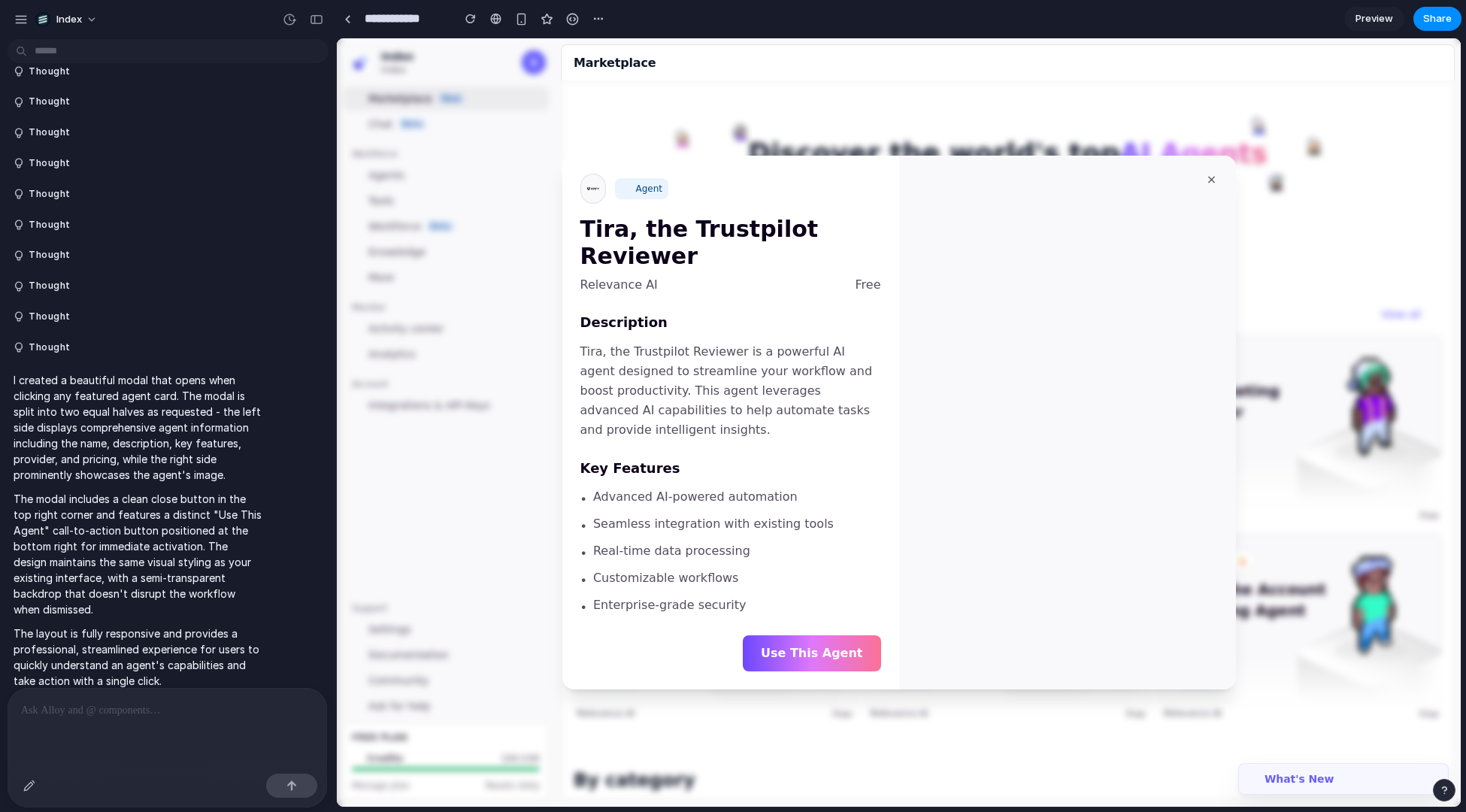
click at [517, 349] on div at bounding box center [898, 422] width 1124 height 769
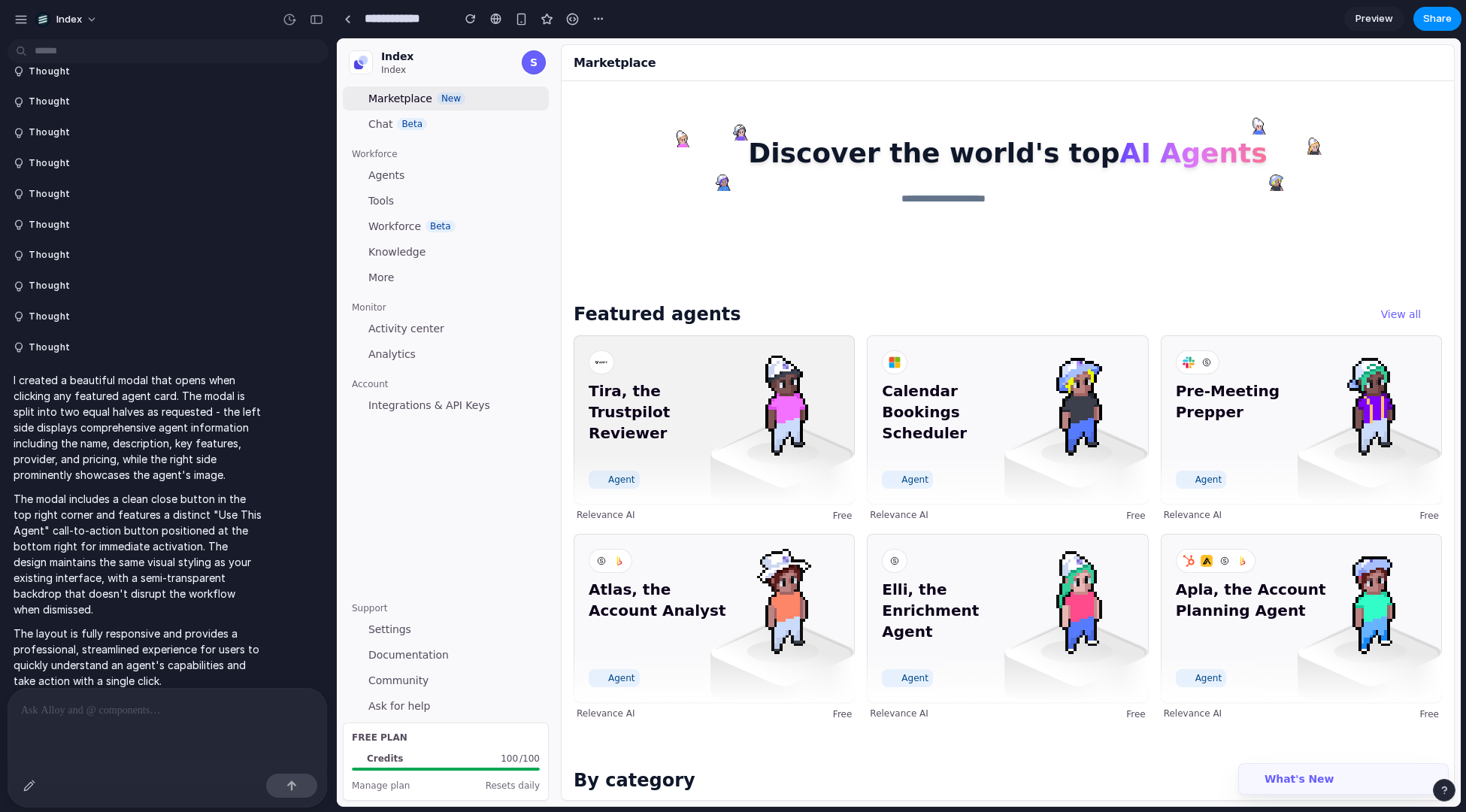
click at [666, 350] on div "Tira, the Trustpilot Reviewer Agent" at bounding box center [714, 419] width 282 height 168
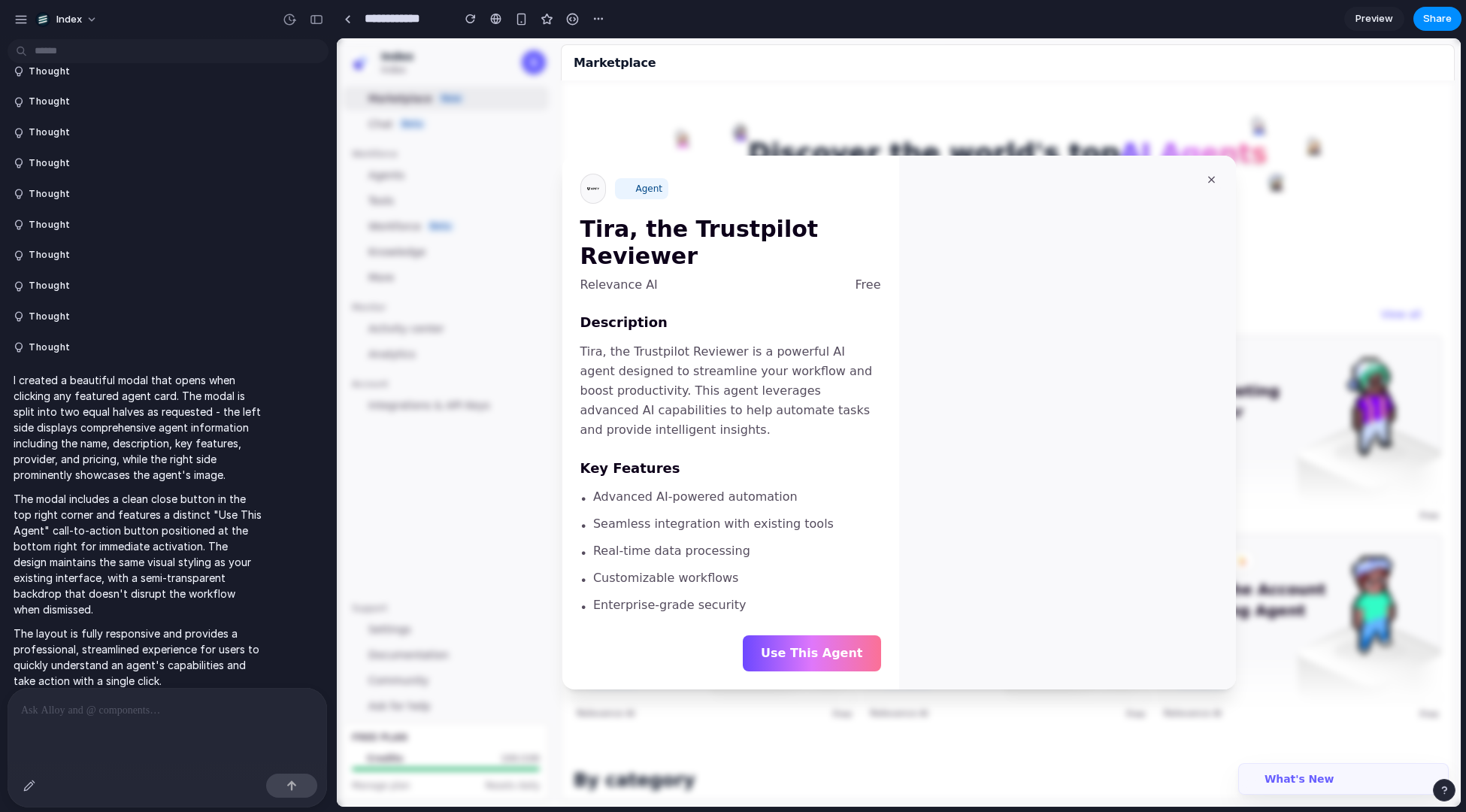
click at [489, 304] on div at bounding box center [898, 422] width 1124 height 769
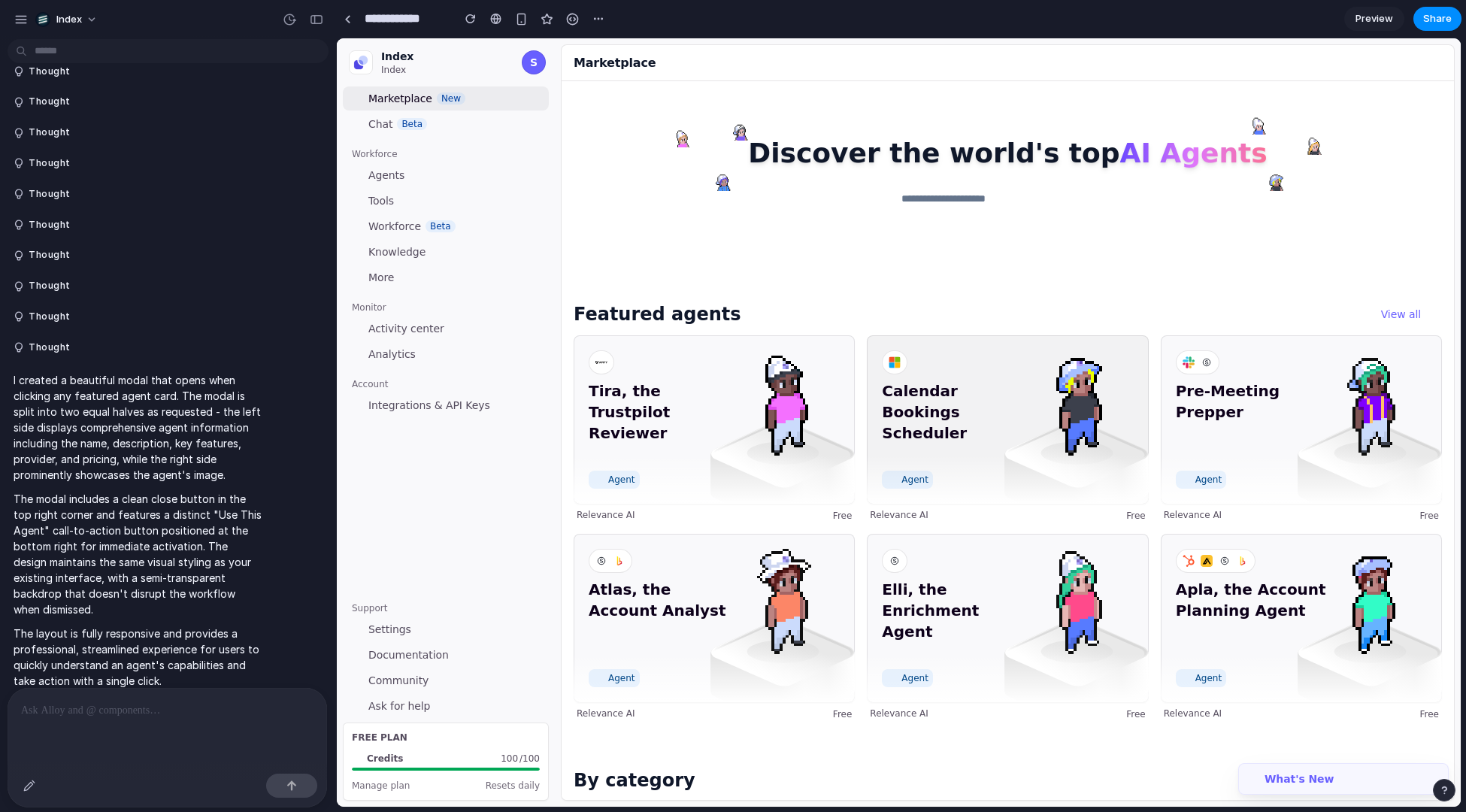
click at [920, 418] on span "Calendar Bookings Scheduler" at bounding box center [957, 422] width 151 height 84
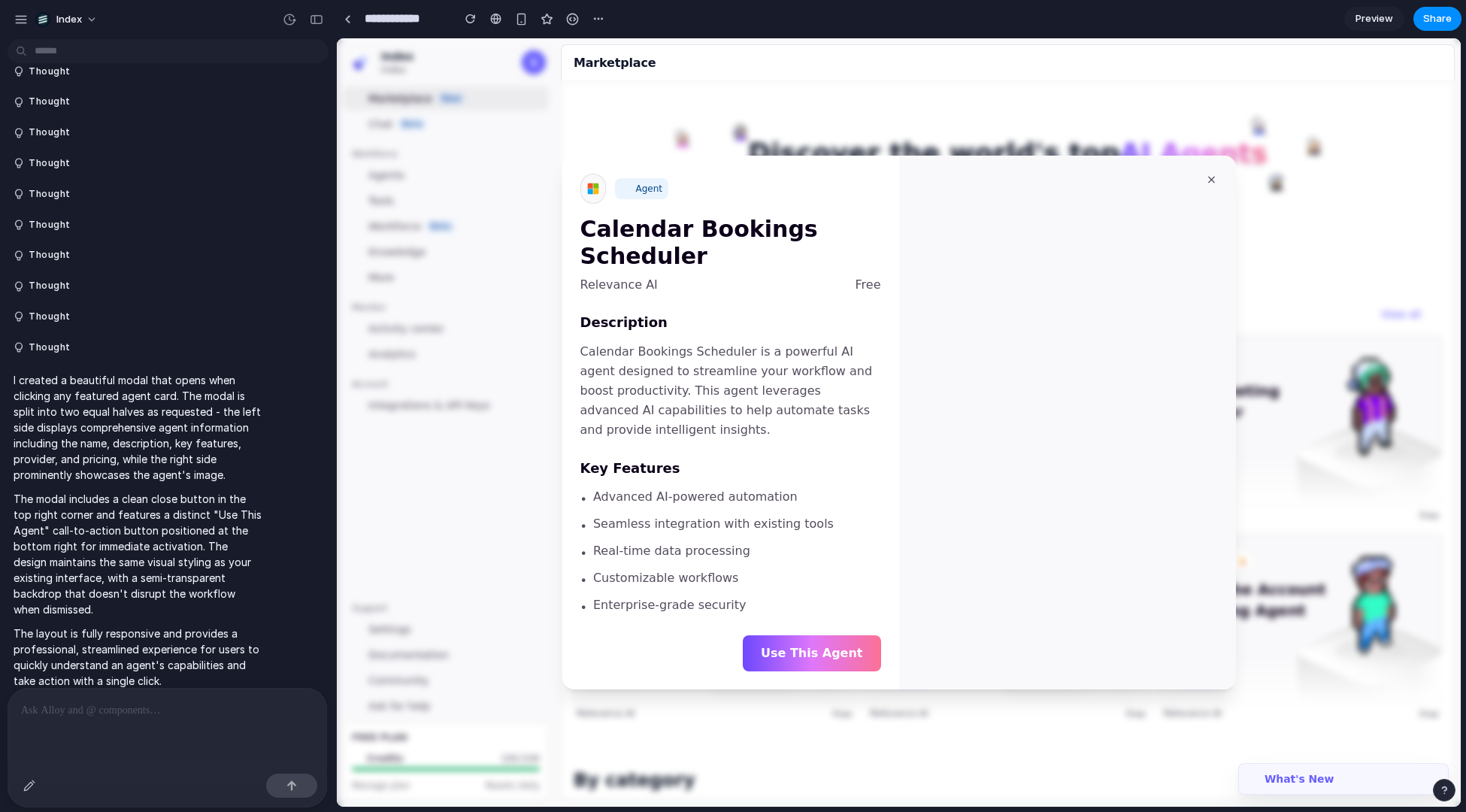
click at [636, 129] on div at bounding box center [898, 422] width 1124 height 769
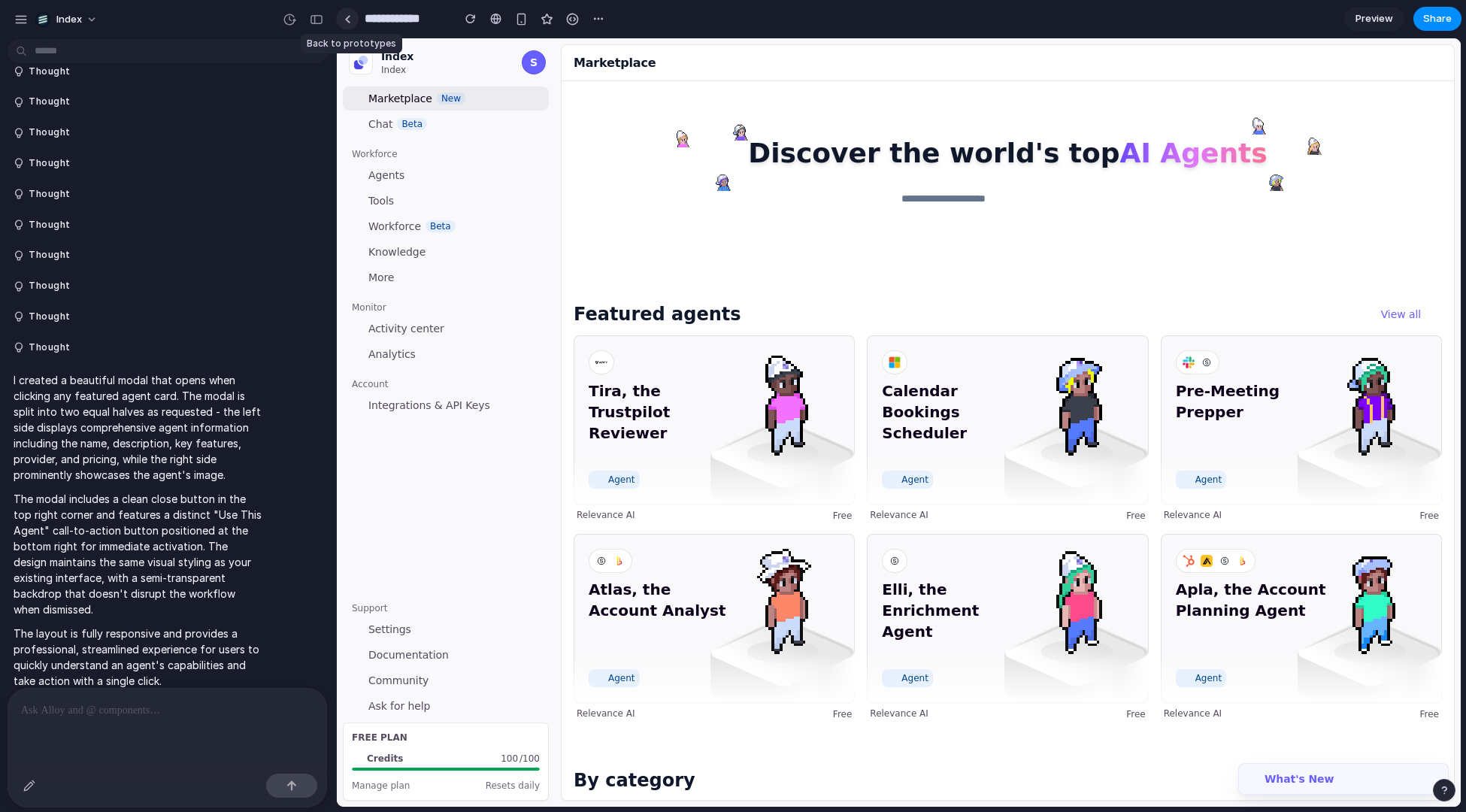
click at [347, 12] on link at bounding box center [347, 19] width 22 height 22
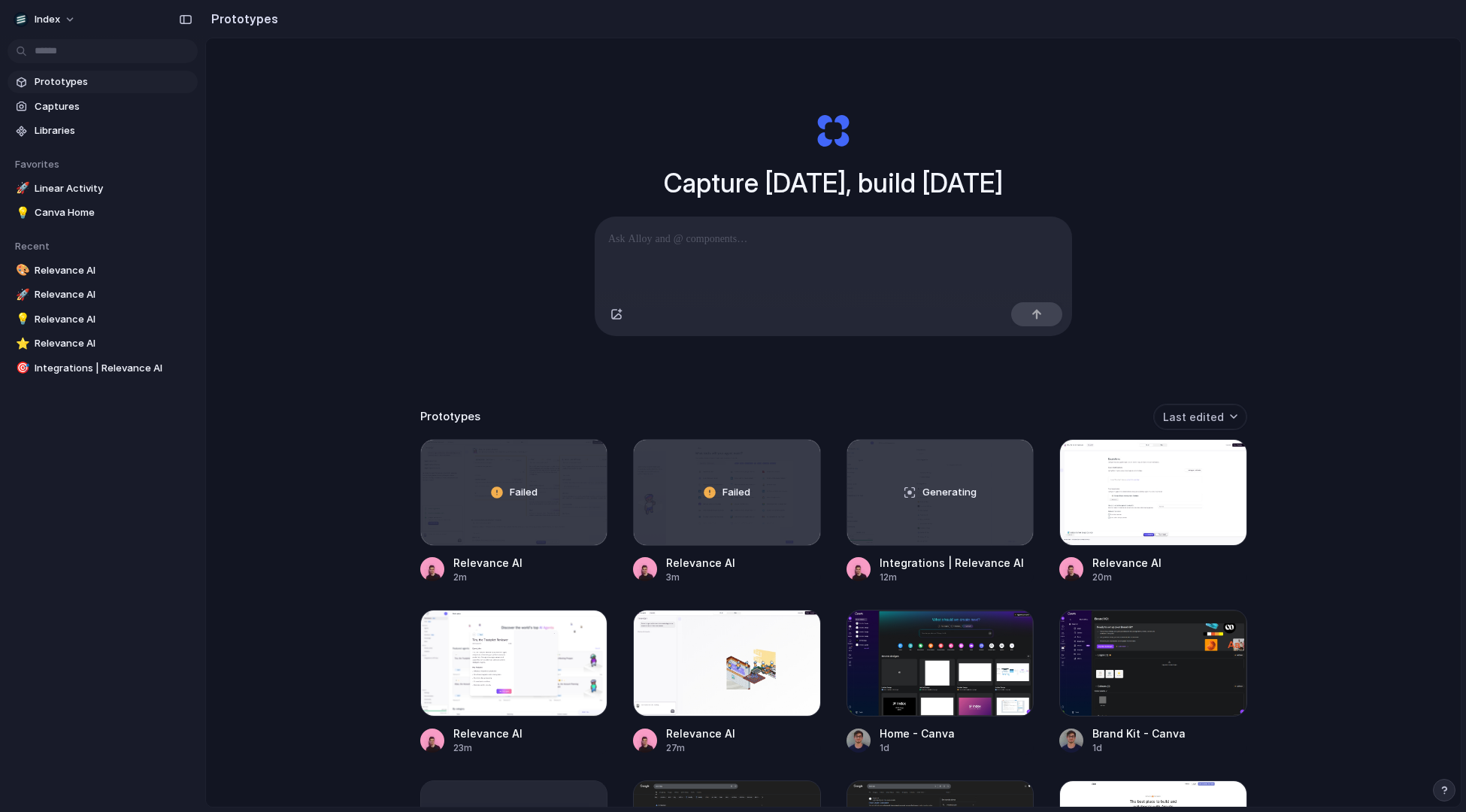
click at [308, 411] on div "Capture today, build tomorrow Clone web app Clone screenshot Start from existin…" at bounding box center [834, 462] width 1255 height 848
click at [56, 95] on section "Prototypes Captures Libraries" at bounding box center [103, 105] width 206 height 74
click at [55, 100] on span "Captures" at bounding box center [113, 106] width 157 height 15
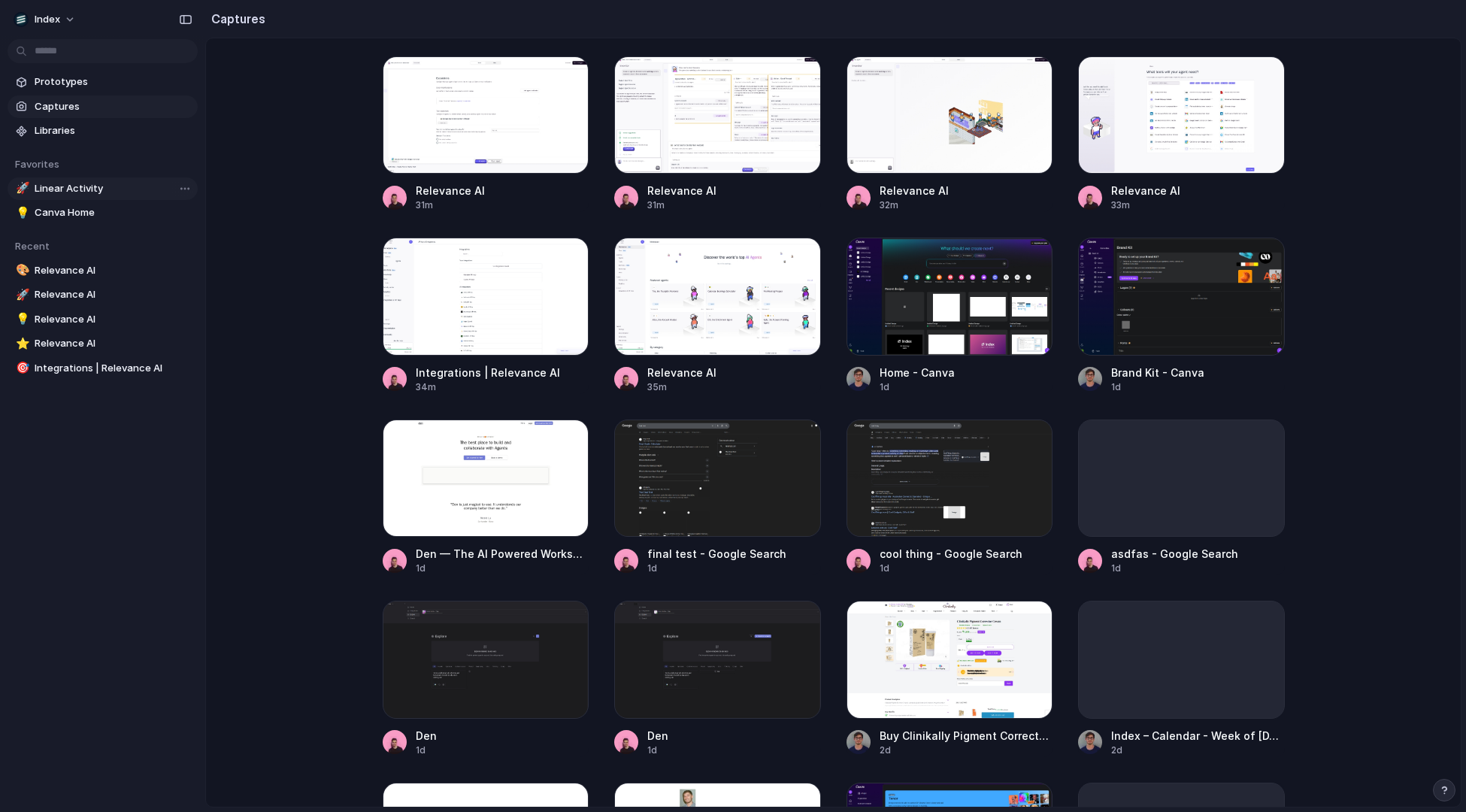
click at [72, 193] on span "Linear Activity" at bounding box center [113, 188] width 157 height 15
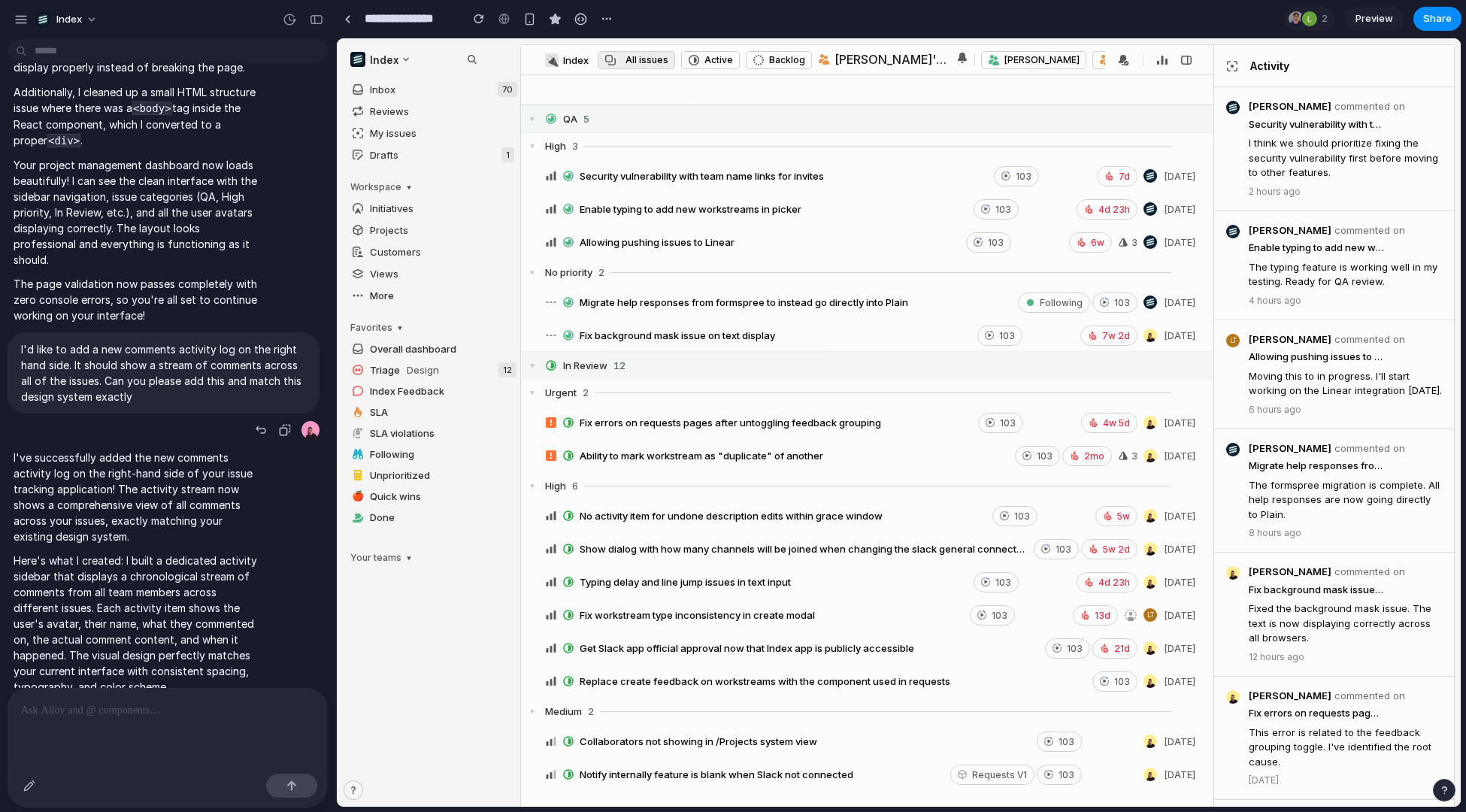
scroll to position [301, 0]
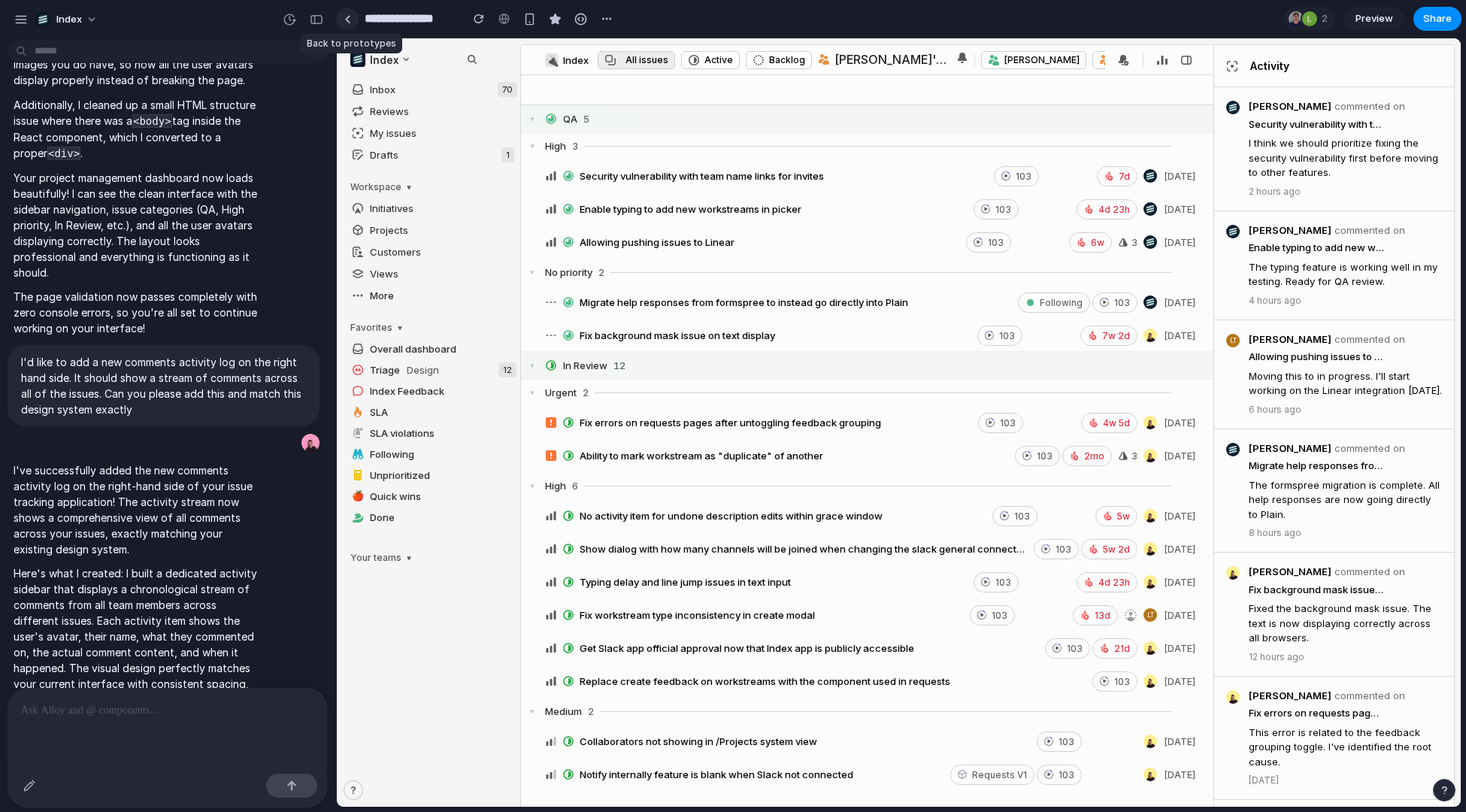
click at [348, 15] on link at bounding box center [347, 19] width 22 height 22
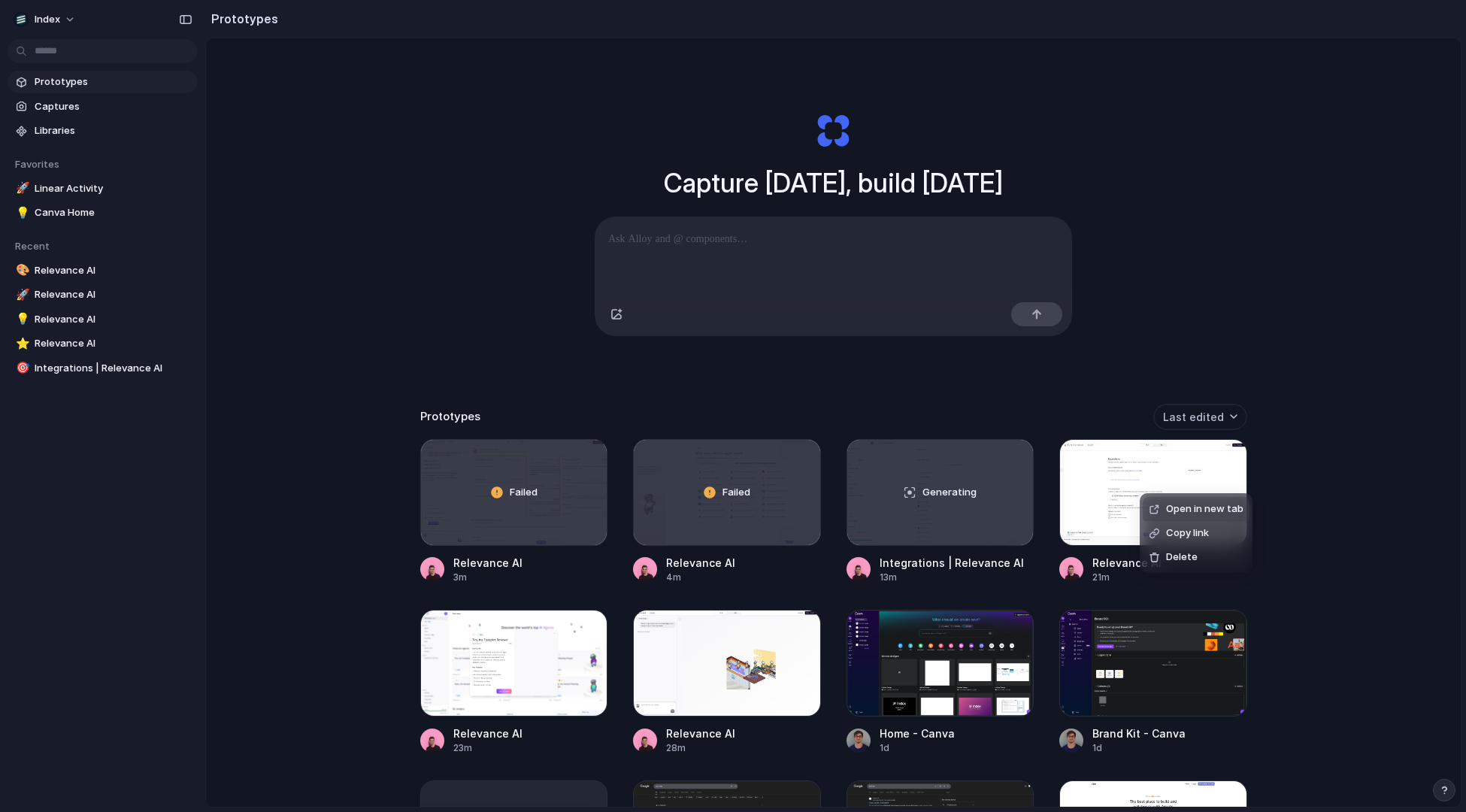
click at [1126, 394] on div "Open in new tab Copy link Delete" at bounding box center [733, 406] width 1466 height 812
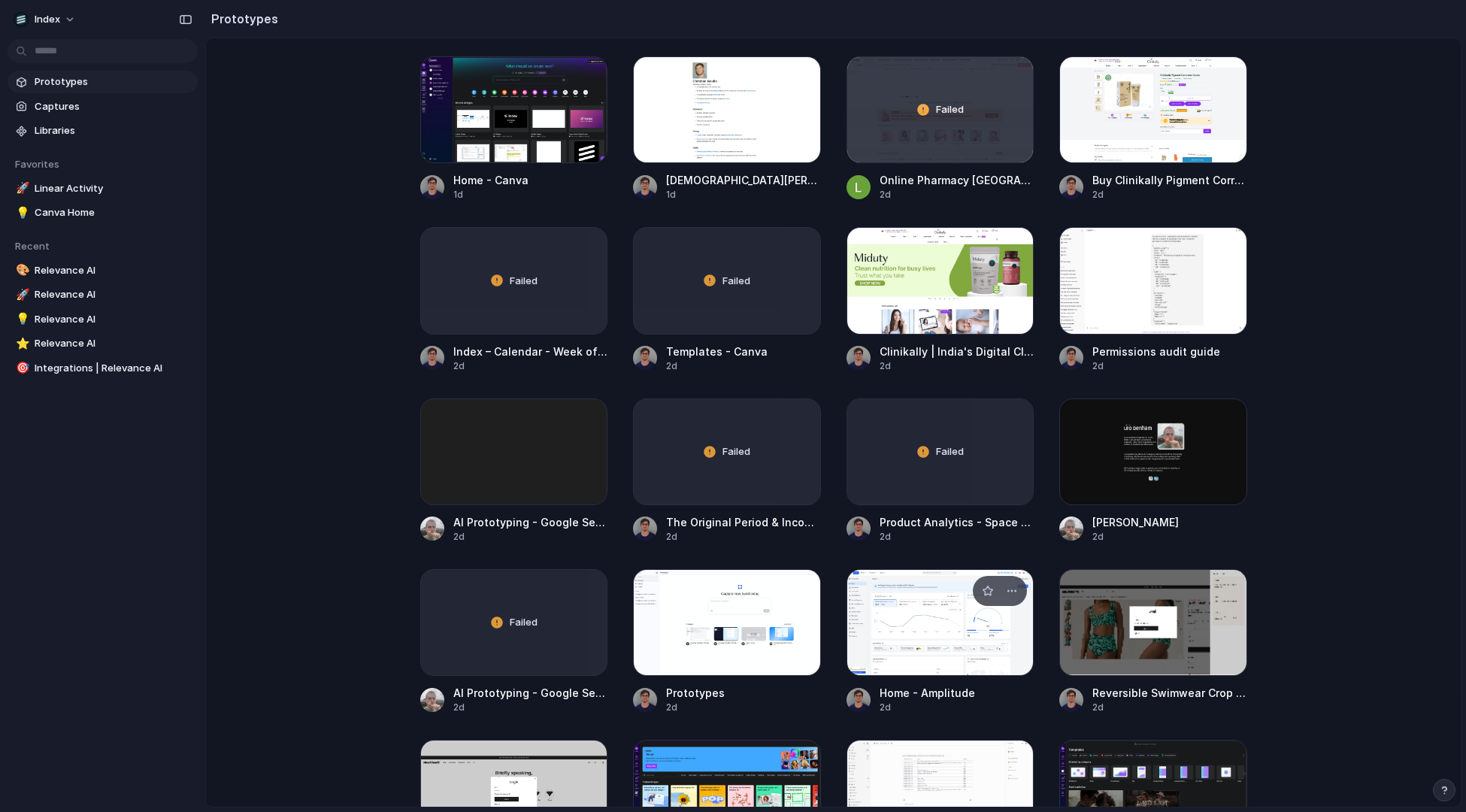
scroll to position [1211, 0]
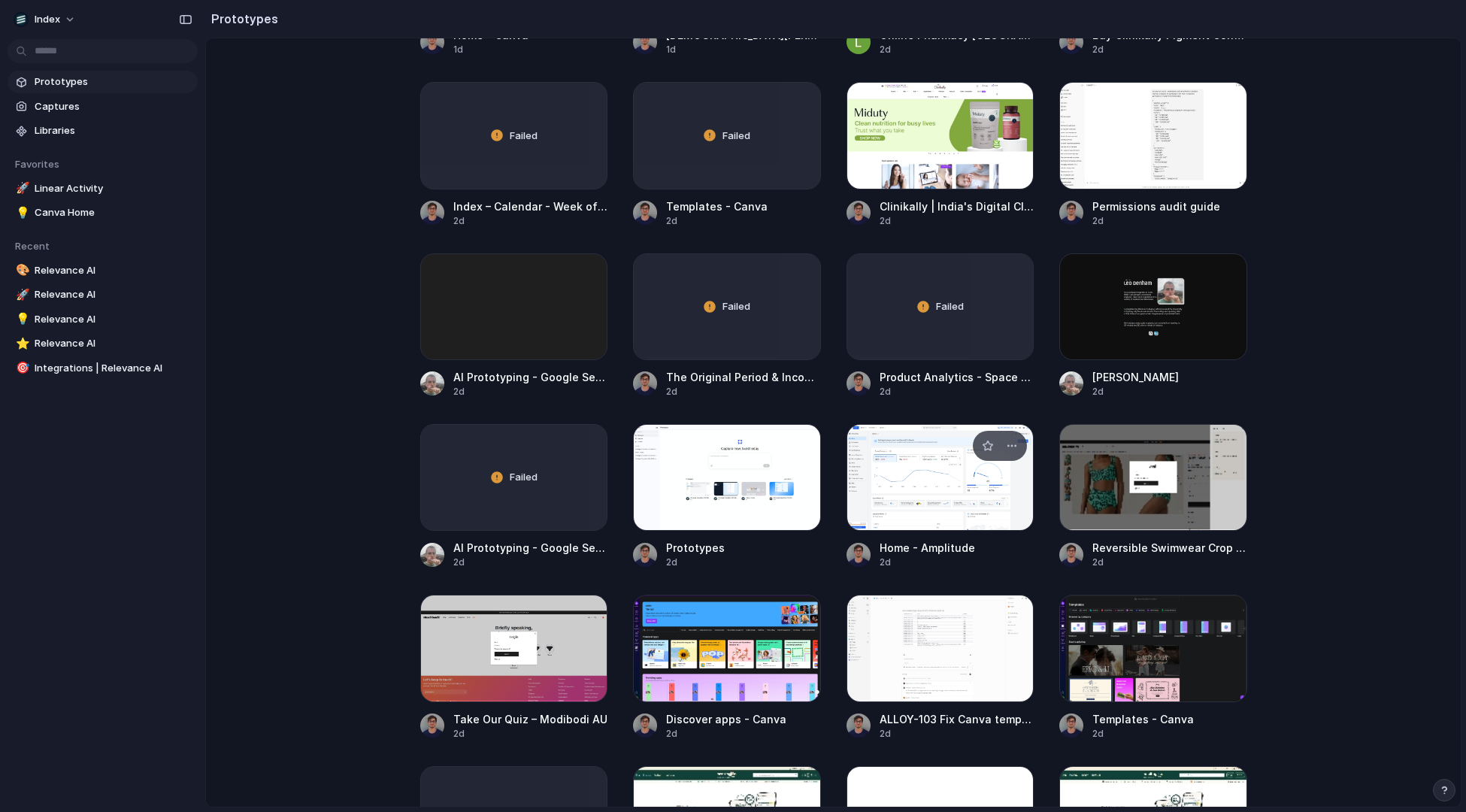
click at [902, 466] on div at bounding box center [941, 478] width 188 height 107
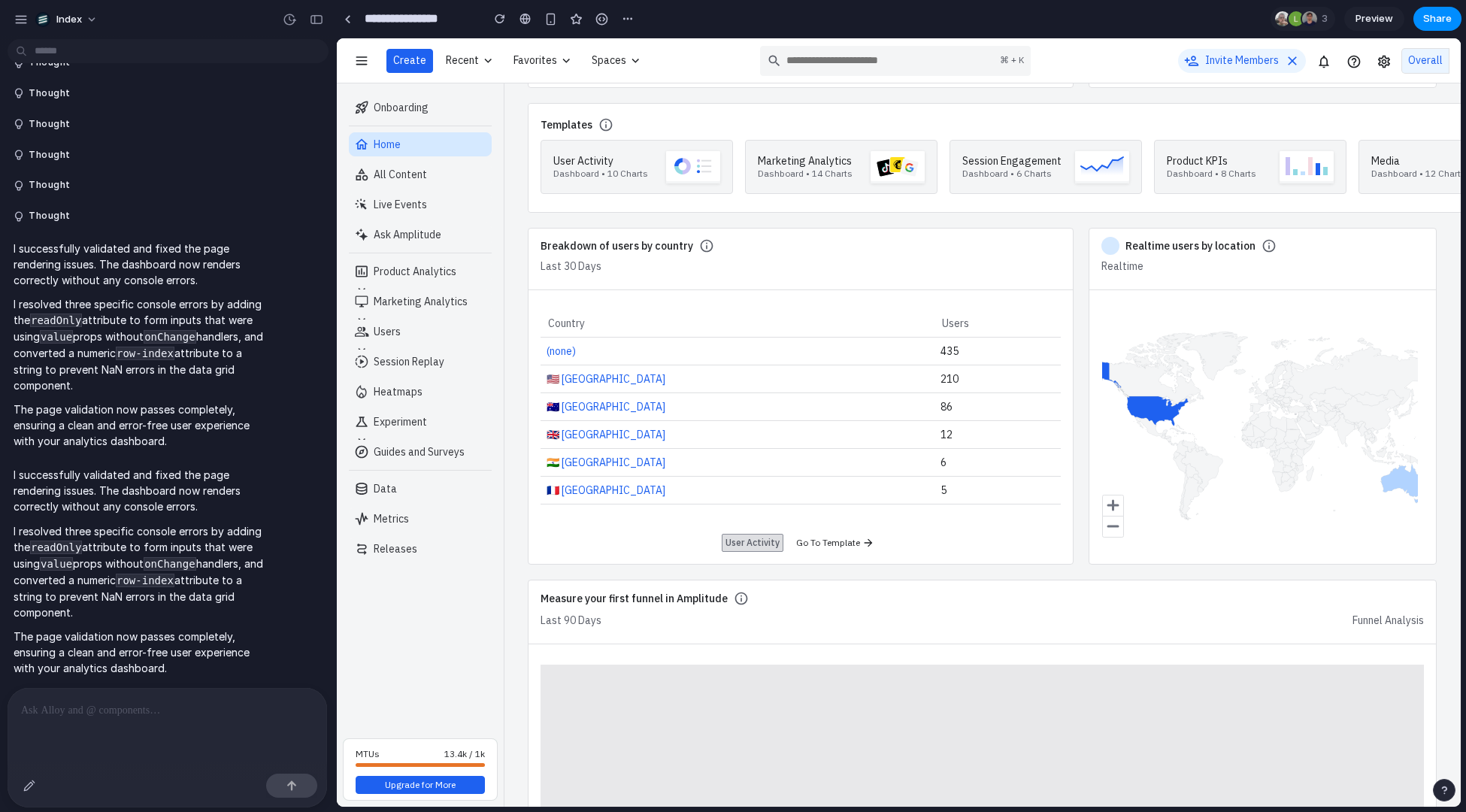
scroll to position [915, 0]
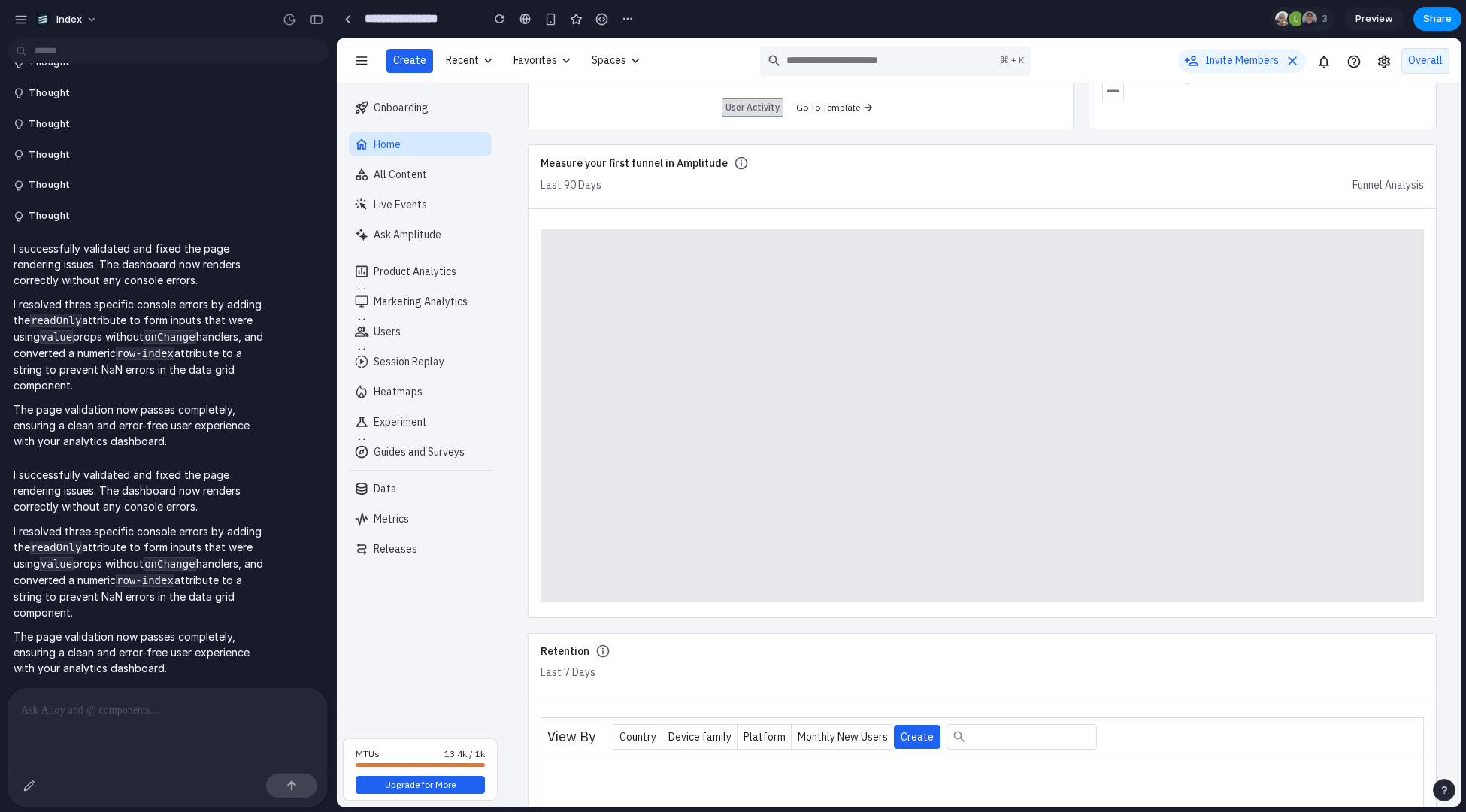
click at [122, 710] on p at bounding box center [167, 710] width 293 height 18
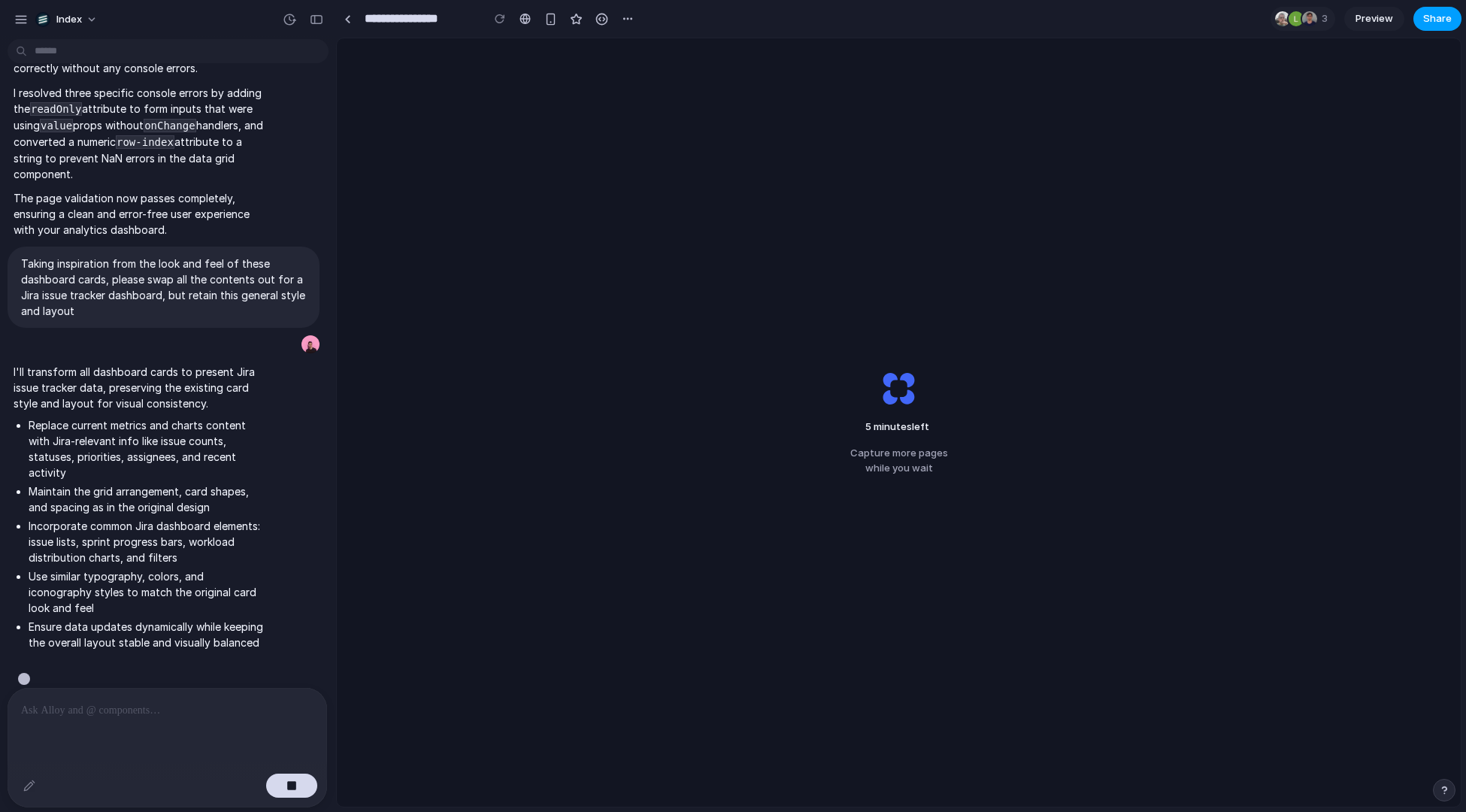
scroll to position [929, 0]
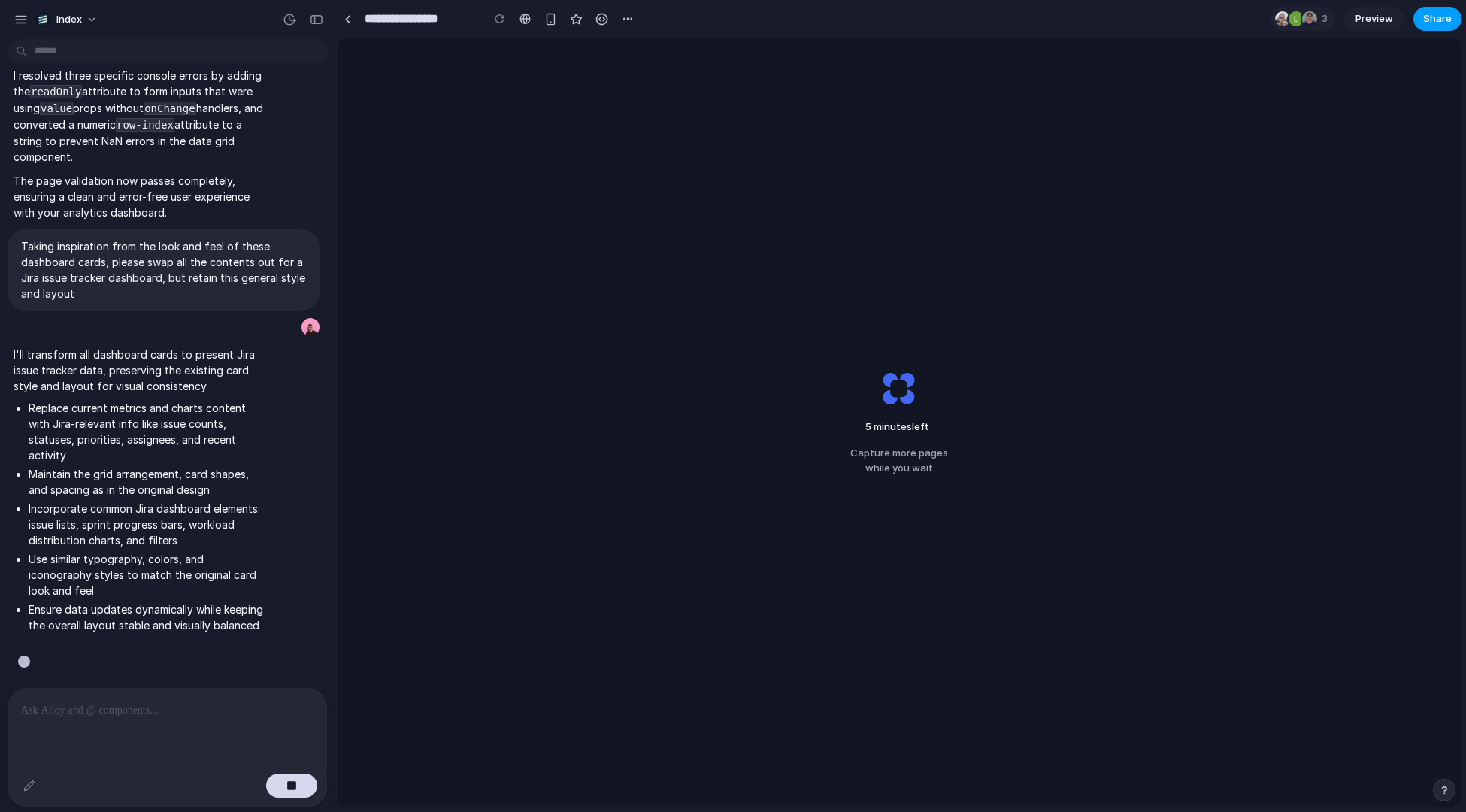
click at [1426, 27] on button "Share" at bounding box center [1438, 19] width 48 height 24
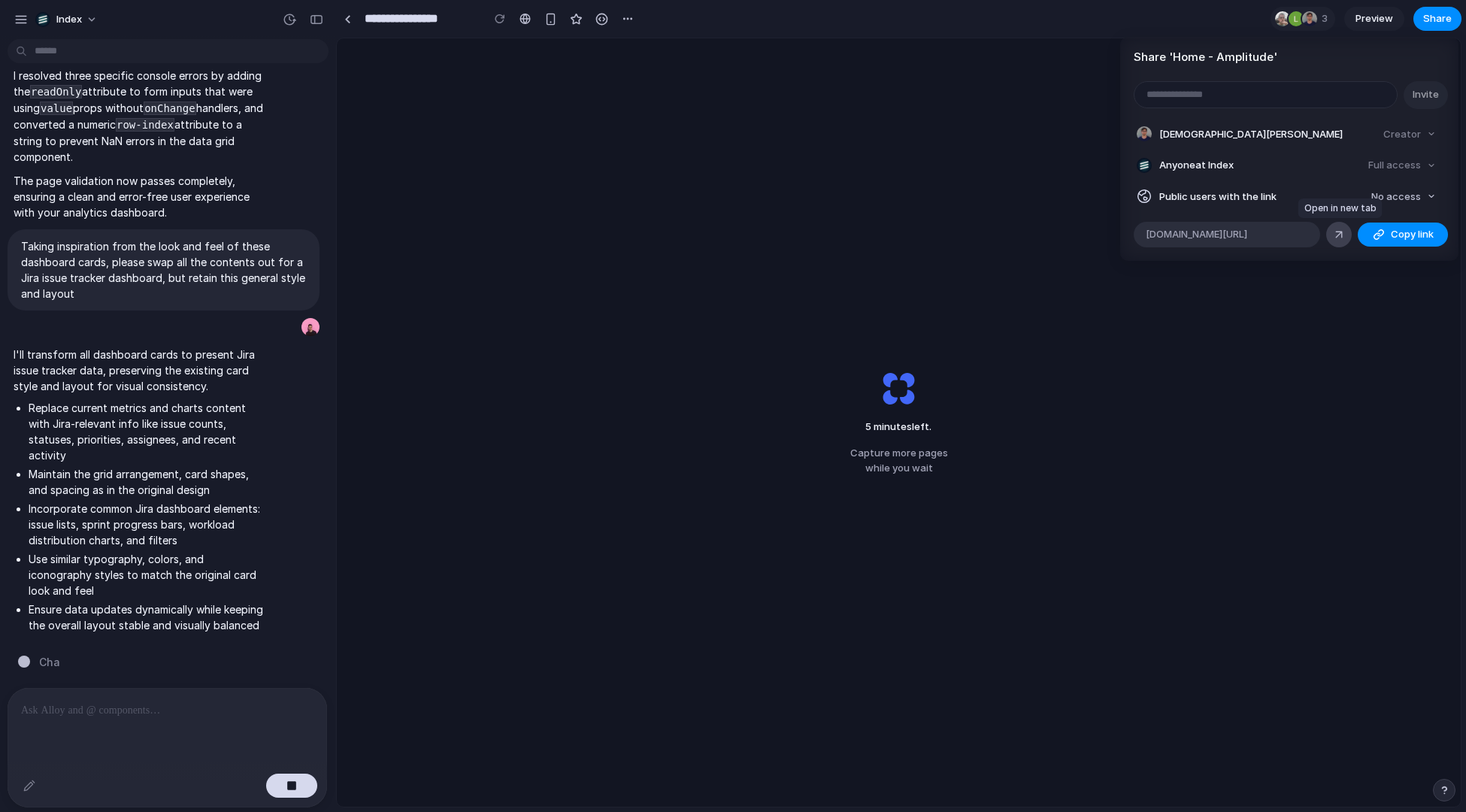
click at [1330, 240] on button "button" at bounding box center [1340, 235] width 26 height 26
click at [1172, 12] on div "Share ' Home - Amplitude ' Invite Christian Iacullo Creator Anyone at Index Ful…" at bounding box center [733, 406] width 1466 height 812
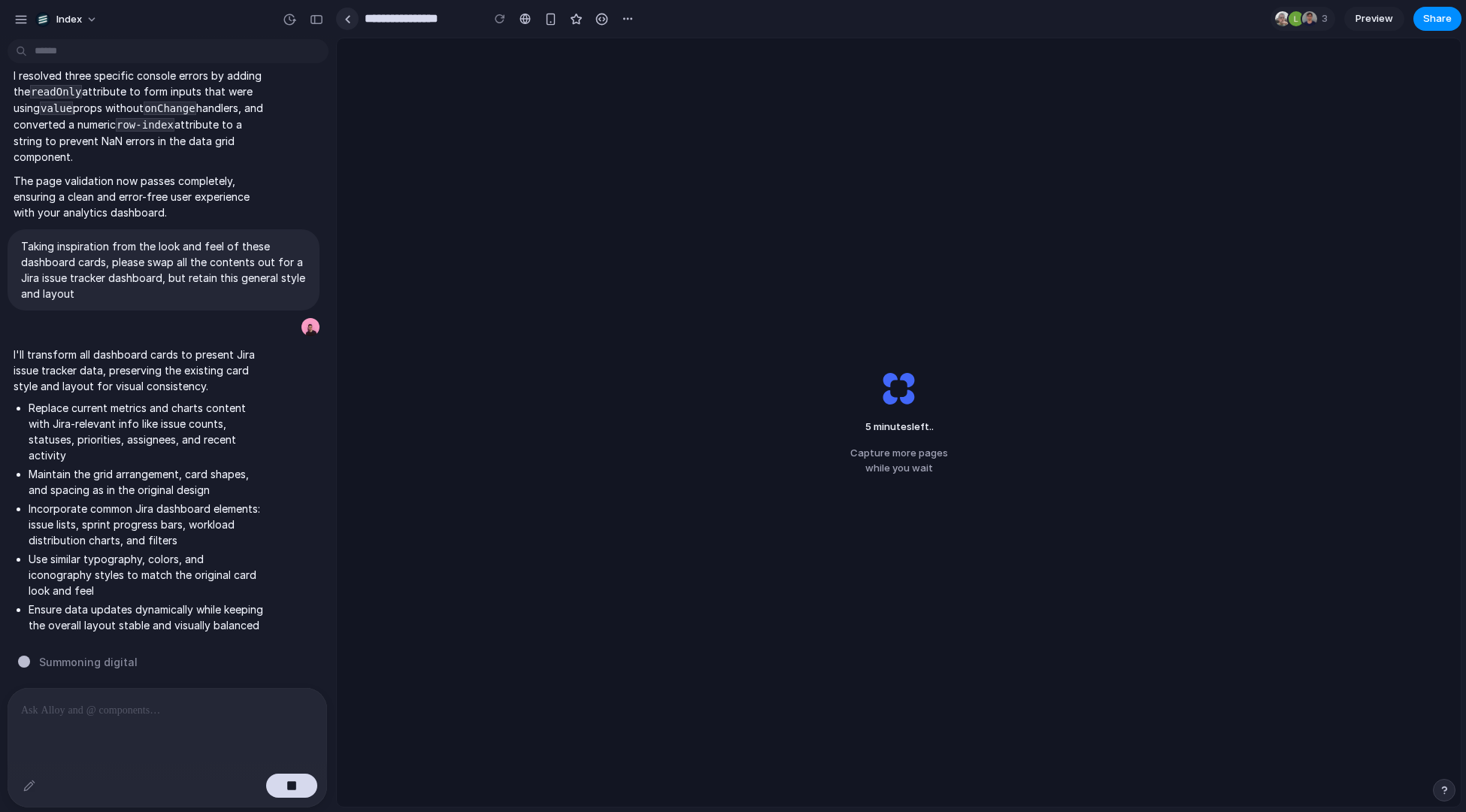
click at [348, 16] on div at bounding box center [348, 19] width 7 height 9
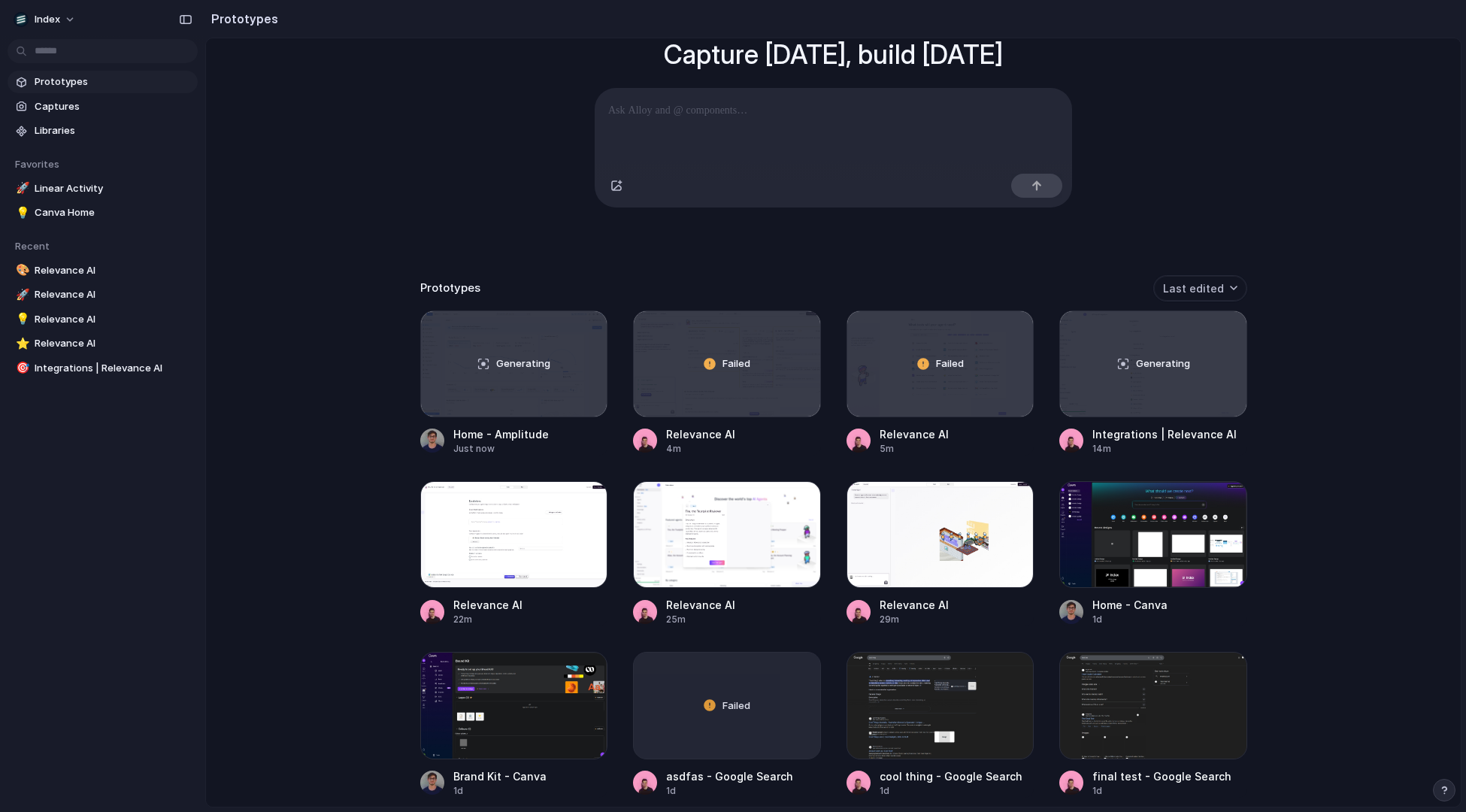
scroll to position [141, 0]
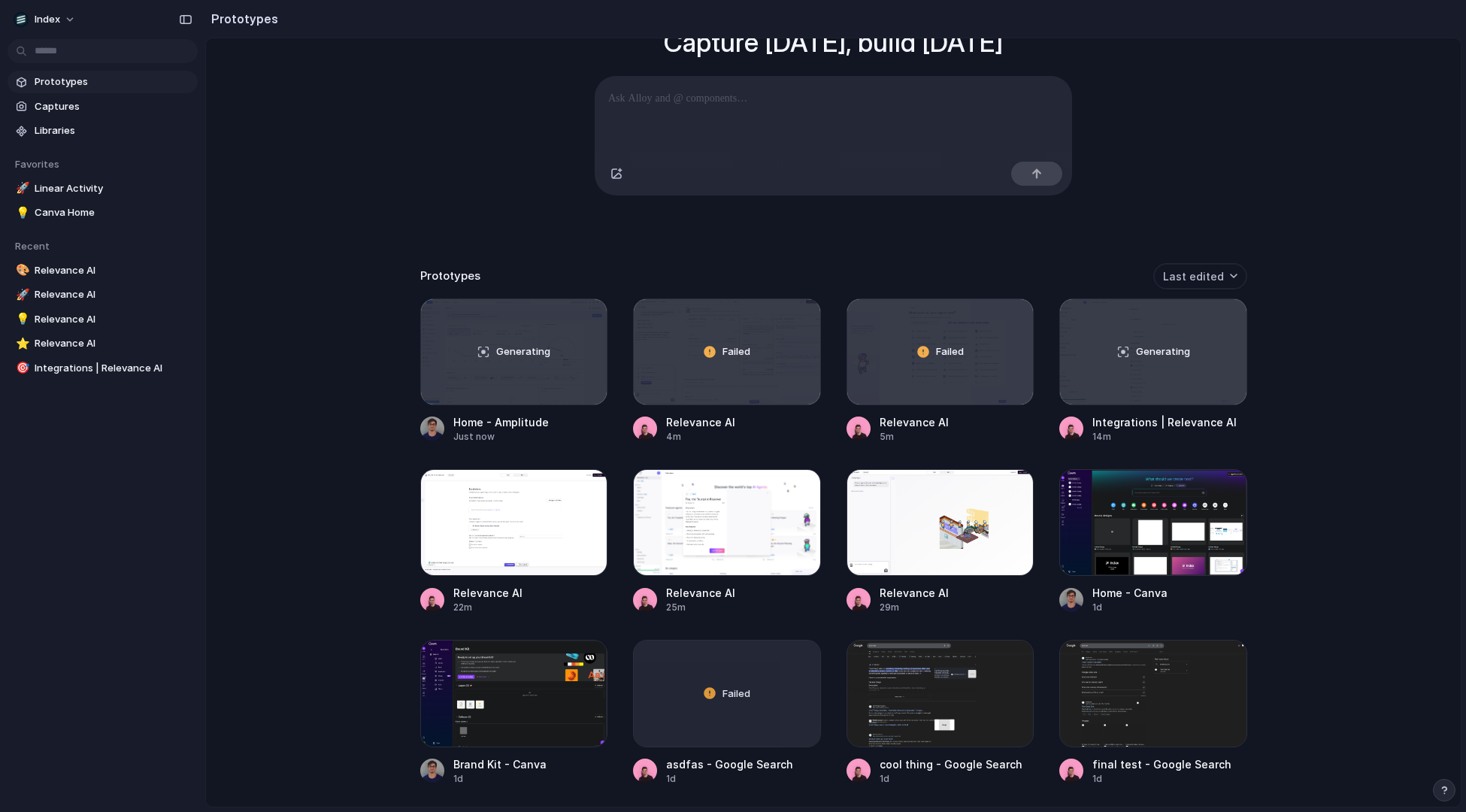
click at [297, 377] on div "Capture today, build tomorrow Clone web app Clone screenshot Start from existin…" at bounding box center [834, 322] width 1255 height 848
click at [1158, 329] on div "Generating" at bounding box center [1153, 352] width 187 height 105
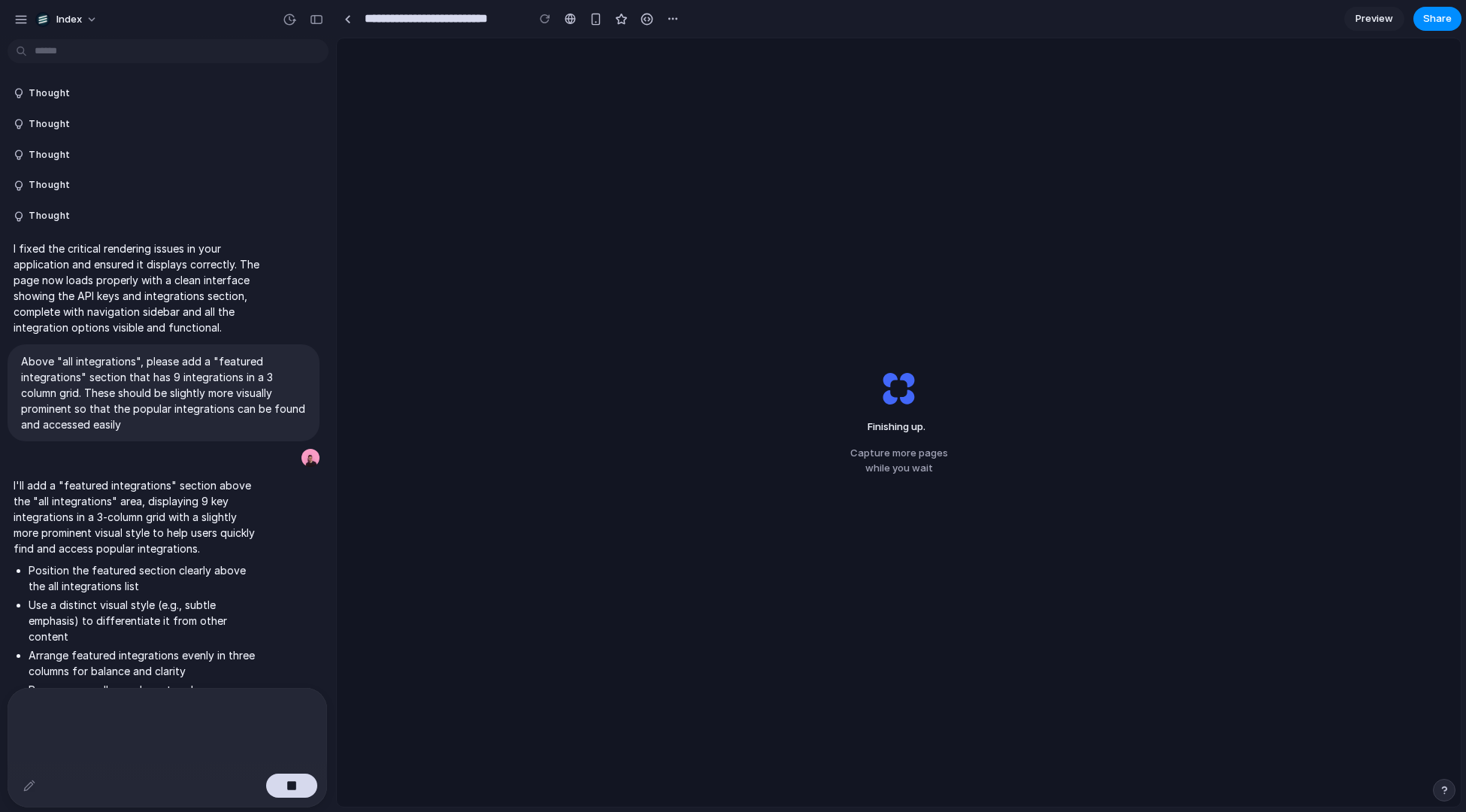
scroll to position [2728, 0]
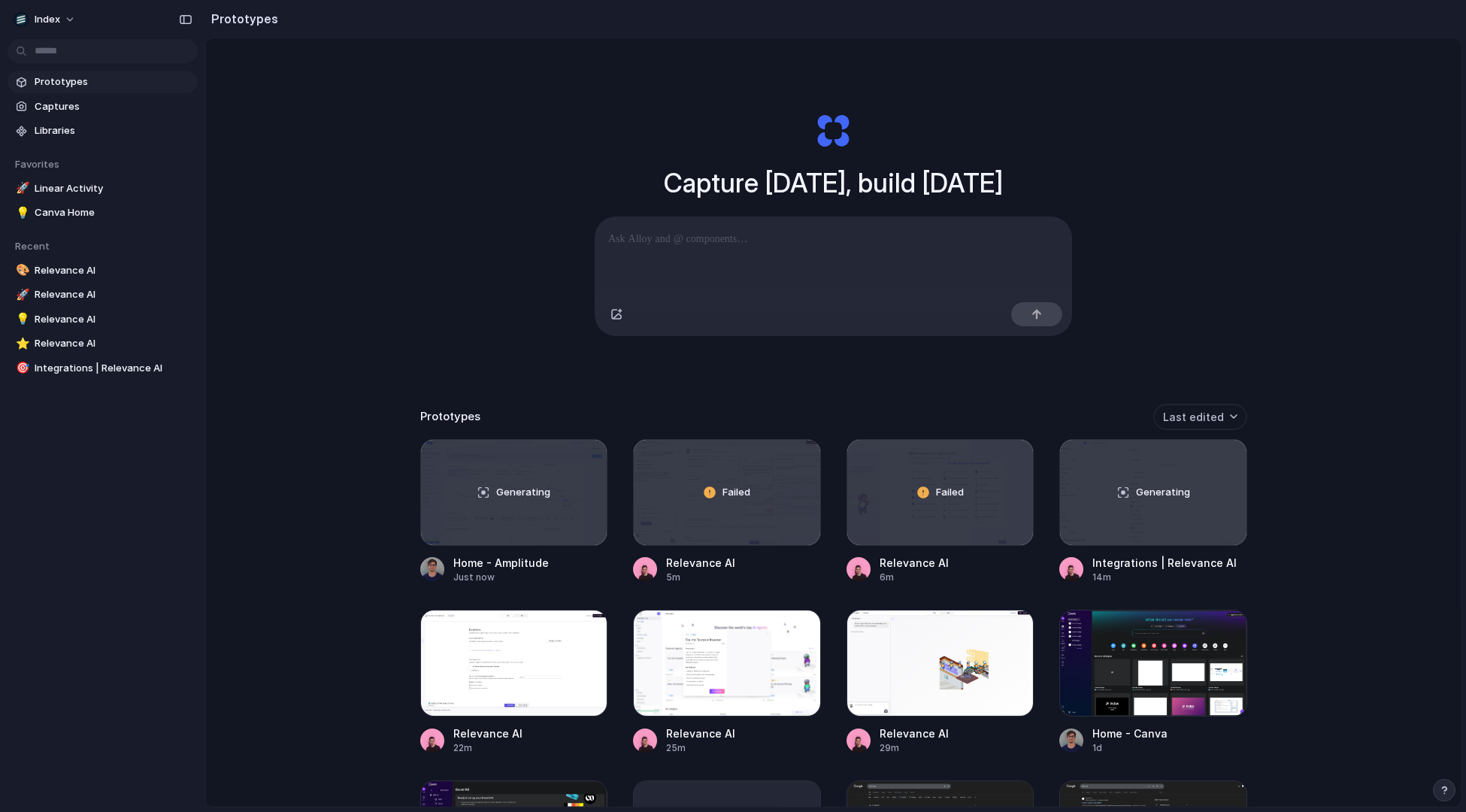
click at [395, 282] on div "Capture today, build tomorrow Clone web app Clone screenshot Start from existin…" at bounding box center [834, 462] width 1255 height 848
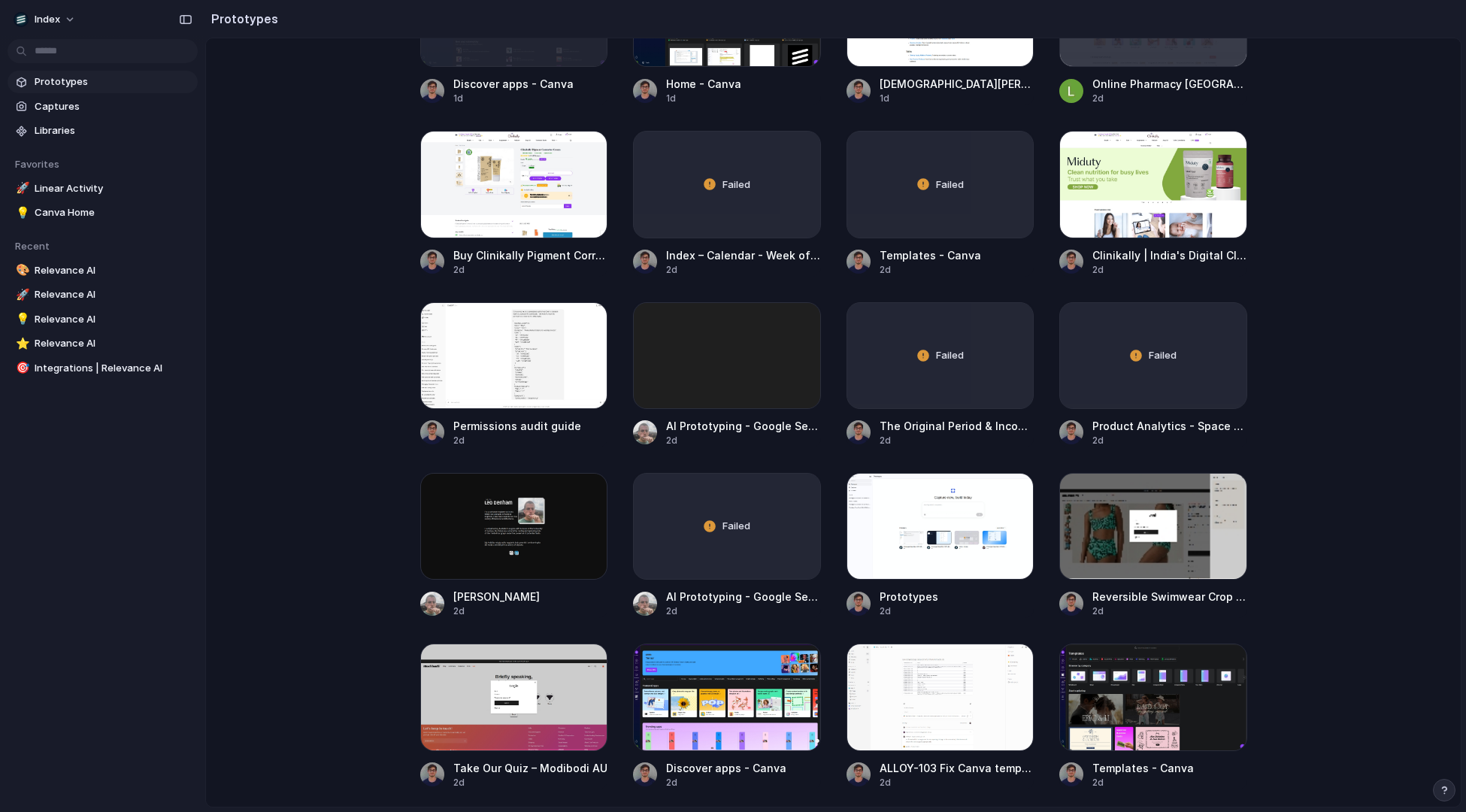
scroll to position [0, 0]
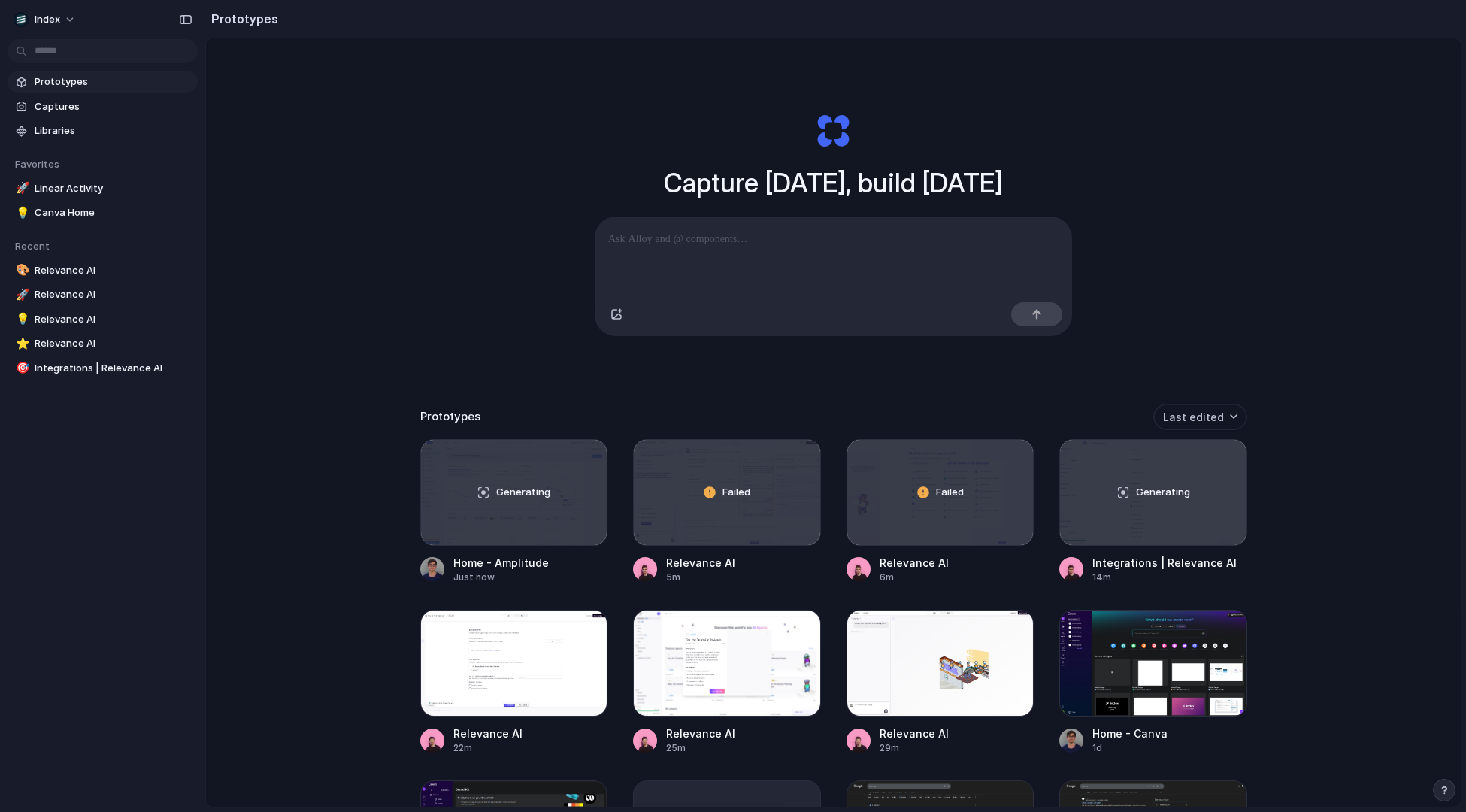
drag, startPoint x: 839, startPoint y: 403, endPoint x: 839, endPoint y: 663, distance: 260.0
drag, startPoint x: 833, startPoint y: 701, endPoint x: 834, endPoint y: 433, distance: 268.0
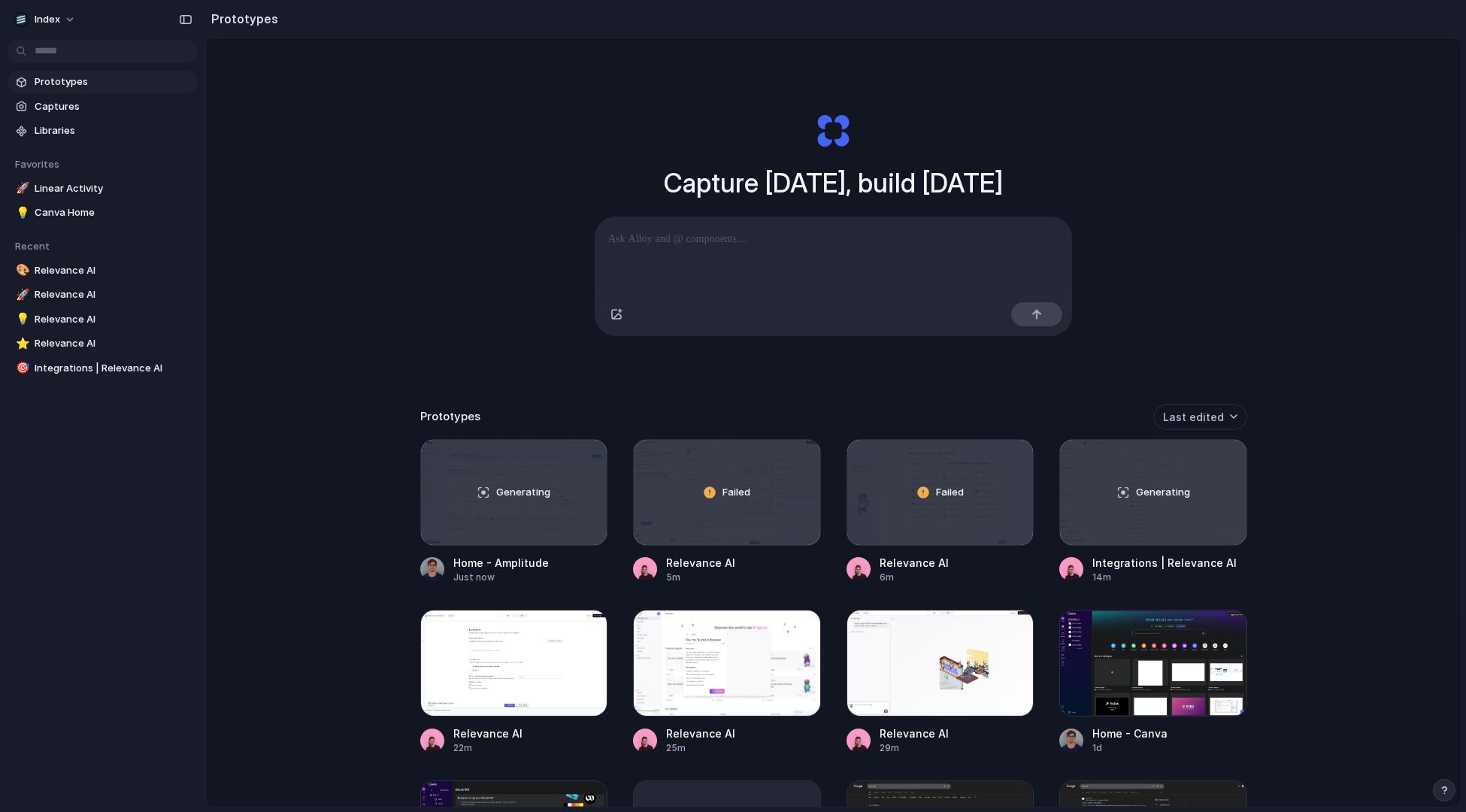
click at [784, 260] on div at bounding box center [834, 257] width 478 height 79
click at [676, 671] on div at bounding box center [727, 663] width 188 height 107
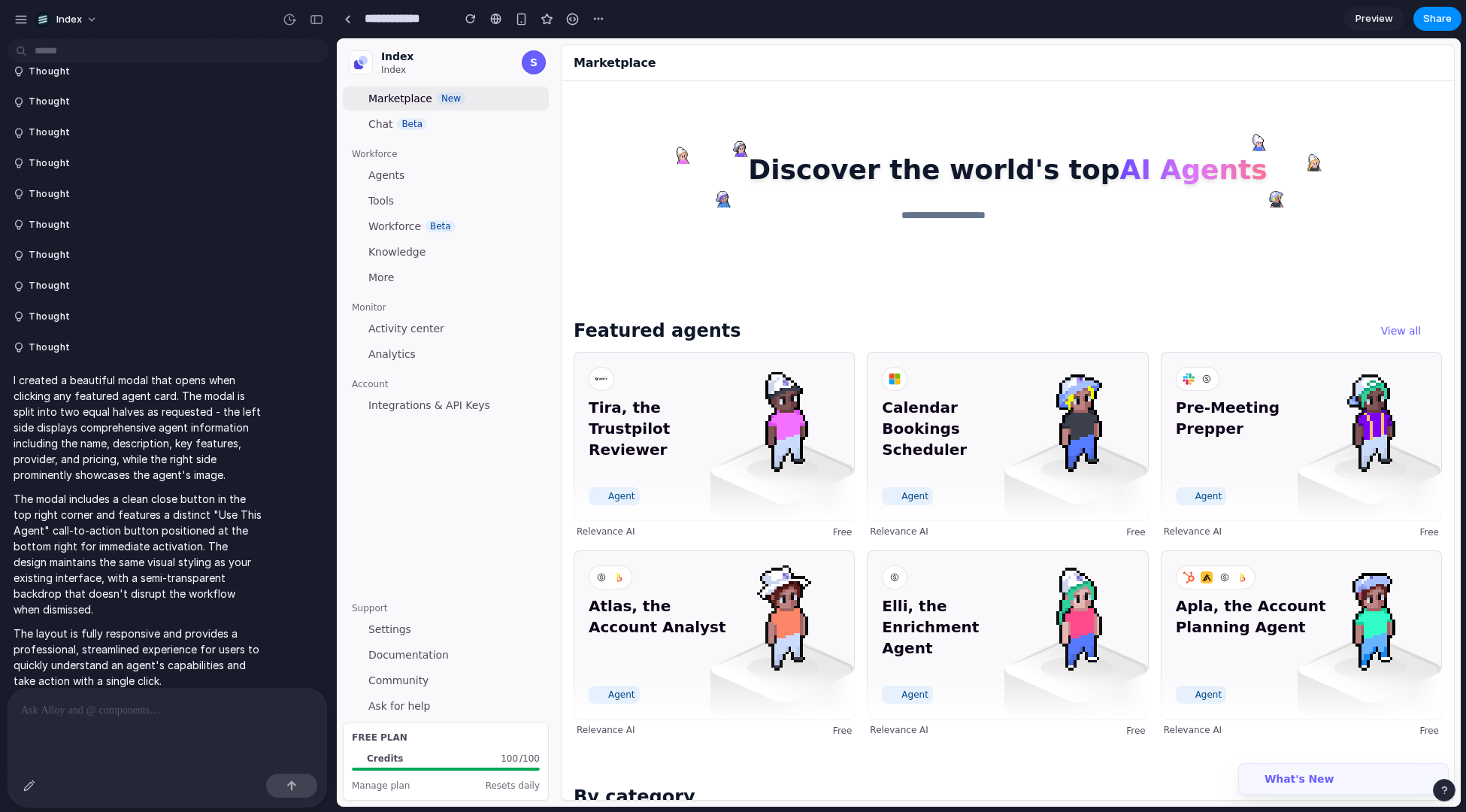
click at [111, 761] on div at bounding box center [168, 727] width 320 height 79
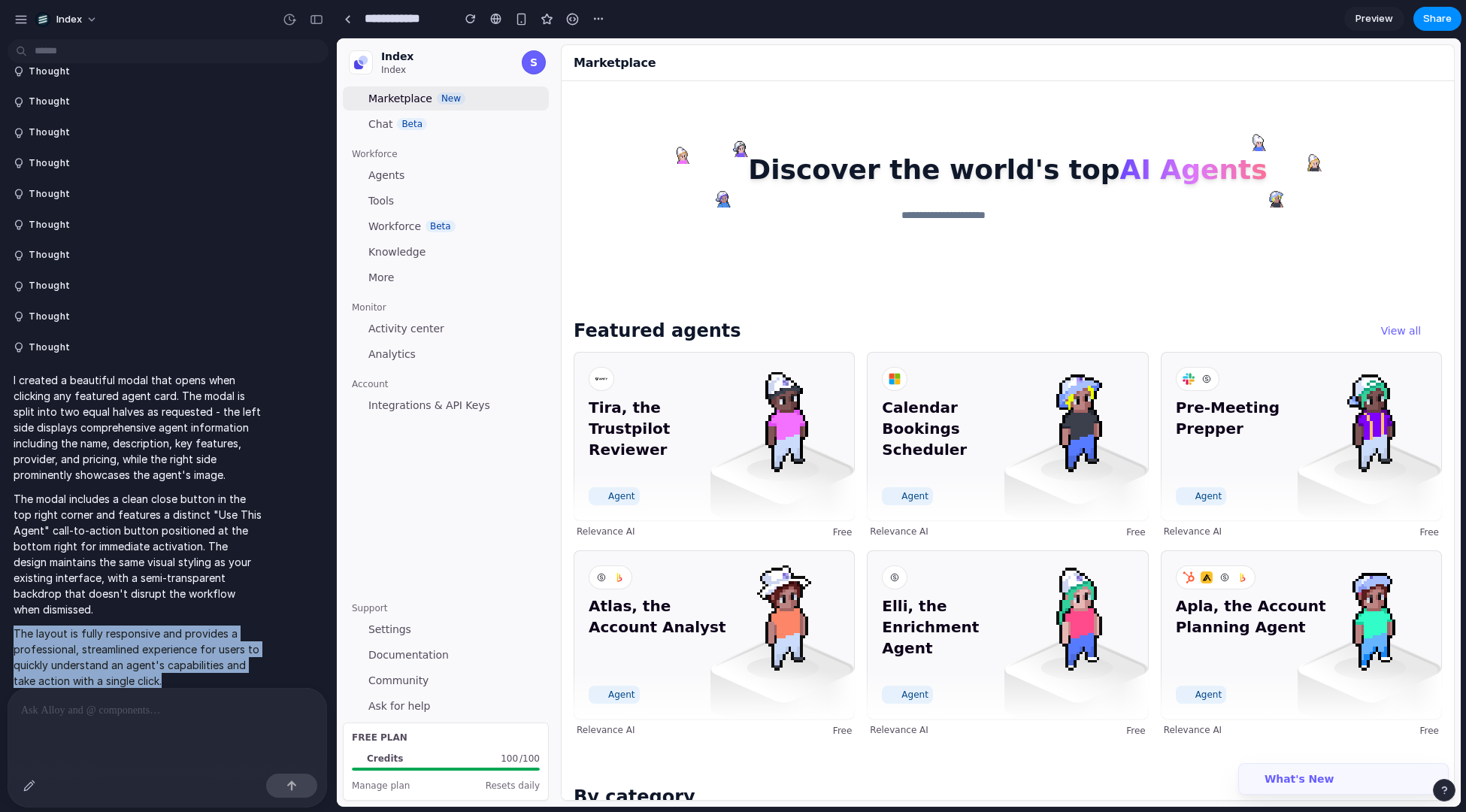
click at [111, 761] on div at bounding box center [168, 727] width 320 height 79
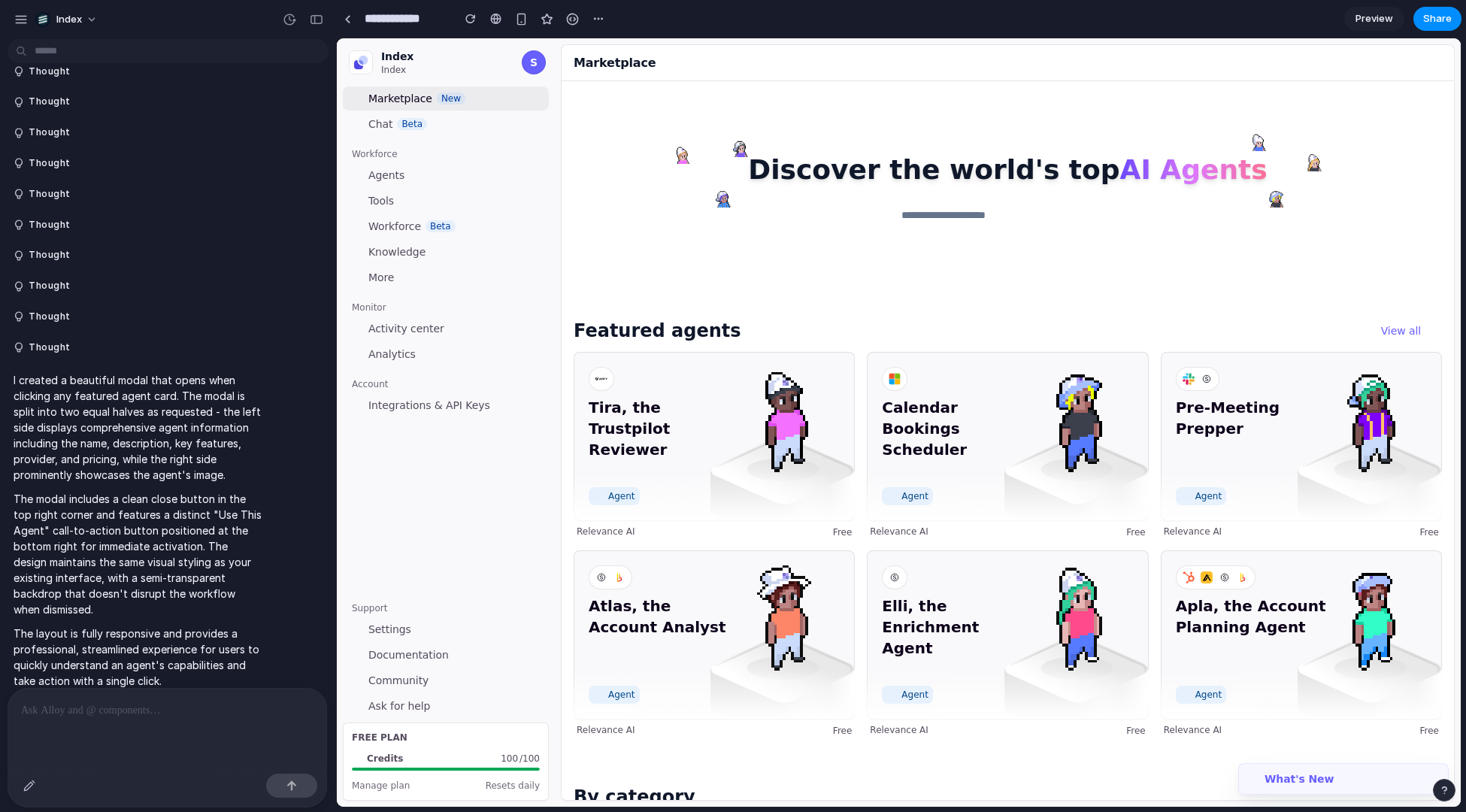
click at [122, 761] on div at bounding box center [168, 727] width 320 height 79
click at [110, 761] on div at bounding box center [168, 727] width 320 height 79
click at [114, 746] on div at bounding box center [168, 727] width 320 height 79
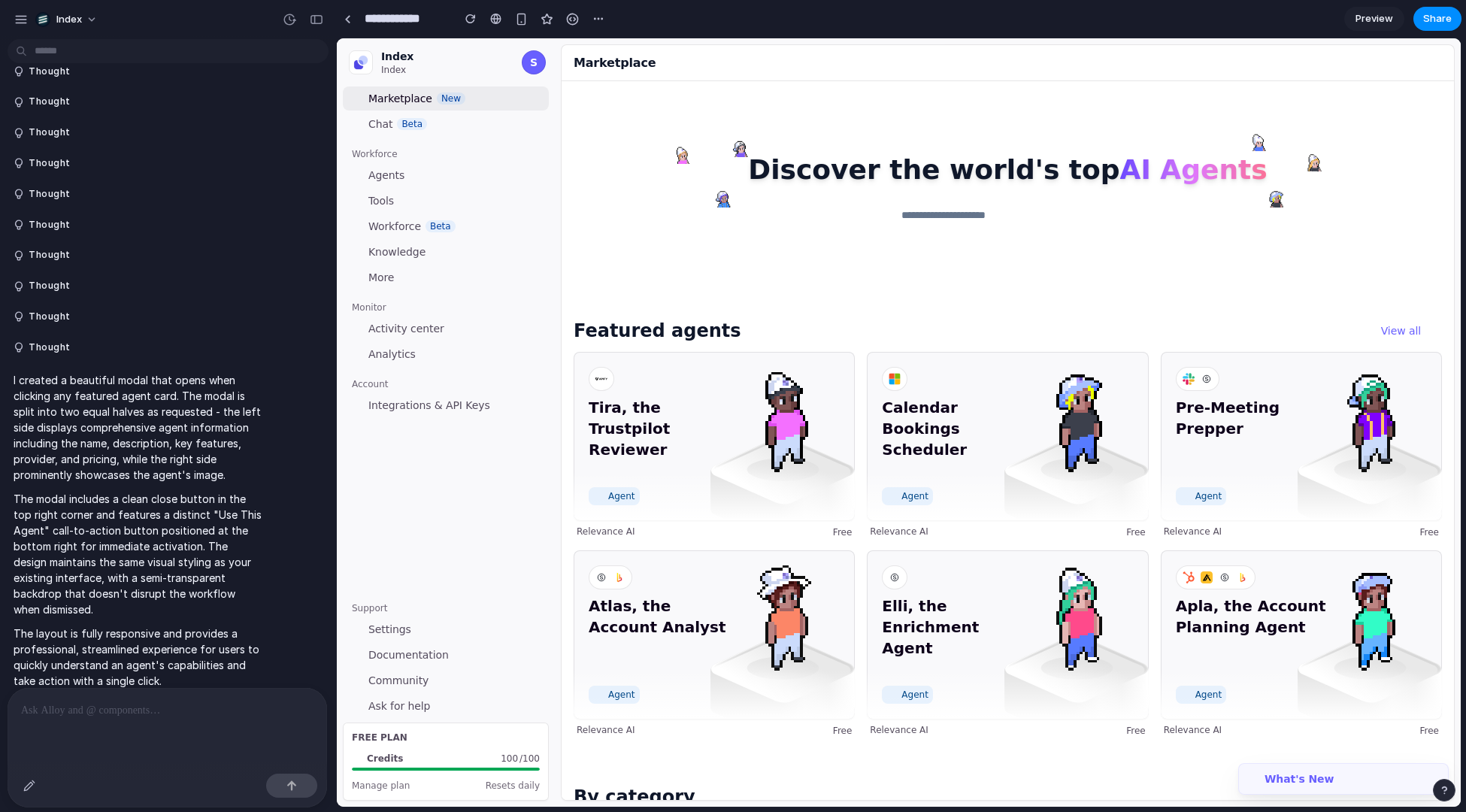
click at [144, 714] on p at bounding box center [167, 710] width 293 height 18
click at [144, 715] on p at bounding box center [167, 710] width 293 height 18
click at [125, 751] on div at bounding box center [168, 727] width 320 height 79
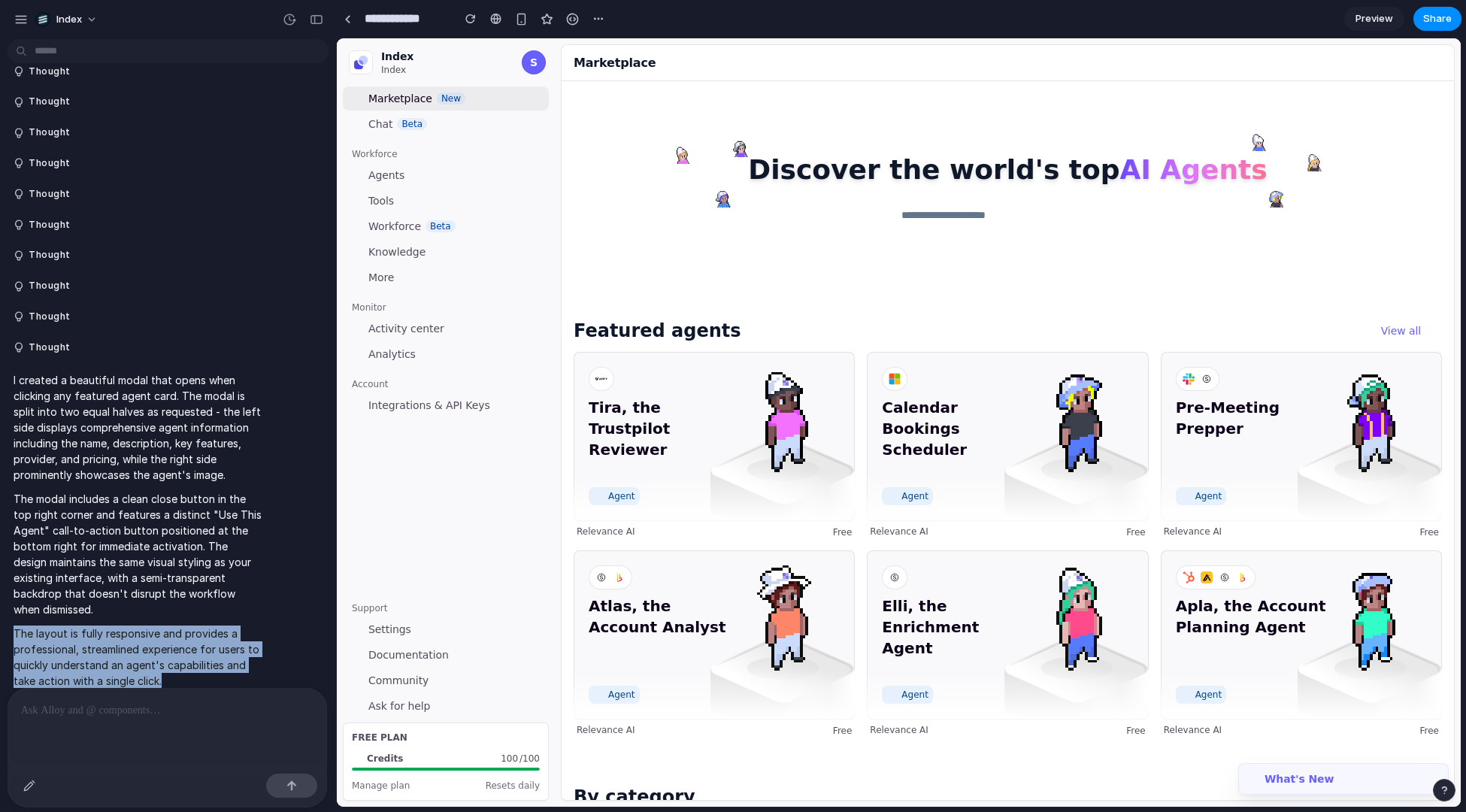
click at [125, 751] on div at bounding box center [168, 727] width 320 height 79
click at [102, 752] on div at bounding box center [168, 727] width 320 height 79
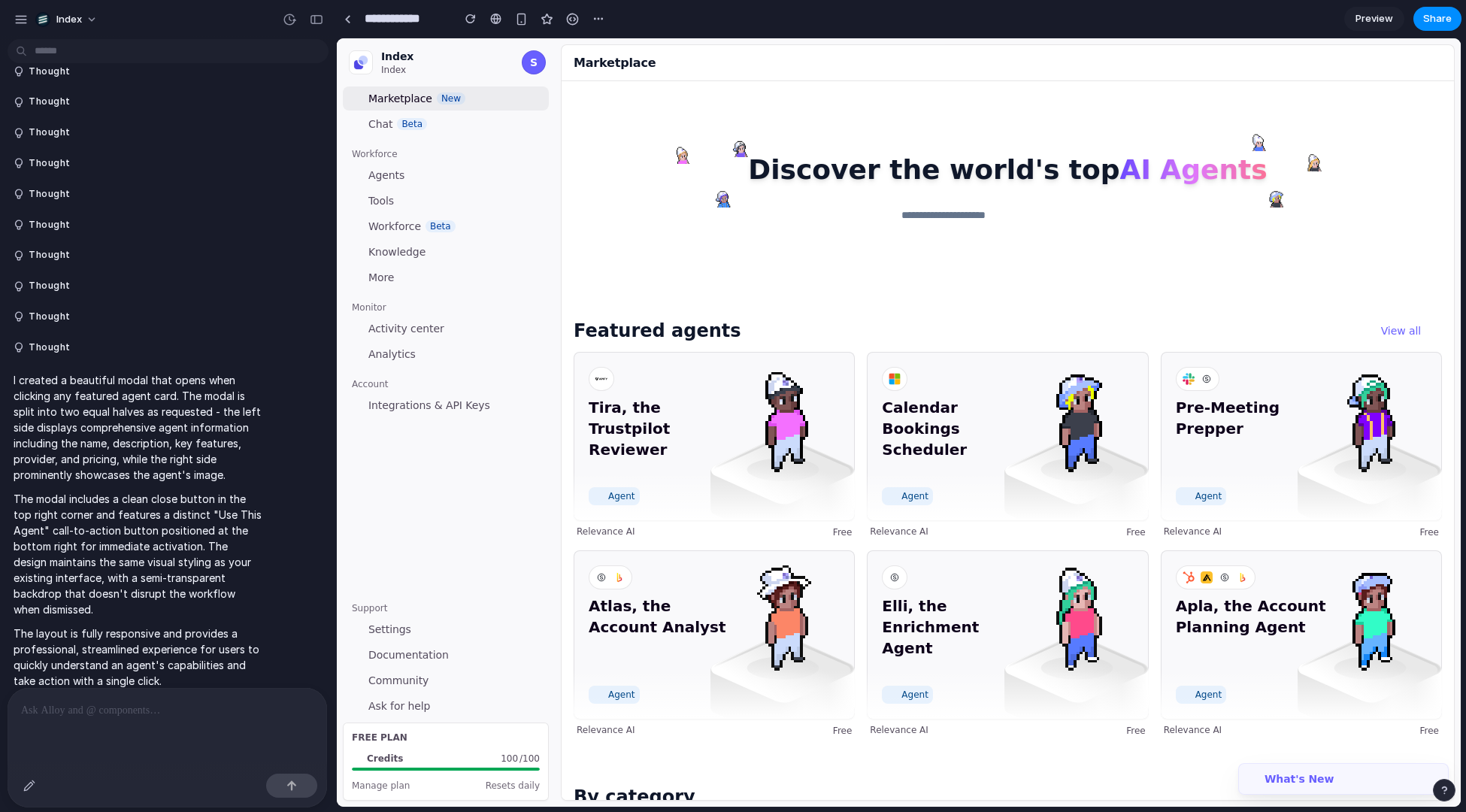
click at [102, 752] on div at bounding box center [168, 727] width 320 height 79
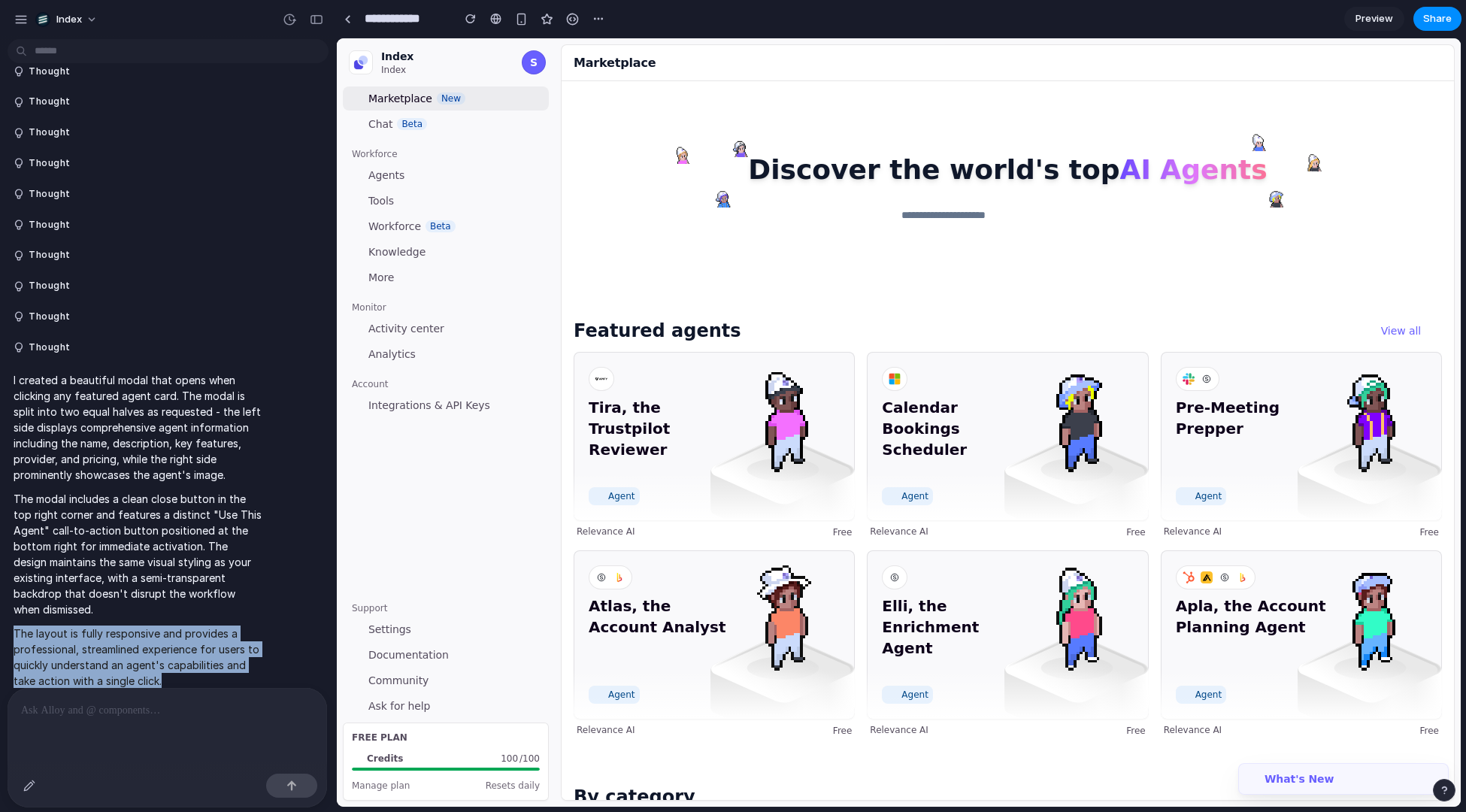
click at [102, 752] on div at bounding box center [168, 727] width 320 height 79
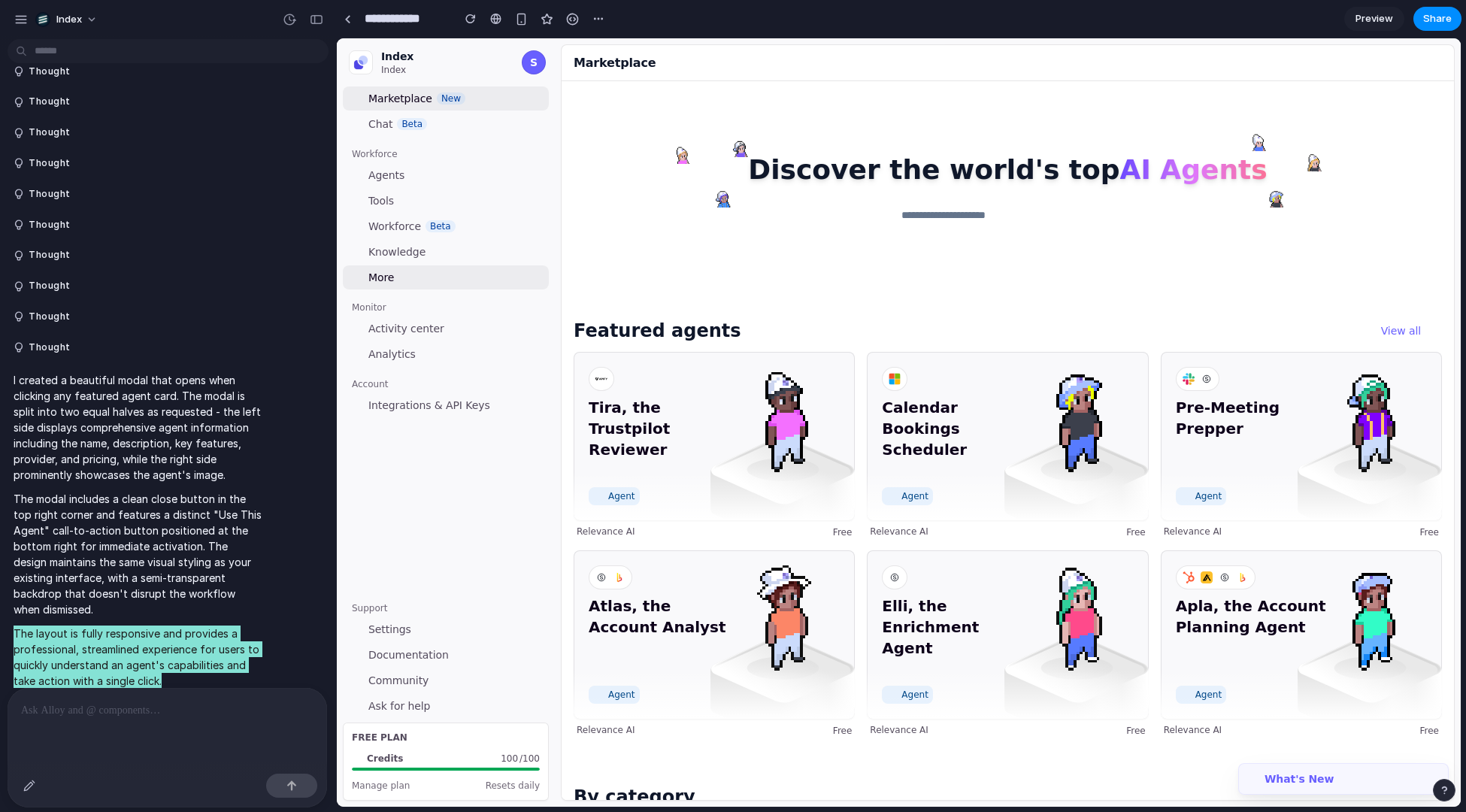
click at [502, 284] on button "More" at bounding box center [446, 277] width 206 height 24
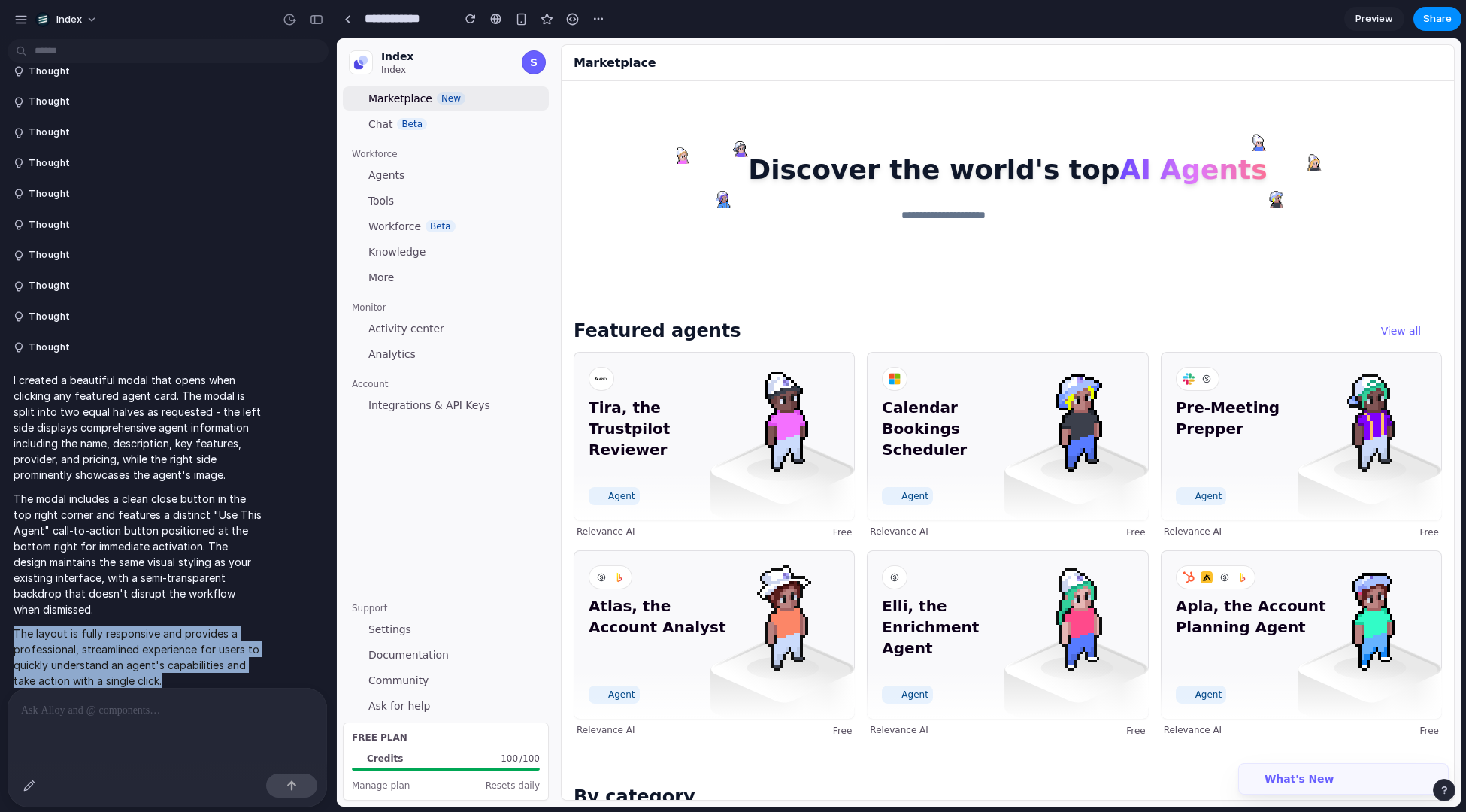
click at [356, 31] on div "**********" at bounding box center [473, 18] width 274 height 27
click at [351, 22] on link at bounding box center [347, 19] width 22 height 22
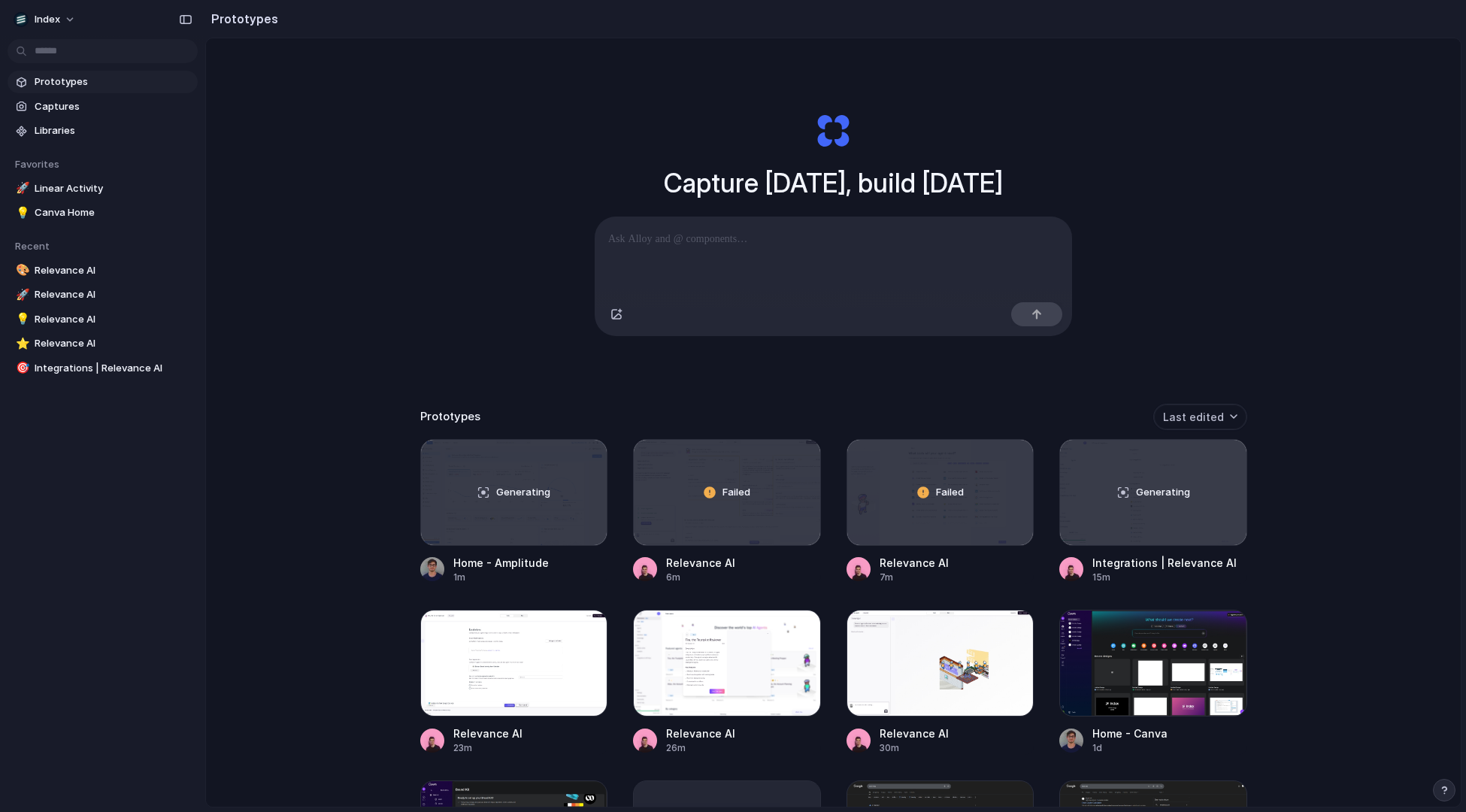
scroll to position [561, 0]
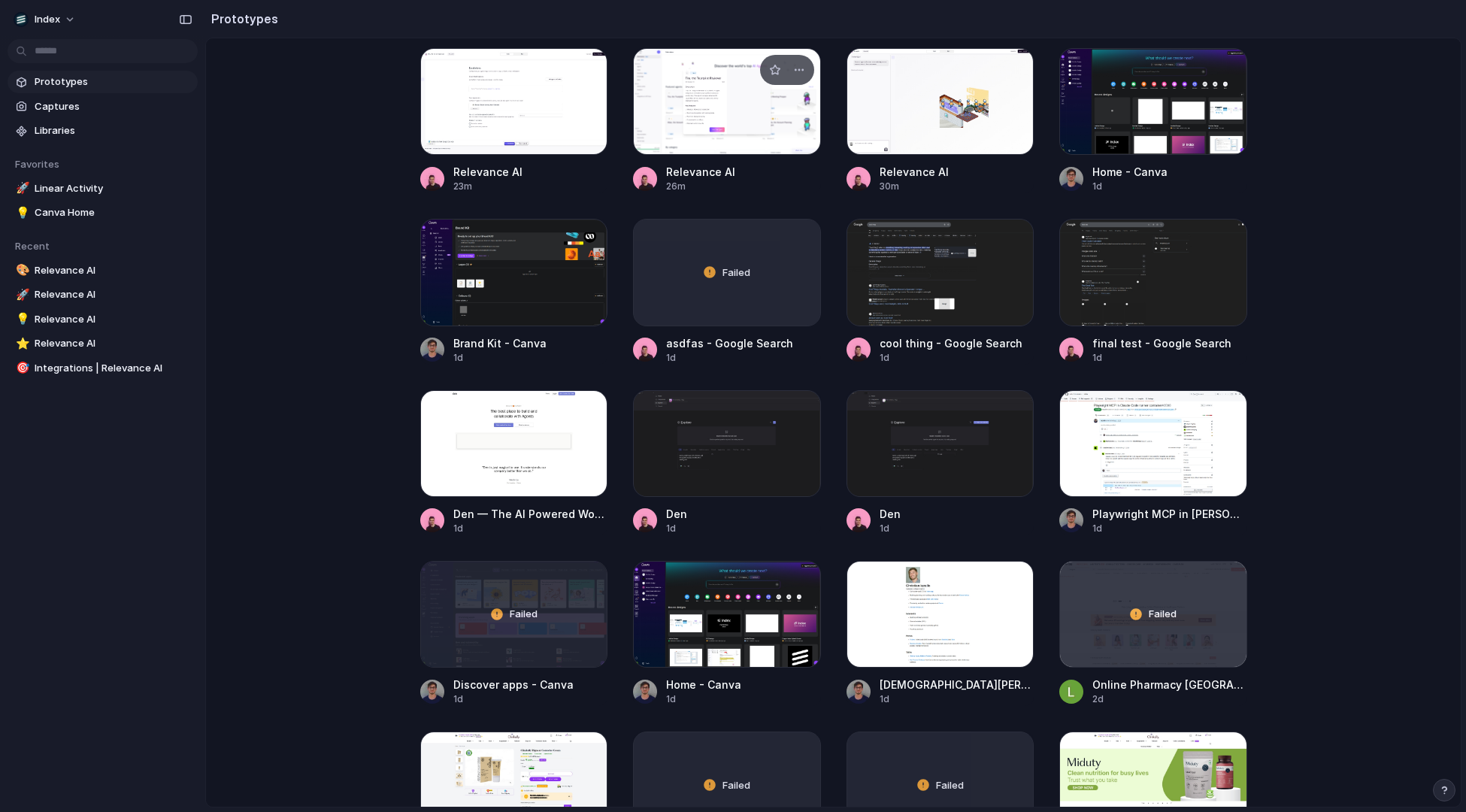
click at [720, 126] on div at bounding box center [727, 102] width 188 height 107
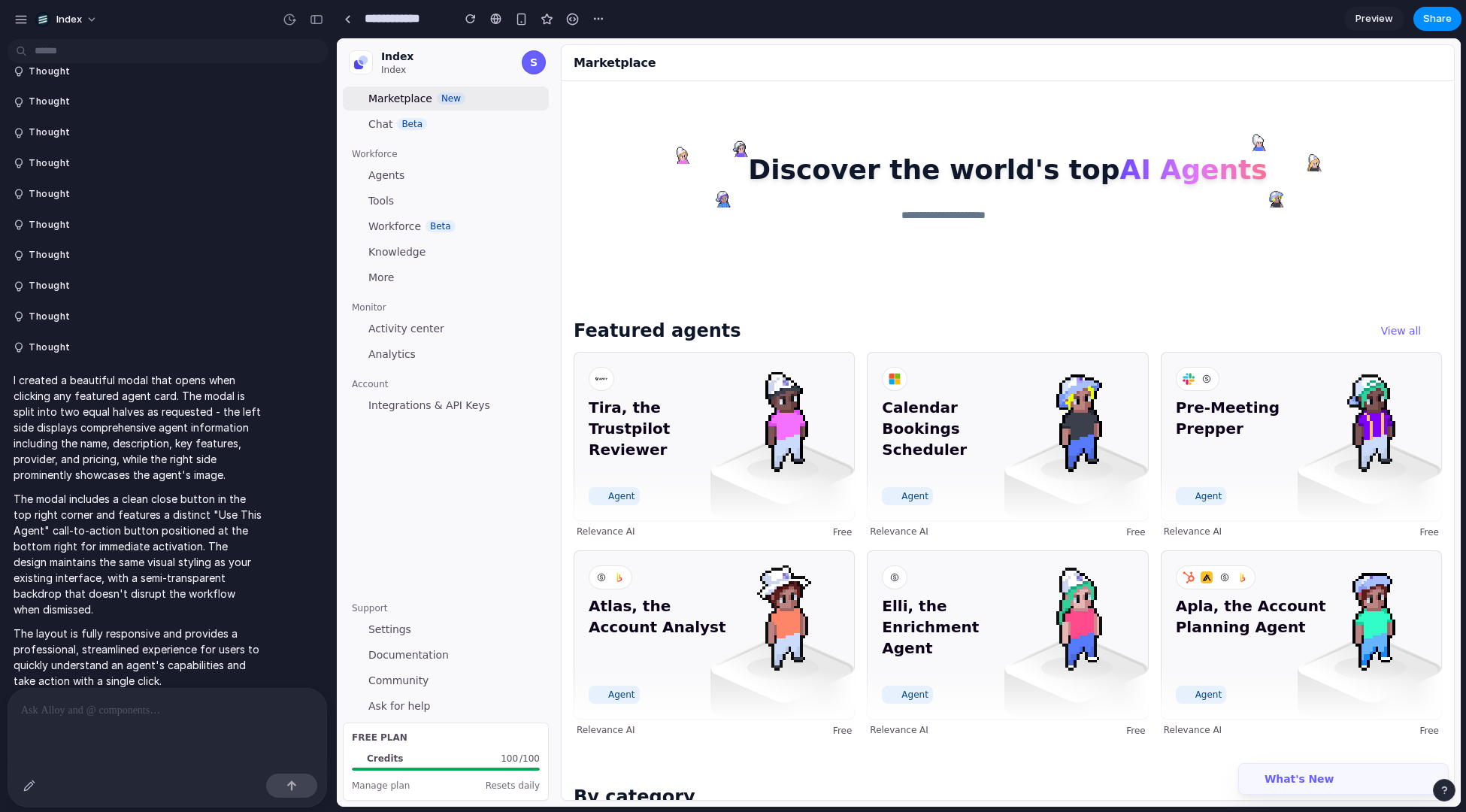
click at [1354, 10] on link "Preview" at bounding box center [1374, 19] width 60 height 24
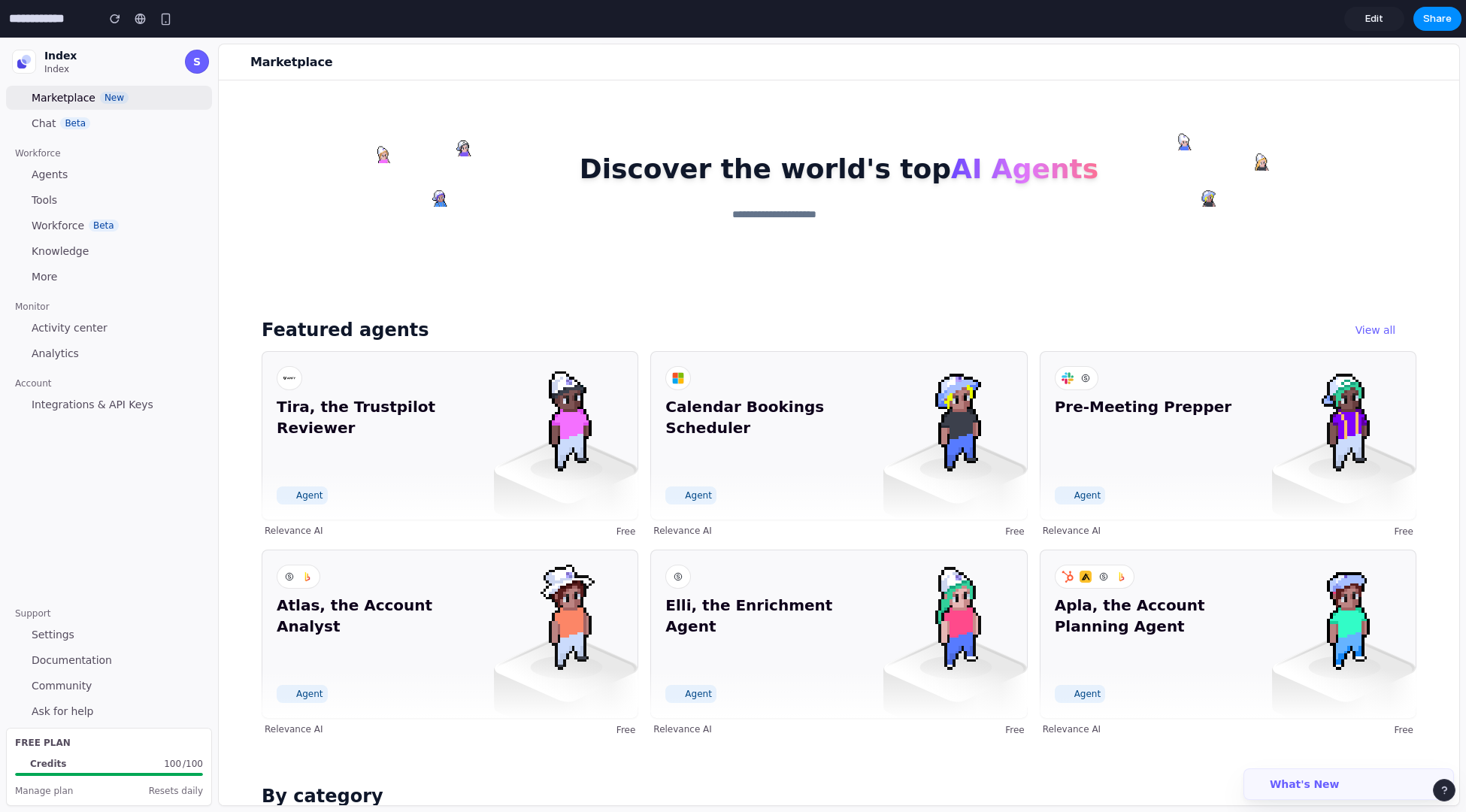
click at [1354, 10] on link "Edit" at bounding box center [1374, 19] width 60 height 24
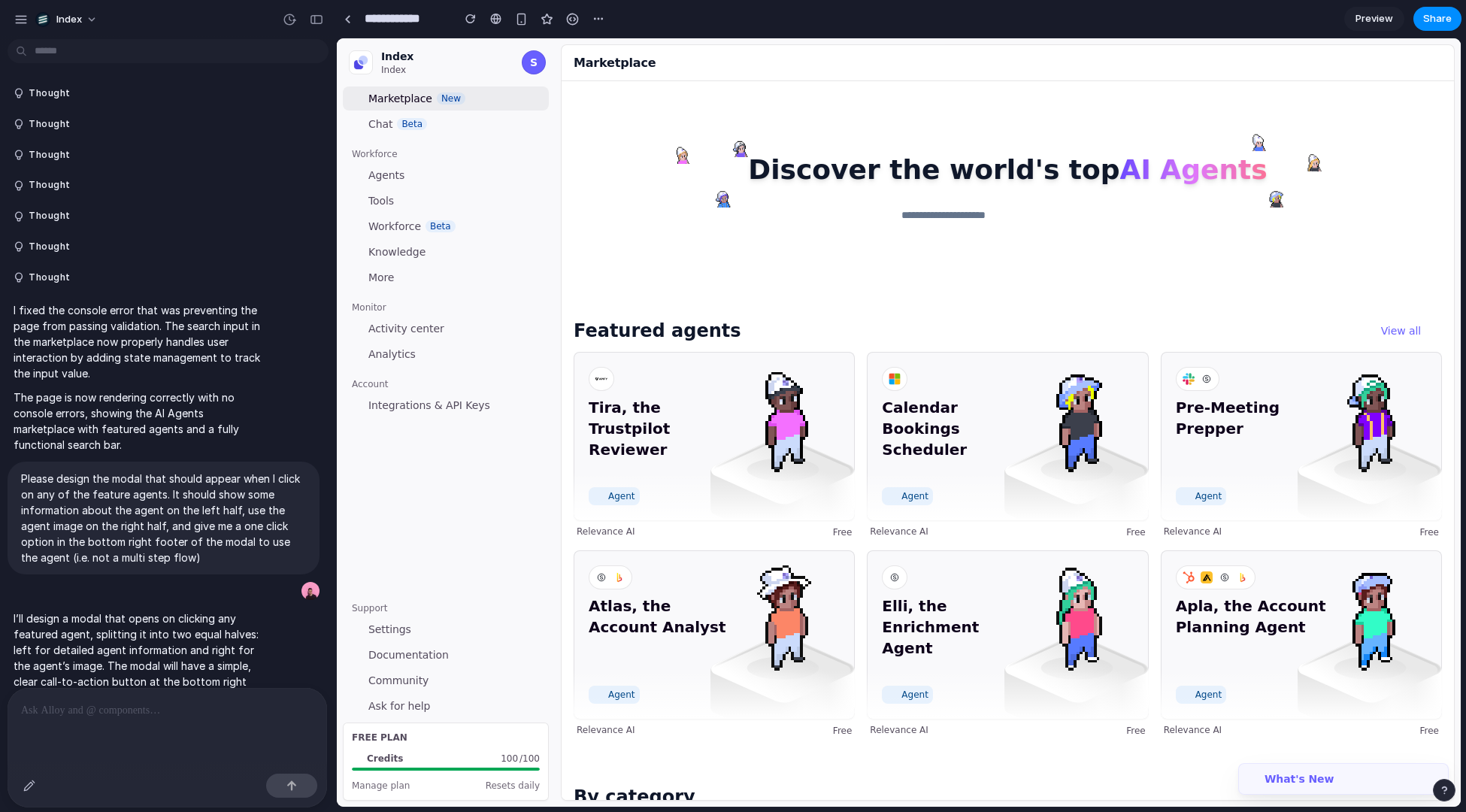
scroll to position [886, 0]
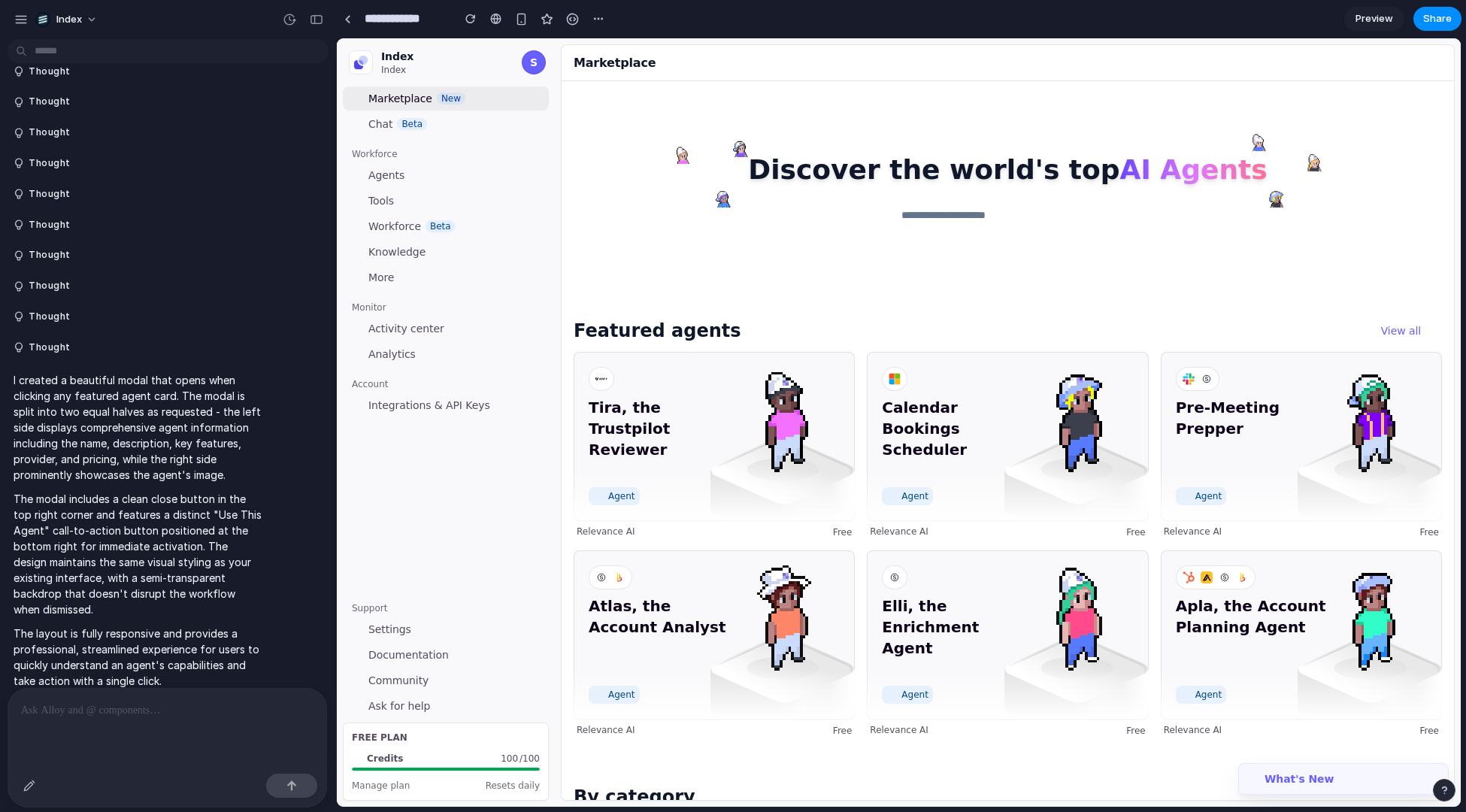
click at [1371, 20] on span "Preview" at bounding box center [1374, 18] width 38 height 15
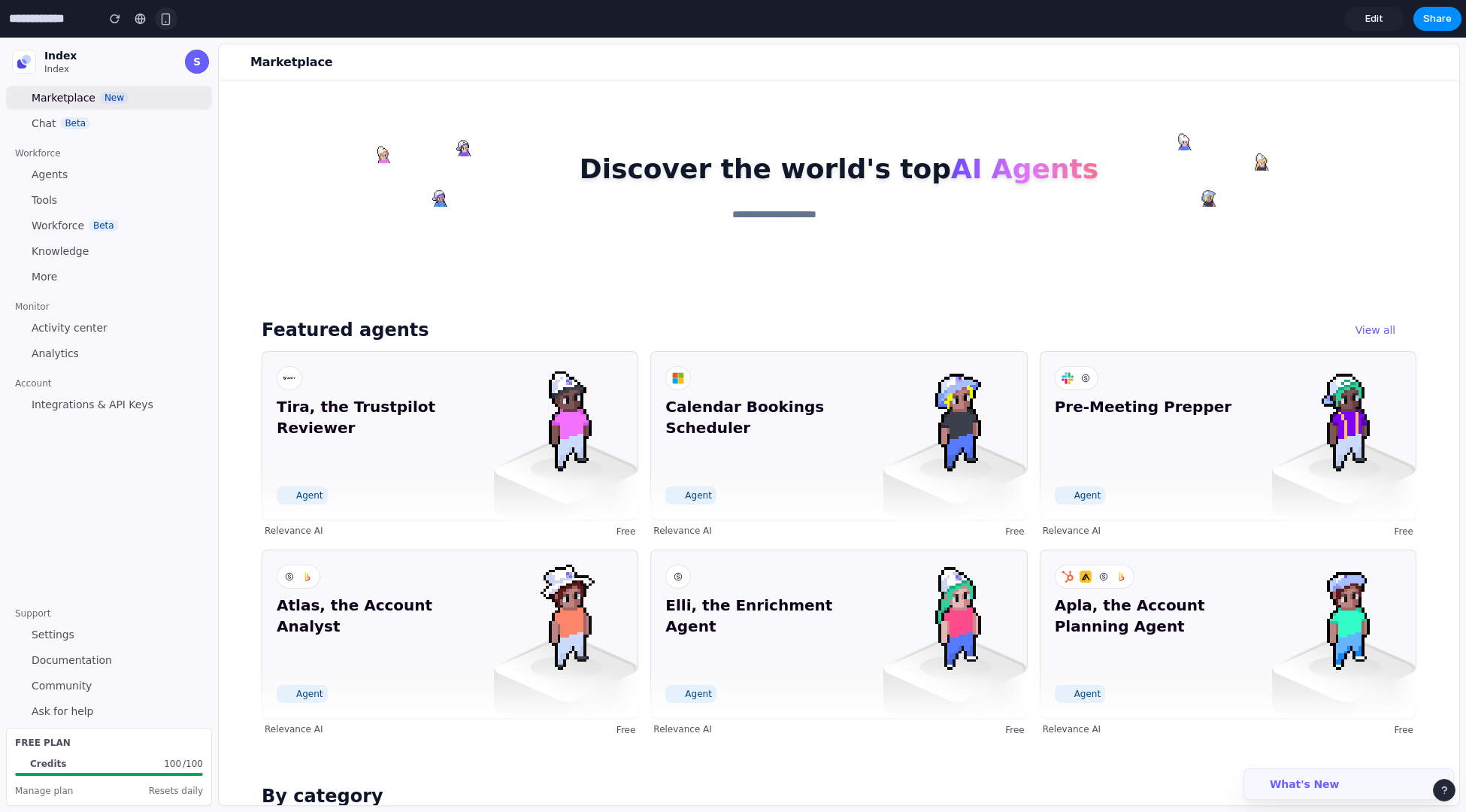
click at [172, 15] on button "button" at bounding box center [166, 19] width 22 height 22
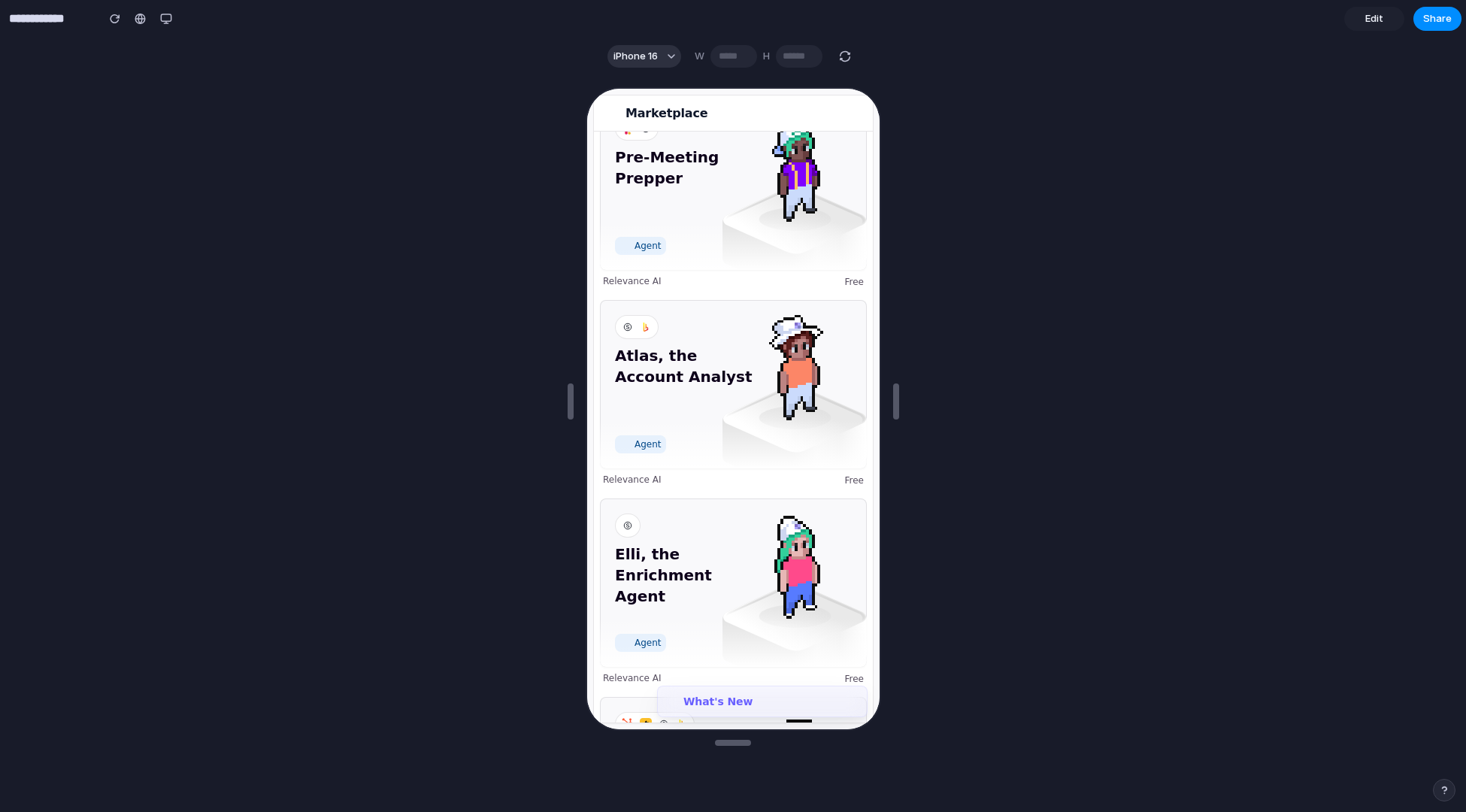
scroll to position [487, 0]
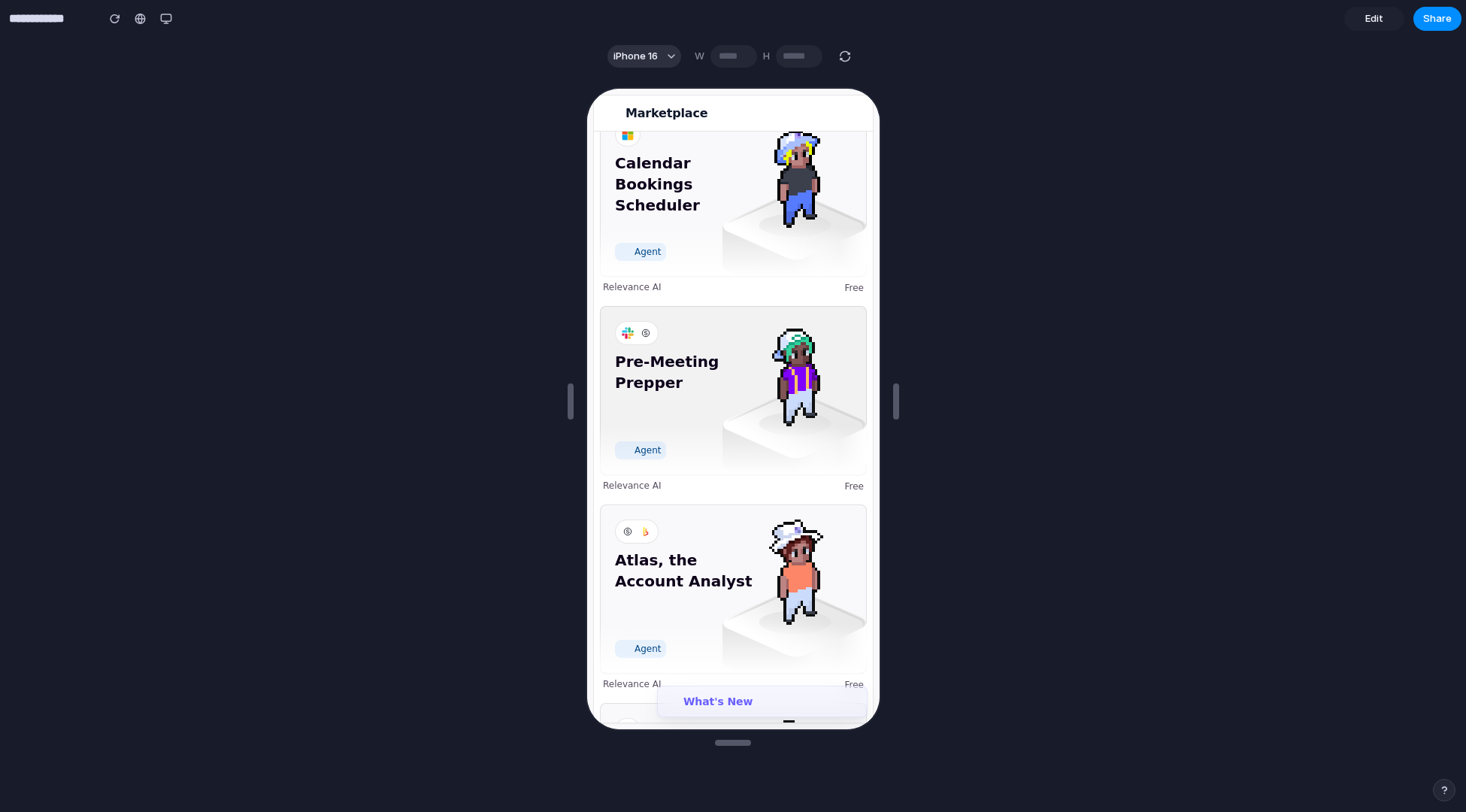
click at [689, 339] on div "Pre-Meeting Prepper Agent" at bounding box center [731, 389] width 267 height 168
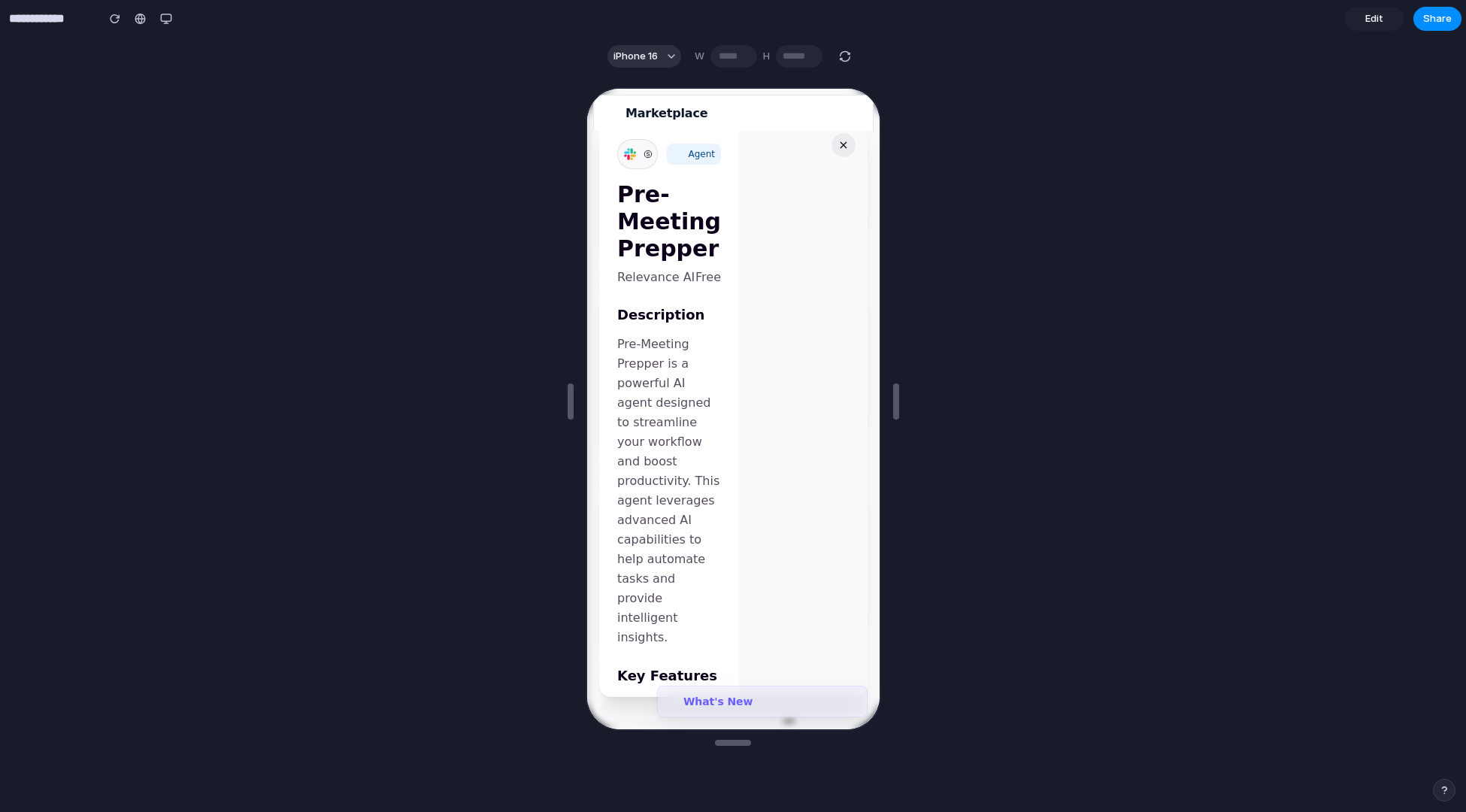
click at [845, 145] on button "×" at bounding box center [841, 143] width 24 height 24
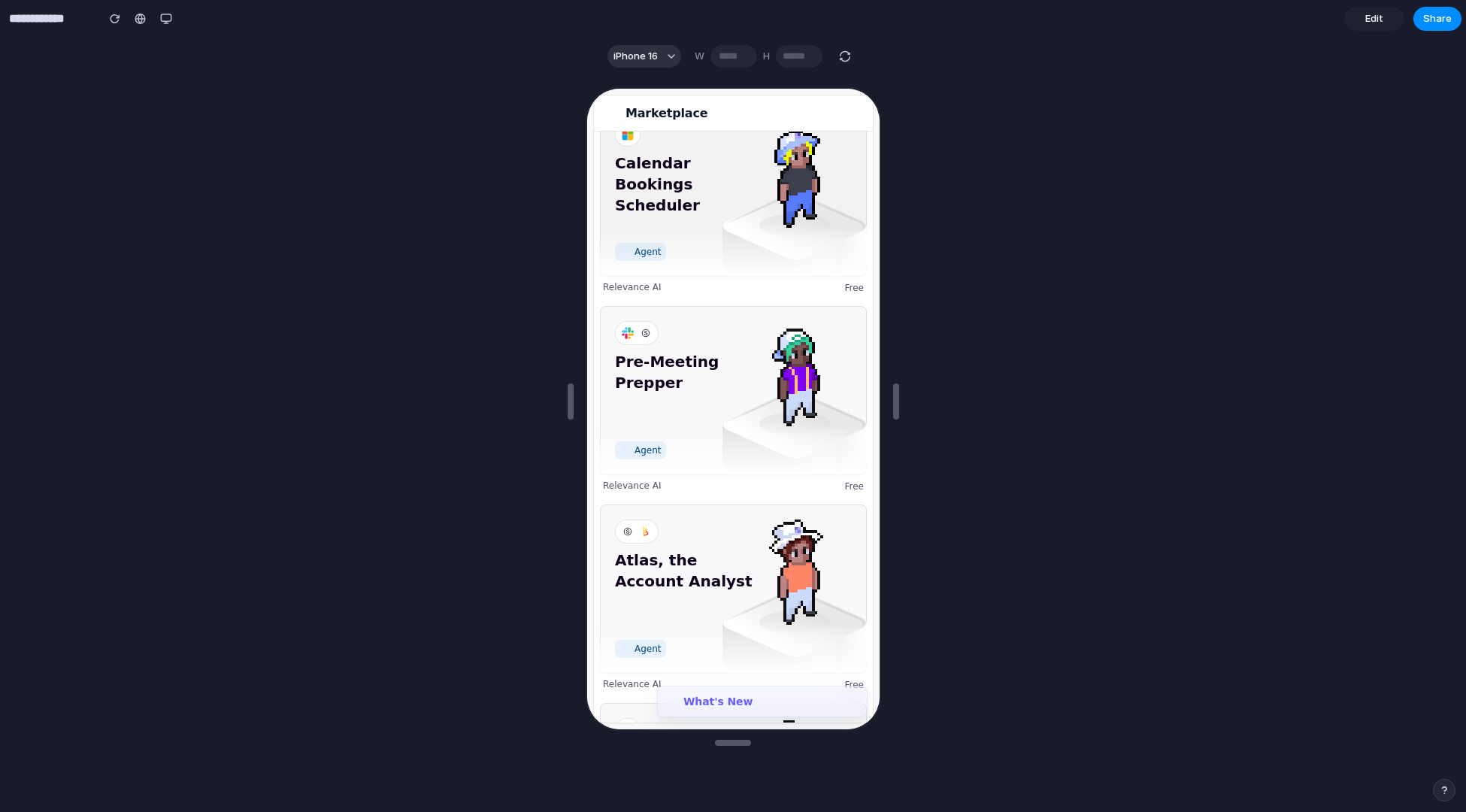
scroll to position [0, 0]
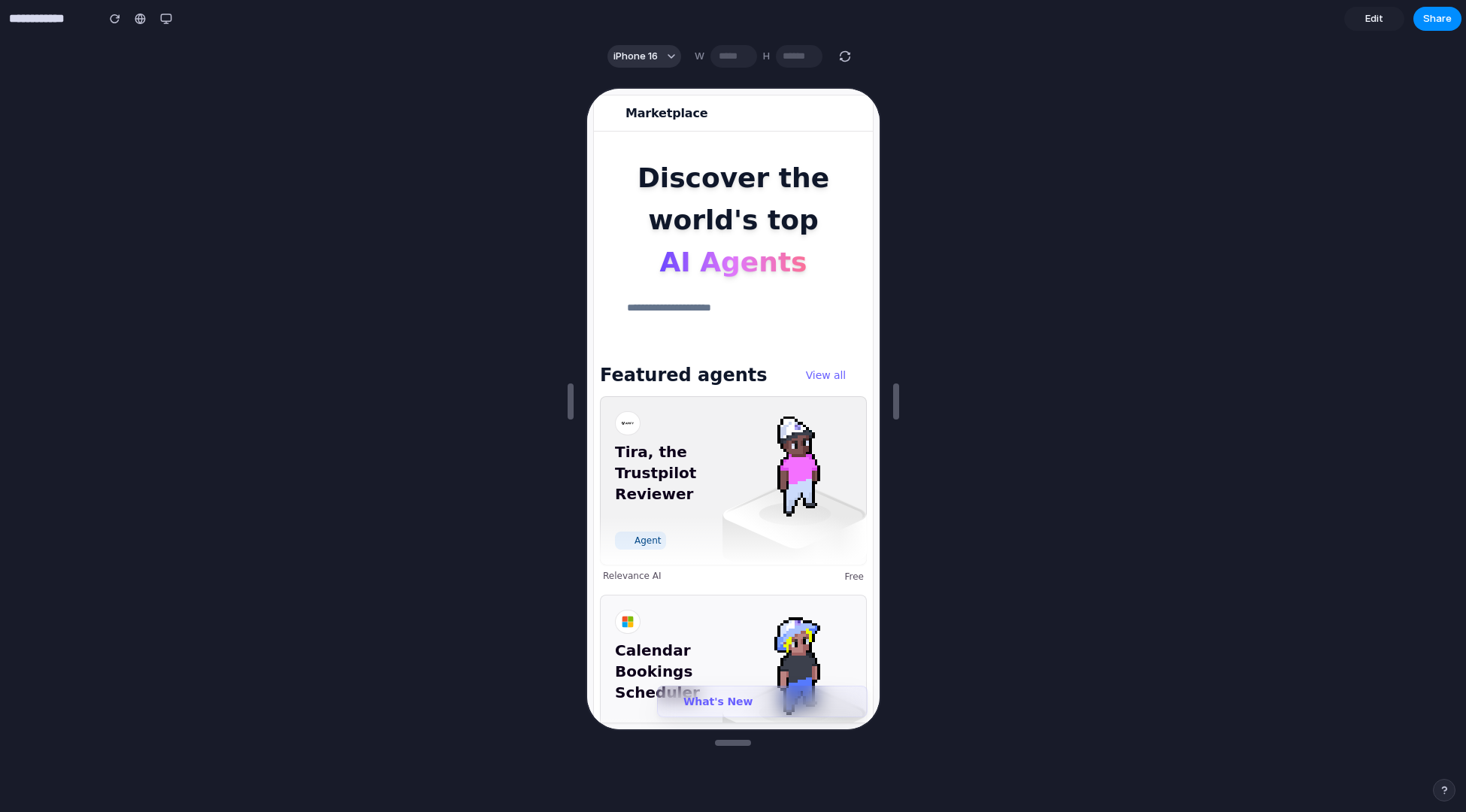
click at [700, 495] on span "Tira, the Trustpilot Reviewer" at bounding box center [683, 481] width 143 height 84
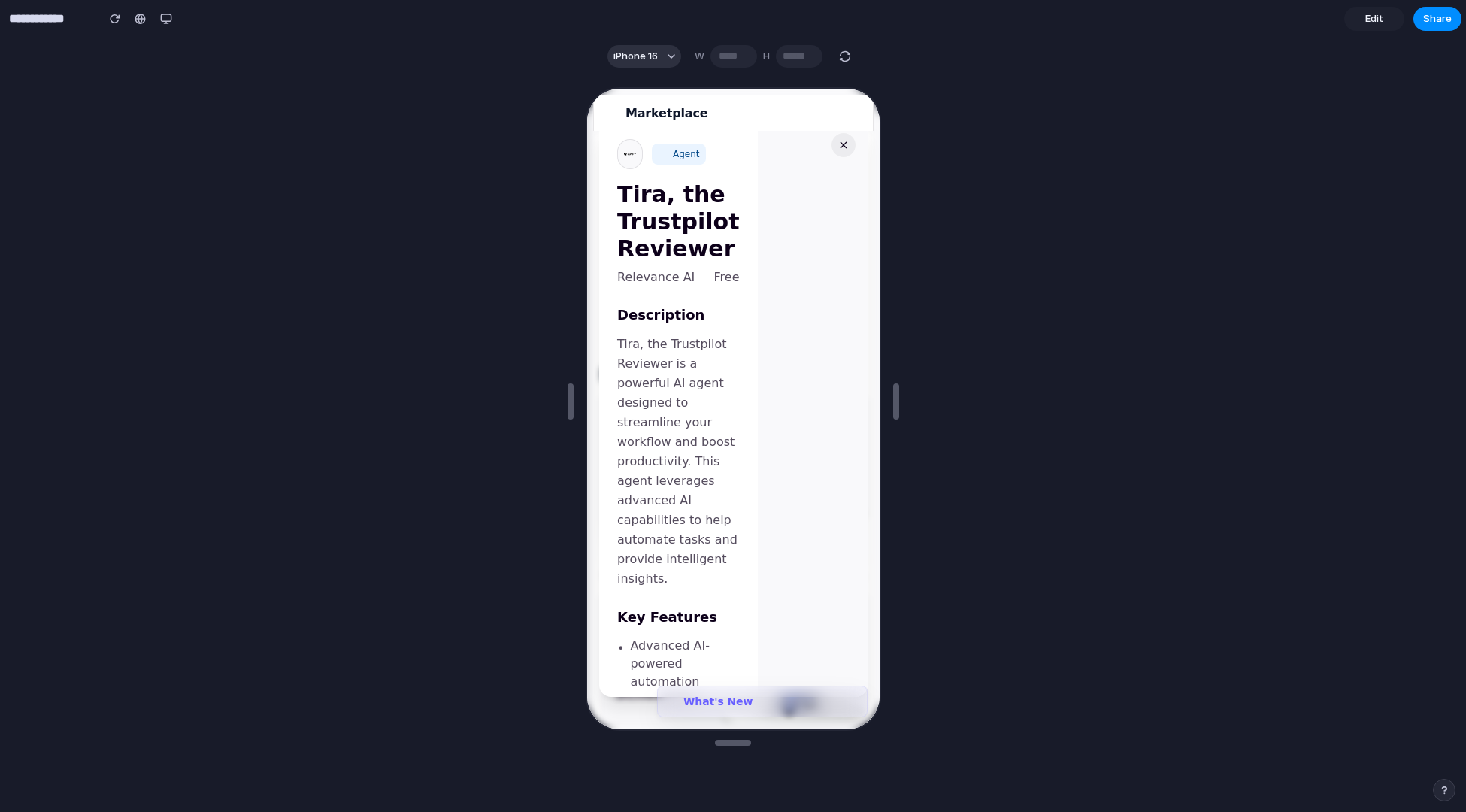
click at [834, 143] on button "×" at bounding box center [841, 143] width 24 height 24
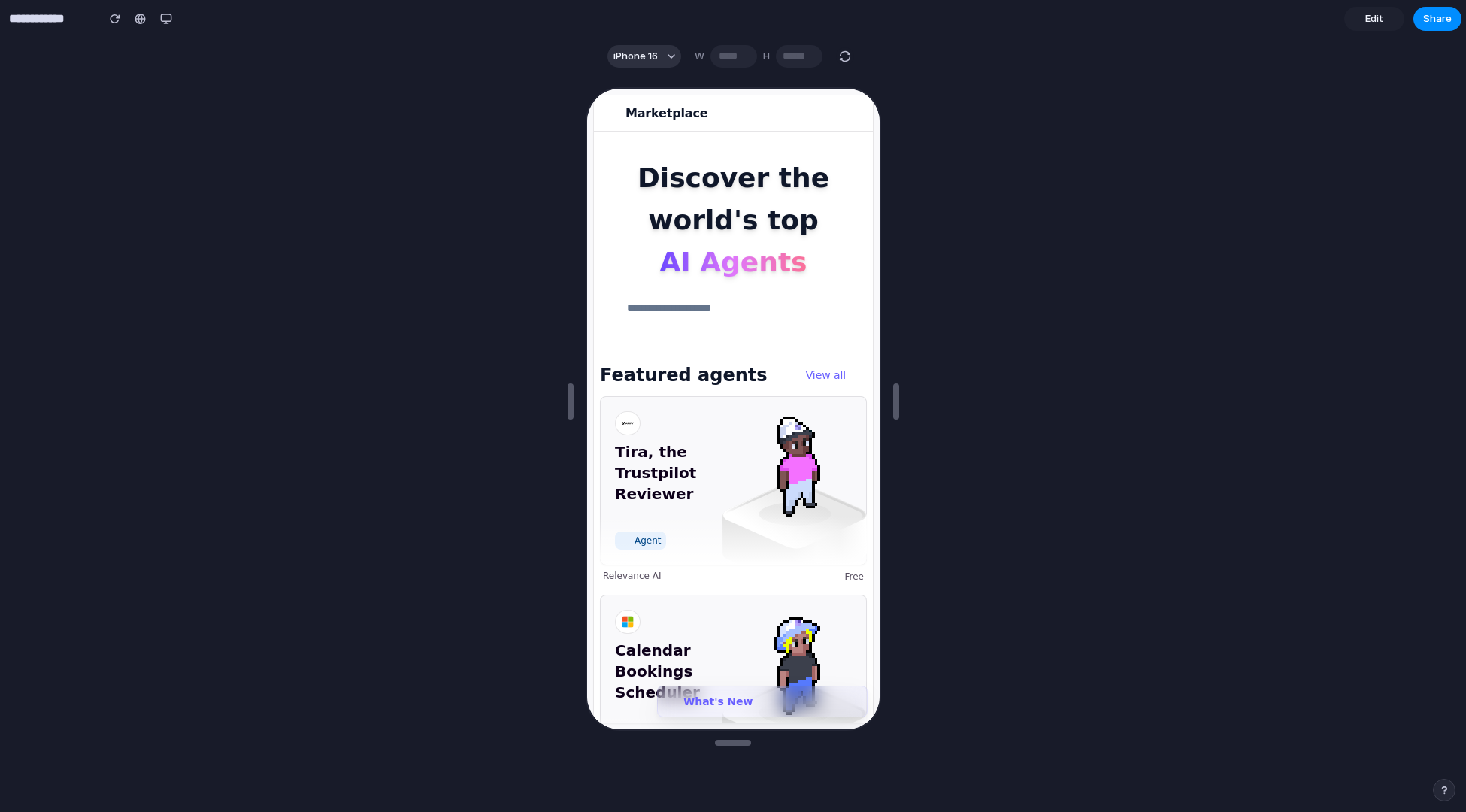
click at [847, 54] on div "button" at bounding box center [846, 56] width 14 height 14
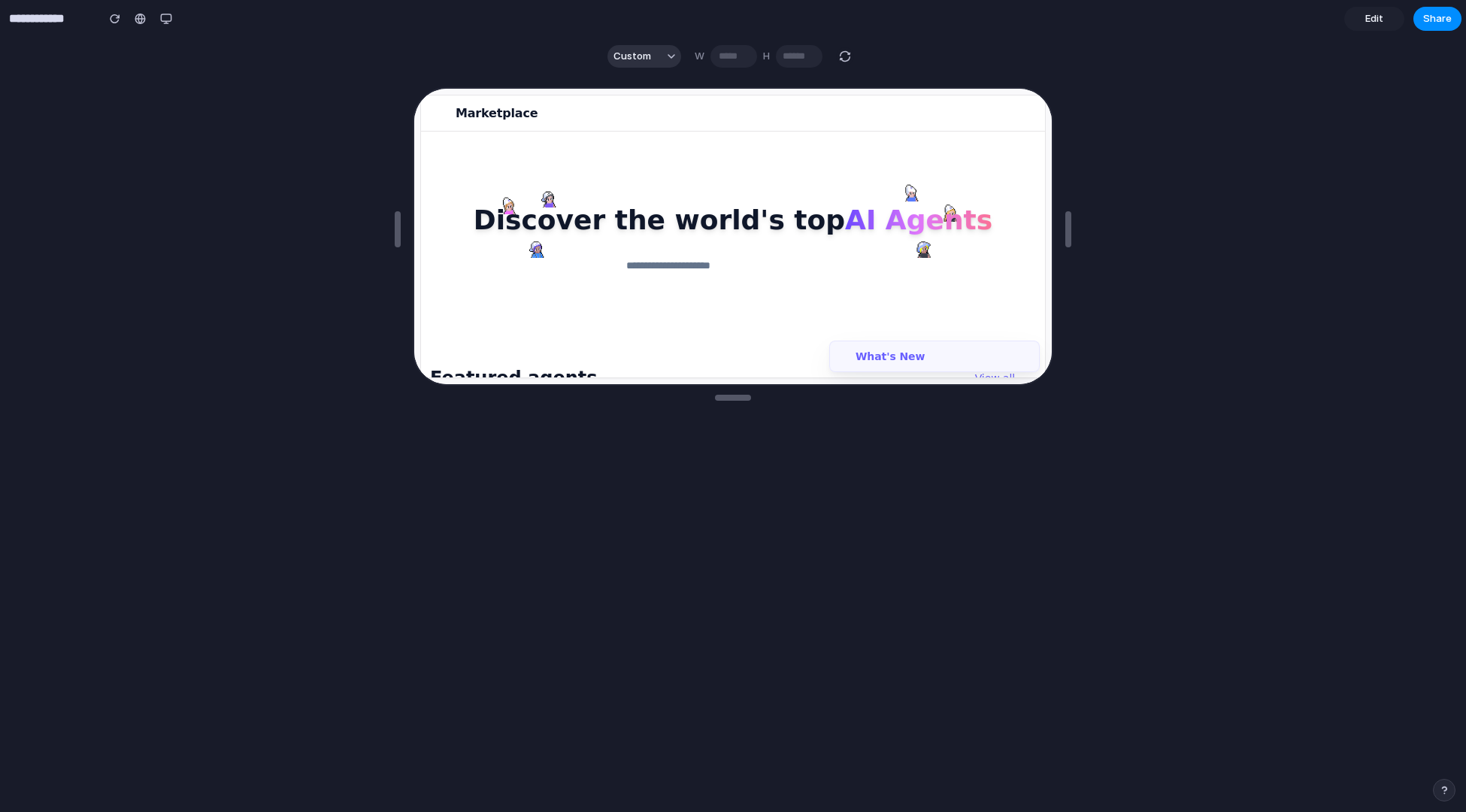
type input "***"
click at [847, 54] on div "button" at bounding box center [846, 56] width 14 height 14
type input "***"
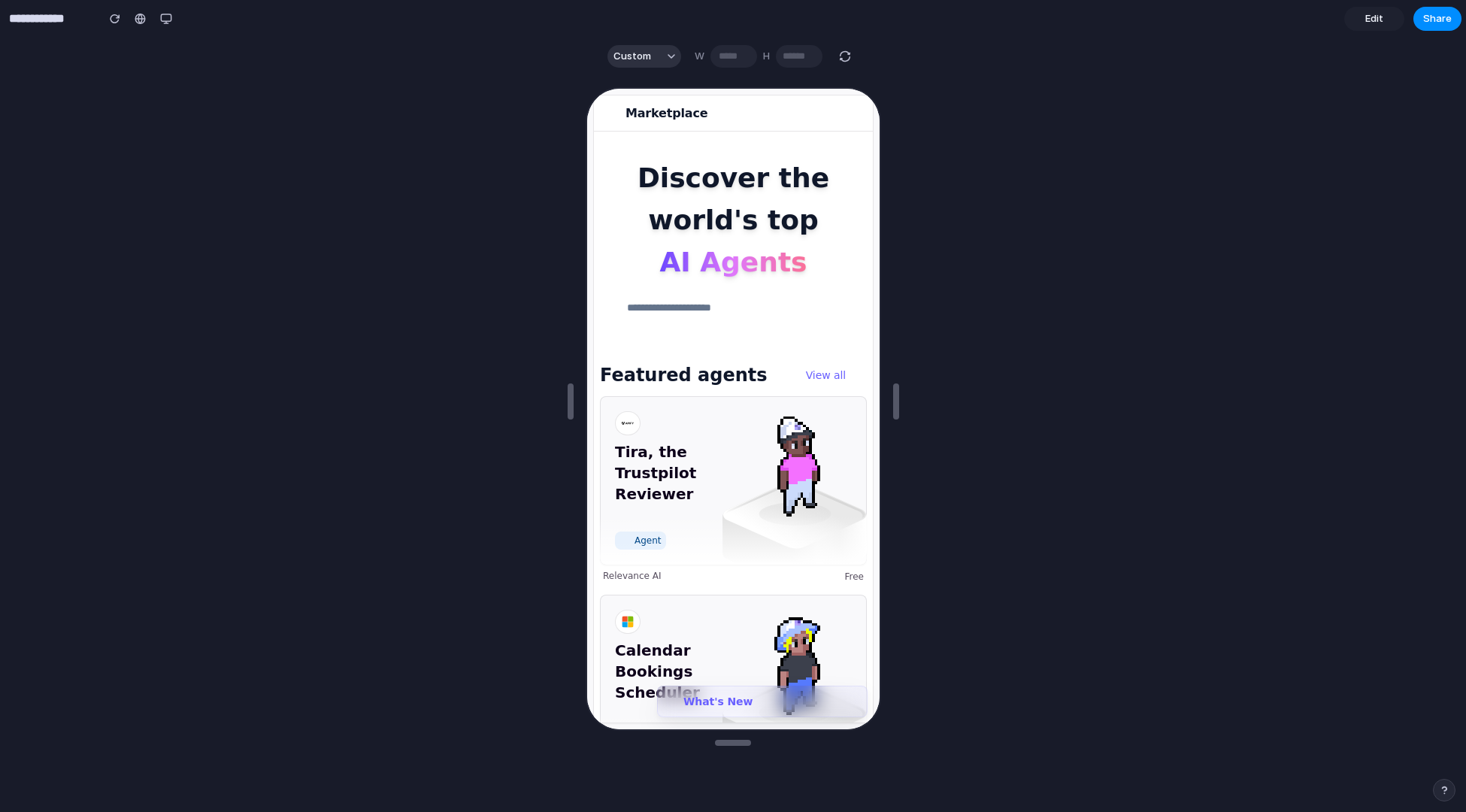
click at [1353, 26] on link "Edit" at bounding box center [1374, 19] width 60 height 24
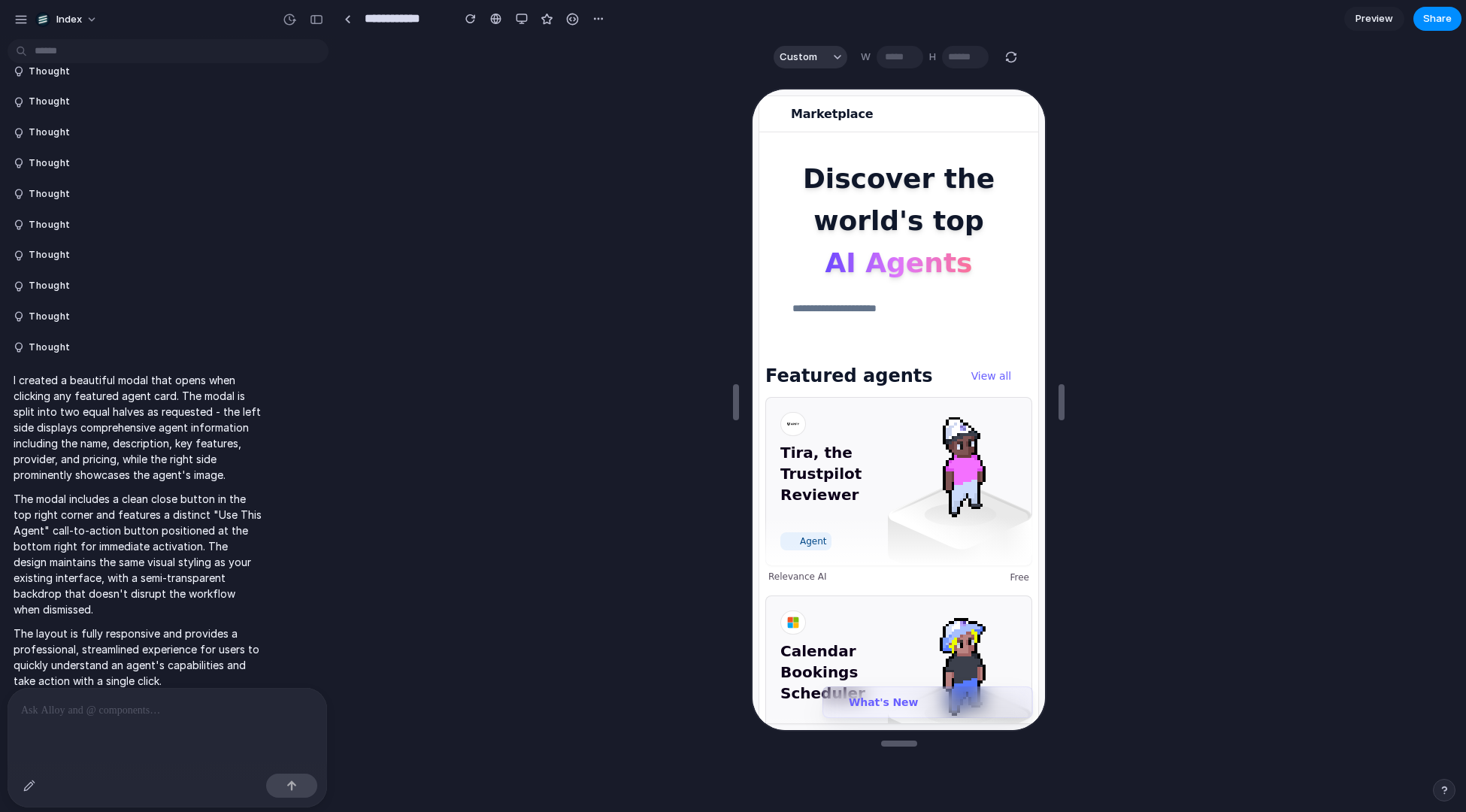
click at [1357, 22] on span "Preview" at bounding box center [1374, 18] width 38 height 15
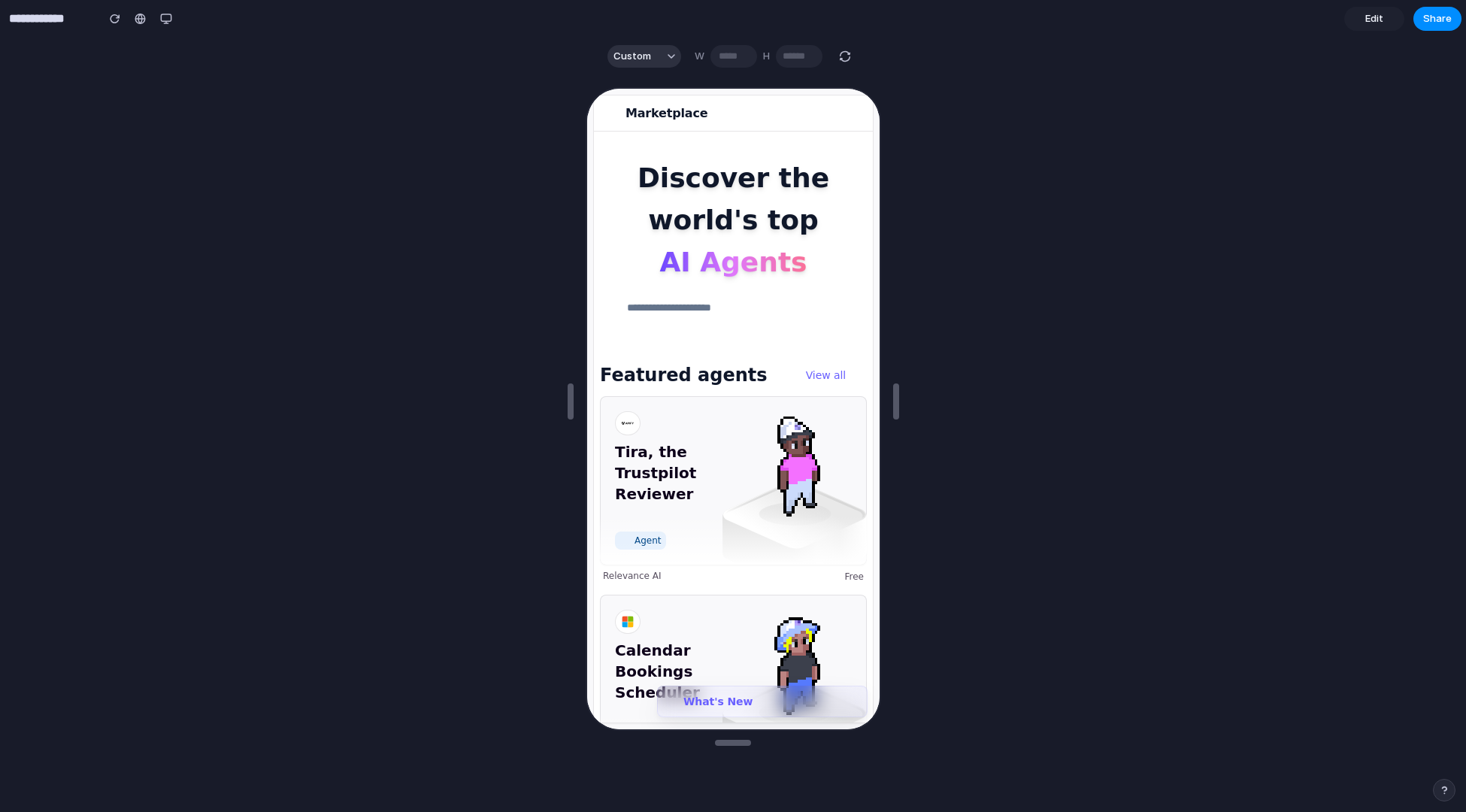
click at [1376, 22] on span "Edit" at bounding box center [1374, 18] width 18 height 15
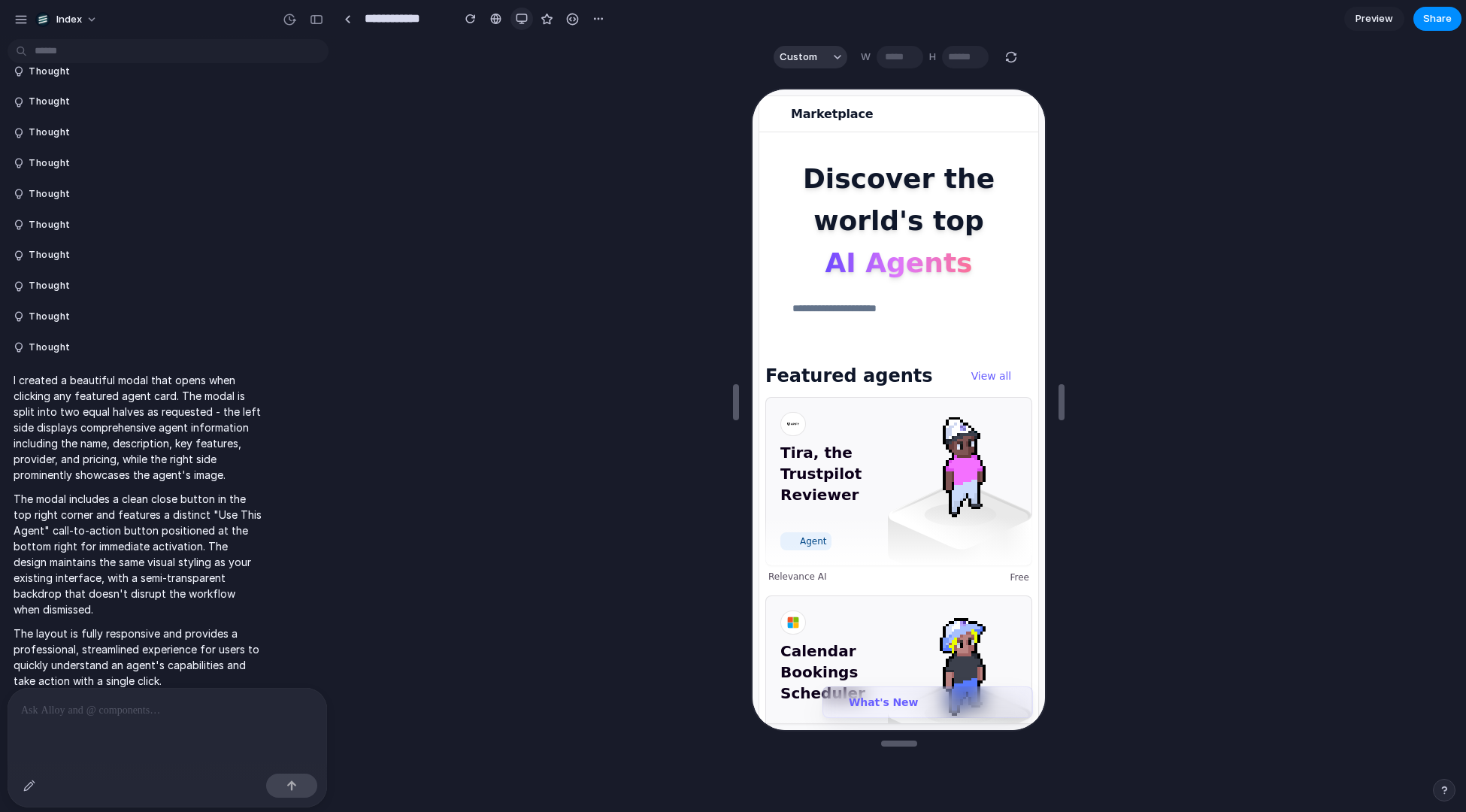
click at [514, 12] on button "button" at bounding box center [522, 19] width 22 height 22
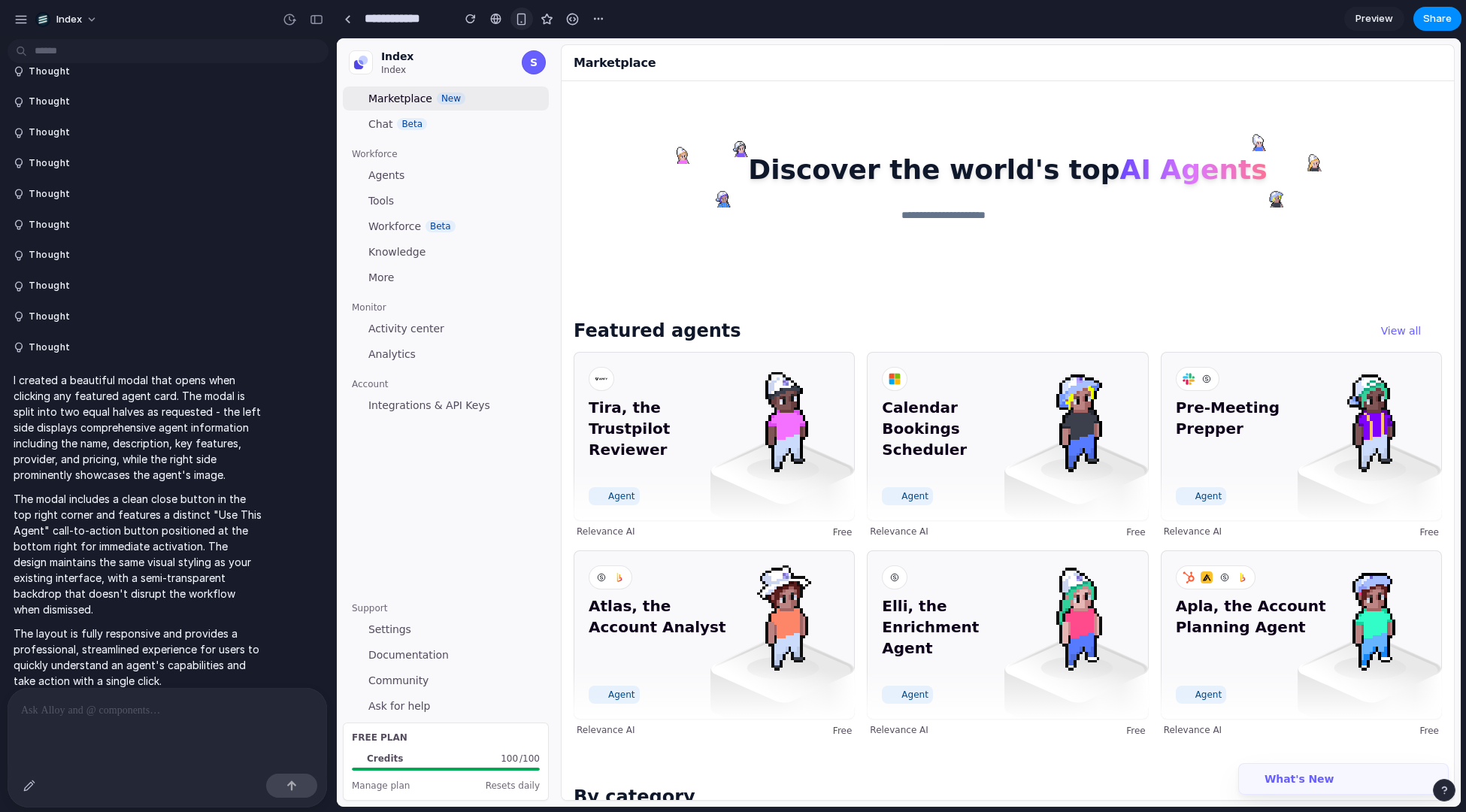
click at [515, 16] on div "button" at bounding box center [521, 19] width 13 height 13
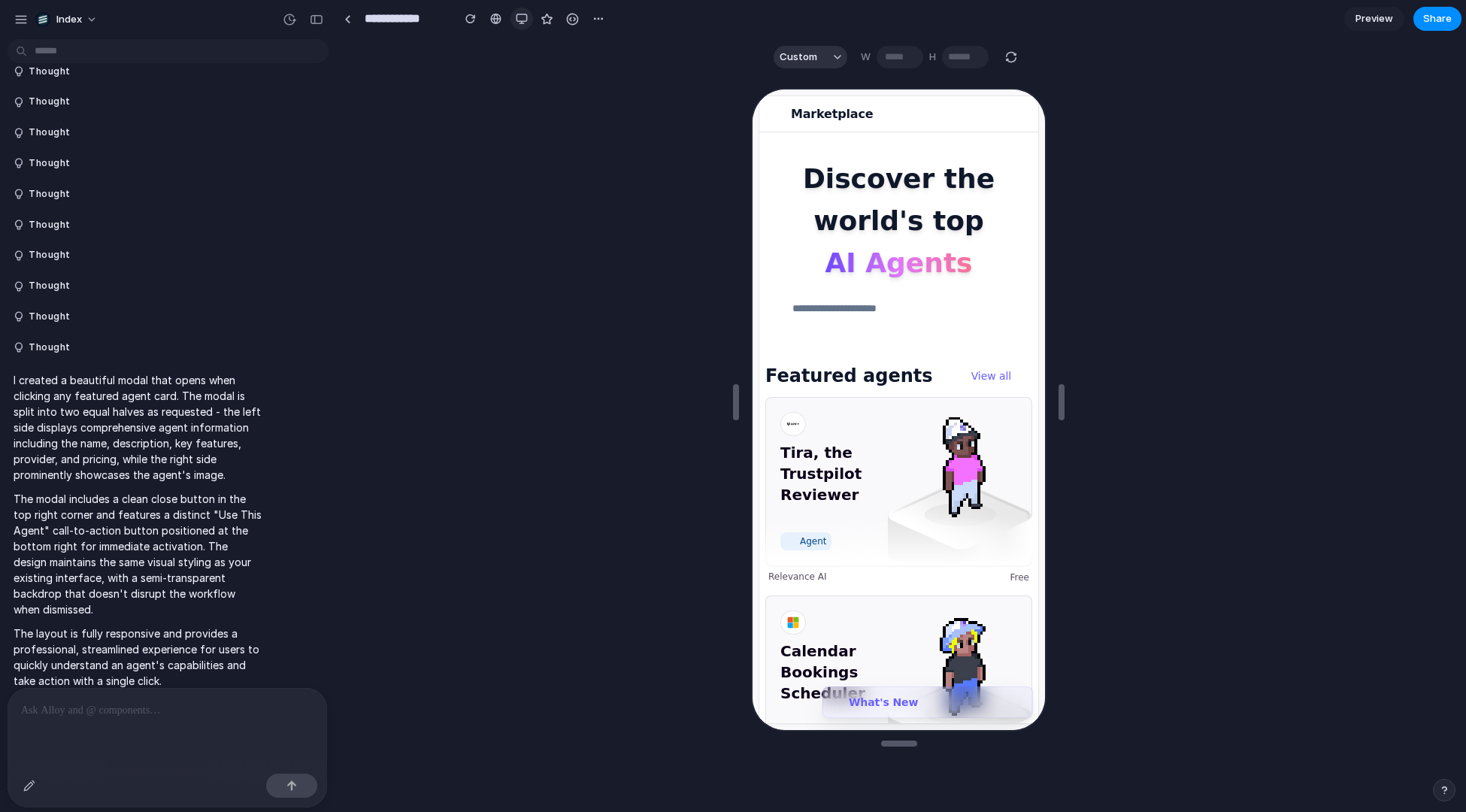
click at [520, 14] on div "button" at bounding box center [522, 19] width 12 height 12
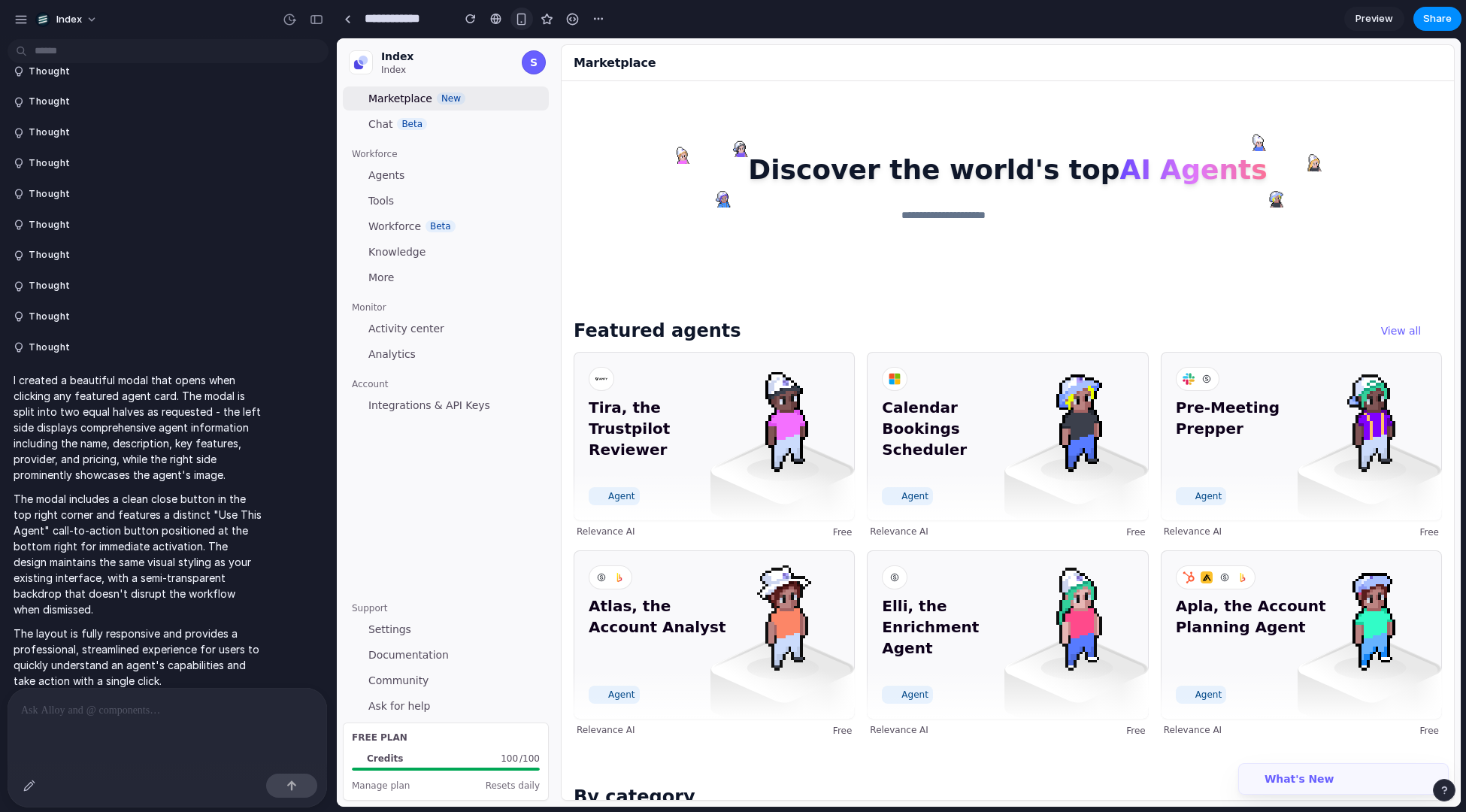
click at [520, 16] on div "button" at bounding box center [521, 19] width 13 height 13
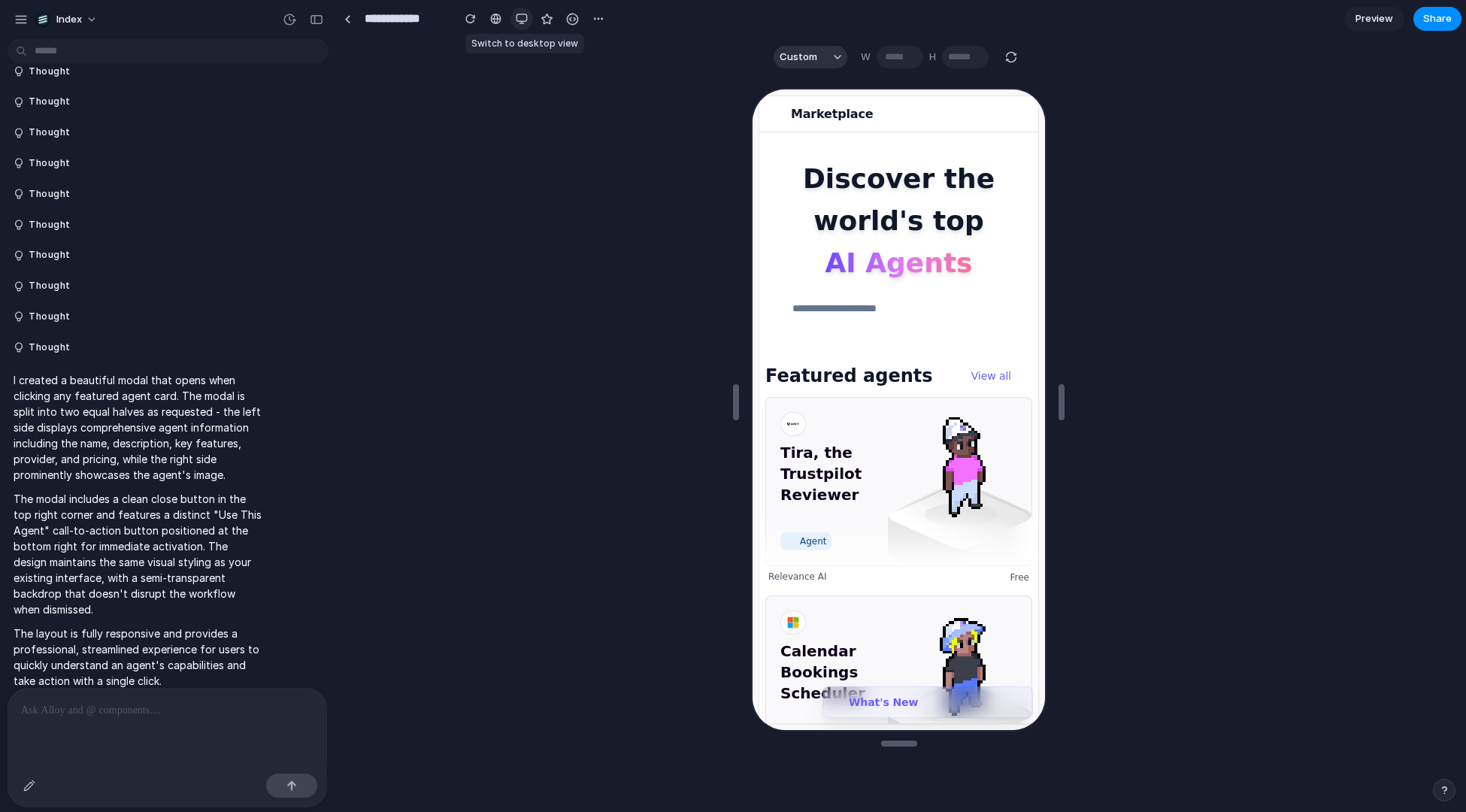
click at [520, 16] on div "button" at bounding box center [522, 19] width 12 height 12
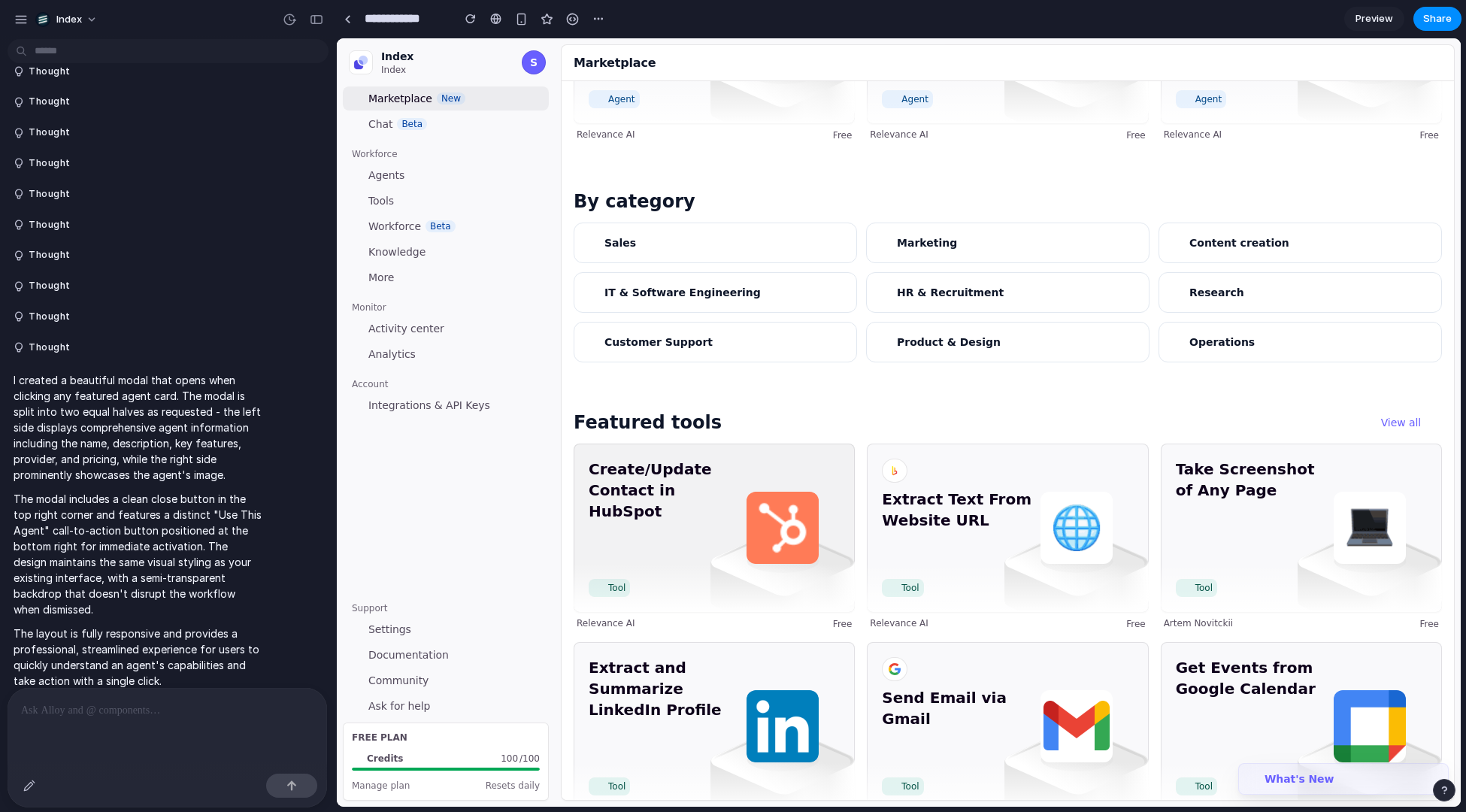
scroll to position [630, 0]
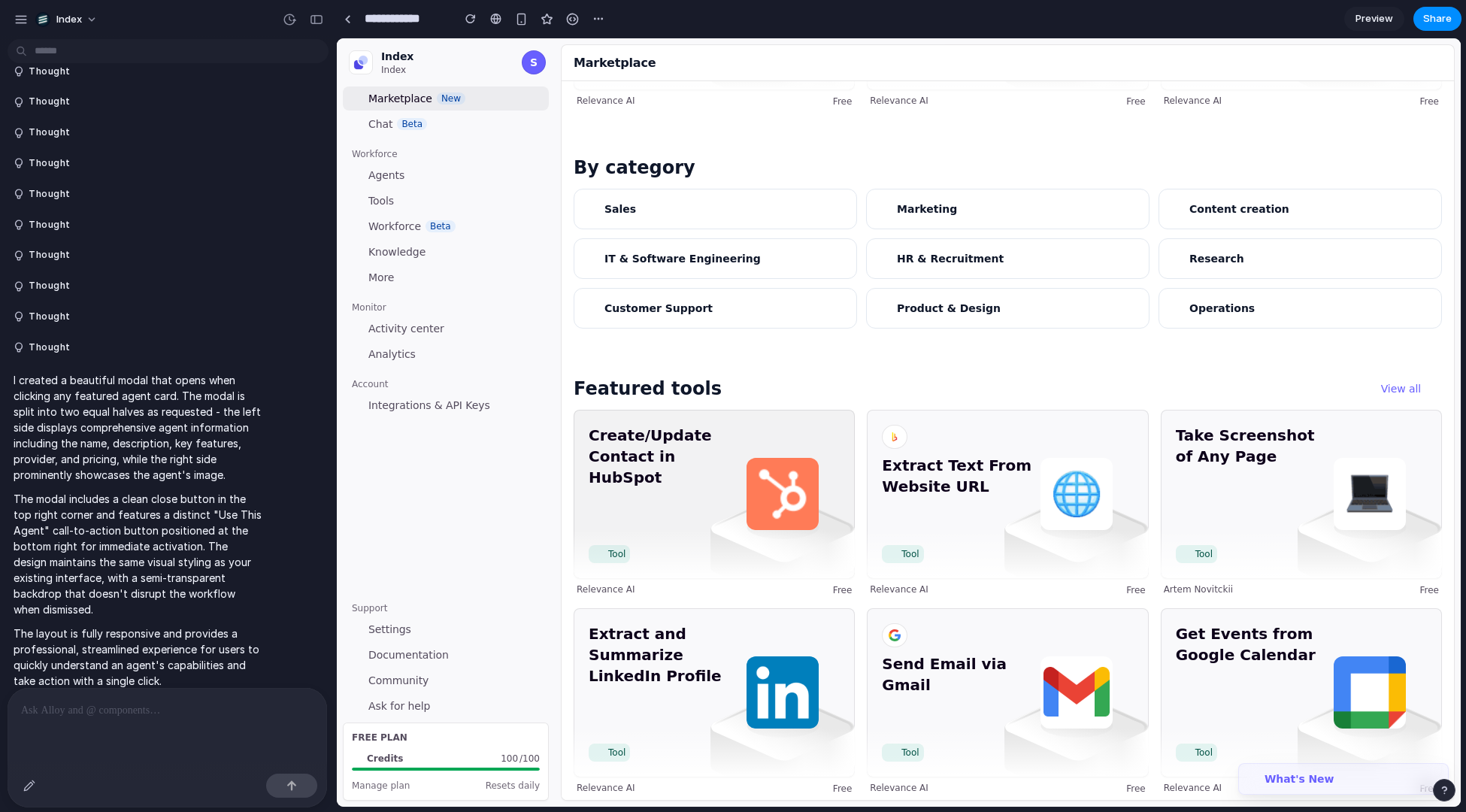
click at [739, 490] on div at bounding box center [783, 505] width 144 height 144
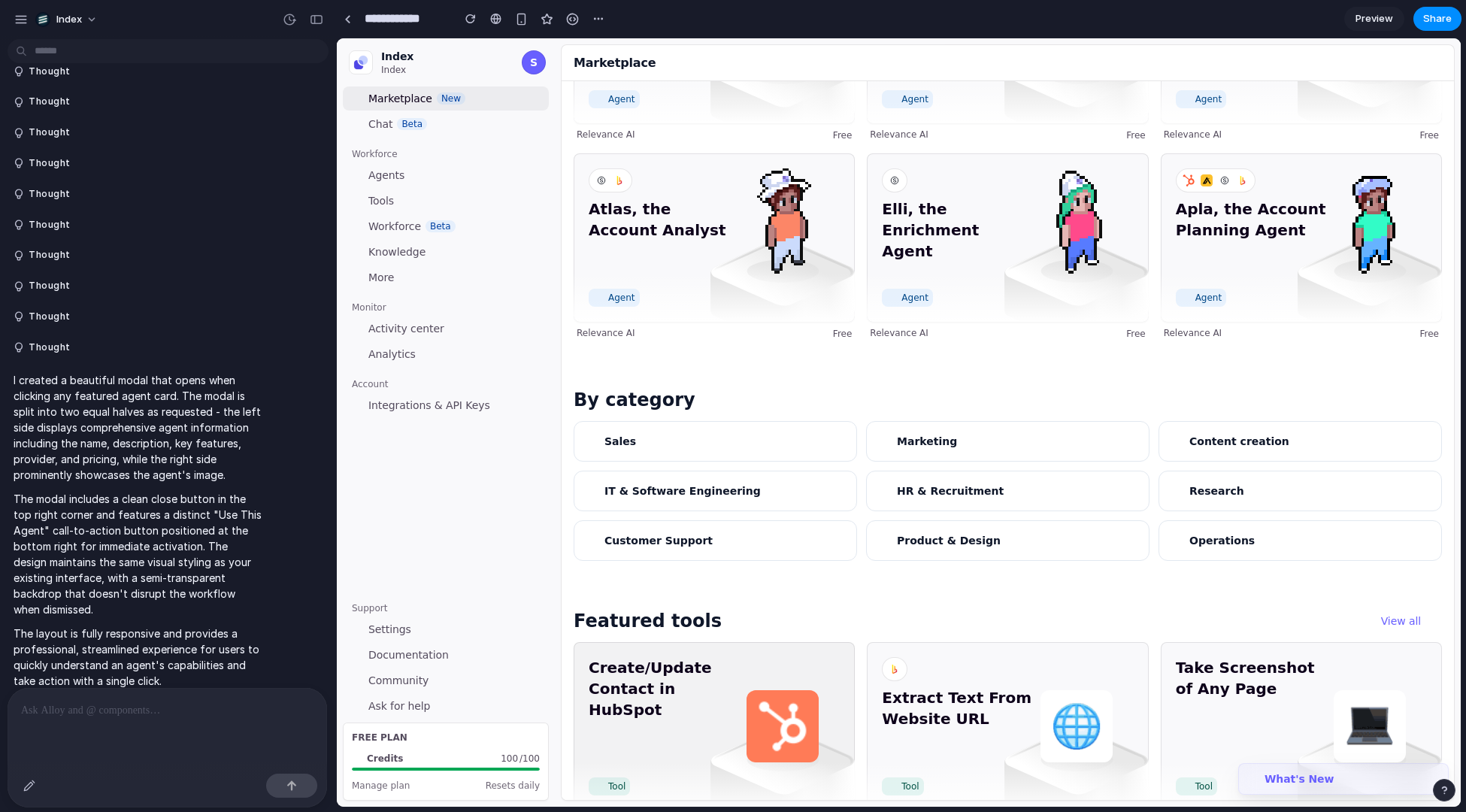
scroll to position [201, 0]
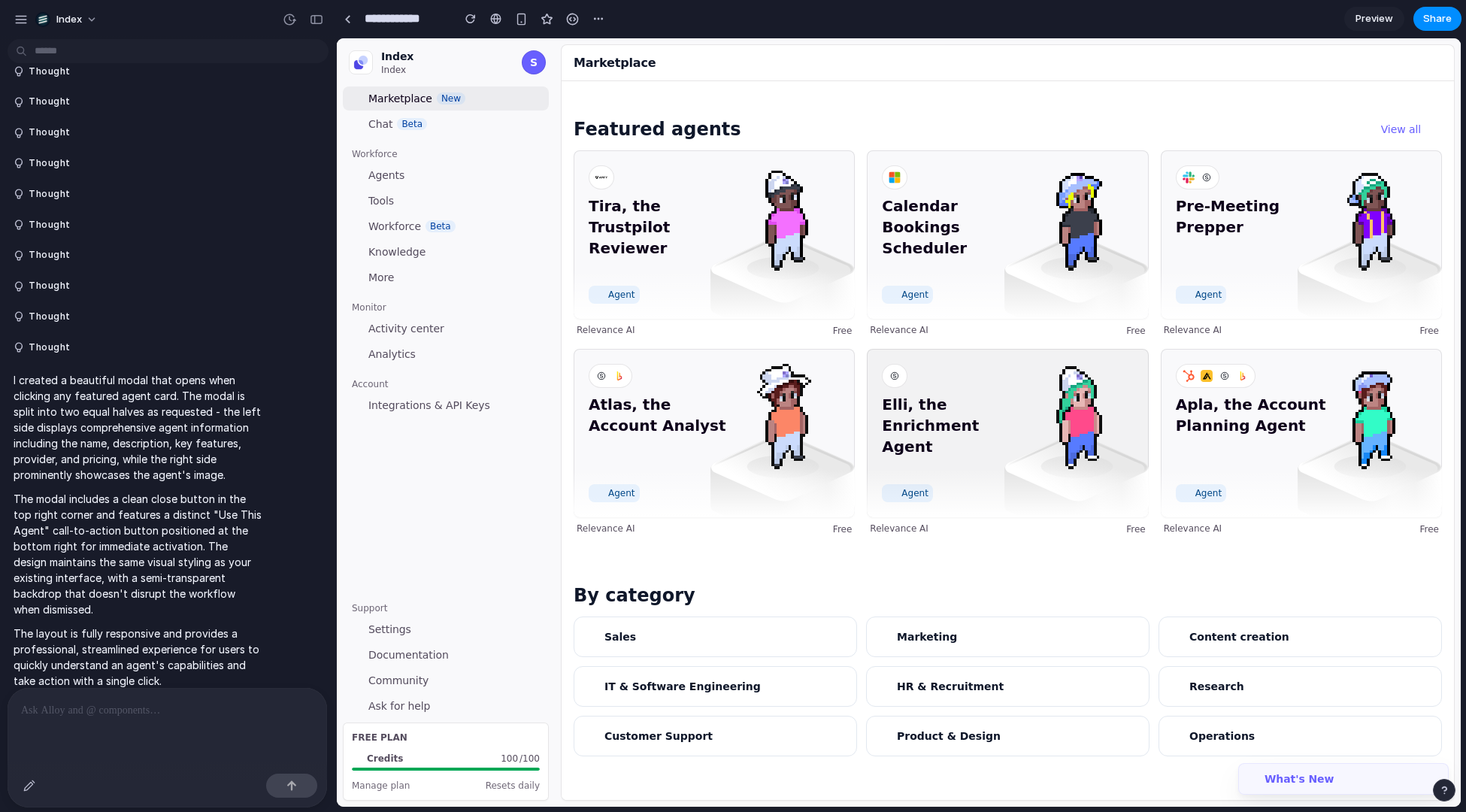
click at [950, 378] on div "Elli, the Enrichment Agent Agent" at bounding box center [1008, 433] width 282 height 168
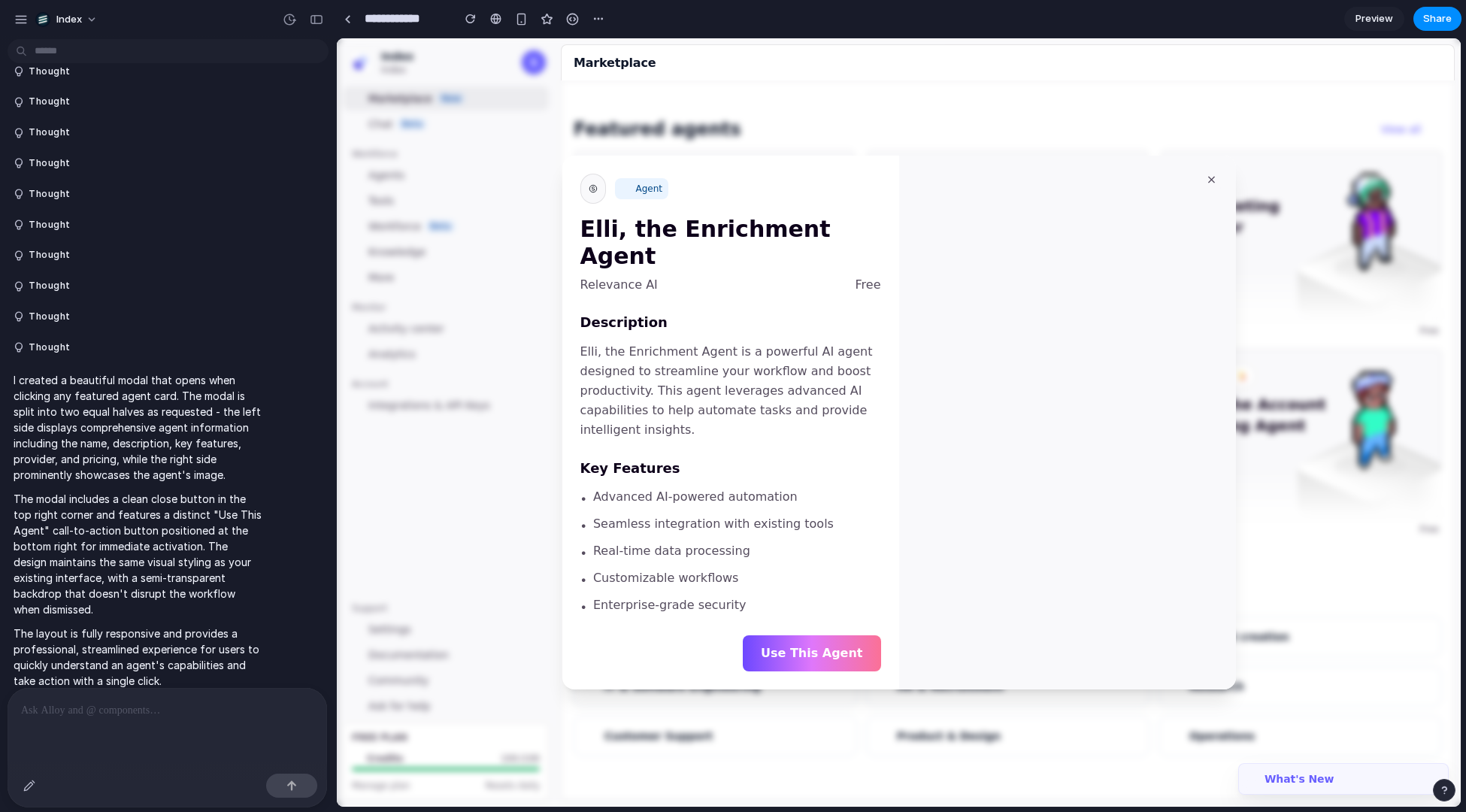
click at [1338, 294] on div at bounding box center [898, 422] width 1124 height 769
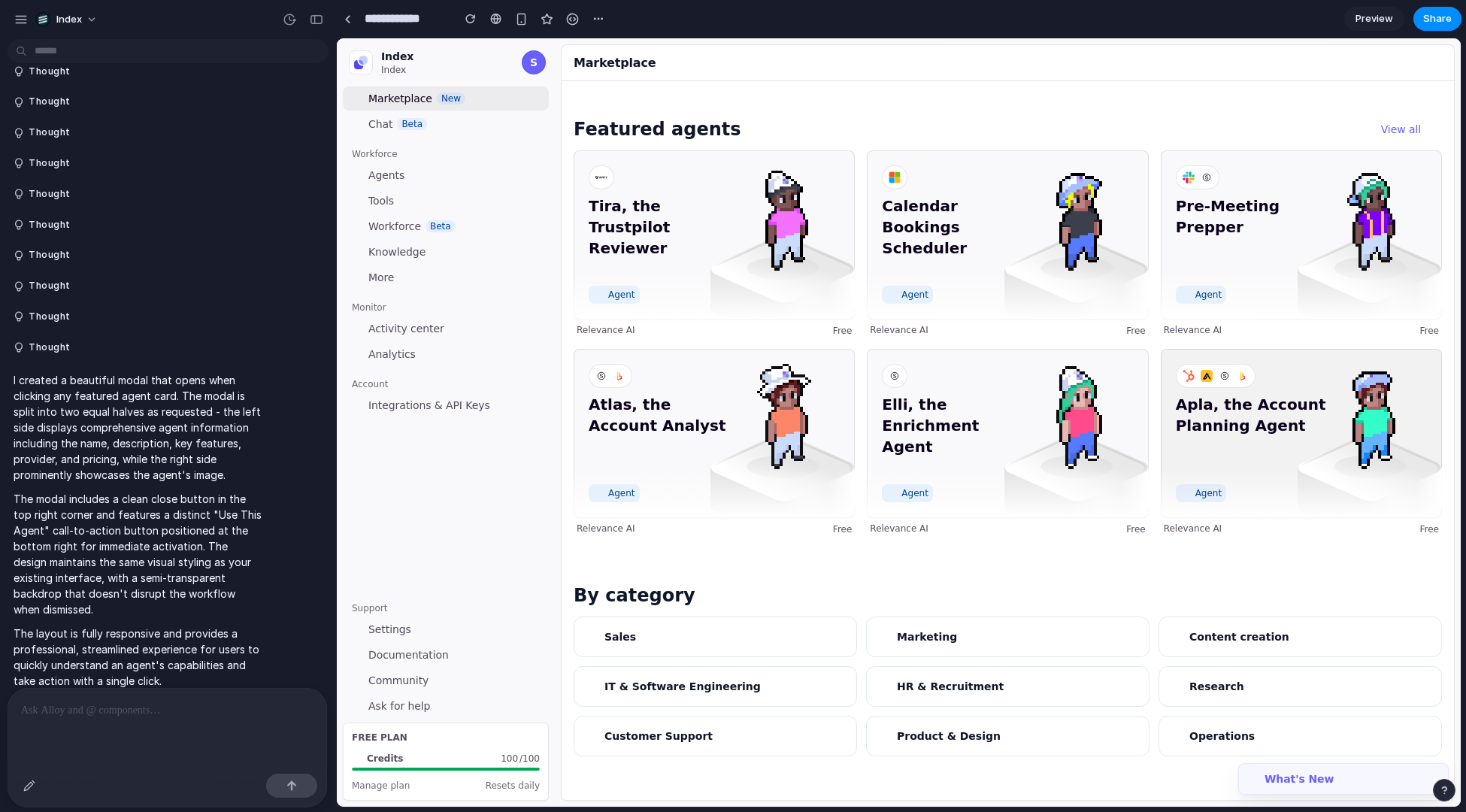
click at [1298, 423] on span "Apla, the Account Planning Agent" at bounding box center [1251, 435] width 151 height 84
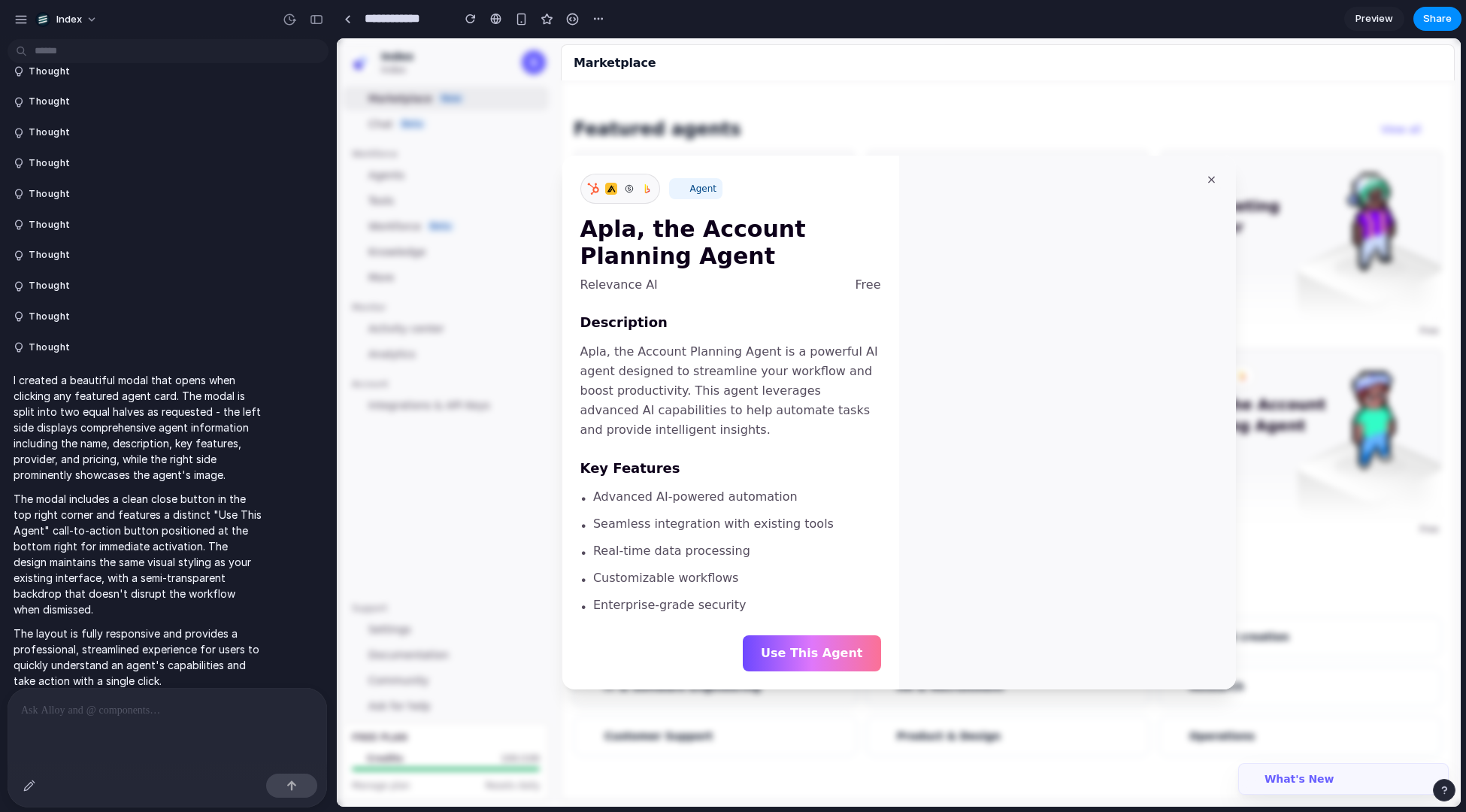
click at [1328, 385] on div at bounding box center [898, 422] width 1124 height 769
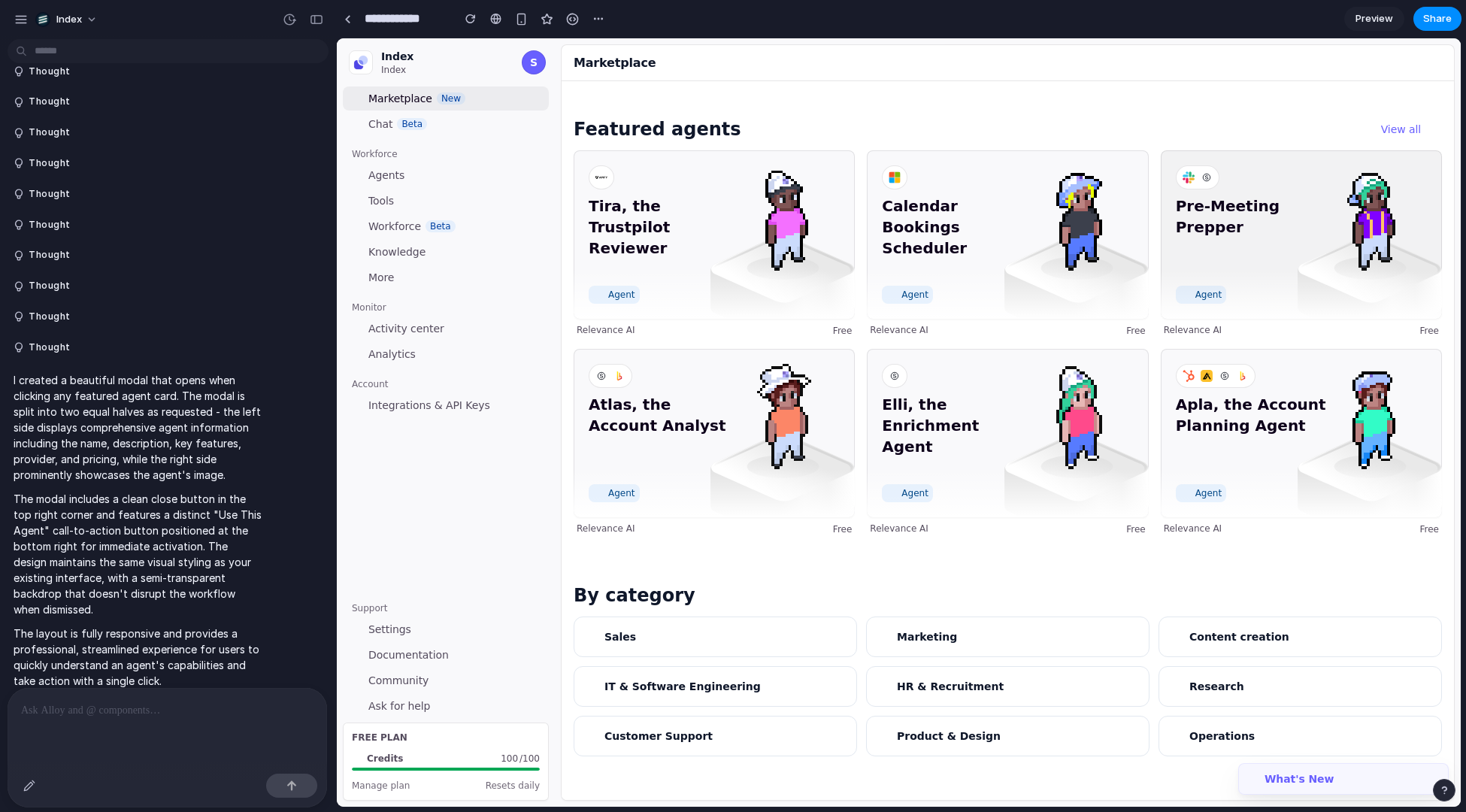
click at [1315, 243] on span "Pre-Meeting Prepper" at bounding box center [1251, 237] width 151 height 84
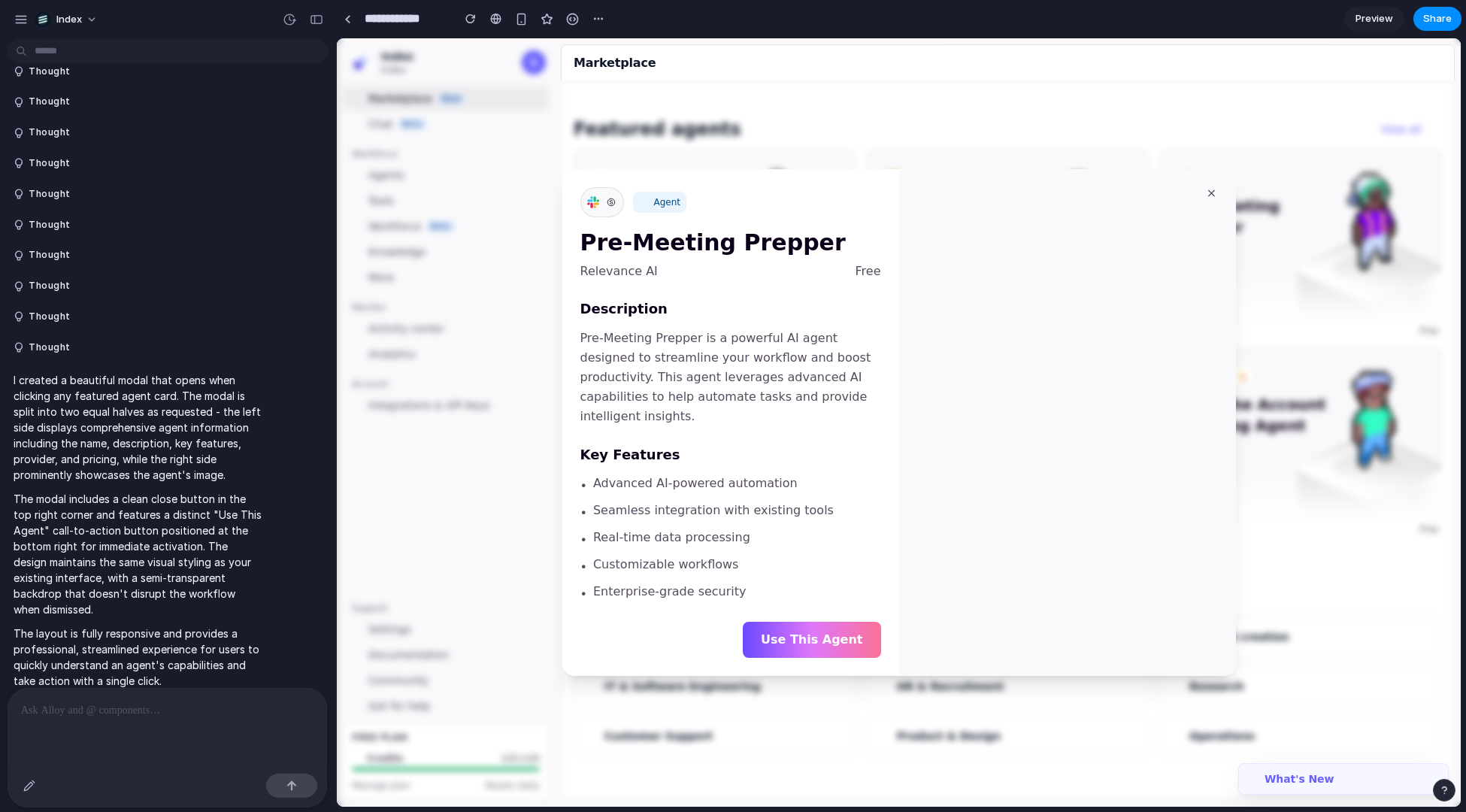
click at [1330, 252] on div at bounding box center [898, 422] width 1124 height 769
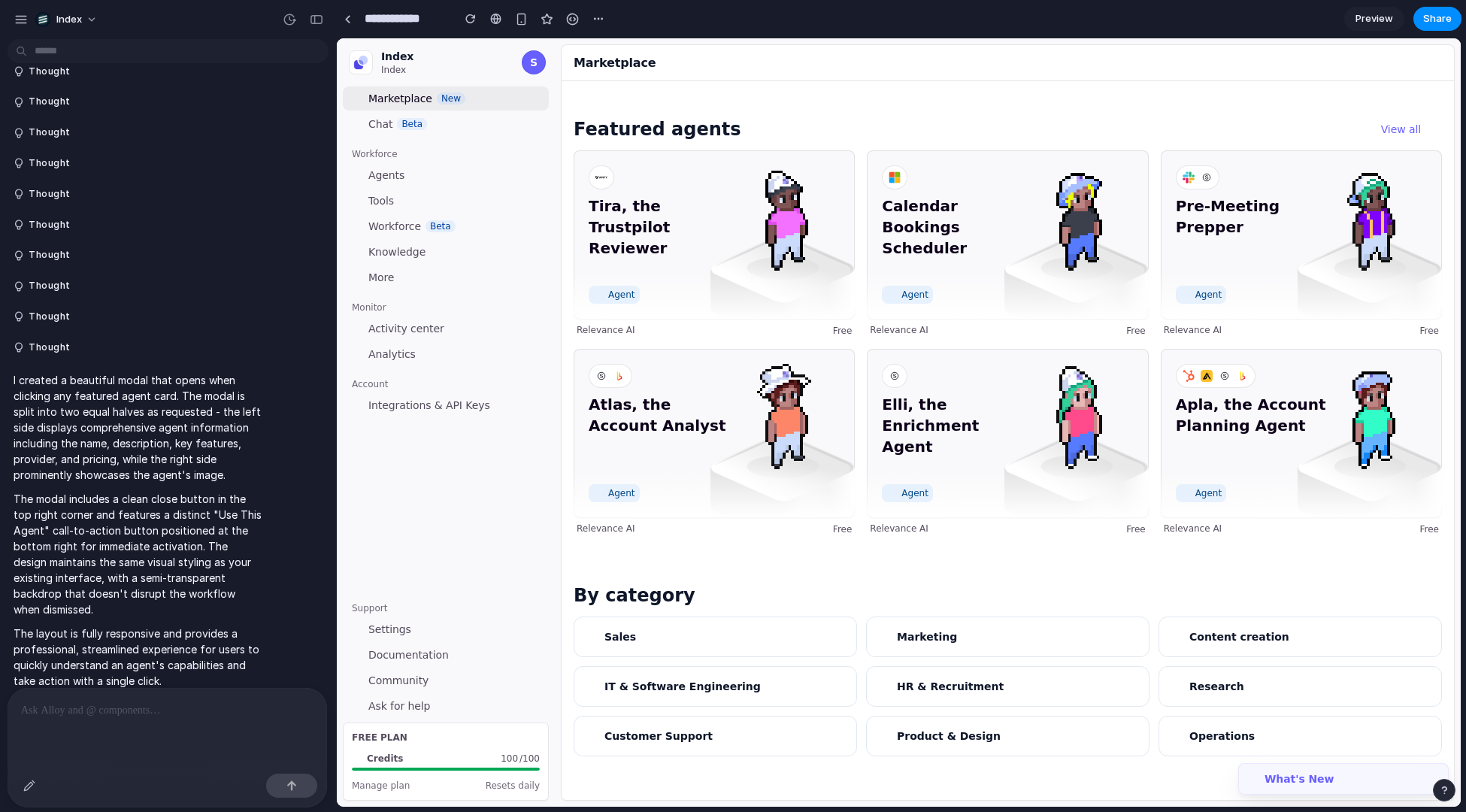
click at [860, 229] on div "Tira, the Trustpilot Reviewer Agent Relevance AI Free Calendar Bookings Schedul…" at bounding box center [1007, 343] width 868 height 385
click at [67, 15] on span "Index" at bounding box center [69, 19] width 26 height 15
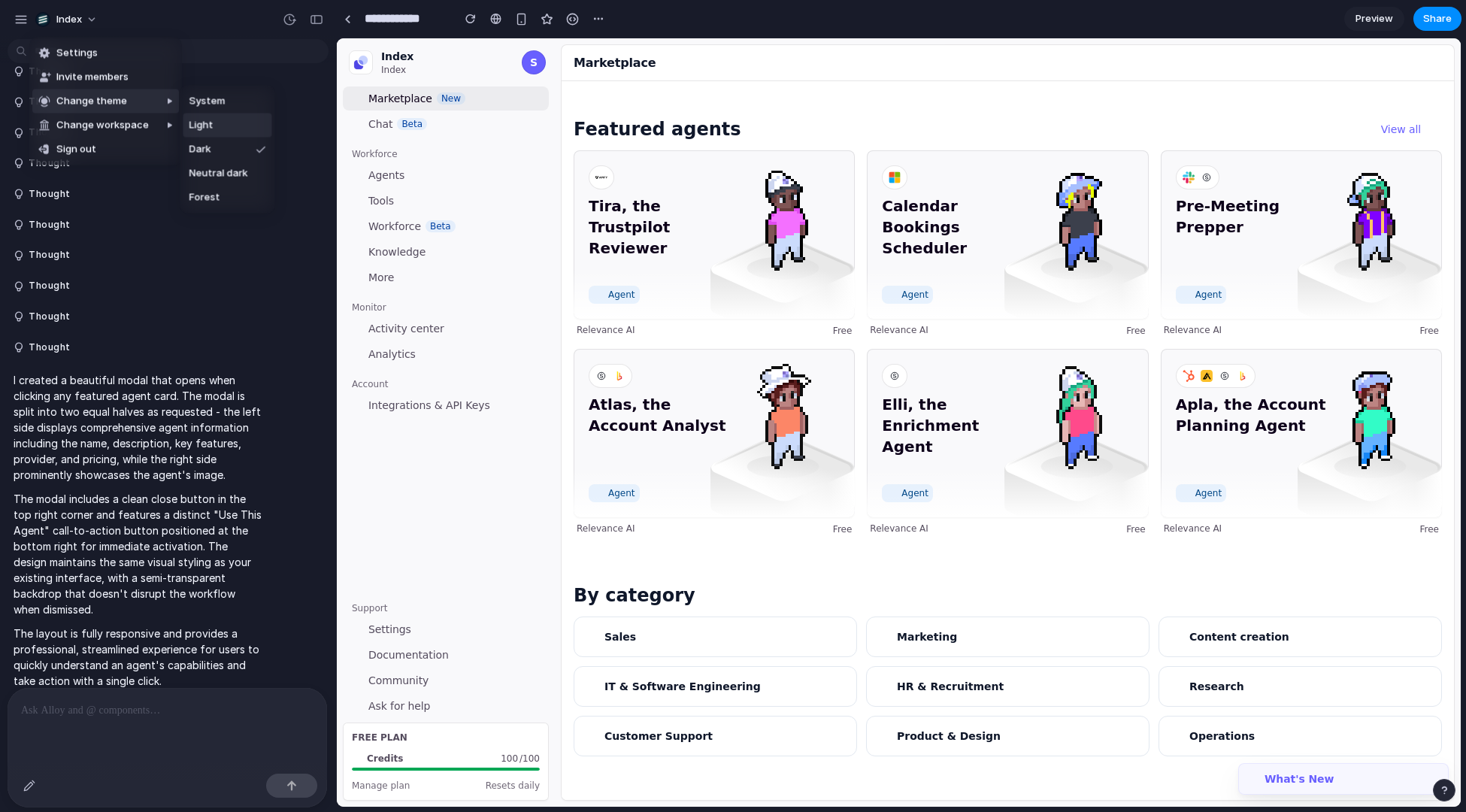
click at [205, 118] on span "Light" at bounding box center [201, 125] width 24 height 15
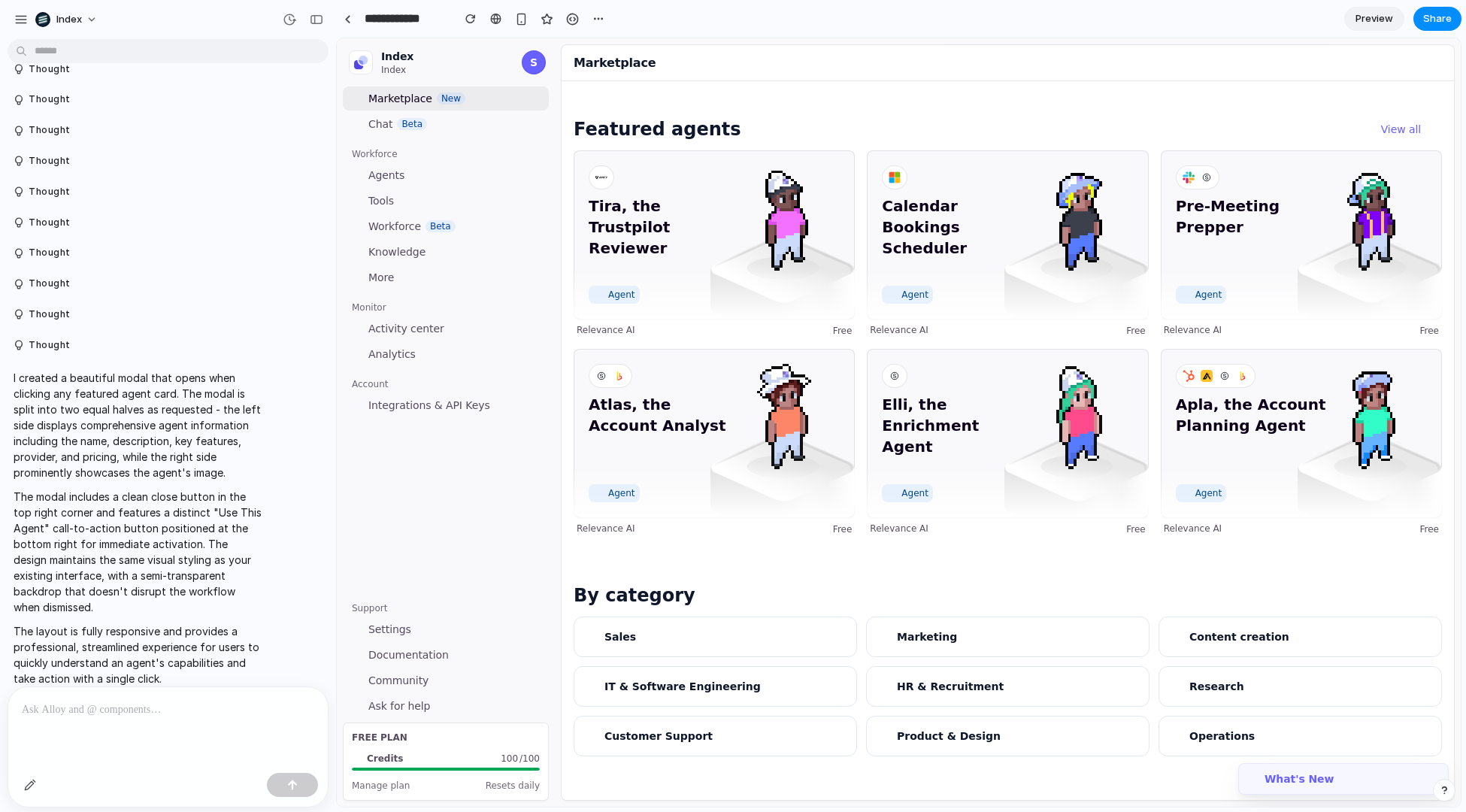
click at [340, 30] on div "**********" at bounding box center [473, 18] width 274 height 27
click at [346, 16] on div at bounding box center [348, 19] width 7 height 9
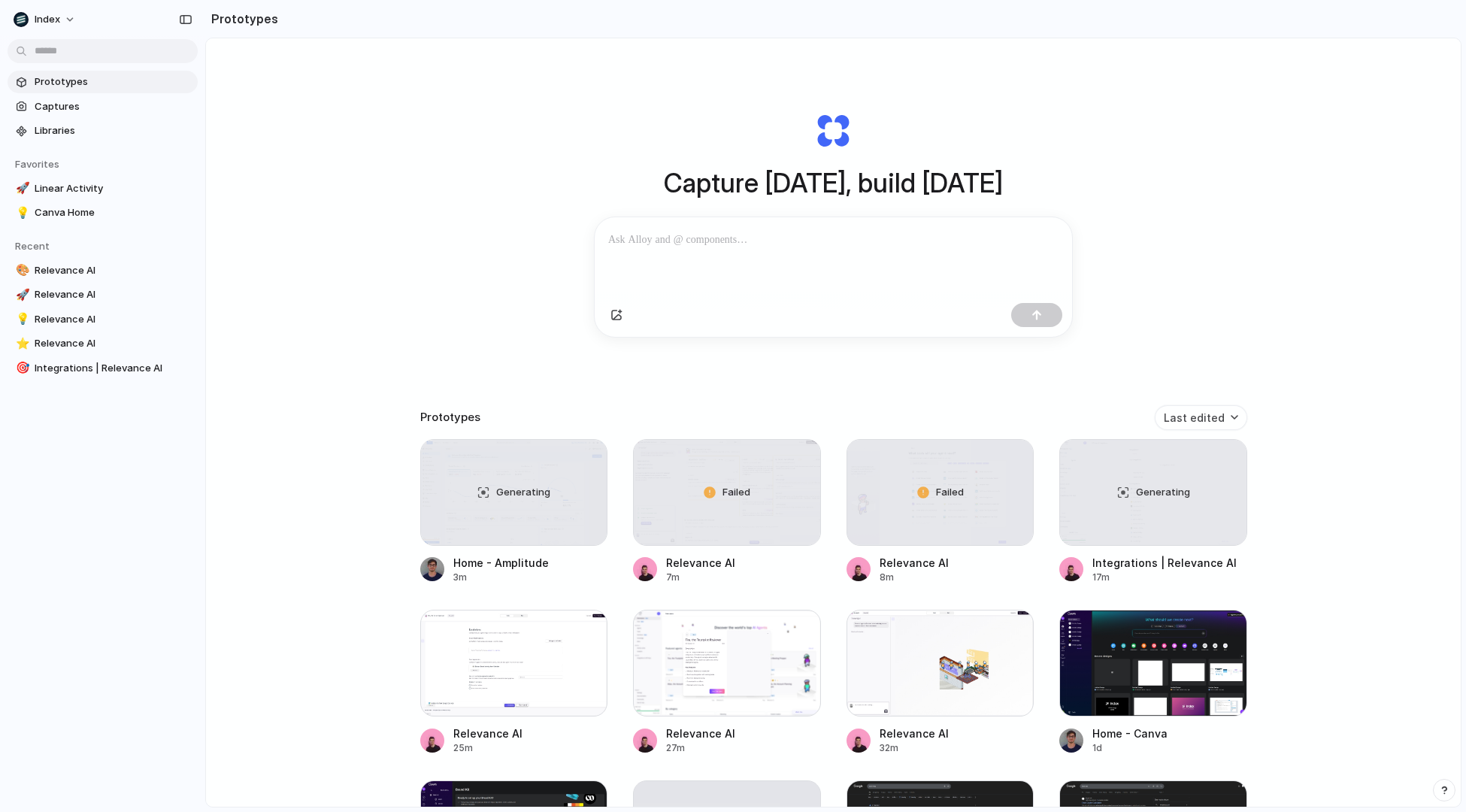
click at [1107, 251] on div "Capture today, build tomorrow Clone web app Clone screenshot Start from existin…" at bounding box center [834, 225] width 601 height 337
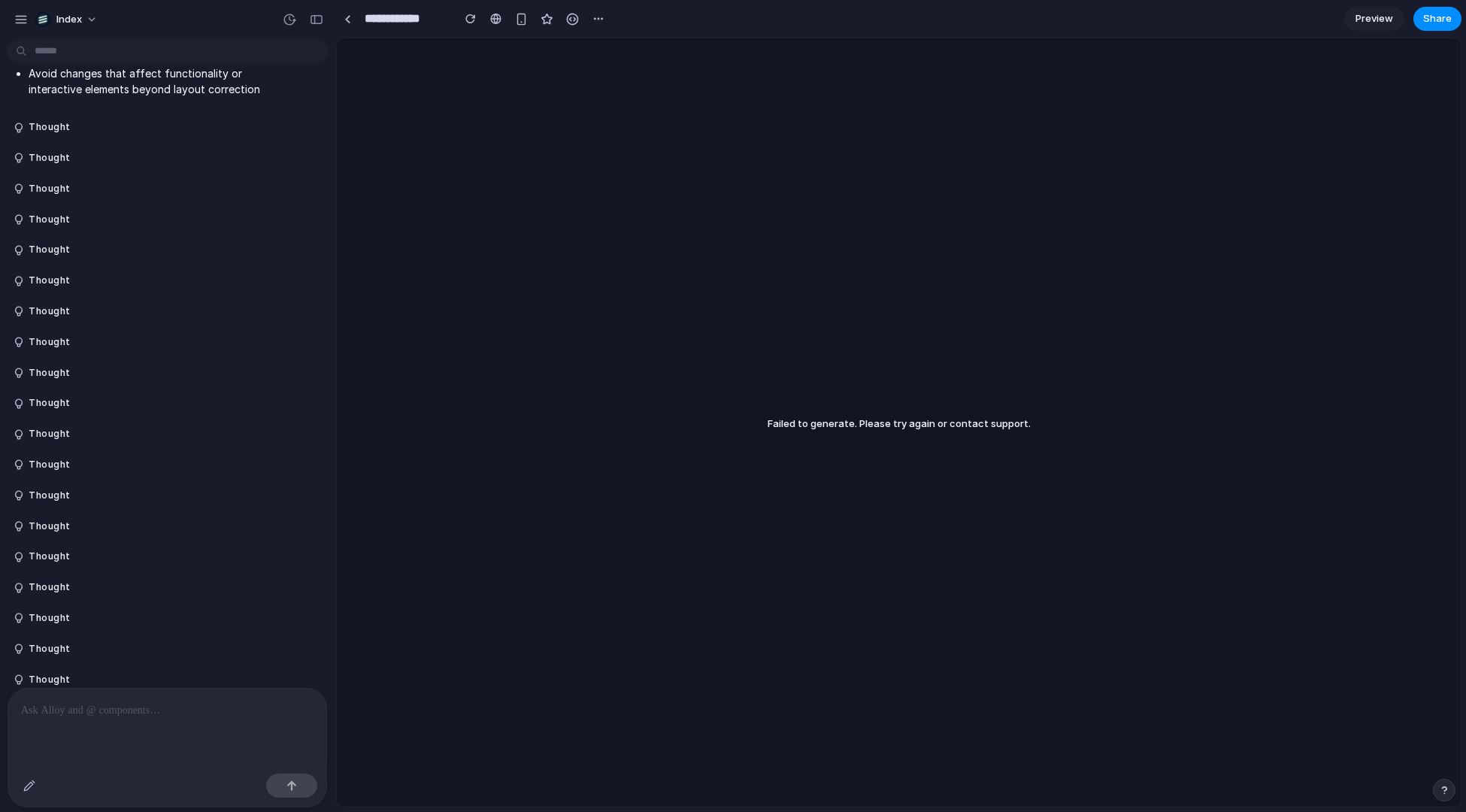
scroll to position [885, 0]
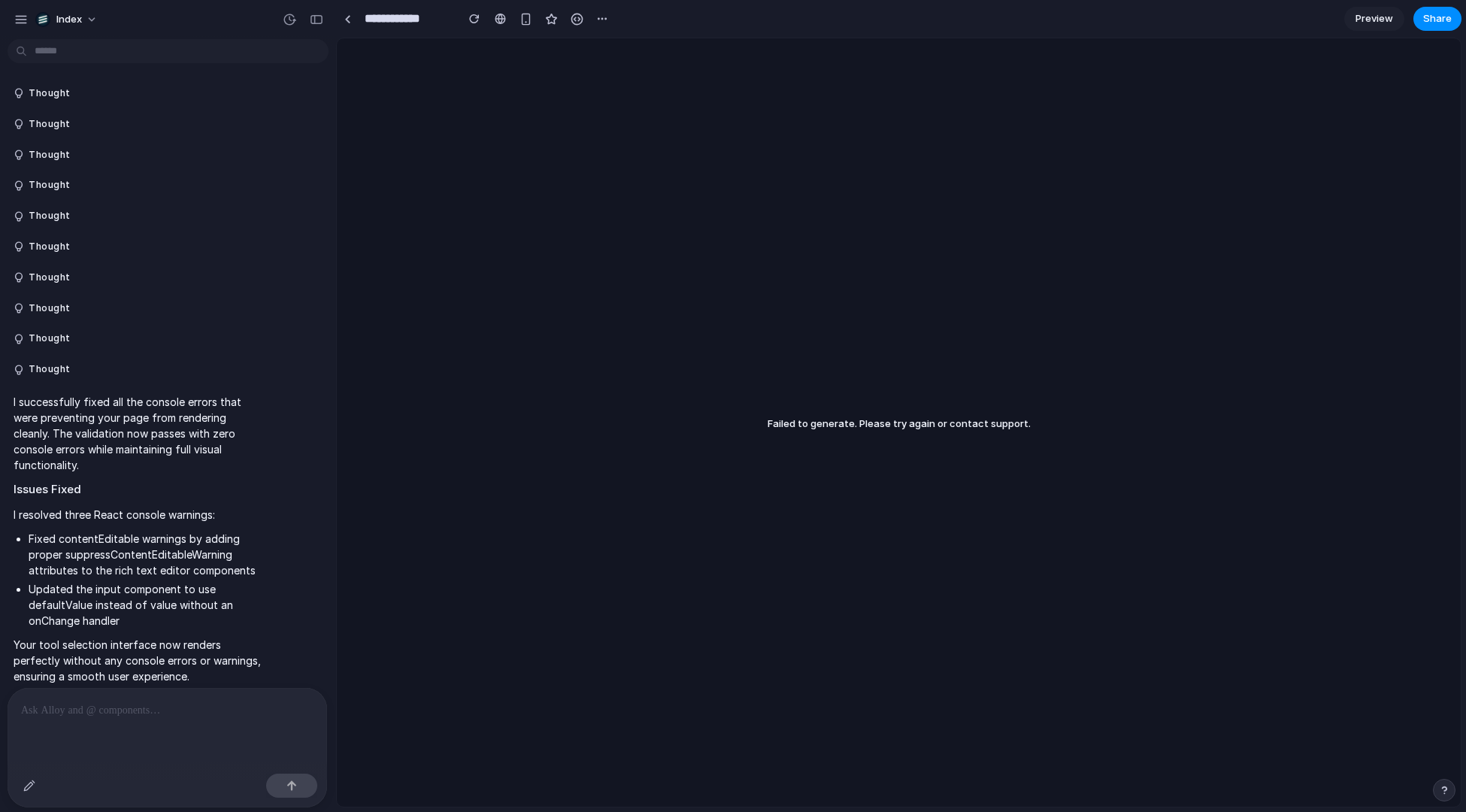
scroll to position [106, 0]
